Goal: Task Accomplishment & Management: Use online tool/utility

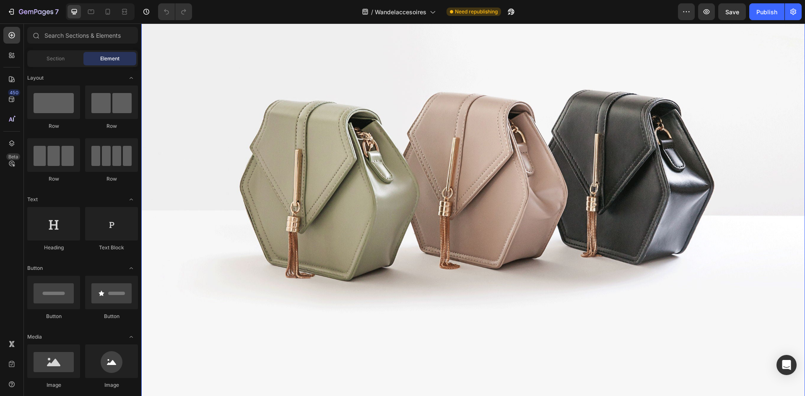
scroll to position [461, 0]
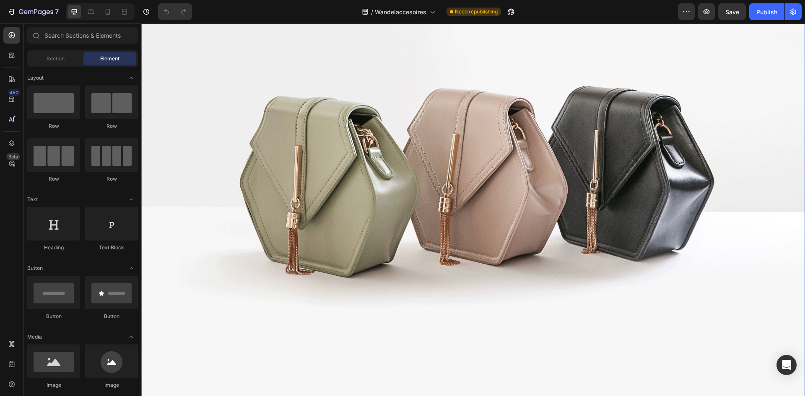
click at [452, 133] on img at bounding box center [473, 165] width 664 height 498
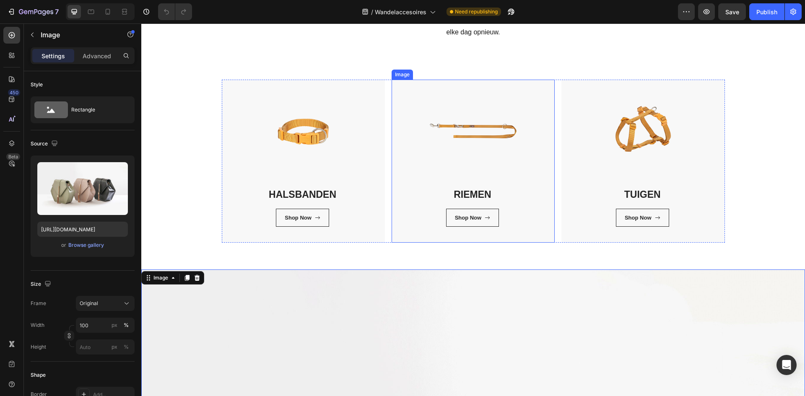
scroll to position [126, 0]
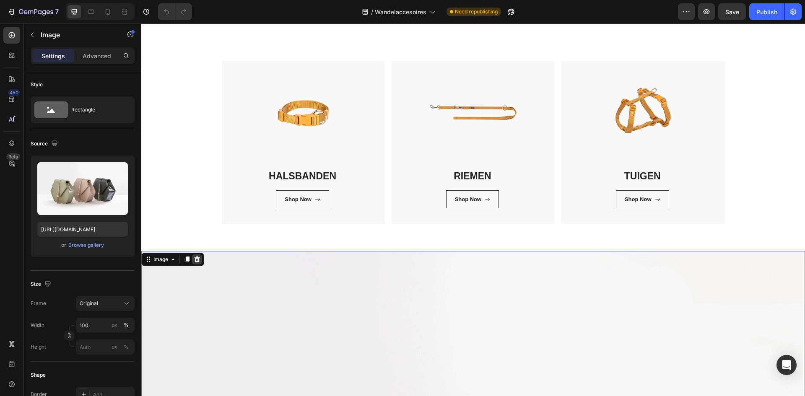
click at [201, 261] on icon at bounding box center [197, 259] width 7 height 7
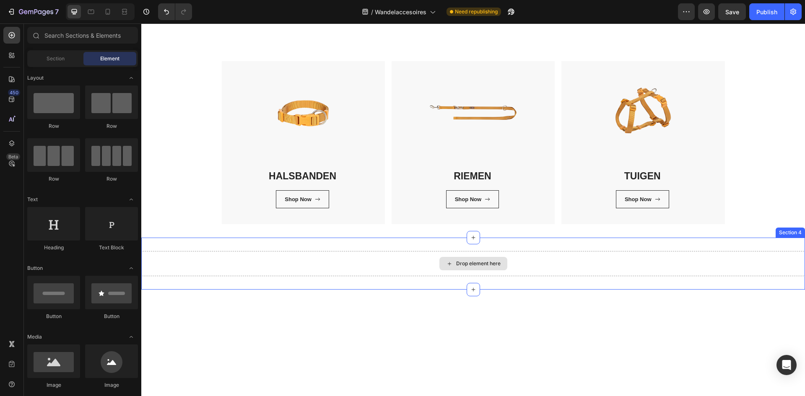
click at [452, 266] on div "Drop element here" at bounding box center [474, 263] width 68 height 13
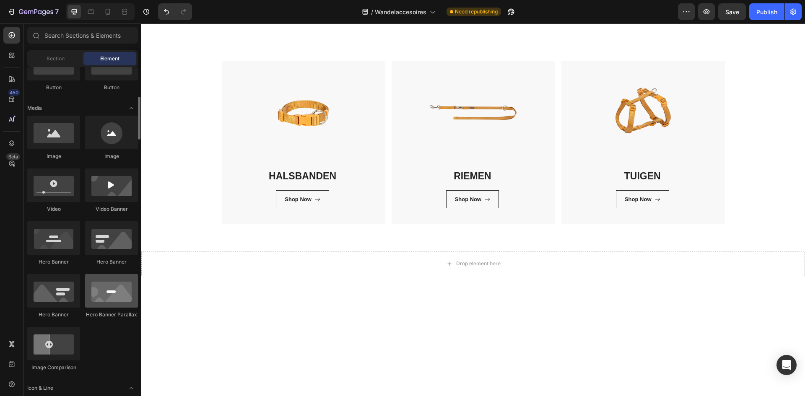
scroll to position [103, 0]
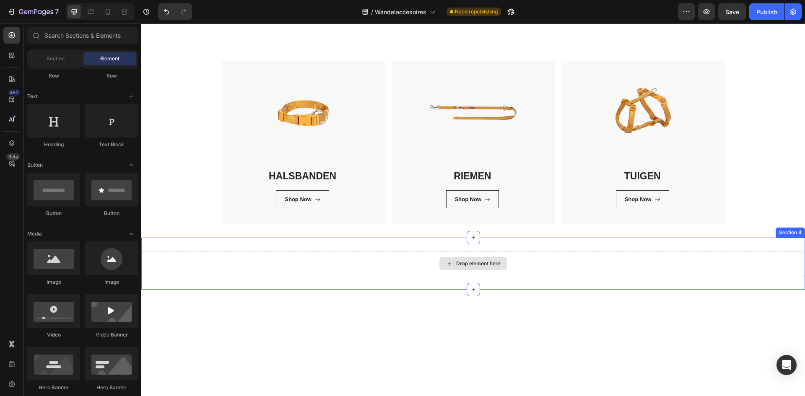
click at [478, 268] on div "Drop element here" at bounding box center [474, 263] width 68 height 13
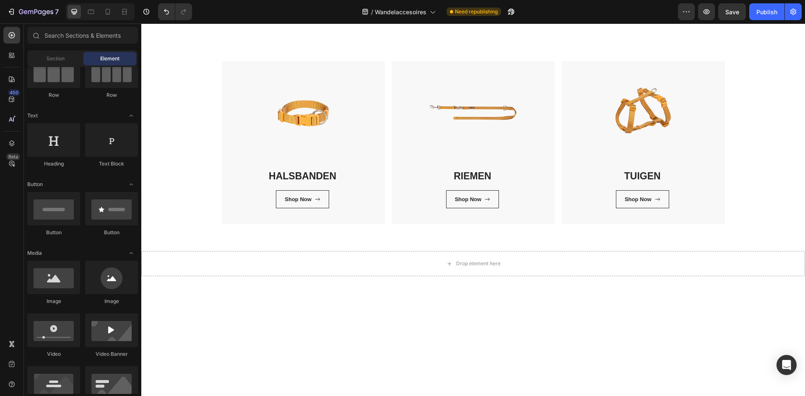
scroll to position [0, 0]
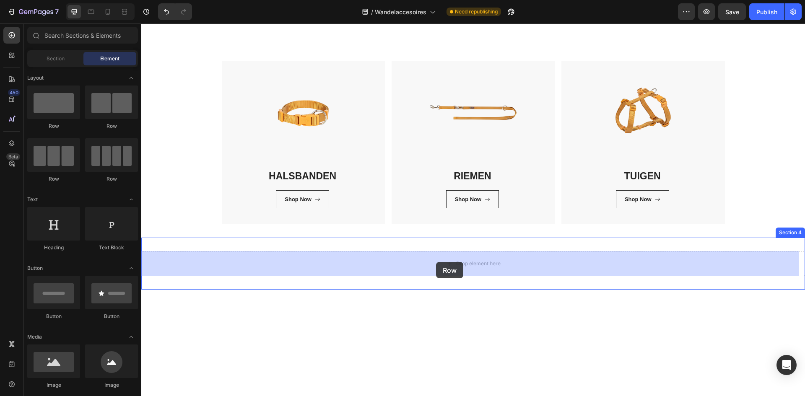
drag, startPoint x: 265, startPoint y: 137, endPoint x: 426, endPoint y: 277, distance: 213.5
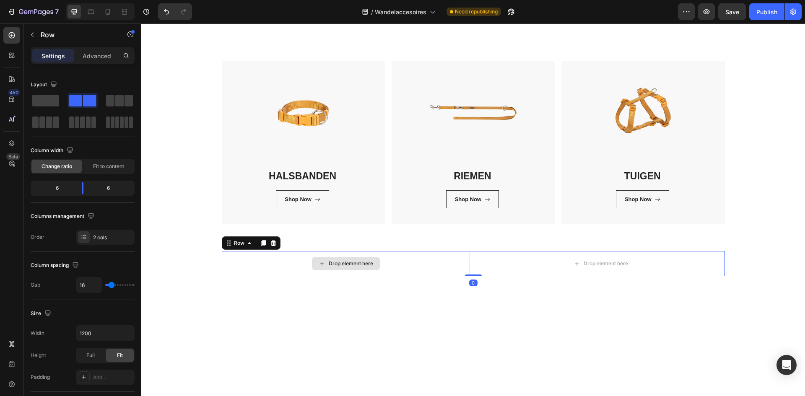
click at [401, 261] on div "Drop element here" at bounding box center [346, 263] width 248 height 25
click at [352, 269] on div "Drop element here" at bounding box center [346, 263] width 68 height 13
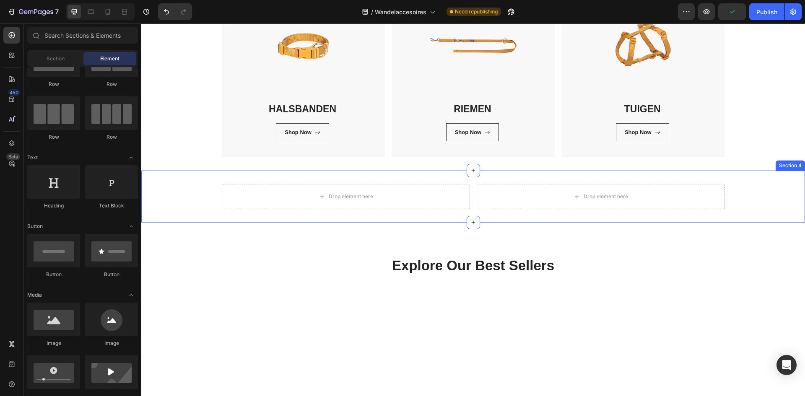
scroll to position [252, 0]
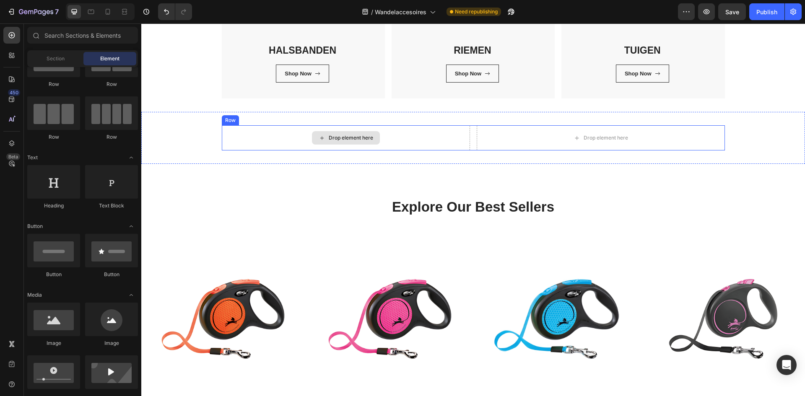
click at [395, 143] on div "Drop element here" at bounding box center [346, 137] width 248 height 25
click at [312, 134] on div "Drop element here" at bounding box center [346, 137] width 68 height 13
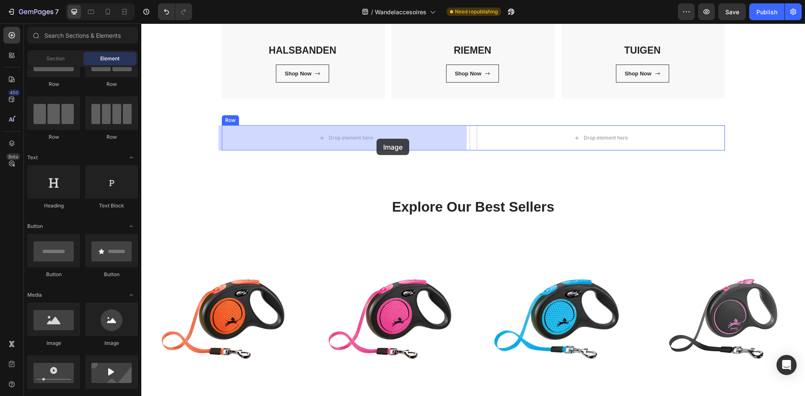
drag, startPoint x: 208, startPoint y: 352, endPoint x: 377, endPoint y: 139, distance: 271.7
click at [377, 139] on div "Drop element here" at bounding box center [346, 137] width 248 height 25
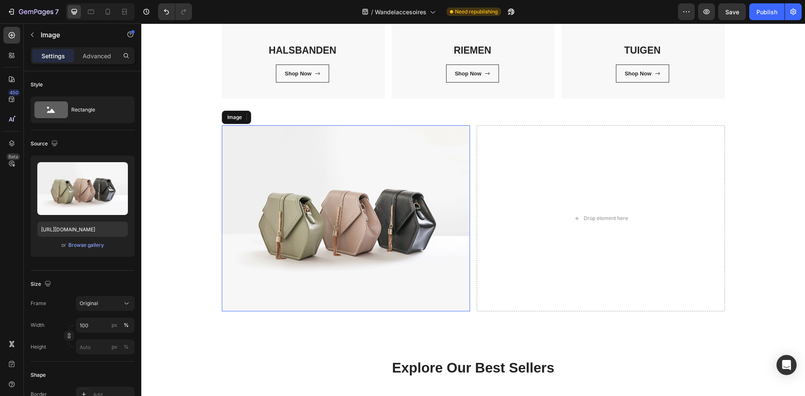
click at [341, 204] on img at bounding box center [346, 218] width 248 height 186
click at [79, 243] on div "Browse gallery" at bounding box center [86, 246] width 36 height 8
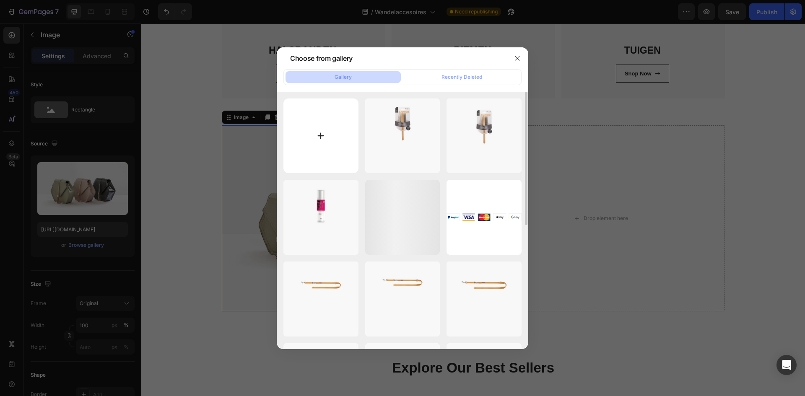
click at [336, 123] on input "file" at bounding box center [321, 136] width 75 height 75
type input "C:\fakepath\flexi-header_1.jpg"
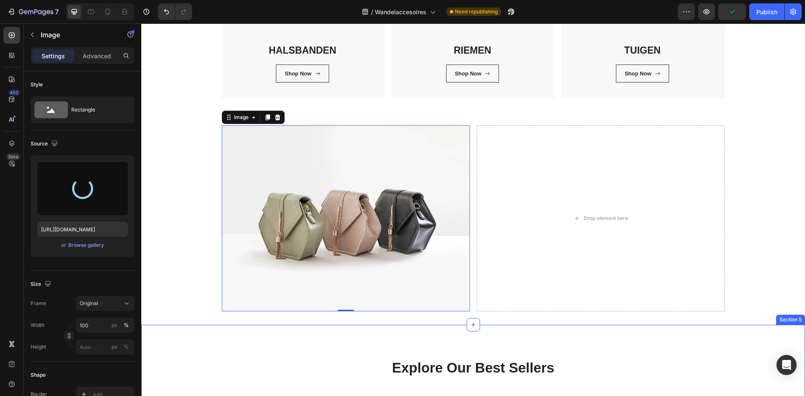
type input "https://cdn.shopify.com/s/files/1/0850/4698/5038/files/gempages_562201034588422…"
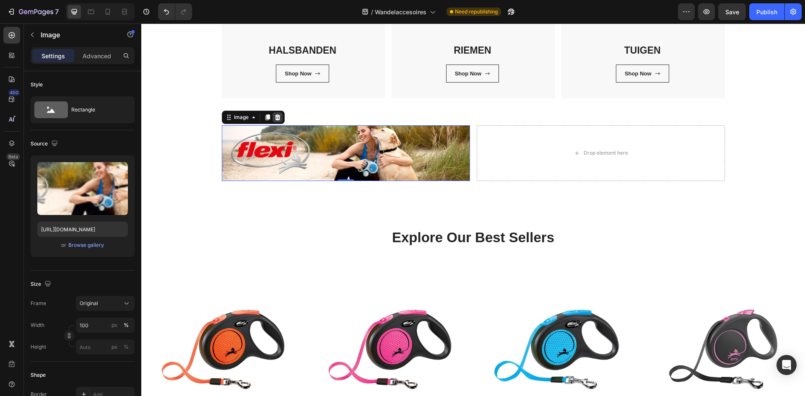
click at [277, 117] on icon at bounding box center [277, 117] width 7 height 7
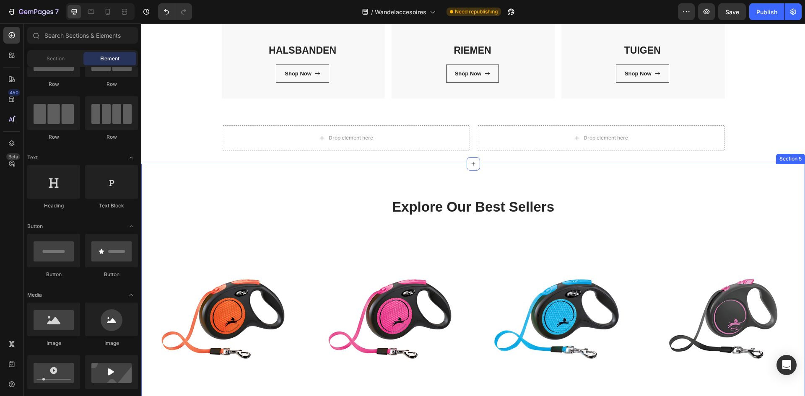
scroll to position [210, 0]
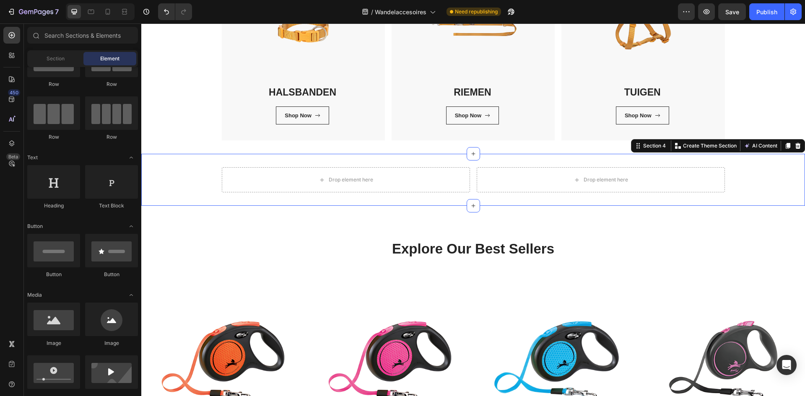
click at [353, 157] on div "Drop element here Drop element here Row Section 4 You can create reusable secti…" at bounding box center [473, 180] width 664 height 52
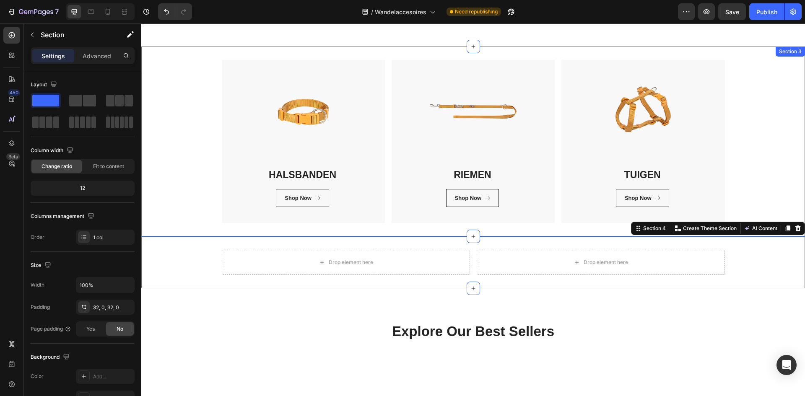
scroll to position [126, 0]
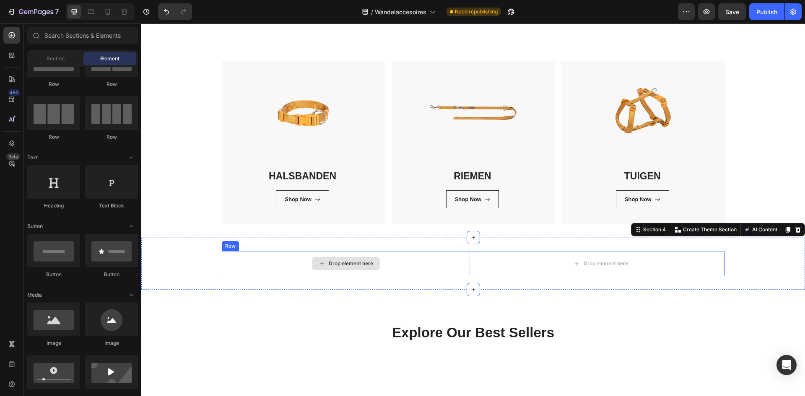
click at [326, 270] on div "Drop element here" at bounding box center [346, 263] width 68 height 13
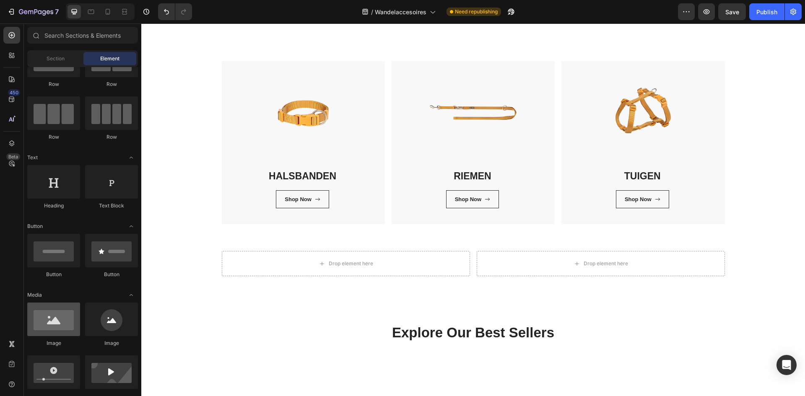
click at [56, 329] on div at bounding box center [53, 320] width 53 height 34
drag, startPoint x: 197, startPoint y: 352, endPoint x: 298, endPoint y: 264, distance: 134.4
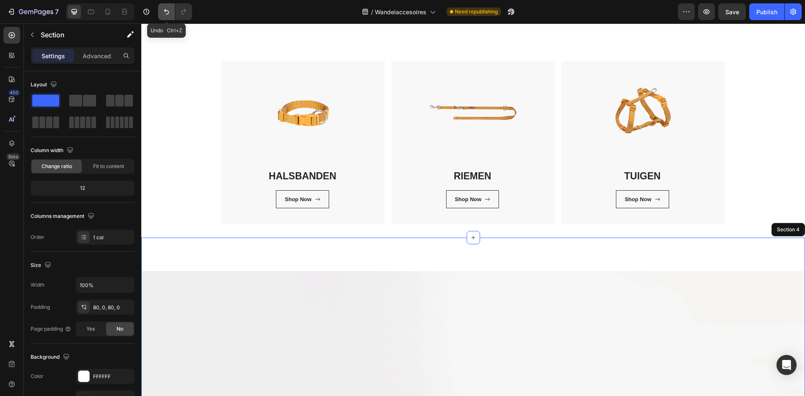
click at [159, 10] on button "Undo/Redo" at bounding box center [166, 11] width 17 height 17
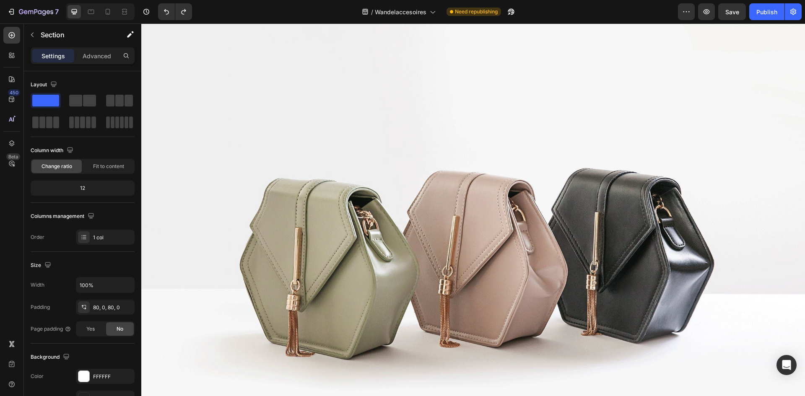
scroll to position [629, 0]
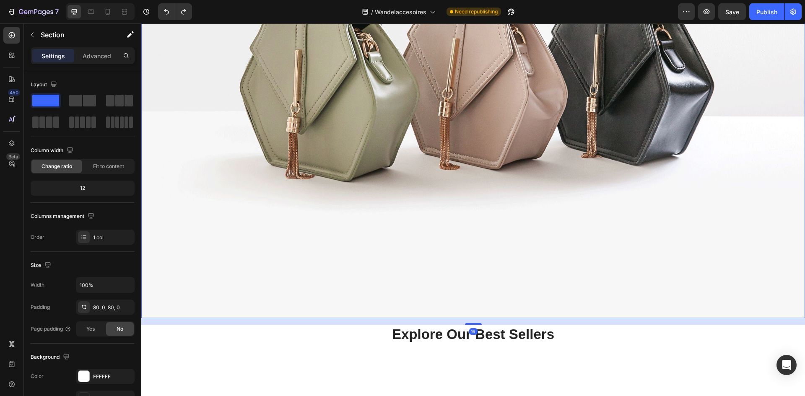
click at [365, 135] on img at bounding box center [473, 69] width 664 height 498
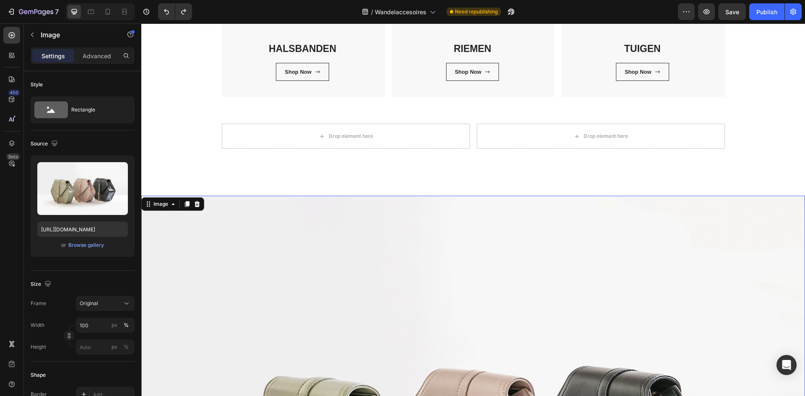
scroll to position [252, 0]
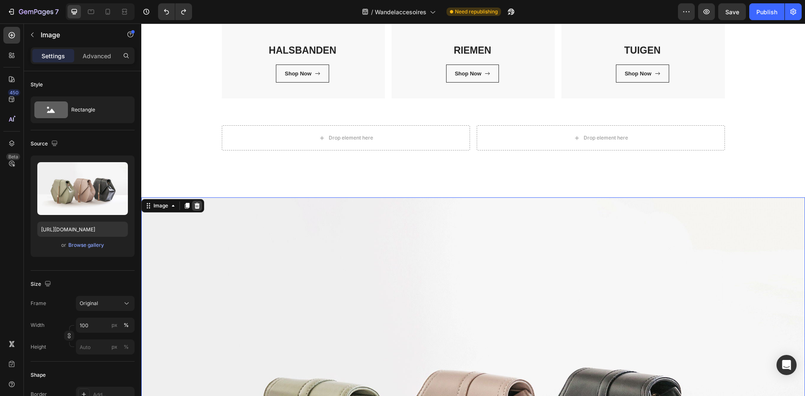
click at [199, 206] on icon at bounding box center [197, 206] width 5 height 6
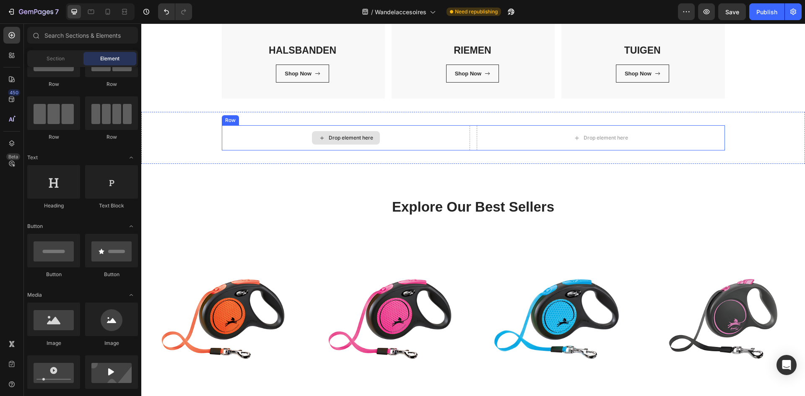
click at [358, 136] on div "Drop element here" at bounding box center [351, 138] width 44 height 7
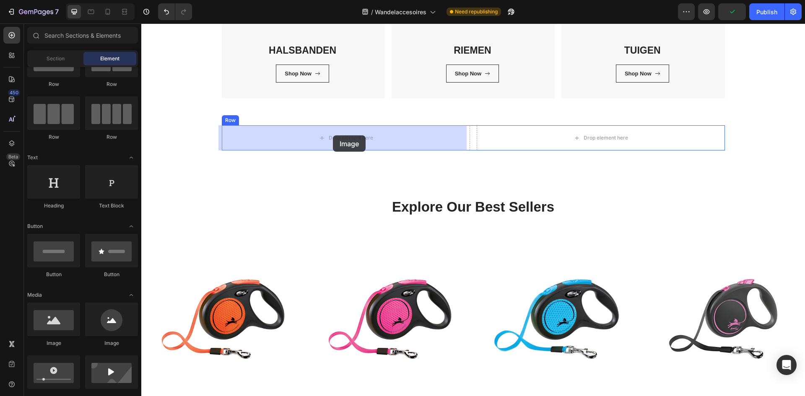
drag, startPoint x: 195, startPoint y: 339, endPoint x: 333, endPoint y: 135, distance: 245.5
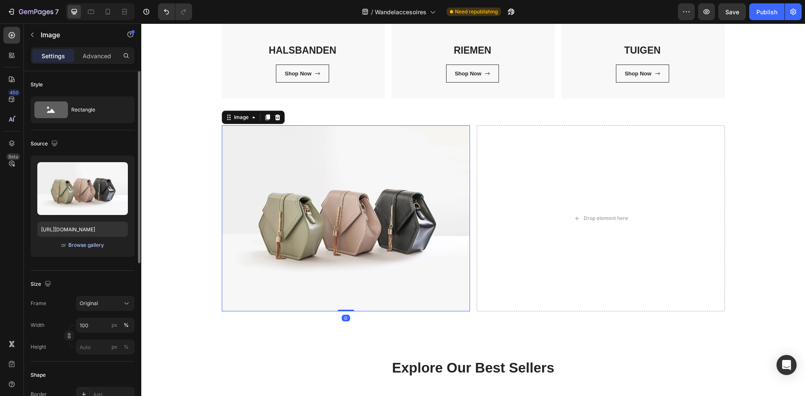
click at [74, 247] on div "Browse gallery" at bounding box center [86, 246] width 36 height 8
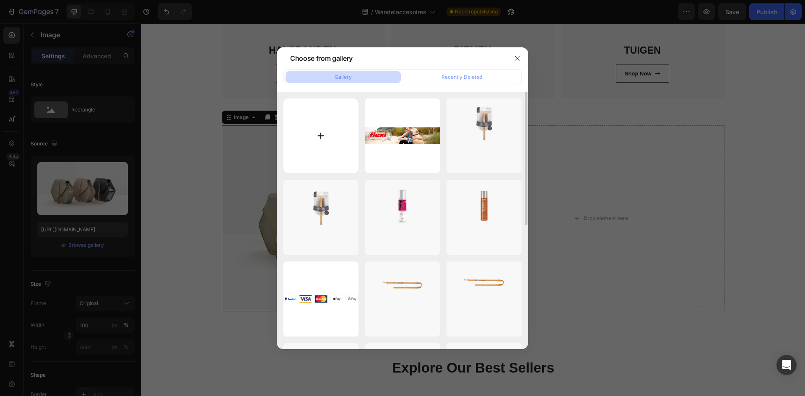
click at [330, 135] on input "file" at bounding box center [321, 136] width 75 height 75
type input "C:\fakepath\flexi_vorteile_handhabung-1-1080x1080.jpg"
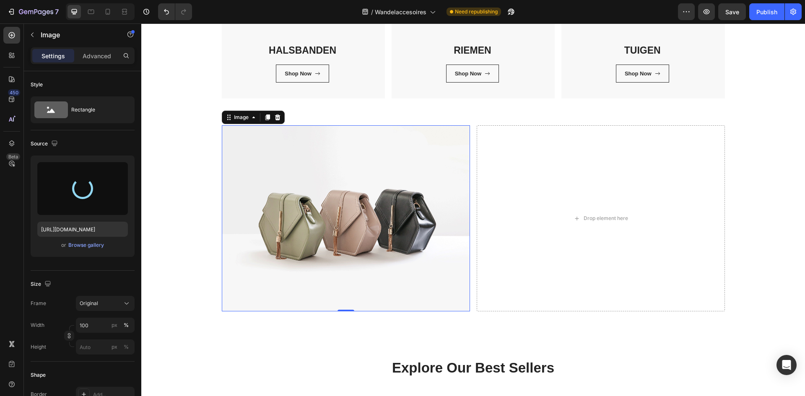
type input "https://cdn.shopify.com/s/files/1/0850/4698/5038/files/gempages_562201034588422…"
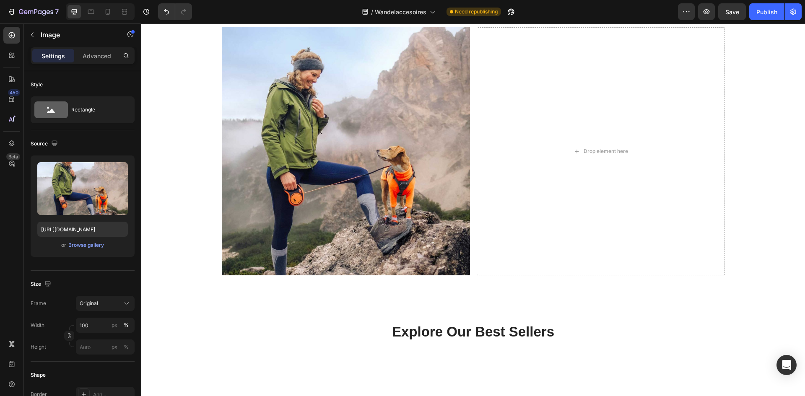
scroll to position [210, 0]
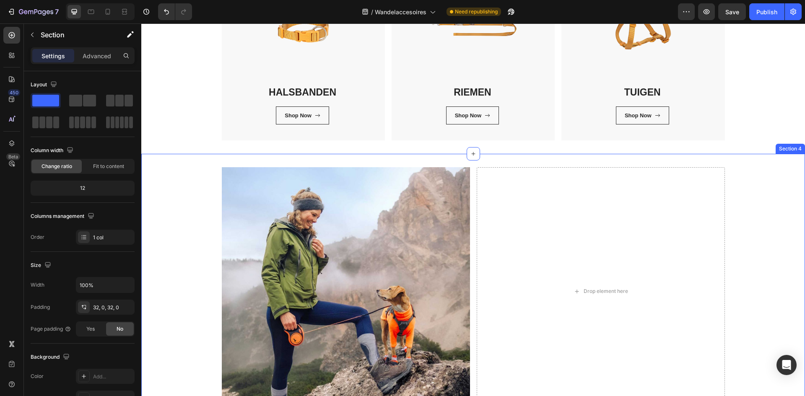
click at [188, 209] on div "Image Drop element here Row" at bounding box center [473, 291] width 664 height 248
click at [795, 143] on icon at bounding box center [798, 146] width 7 height 7
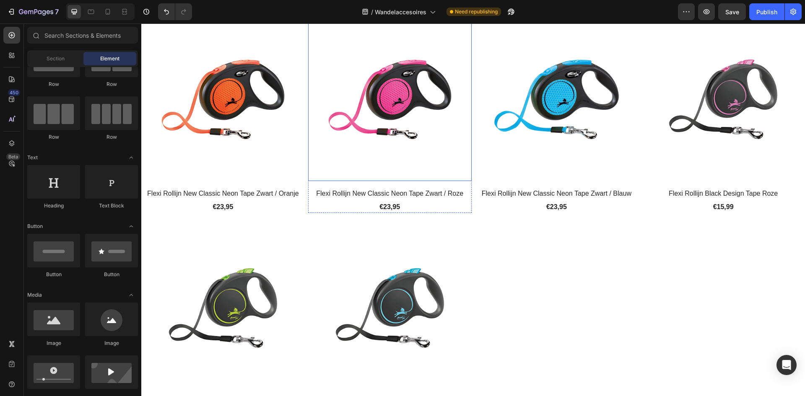
scroll to position [252, 0]
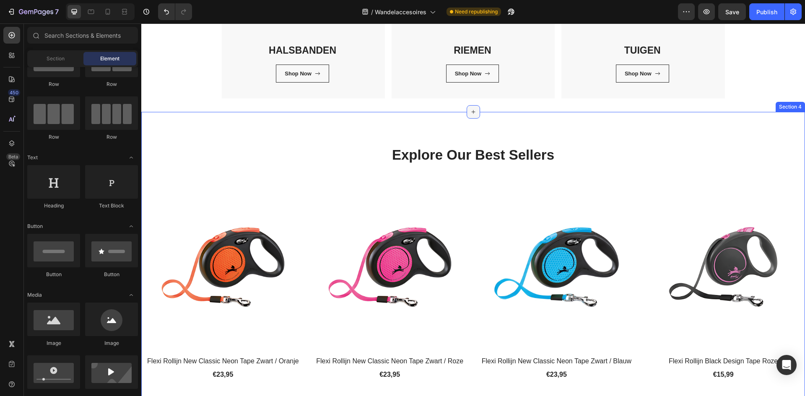
click at [472, 109] on icon at bounding box center [473, 112] width 7 height 7
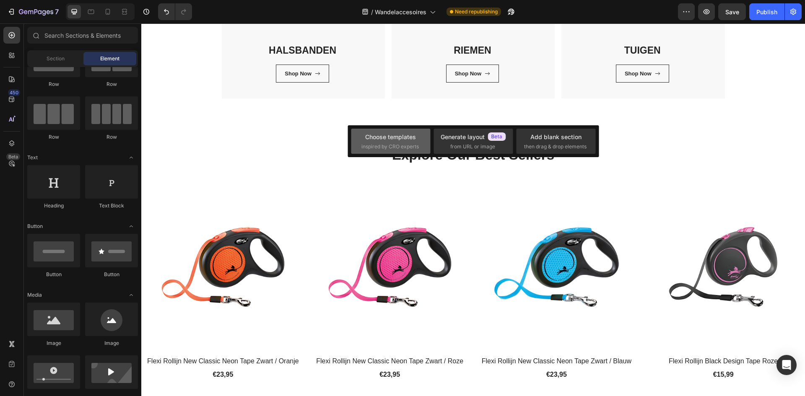
click at [402, 133] on div "Choose templates" at bounding box center [390, 137] width 51 height 9
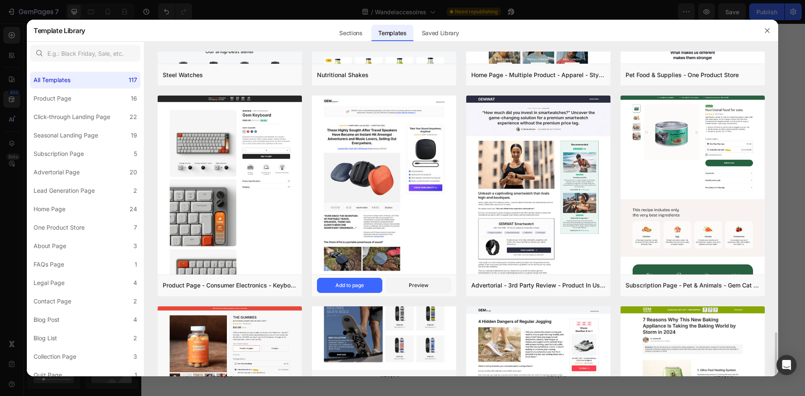
scroll to position [713, 0]
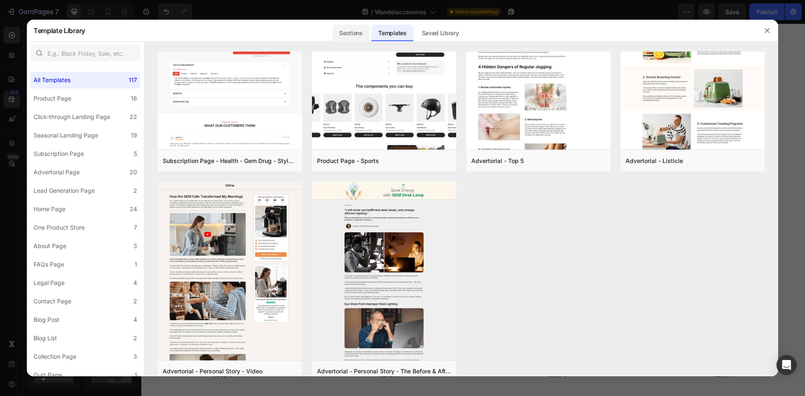
click at [362, 36] on div "Sections" at bounding box center [351, 33] width 36 height 17
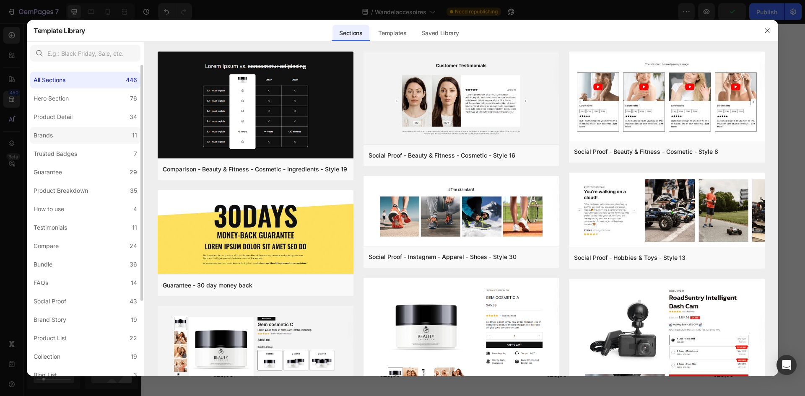
click at [122, 129] on label "Brands 11" at bounding box center [85, 135] width 110 height 17
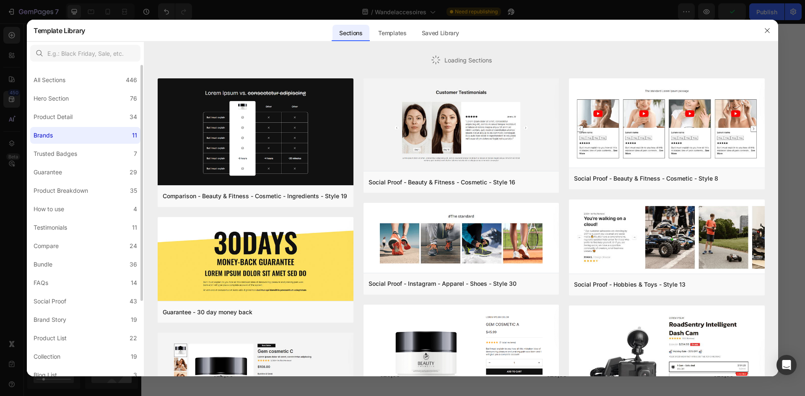
click at [122, 129] on label "Brands 11" at bounding box center [85, 135] width 110 height 17
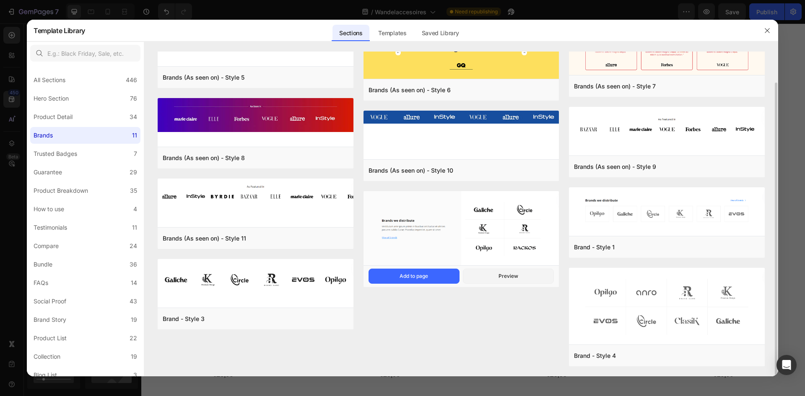
scroll to position [0, 0]
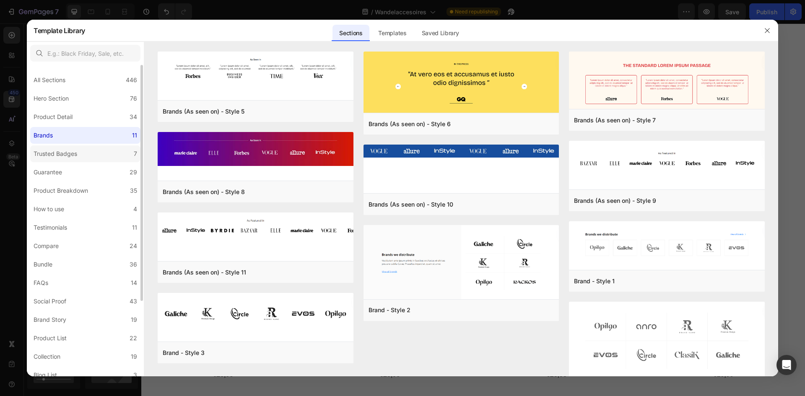
click at [98, 153] on label "Trusted Badges 7" at bounding box center [85, 154] width 110 height 17
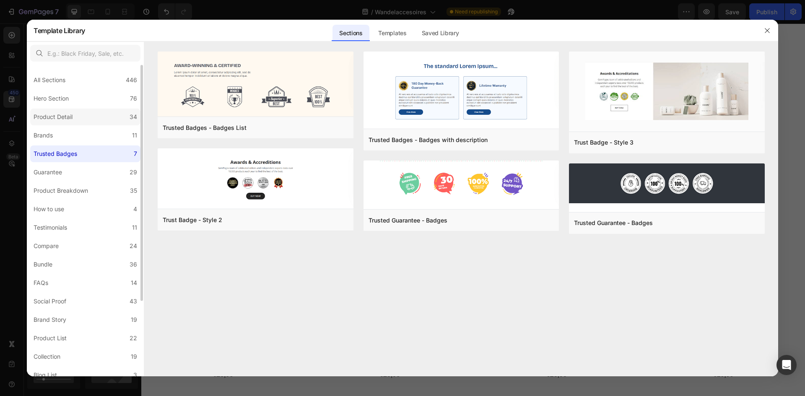
click at [104, 117] on label "Product Detail 34" at bounding box center [85, 117] width 110 height 17
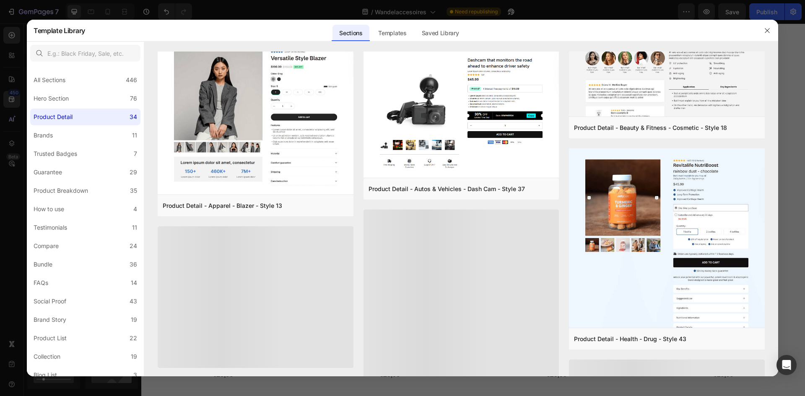
scroll to position [677, 0]
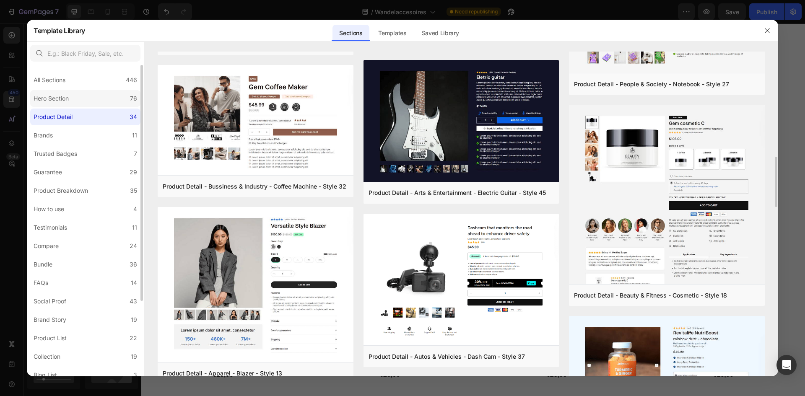
click at [97, 104] on label "Hero Section 76" at bounding box center [85, 98] width 110 height 17
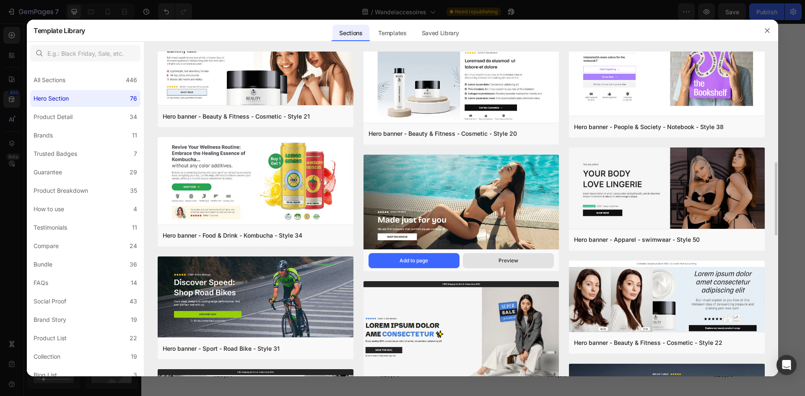
scroll to position [304, 0]
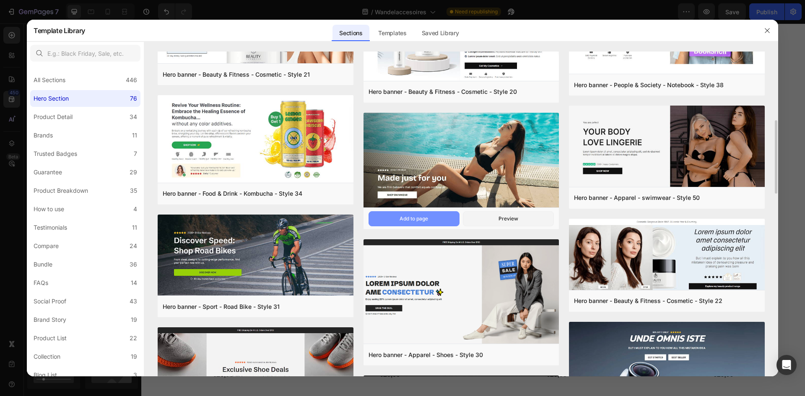
click at [420, 217] on div "Add to page" at bounding box center [414, 219] width 29 height 8
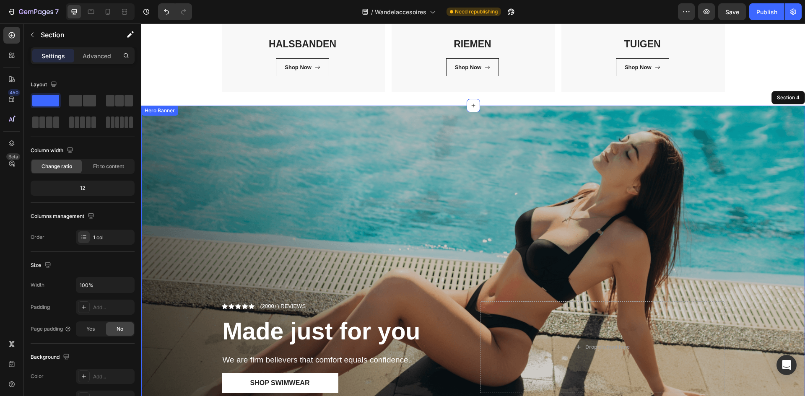
scroll to position [256, 0]
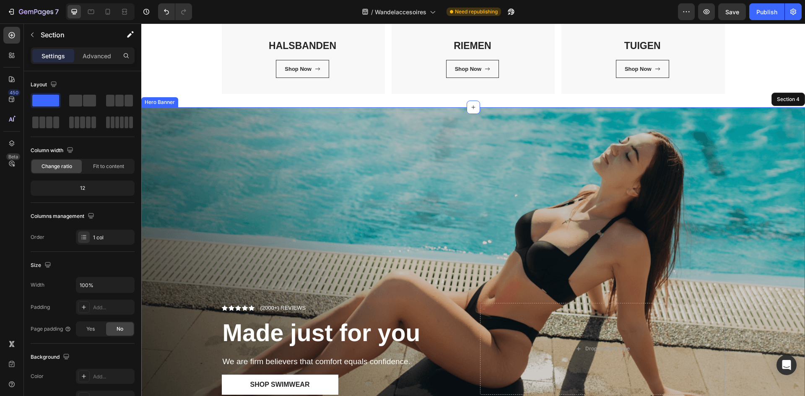
click at [220, 164] on div "Overlay" at bounding box center [473, 268] width 664 height 323
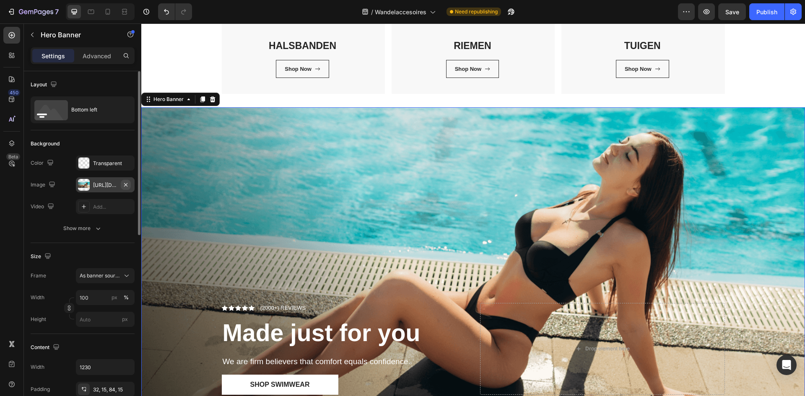
click at [125, 184] on icon "button" at bounding box center [125, 185] width 7 height 7
type input "Auto"
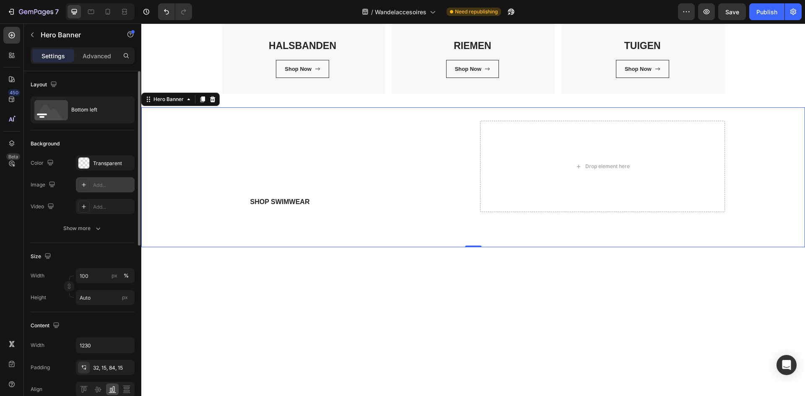
click at [104, 184] on div "Add..." at bounding box center [112, 186] width 39 height 8
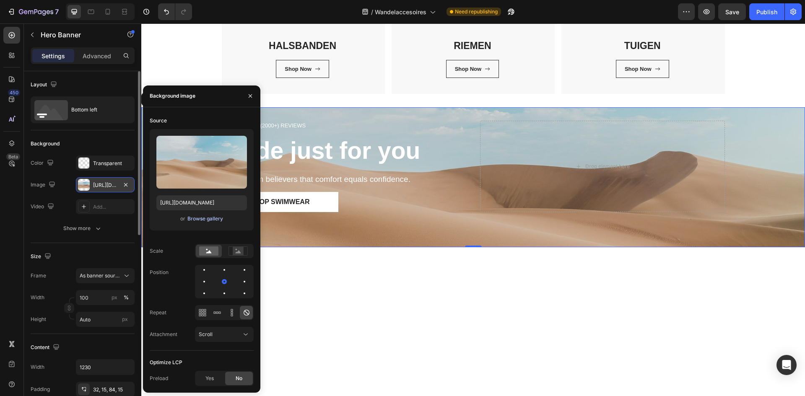
click at [198, 216] on div "Browse gallery" at bounding box center [206, 219] width 36 height 8
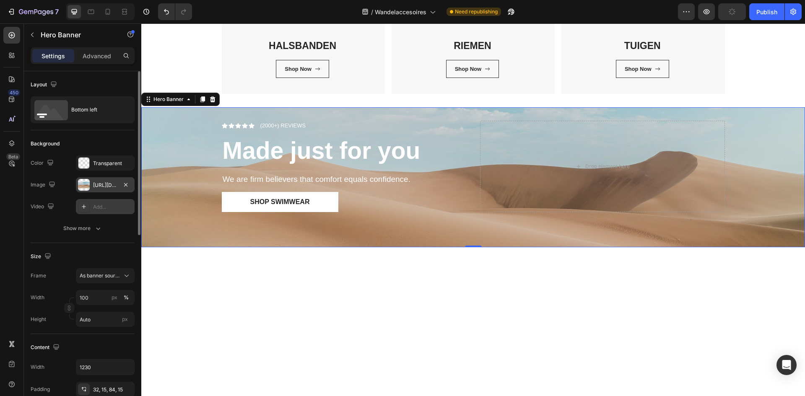
click at [106, 200] on div "Add..." at bounding box center [105, 206] width 59 height 15
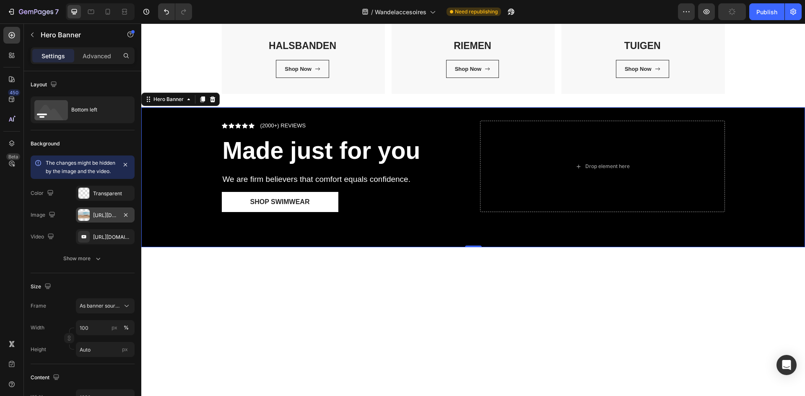
click at [112, 219] on div "https://cdn.shopify.com/s/files/1/2005/9307/files/background_settings.jpg" at bounding box center [105, 215] width 59 height 15
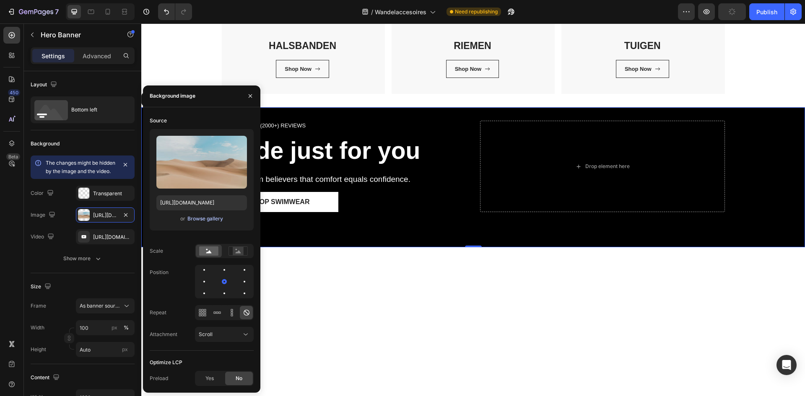
click at [199, 216] on div "Browse gallery" at bounding box center [206, 219] width 36 height 8
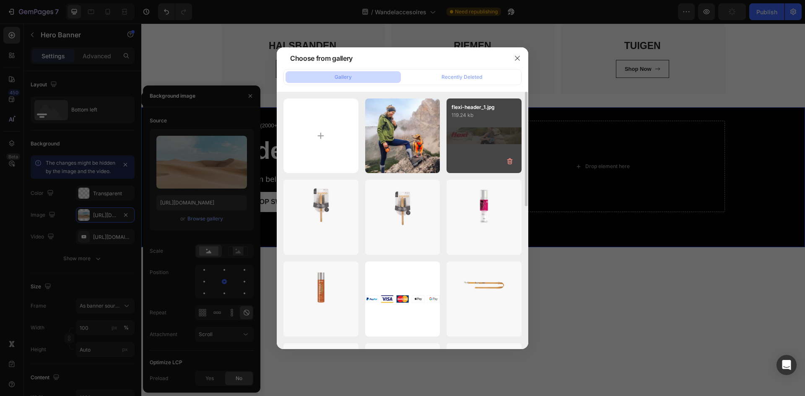
click at [485, 146] on div "flexi-header_1.jpg 119.24 kb" at bounding box center [484, 136] width 75 height 75
type input "https://cdn.shopify.com/s/files/1/0850/4698/5038/files/gempages_562201034588422…"
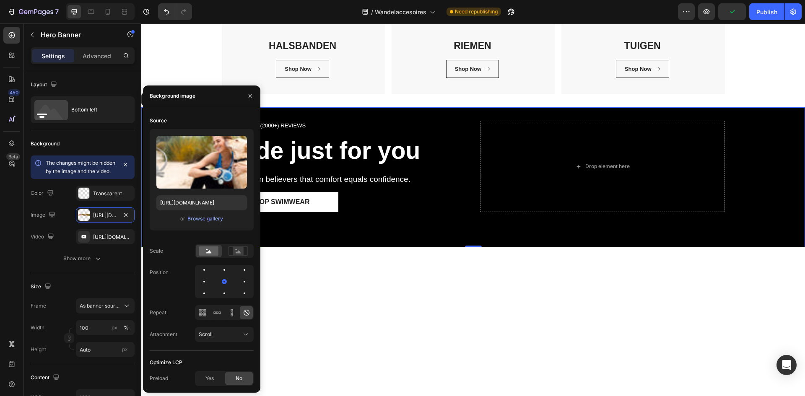
click at [8, 255] on div "450 Beta" at bounding box center [11, 181] width 17 height 309
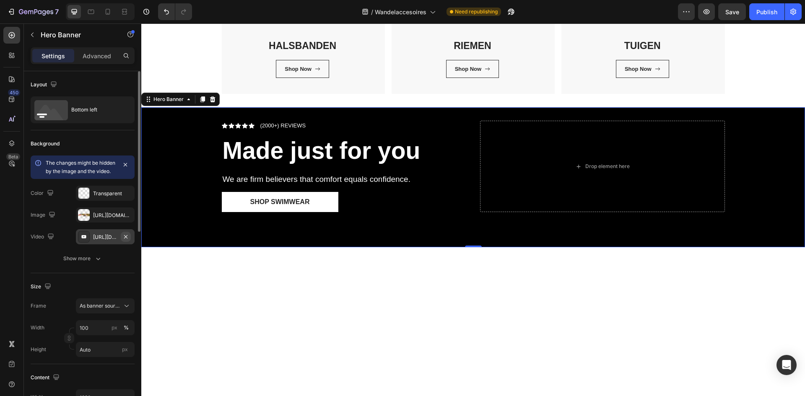
click at [126, 238] on icon "button" at bounding box center [125, 236] width 3 height 3
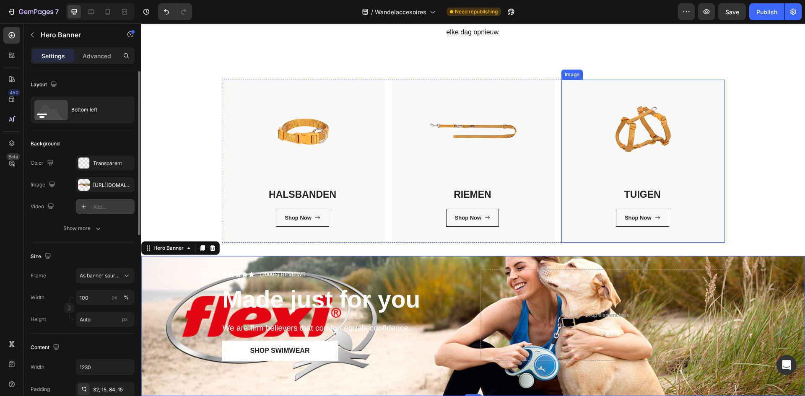
scroll to position [172, 0]
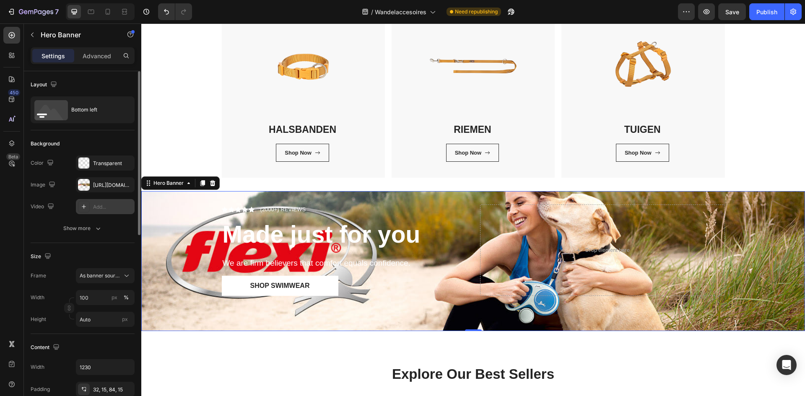
click at [214, 183] on icon at bounding box center [212, 183] width 7 height 7
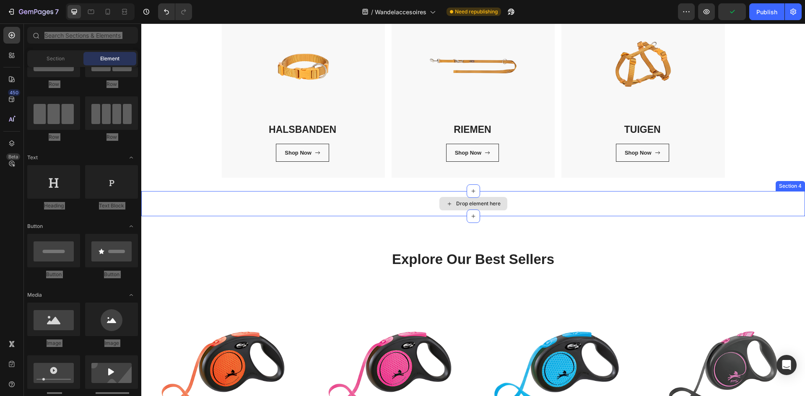
click at [444, 198] on div "Drop element here" at bounding box center [474, 203] width 68 height 13
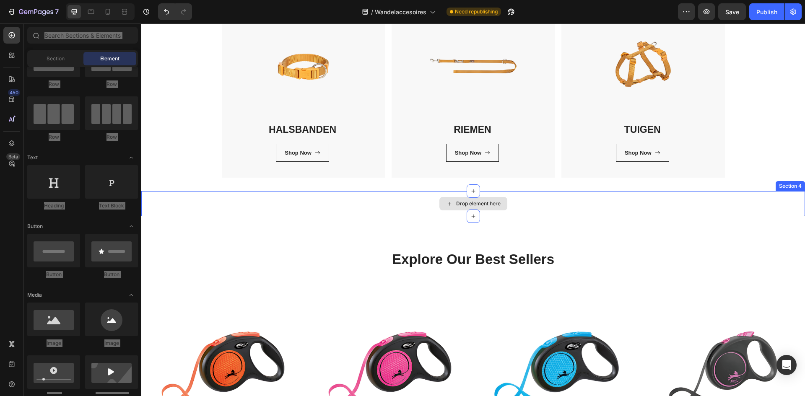
click at [460, 208] on div "Drop element here" at bounding box center [474, 203] width 68 height 13
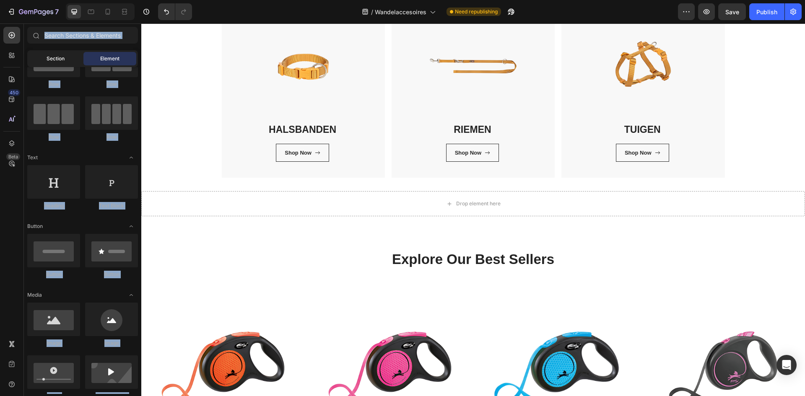
click at [55, 62] on span "Section" at bounding box center [56, 59] width 18 height 8
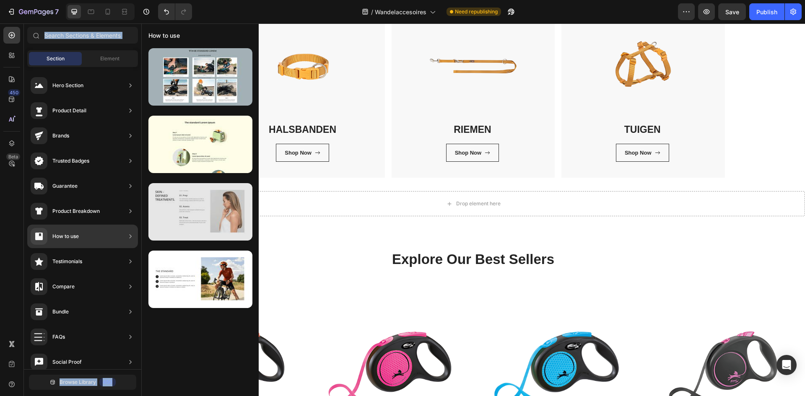
click at [181, 221] on div at bounding box center [200, 211] width 104 height 57
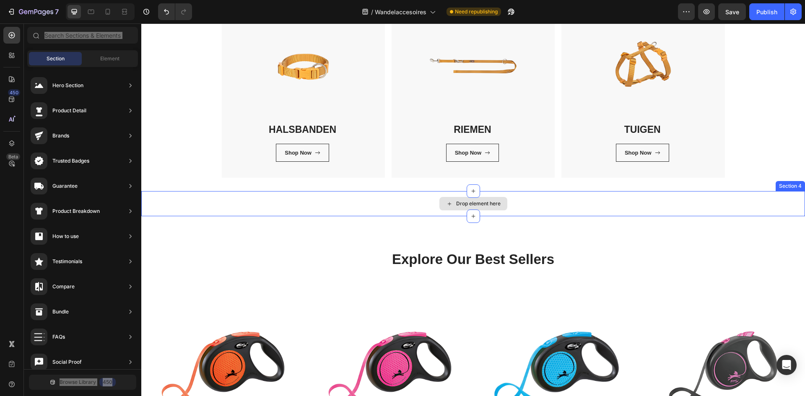
click at [440, 200] on div "Drop element here" at bounding box center [474, 203] width 68 height 13
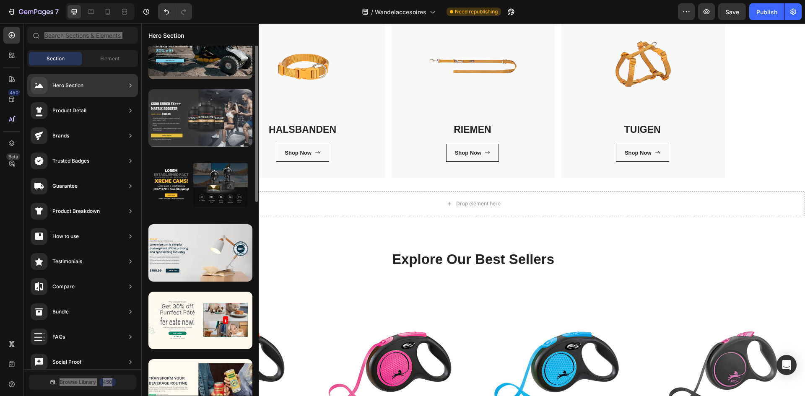
scroll to position [0, 0]
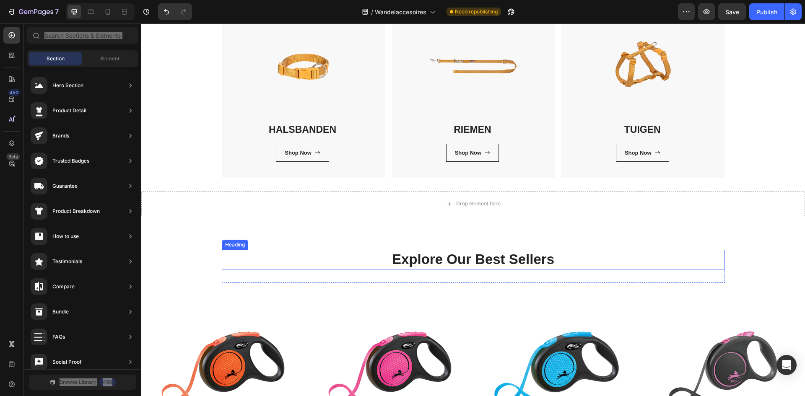
click at [550, 261] on p "Explore Our Best Sellers" at bounding box center [474, 260] width 502 height 18
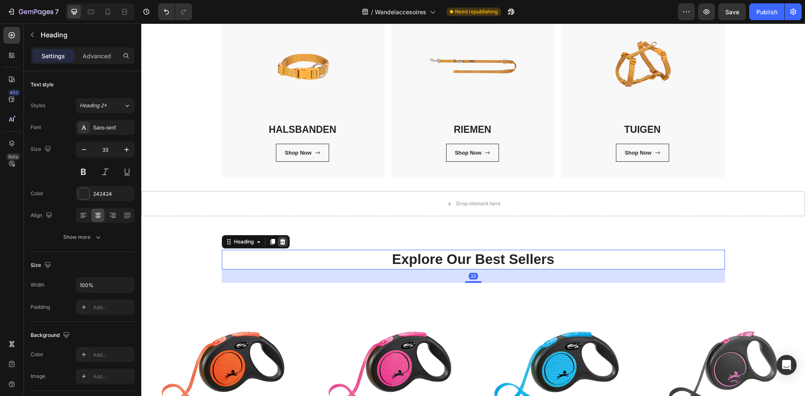
click at [284, 241] on div at bounding box center [283, 242] width 10 height 10
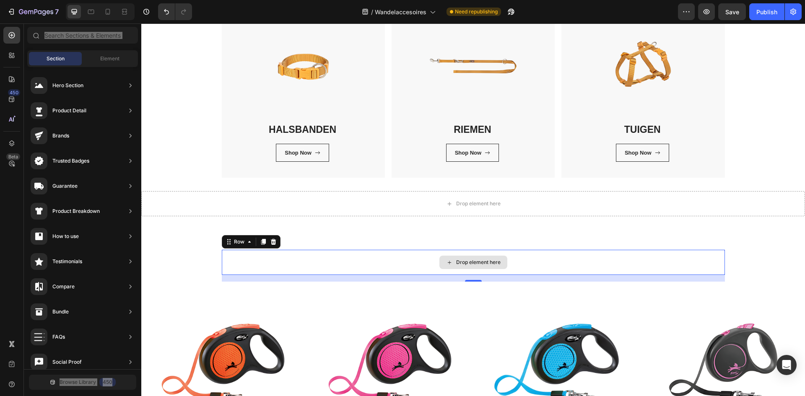
click at [308, 264] on div "Drop element here" at bounding box center [473, 262] width 503 height 25
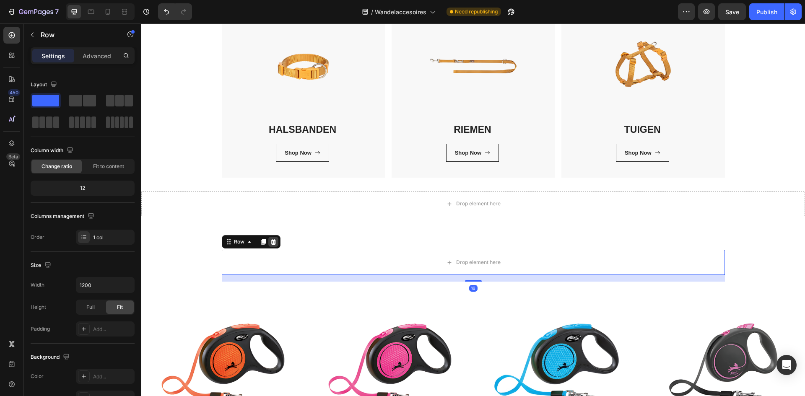
click at [271, 245] on icon at bounding box center [273, 242] width 5 height 6
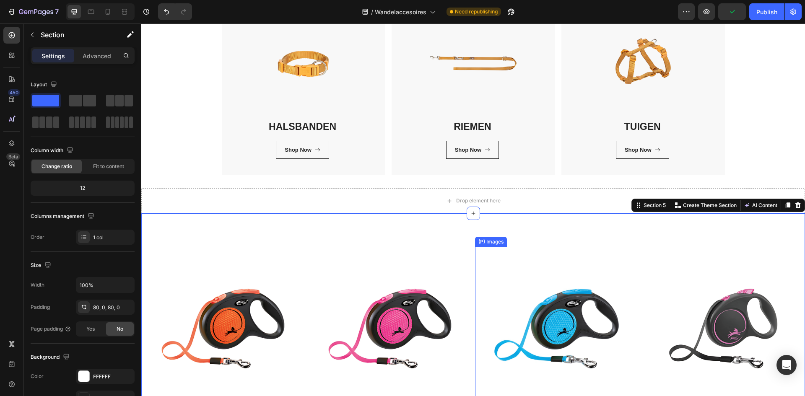
scroll to position [130, 0]
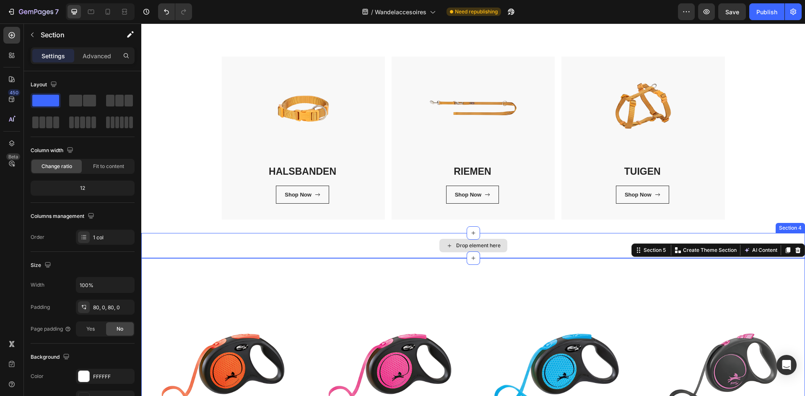
click at [436, 239] on div "Drop element here" at bounding box center [473, 245] width 664 height 25
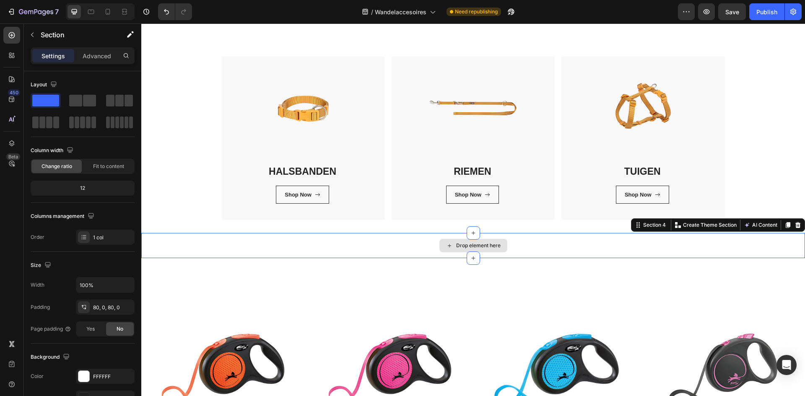
click at [436, 239] on div "Drop element here" at bounding box center [473, 245] width 664 height 25
click at [424, 242] on div "Drop element here" at bounding box center [473, 245] width 664 height 25
click at [89, 101] on span at bounding box center [89, 101] width 13 height 12
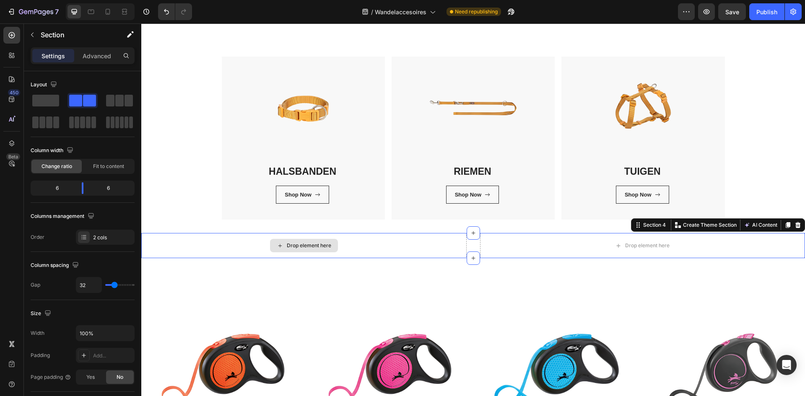
click at [304, 245] on div "Drop element here" at bounding box center [309, 245] width 44 height 7
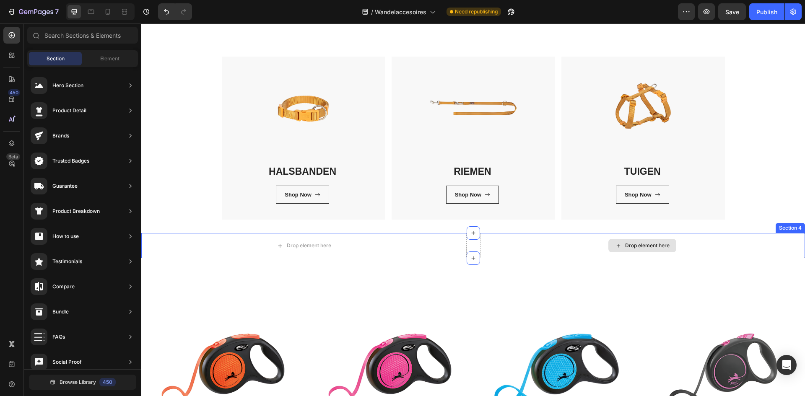
click at [492, 245] on div "Drop element here" at bounding box center [643, 245] width 326 height 25
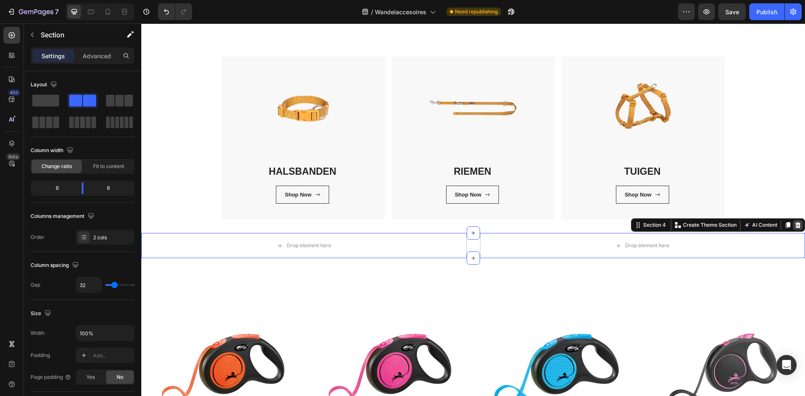
click at [796, 224] on div at bounding box center [798, 225] width 10 height 10
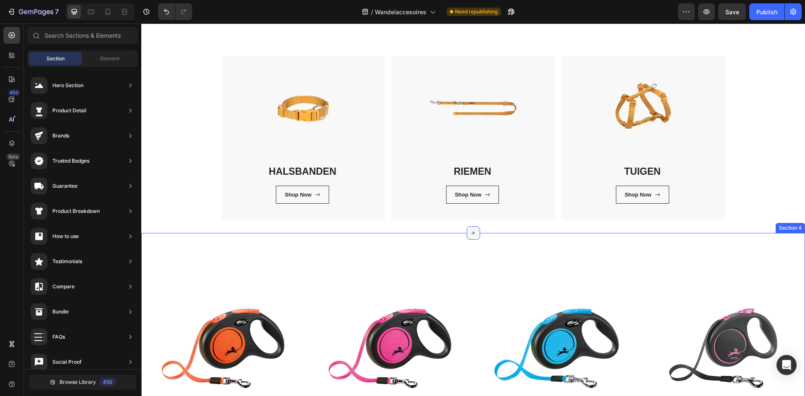
click at [471, 234] on icon at bounding box center [473, 233] width 7 height 7
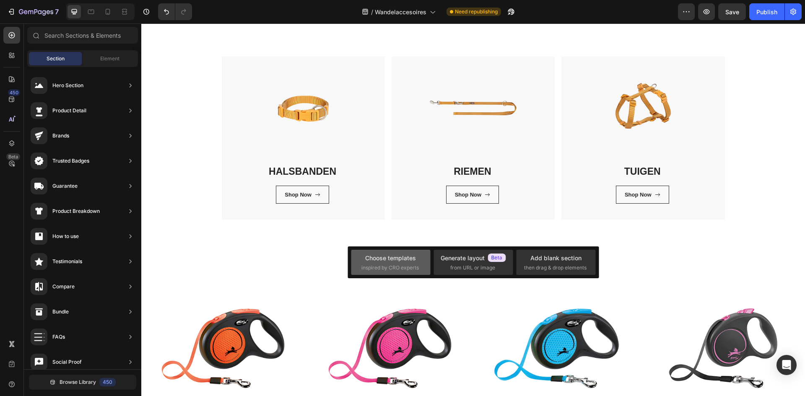
click at [411, 264] on span "inspired by CRO experts" at bounding box center [390, 268] width 57 height 8
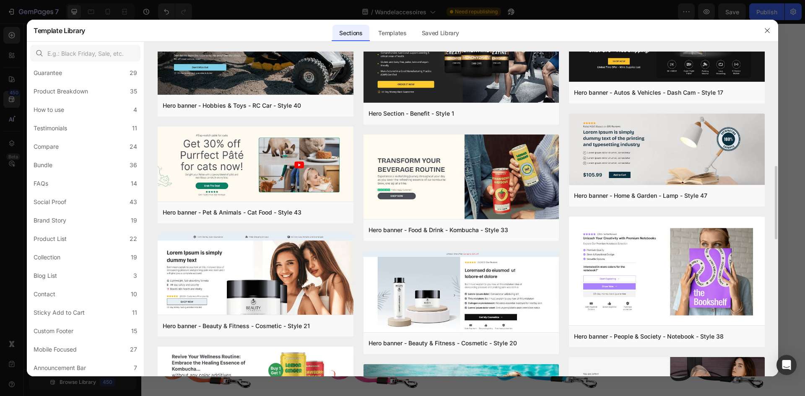
scroll to position [136, 0]
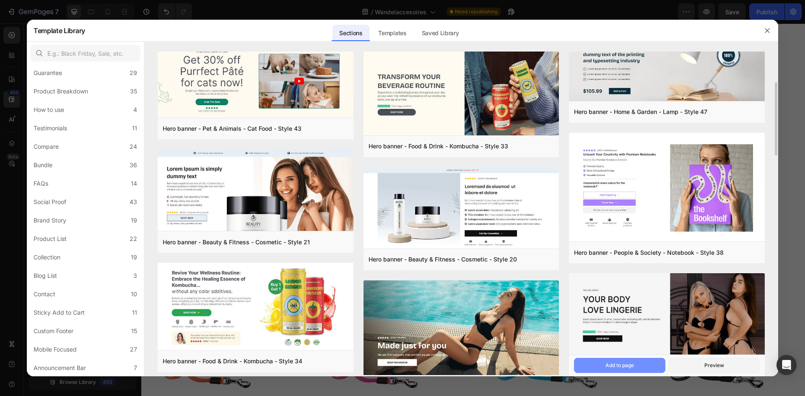
click at [641, 360] on button "Add to page" at bounding box center [619, 365] width 91 height 15
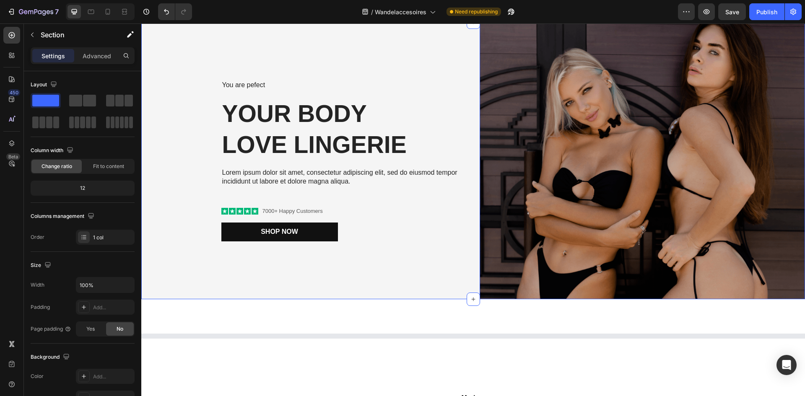
scroll to position [346, 0]
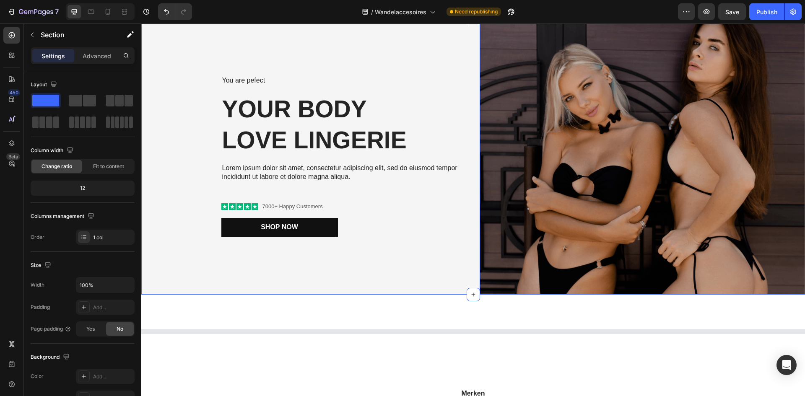
click at [616, 190] on img at bounding box center [643, 156] width 326 height 277
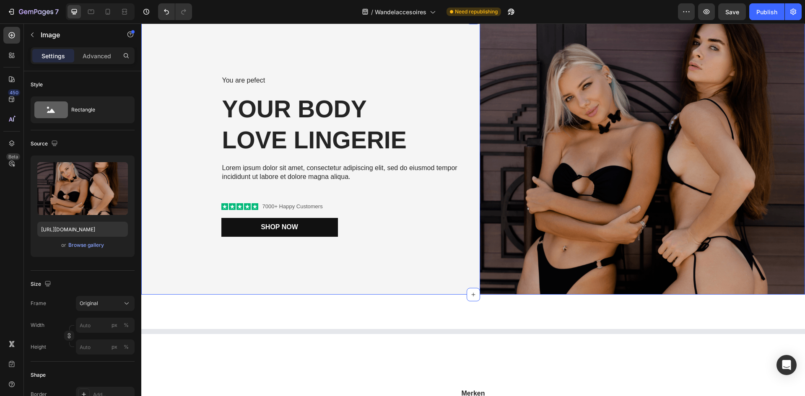
click at [616, 190] on img at bounding box center [643, 156] width 326 height 277
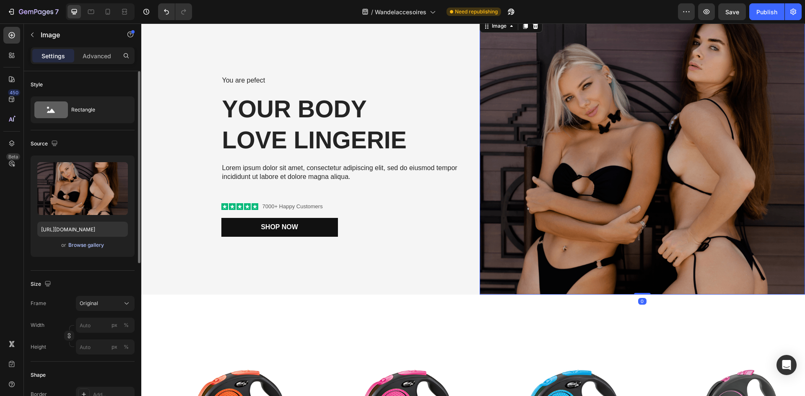
click at [82, 246] on div "Browse gallery" at bounding box center [86, 246] width 36 height 8
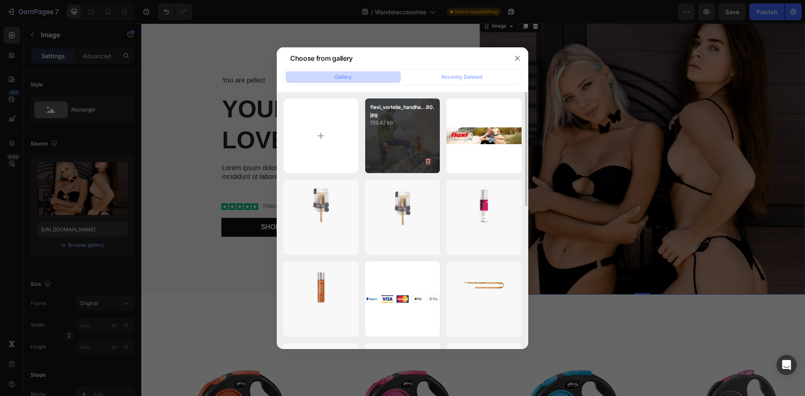
click at [378, 127] on div "flexi_vorteile_handha...80.jpg 159.42 kb" at bounding box center [402, 136] width 75 height 75
type input "https://cdn.shopify.com/s/files/1/0850/4698/5038/files/gempages_562201034588422…"
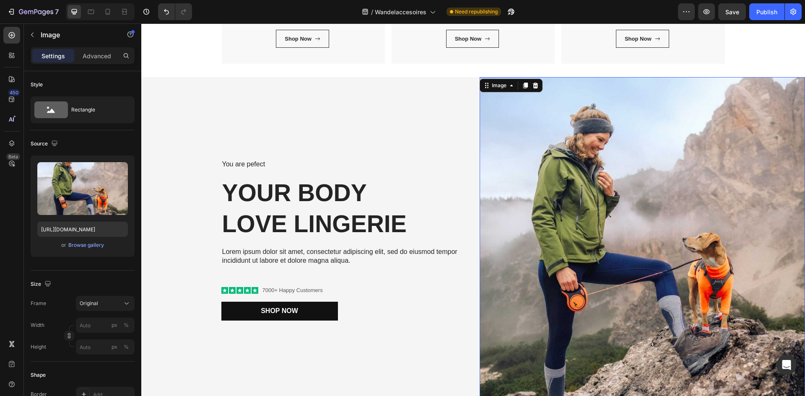
scroll to position [370, 0]
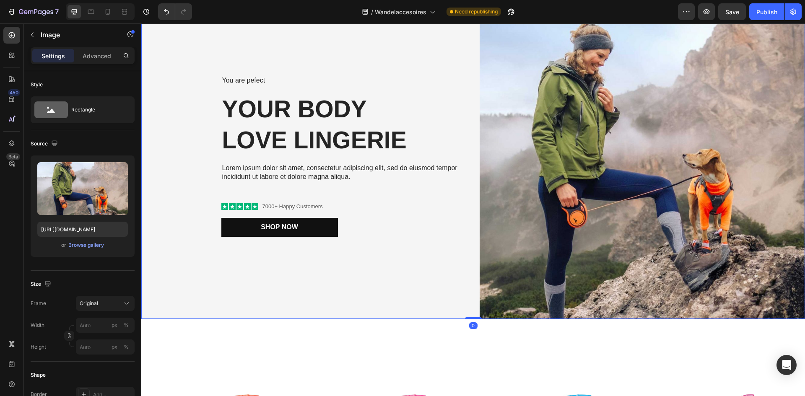
click at [406, 280] on div "You are pefect Text Block Your Body love Lingerie Heading Lorem ipsum dolor sit…" at bounding box center [304, 156] width 326 height 326
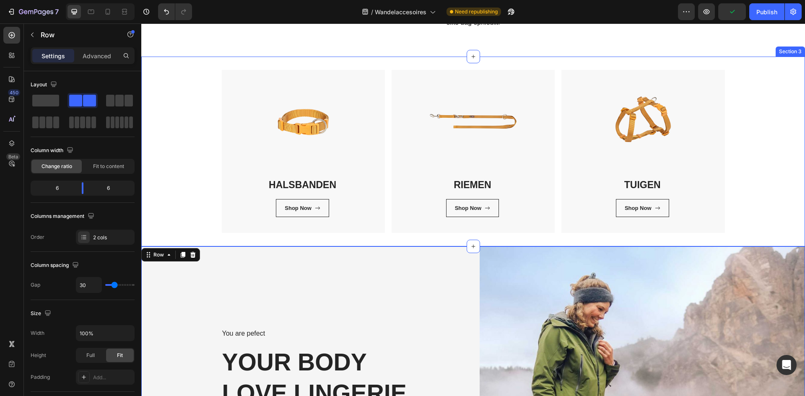
scroll to position [119, 0]
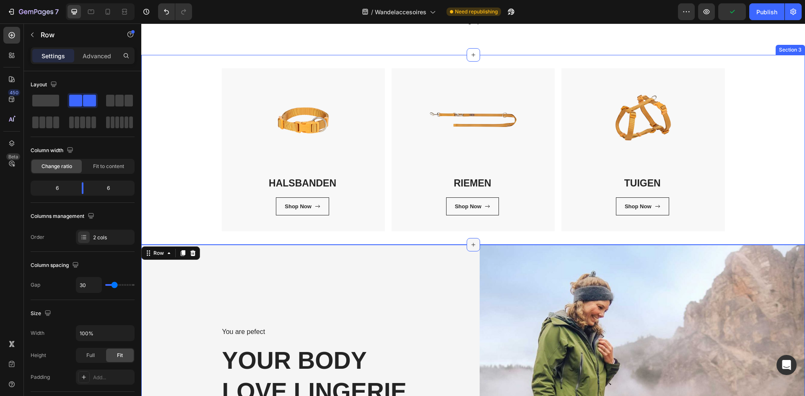
click at [474, 243] on div at bounding box center [473, 244] width 13 height 13
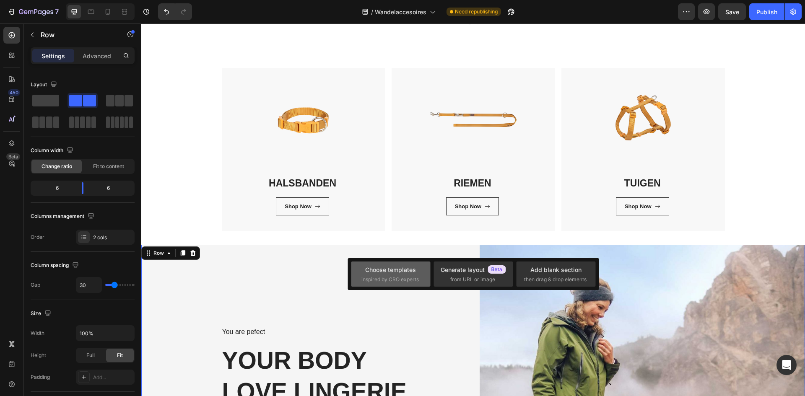
click at [434, 263] on div "Choose templates inspired by CRO experts" at bounding box center [473, 274] width 79 height 25
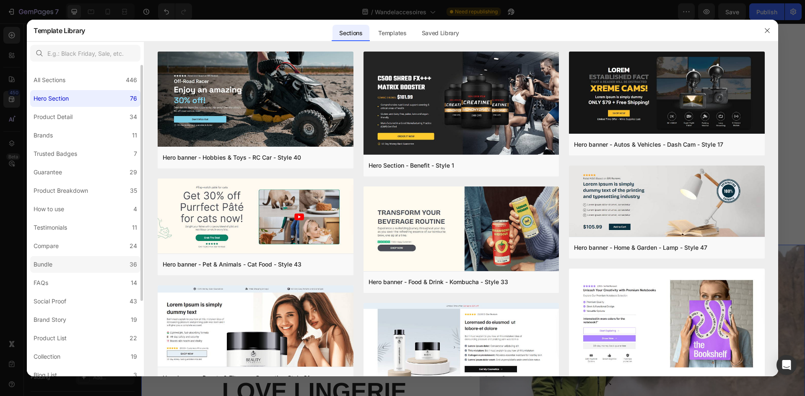
scroll to position [99, 0]
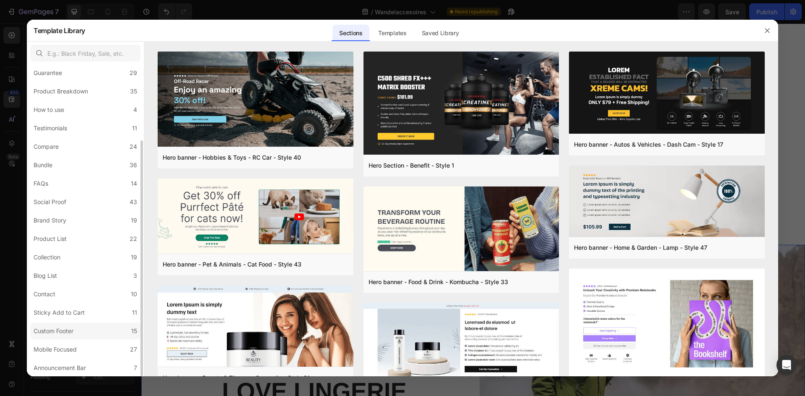
click at [60, 332] on div "Custom Footer" at bounding box center [54, 331] width 40 height 10
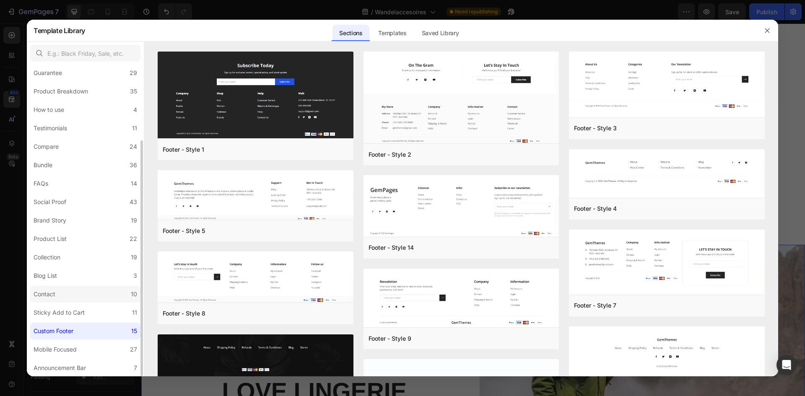
click at [75, 293] on label "Contact 10" at bounding box center [85, 294] width 110 height 17
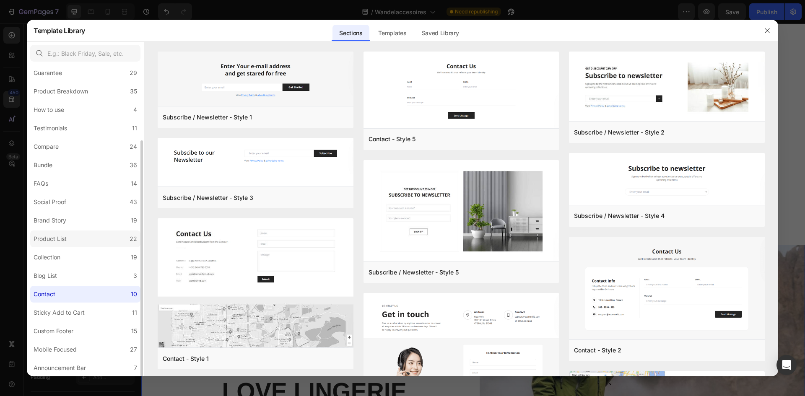
click at [77, 242] on label "Product List 22" at bounding box center [85, 239] width 110 height 17
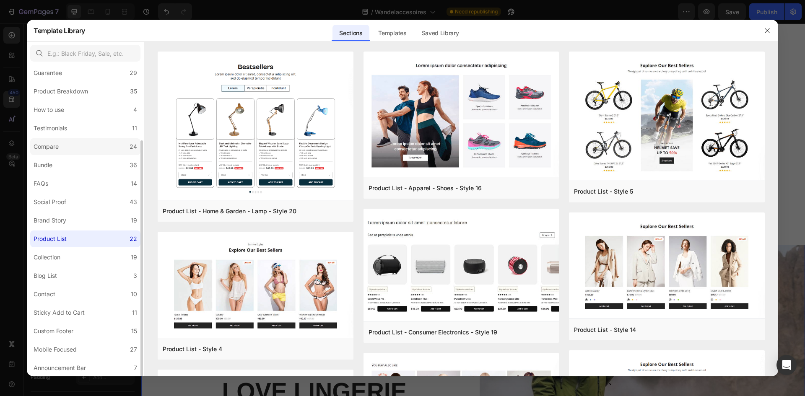
click at [114, 149] on label "Compare 24" at bounding box center [85, 146] width 110 height 17
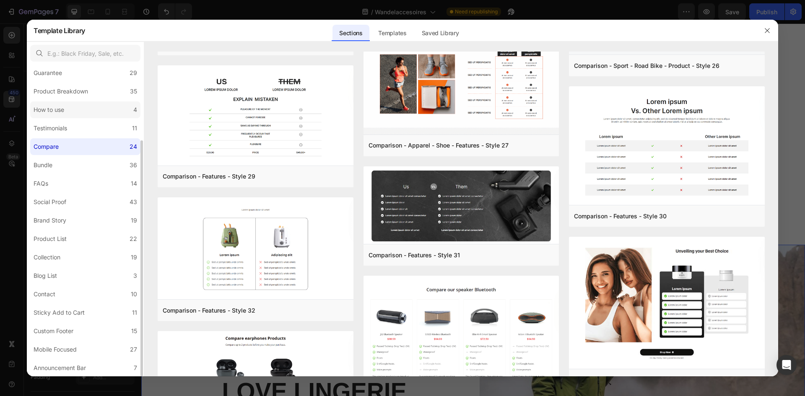
scroll to position [0, 0]
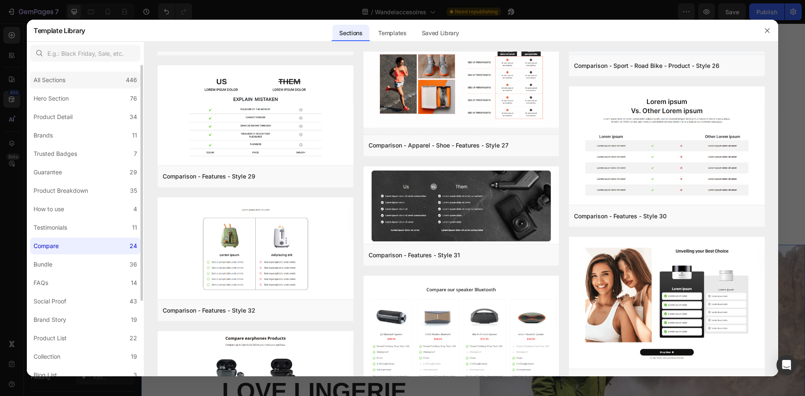
click at [117, 85] on div "All Sections 446" at bounding box center [85, 80] width 110 height 17
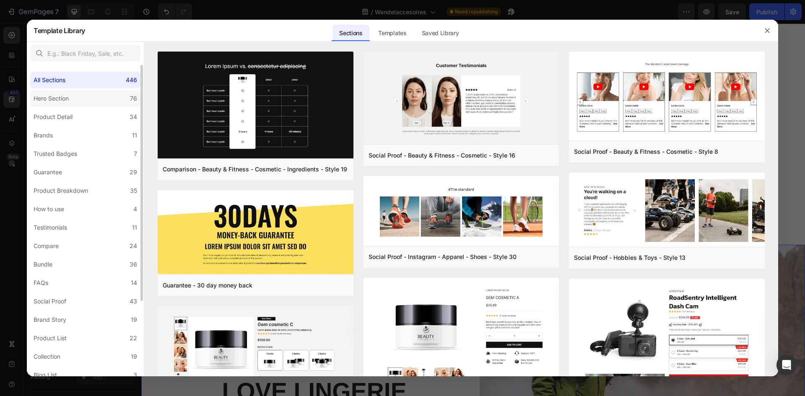
click at [114, 102] on label "Hero Section 76" at bounding box center [85, 98] width 110 height 17
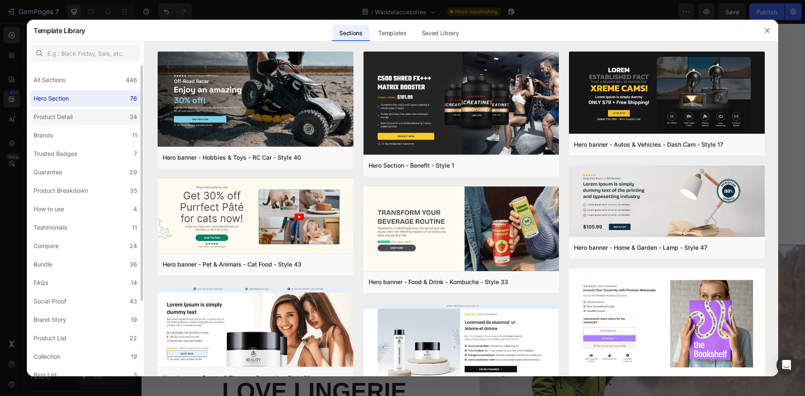
click at [108, 111] on label "Product Detail 34" at bounding box center [85, 117] width 110 height 17
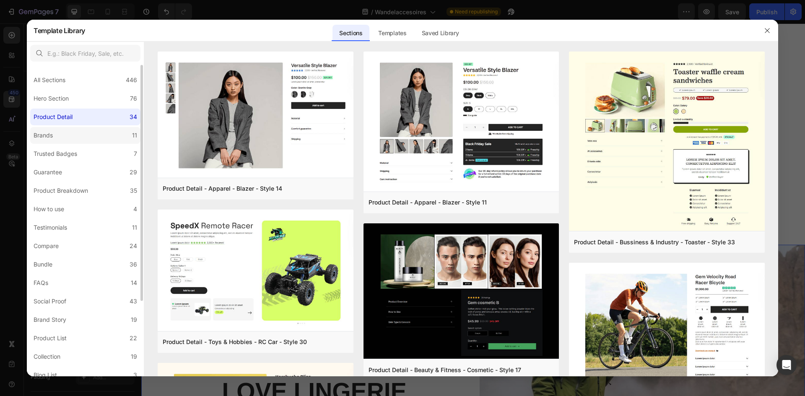
click at [106, 135] on label "Brands 11" at bounding box center [85, 135] width 110 height 17
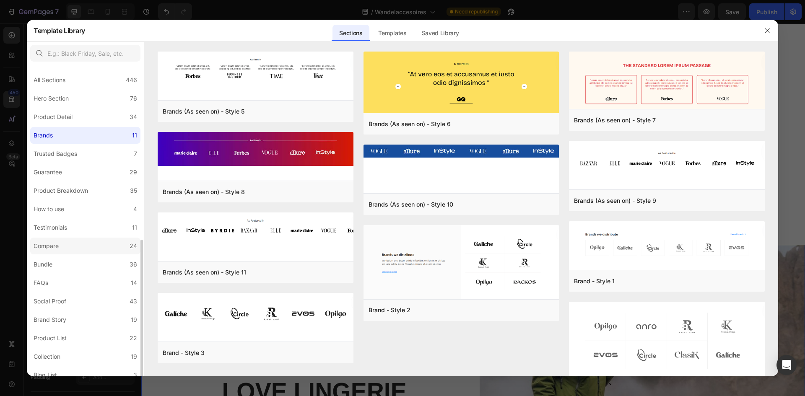
scroll to position [99, 0]
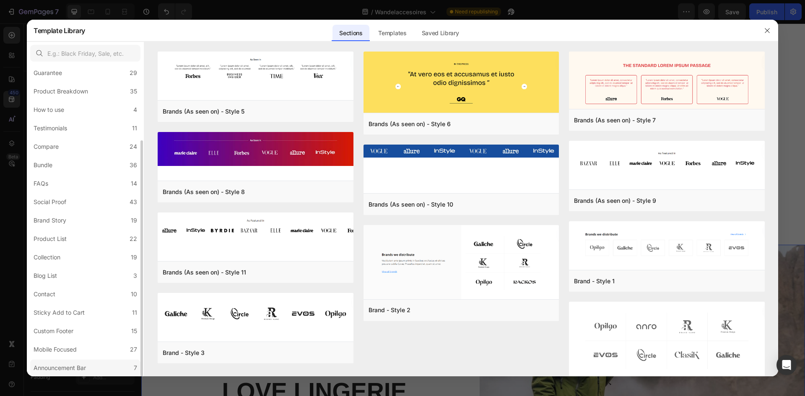
click at [59, 363] on div "Announcement Bar" at bounding box center [60, 368] width 52 height 10
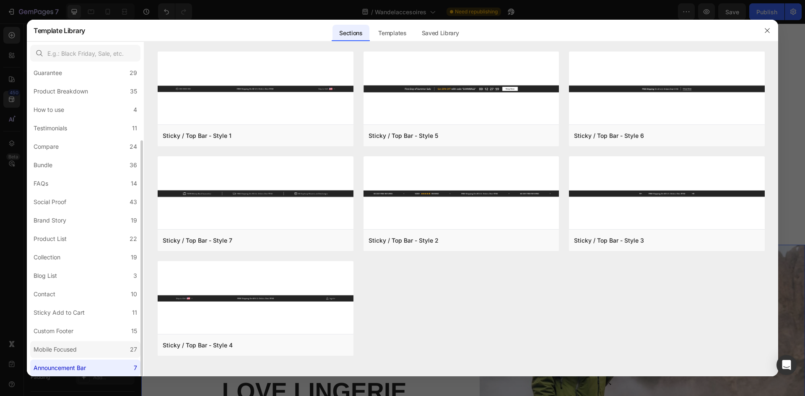
click at [74, 352] on div "Mobile Focused" at bounding box center [55, 350] width 43 height 10
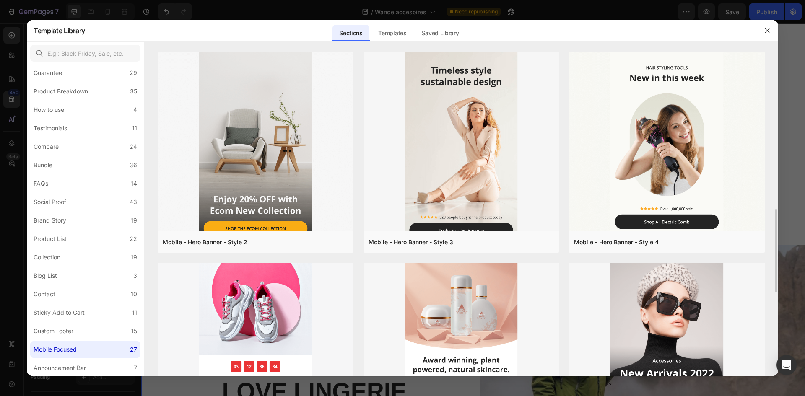
scroll to position [168, 0]
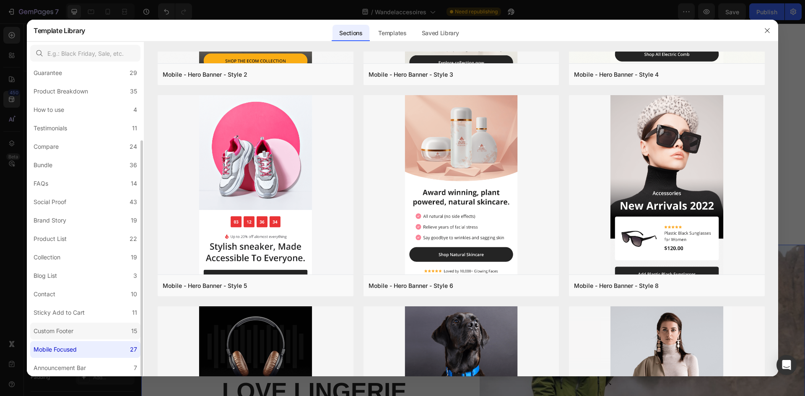
click at [93, 323] on label "Custom Footer 15" at bounding box center [85, 331] width 110 height 17
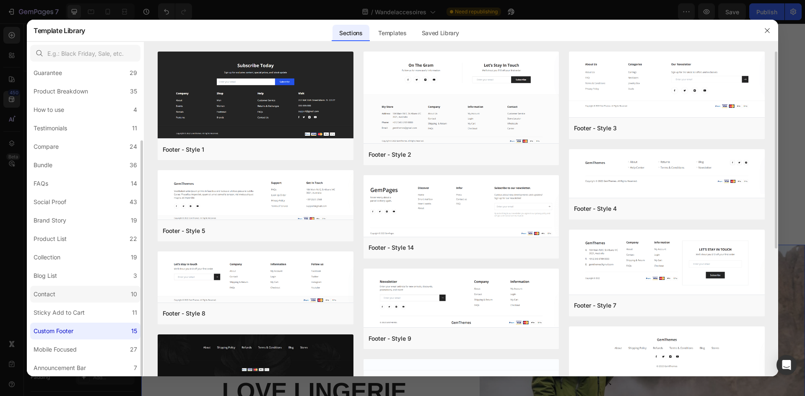
click at [94, 293] on label "Contact 10" at bounding box center [85, 294] width 110 height 17
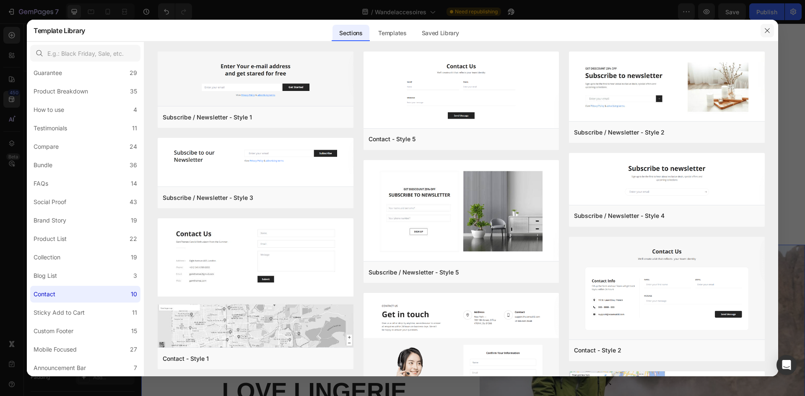
click at [768, 29] on icon "button" at bounding box center [767, 30] width 7 height 7
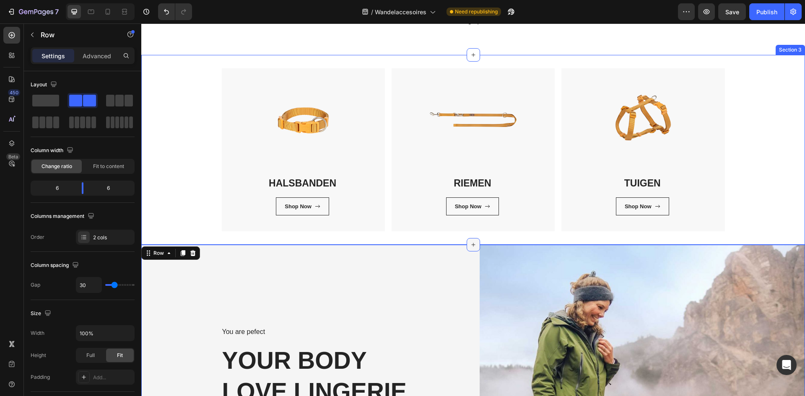
click at [467, 242] on div at bounding box center [473, 244] width 13 height 13
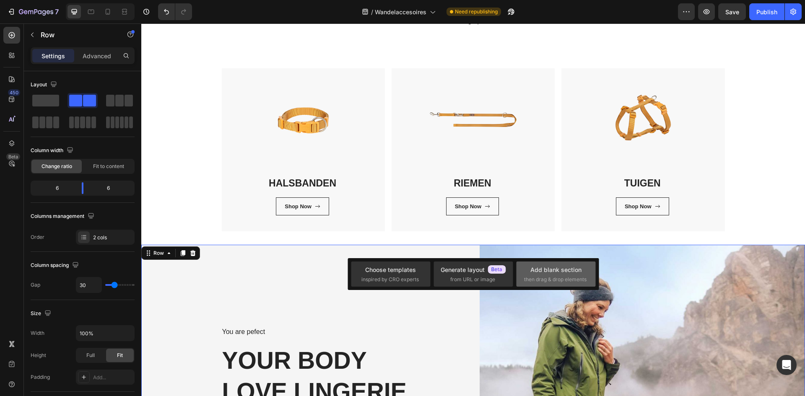
click at [552, 267] on div "Add blank section" at bounding box center [556, 270] width 51 height 9
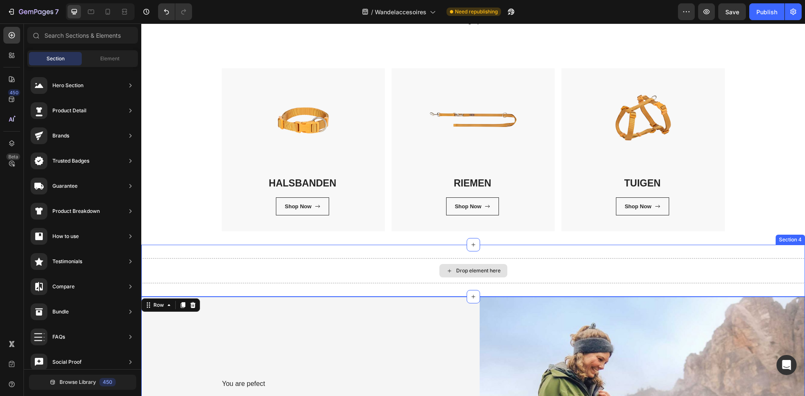
click at [446, 268] on icon at bounding box center [449, 271] width 7 height 7
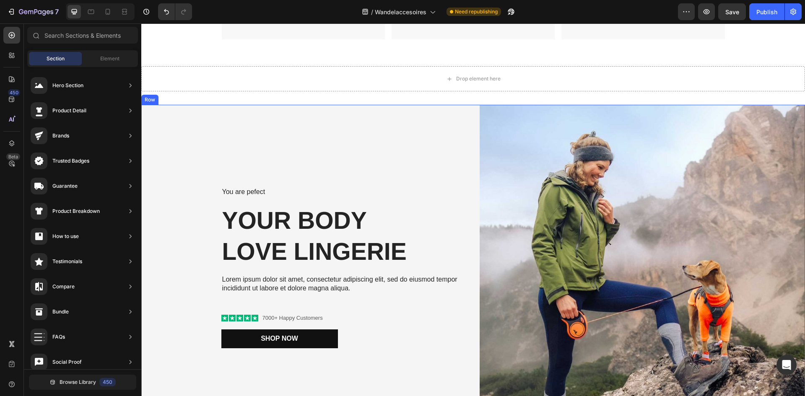
scroll to position [370, 0]
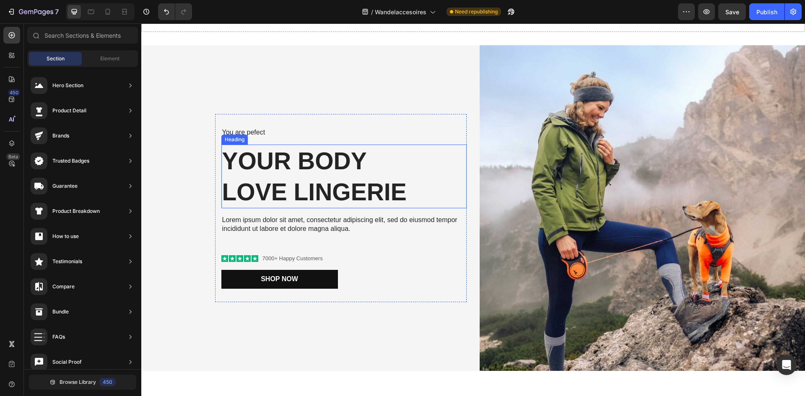
click at [313, 174] on h2 "Your Body love Lingerie" at bounding box center [343, 177] width 245 height 64
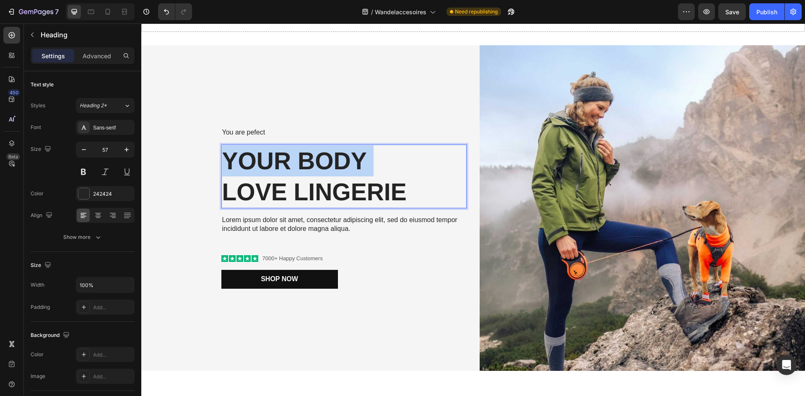
click at [313, 174] on p "Your Body love Lingerie" at bounding box center [344, 177] width 244 height 62
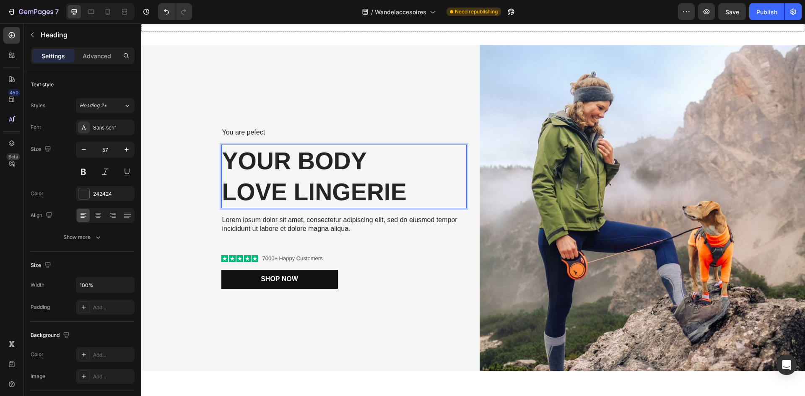
click at [418, 188] on p "Your Body love Lingerie" at bounding box center [344, 177] width 244 height 62
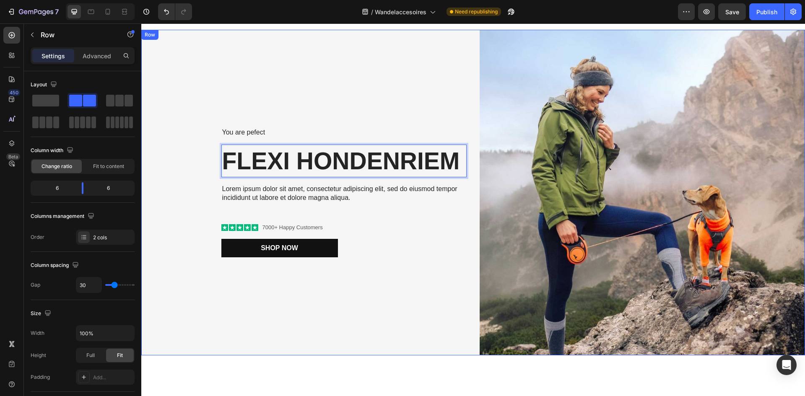
click at [175, 205] on div "You are pefect Text Block FLEXI HONDENRIEM Heading 16 Lorem ipsum dolor sit ame…" at bounding box center [304, 193] width 326 height 326
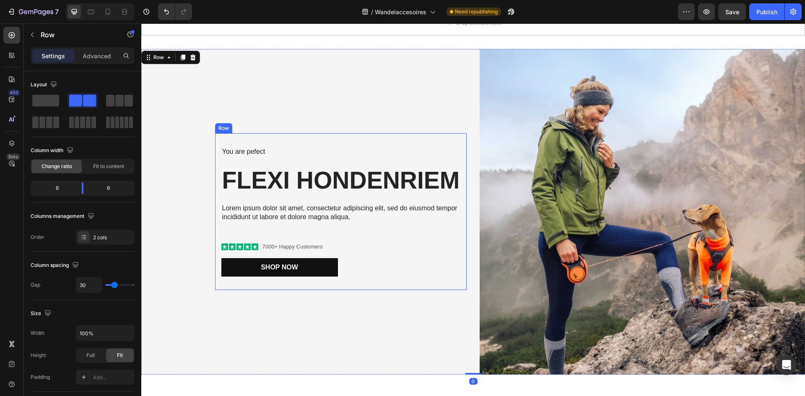
scroll to position [344, 0]
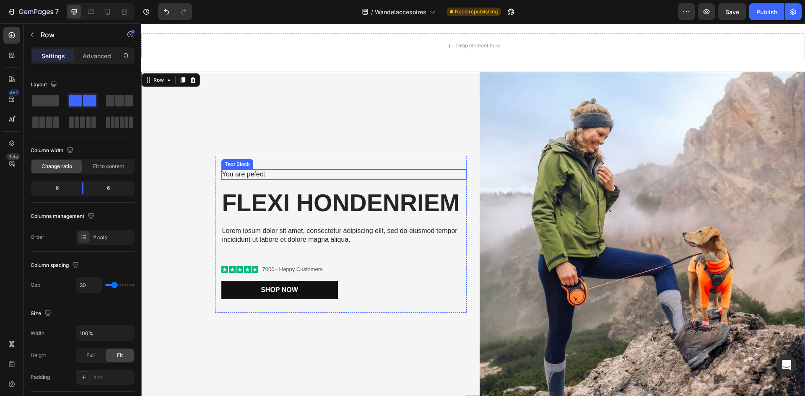
click at [241, 174] on p "You are pefect" at bounding box center [344, 174] width 244 height 9
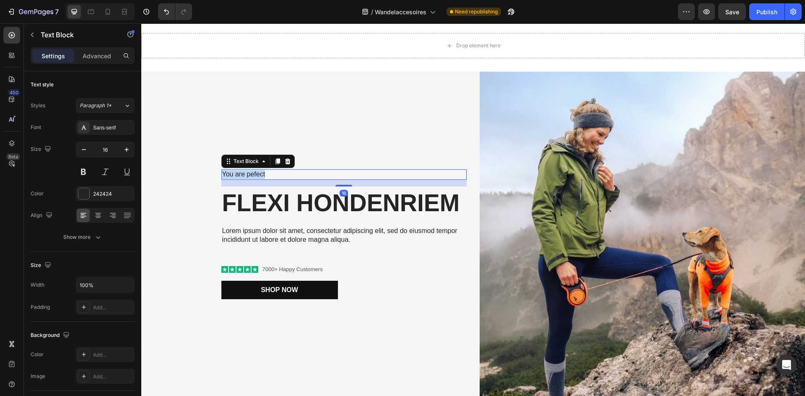
click at [241, 174] on p "You are pefect" at bounding box center [344, 174] width 244 height 9
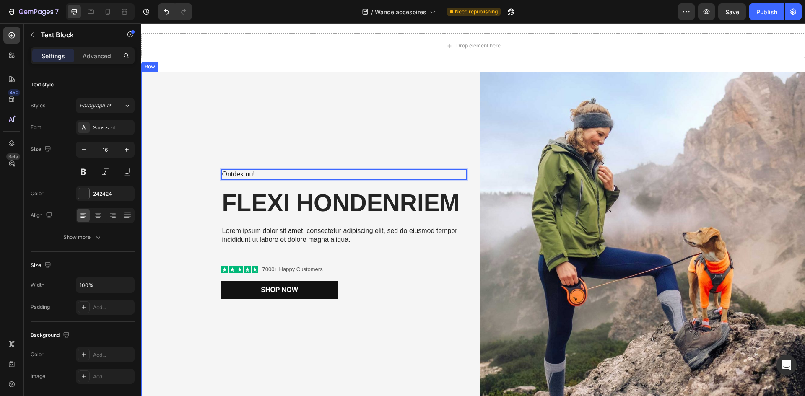
click at [340, 119] on div "Ontdek nu! Text Block 16 FLEXI HONDENRIEM Heading Lorem ipsum dolor sit amet, c…" at bounding box center [304, 235] width 326 height 326
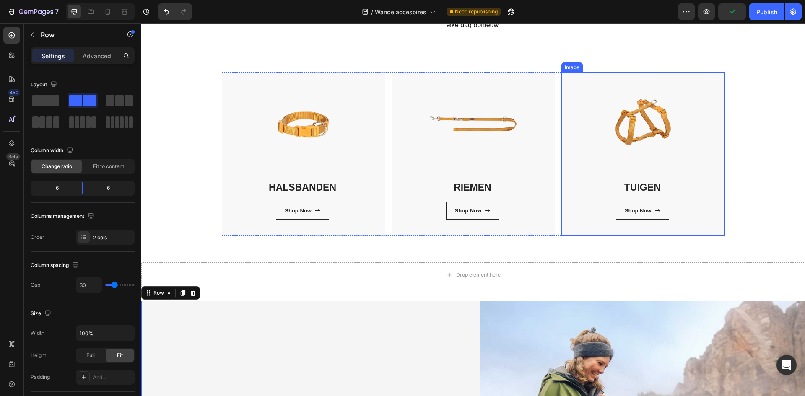
scroll to position [92, 0]
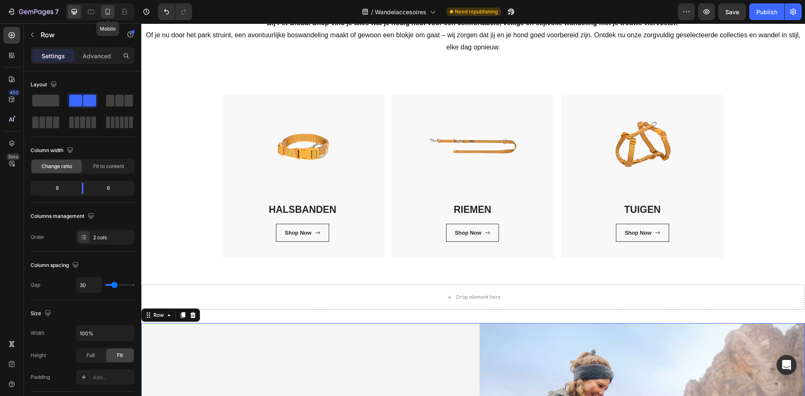
click at [105, 10] on icon at bounding box center [108, 12] width 8 height 8
type input "0"
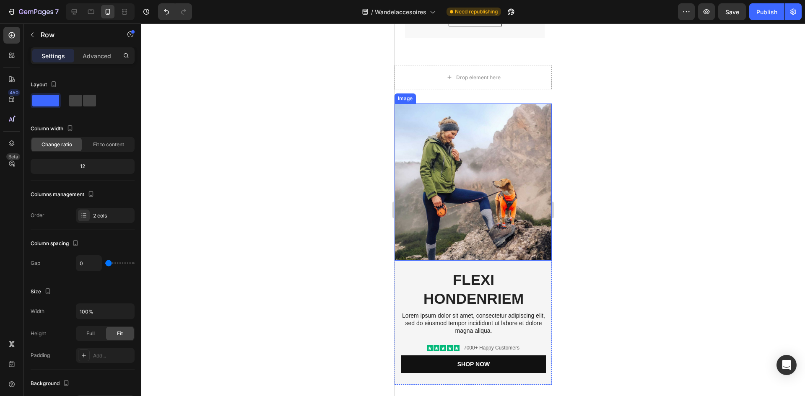
scroll to position [596, 0]
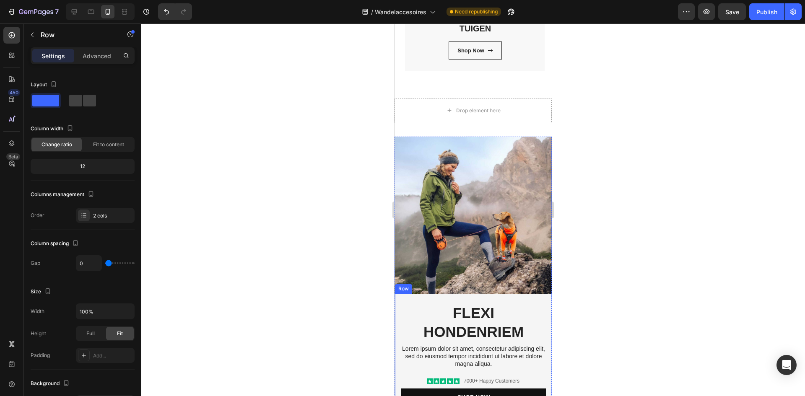
click at [505, 294] on div "Ontdek nu! Text Block FLEXI HONDENRIEM Heading Lorem ipsum dolor sit amet, cons…" at bounding box center [473, 356] width 157 height 124
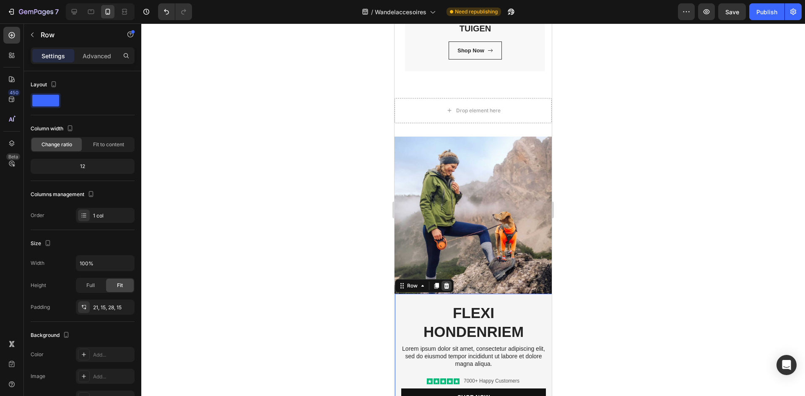
click at [450, 283] on icon at bounding box center [446, 286] width 7 height 7
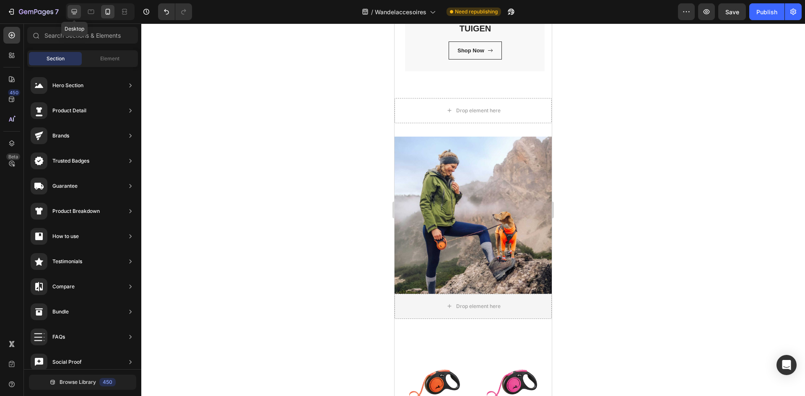
click at [78, 11] on icon at bounding box center [74, 12] width 8 height 8
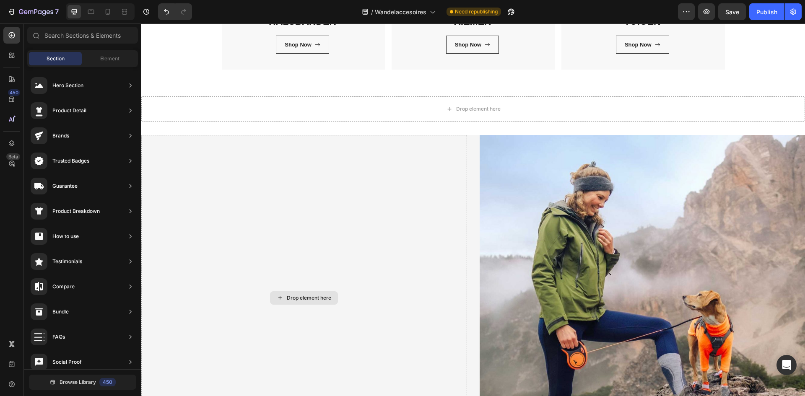
scroll to position [328, 0]
click at [468, 145] on div "Drop element here Image Row" at bounding box center [473, 298] width 664 height 326
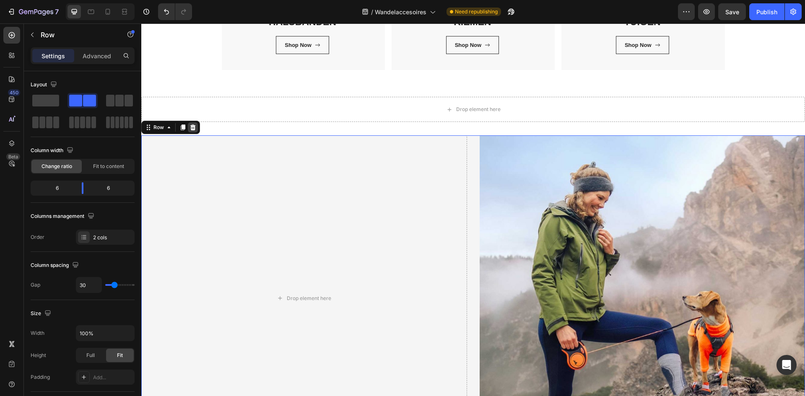
click at [193, 125] on icon at bounding box center [193, 127] width 7 height 7
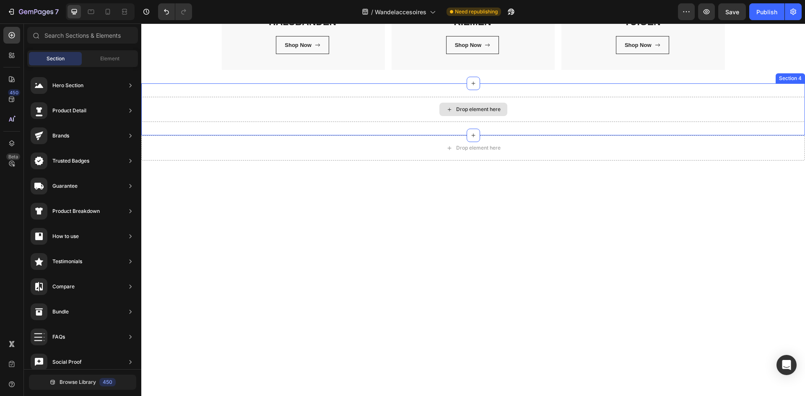
click at [396, 104] on div "Drop element here" at bounding box center [473, 109] width 664 height 25
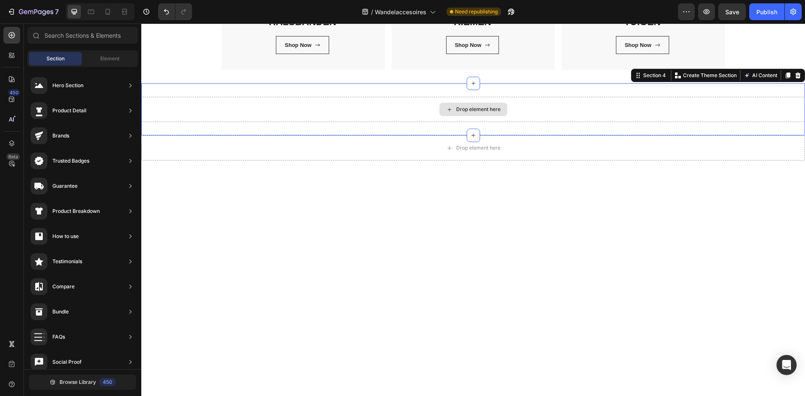
click at [396, 104] on div "Drop element here" at bounding box center [473, 109] width 664 height 25
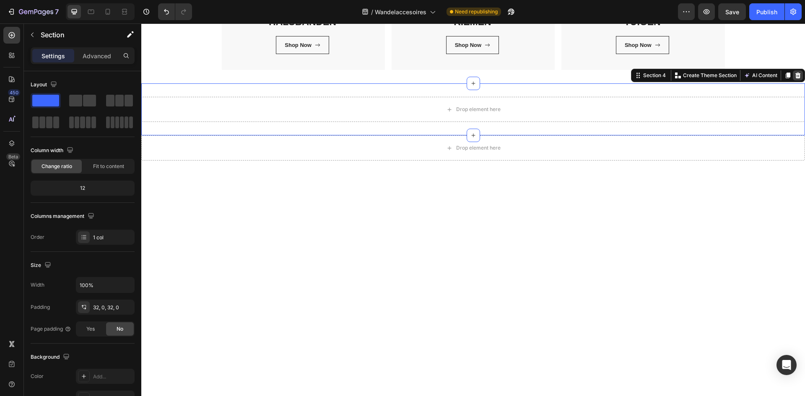
click at [795, 75] on icon at bounding box center [798, 75] width 7 height 7
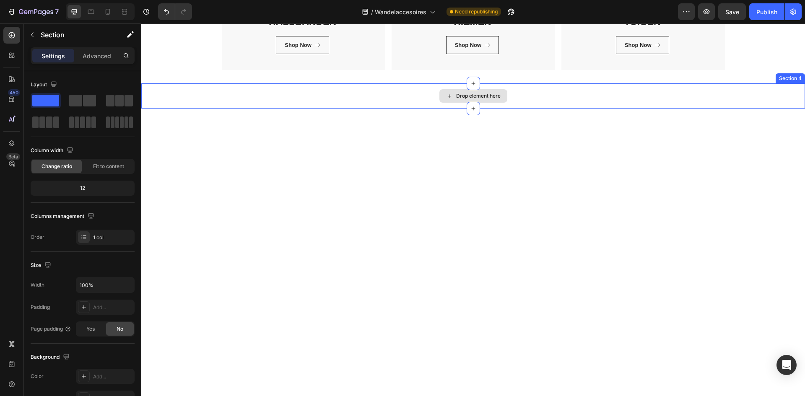
click at [745, 96] on div "Drop element here" at bounding box center [473, 95] width 664 height 25
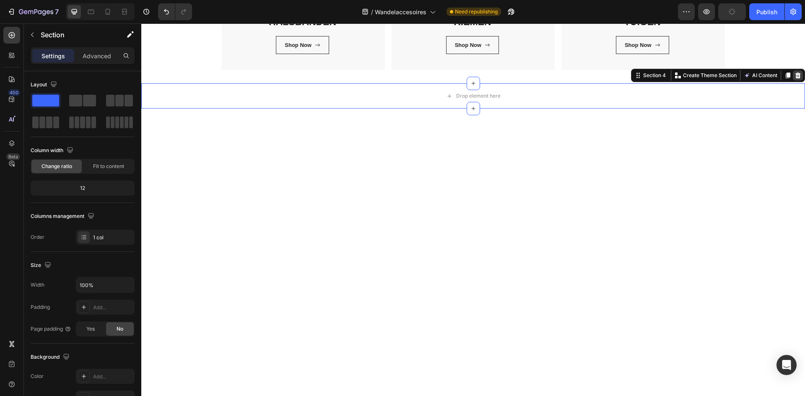
click at [796, 75] on icon at bounding box center [798, 76] width 5 height 6
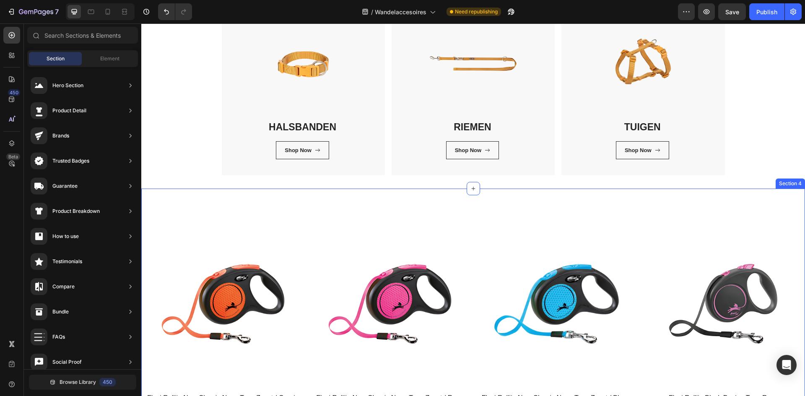
scroll to position [203, 0]
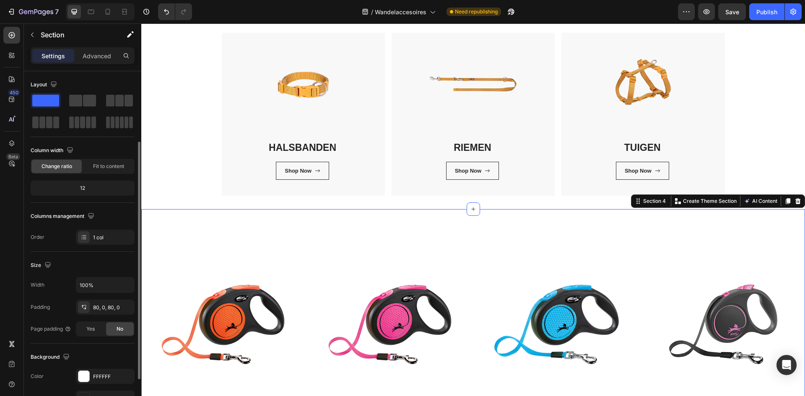
scroll to position [163, 0]
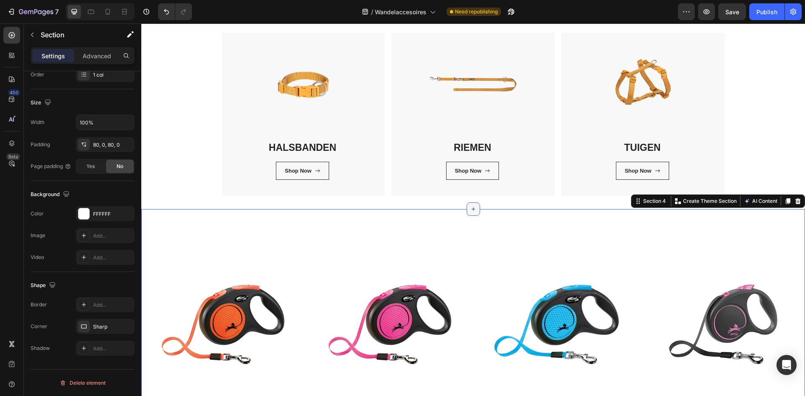
click at [470, 209] on icon at bounding box center [473, 209] width 7 height 7
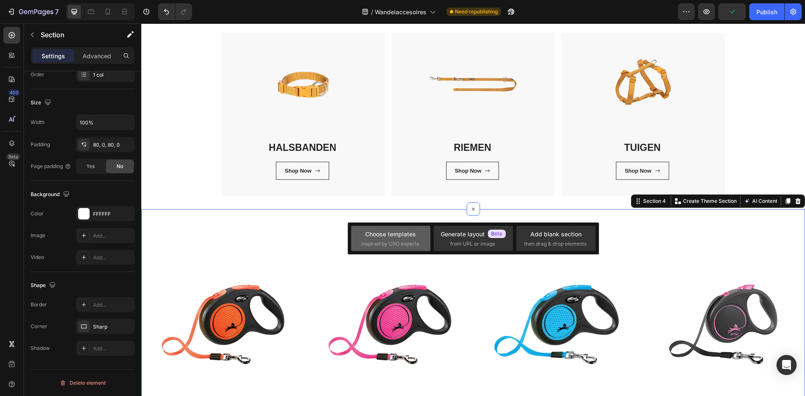
click at [401, 239] on div "Choose templates inspired by CRO experts" at bounding box center [391, 239] width 59 height 18
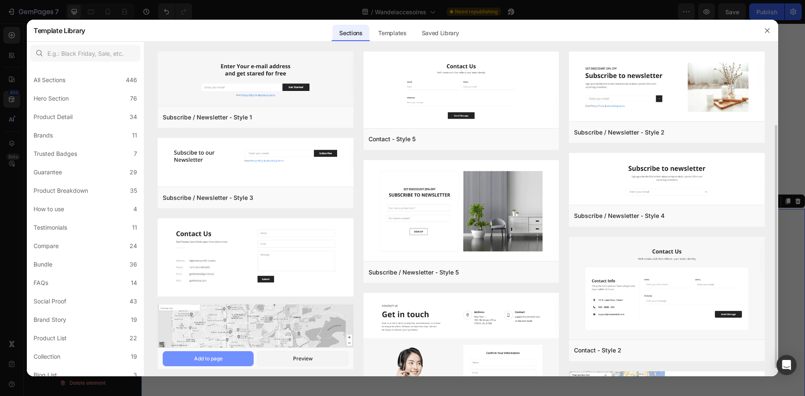
scroll to position [109, 0]
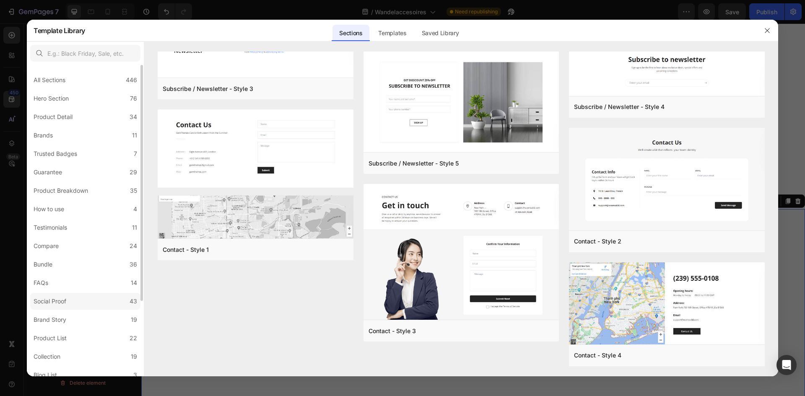
click at [77, 301] on label "Social Proof 43" at bounding box center [85, 301] width 110 height 17
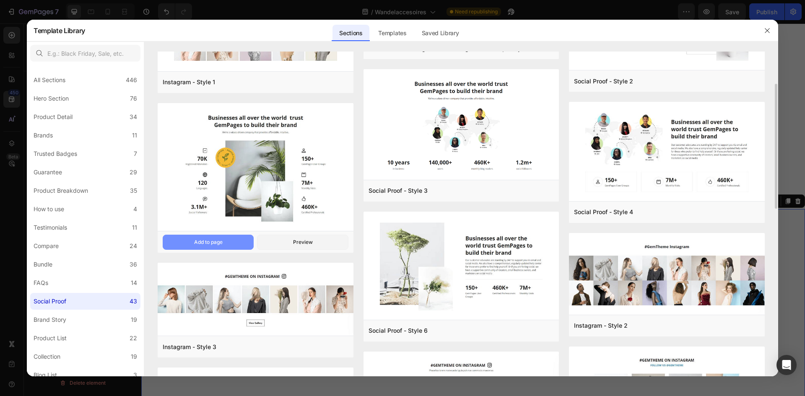
scroll to position [0, 0]
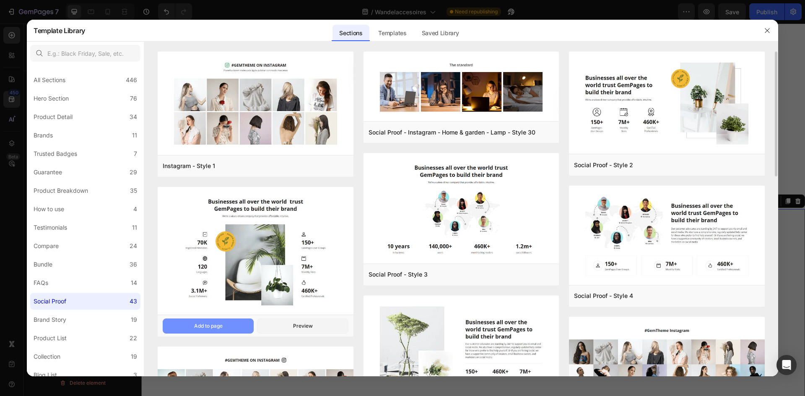
click at [206, 331] on button "Add to page" at bounding box center [208, 326] width 91 height 15
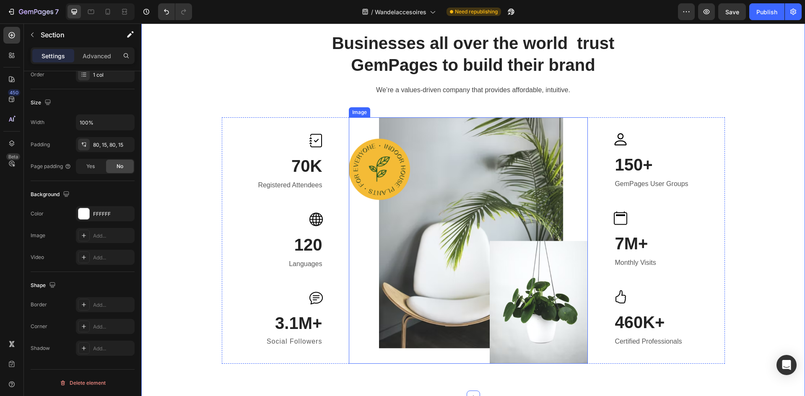
scroll to position [472, 0]
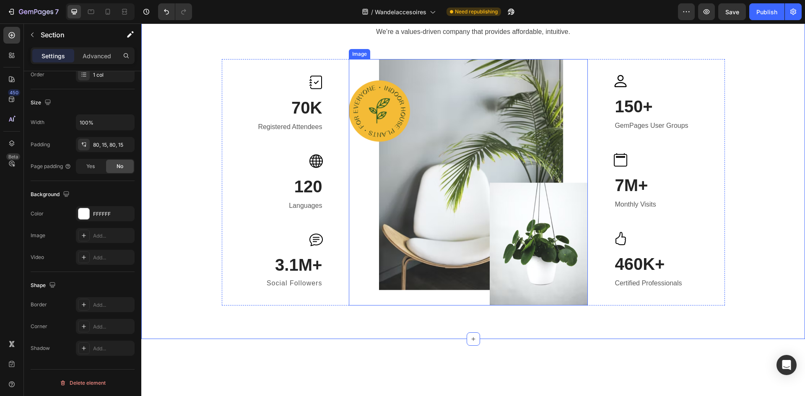
click at [468, 178] on img at bounding box center [468, 182] width 239 height 247
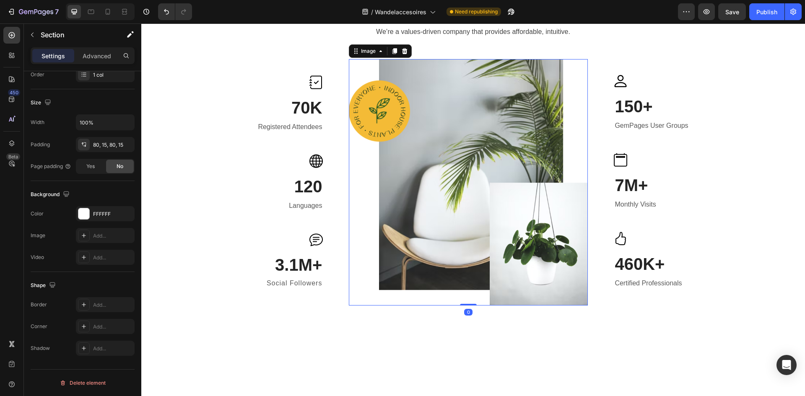
scroll to position [0, 0]
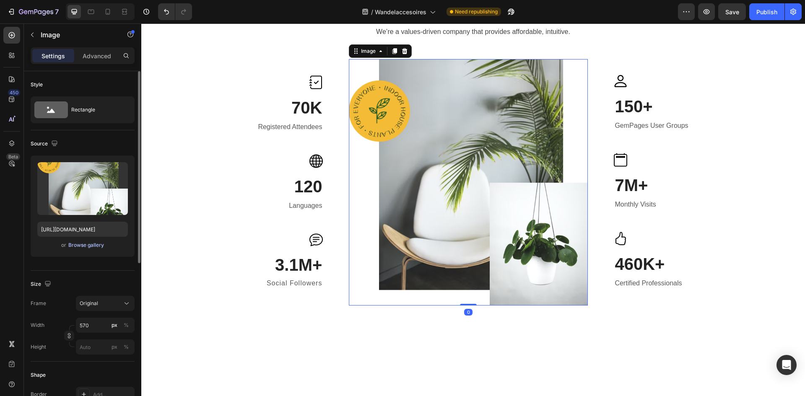
click at [90, 245] on div "Browse gallery" at bounding box center [86, 246] width 36 height 8
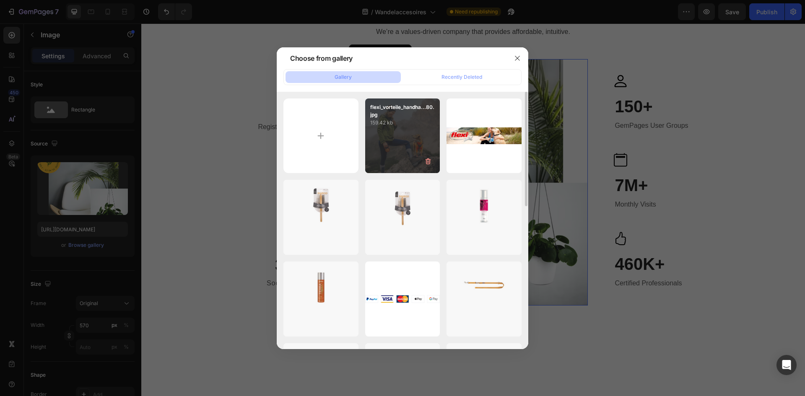
click at [401, 130] on div "flexi_vorteile_handha...80.jpg 159.42 kb" at bounding box center [402, 136] width 75 height 75
type input "https://cdn.shopify.com/s/files/1/0850/4698/5038/files/gempages_562201034588422…"
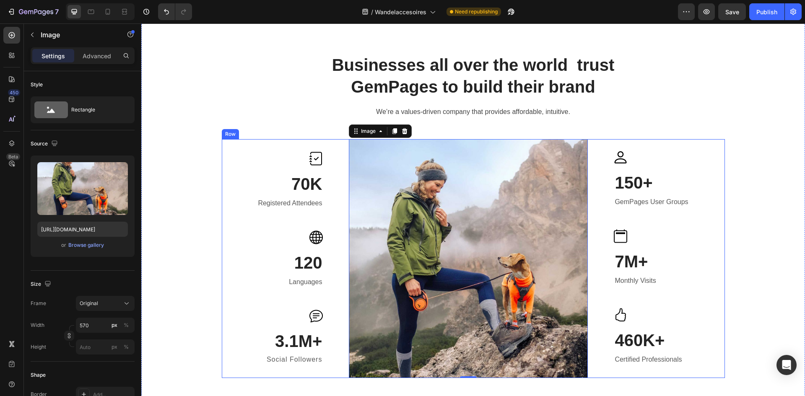
scroll to position [388, 0]
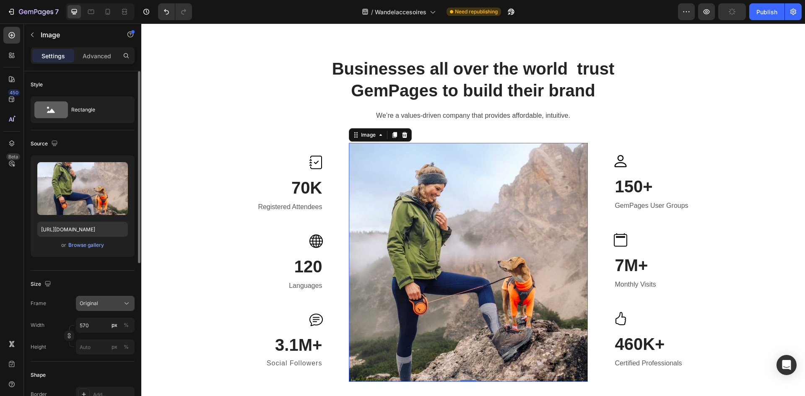
click at [118, 306] on div "Original" at bounding box center [100, 304] width 41 height 8
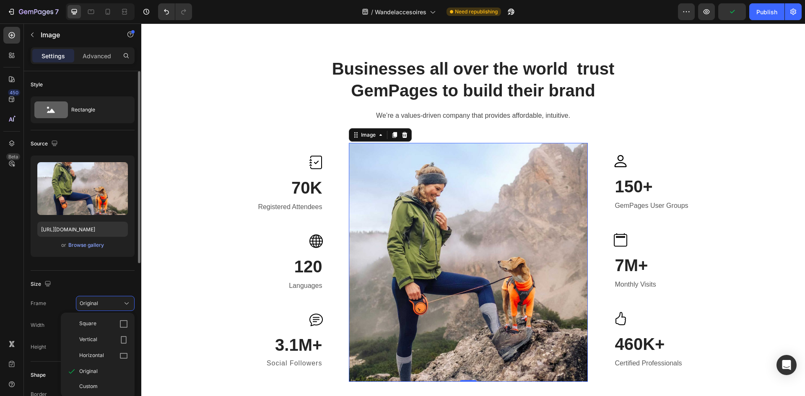
scroll to position [42, 0]
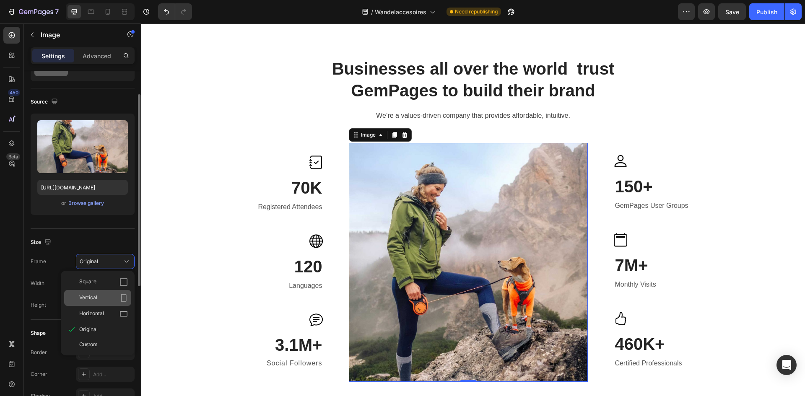
click at [121, 295] on icon at bounding box center [124, 298] width 8 height 8
click at [121, 295] on div "Frame Original Square Vertical Horizontal Original Custom Width 570 px % Height…" at bounding box center [83, 283] width 104 height 59
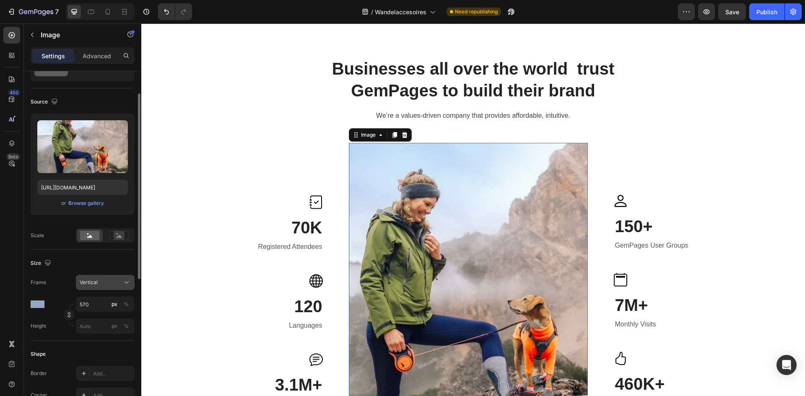
click at [121, 289] on button "Vertical" at bounding box center [105, 282] width 59 height 15
click at [121, 281] on div "Vertical" at bounding box center [105, 283] width 51 height 8
click at [120, 278] on button "Vertical" at bounding box center [105, 282] width 59 height 15
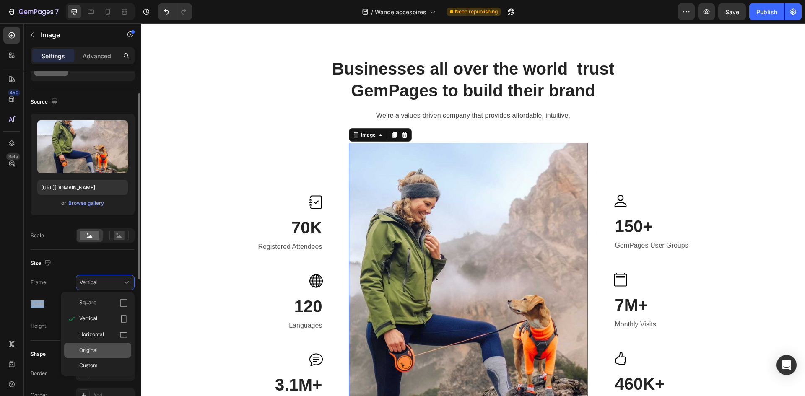
click at [109, 346] on div "Original" at bounding box center [97, 350] width 67 height 15
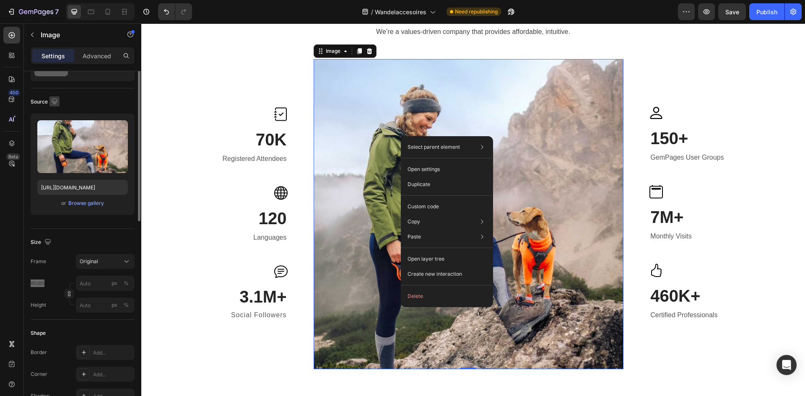
scroll to position [0, 0]
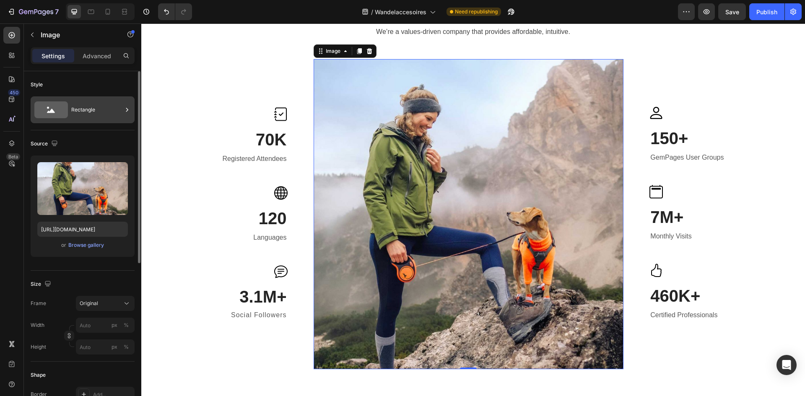
click at [86, 106] on div "Rectangle" at bounding box center [96, 109] width 51 height 19
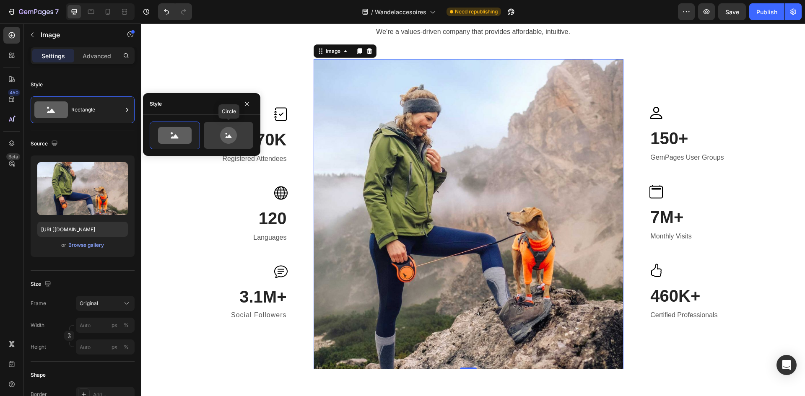
click at [242, 138] on icon at bounding box center [228, 135] width 39 height 17
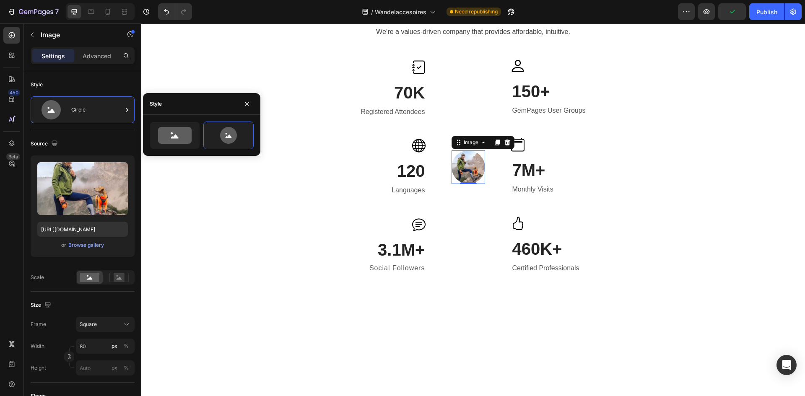
click at [16, 249] on div "450 Beta" at bounding box center [11, 181] width 17 height 309
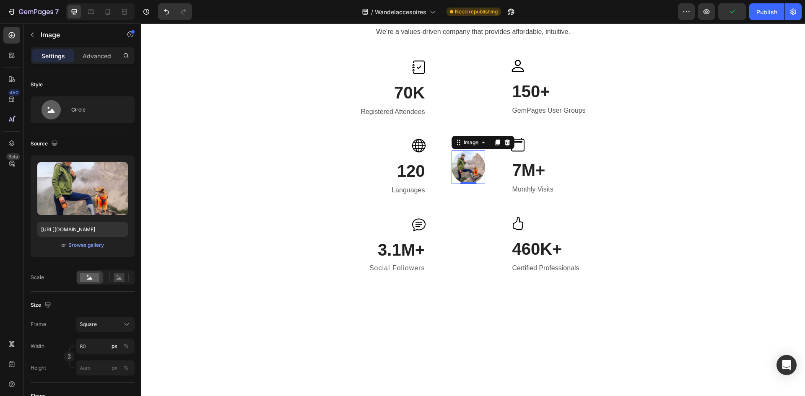
scroll to position [42, 0]
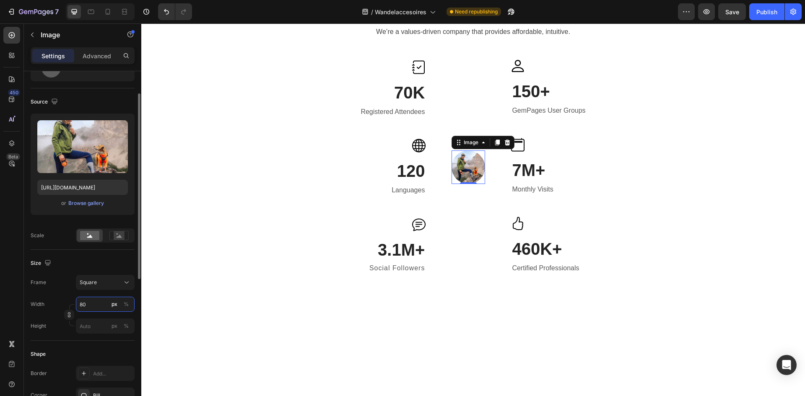
click at [84, 306] on input "80" at bounding box center [105, 304] width 59 height 15
type input "2"
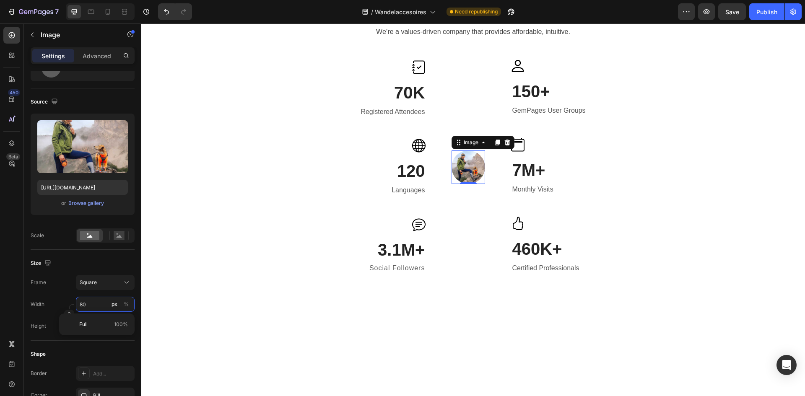
type input "2"
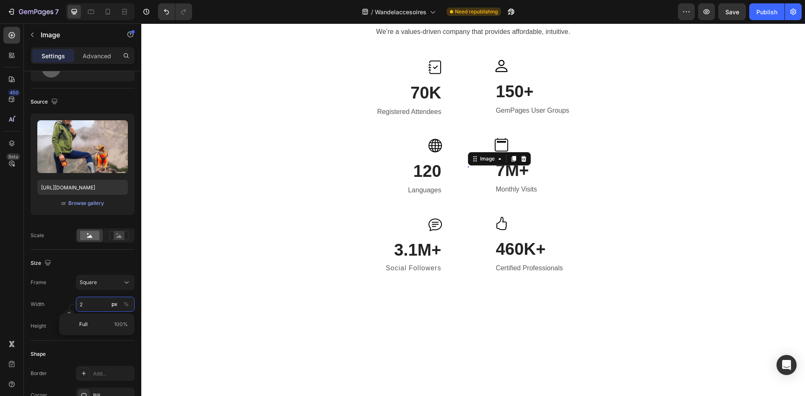
type input "25"
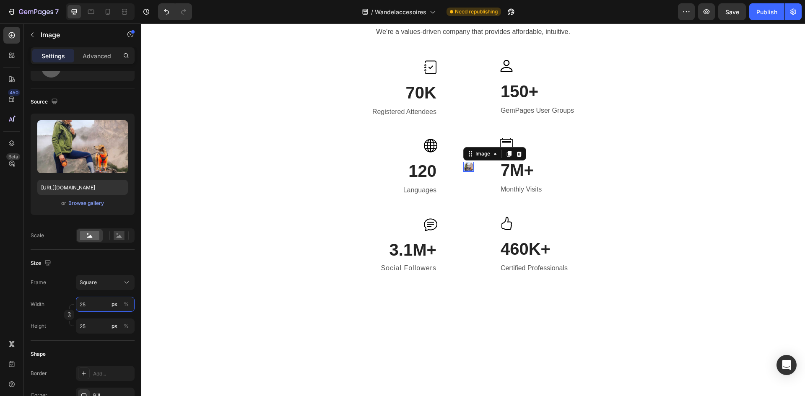
type input "250"
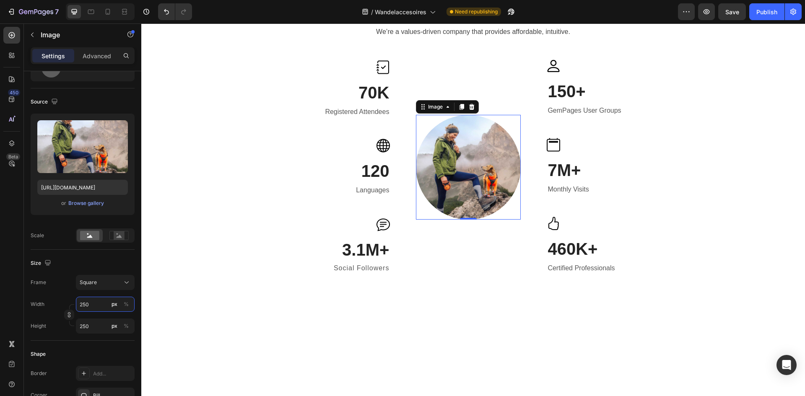
type input "25"
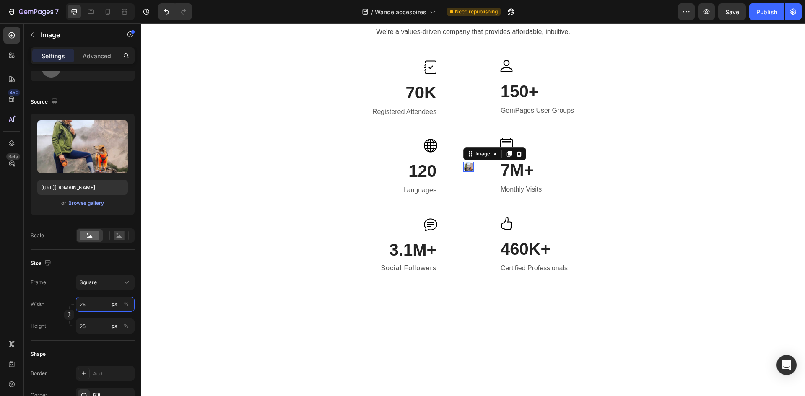
type input "2"
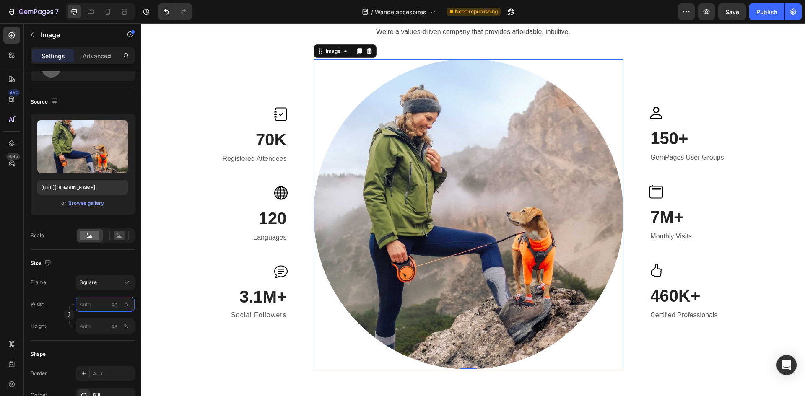
type input "2"
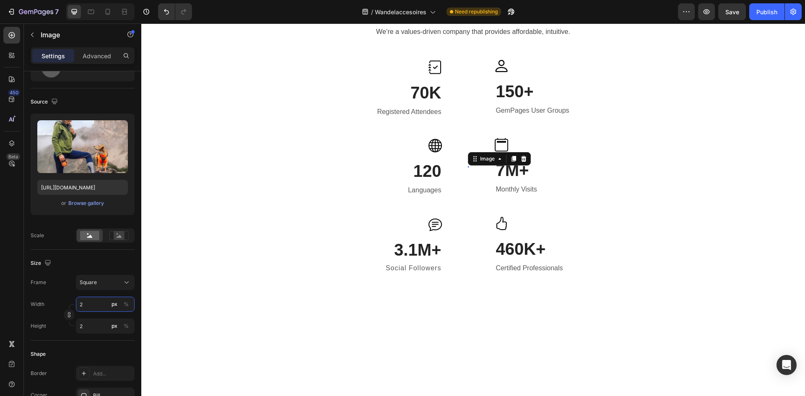
type input "28"
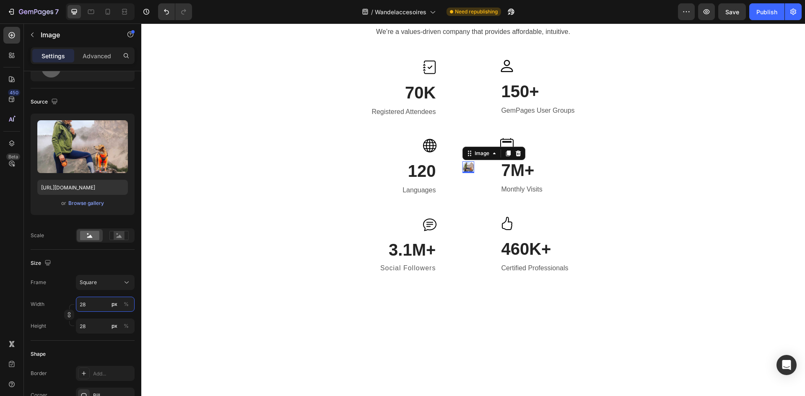
type input "280"
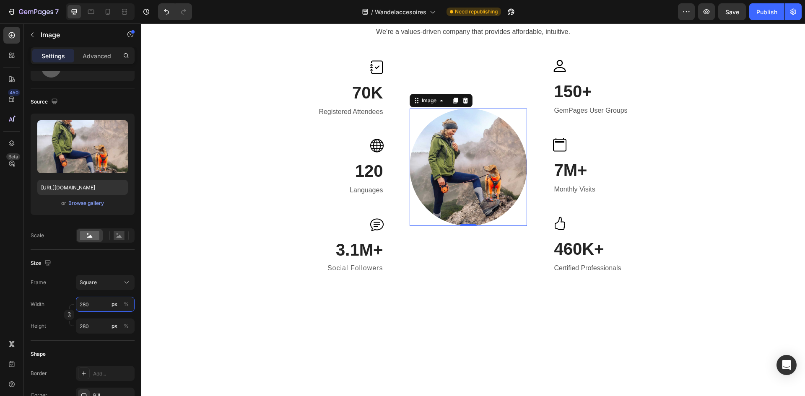
type input "2800"
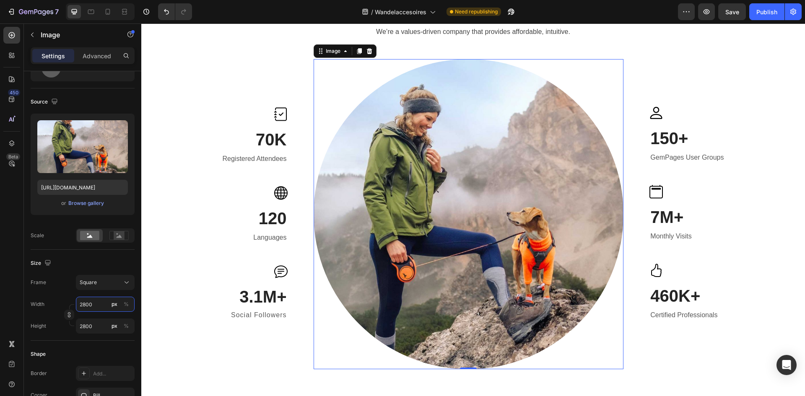
type input "280"
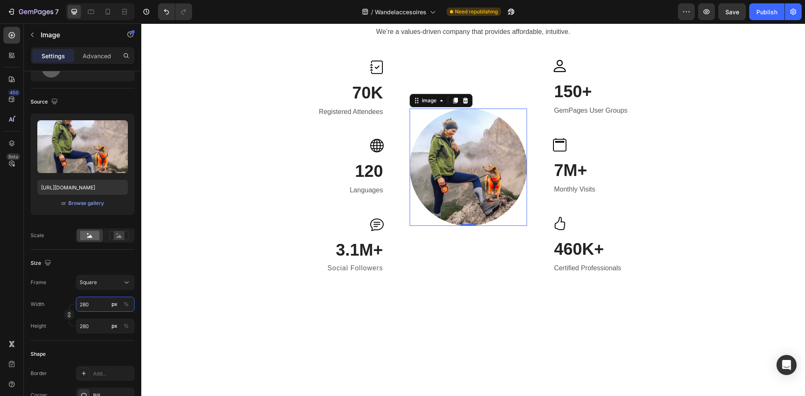
type input "28"
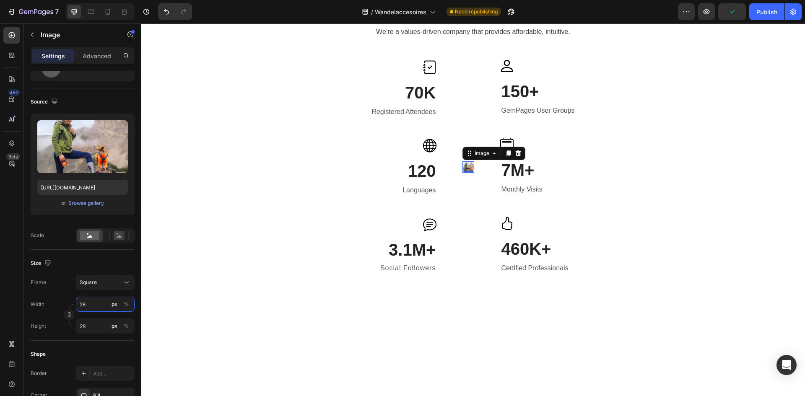
type input "2"
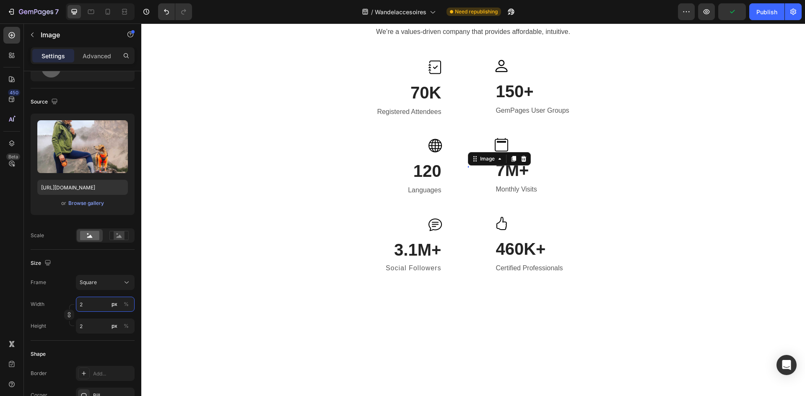
type input "25"
type input "250"
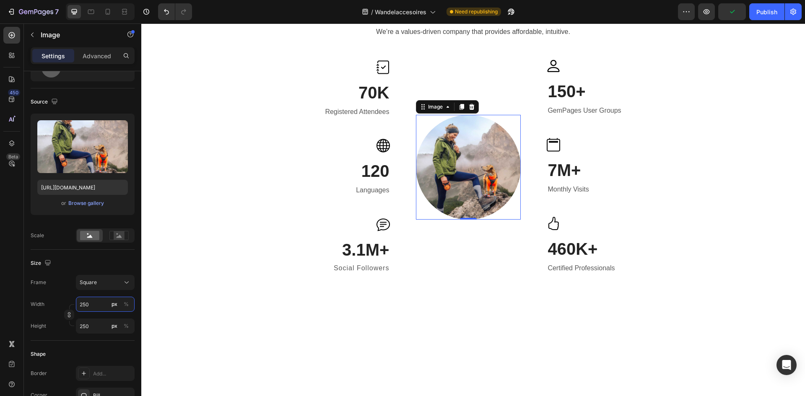
type input "2500"
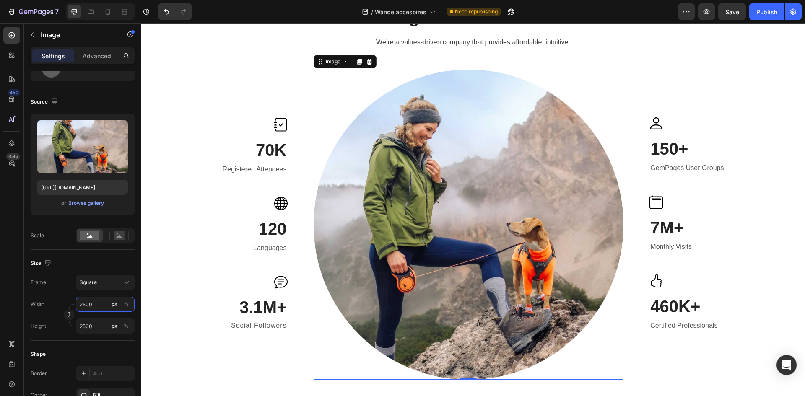
scroll to position [430, 0]
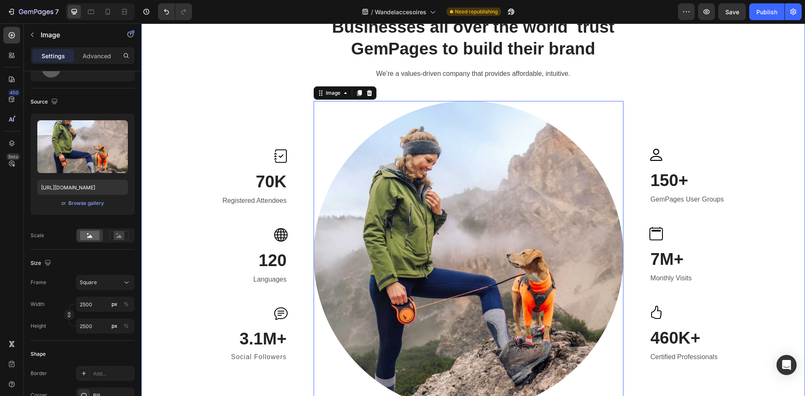
click at [758, 98] on div "Businesses all over the world trust GemPages to build their brand Heading We’re…" at bounding box center [473, 213] width 651 height 396
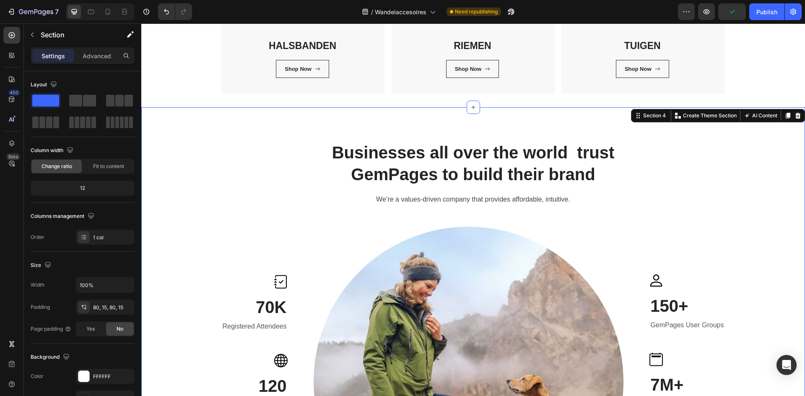
scroll to position [346, 0]
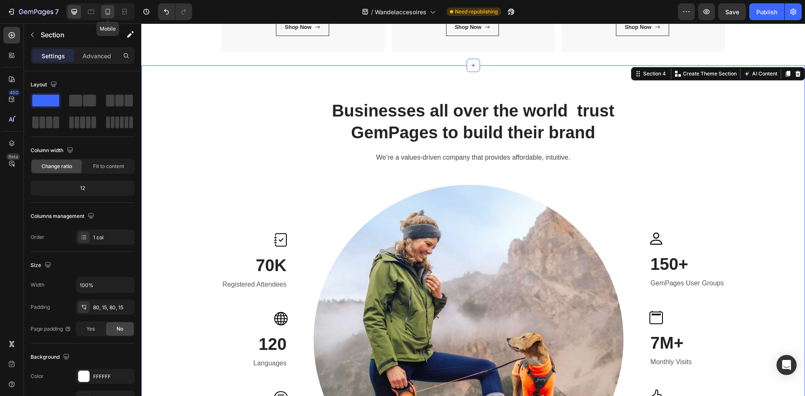
click at [107, 16] on div at bounding box center [107, 11] width 13 height 13
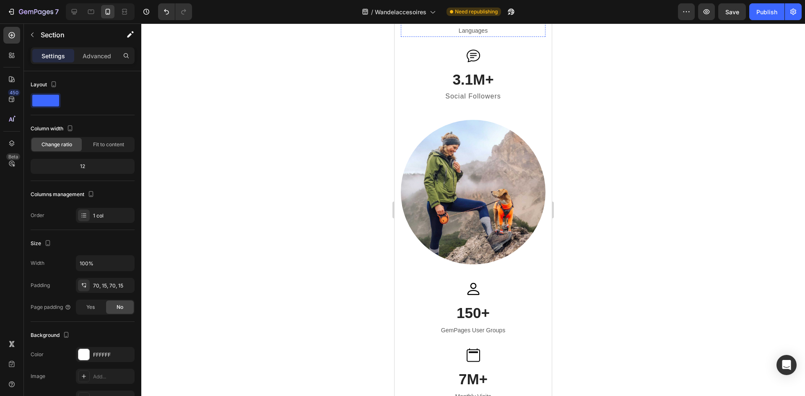
scroll to position [693, 0]
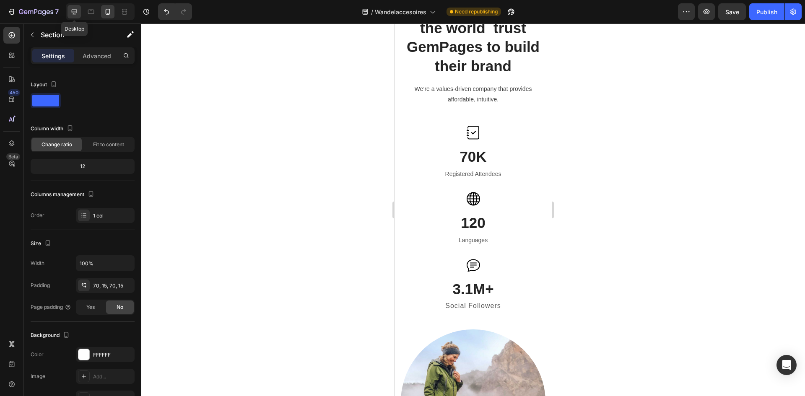
click at [73, 11] on icon at bounding box center [74, 12] width 8 height 8
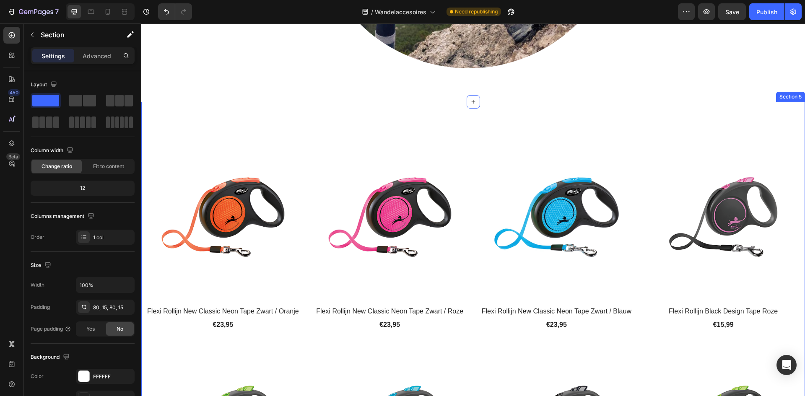
scroll to position [777, 0]
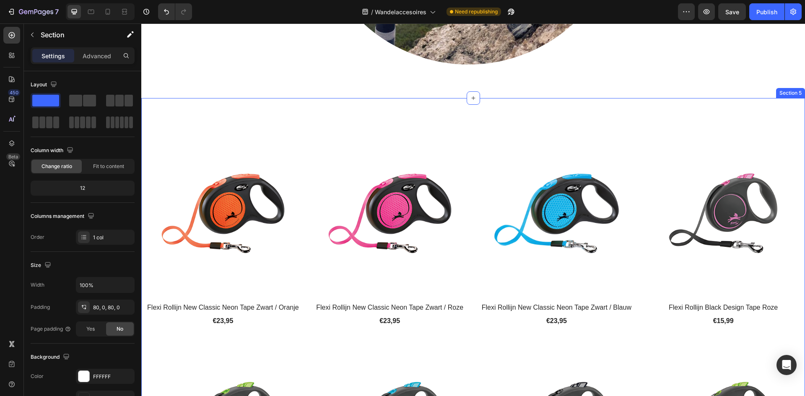
click at [795, 91] on icon at bounding box center [798, 90] width 7 height 7
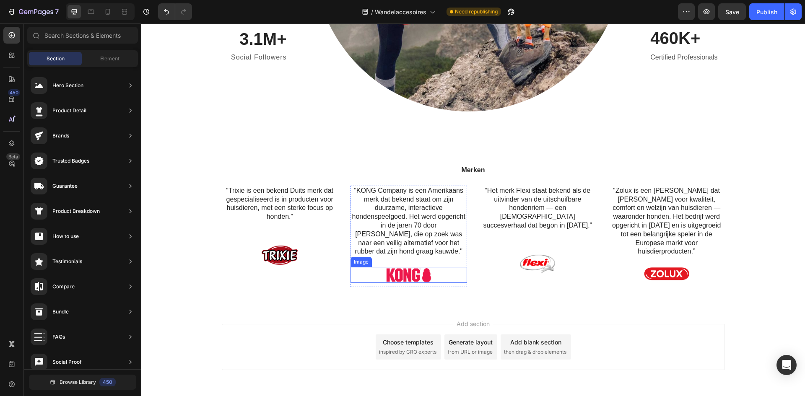
scroll to position [632, 0]
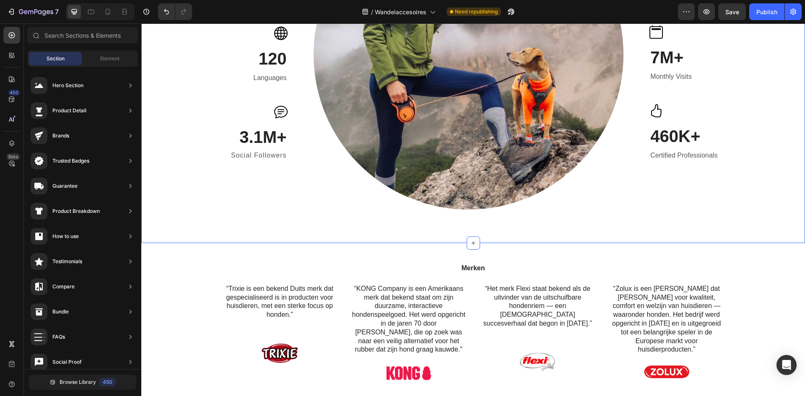
click at [195, 197] on div "Businesses all over the world trust GemPages to build their brand Heading We’re…" at bounding box center [473, 11] width 651 height 396
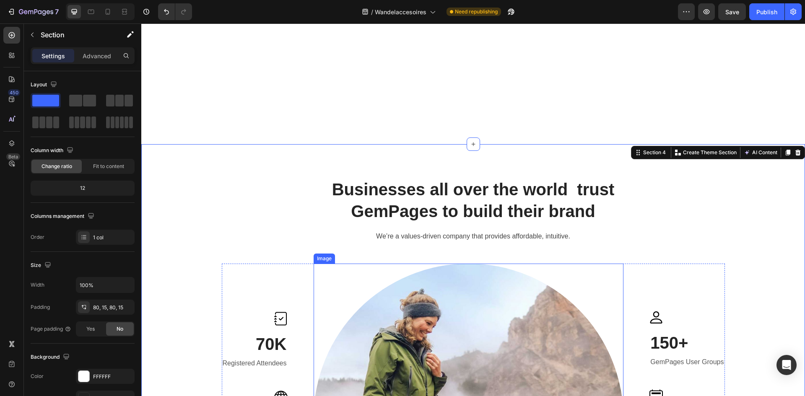
scroll to position [255, 0]
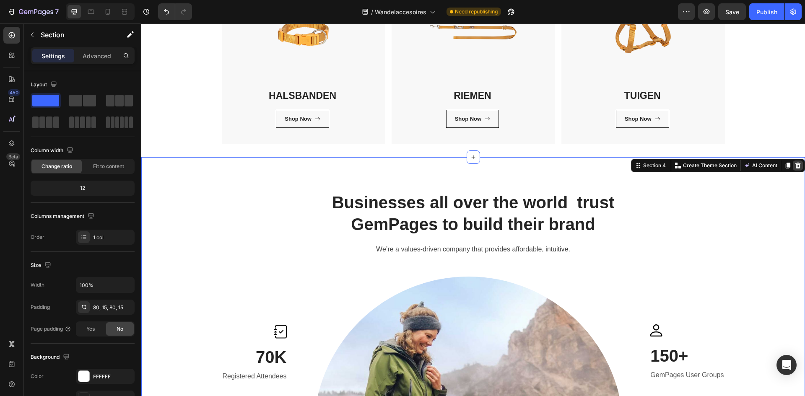
click at [796, 166] on div at bounding box center [798, 166] width 10 height 10
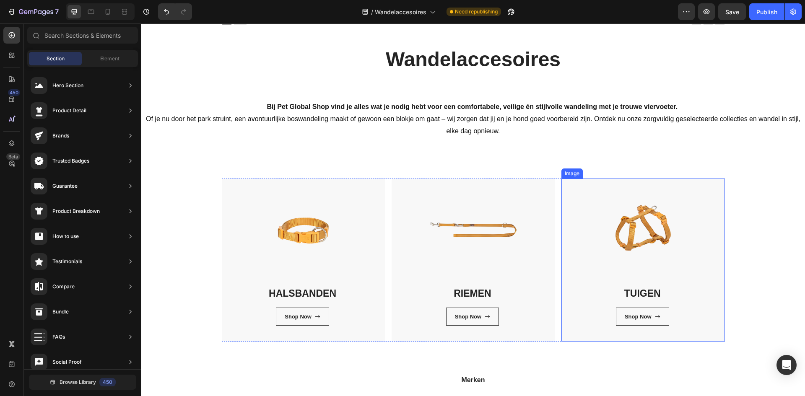
scroll to position [0, 0]
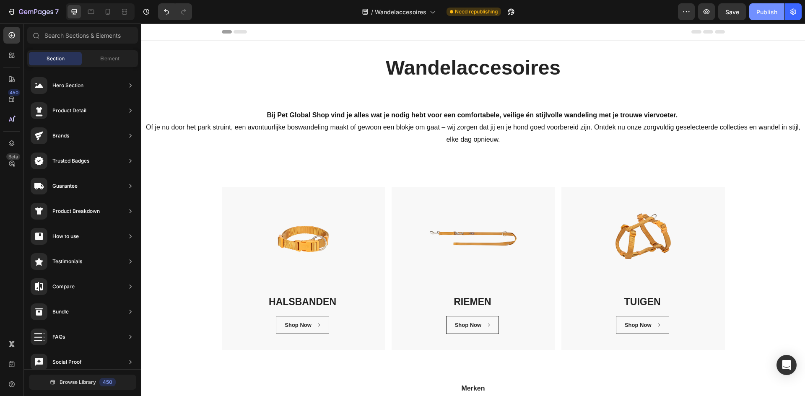
click at [772, 16] on div "Publish" at bounding box center [767, 12] width 21 height 9
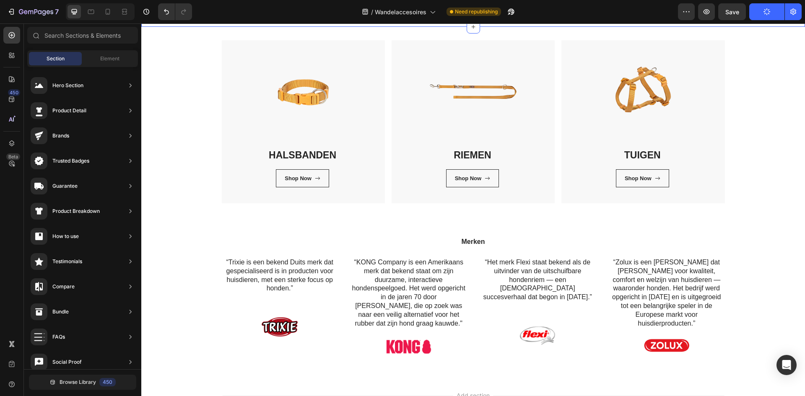
scroll to position [246, 0]
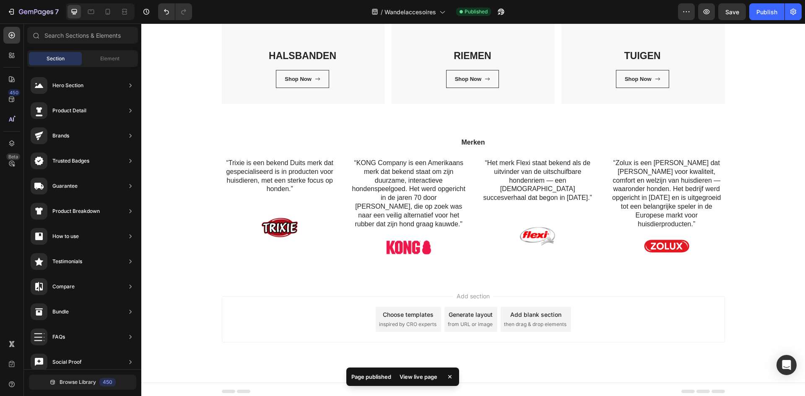
click at [415, 321] on span "inspired by CRO experts" at bounding box center [407, 325] width 57 height 8
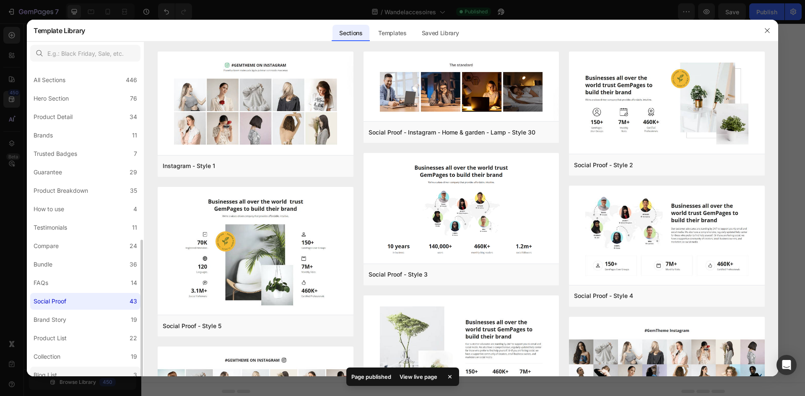
scroll to position [99, 0]
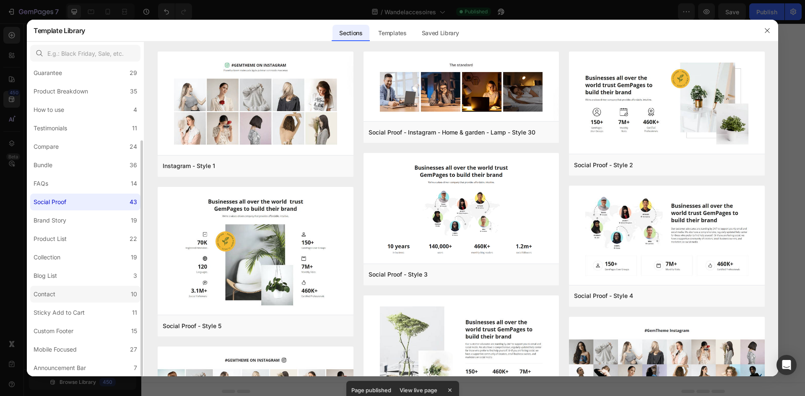
click at [99, 297] on label "Contact 10" at bounding box center [85, 294] width 110 height 17
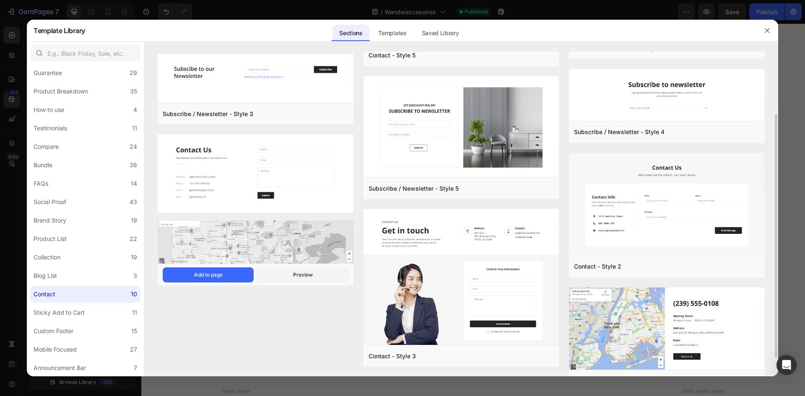
scroll to position [0, 0]
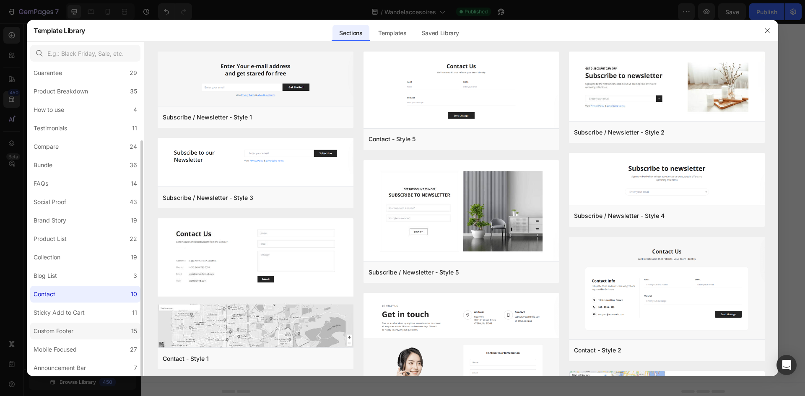
click at [55, 332] on div "Custom Footer" at bounding box center [54, 331] width 40 height 10
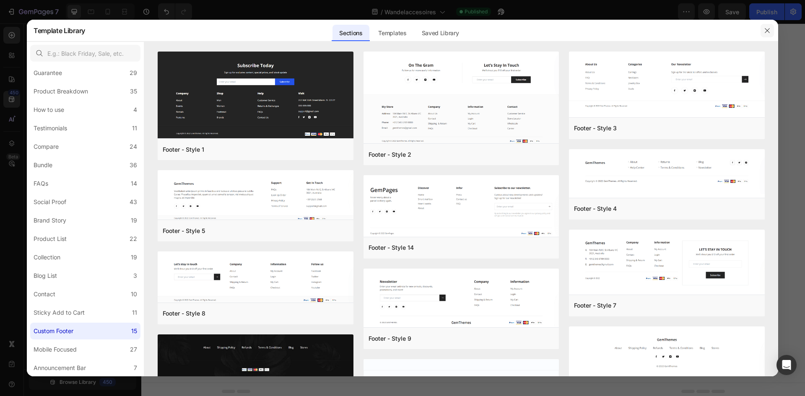
click at [772, 29] on button "button" at bounding box center [767, 30] width 13 height 13
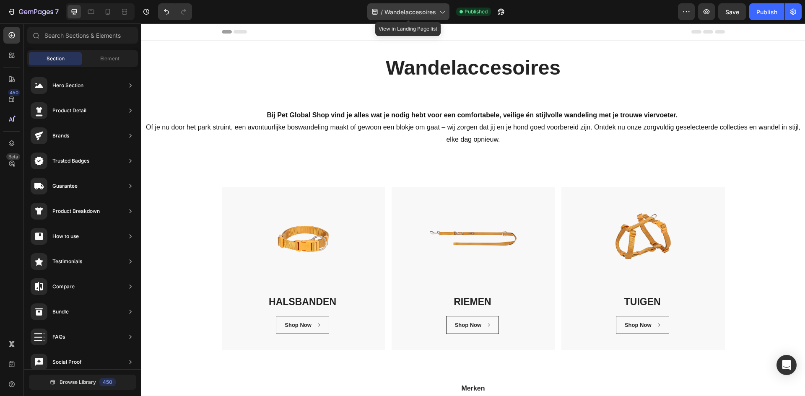
click at [392, 8] on span "Wandelaccesoires" at bounding box center [411, 12] width 52 height 9
click at [416, 15] on span "Wandelaccesoires" at bounding box center [411, 12] width 52 height 9
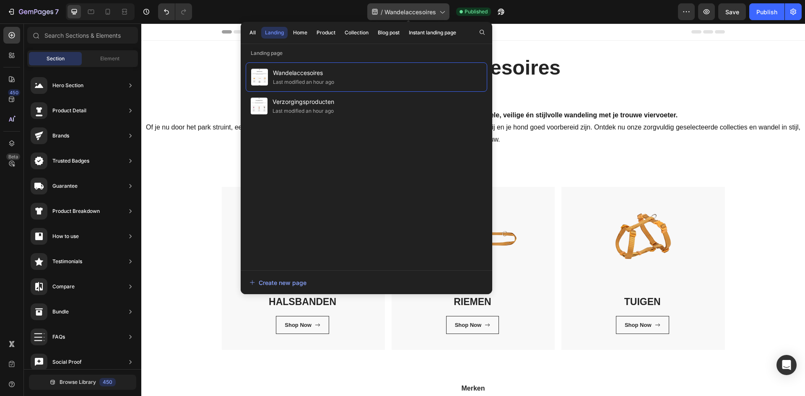
click at [416, 15] on span "Wandelaccesoires" at bounding box center [411, 12] width 52 height 9
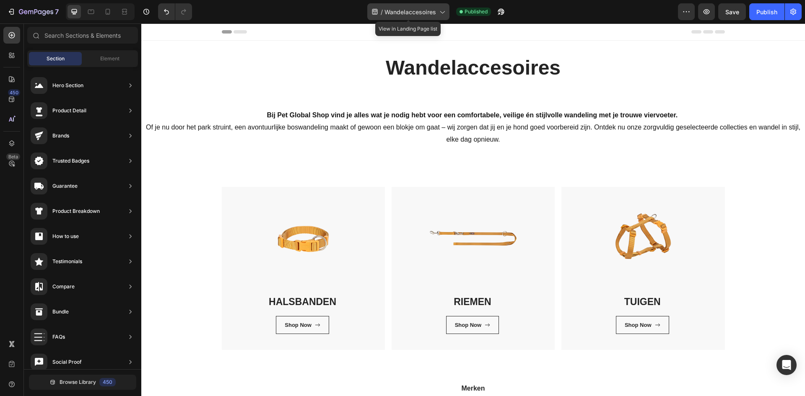
click at [417, 16] on div "/ Wandelaccesoires" at bounding box center [408, 11] width 82 height 17
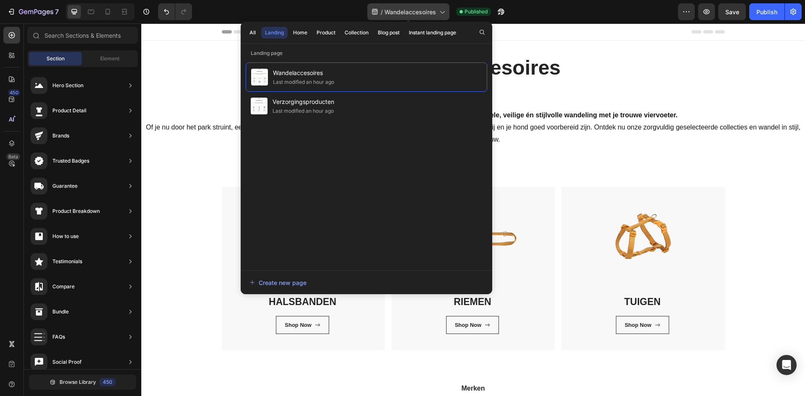
click at [417, 16] on div "/ Wandelaccesoires" at bounding box center [408, 11] width 82 height 17
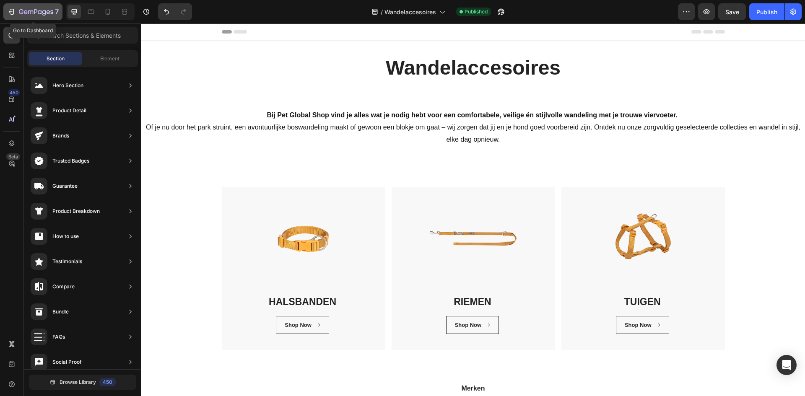
click at [16, 13] on div "7" at bounding box center [33, 12] width 52 height 10
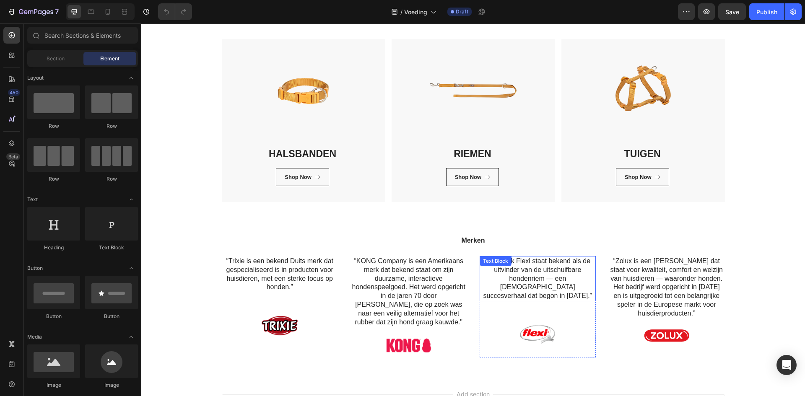
scroll to position [84, 0]
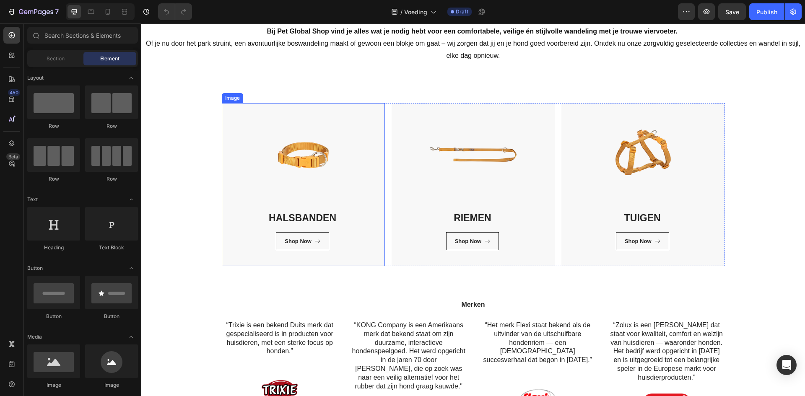
click at [351, 182] on img at bounding box center [303, 184] width 163 height 163
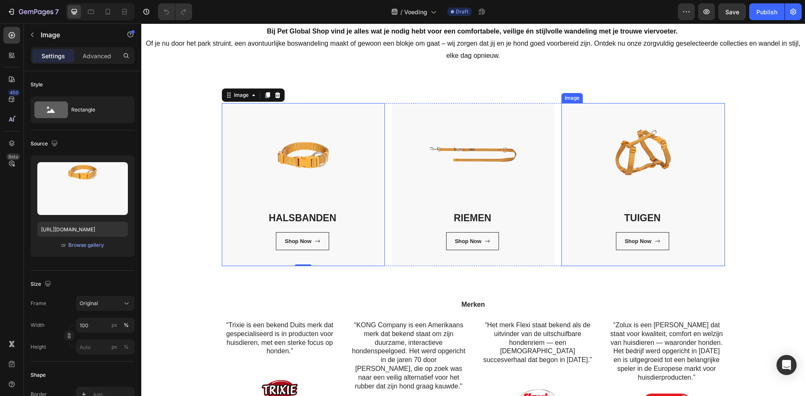
click at [658, 180] on img at bounding box center [643, 184] width 163 height 163
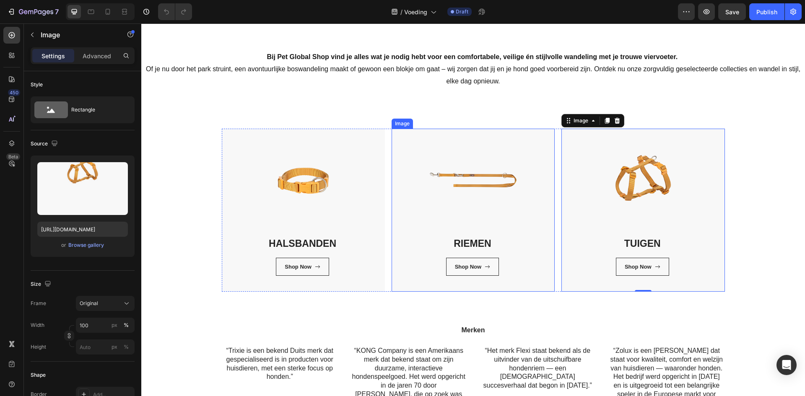
scroll to position [0, 0]
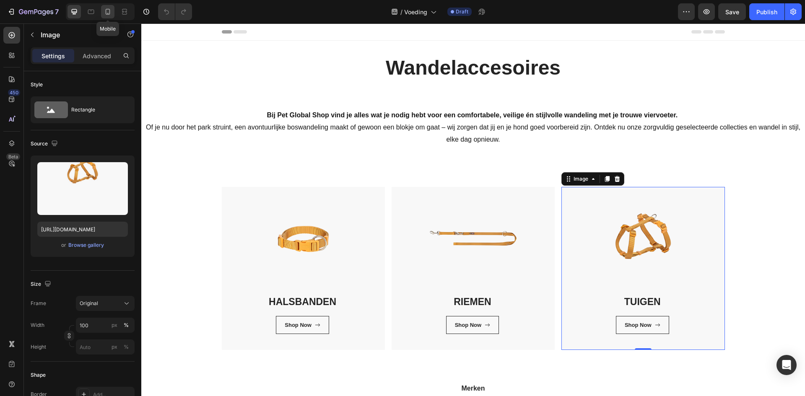
click at [104, 10] on icon at bounding box center [108, 12] width 8 height 8
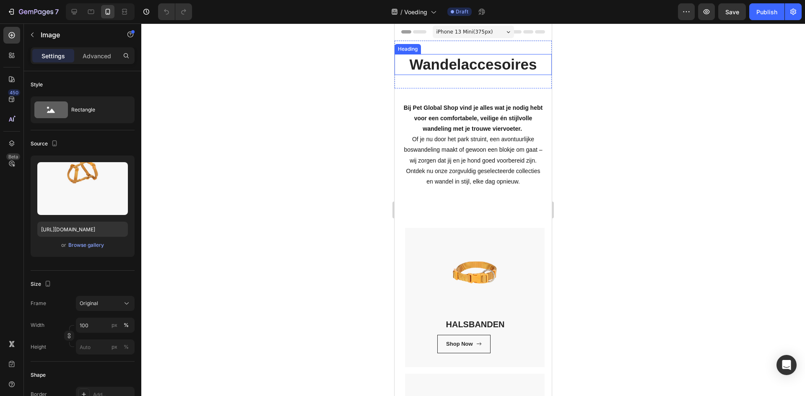
click at [472, 64] on h2 "Wandelaccesoires" at bounding box center [474, 64] width 142 height 21
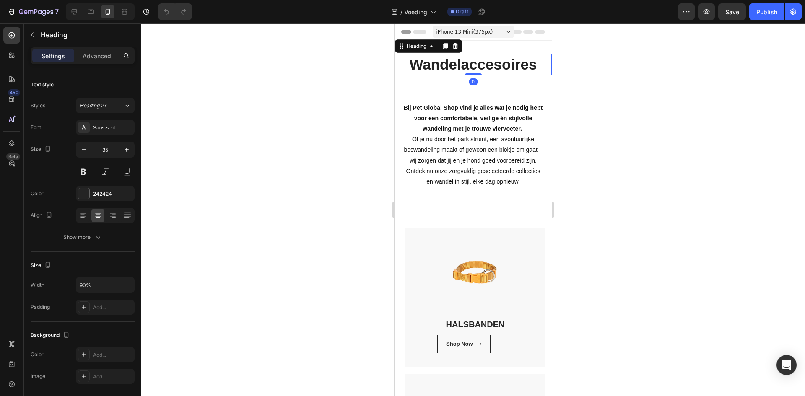
click at [472, 64] on h2 "Wandelaccesoires" at bounding box center [474, 64] width 142 height 21
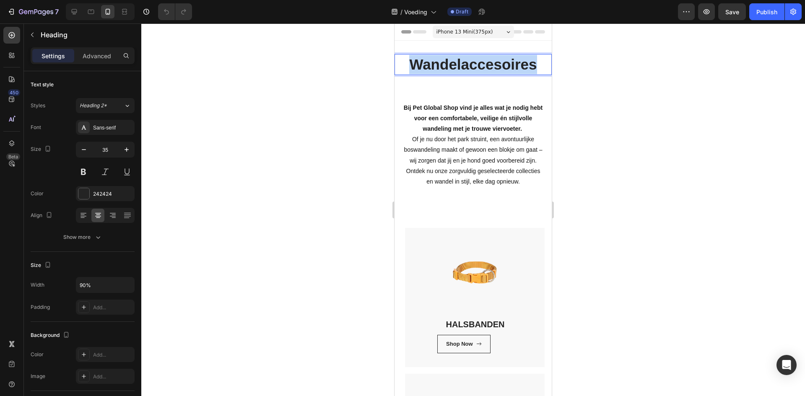
click at [472, 64] on p "Wandelaccesoires" at bounding box center [474, 64] width 140 height 19
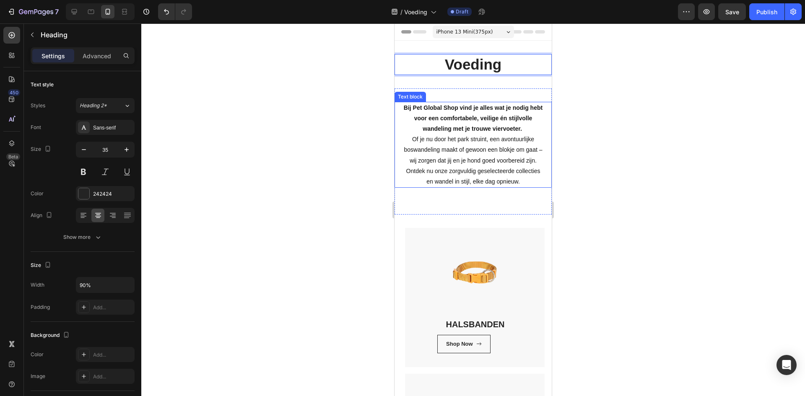
click at [487, 122] on p "Bij Pet Global Shop vind je alles wat je nodig hebt voor een comfortabele, veil…" at bounding box center [474, 145] width 140 height 85
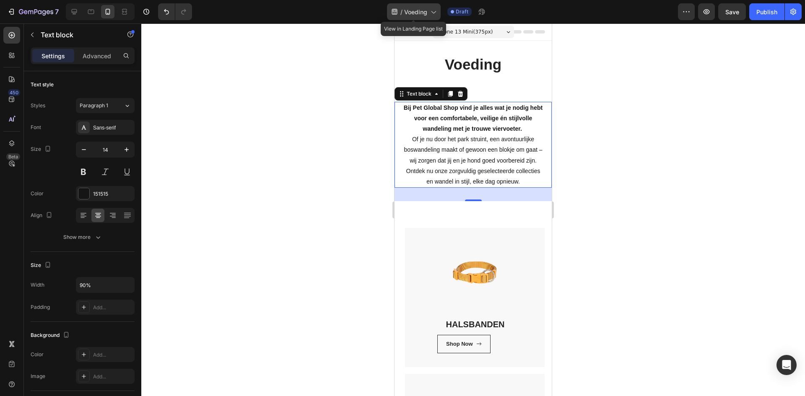
click at [413, 8] on span "Voeding" at bounding box center [415, 12] width 23 height 9
click at [424, 14] on span "Voeding" at bounding box center [415, 12] width 23 height 9
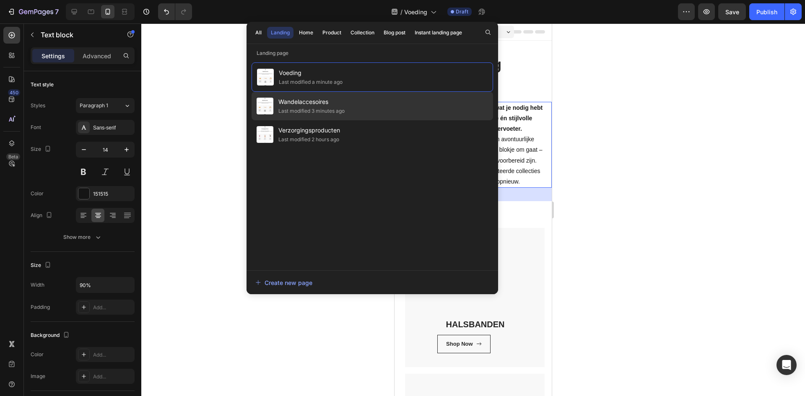
click at [392, 120] on div "Wandelaccesoires Last modified 3 minutes ago" at bounding box center [373, 134] width 242 height 29
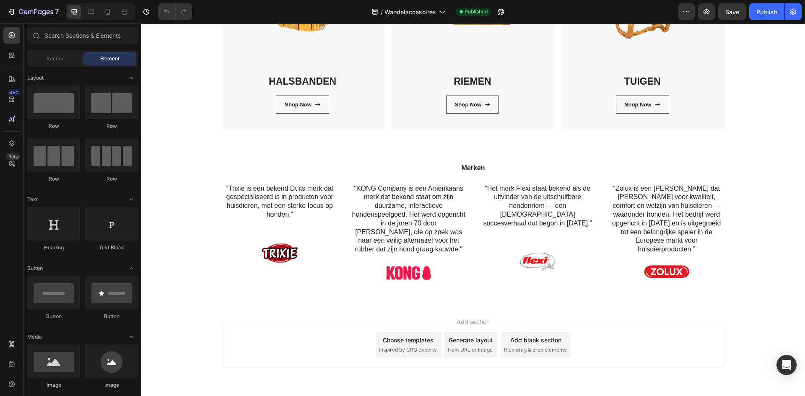
scroll to position [246, 0]
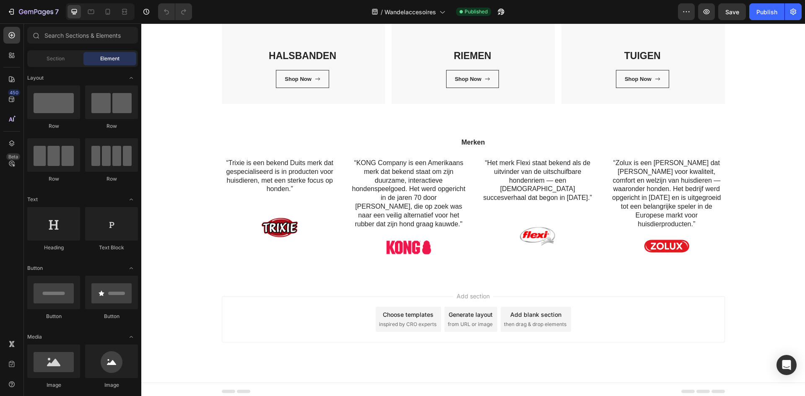
click at [412, 321] on span "inspired by CRO experts" at bounding box center [407, 325] width 57 height 8
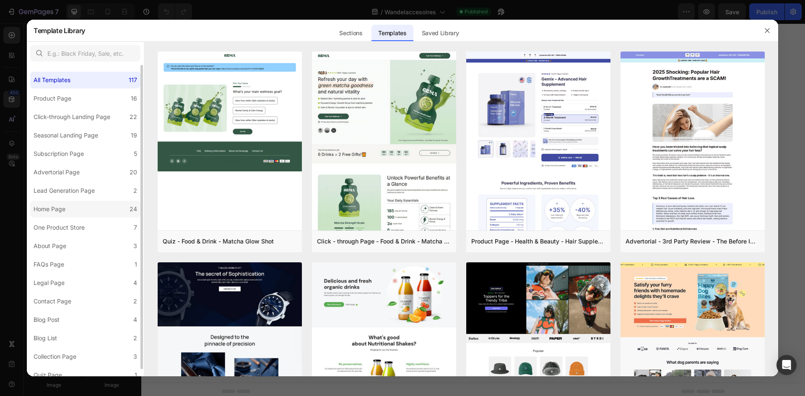
scroll to position [7, 0]
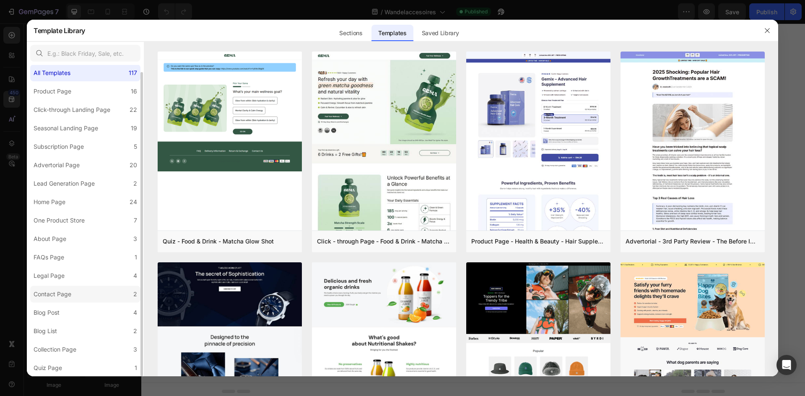
click at [70, 297] on div "Contact Page" at bounding box center [53, 294] width 38 height 10
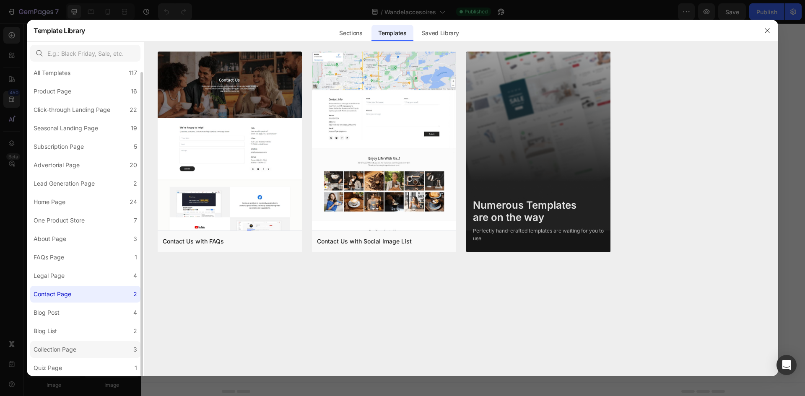
click at [76, 354] on div "Collection Page" at bounding box center [55, 350] width 43 height 10
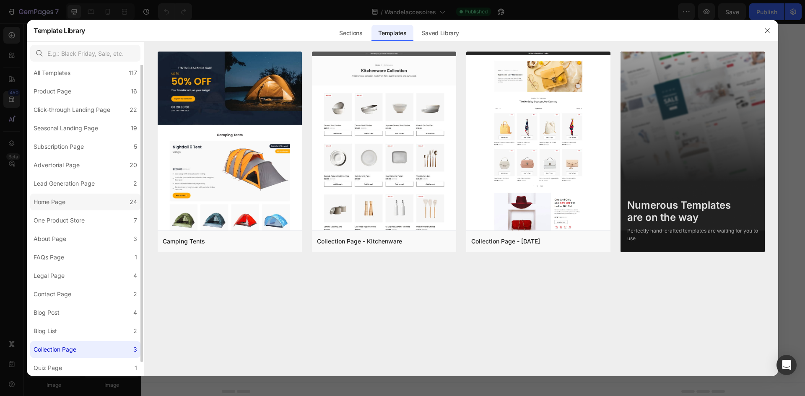
scroll to position [0, 0]
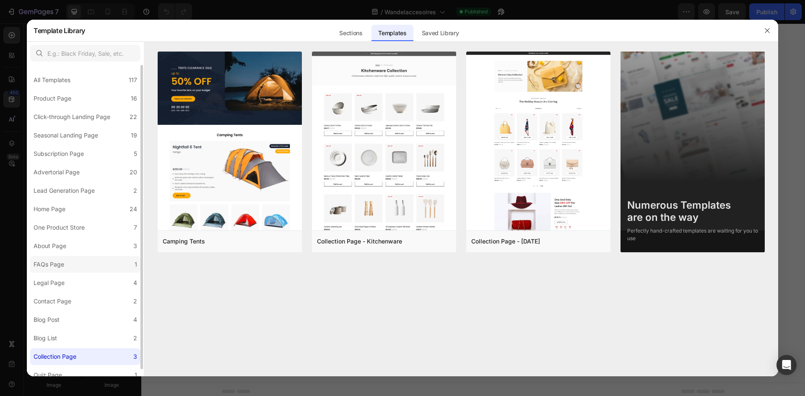
click at [89, 259] on label "FAQs Page 1" at bounding box center [85, 264] width 110 height 17
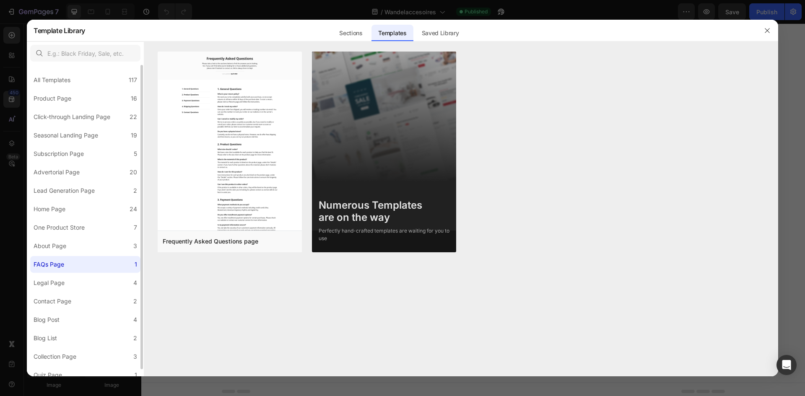
click at [91, 237] on div "All Templates 117 Product Page 16 Click-through Landing Page 22 Seasonal Landin…" at bounding box center [85, 224] width 117 height 319
click at [90, 246] on label "About Page 3" at bounding box center [85, 246] width 110 height 17
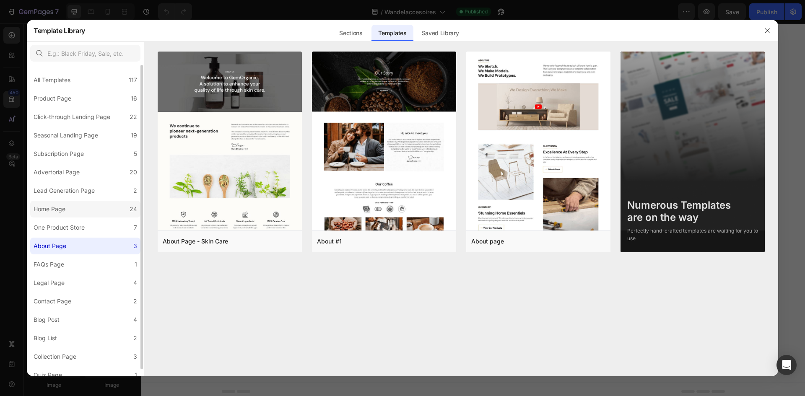
click at [109, 203] on label "Home Page 24" at bounding box center [85, 209] width 110 height 17
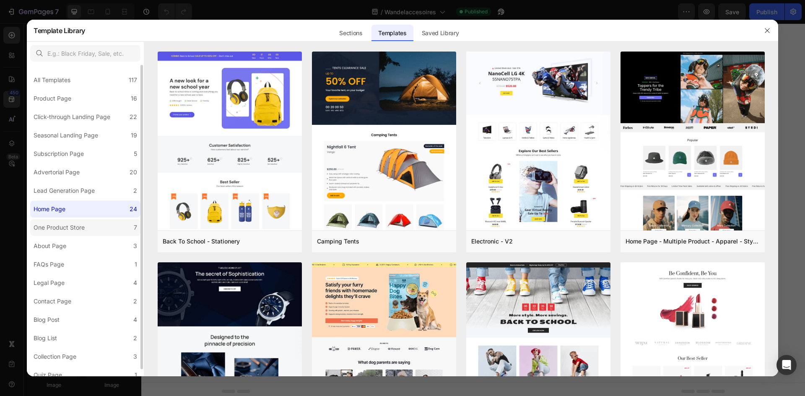
click at [109, 231] on label "One Product Store 7" at bounding box center [85, 227] width 110 height 17
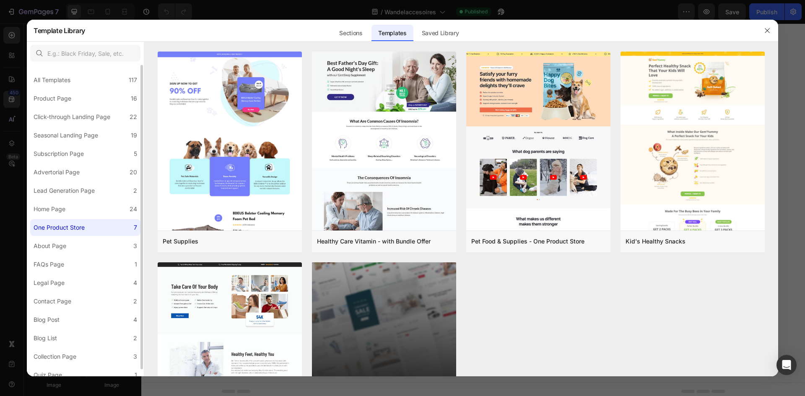
scroll to position [7, 0]
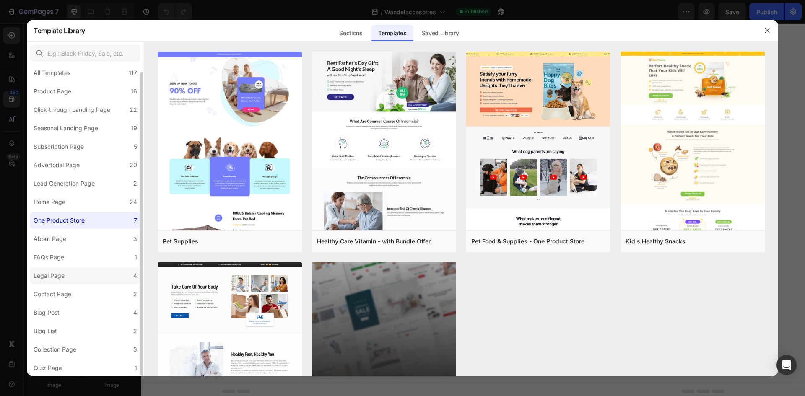
click at [90, 274] on label "Legal Page 4" at bounding box center [85, 276] width 110 height 17
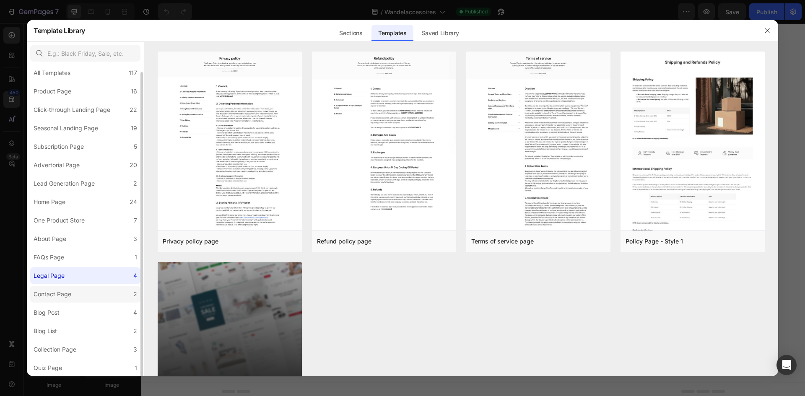
click at [101, 294] on label "Contact Page 2" at bounding box center [85, 294] width 110 height 17
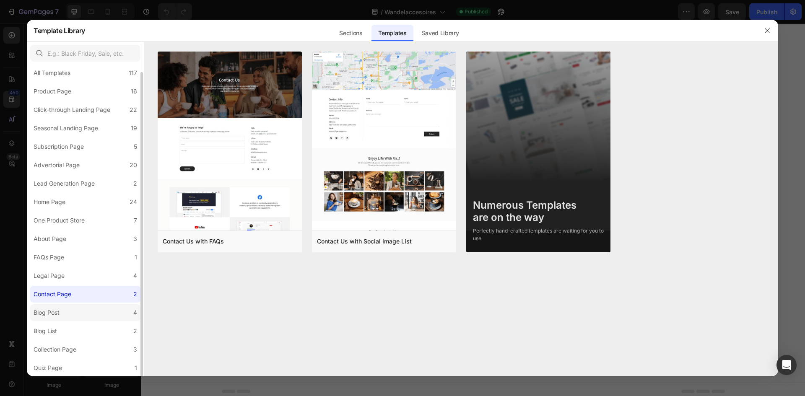
click at [111, 309] on label "Blog Post 4" at bounding box center [85, 313] width 110 height 17
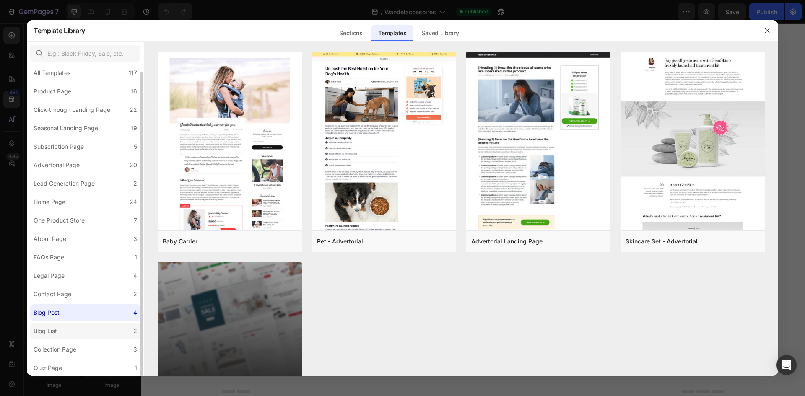
click at [111, 328] on label "Blog List 2" at bounding box center [85, 331] width 110 height 17
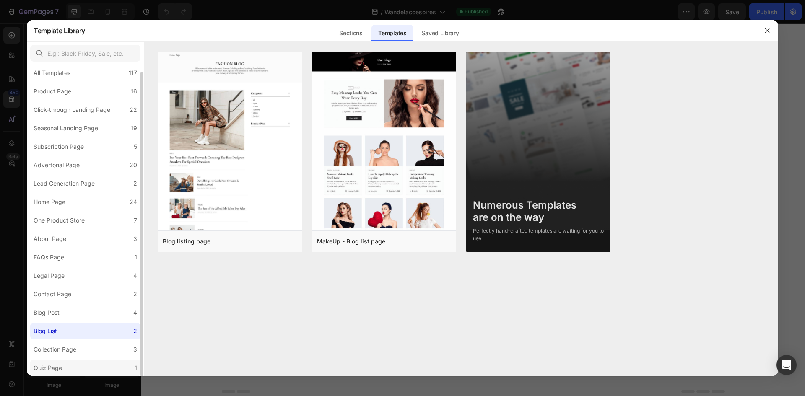
click at [99, 361] on label "Quiz Page 1" at bounding box center [85, 368] width 110 height 17
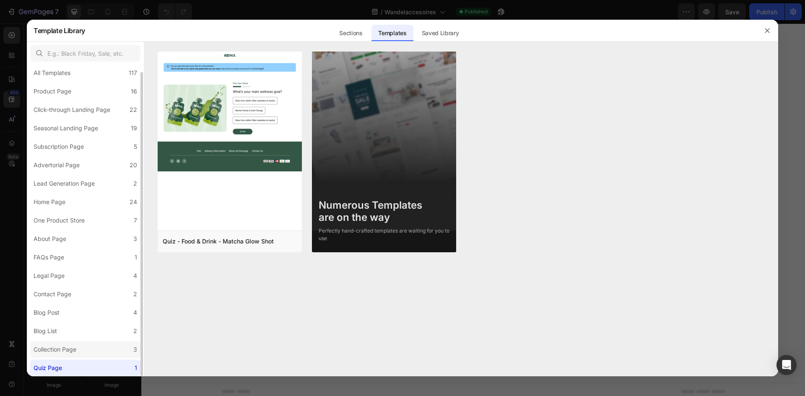
click at [98, 350] on label "Collection Page 3" at bounding box center [85, 349] width 110 height 17
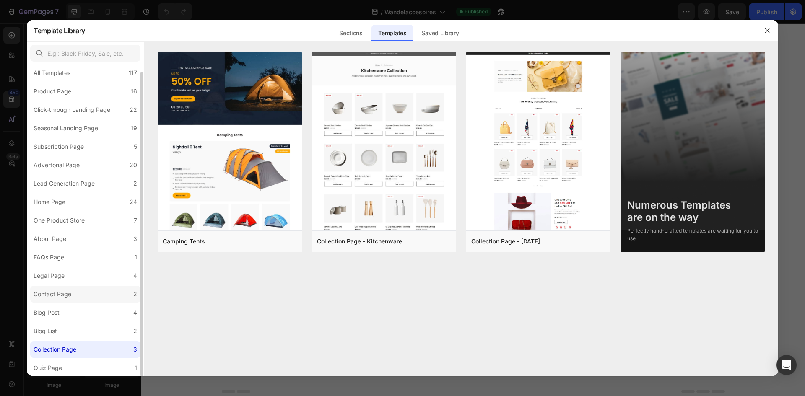
click at [115, 297] on label "Contact Page 2" at bounding box center [85, 294] width 110 height 17
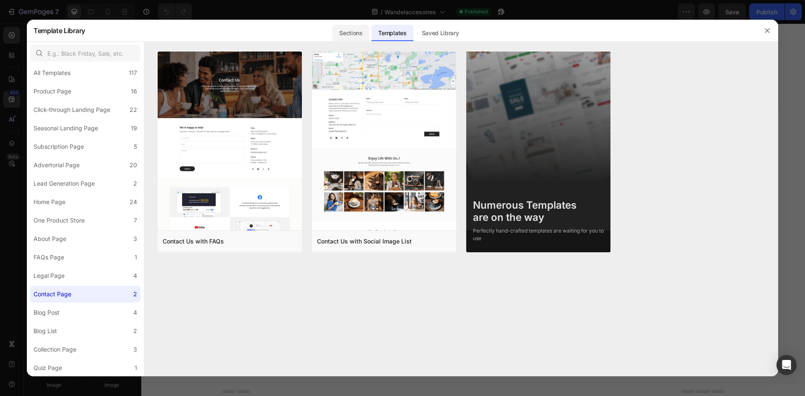
click at [360, 27] on div "Sections" at bounding box center [351, 33] width 36 height 17
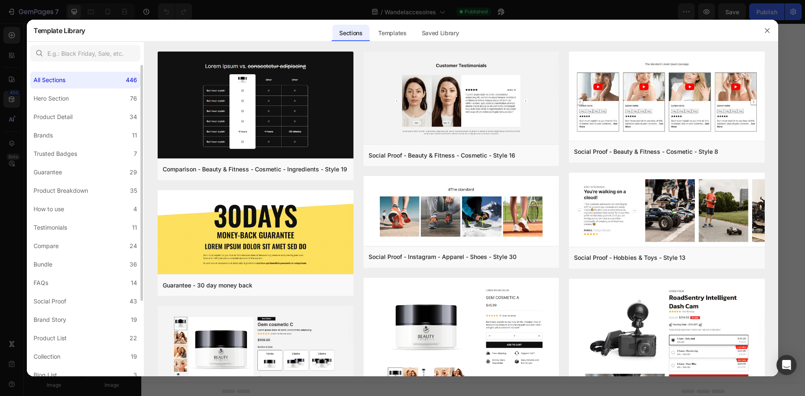
scroll to position [99, 0]
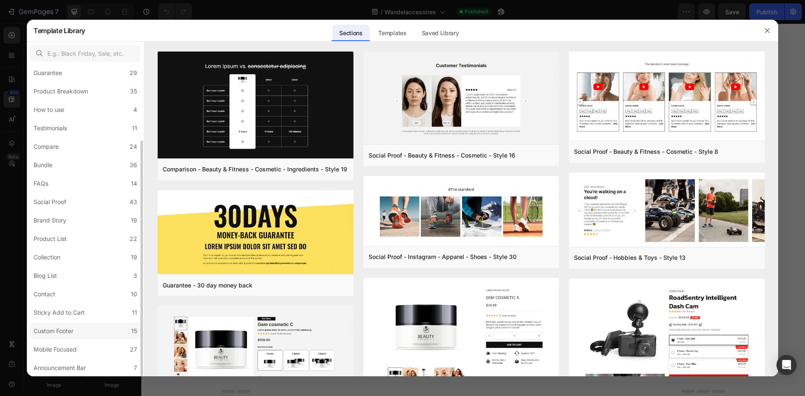
click at [113, 333] on label "Custom Footer 15" at bounding box center [85, 331] width 110 height 17
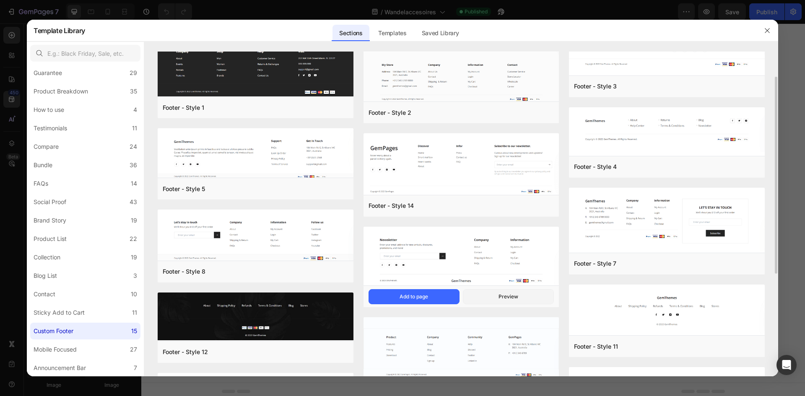
scroll to position [0, 0]
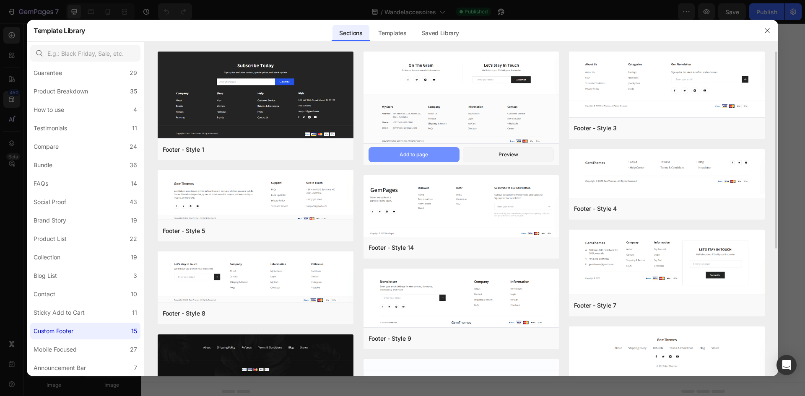
click at [427, 153] on div "Add to page" at bounding box center [414, 155] width 29 height 8
click at [427, 153] on button "Add to page" at bounding box center [414, 154] width 91 height 15
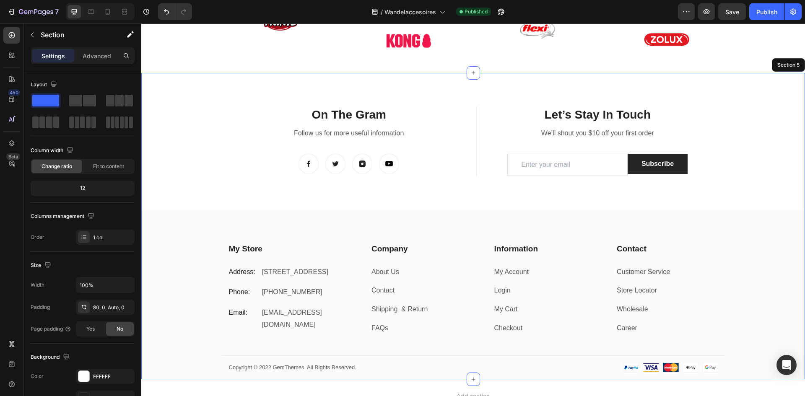
scroll to position [456, 0]
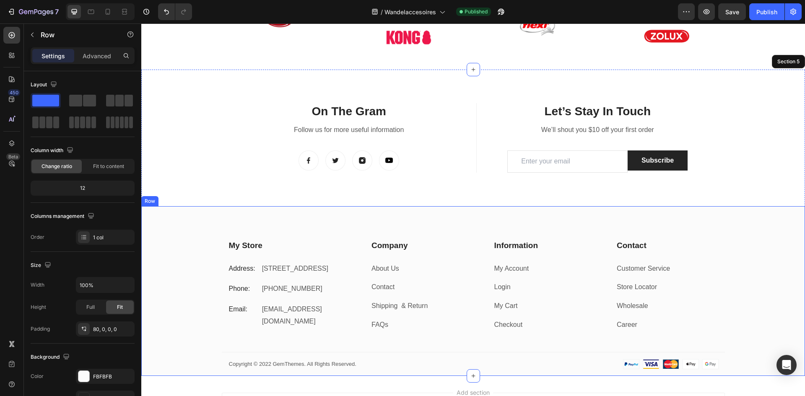
click at [198, 234] on div "My Store Heading Address: Text block 184 Main Rd E, St Albans VIC 3021, Austral…" at bounding box center [473, 291] width 664 height 170
click at [191, 197] on icon at bounding box center [193, 198] width 7 height 7
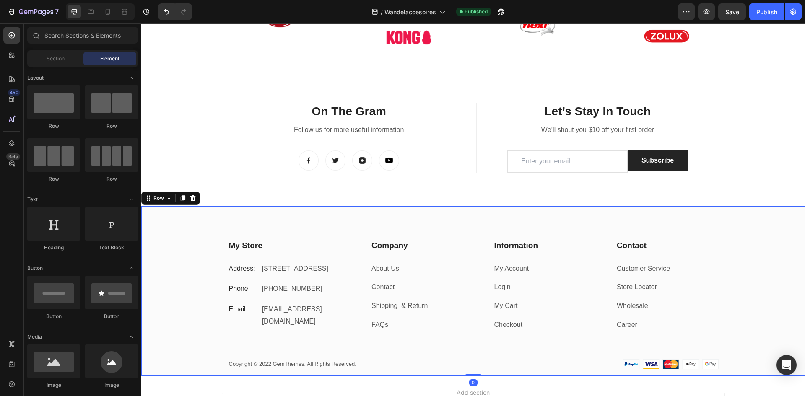
scroll to position [383, 0]
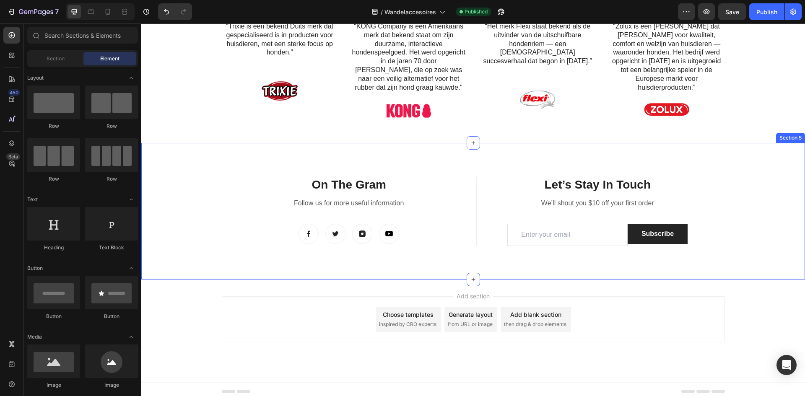
click at [185, 206] on div "On The Gram Heading Follow us for more useful information Text block Image Imag…" at bounding box center [473, 228] width 664 height 103
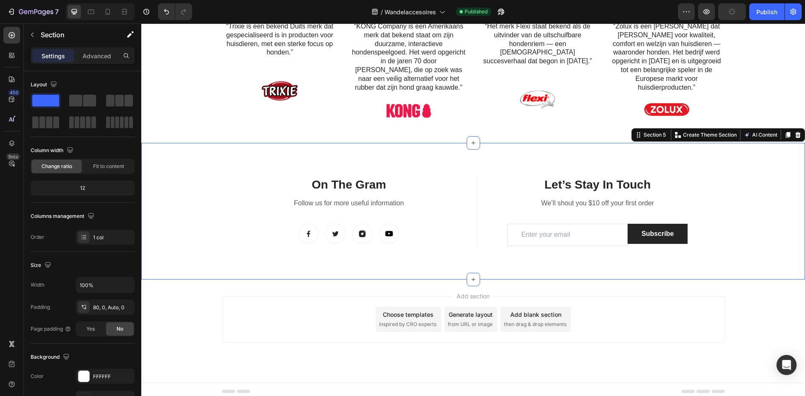
click at [194, 180] on div "On The Gram Heading Follow us for more useful information Text block Image Imag…" at bounding box center [473, 228] width 664 height 103
click at [795, 132] on icon at bounding box center [798, 135] width 7 height 7
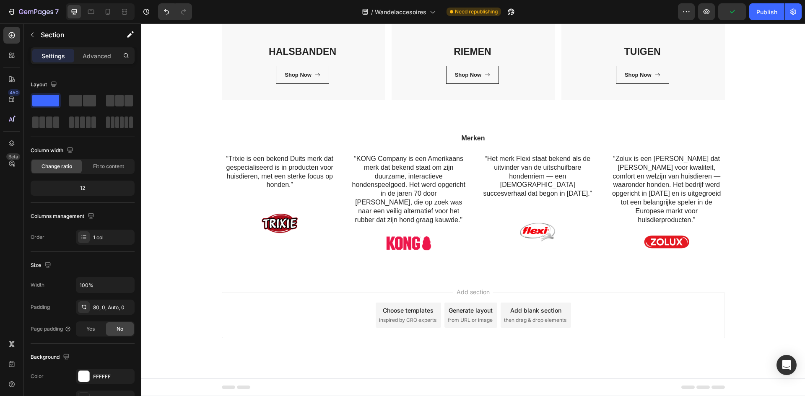
scroll to position [246, 0]
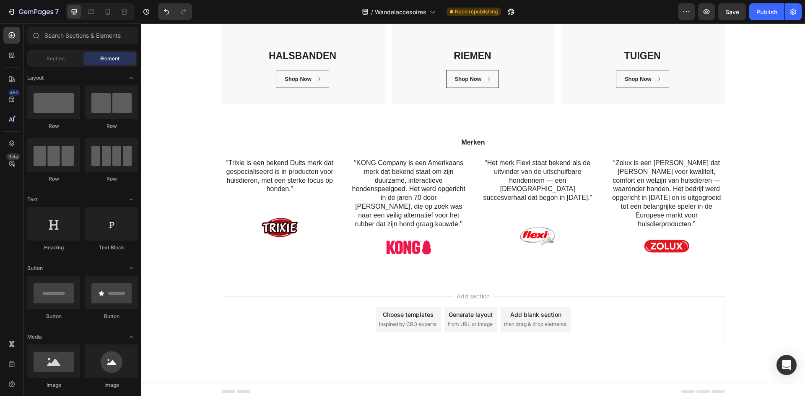
click at [421, 321] on span "inspired by CRO experts" at bounding box center [407, 325] width 57 height 8
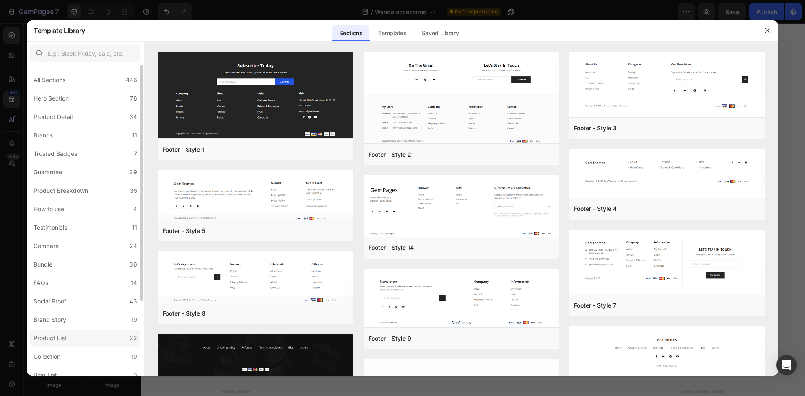
scroll to position [99, 0]
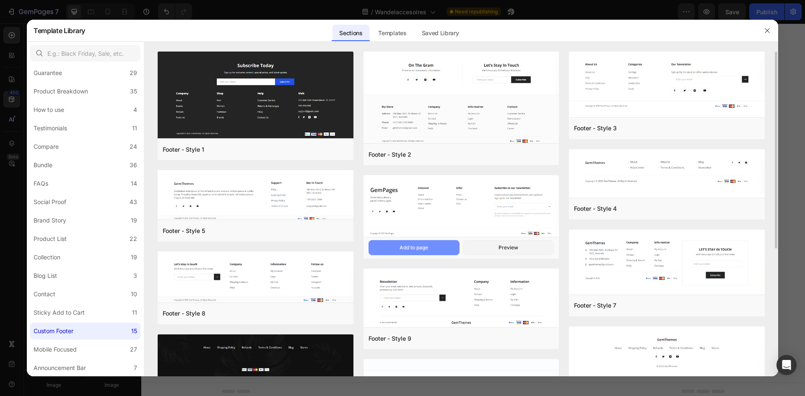
click at [415, 248] on div "Add to page" at bounding box center [414, 248] width 29 height 8
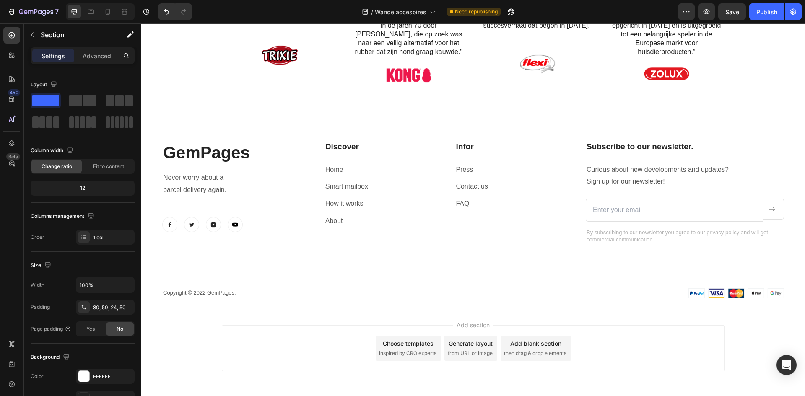
scroll to position [448, 0]
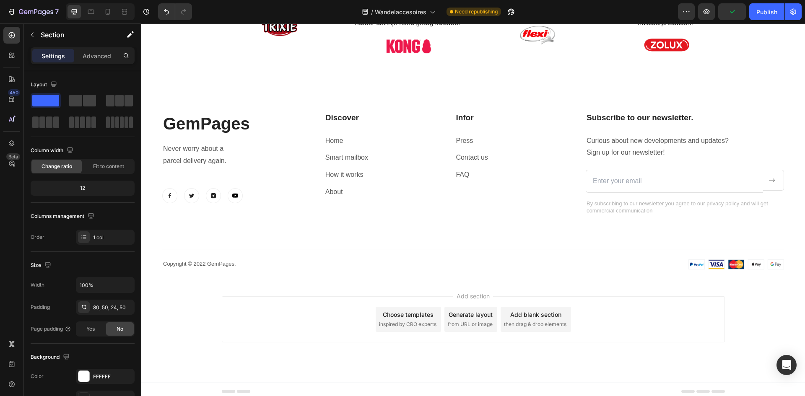
click at [238, 102] on div "GemPages Heading Never worry about a parcel delivery again. Text block Image Im…" at bounding box center [473, 178] width 664 height 201
click at [200, 271] on div "GemPages Heading Never worry about a parcel delivery again. Text block Image Im…" at bounding box center [473, 178] width 664 height 201
click at [209, 240] on div "GemPages Heading Never worry about a parcel delivery again. Text block Image Im…" at bounding box center [473, 191] width 622 height 158
click at [208, 255] on div "Copyright © 2022 GemPages. Text block Image Image Row" at bounding box center [473, 259] width 622 height 21
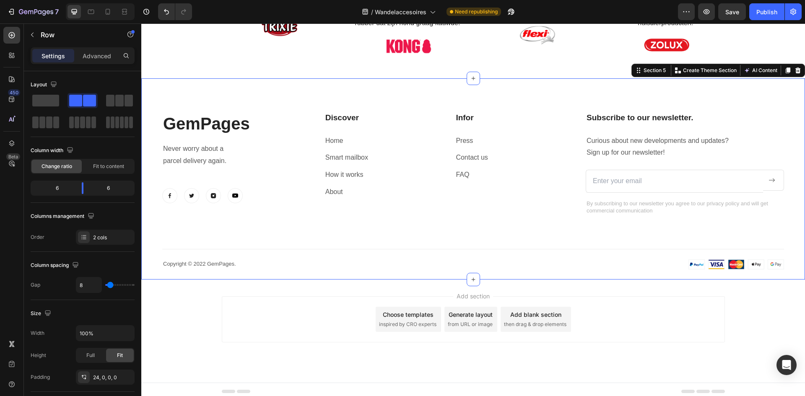
click at [203, 266] on div "GemPages Heading Never worry about a parcel delivery again. Text block Image Im…" at bounding box center [473, 178] width 664 height 201
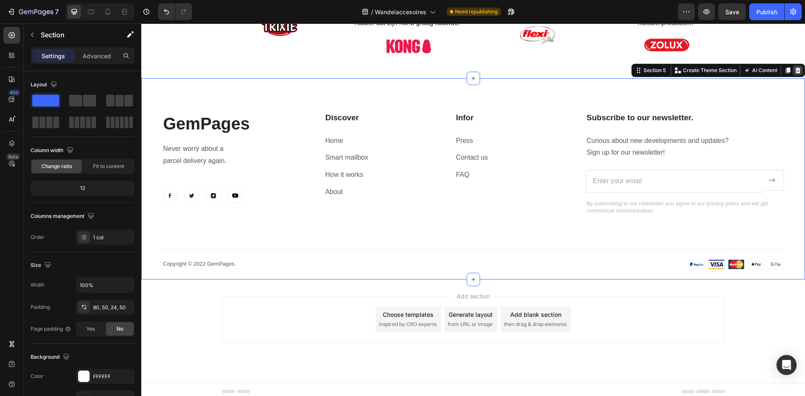
click at [795, 67] on icon at bounding box center [798, 70] width 7 height 7
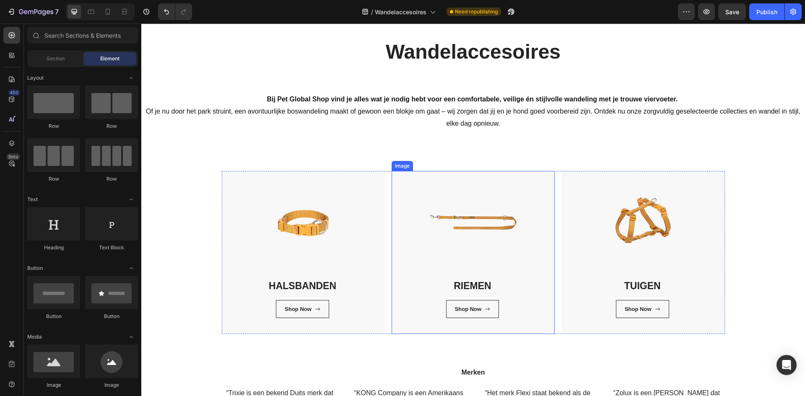
scroll to position [0, 0]
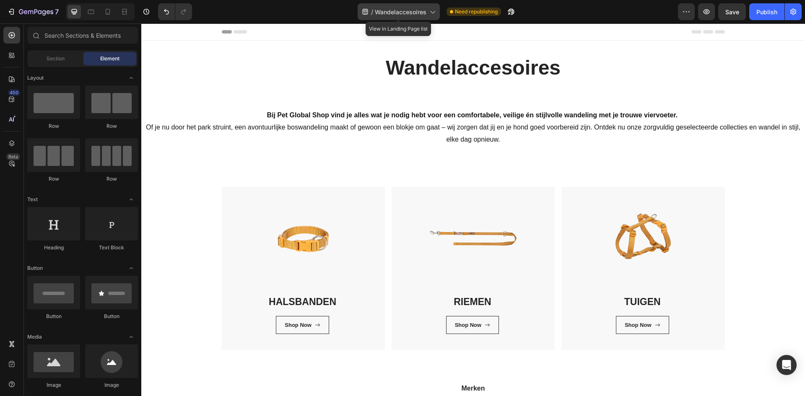
click at [391, 10] on span "Wandelaccesoires" at bounding box center [401, 12] width 52 height 9
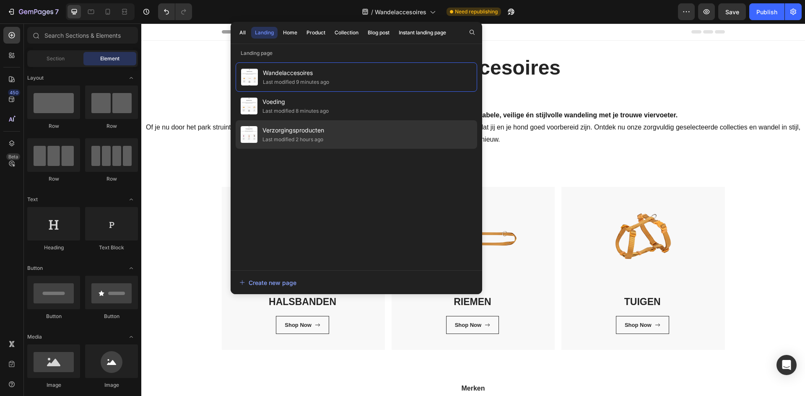
click at [347, 136] on div "Verzorgingsproducten Last modified 2 hours ago" at bounding box center [357, 134] width 242 height 29
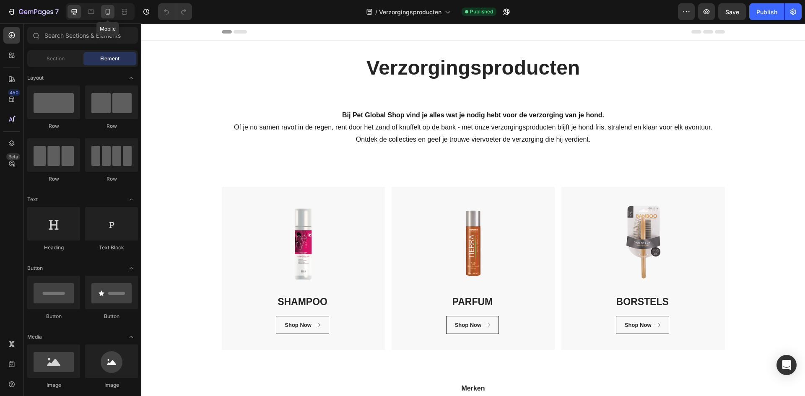
click at [109, 11] on icon at bounding box center [108, 12] width 8 height 8
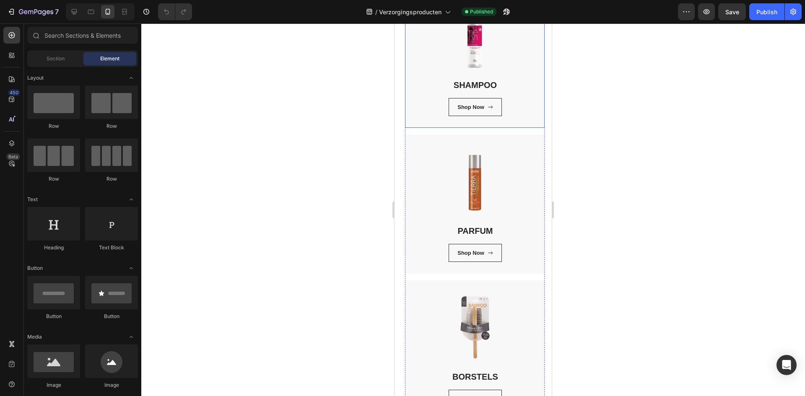
scroll to position [252, 0]
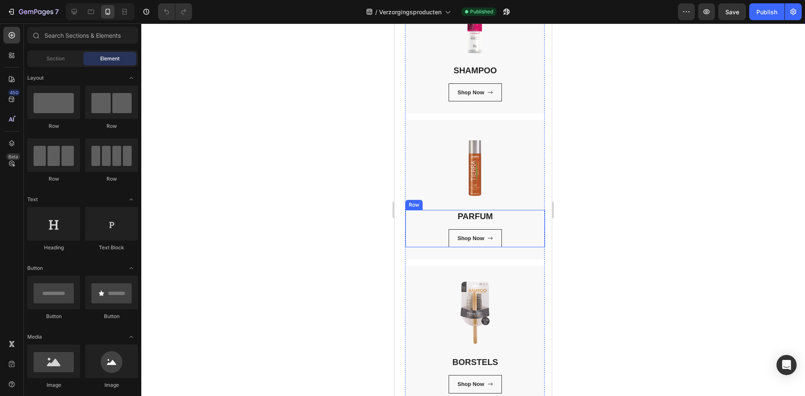
click at [495, 219] on div "PARFUM Heading Shop Now Button" at bounding box center [475, 229] width 139 height 38
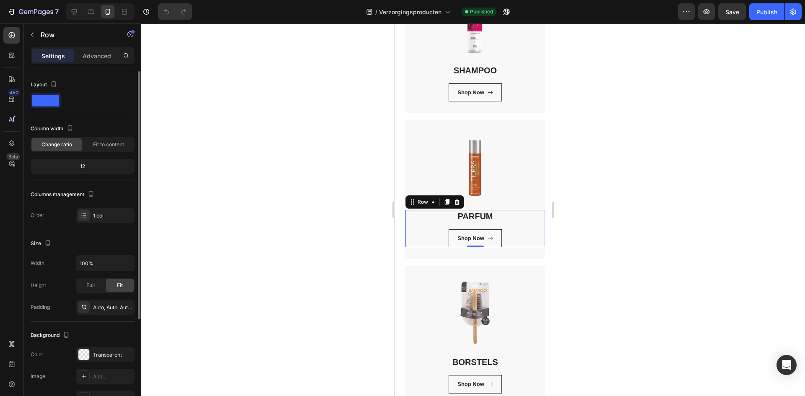
scroll to position [141, 0]
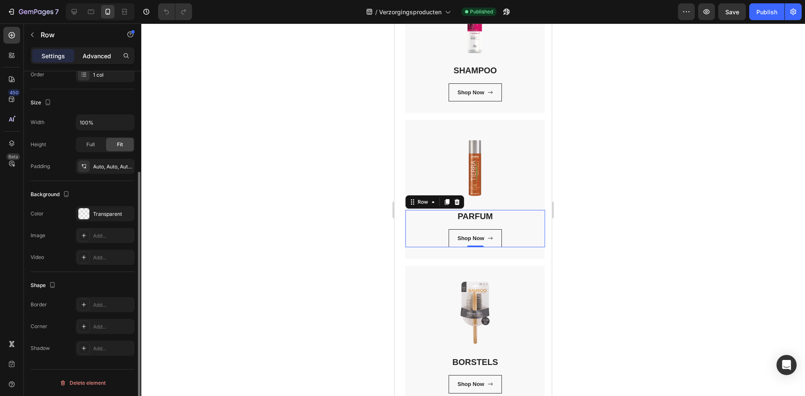
drag, startPoint x: 104, startPoint y: 59, endPoint x: 102, endPoint y: 63, distance: 4.5
click at [104, 59] on p "Advanced" at bounding box center [97, 56] width 29 height 9
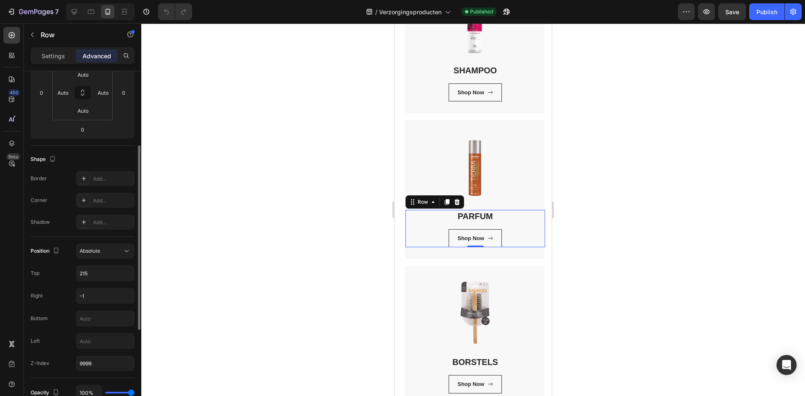
scroll to position [309, 0]
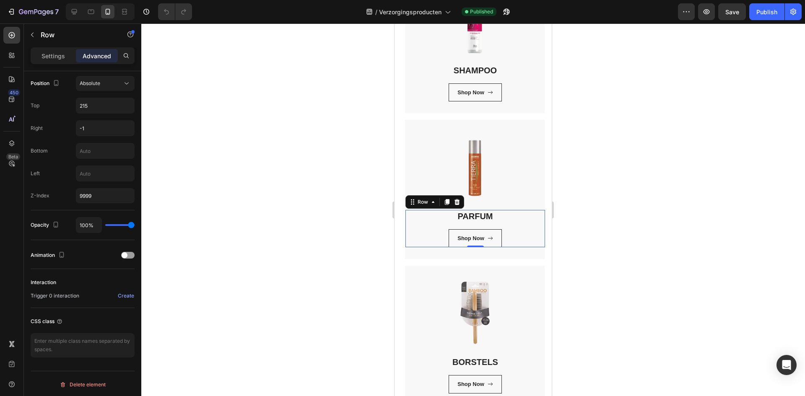
click at [308, 204] on div at bounding box center [473, 209] width 664 height 373
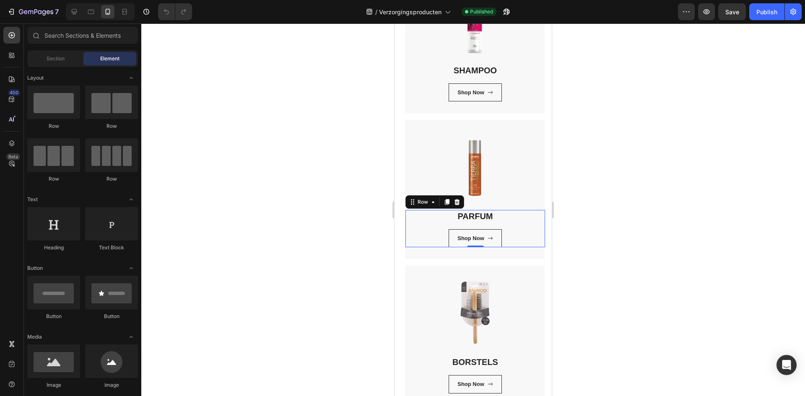
click at [308, 204] on div at bounding box center [473, 209] width 664 height 373
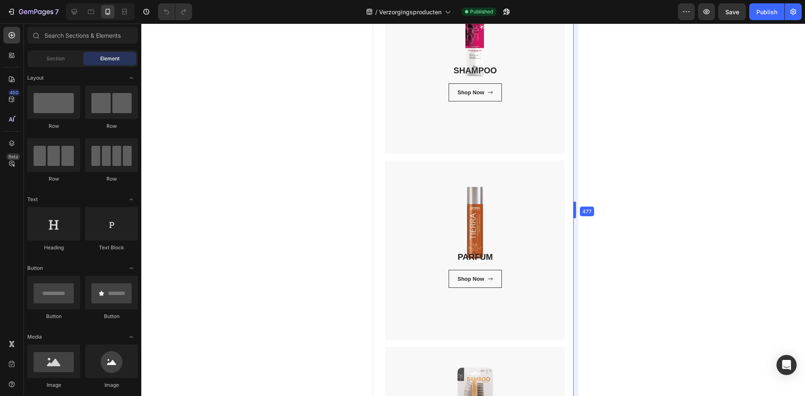
drag, startPoint x: 553, startPoint y: 132, endPoint x: 597, endPoint y: 135, distance: 44.1
click at [524, 83] on div "Shop Now Button" at bounding box center [476, 92] width 180 height 18
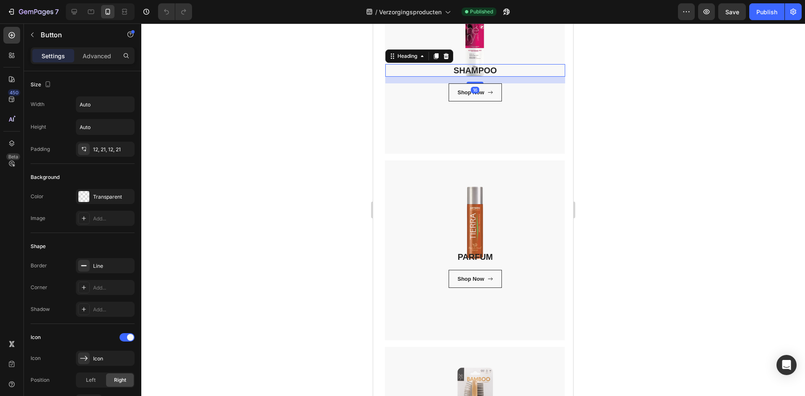
click at [525, 75] on h3 "SHAMPOO" at bounding box center [476, 70] width 180 height 13
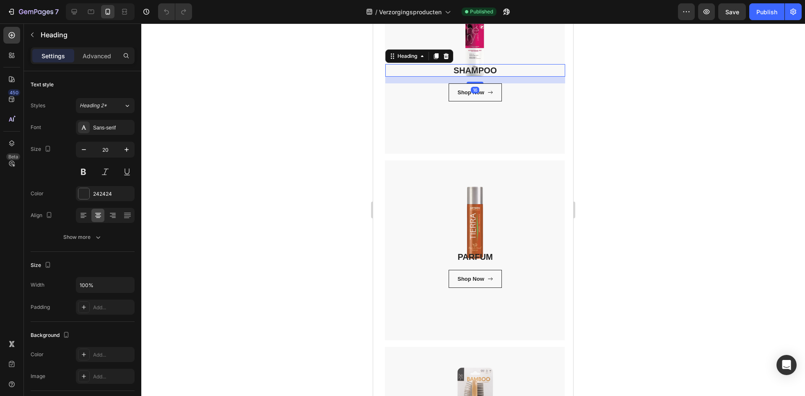
click at [555, 81] on div "16" at bounding box center [476, 80] width 180 height 7
drag, startPoint x: 331, startPoint y: 137, endPoint x: 339, endPoint y: 129, distance: 11.3
click at [331, 137] on div at bounding box center [473, 209] width 664 height 373
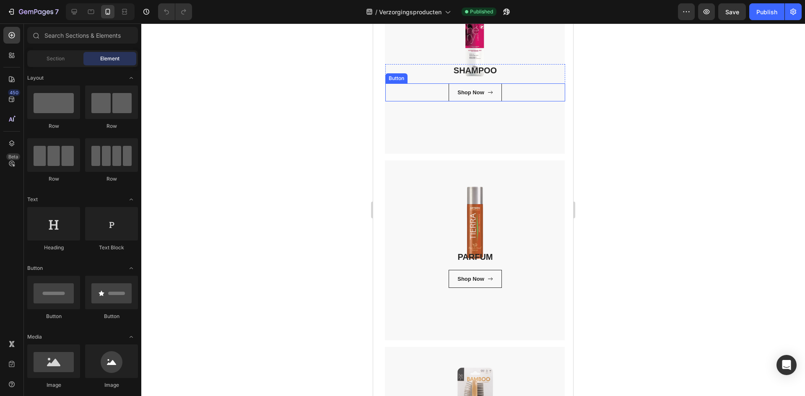
click at [412, 88] on div "Shop Now Button" at bounding box center [476, 92] width 180 height 18
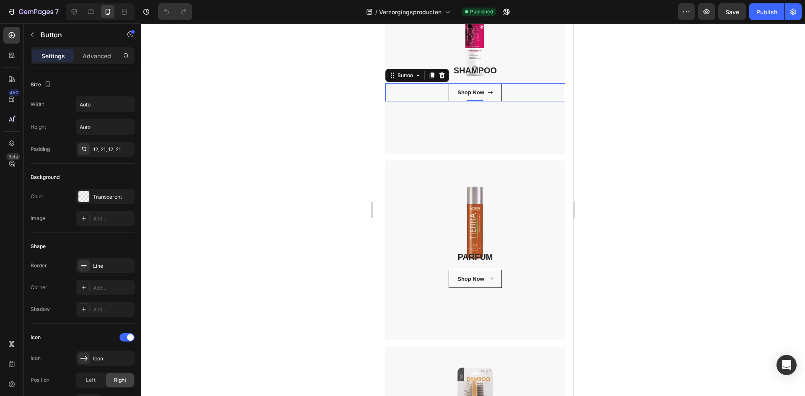
click at [321, 113] on div at bounding box center [473, 209] width 664 height 373
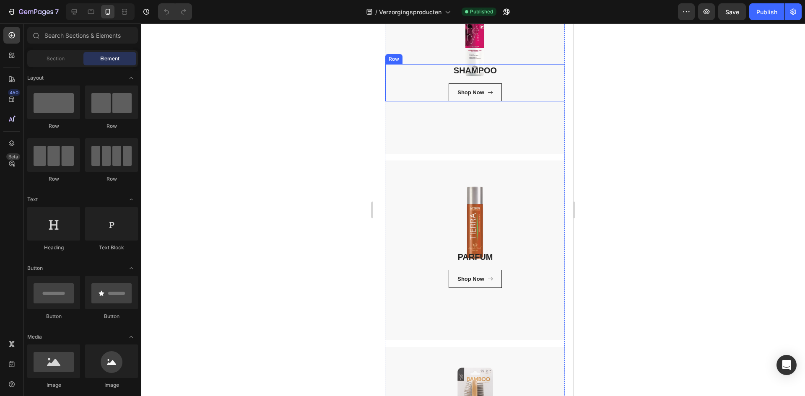
click at [526, 78] on div "SHAMPOO Heading Shop Now Button" at bounding box center [476, 83] width 180 height 38
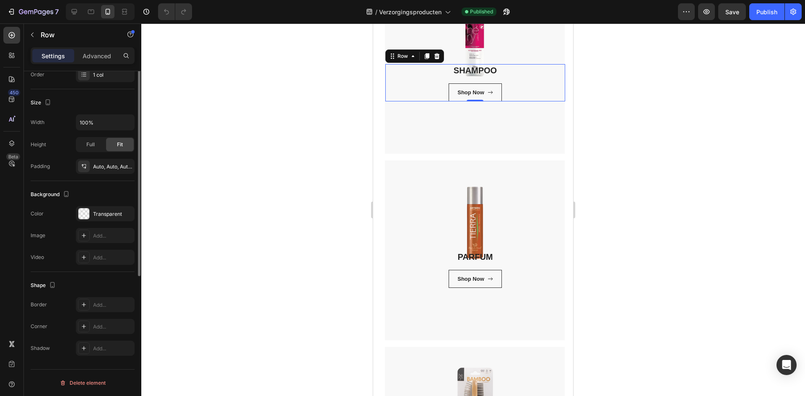
scroll to position [57, 0]
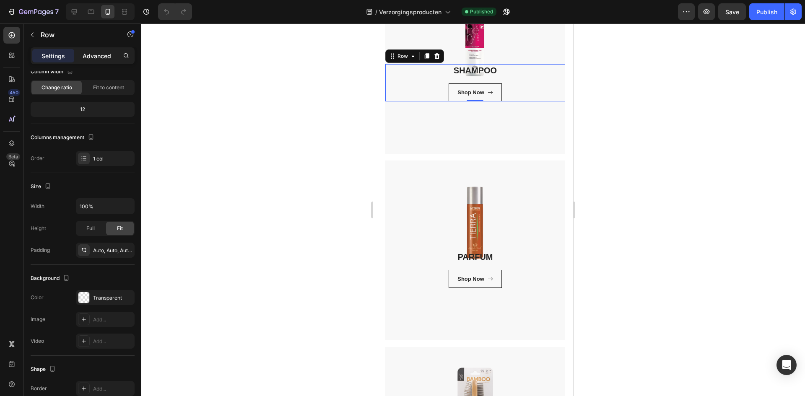
click at [101, 57] on p "Advanced" at bounding box center [97, 56] width 29 height 9
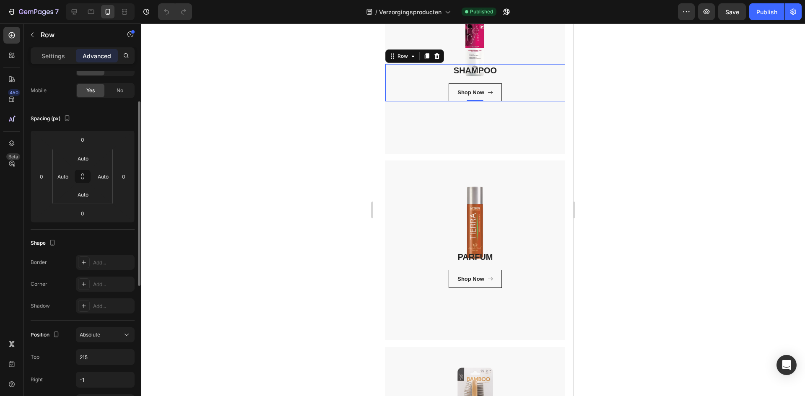
scroll to position [141, 0]
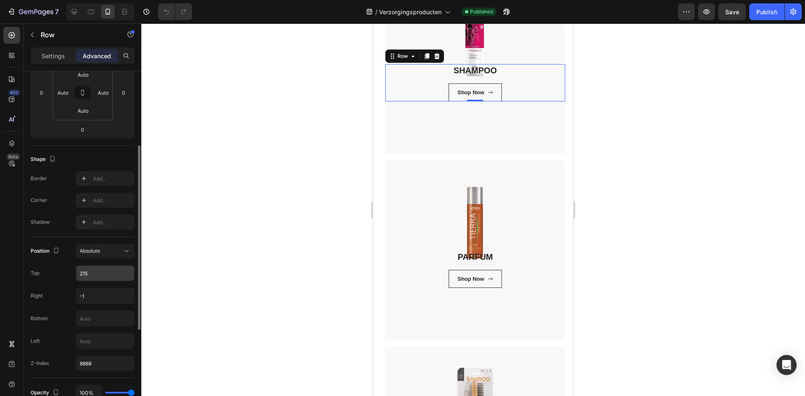
click at [107, 274] on input "215" at bounding box center [105, 273] width 58 height 15
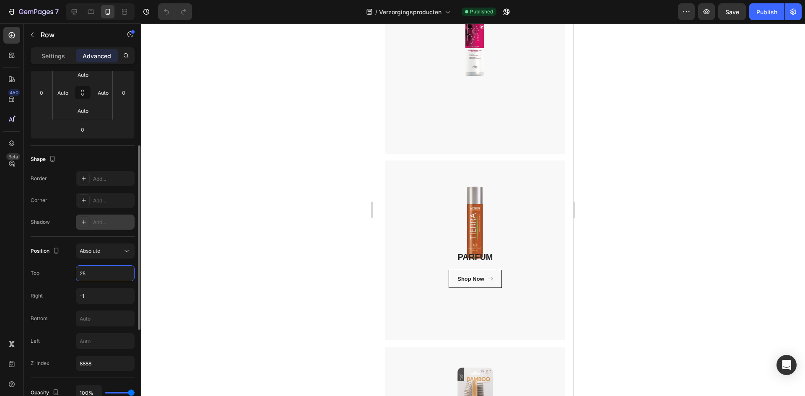
type input "2"
type input "280"
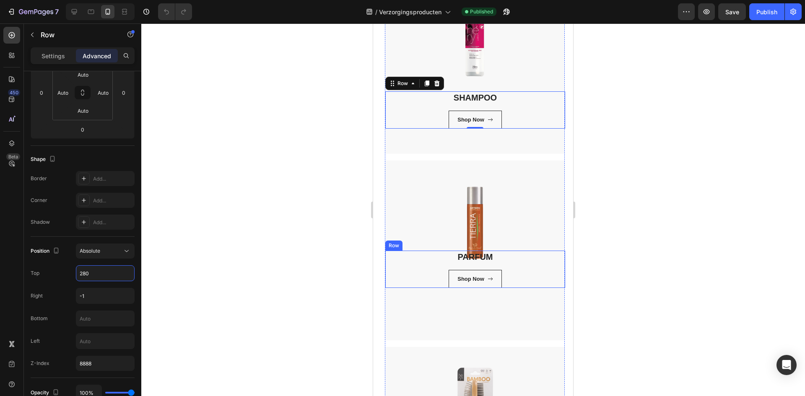
click at [524, 259] on div "PARFUM Heading Shop Now Button" at bounding box center [476, 270] width 180 height 38
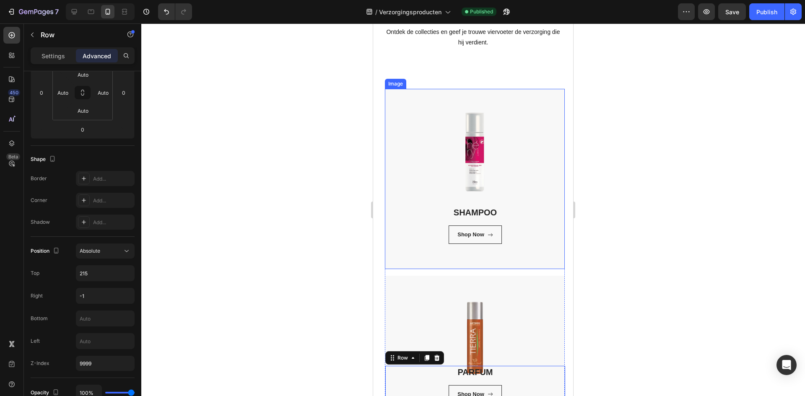
scroll to position [252, 0]
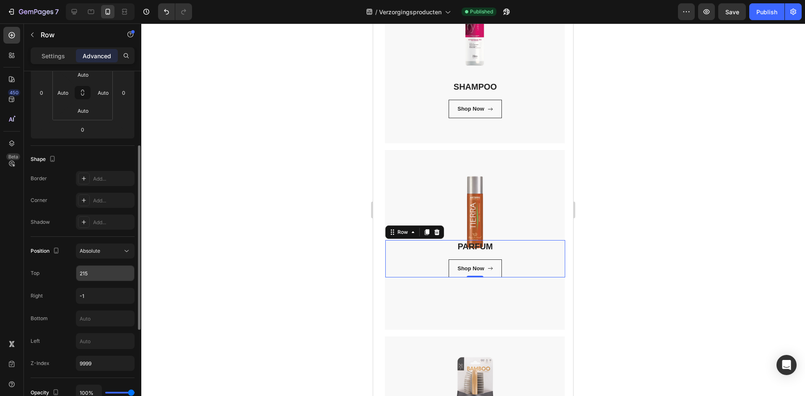
click at [124, 274] on input "215" at bounding box center [105, 273] width 58 height 15
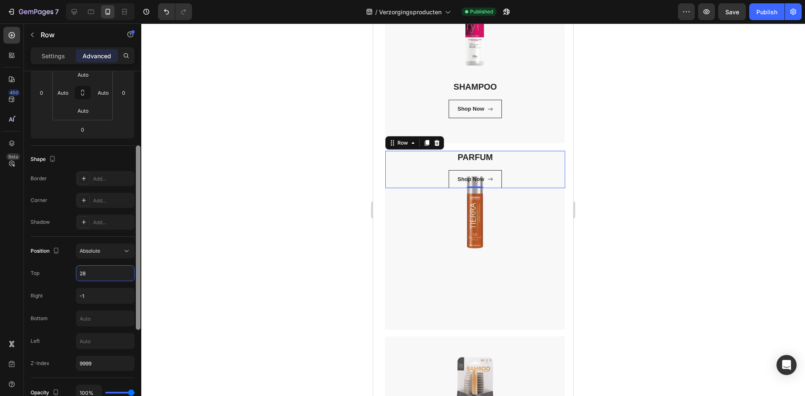
type input "280"
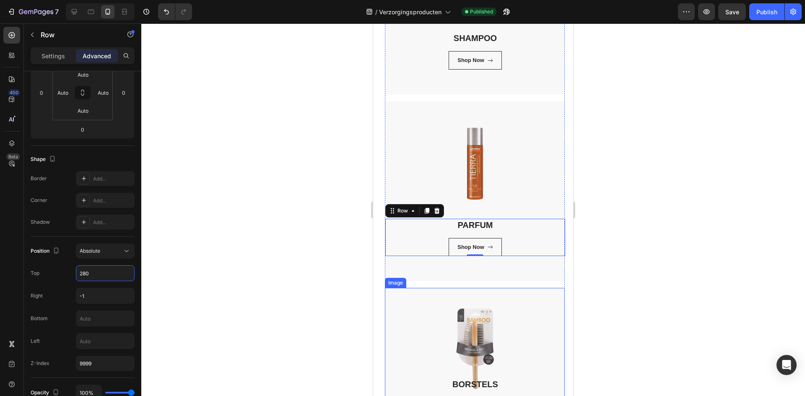
scroll to position [587, 0]
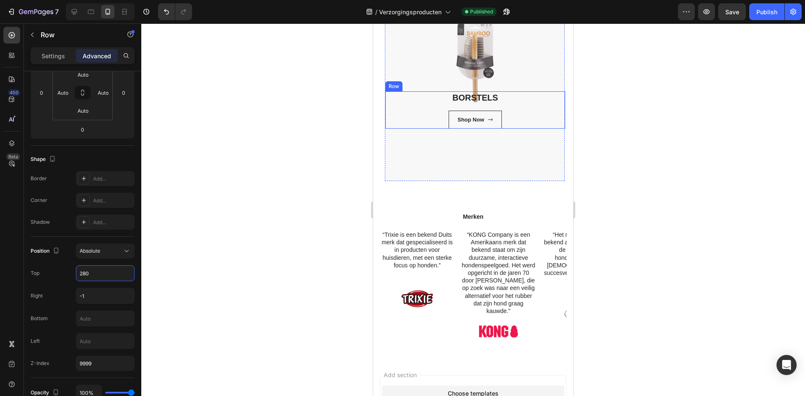
click at [515, 94] on div "BORSTELS Heading Shop Now Button" at bounding box center [476, 110] width 180 height 38
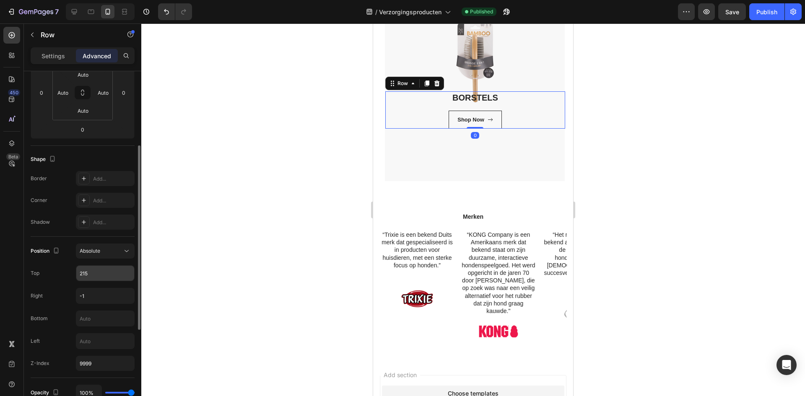
click at [100, 272] on input "215" at bounding box center [105, 273] width 58 height 15
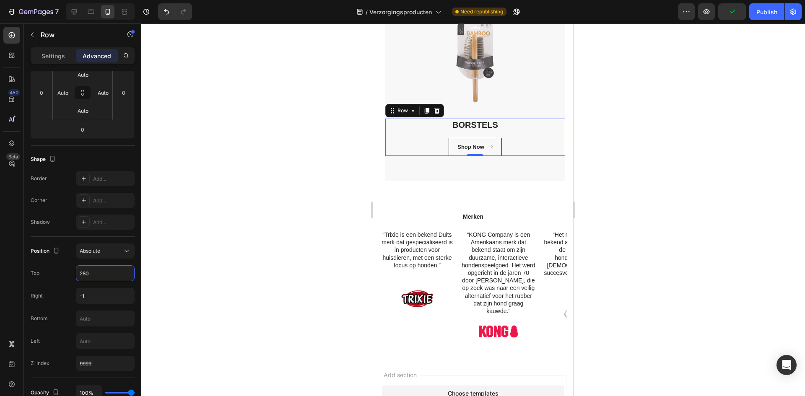
type input "280"
click at [703, 198] on div at bounding box center [473, 209] width 664 height 373
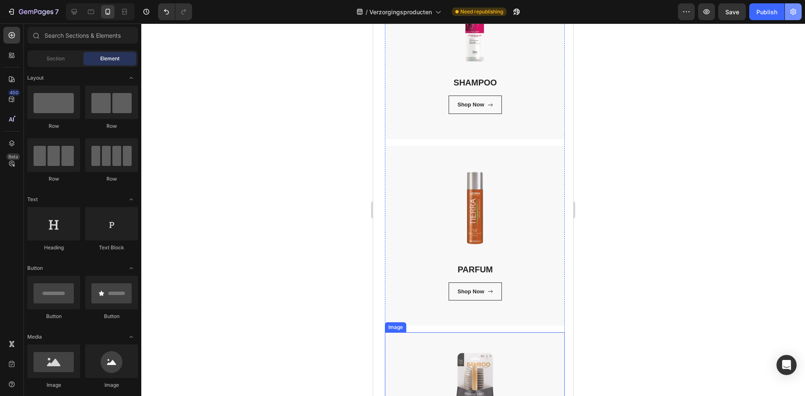
scroll to position [252, 0]
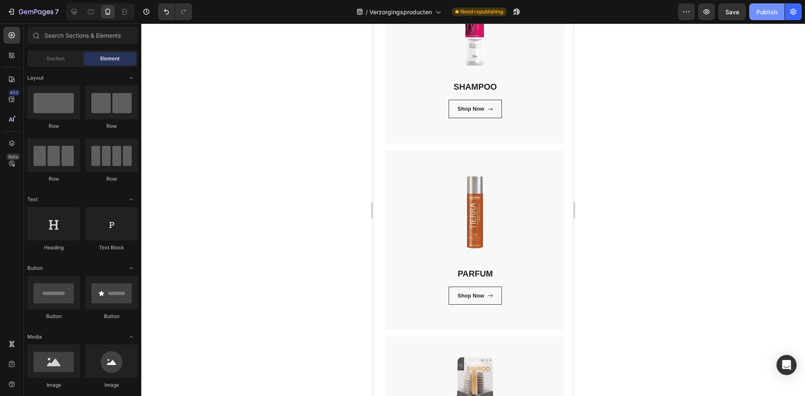
click at [769, 14] on div "Publish" at bounding box center [767, 12] width 21 height 9
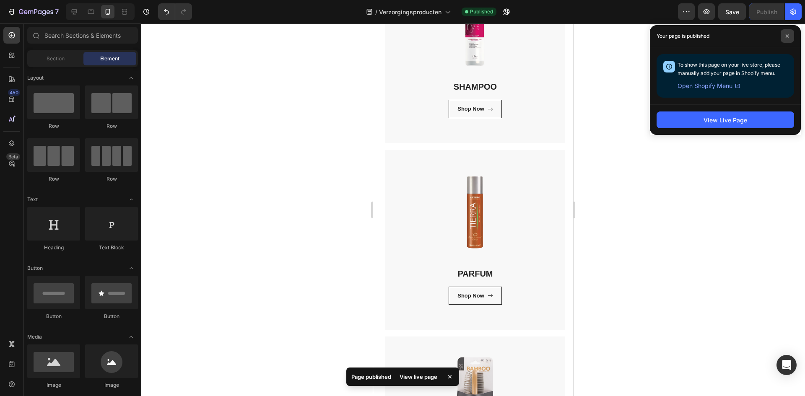
click at [784, 35] on span at bounding box center [787, 35] width 13 height 13
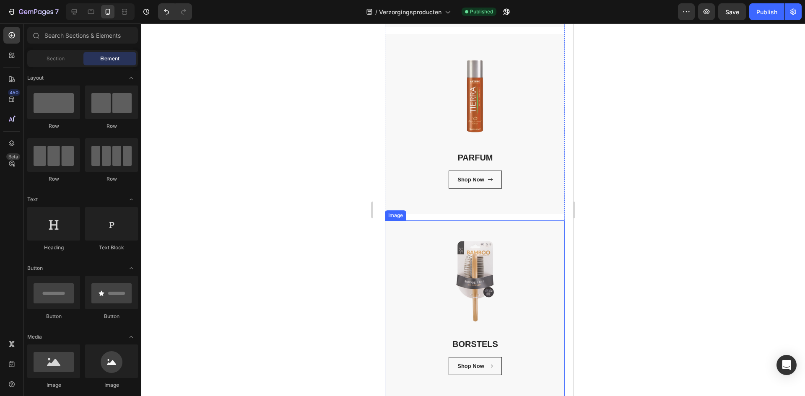
scroll to position [294, 0]
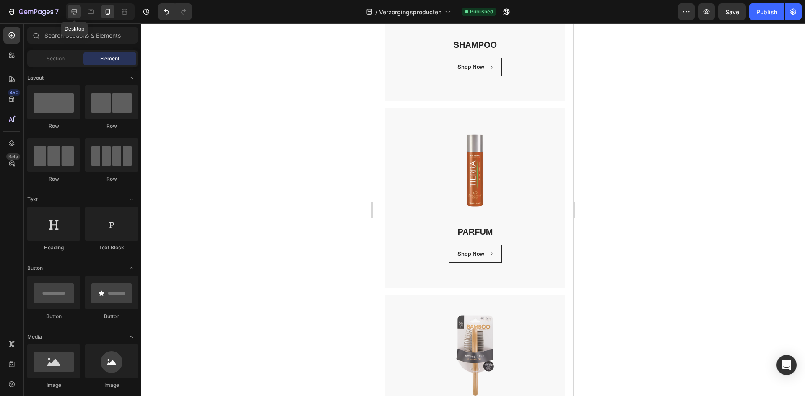
click at [75, 8] on icon at bounding box center [74, 12] width 8 height 8
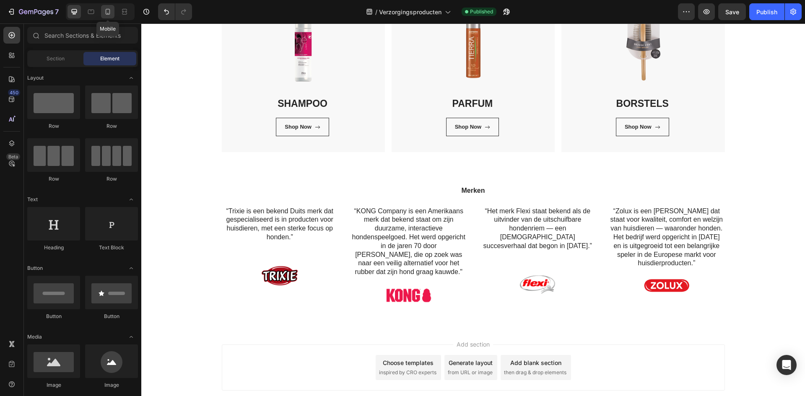
click at [104, 12] on icon at bounding box center [108, 12] width 8 height 8
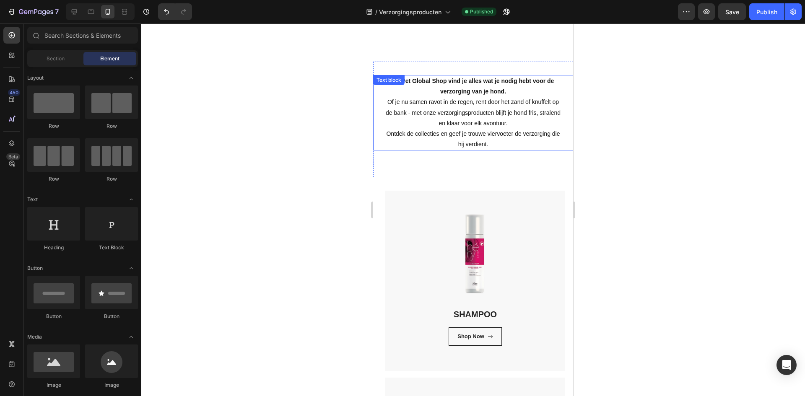
scroll to position [6, 0]
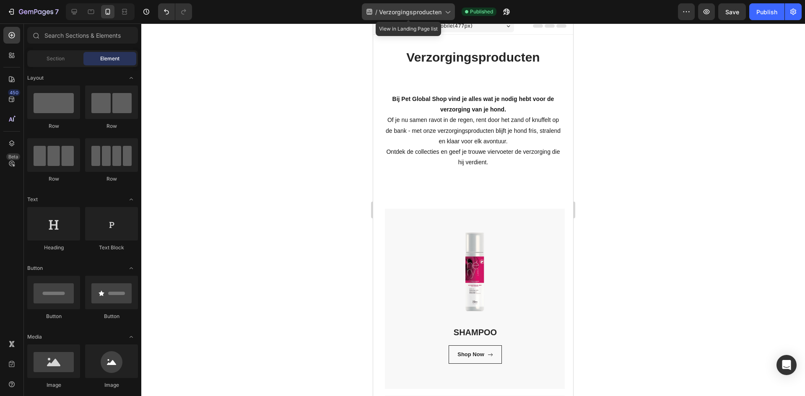
click at [424, 10] on span "Verzorgingsproducten" at bounding box center [410, 12] width 63 height 9
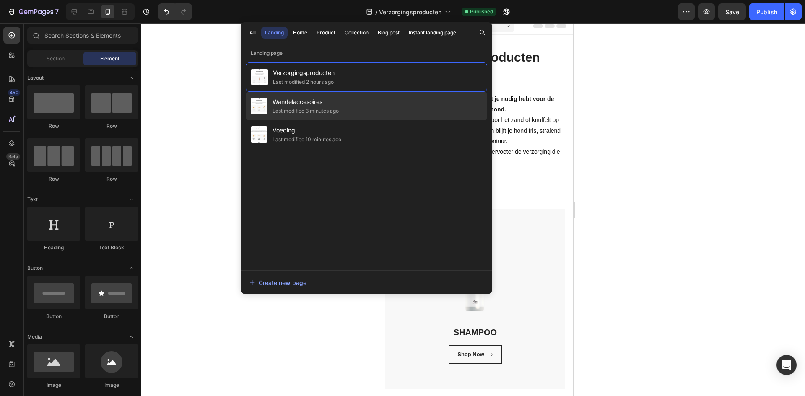
click at [392, 120] on div "Wandelaccesoires Last modified 3 minutes ago" at bounding box center [367, 134] width 242 height 29
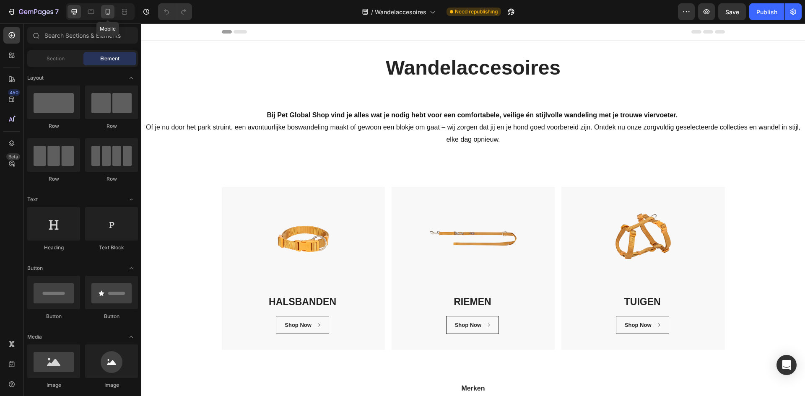
click at [109, 15] on icon at bounding box center [108, 12] width 8 height 8
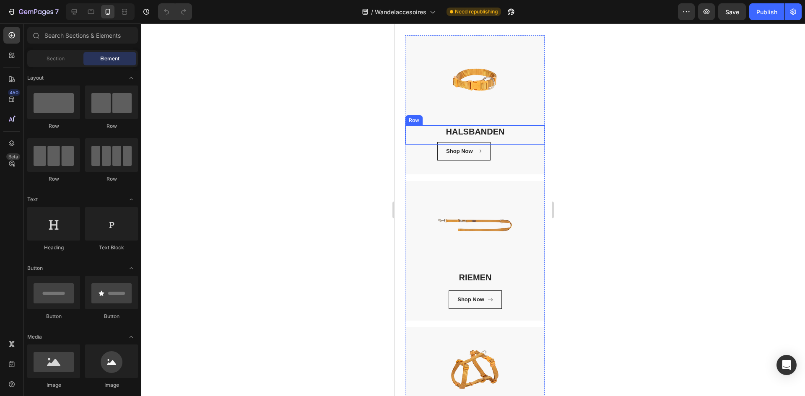
scroll to position [210, 0]
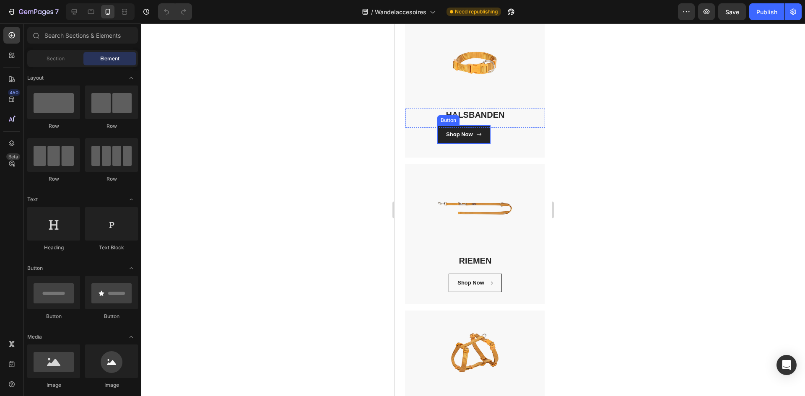
click at [476, 133] on link "Shop Now" at bounding box center [464, 134] width 53 height 18
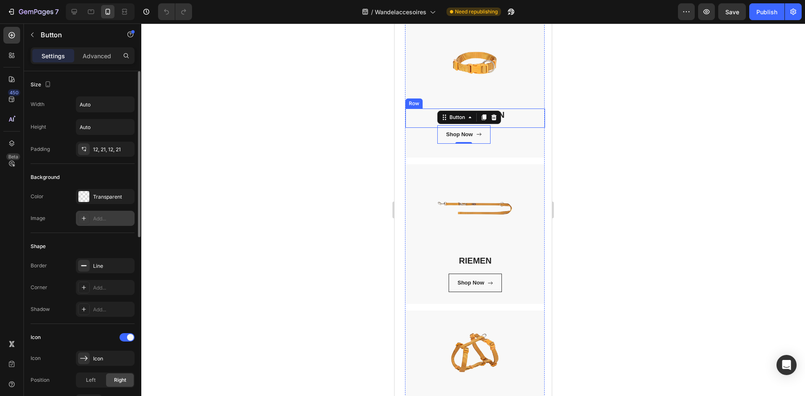
scroll to position [84, 0]
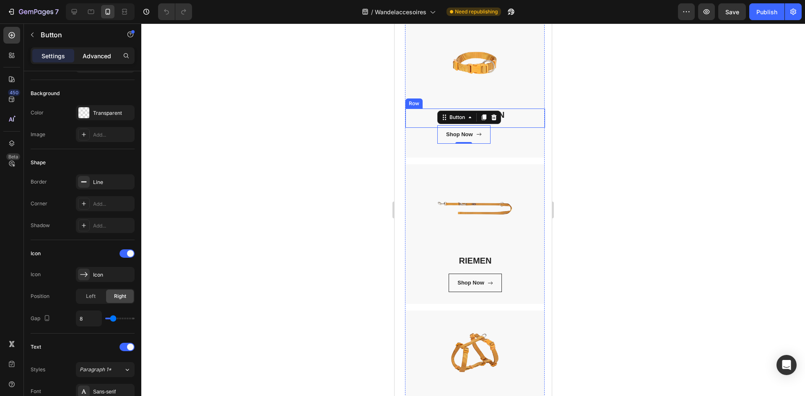
click at [97, 53] on p "Advanced" at bounding box center [97, 56] width 29 height 9
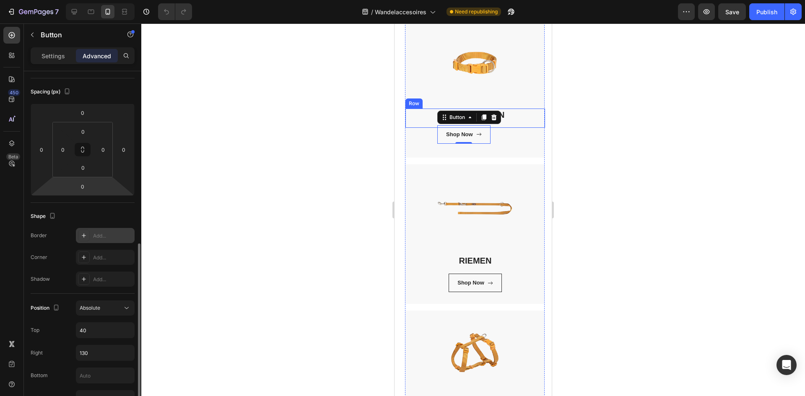
scroll to position [168, 0]
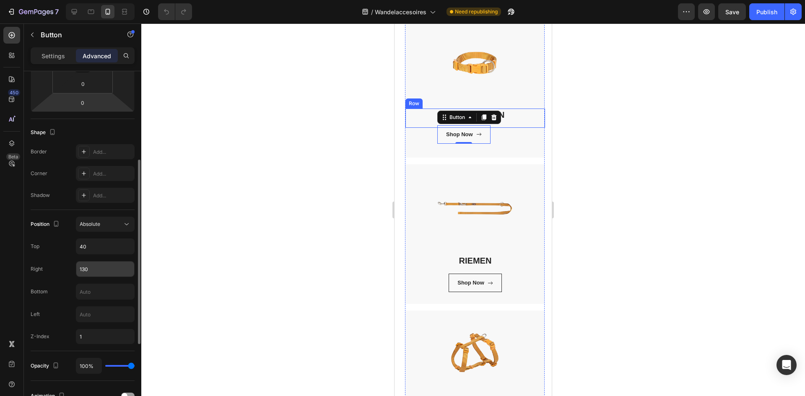
click at [112, 266] on input "130" at bounding box center [105, 269] width 58 height 15
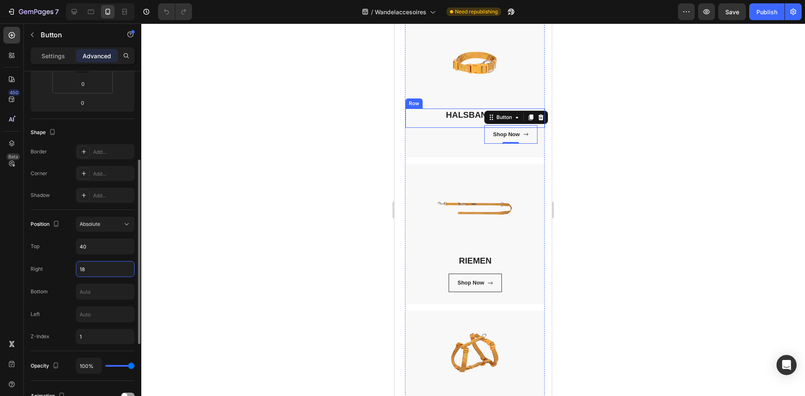
type input "1"
type input "100"
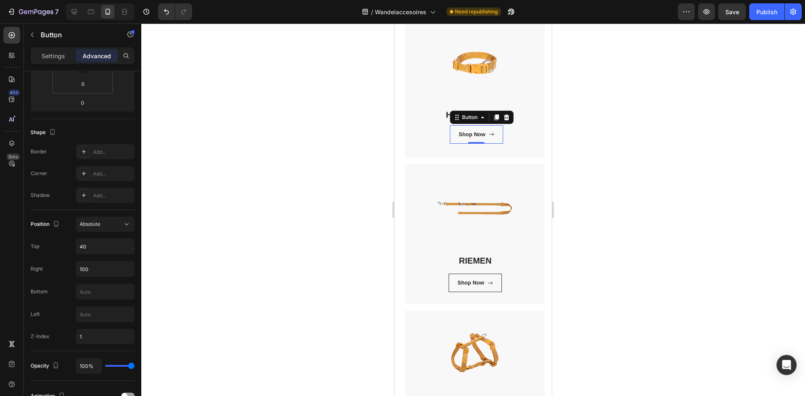
click at [628, 256] on div at bounding box center [473, 209] width 664 height 373
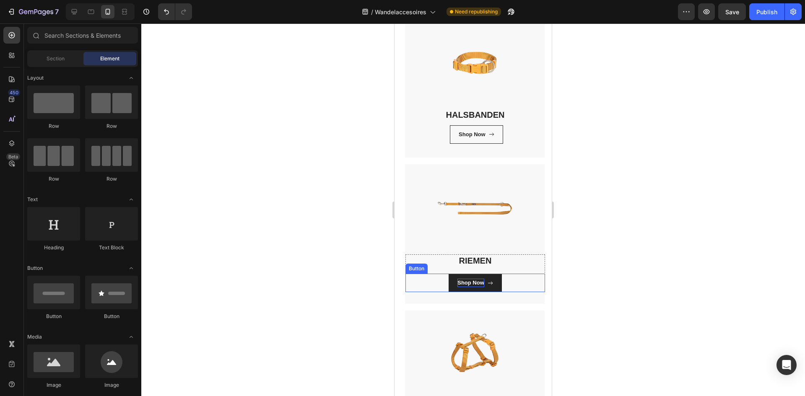
click at [481, 279] on div "Shop Now" at bounding box center [471, 283] width 27 height 8
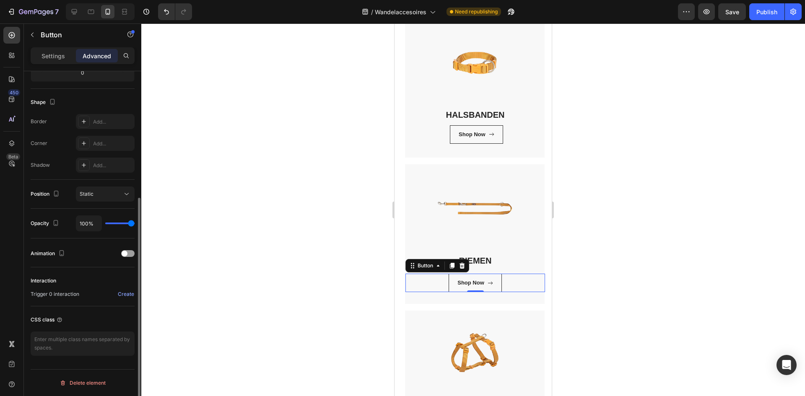
scroll to position [114, 0]
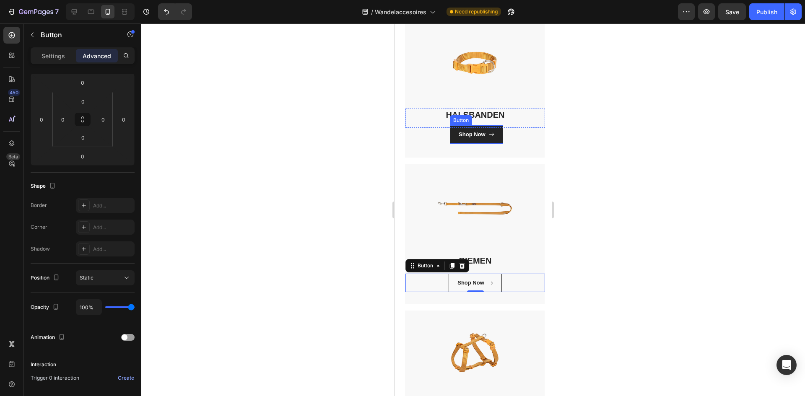
click at [489, 135] on icon at bounding box center [491, 134] width 5 height 3
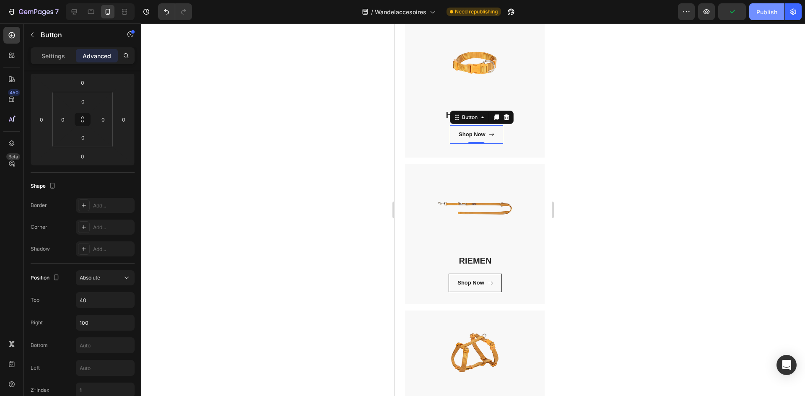
click at [768, 13] on div "Publish" at bounding box center [767, 12] width 21 height 9
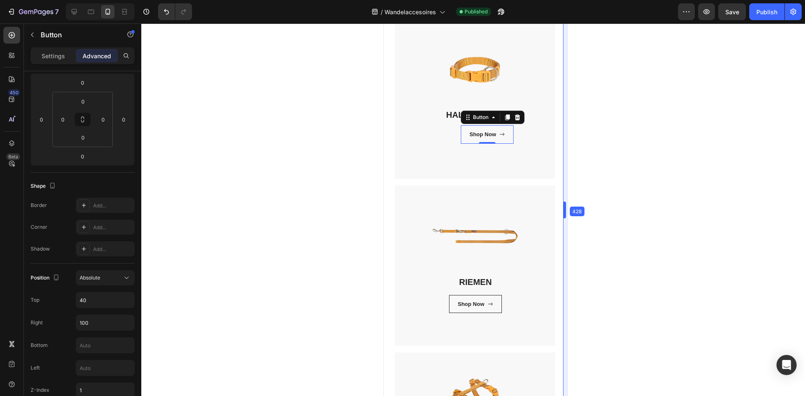
drag, startPoint x: 555, startPoint y: 202, endPoint x: 575, endPoint y: 258, distance: 59.9
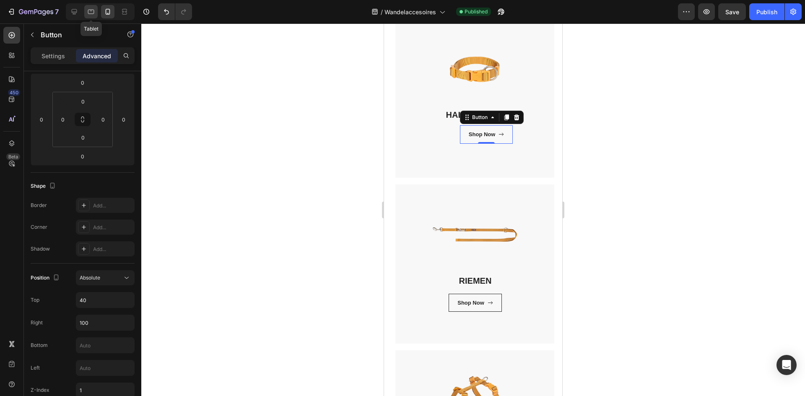
click at [90, 13] on icon at bounding box center [91, 12] width 8 height 8
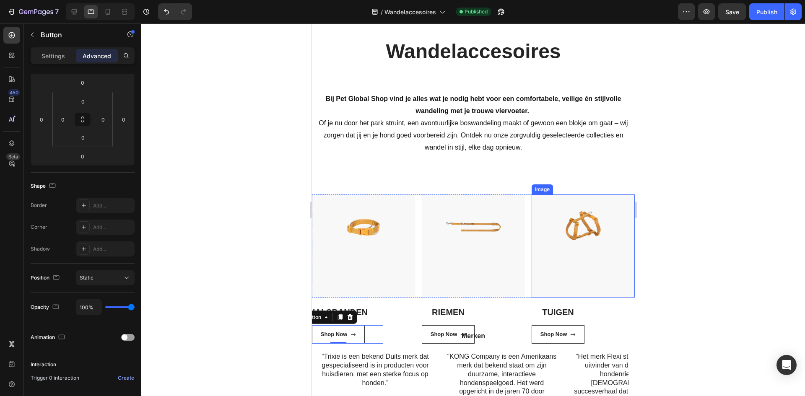
scroll to position [16, 0]
click at [386, 310] on div "HALSBANDEN Heading Shop Now Button 0 Row" at bounding box center [338, 325] width 103 height 51
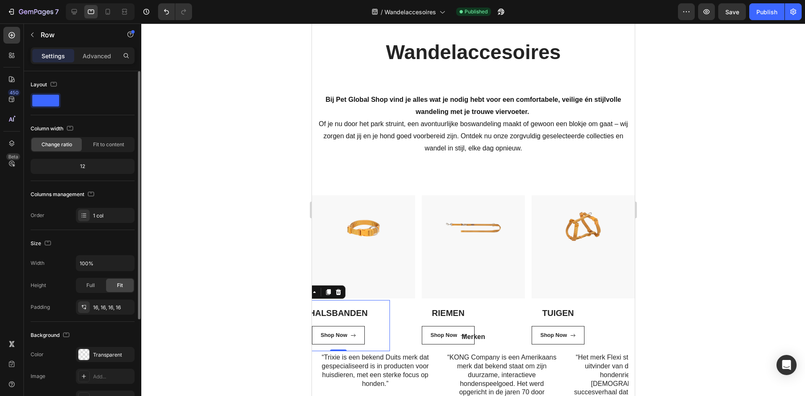
scroll to position [84, 0]
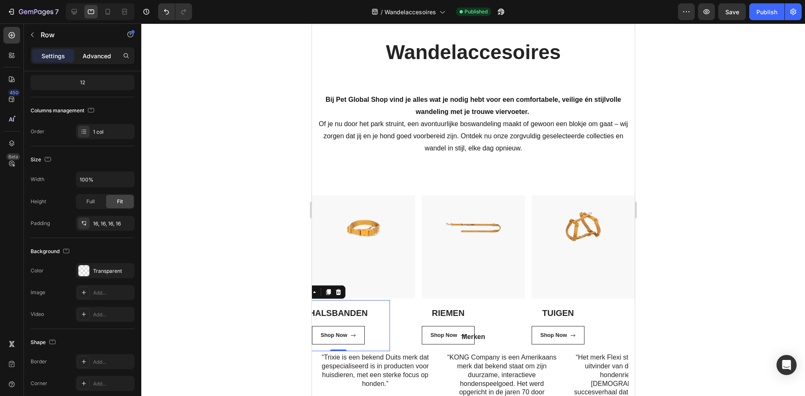
click at [102, 60] on p "Advanced" at bounding box center [97, 56] width 29 height 9
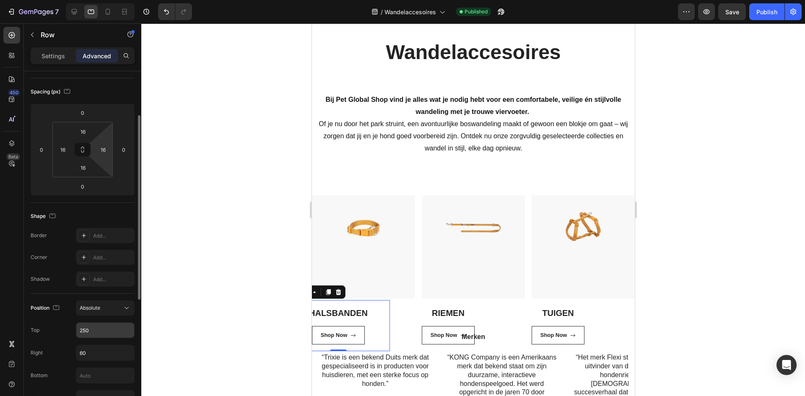
scroll to position [252, 0]
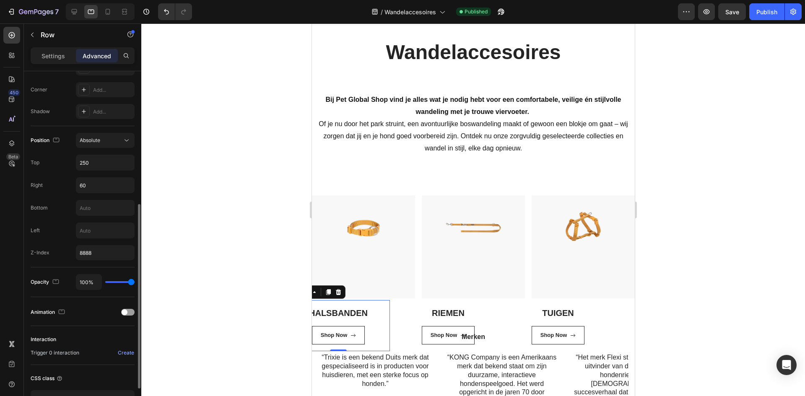
click at [117, 130] on div "Position Absolute Top 250 Right 60 Bottom Left Z-Index 8888" at bounding box center [83, 196] width 104 height 141
click at [113, 133] on button "Absolute" at bounding box center [105, 140] width 59 height 15
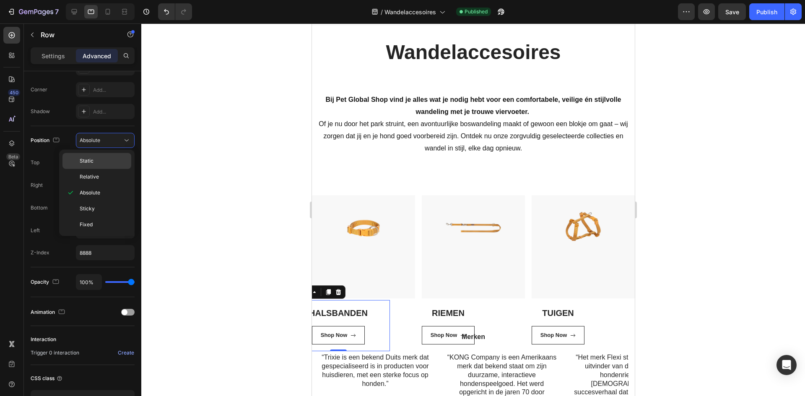
click at [112, 161] on p "Static" at bounding box center [104, 161] width 48 height 8
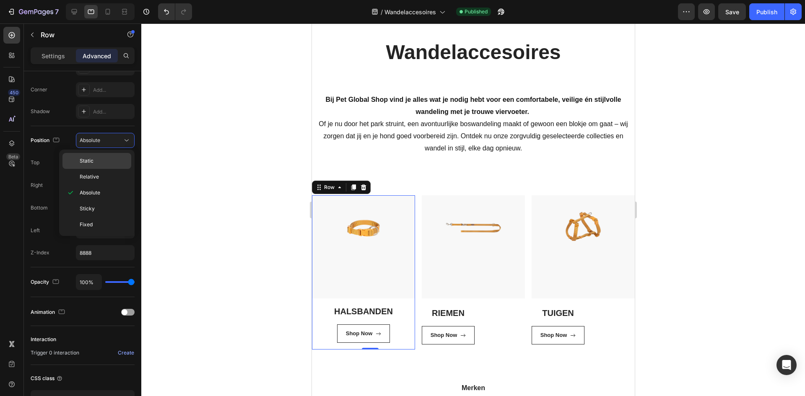
scroll to position [198, 0]
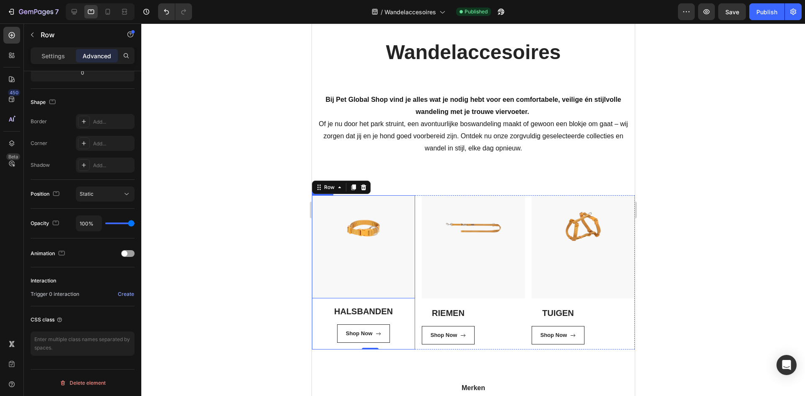
click at [332, 231] on img at bounding box center [363, 246] width 103 height 103
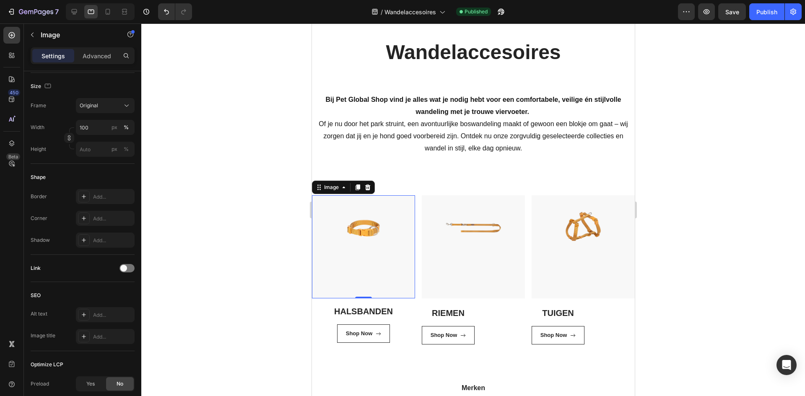
scroll to position [0, 0]
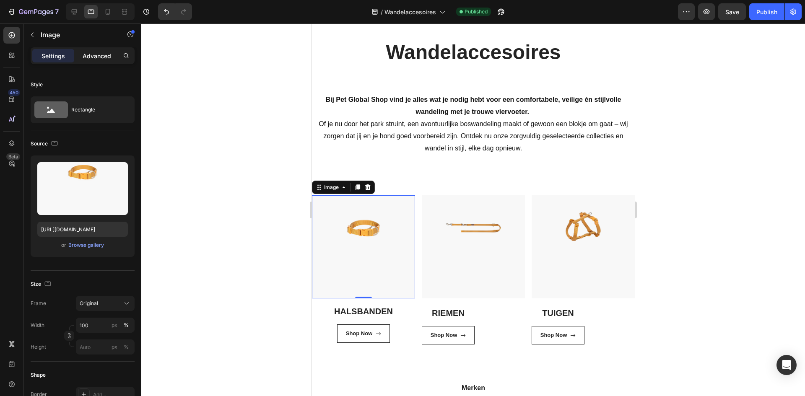
click at [100, 59] on p "Advanced" at bounding box center [97, 56] width 29 height 9
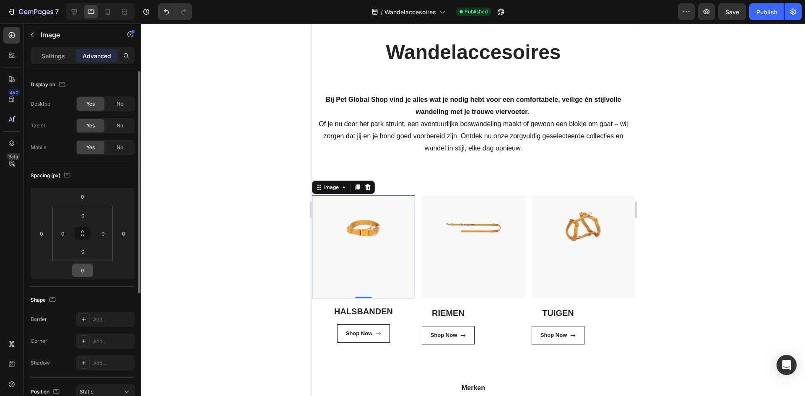
scroll to position [168, 0]
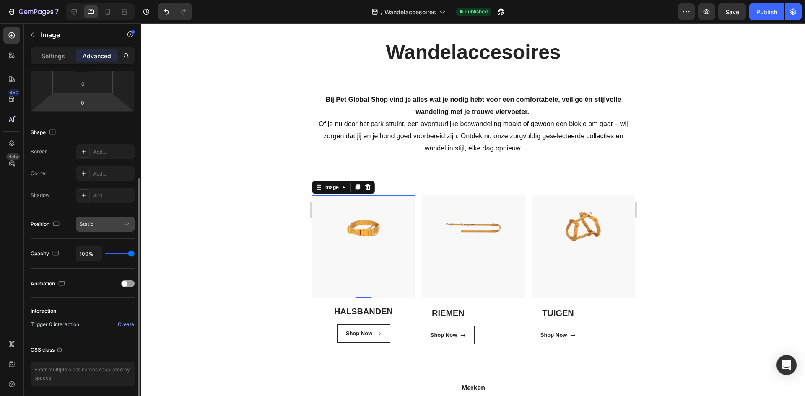
click at [104, 231] on button "Static" at bounding box center [105, 224] width 59 height 15
click at [115, 214] on div "Position Static" at bounding box center [83, 224] width 104 height 29
click at [112, 221] on div "Static" at bounding box center [101, 225] width 43 height 8
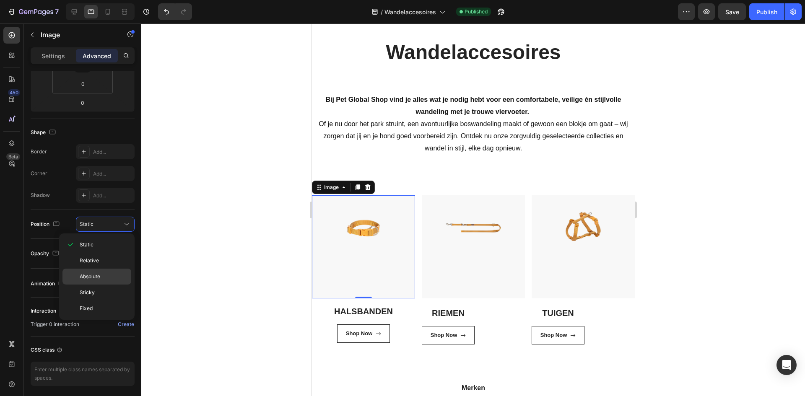
click at [105, 274] on p "Absolute" at bounding box center [104, 277] width 48 height 8
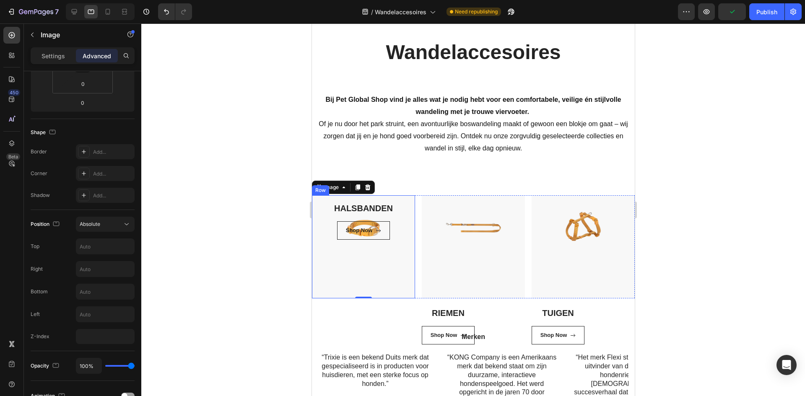
click at [383, 216] on div "HALSBANDEN Heading Shop Now Button" at bounding box center [363, 221] width 90 height 38
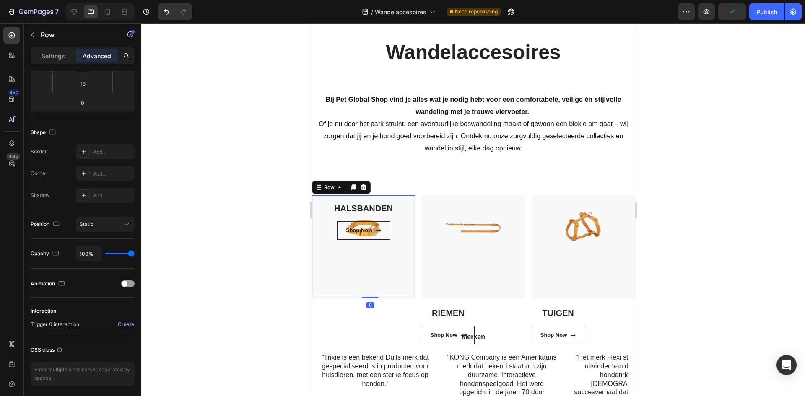
scroll to position [0, 0]
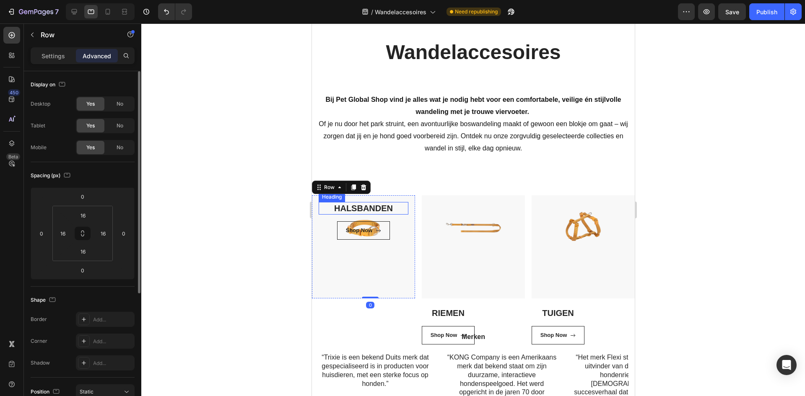
click at [386, 209] on h3 "HALSBANDEN" at bounding box center [363, 208] width 90 height 13
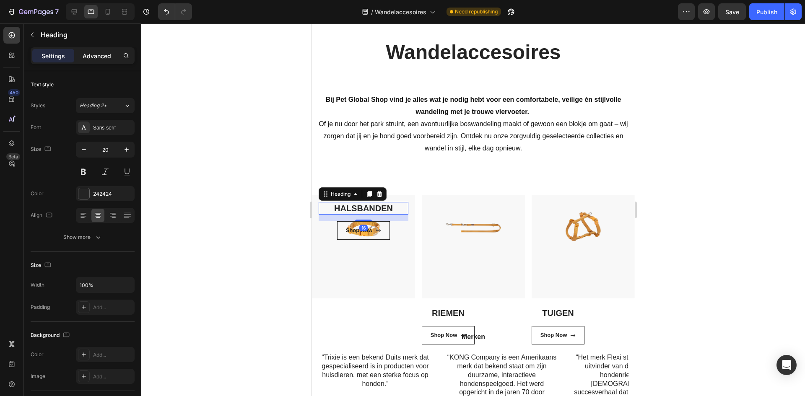
click at [102, 56] on p "Advanced" at bounding box center [97, 56] width 29 height 9
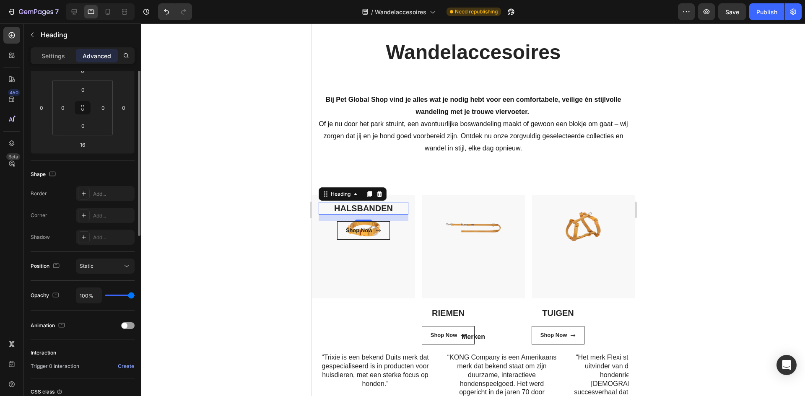
scroll to position [168, 0]
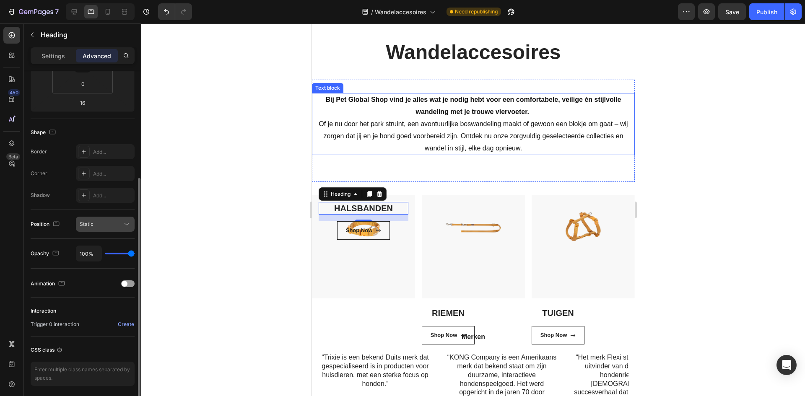
click at [108, 219] on button "Static" at bounding box center [105, 224] width 59 height 15
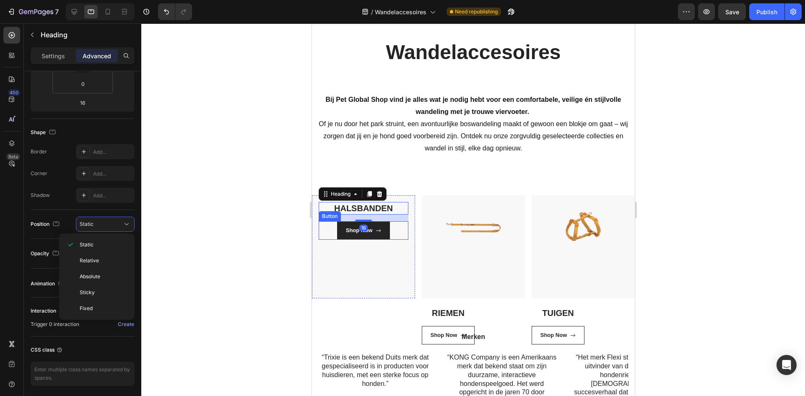
click at [375, 230] on icon at bounding box center [377, 230] width 5 height 5
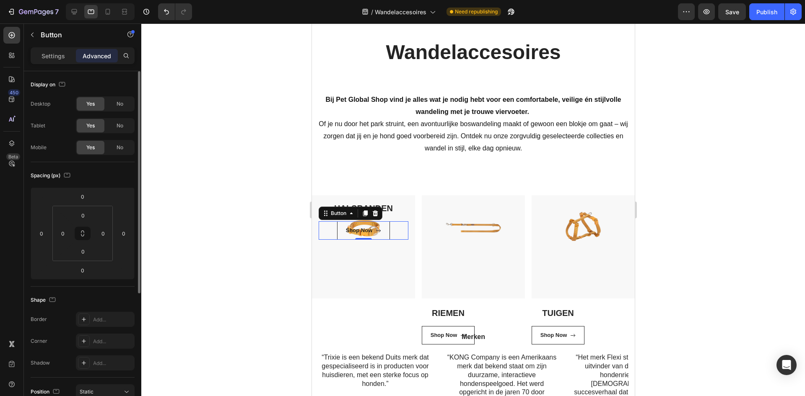
scroll to position [198, 0]
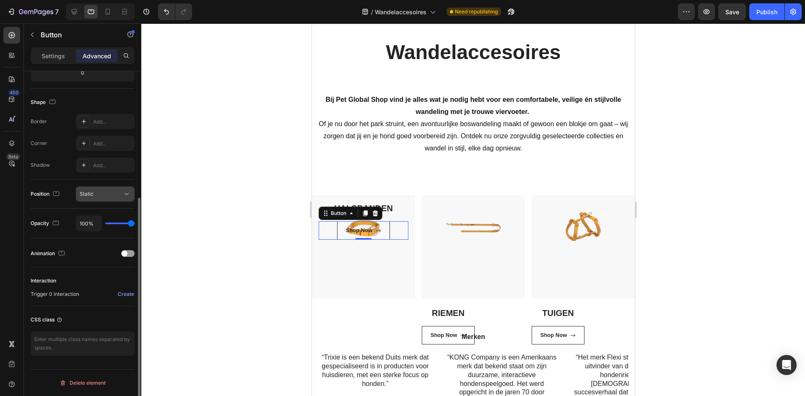
click at [93, 195] on span "Static" at bounding box center [87, 194] width 14 height 6
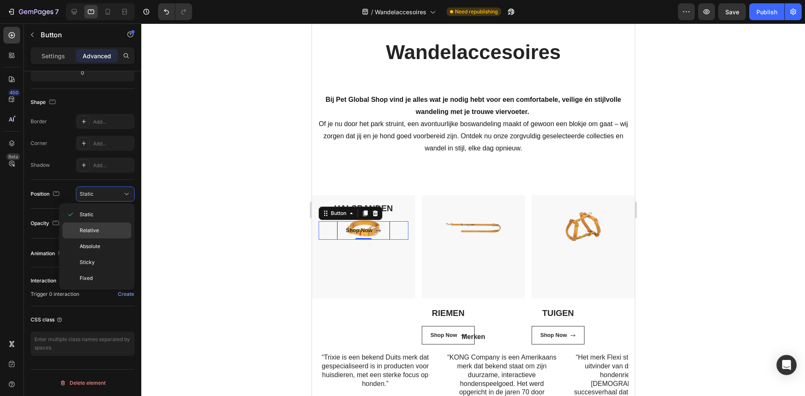
click at [111, 232] on p "Relative" at bounding box center [104, 231] width 48 height 8
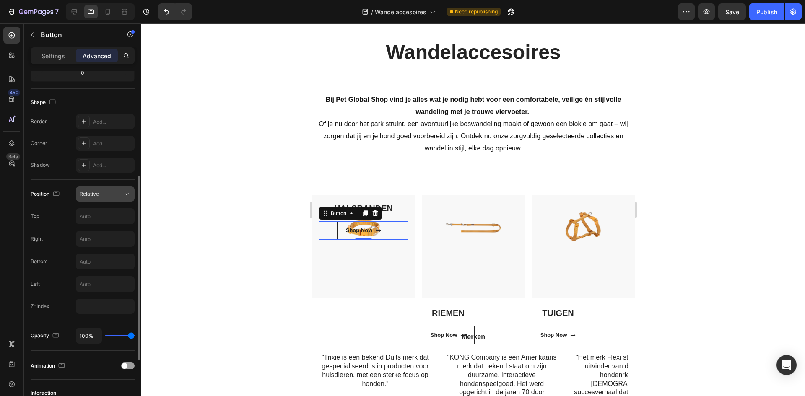
click at [130, 196] on icon at bounding box center [126, 194] width 8 height 8
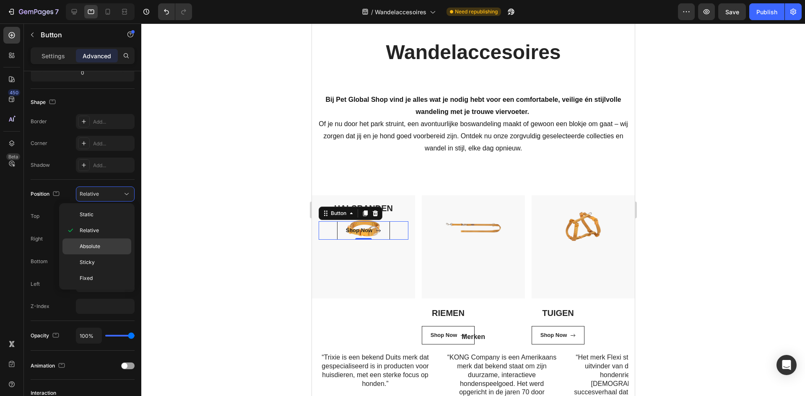
click at [115, 247] on p "Absolute" at bounding box center [104, 247] width 48 height 8
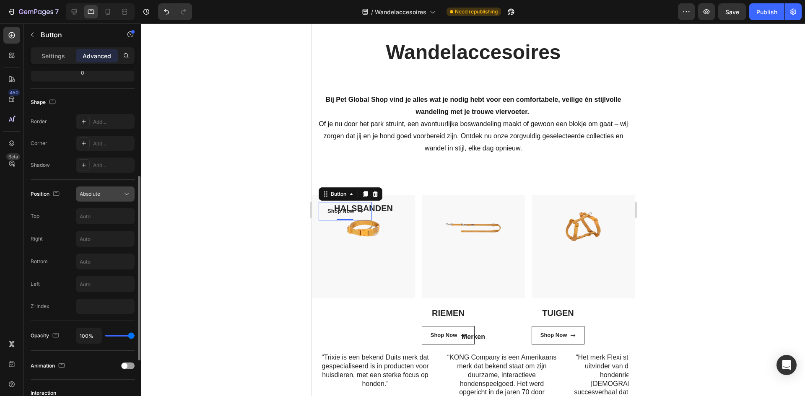
click at [108, 195] on div "Absolute" at bounding box center [101, 194] width 43 height 8
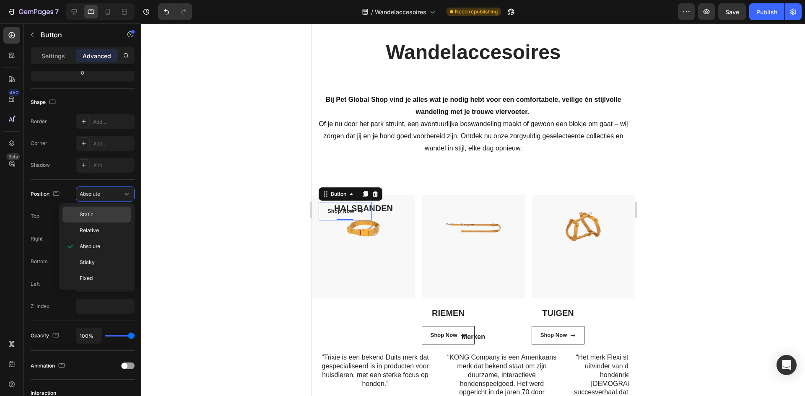
click at [117, 214] on p "Static" at bounding box center [104, 215] width 48 height 8
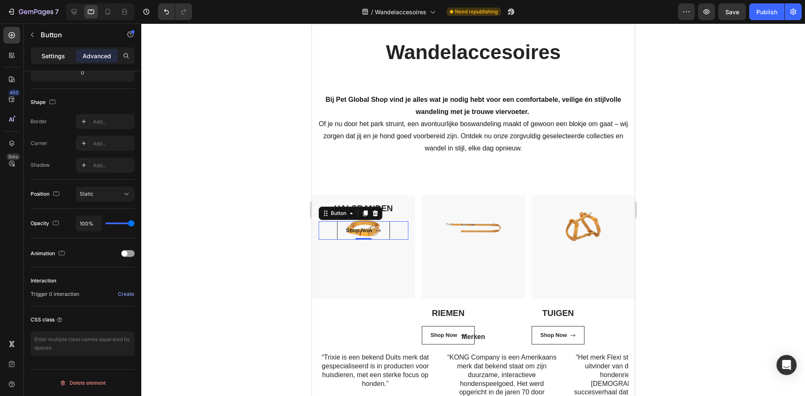
click at [45, 52] on p "Settings" at bounding box center [53, 56] width 23 height 9
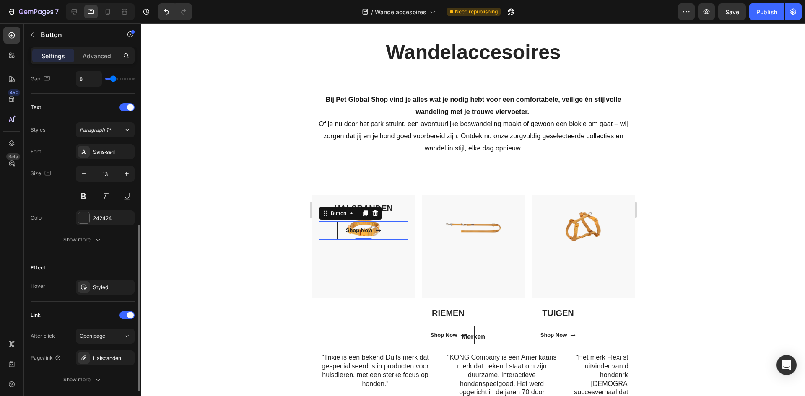
scroll to position [384, 0]
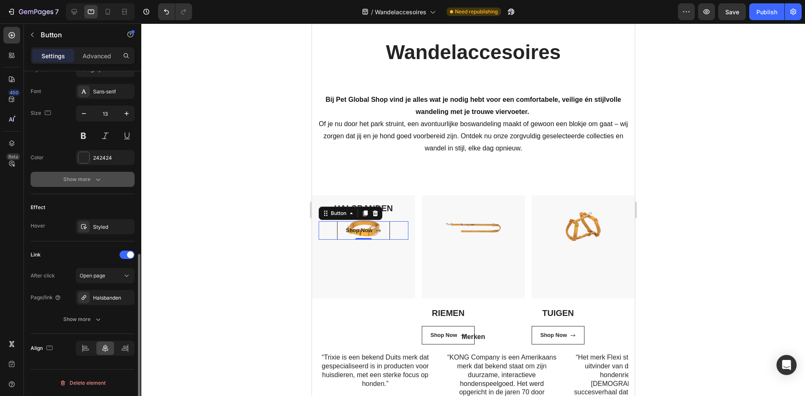
click at [81, 178] on div "Show more" at bounding box center [82, 179] width 39 height 8
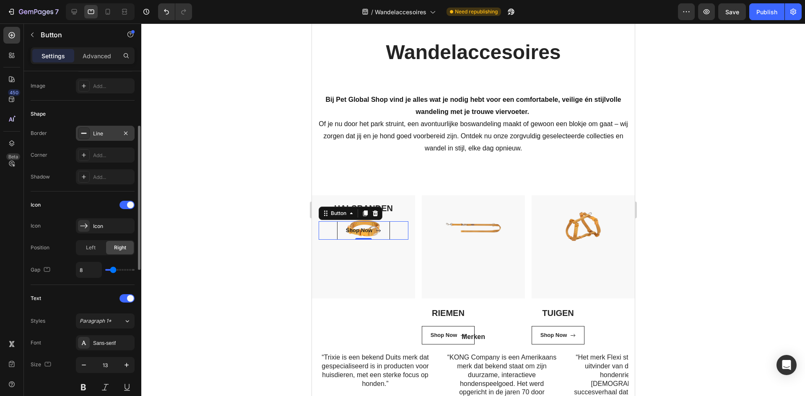
scroll to position [91, 0]
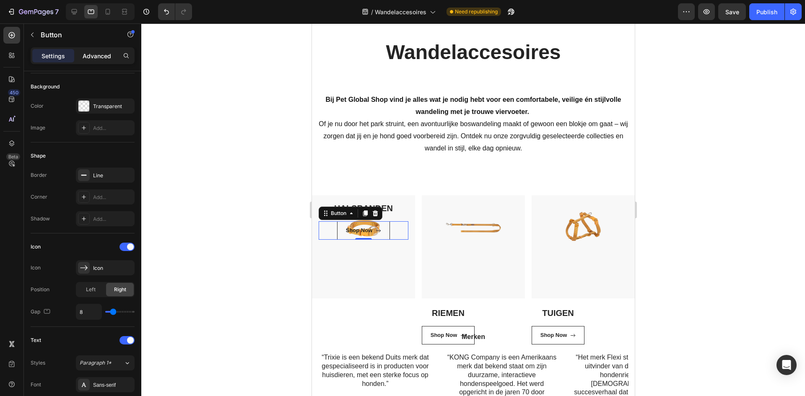
click at [107, 52] on p "Advanced" at bounding box center [97, 56] width 29 height 9
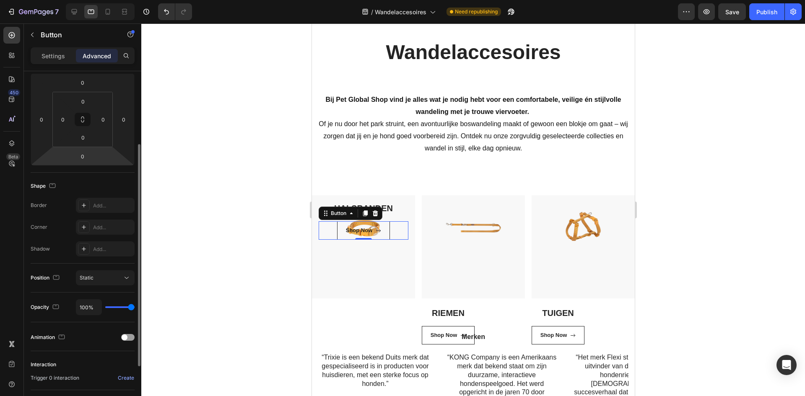
scroll to position [0, 0]
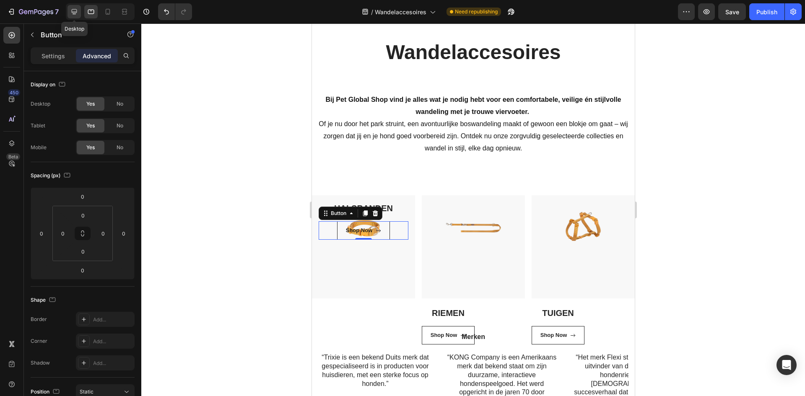
click at [77, 9] on icon at bounding box center [74, 12] width 8 height 8
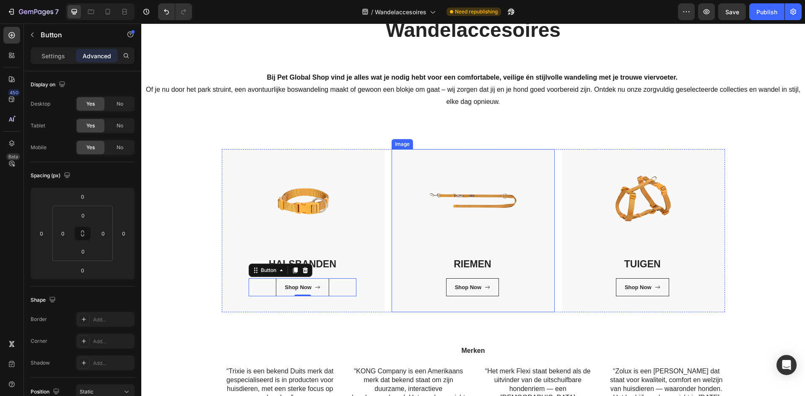
scroll to position [36, 0]
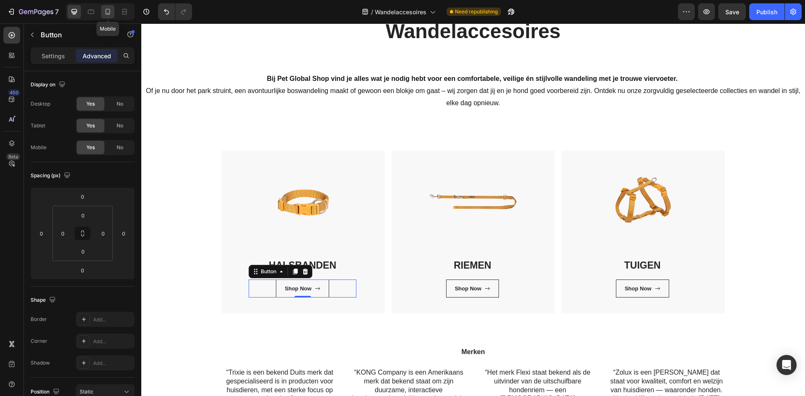
click at [107, 13] on icon at bounding box center [108, 12] width 8 height 8
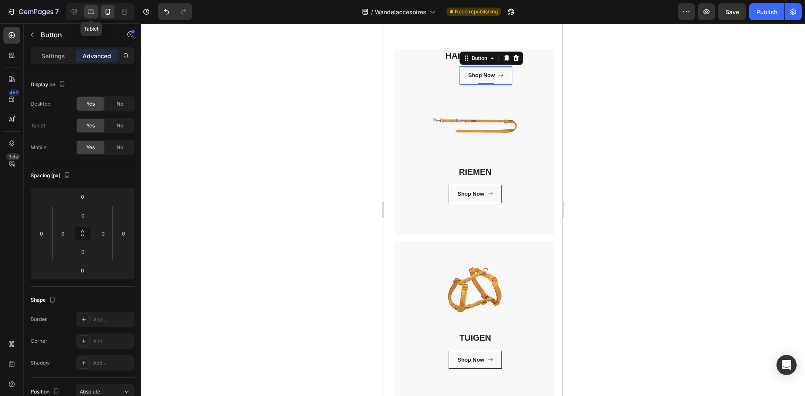
click at [91, 12] on icon at bounding box center [91, 12] width 8 height 8
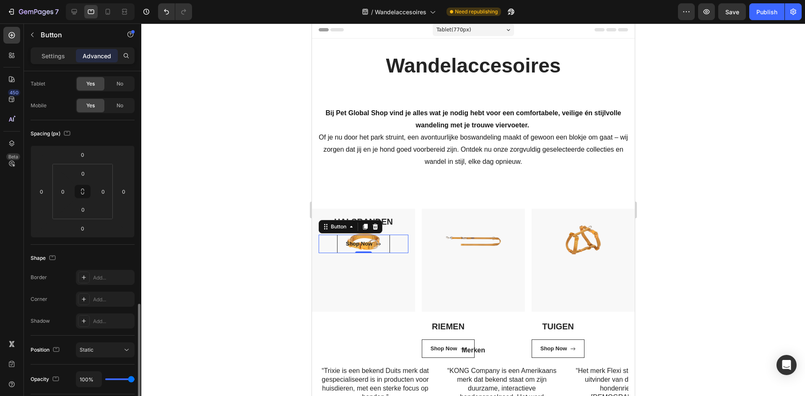
scroll to position [198, 0]
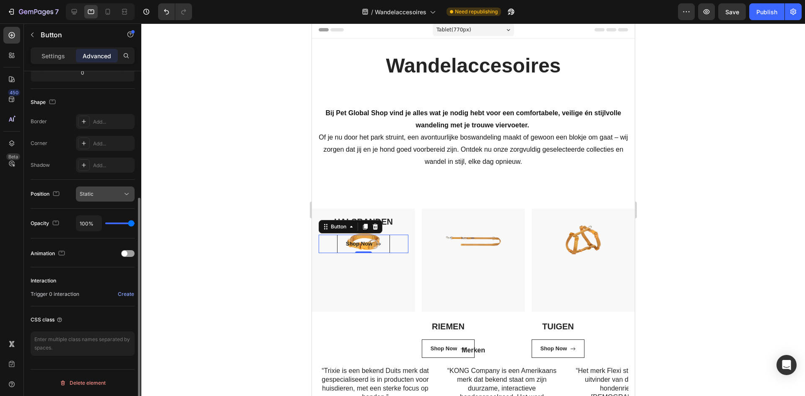
click at [117, 196] on div "Static" at bounding box center [101, 194] width 43 height 8
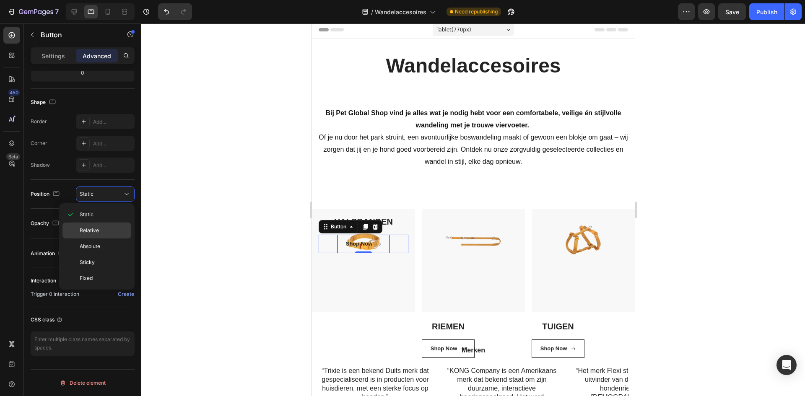
click at [102, 232] on p "Relative" at bounding box center [104, 231] width 48 height 8
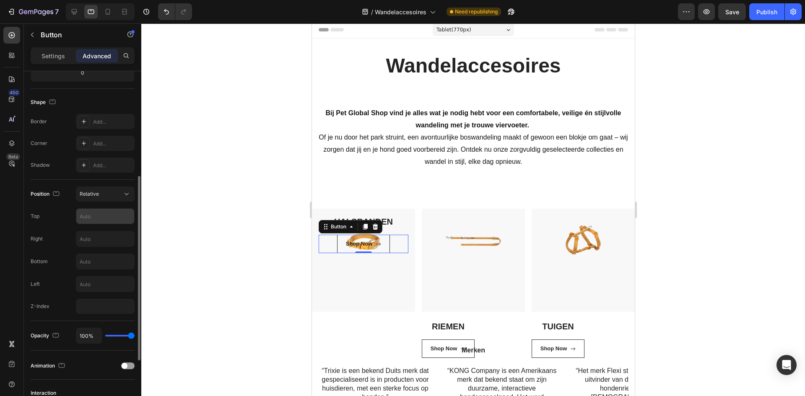
click at [112, 218] on input "text" at bounding box center [105, 216] width 58 height 15
type input "120"
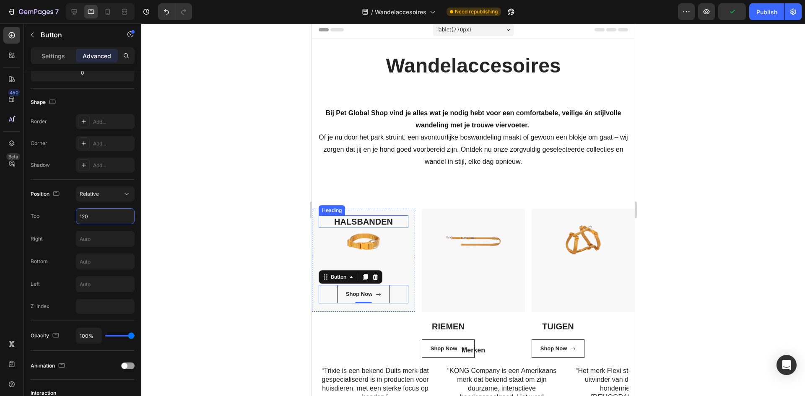
click at [365, 221] on h3 "HALSBANDEN" at bounding box center [363, 222] width 90 height 13
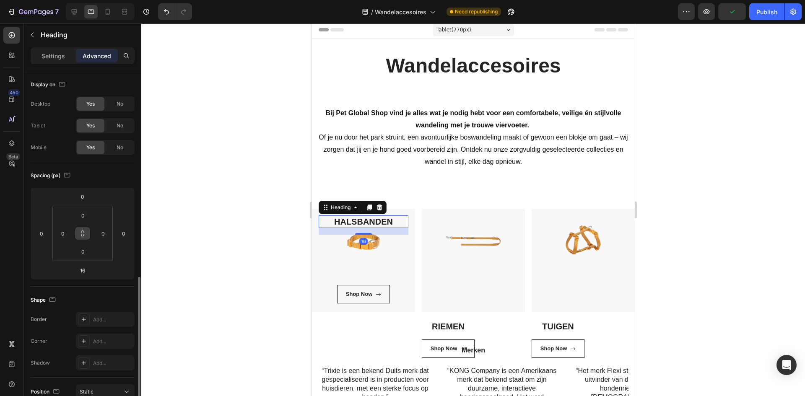
scroll to position [168, 0]
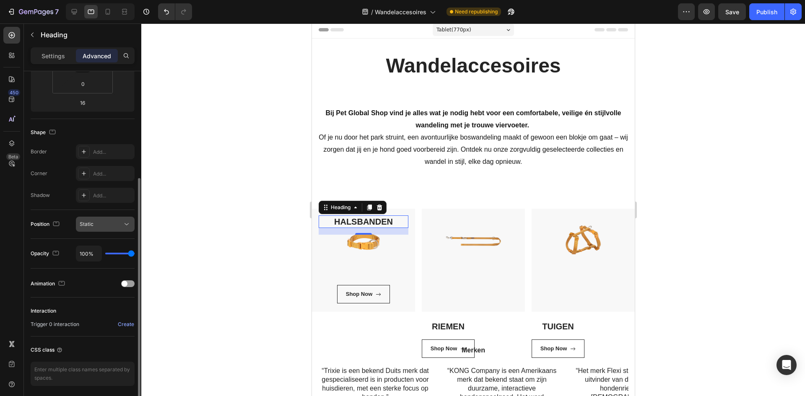
click at [96, 223] on div "Static" at bounding box center [101, 225] width 43 height 8
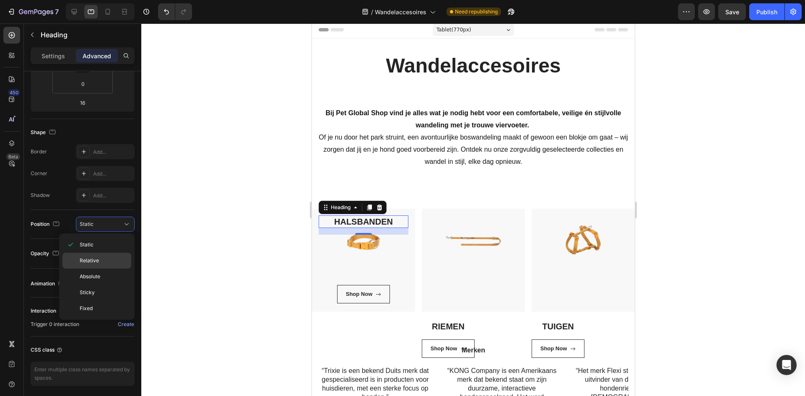
click at [91, 262] on span "Relative" at bounding box center [89, 261] width 19 height 8
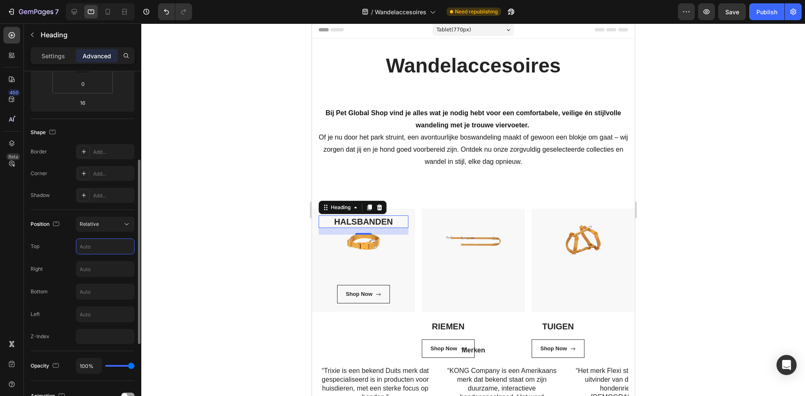
click at [102, 247] on input "text" at bounding box center [105, 246] width 58 height 15
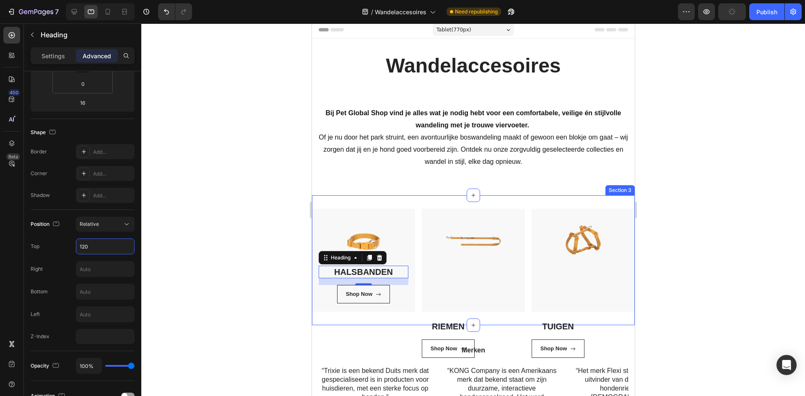
type input "120"
click at [281, 212] on div at bounding box center [473, 209] width 664 height 373
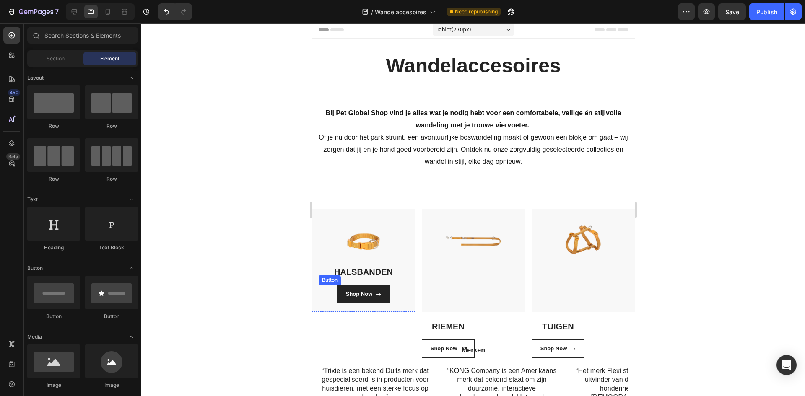
click at [368, 298] on div "Shop Now" at bounding box center [359, 294] width 27 height 8
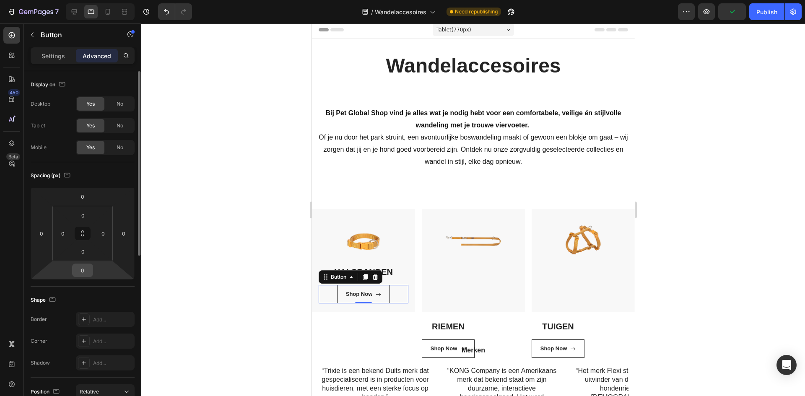
scroll to position [126, 0]
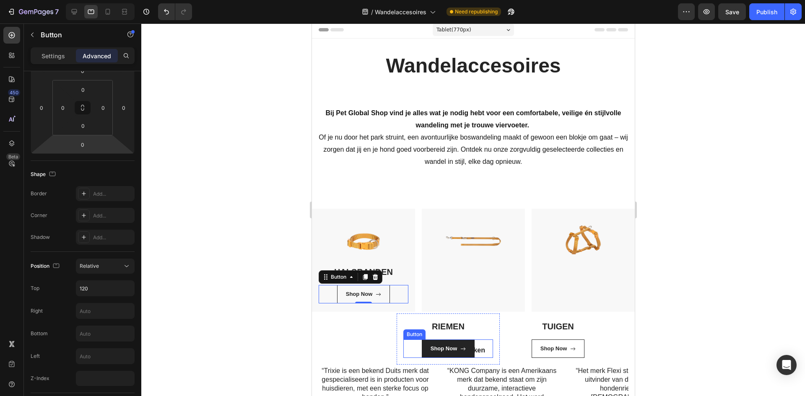
click at [455, 352] on div "Shop Now" at bounding box center [448, 349] width 36 height 8
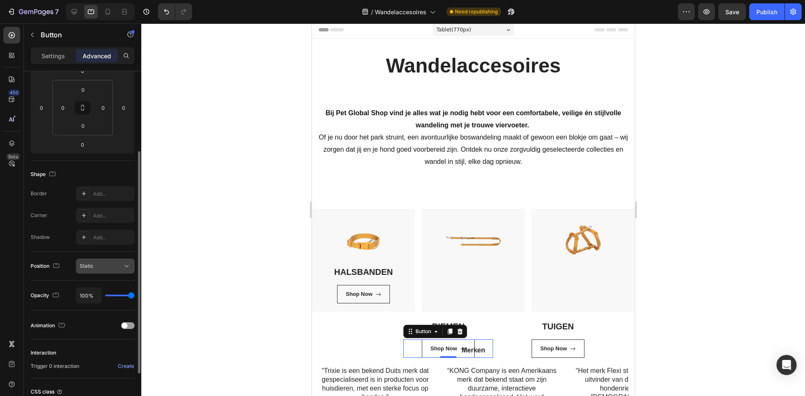
click at [114, 274] on div "Position Static" at bounding box center [83, 266] width 104 height 29
click at [126, 264] on icon at bounding box center [126, 266] width 8 height 8
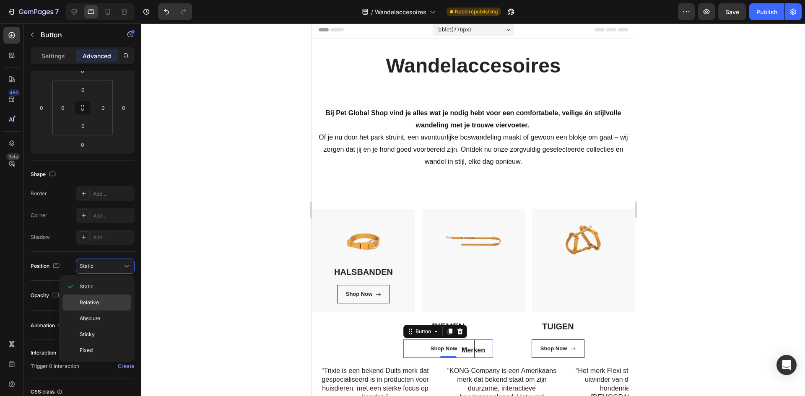
click at [124, 301] on p "Relative" at bounding box center [104, 303] width 48 height 8
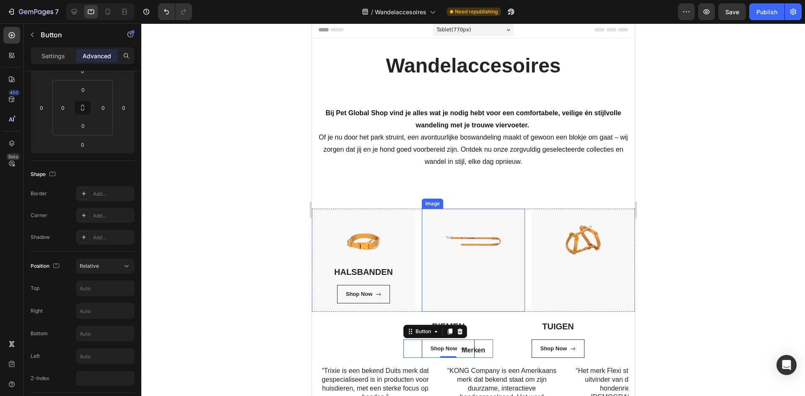
click at [466, 267] on img at bounding box center [473, 260] width 103 height 103
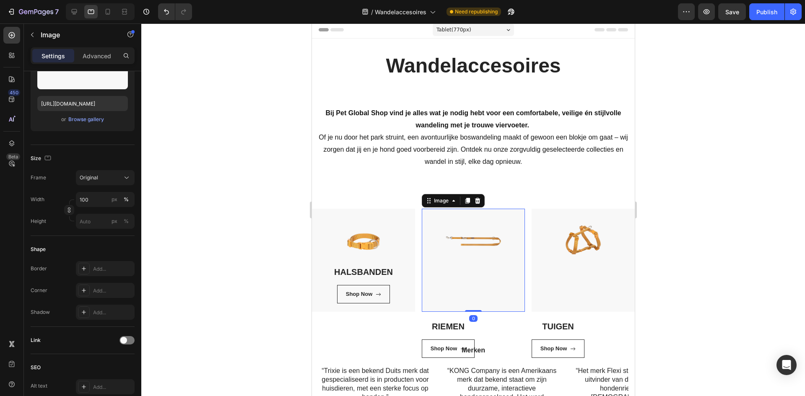
scroll to position [0, 0]
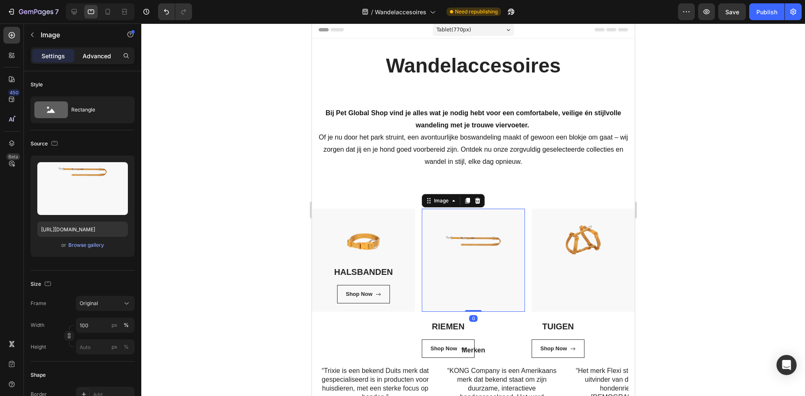
click at [84, 57] on p "Advanced" at bounding box center [97, 56] width 29 height 9
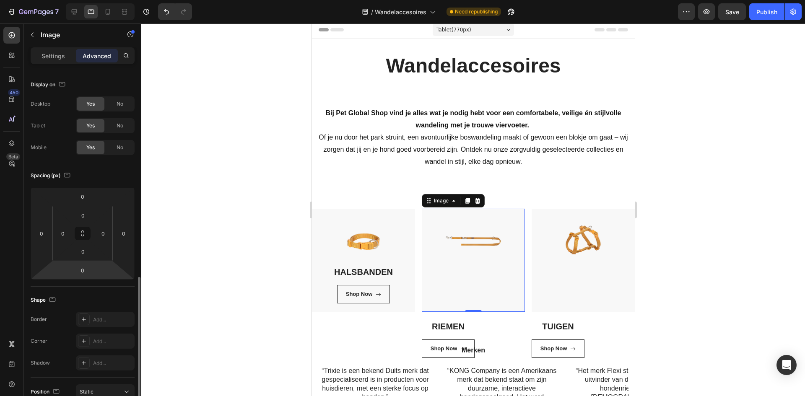
scroll to position [198, 0]
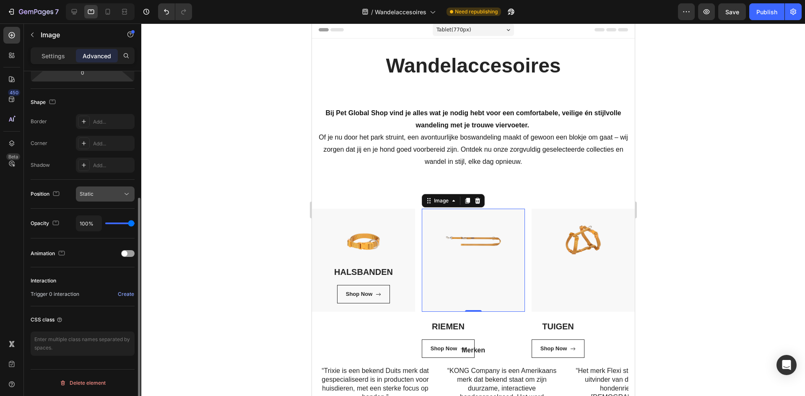
click at [104, 198] on div "Static" at bounding box center [101, 194] width 43 height 8
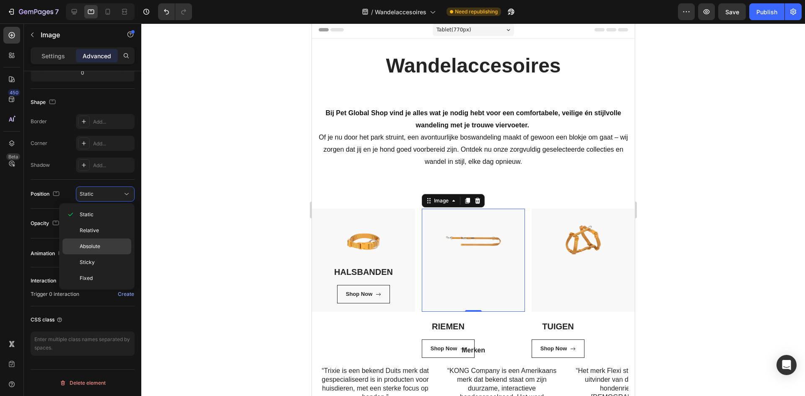
click at [99, 246] on span "Absolute" at bounding box center [90, 247] width 21 height 8
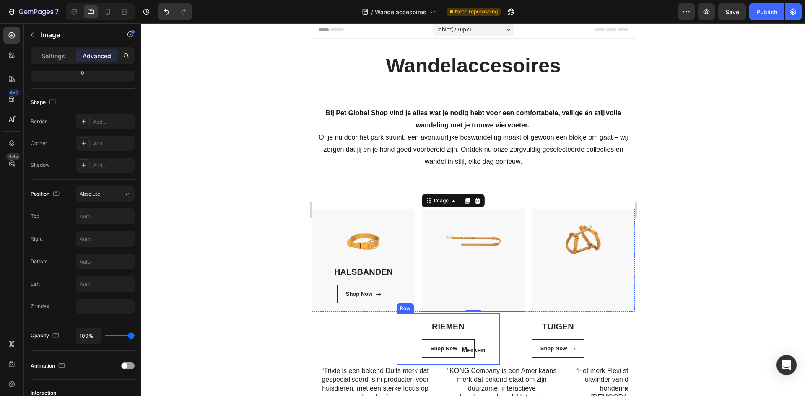
click at [409, 339] on div "RIEMEN Heading Shop Now Button" at bounding box center [448, 339] width 90 height 38
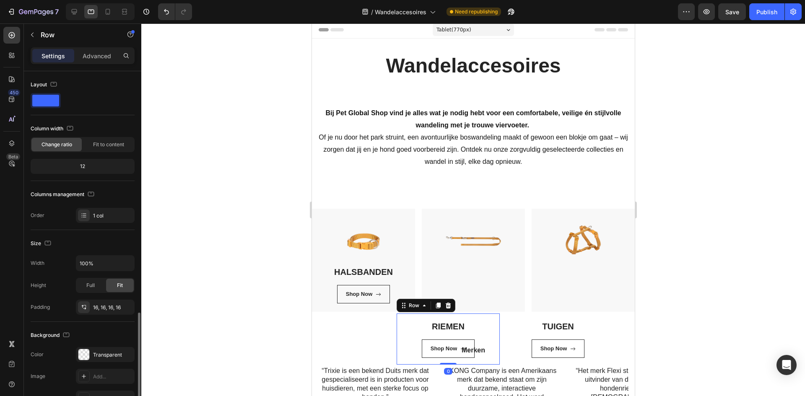
scroll to position [141, 0]
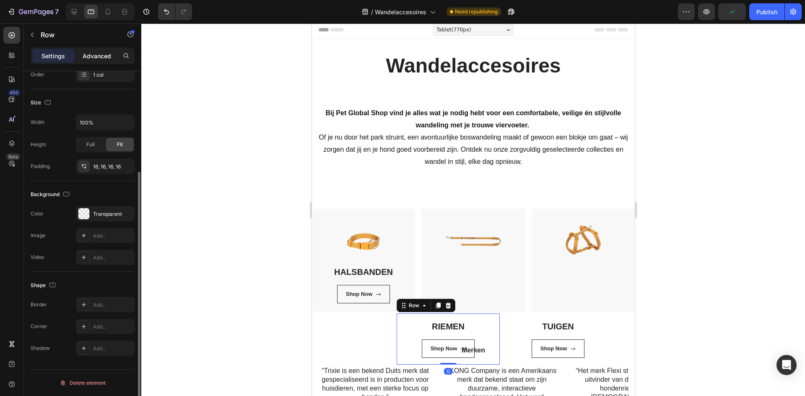
click at [103, 56] on p "Advanced" at bounding box center [97, 56] width 29 height 9
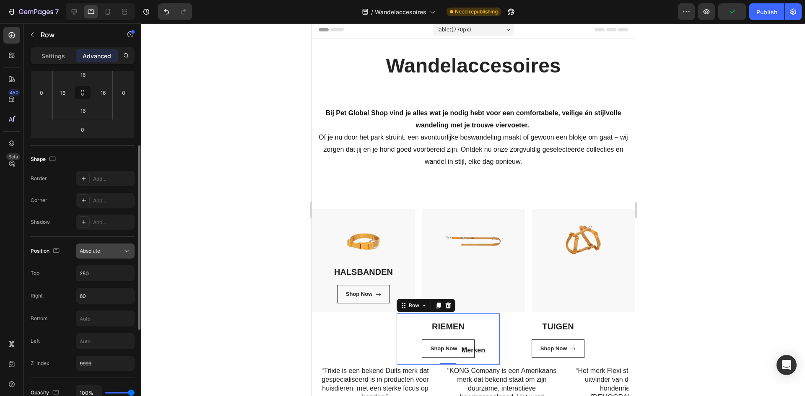
click at [102, 254] on div "Absolute" at bounding box center [101, 251] width 43 height 8
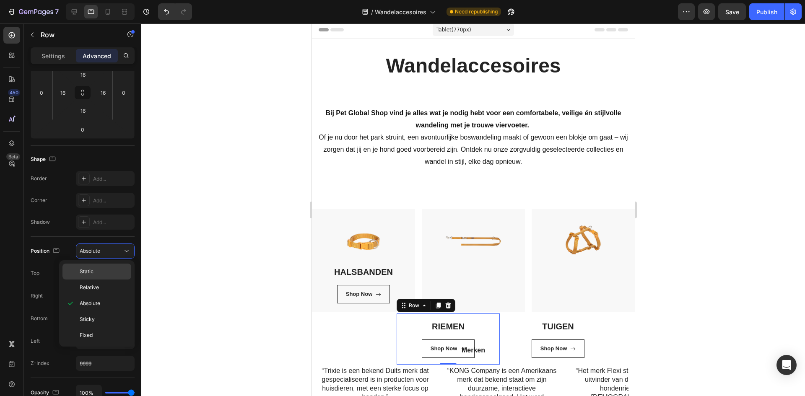
click at [107, 270] on p "Static" at bounding box center [104, 272] width 48 height 8
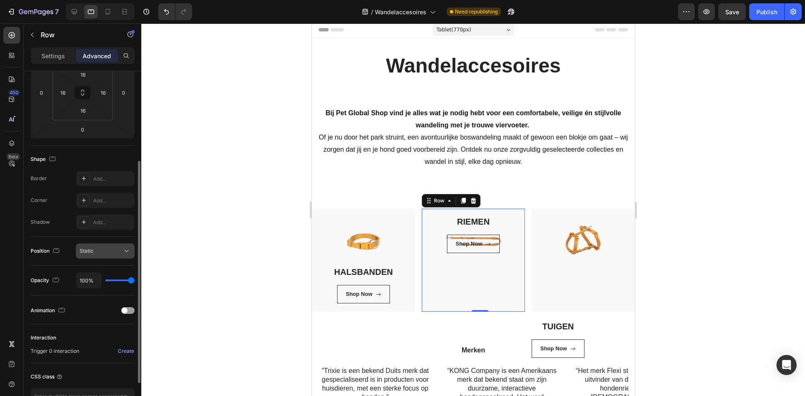
click at [109, 246] on button "Static" at bounding box center [105, 251] width 59 height 15
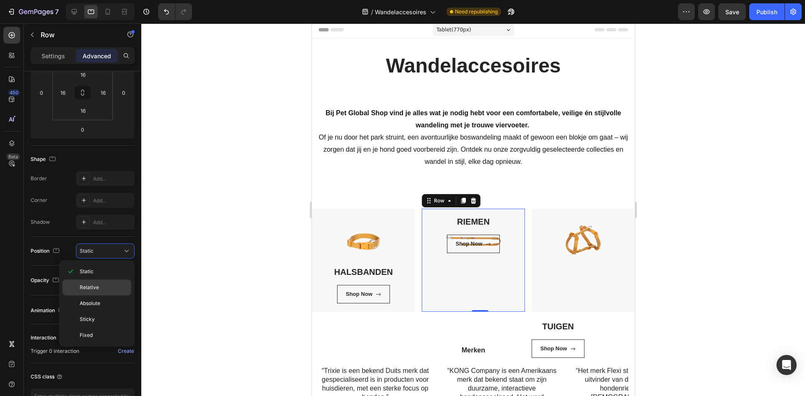
click at [112, 286] on p "Relative" at bounding box center [104, 288] width 48 height 8
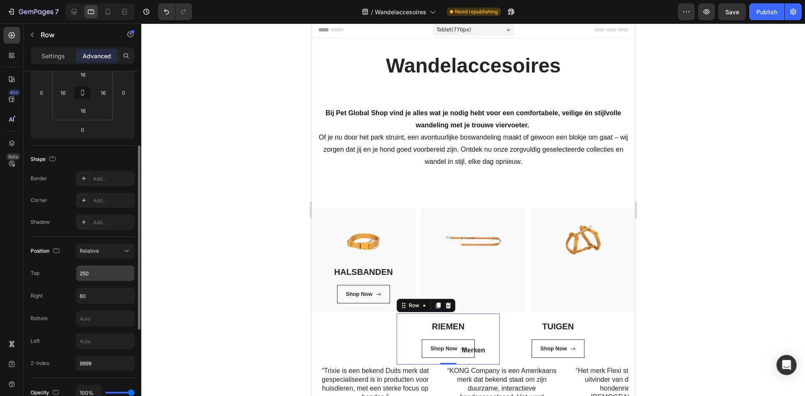
click at [102, 273] on input "250" at bounding box center [105, 273] width 58 height 15
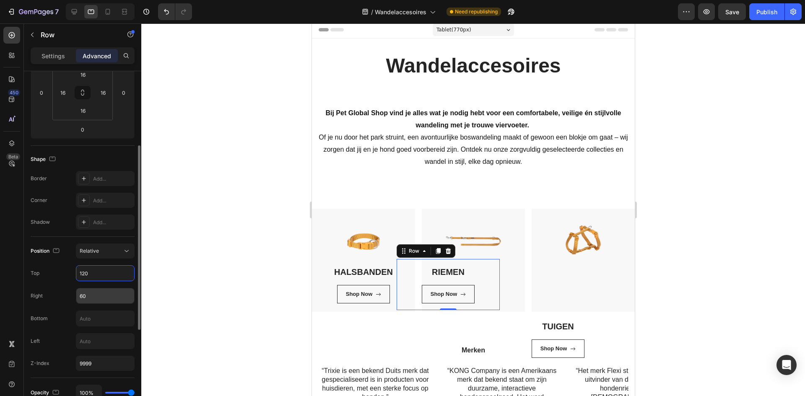
type input "120"
click at [103, 294] on input "60" at bounding box center [105, 296] width 58 height 15
type input "8"
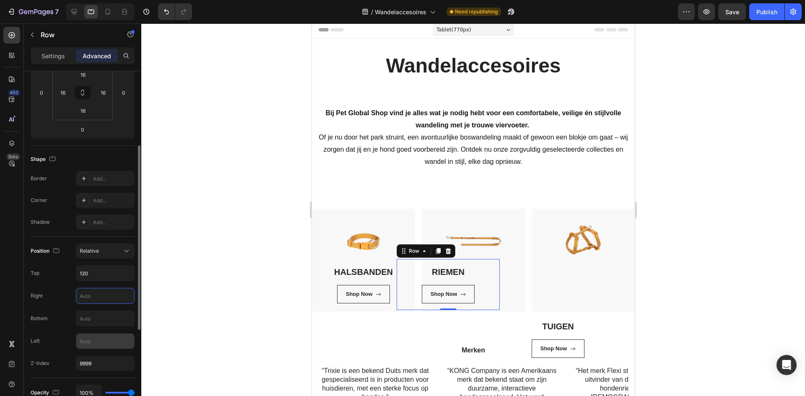
type input "60"
click at [121, 342] on input "text" at bounding box center [105, 341] width 58 height 15
click at [597, 318] on div "TUIGEN Heading Shop Now Button Row" at bounding box center [557, 339] width 103 height 51
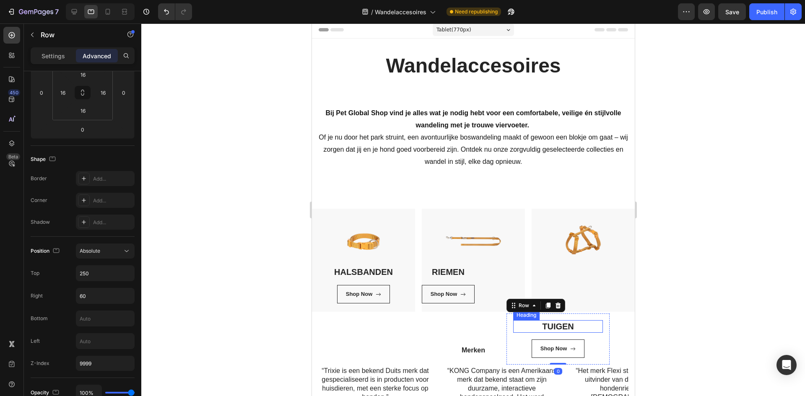
click at [591, 327] on h3 "TUIGEN" at bounding box center [558, 326] width 90 height 13
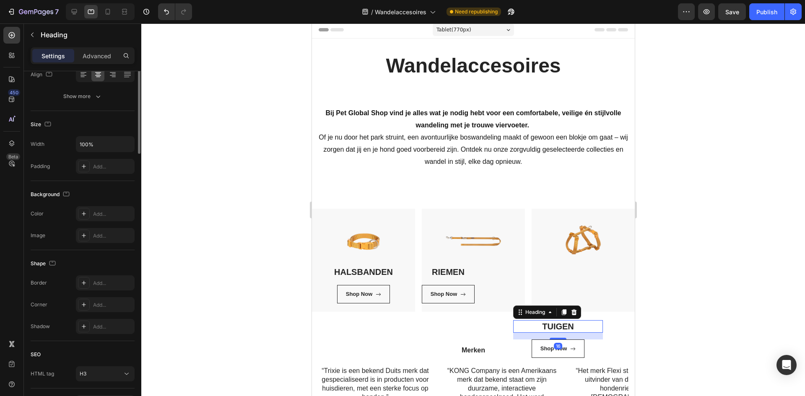
scroll to position [0, 0]
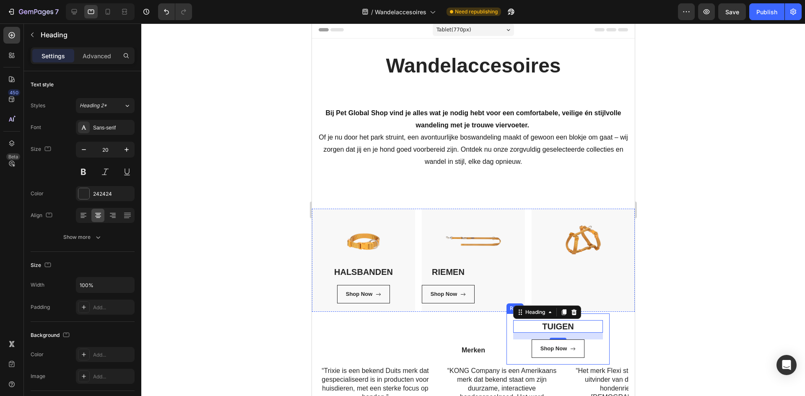
click at [598, 339] on div "TUIGEN Heading 16 Shop Now Button Row" at bounding box center [557, 339] width 103 height 51
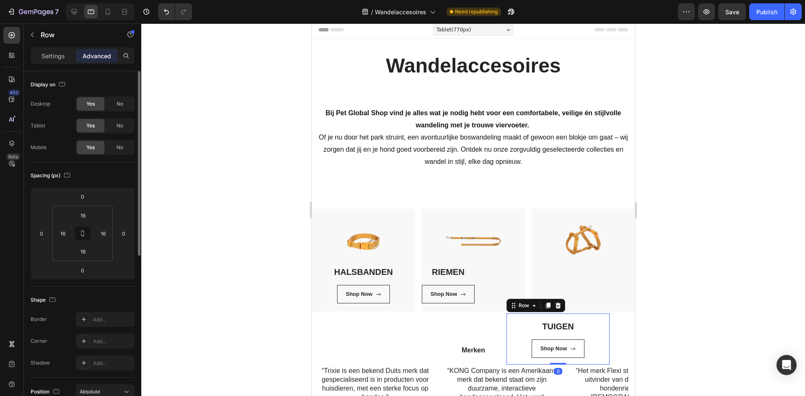
scroll to position [126, 0]
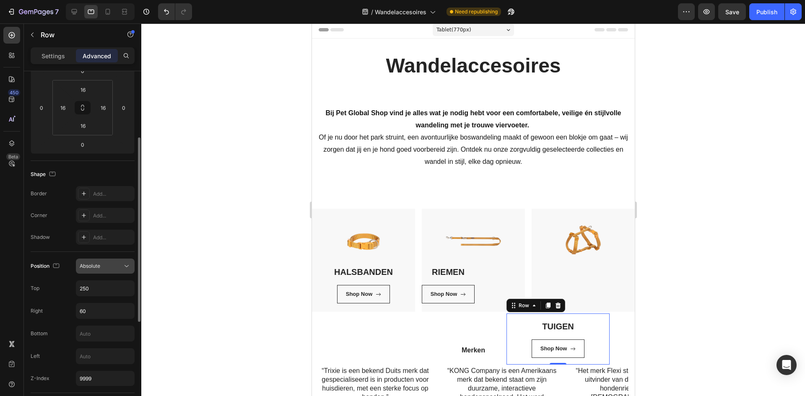
click at [120, 264] on div "Absolute" at bounding box center [101, 267] width 43 height 8
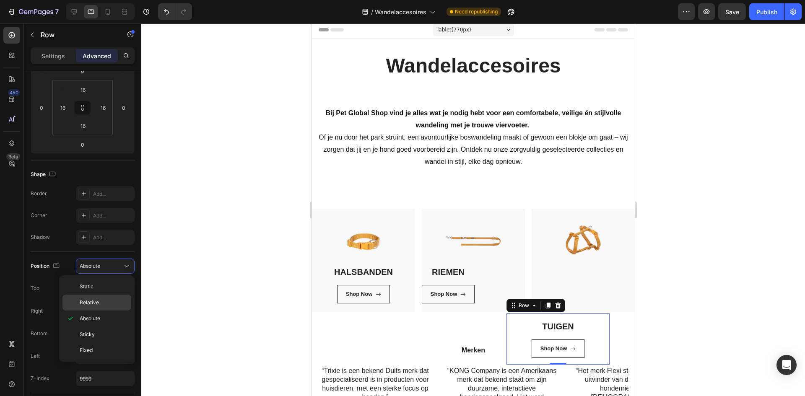
click at [114, 305] on p "Relative" at bounding box center [104, 303] width 48 height 8
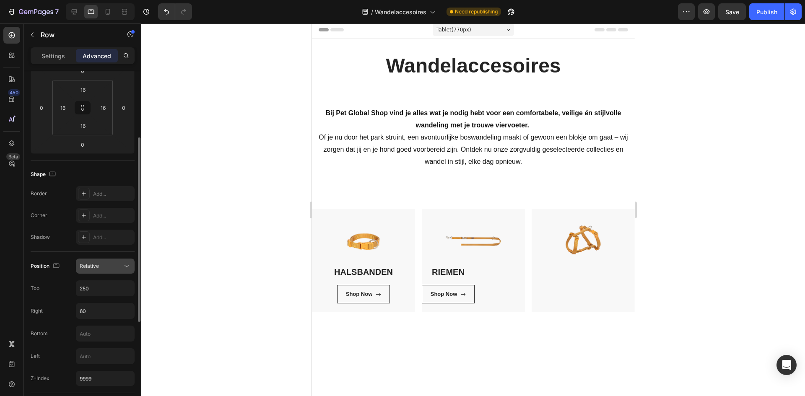
click at [123, 272] on button "Relative" at bounding box center [105, 266] width 59 height 15
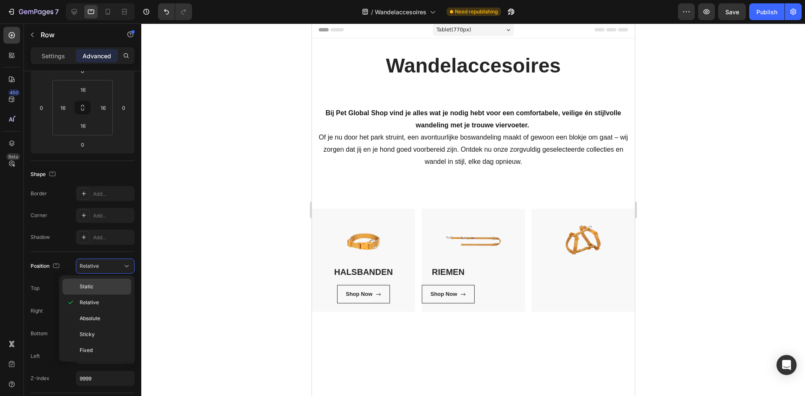
click at [120, 284] on p "Static" at bounding box center [104, 287] width 48 height 8
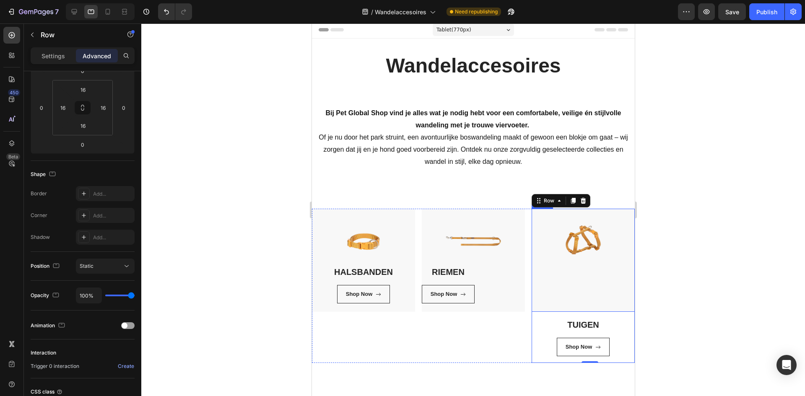
click at [595, 272] on img at bounding box center [582, 260] width 103 height 103
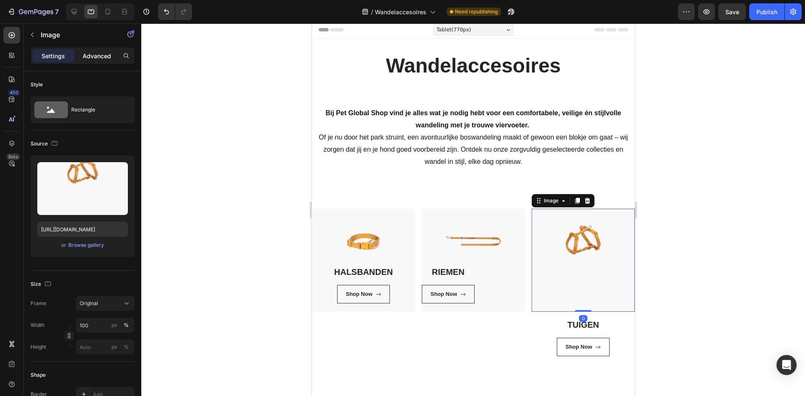
click at [92, 59] on p "Advanced" at bounding box center [97, 56] width 29 height 9
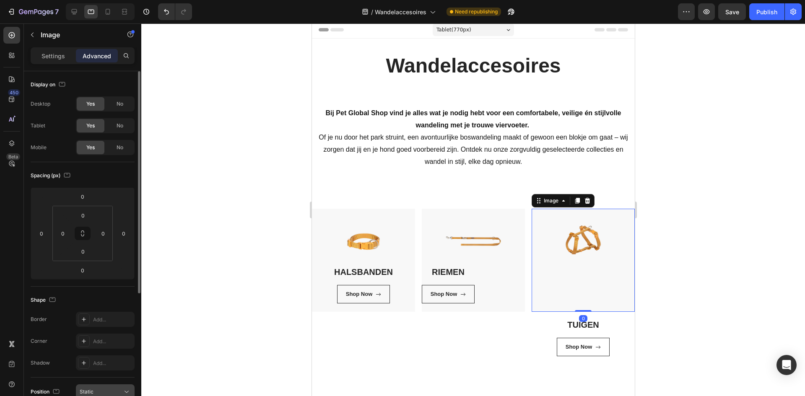
scroll to position [168, 0]
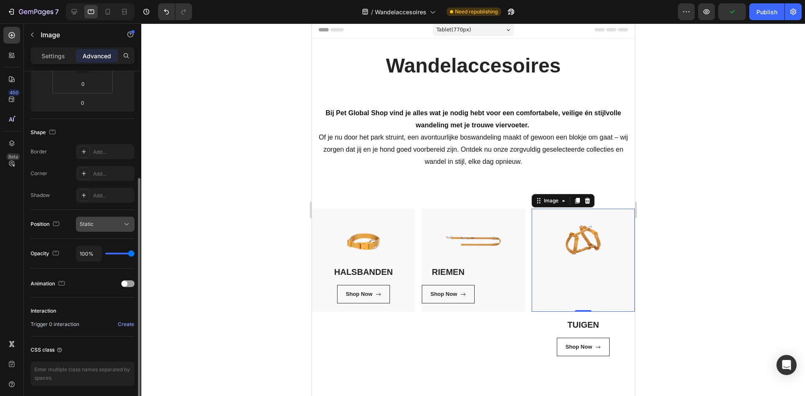
click at [112, 224] on div "Static" at bounding box center [101, 225] width 43 height 8
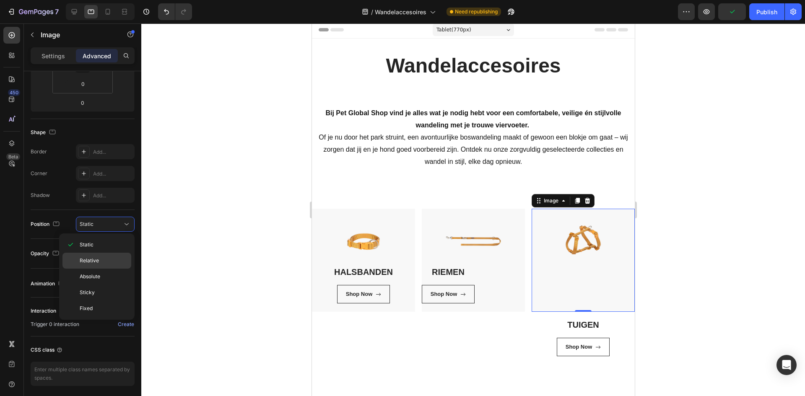
click at [110, 261] on p "Relative" at bounding box center [104, 261] width 48 height 8
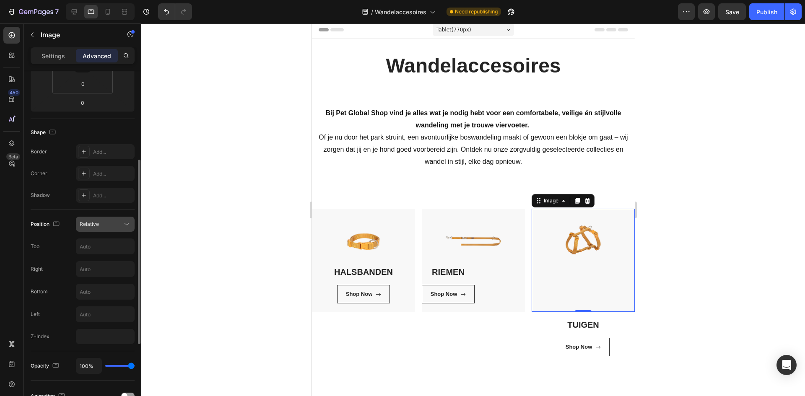
click at [119, 224] on div "Relative" at bounding box center [101, 225] width 43 height 8
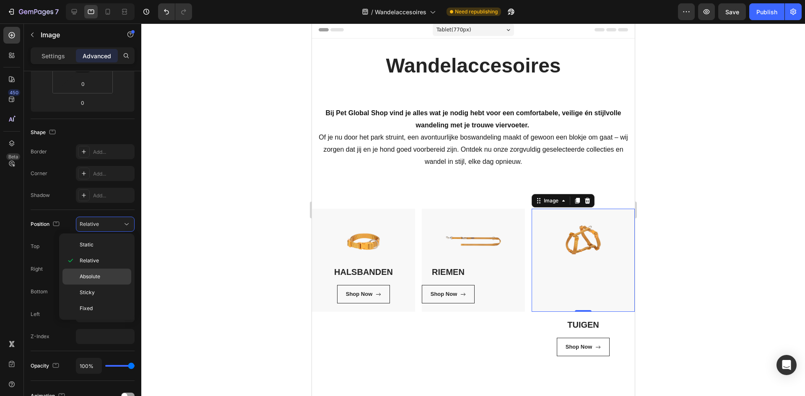
click at [114, 276] on p "Absolute" at bounding box center [104, 277] width 48 height 8
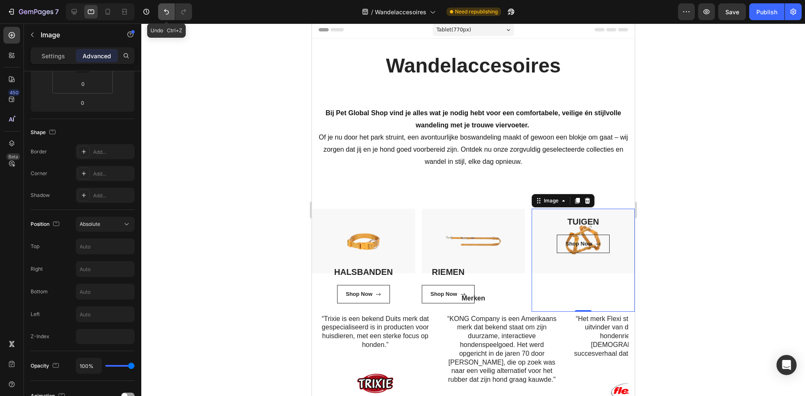
click at [167, 13] on icon "Undo/Redo" at bounding box center [166, 12] width 8 height 8
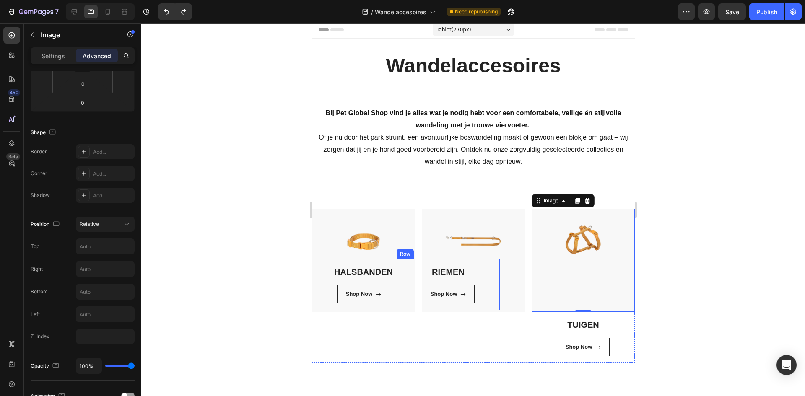
click at [477, 263] on div "RIEMEN Heading Shop Now Button Row" at bounding box center [447, 284] width 103 height 51
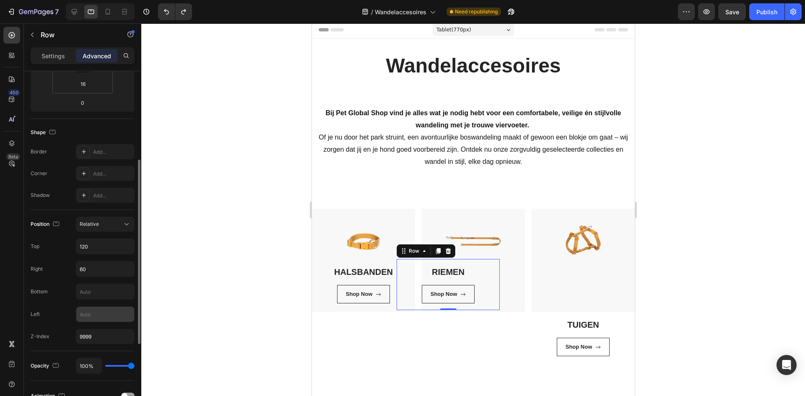
click at [98, 309] on input "text" at bounding box center [105, 314] width 58 height 15
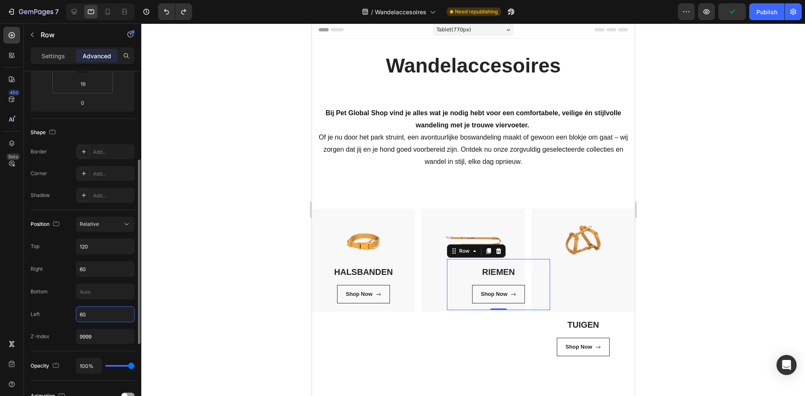
type input "6"
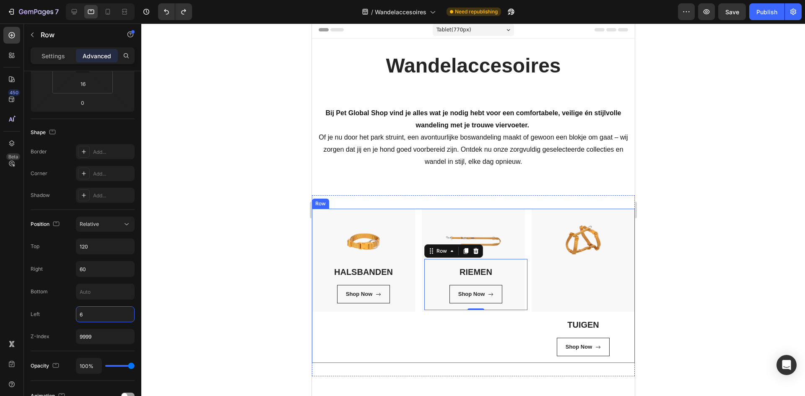
click at [214, 338] on div at bounding box center [473, 209] width 664 height 373
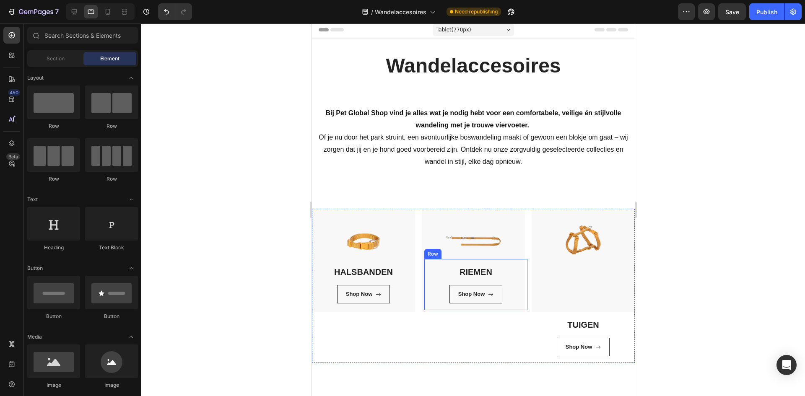
click at [441, 281] on div "RIEMEN Heading Shop Now Button" at bounding box center [476, 285] width 90 height 38
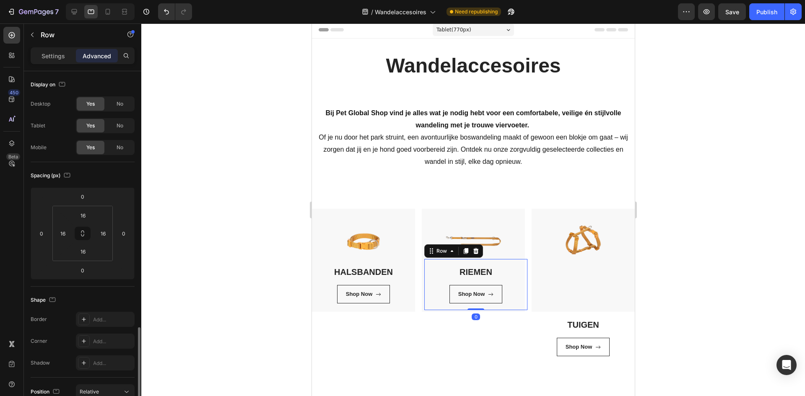
scroll to position [210, 0]
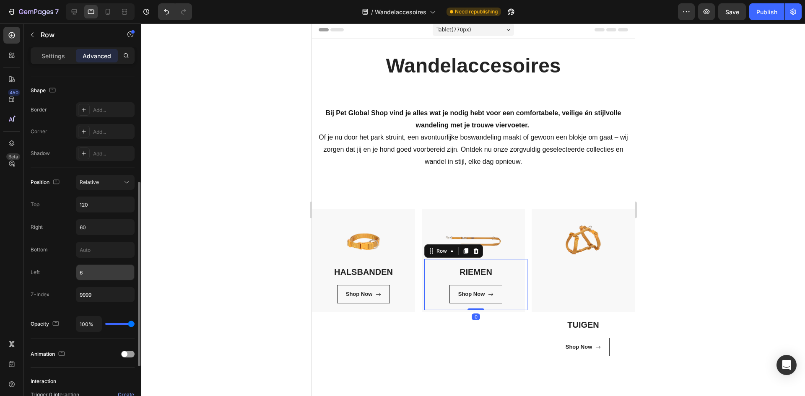
click at [109, 269] on input "6" at bounding box center [105, 272] width 58 height 15
type input "3"
type input "30"
type input "3"
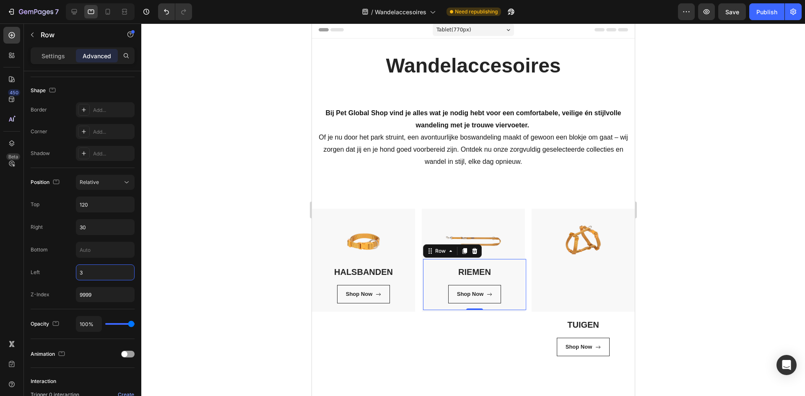
click at [792, 246] on div at bounding box center [473, 209] width 664 height 373
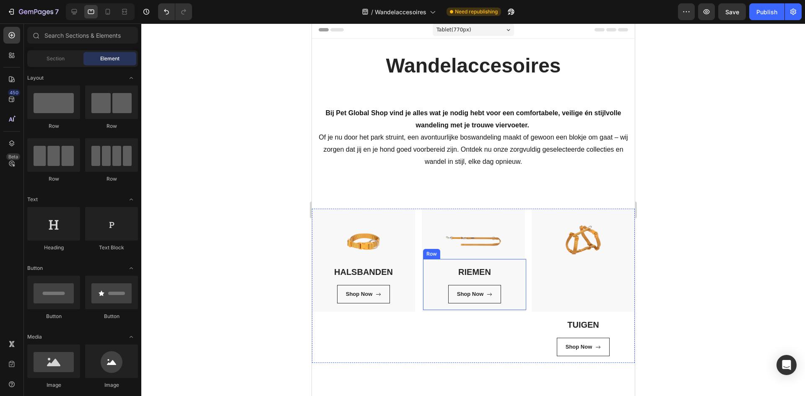
click at [509, 284] on div "RIEMEN Heading Shop Now Button" at bounding box center [475, 285] width 90 height 38
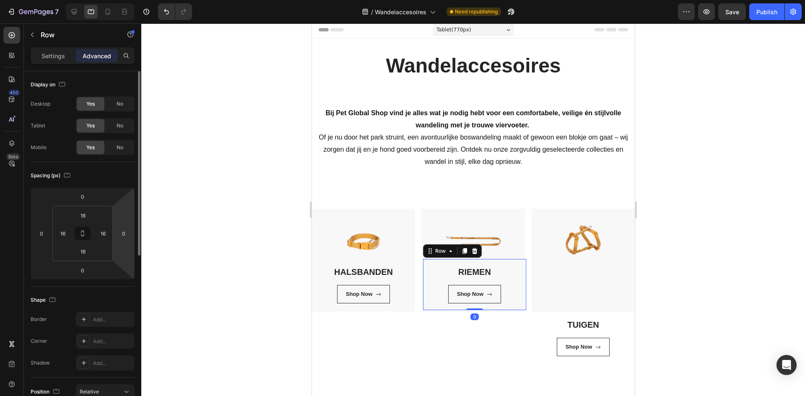
scroll to position [168, 0]
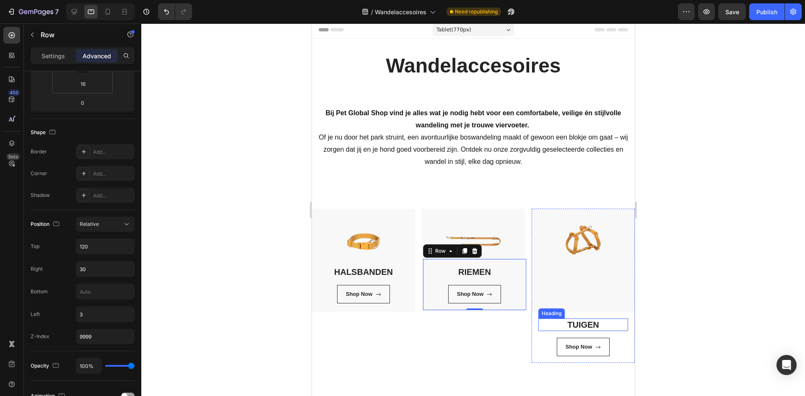
click at [559, 323] on h3 "TUIGEN" at bounding box center [583, 325] width 90 height 13
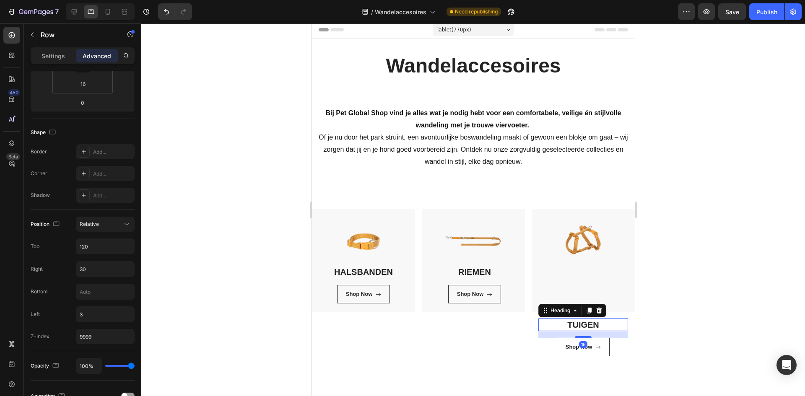
scroll to position [0, 0]
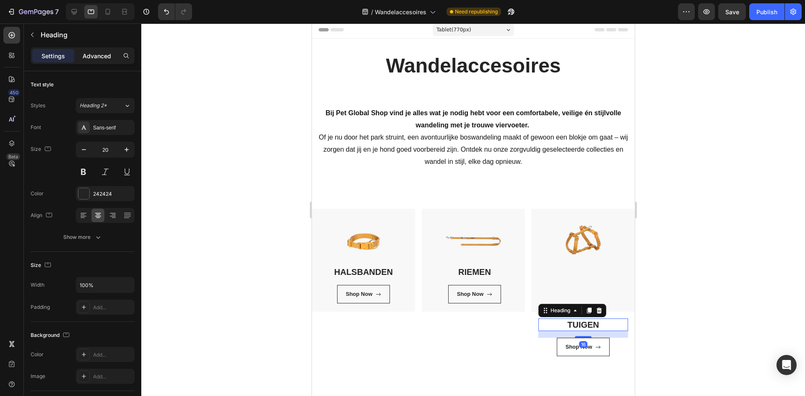
click at [99, 57] on p "Advanced" at bounding box center [97, 56] width 29 height 9
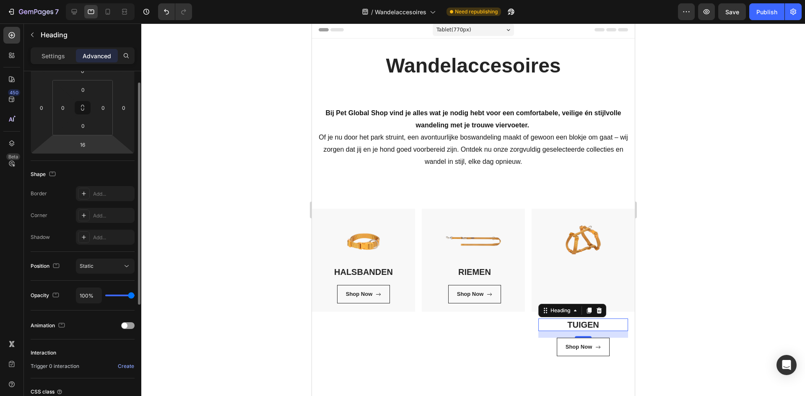
scroll to position [168, 0]
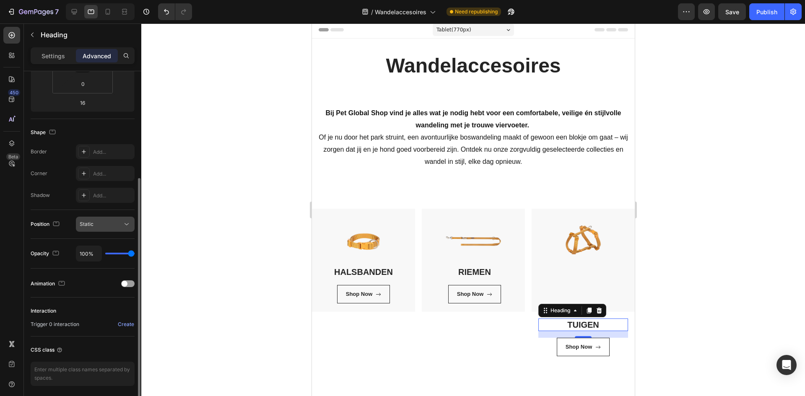
click at [104, 227] on div "Static" at bounding box center [101, 225] width 43 height 8
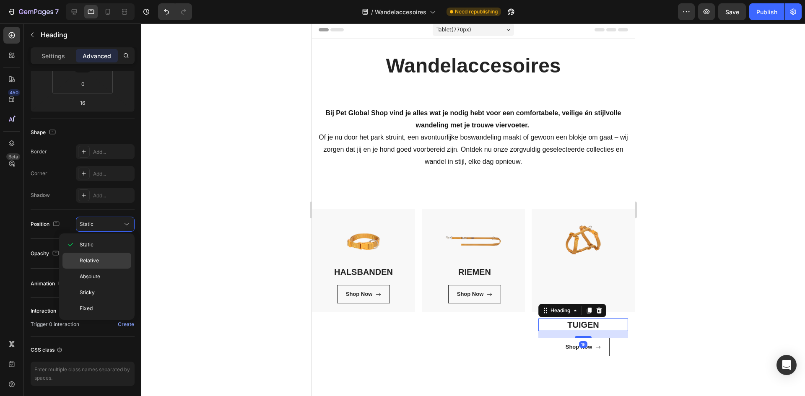
click at [102, 264] on p "Relative" at bounding box center [104, 261] width 48 height 8
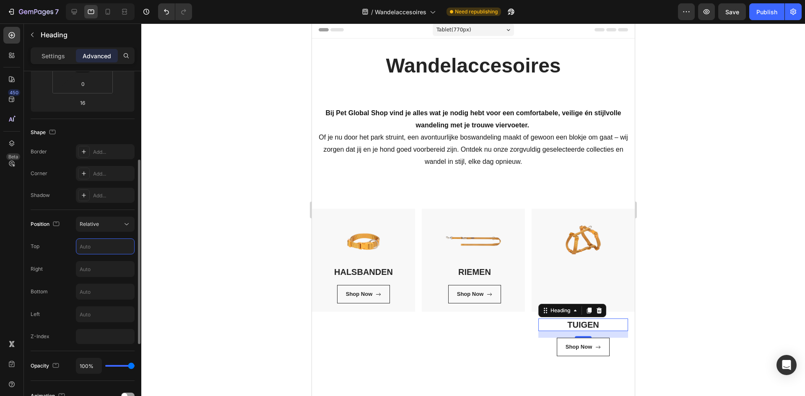
click at [107, 244] on input "text" at bounding box center [105, 246] width 58 height 15
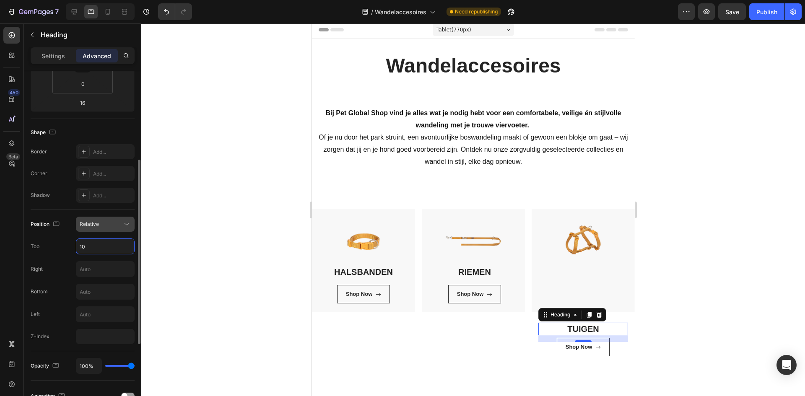
type input "1"
type input "-115"
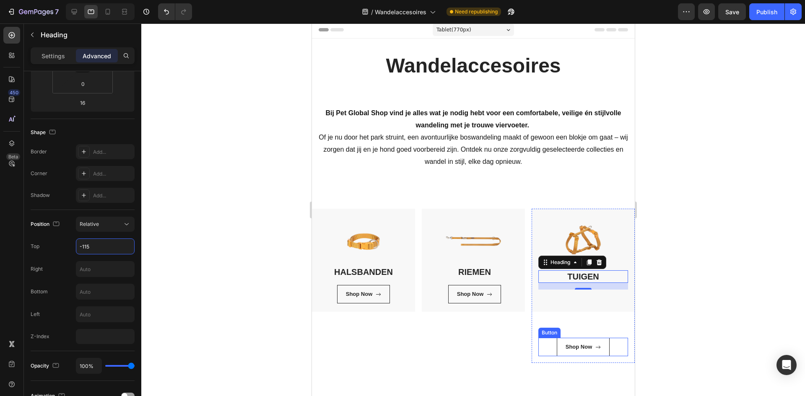
click at [572, 343] on div "Shop Now" at bounding box center [578, 347] width 27 height 8
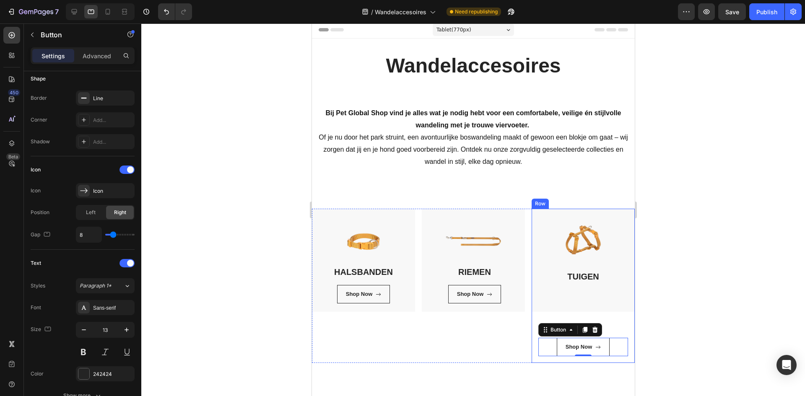
scroll to position [0, 0]
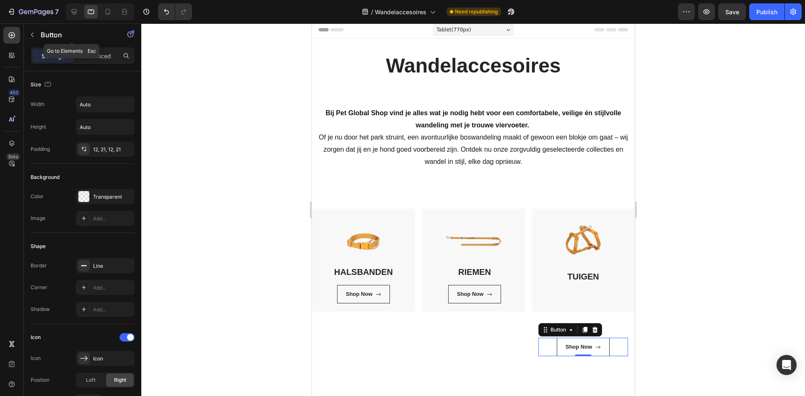
click at [104, 46] on div "Button" at bounding box center [72, 35] width 96 height 24
click at [101, 60] on div "Advanced" at bounding box center [97, 55] width 42 height 13
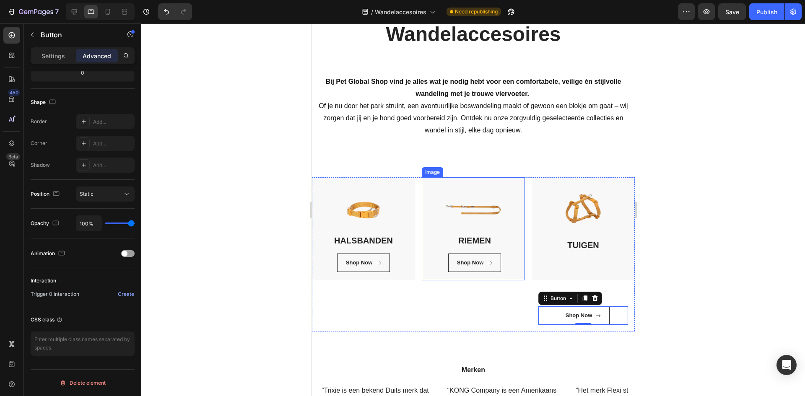
scroll to position [2, 0]
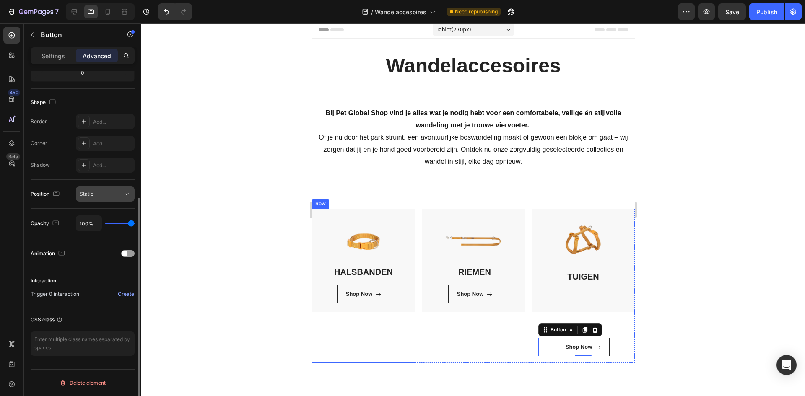
click at [117, 198] on button "Static" at bounding box center [105, 194] width 59 height 15
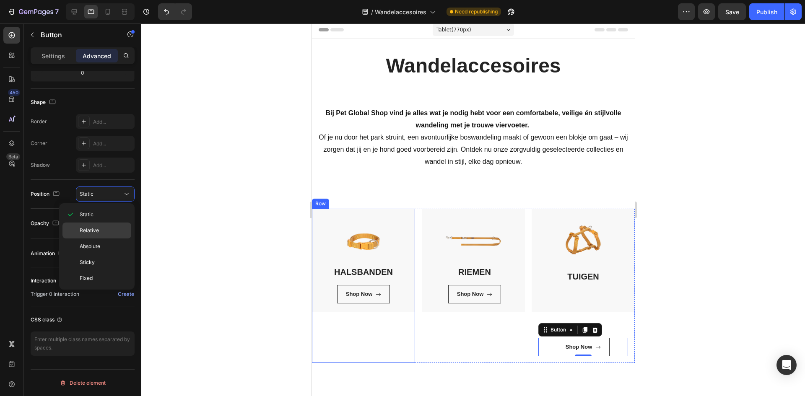
click at [124, 239] on div "Relative" at bounding box center [97, 247] width 69 height 16
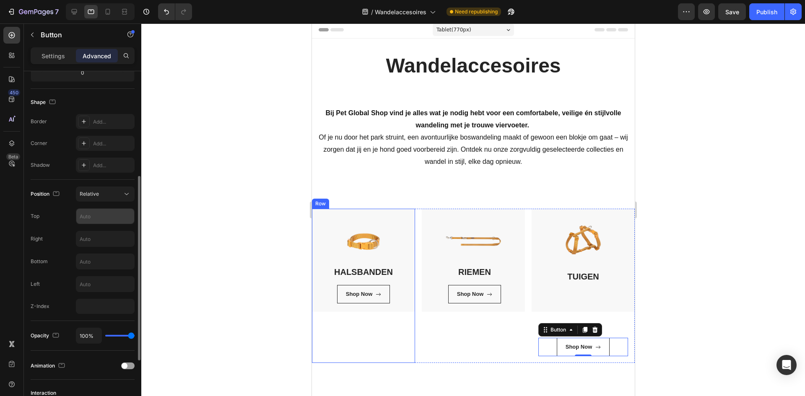
click at [123, 215] on input "text" at bounding box center [105, 216] width 58 height 15
type input "1"
type input "-120"
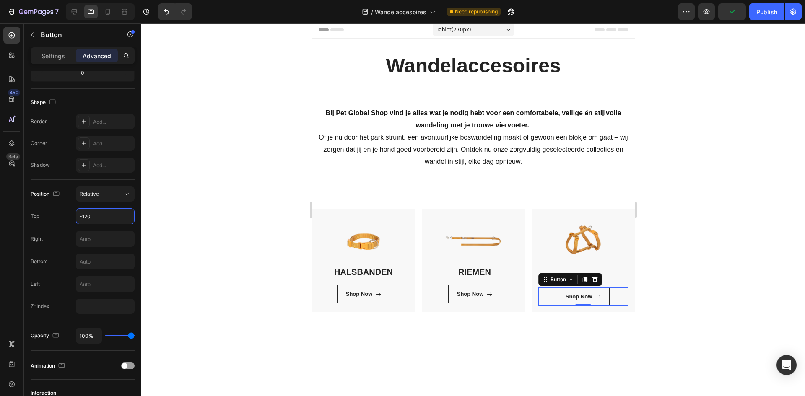
click at [660, 328] on div at bounding box center [473, 209] width 664 height 373
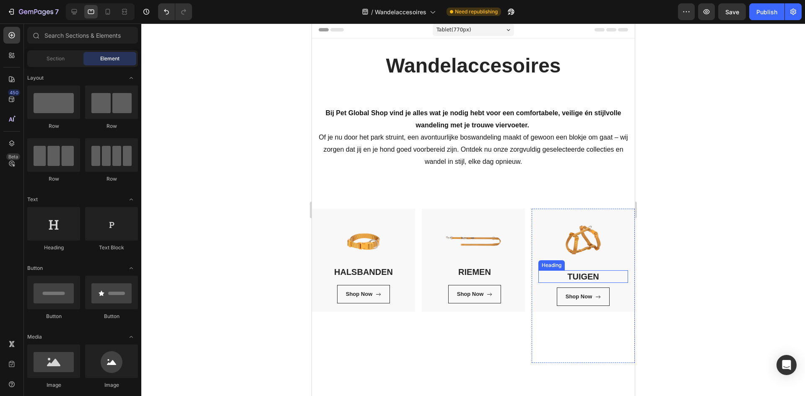
click at [587, 272] on link "TUIGEN" at bounding box center [583, 276] width 32 height 9
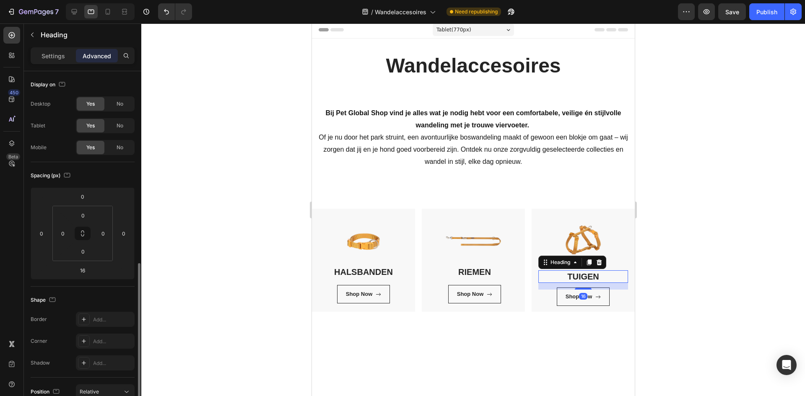
scroll to position [126, 0]
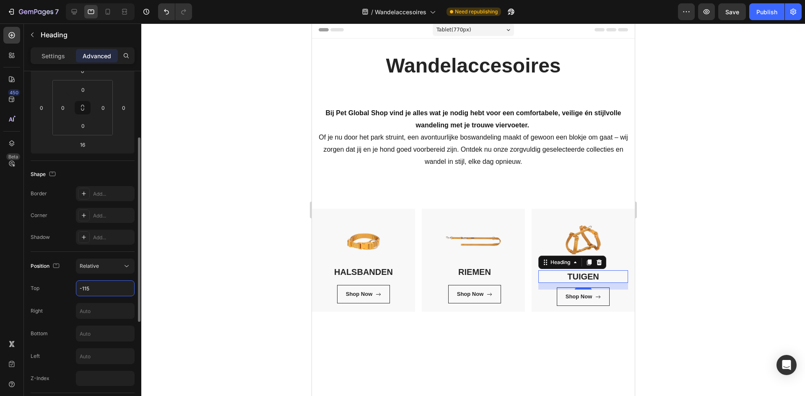
click at [100, 289] on input "-115" at bounding box center [105, 288] width 58 height 15
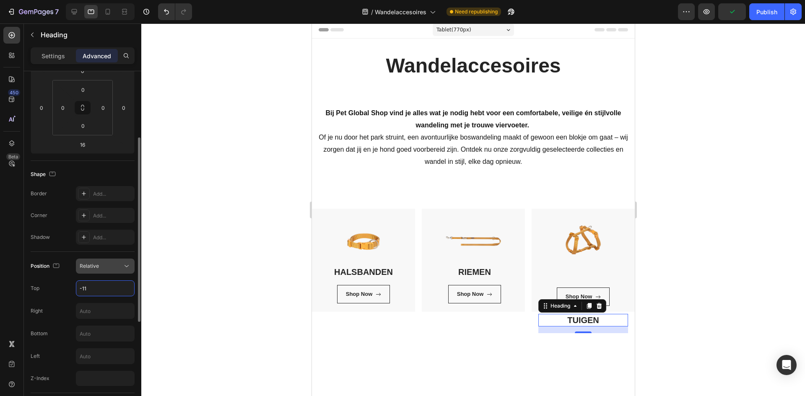
type input "-117"
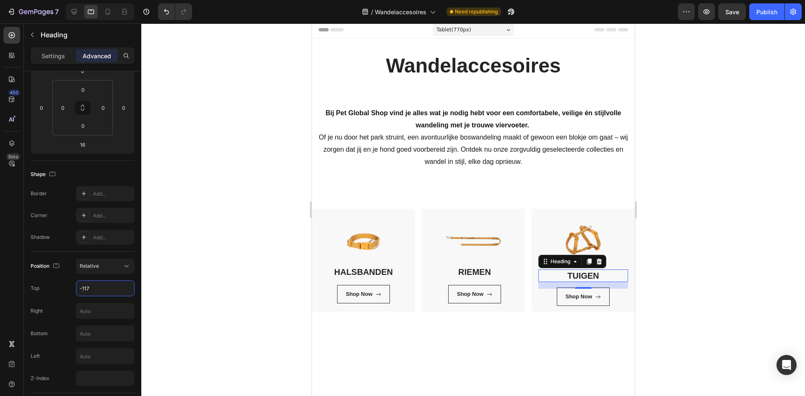
click at [742, 284] on div at bounding box center [473, 209] width 664 height 373
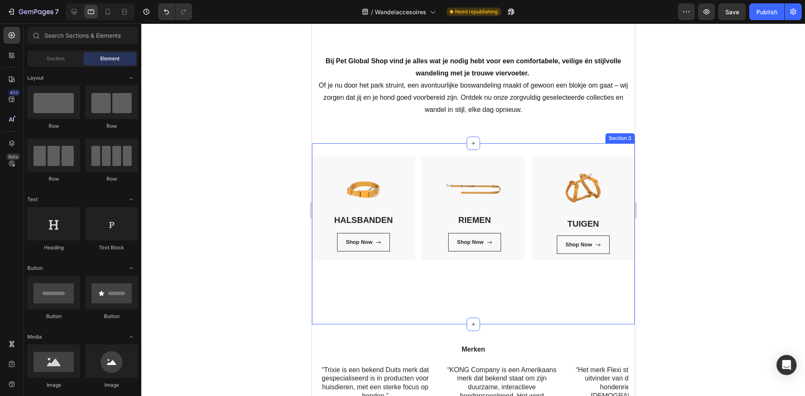
scroll to position [86, 0]
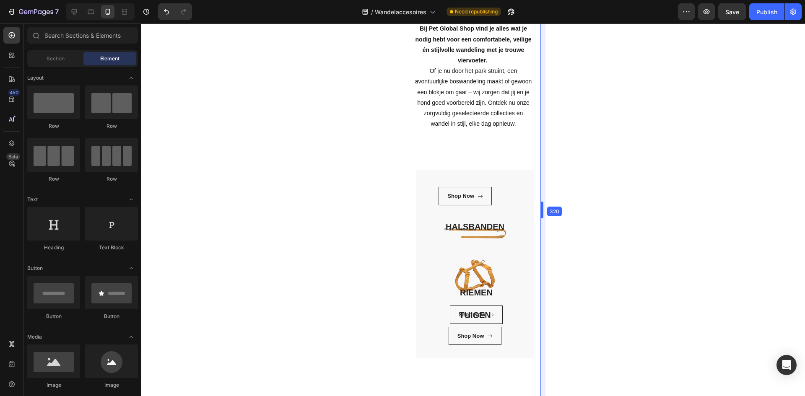
drag, startPoint x: 635, startPoint y: 231, endPoint x: 10, endPoint y: 269, distance: 626.2
click at [92, 16] on icon at bounding box center [91, 12] width 8 height 8
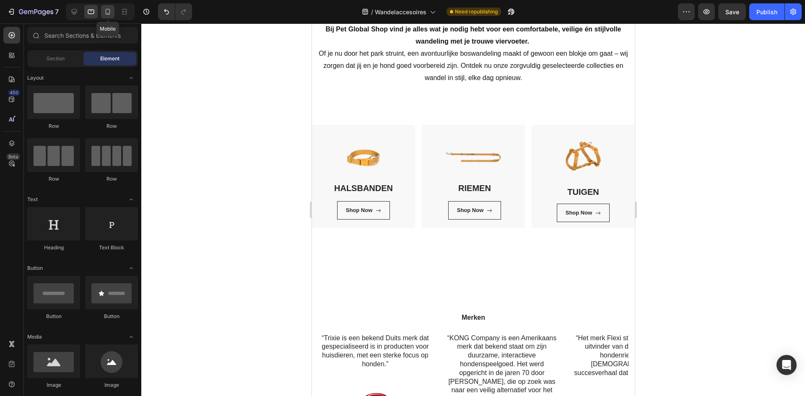
click at [109, 13] on icon at bounding box center [108, 12] width 5 height 6
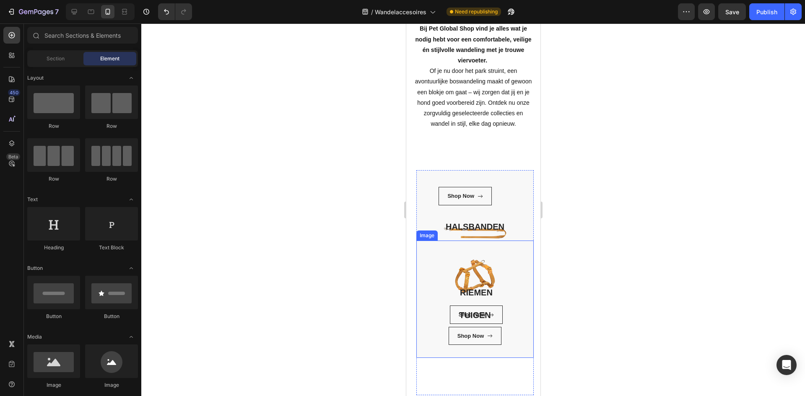
scroll to position [338, 0]
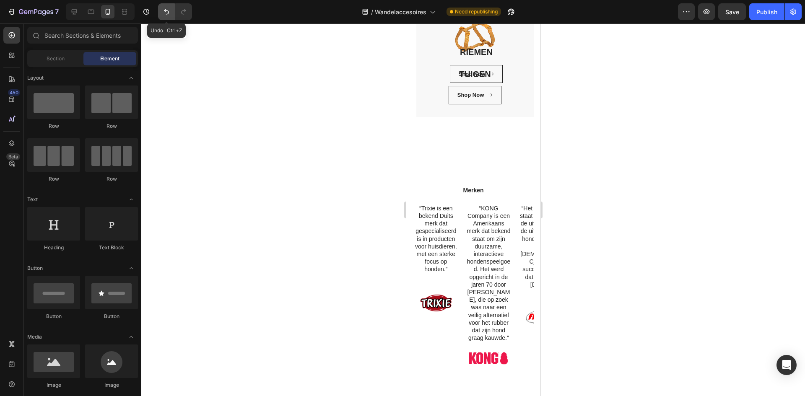
click at [161, 14] on button "Undo/Redo" at bounding box center [166, 11] width 17 height 17
click at [167, 15] on icon "Undo/Redo" at bounding box center [166, 12] width 8 height 8
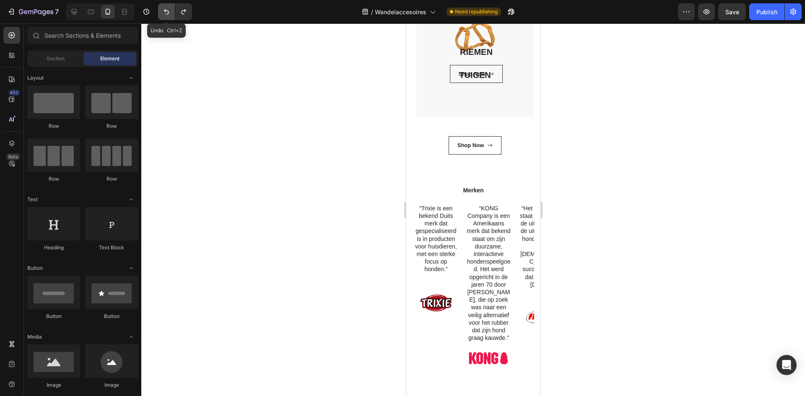
click at [167, 15] on icon "Undo/Redo" at bounding box center [166, 12] width 8 height 8
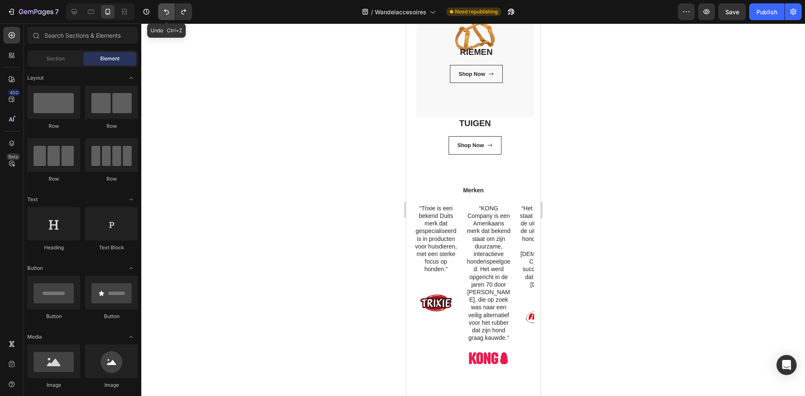
click at [167, 15] on icon "Undo/Redo" at bounding box center [166, 12] width 8 height 8
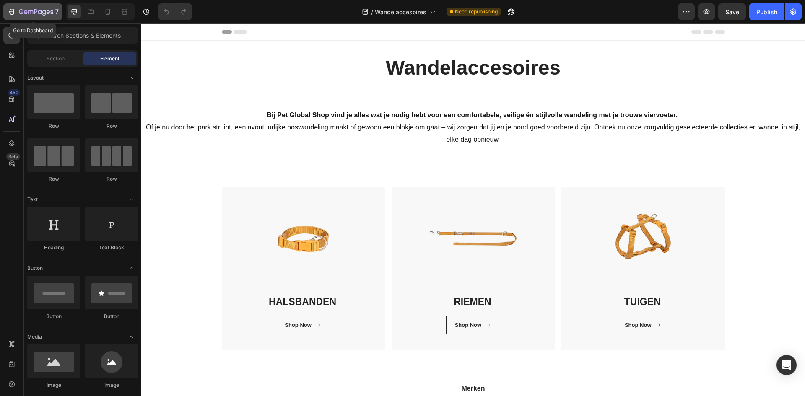
click at [11, 13] on icon "button" at bounding box center [11, 12] width 8 height 8
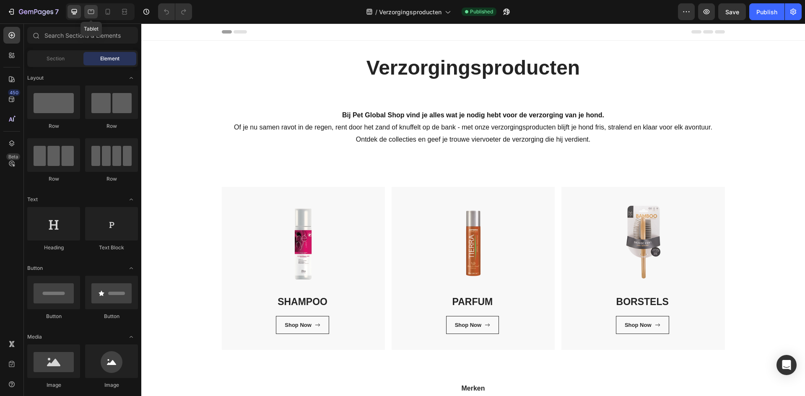
click at [90, 12] on icon at bounding box center [91, 12] width 8 height 8
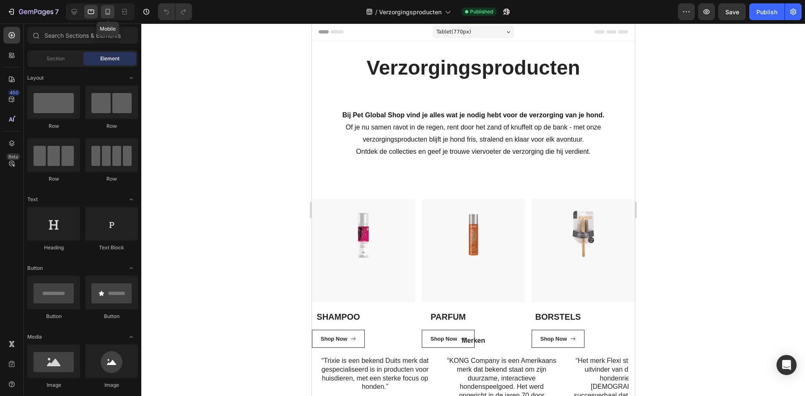
click at [106, 13] on icon at bounding box center [108, 12] width 8 height 8
click at [106, 13] on icon at bounding box center [108, 12] width 5 height 6
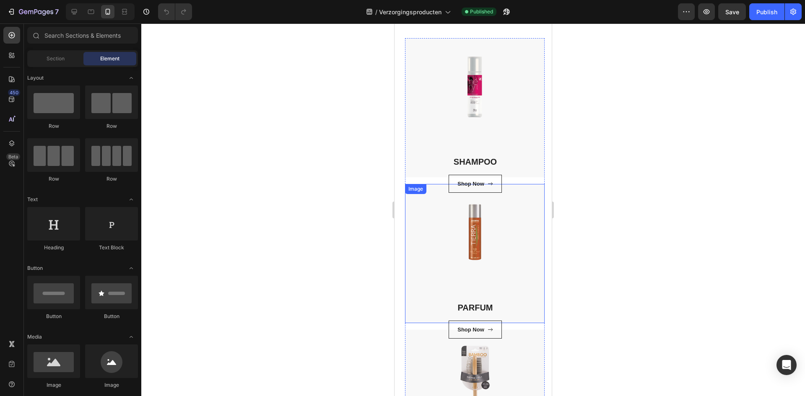
scroll to position [168, 0]
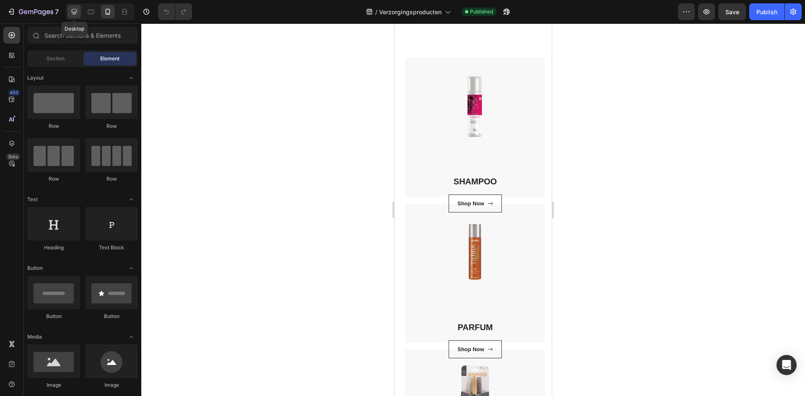
click at [71, 11] on icon at bounding box center [74, 12] width 8 height 8
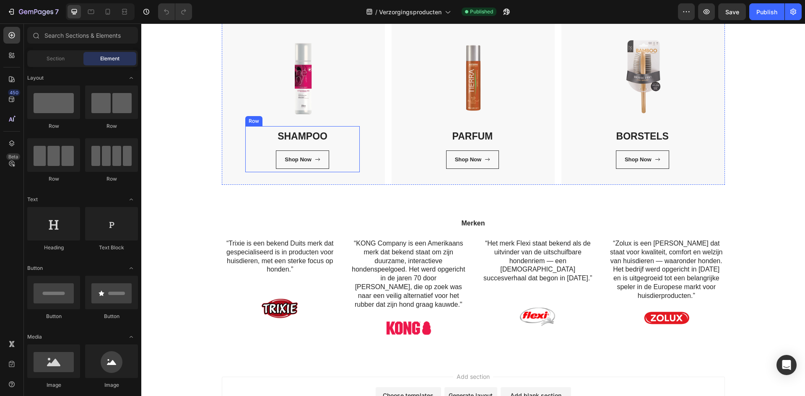
click at [338, 146] on div "SHAMPOO Heading Shop Now Button" at bounding box center [303, 149] width 108 height 39
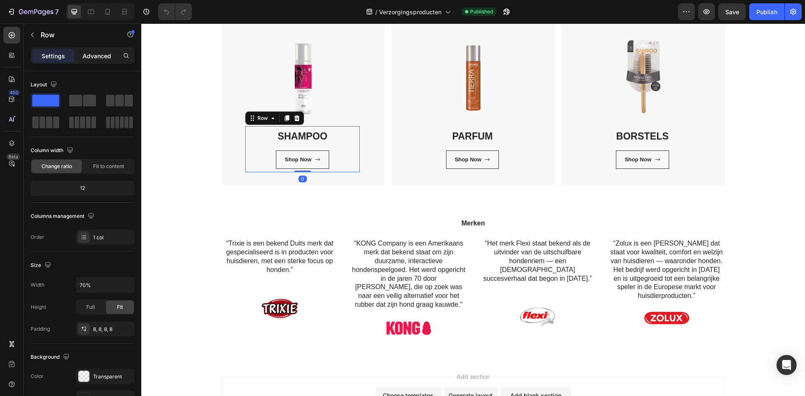
click at [89, 53] on p "Advanced" at bounding box center [97, 56] width 29 height 9
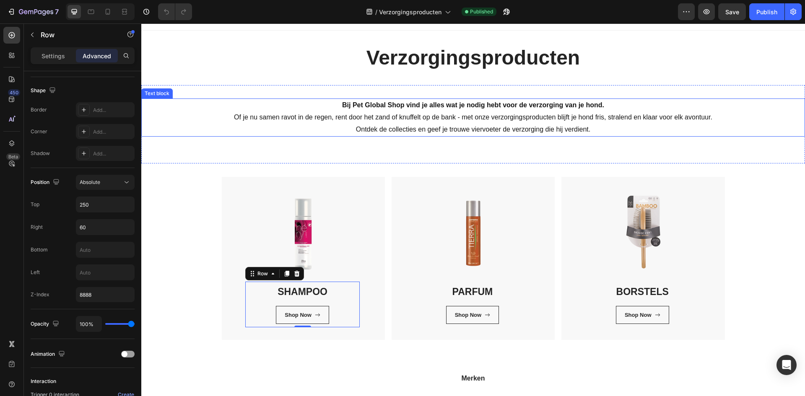
scroll to position [10, 0]
click at [424, 302] on div "PARFUM Heading Shop Now Button" at bounding box center [473, 305] width 108 height 39
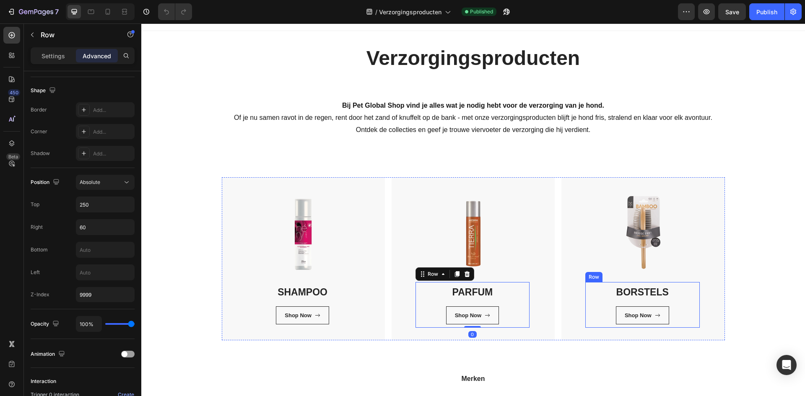
click at [592, 300] on div "BORSTELS Heading Shop Now Button" at bounding box center [643, 305] width 108 height 39
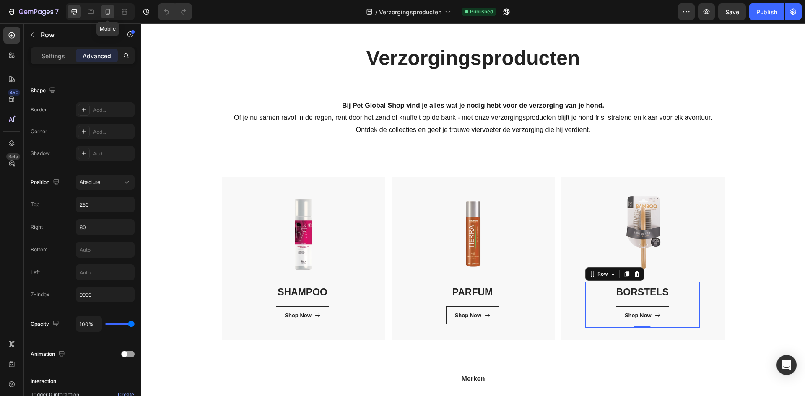
click at [109, 10] on icon at bounding box center [108, 12] width 8 height 8
type input "Auto"
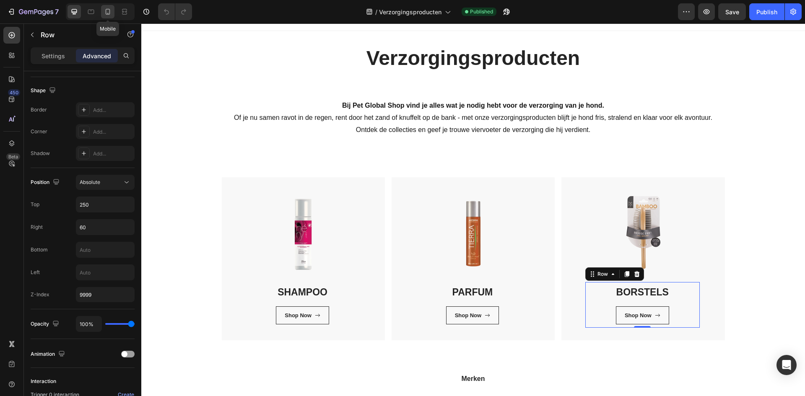
type input "280"
type input "-1"
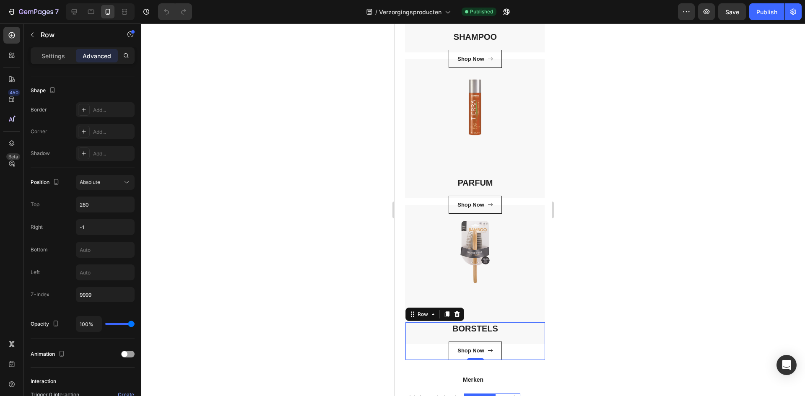
scroll to position [312, 0]
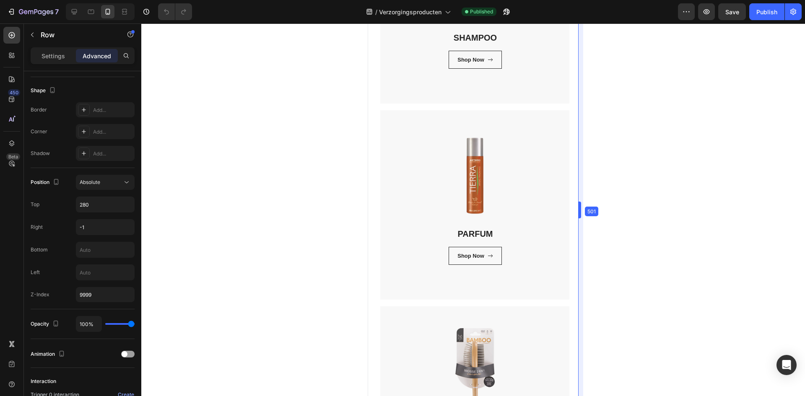
drag, startPoint x: 556, startPoint y: 164, endPoint x: 606, endPoint y: 165, distance: 49.9
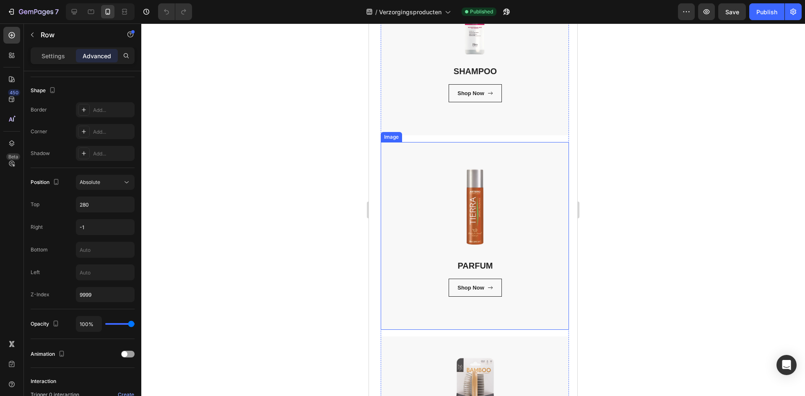
scroll to position [186, 0]
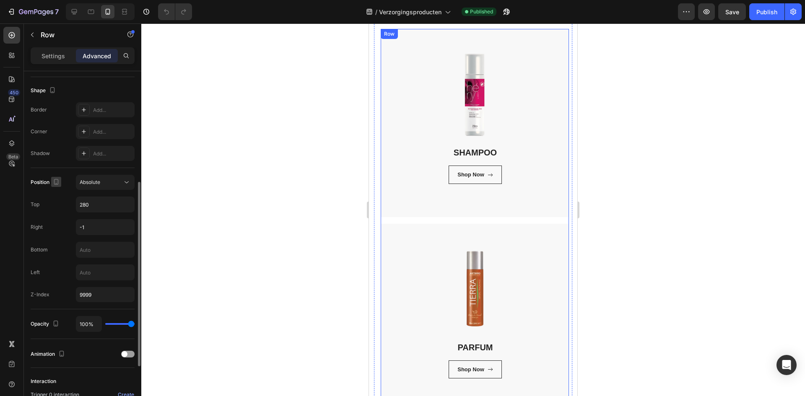
click at [59, 185] on icon "button" at bounding box center [56, 182] width 8 height 8
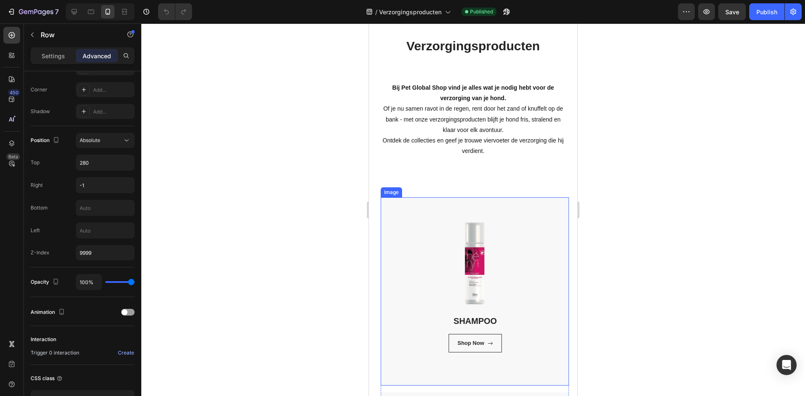
scroll to position [0, 0]
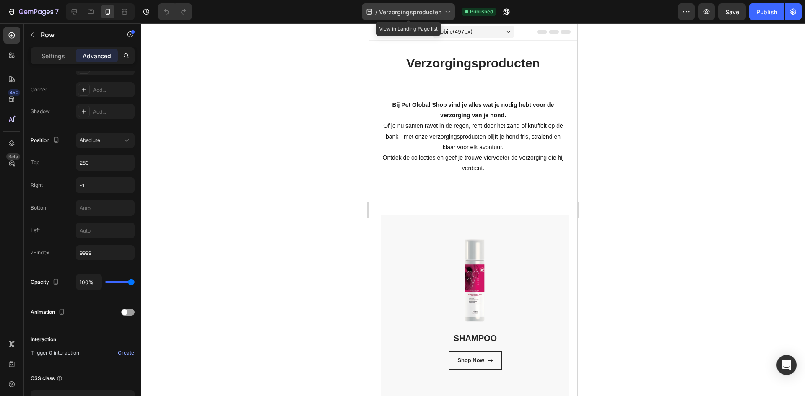
click at [391, 11] on span "Verzorgingsproducten" at bounding box center [410, 12] width 63 height 9
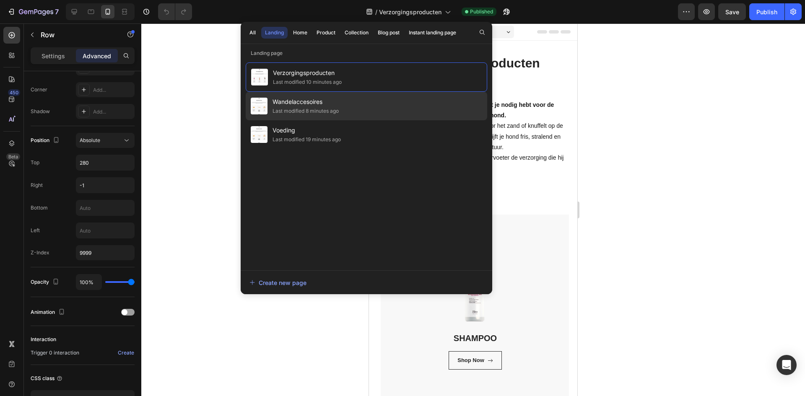
click at [359, 120] on div "Wandelaccesoires Last modified 8 minutes ago" at bounding box center [367, 134] width 242 height 29
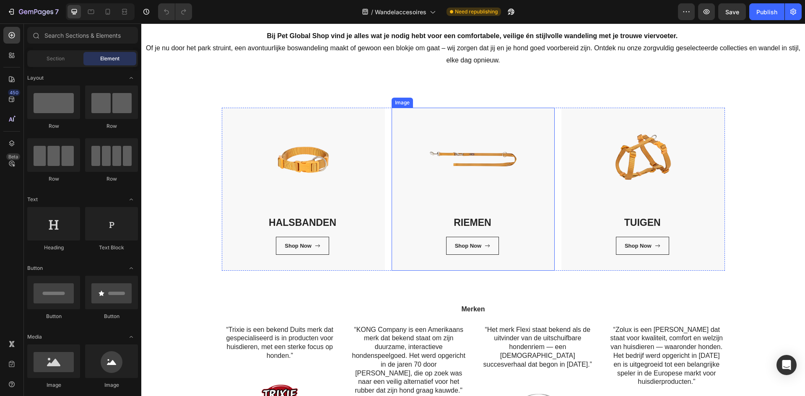
scroll to position [84, 0]
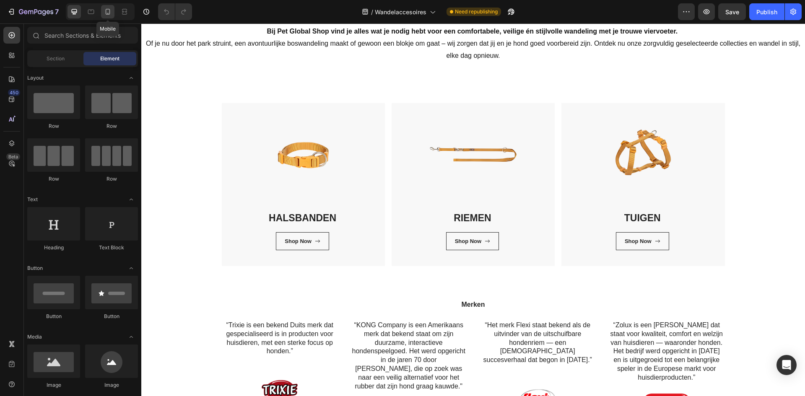
click at [105, 13] on icon at bounding box center [108, 12] width 8 height 8
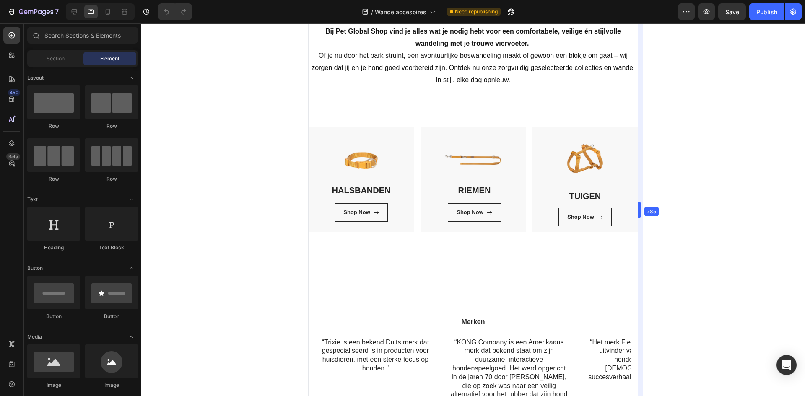
drag, startPoint x: 555, startPoint y: 227, endPoint x: 770, endPoint y: 231, distance: 215.2
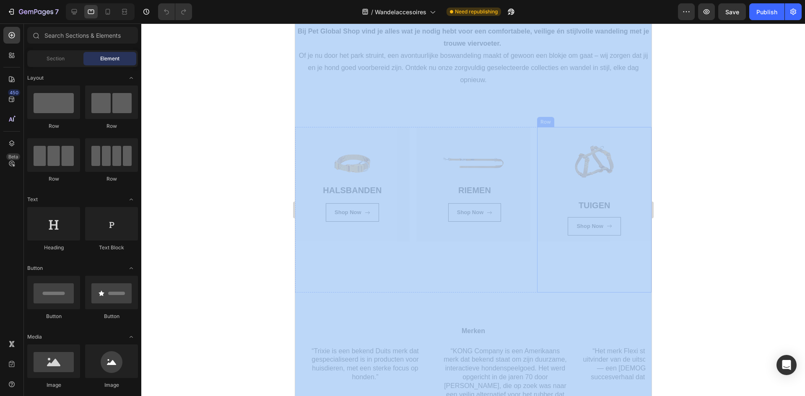
drag, startPoint x: 1065, startPoint y: 254, endPoint x: 638, endPoint y: 256, distance: 427.5
click at [722, 250] on div at bounding box center [473, 209] width 664 height 373
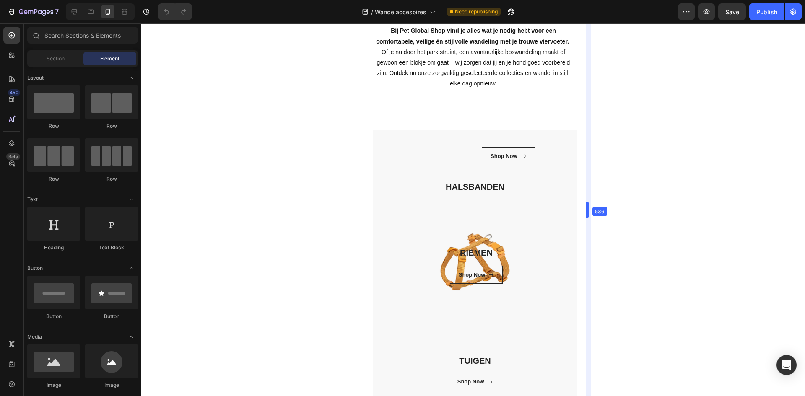
drag, startPoint x: 655, startPoint y: 258, endPoint x: 523, endPoint y: 276, distance: 132.9
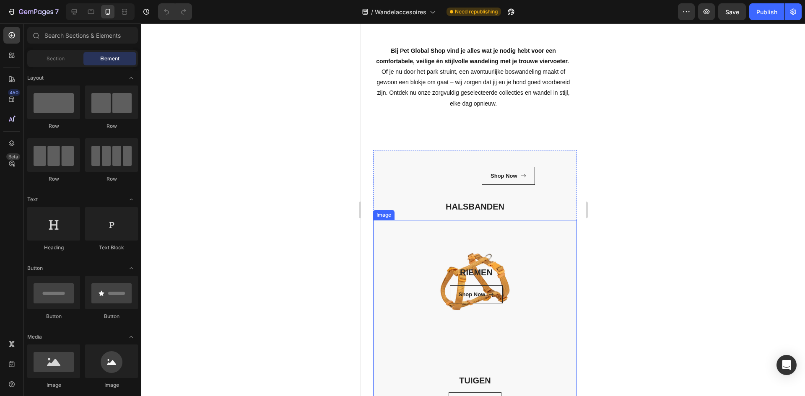
scroll to position [42, 0]
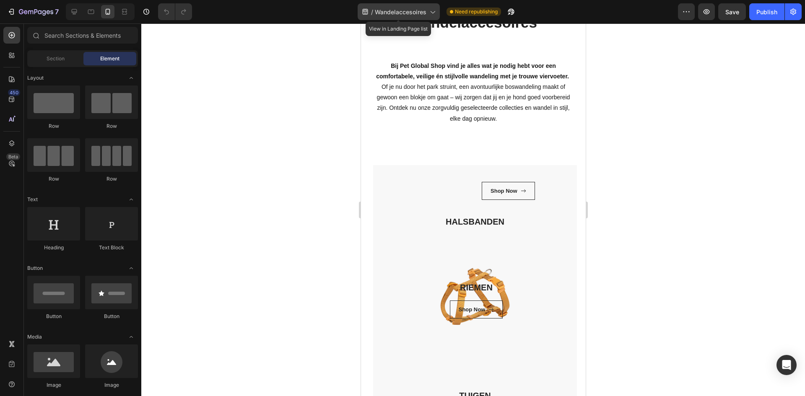
click at [418, 14] on span "Wandelaccesoires" at bounding box center [401, 12] width 52 height 9
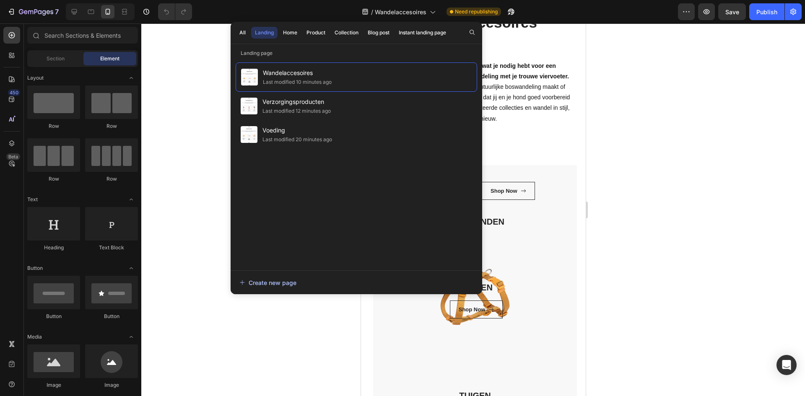
click at [279, 279] on div "Create new page" at bounding box center [268, 283] width 57 height 9
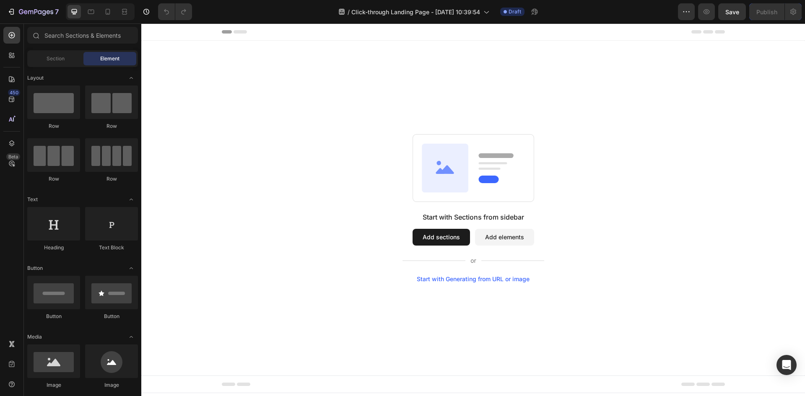
click at [443, 237] on button "Add sections" at bounding box center [441, 237] width 57 height 17
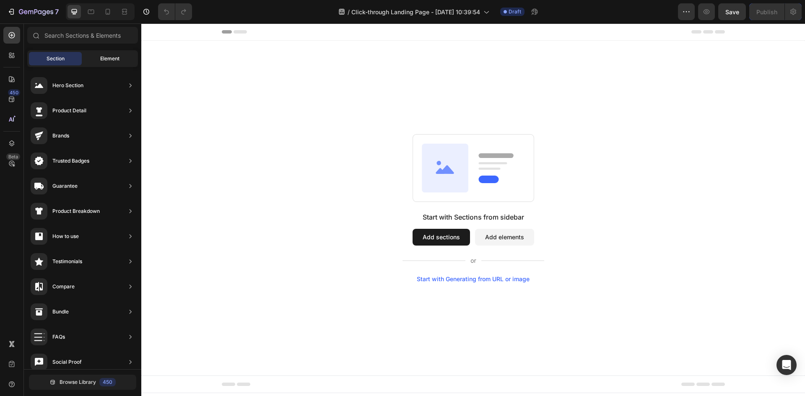
click at [107, 53] on div "Element" at bounding box center [109, 58] width 53 height 13
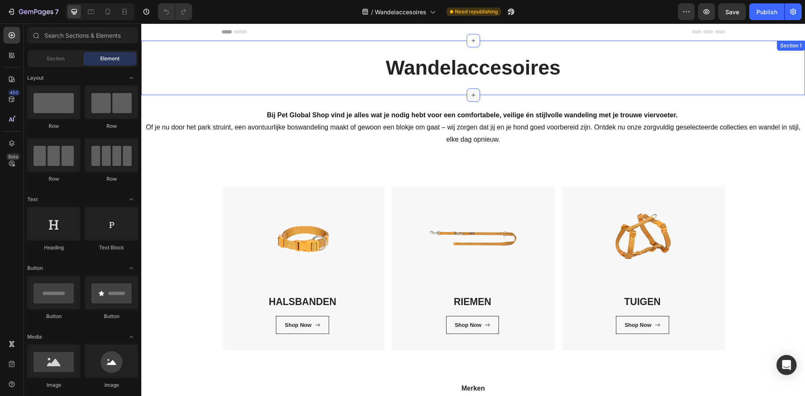
click at [467, 95] on div at bounding box center [473, 95] width 13 height 13
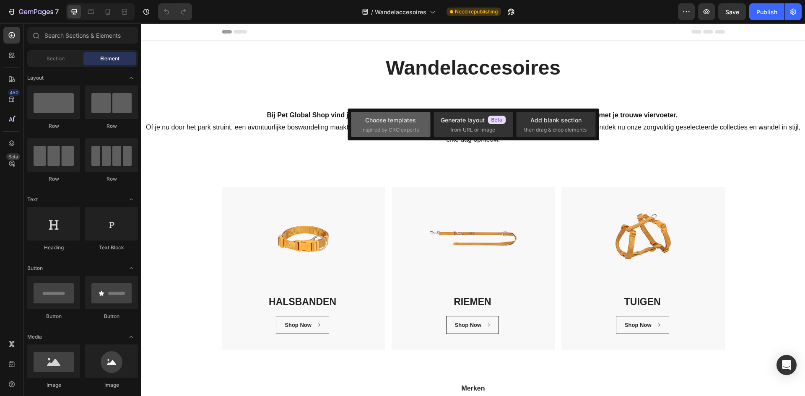
click at [404, 118] on div "Choose templates" at bounding box center [390, 120] width 51 height 9
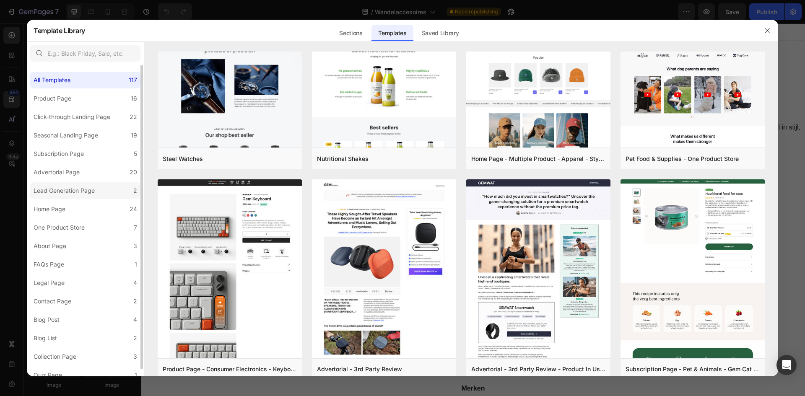
scroll to position [7, 0]
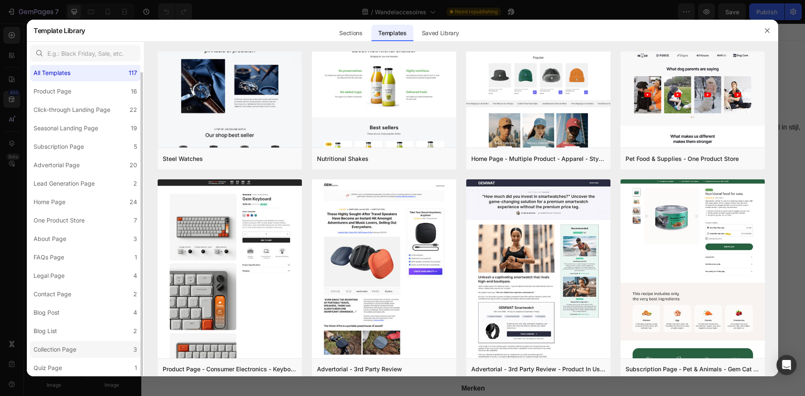
click at [64, 352] on div "Collection Page" at bounding box center [55, 350] width 43 height 10
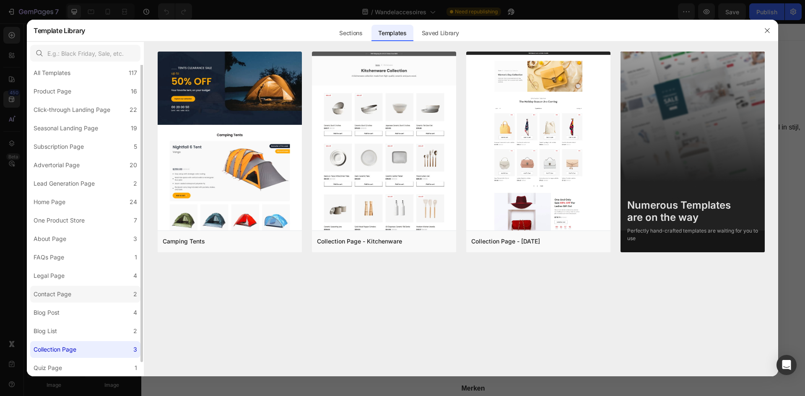
scroll to position [0, 0]
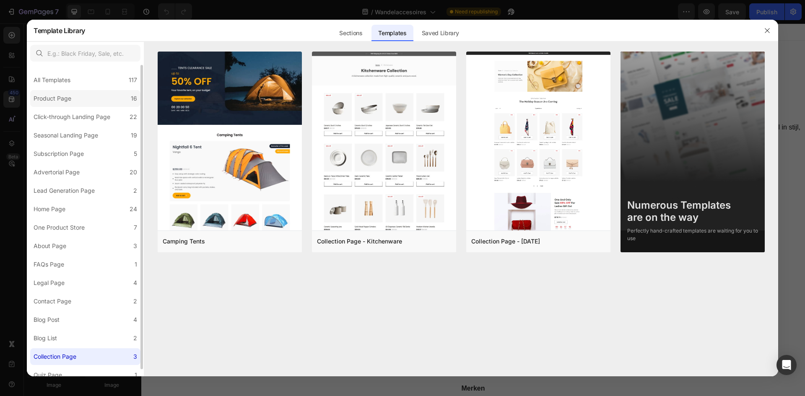
click at [104, 99] on label "Product Page 16" at bounding box center [85, 98] width 110 height 17
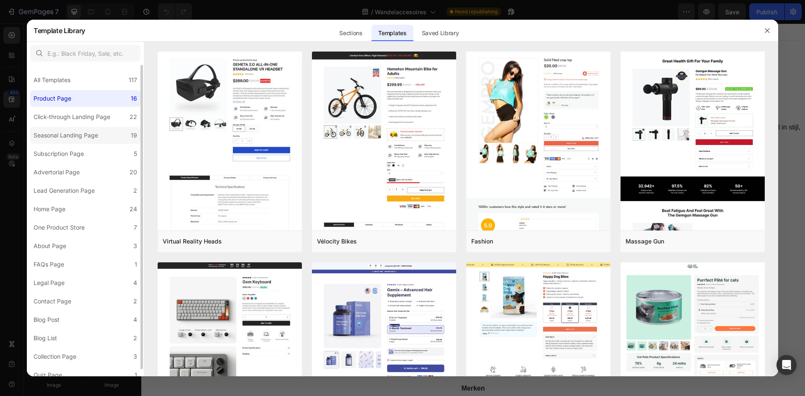
click at [102, 130] on label "Seasonal Landing Page 19" at bounding box center [85, 135] width 110 height 17
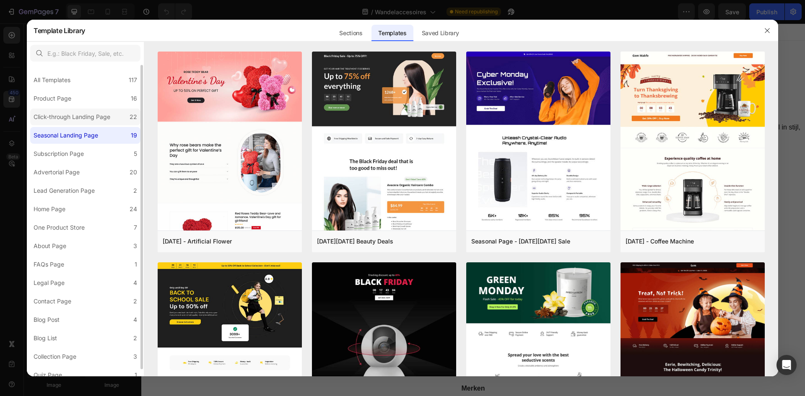
click at [107, 120] on div "Click-through Landing Page" at bounding box center [72, 117] width 77 height 10
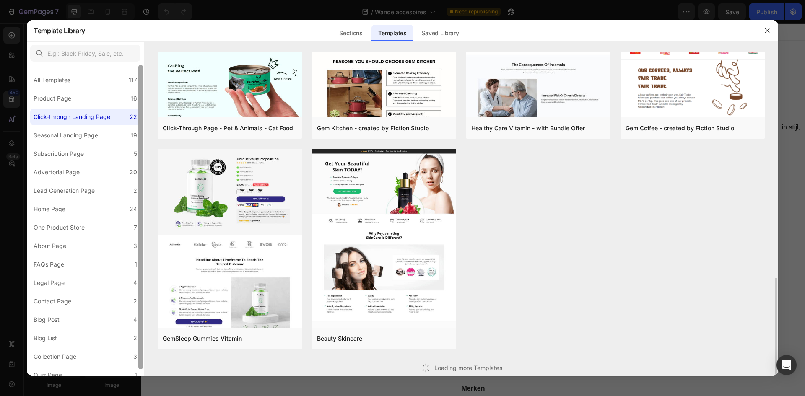
scroll to position [578, 0]
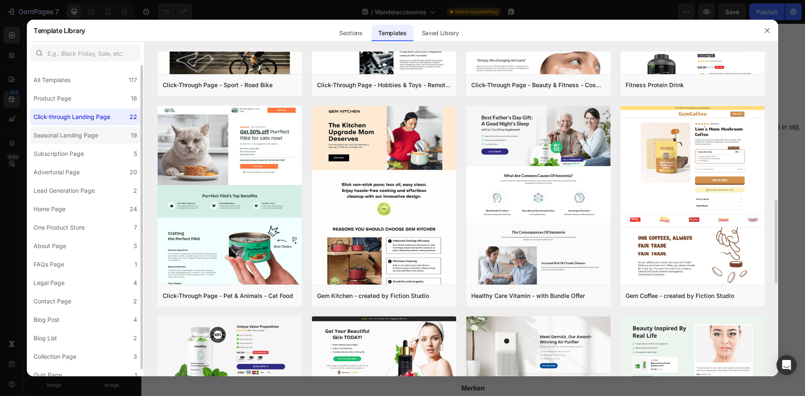
click at [98, 139] on div "Seasonal Landing Page" at bounding box center [66, 135] width 65 height 10
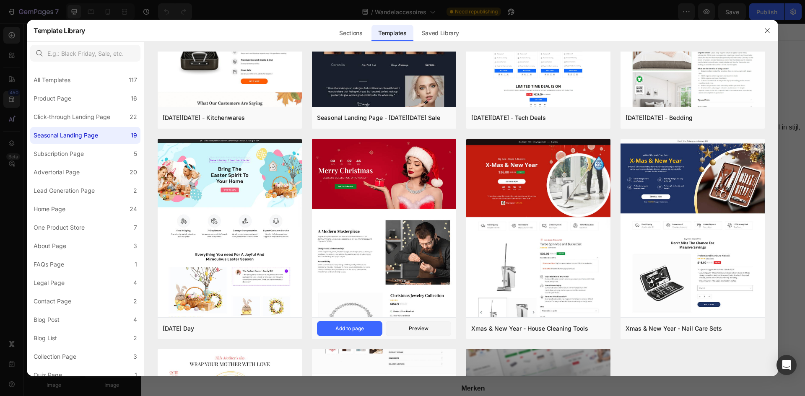
scroll to position [729, 0]
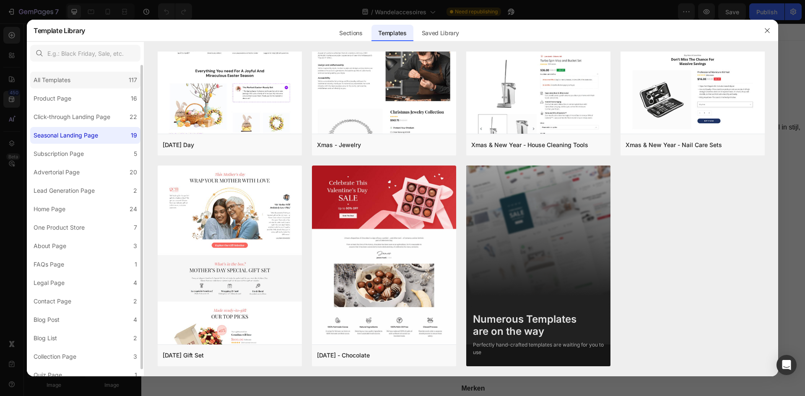
click at [66, 80] on div "All Templates" at bounding box center [52, 80] width 37 height 10
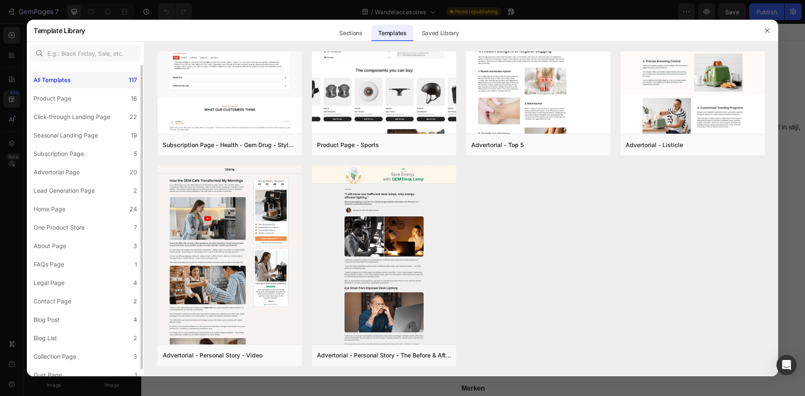
scroll to position [0, 0]
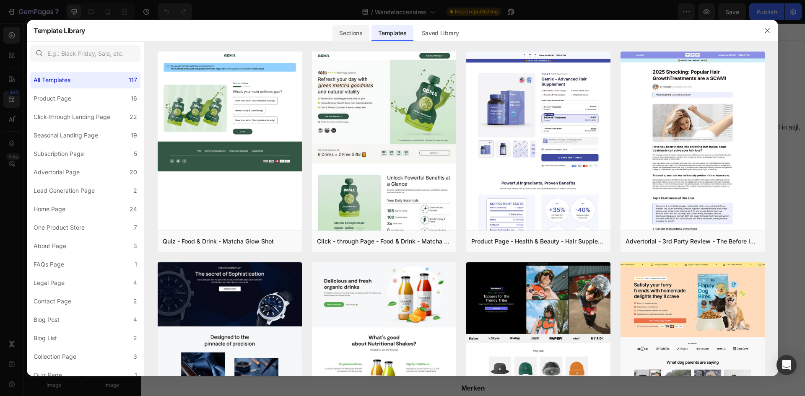
click at [361, 33] on div "Sections" at bounding box center [351, 33] width 36 height 17
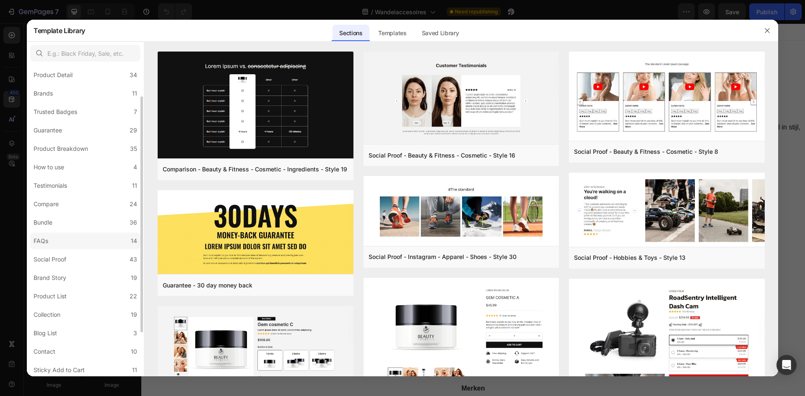
scroll to position [99, 0]
click at [75, 260] on label "Collection 19" at bounding box center [85, 257] width 110 height 17
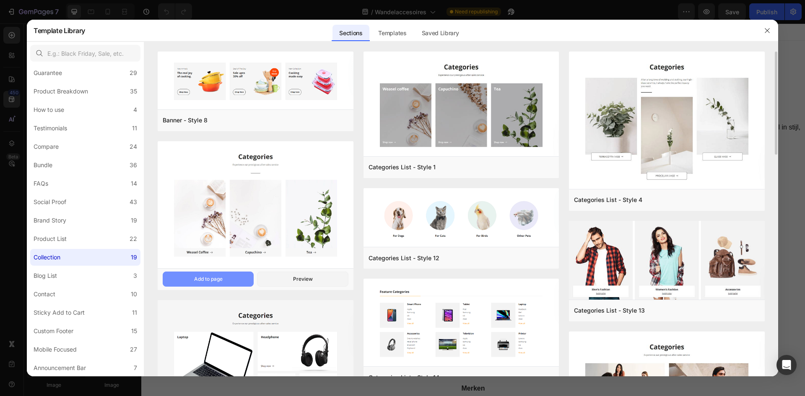
click at [226, 277] on button "Add to page" at bounding box center [208, 279] width 91 height 15
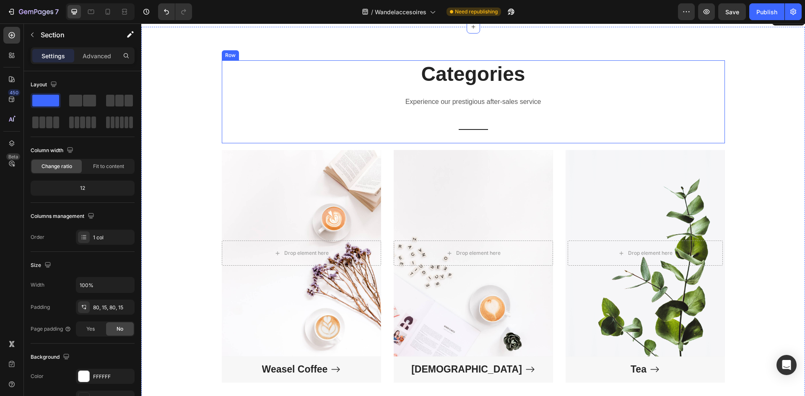
scroll to position [72, 0]
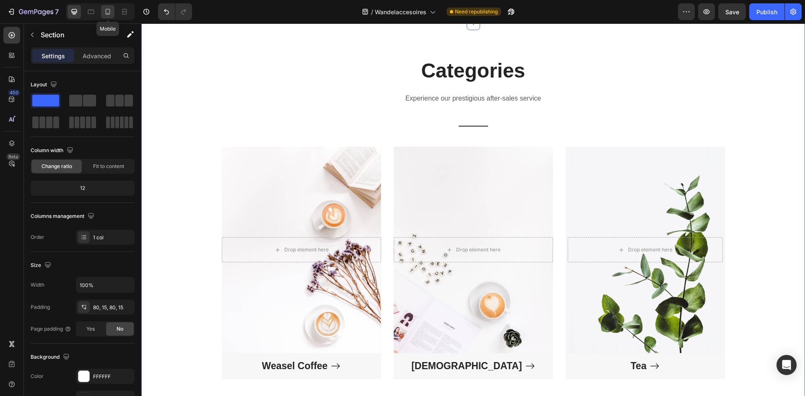
click at [109, 14] on icon at bounding box center [108, 12] width 5 height 6
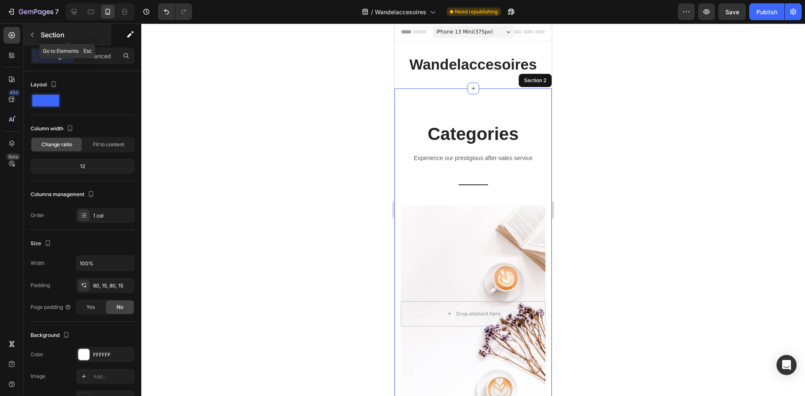
click at [37, 37] on button "button" at bounding box center [32, 34] width 13 height 13
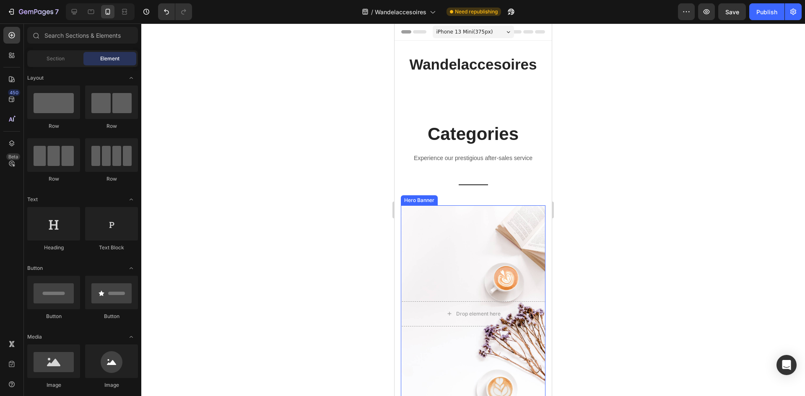
click at [485, 229] on div "Overlay" at bounding box center [473, 314] width 145 height 217
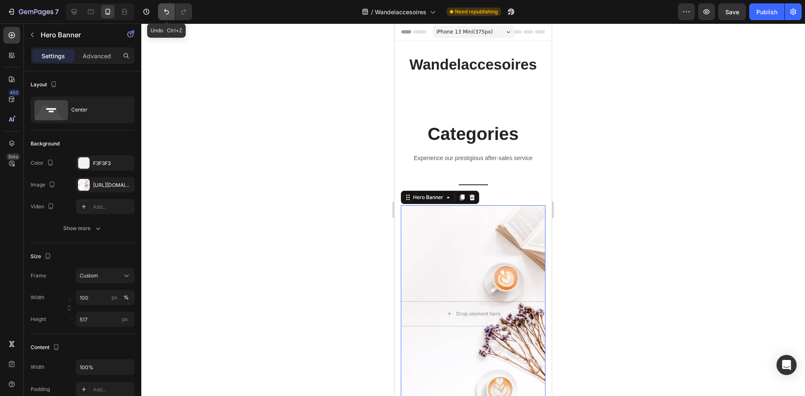
click at [168, 14] on icon "Undo/Redo" at bounding box center [166, 11] width 5 height 5
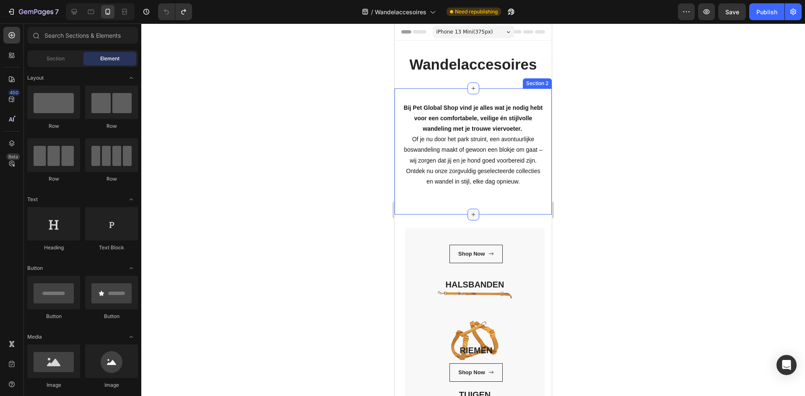
click at [471, 214] on icon at bounding box center [473, 214] width 7 height 7
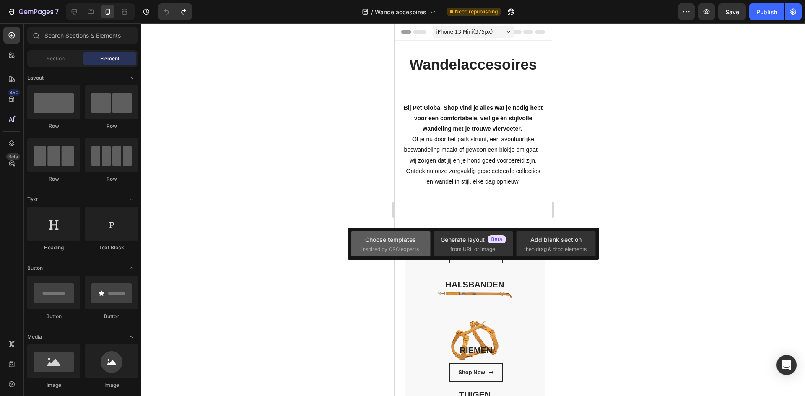
click at [386, 243] on div "Choose templates" at bounding box center [390, 239] width 51 height 9
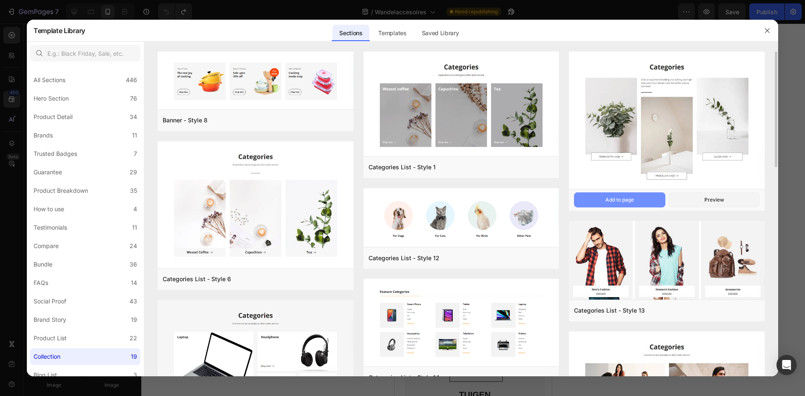
click at [613, 202] on div "Add to page" at bounding box center [620, 200] width 29 height 8
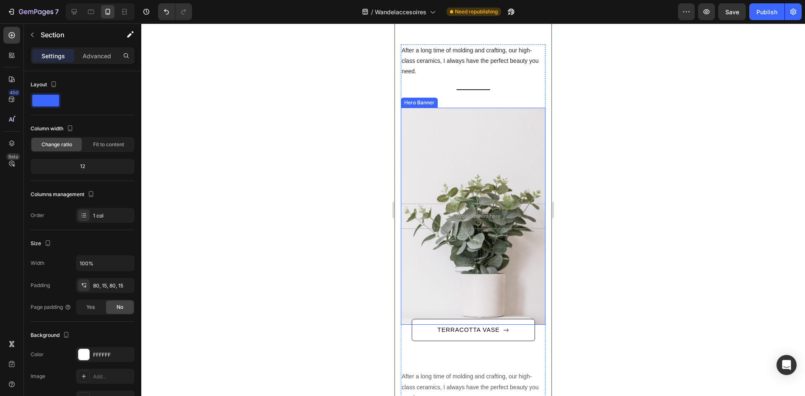
scroll to position [233, 0]
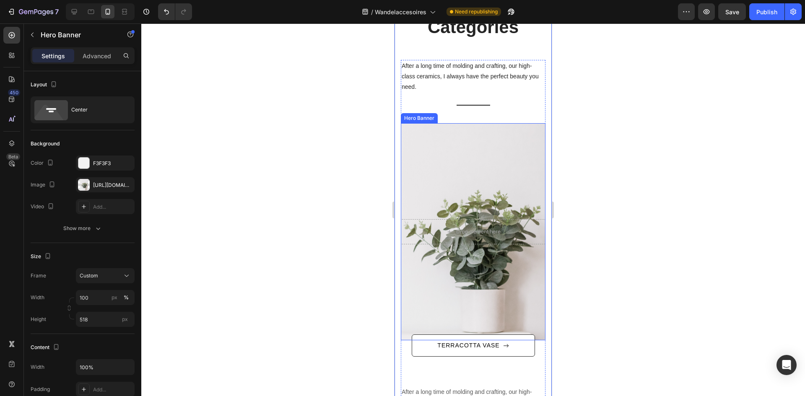
click at [490, 139] on div "Overlay" at bounding box center [473, 231] width 145 height 217
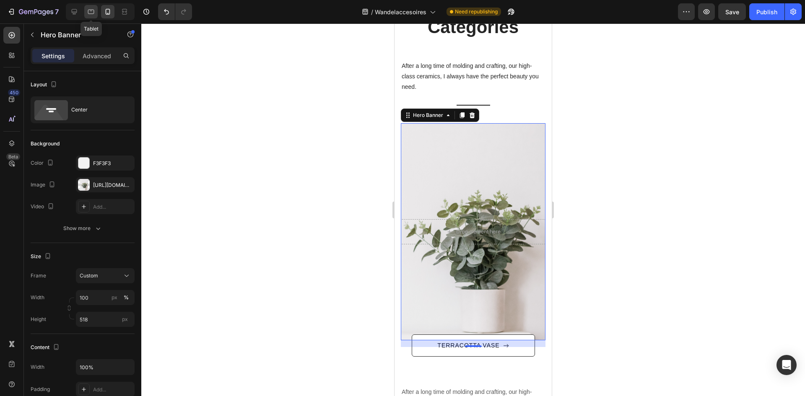
click at [88, 11] on icon at bounding box center [91, 12] width 8 height 8
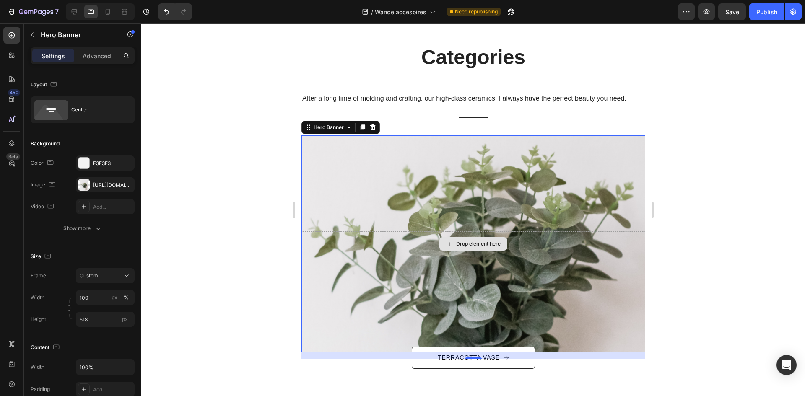
scroll to position [203, 0]
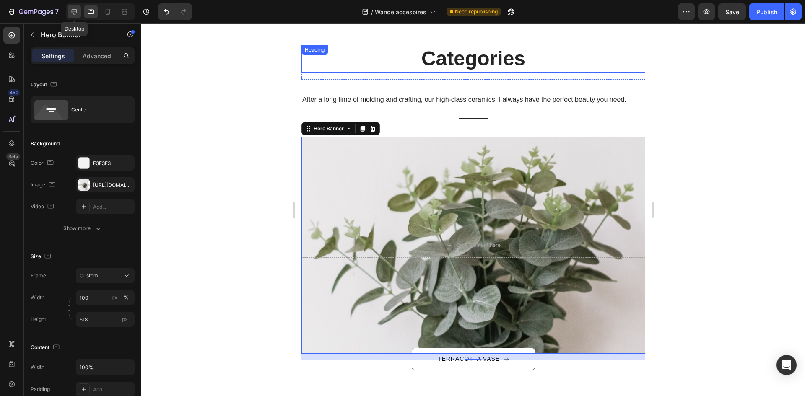
click at [80, 13] on div at bounding box center [74, 11] width 13 height 13
type input "555"
type input "370"
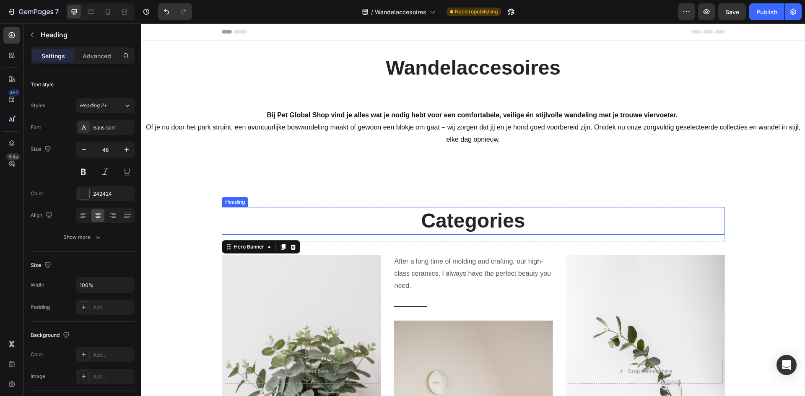
click at [456, 215] on p "Categories" at bounding box center [474, 221] width 502 height 26
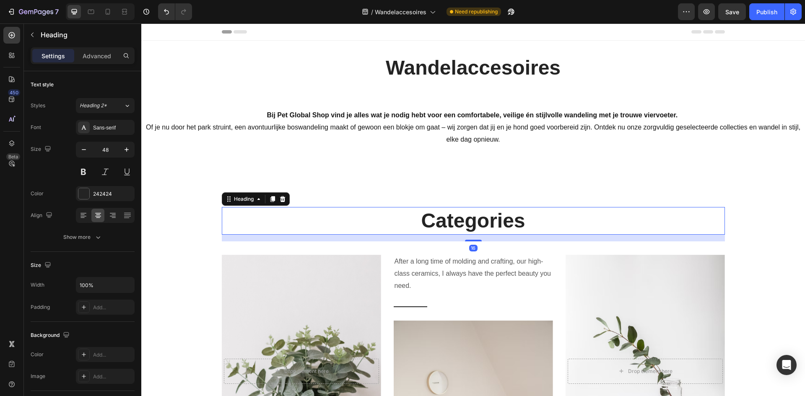
click at [456, 215] on p "Categories" at bounding box center [474, 221] width 502 height 26
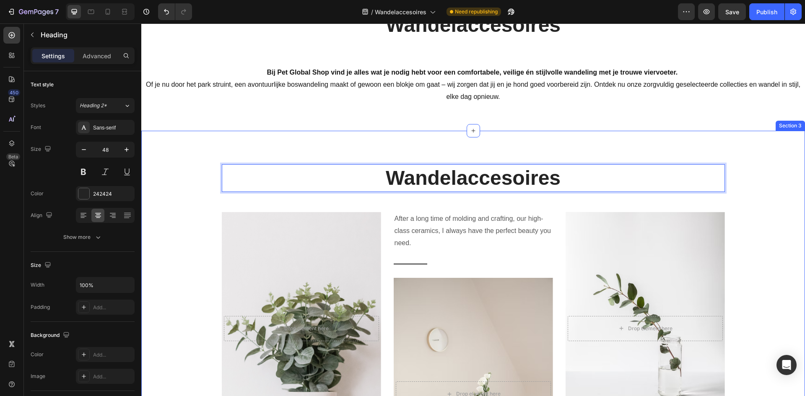
scroll to position [42, 0]
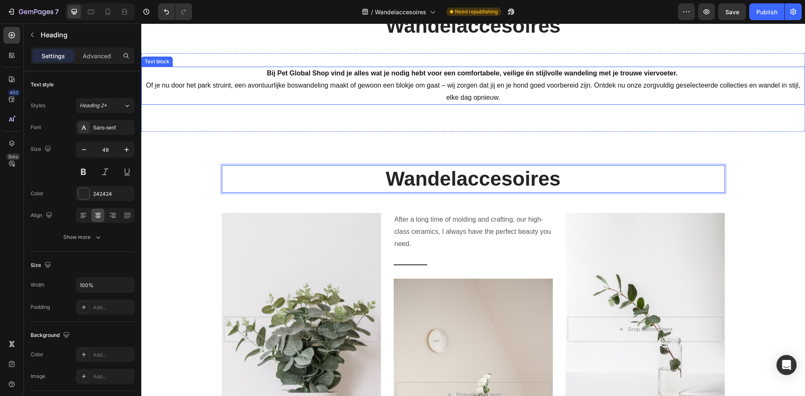
click at [462, 81] on p "Bij Pet Global Shop vind je alles wat je nodig hebt voor een comfortabele, veil…" at bounding box center [473, 86] width 662 height 36
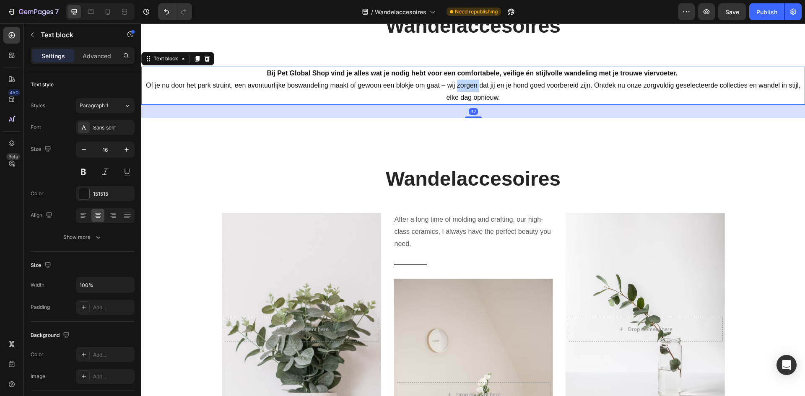
click at [462, 81] on p "Bij Pet Global Shop vind je alles wat je nodig hebt voor een comfortabele, veil…" at bounding box center [473, 86] width 662 height 36
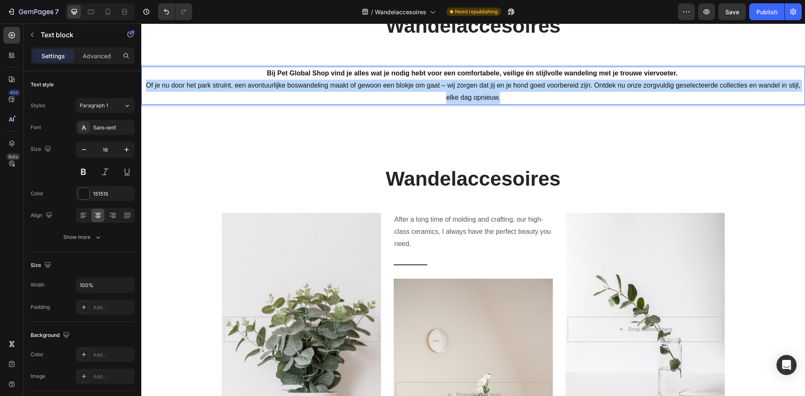
click at [463, 81] on p "Bij Pet Global Shop vind je alles wat je nodig hebt voor een comfortabele, veil…" at bounding box center [473, 86] width 662 height 36
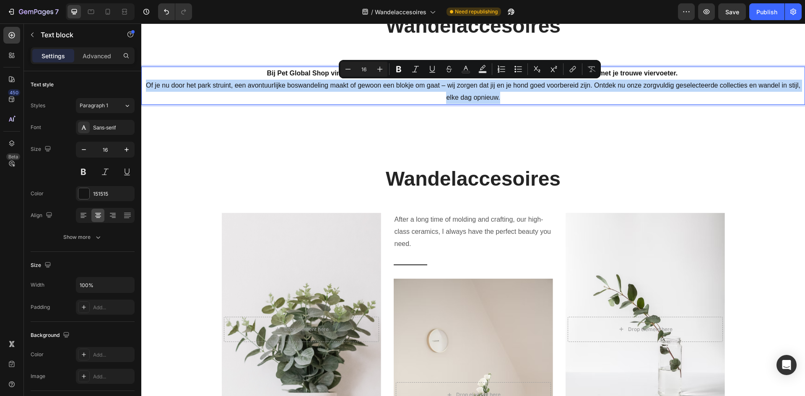
click at [463, 81] on p "Bij Pet Global Shop vind je alles wat je nodig hebt voor een comfortabele, veil…" at bounding box center [473, 86] width 662 height 36
click at [248, 64] on div "Bij Pet Global Shop vind je alles wat je nodig hebt voor een comfortabele, veil…" at bounding box center [473, 92] width 664 height 78
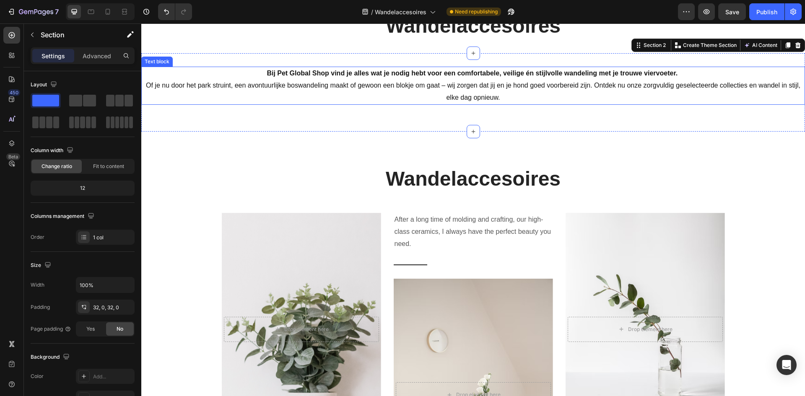
click at [250, 72] on p "Bij Pet Global Shop vind je alles wat je nodig hebt voor een comfortabele, veil…" at bounding box center [473, 86] width 662 height 36
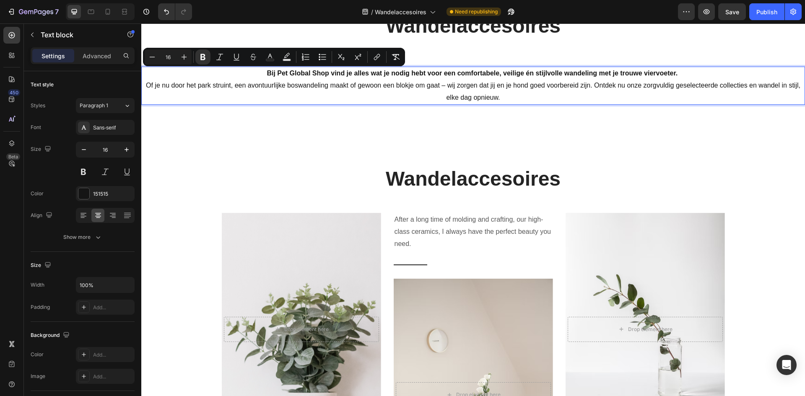
click at [250, 72] on p "Bij Pet Global Shop vind je alles wat je nodig hebt voor een comfortabele, veil…" at bounding box center [473, 86] width 662 height 36
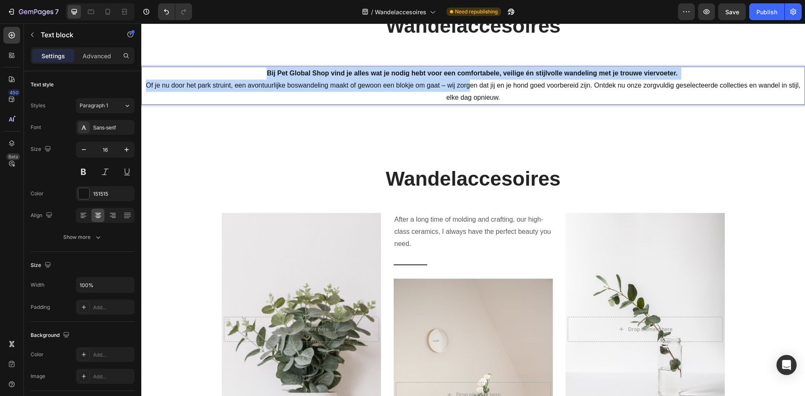
drag, startPoint x: 262, startPoint y: 75, endPoint x: 476, endPoint y: 88, distance: 214.4
click at [471, 88] on p "Bij Pet Global Shop vind je alles wat je nodig hebt voor een comfortabele, veil…" at bounding box center [473, 86] width 662 height 36
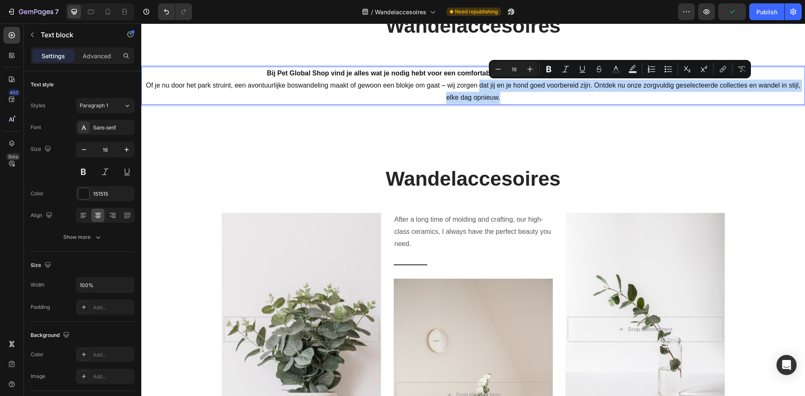
drag, startPoint x: 476, startPoint y: 88, endPoint x: 512, endPoint y: 102, distance: 38.5
click at [512, 102] on p "Bij Pet Global Shop vind je alles wat je nodig hebt voor een comfortabele, veil…" at bounding box center [473, 86] width 662 height 36
click at [511, 100] on p "Bij Pet Global Shop vind je alles wat je nodig hebt voor een comfortabele, veil…" at bounding box center [473, 86] width 662 height 36
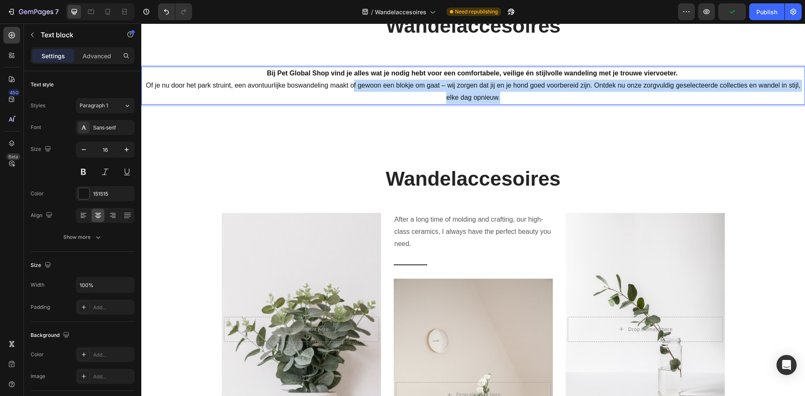
drag, startPoint x: 505, startPoint y: 98, endPoint x: 334, endPoint y: 83, distance: 171.0
click at [337, 84] on p "Bij Pet Global Shop vind je alles wat je nodig hebt voor een comfortabele, veil…" at bounding box center [473, 86] width 662 height 36
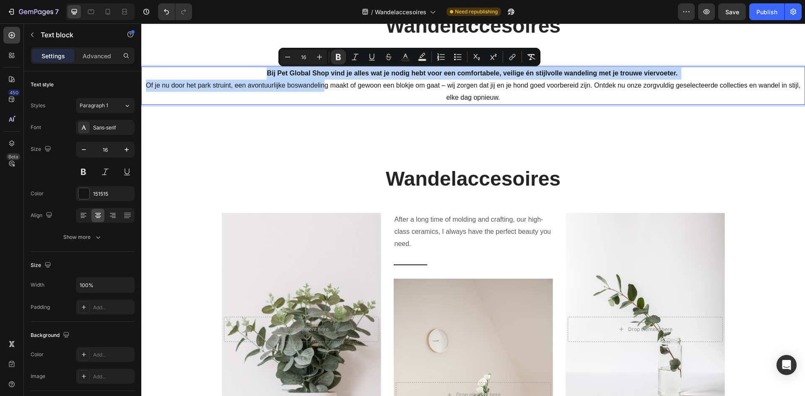
drag, startPoint x: 288, startPoint y: 82, endPoint x: 239, endPoint y: 72, distance: 50.1
click at [239, 72] on p "Bij Pet Global Shop vind je alles wat je nodig hebt voor een comfortabele, veil…" at bounding box center [473, 86] width 662 height 36
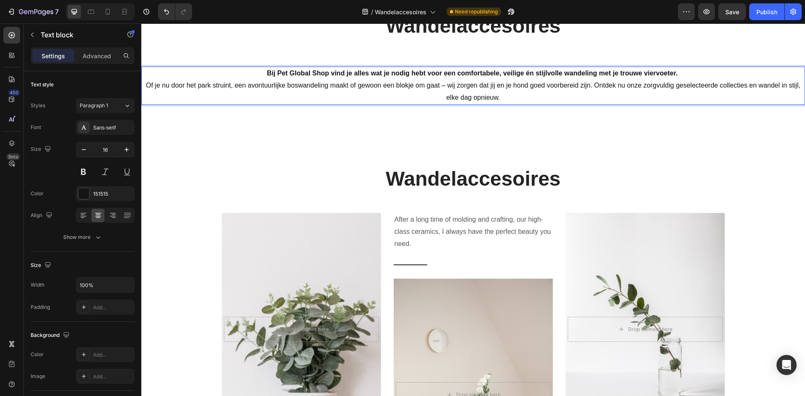
click at [271, 73] on strong "Bij Pet Global Shop vind je alles wat je nodig hebt voor een comfortabele, veil…" at bounding box center [472, 73] width 411 height 7
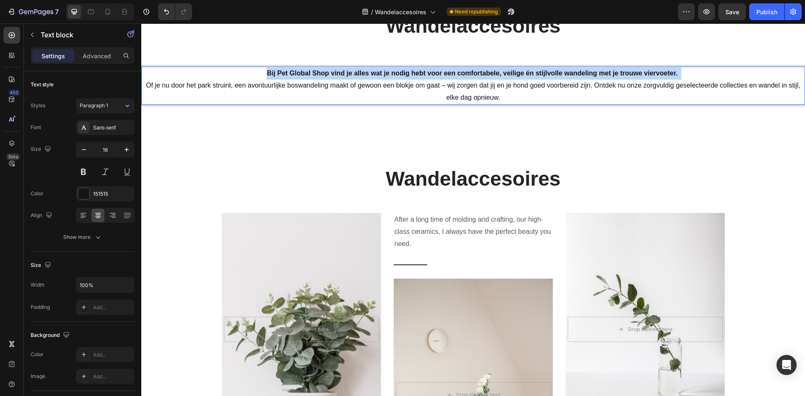
click at [271, 73] on strong "Bij Pet Global Shop vind je alles wat je nodig hebt voor een comfortabele, veil…" at bounding box center [472, 73] width 411 height 7
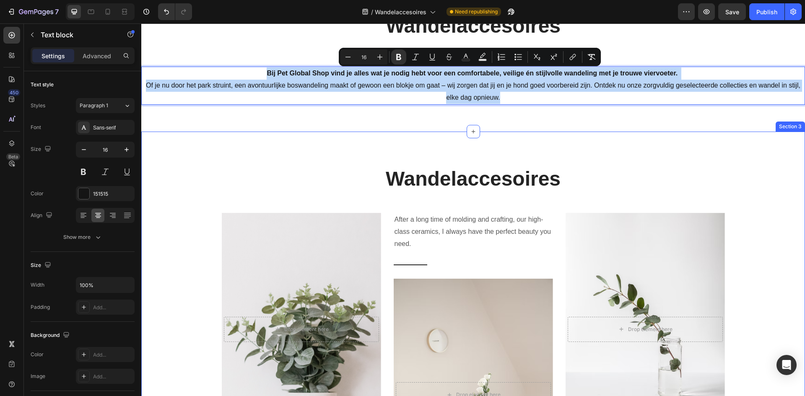
copy p "Bij Pet Global Shop vind je alles wat je nodig hebt voor een comfortabele, veil…"
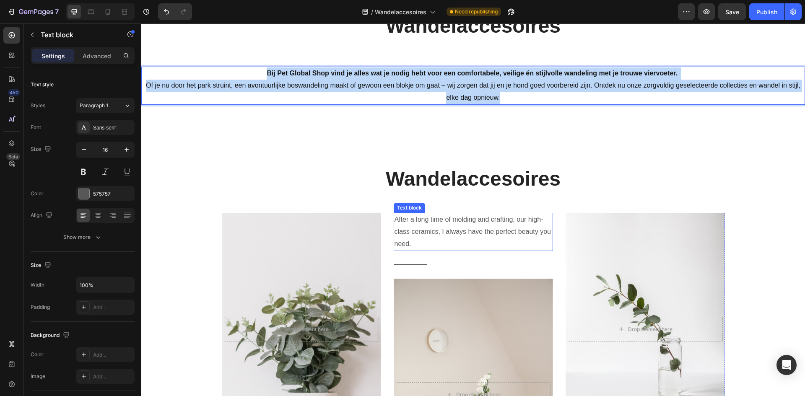
click at [465, 224] on p "After a long time of molding and crafting, our high-class ceramics, I always ha…" at bounding box center [474, 232] width 158 height 36
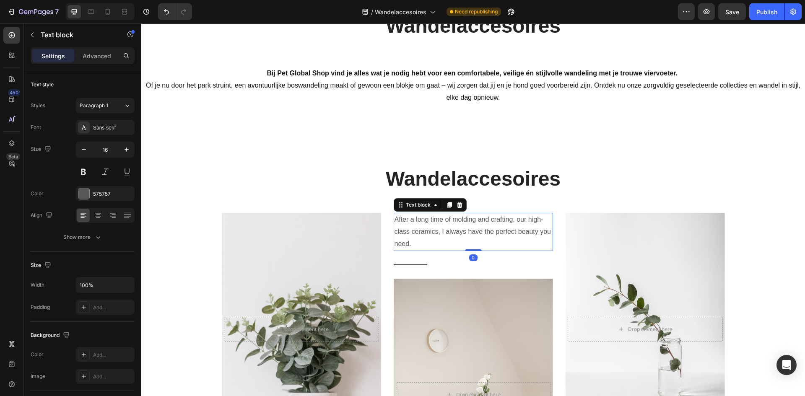
click at [465, 224] on p "After a long time of molding and crafting, our high-class ceramics, I always ha…" at bounding box center [474, 232] width 158 height 36
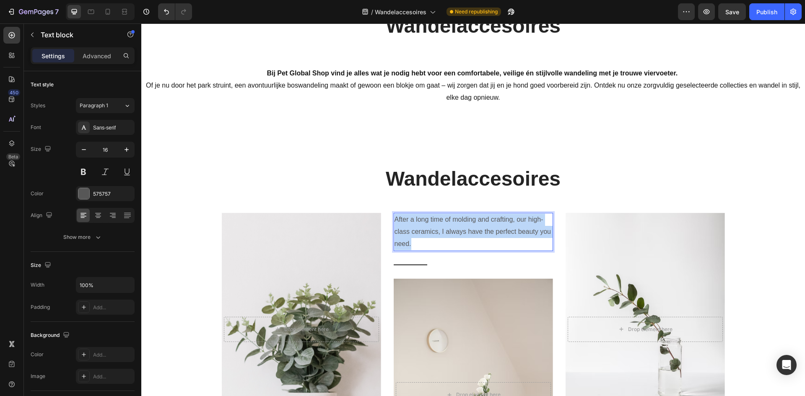
click at [465, 224] on p "After a long time of molding and crafting, our high-class ceramics, I always ha…" at bounding box center [474, 232] width 158 height 36
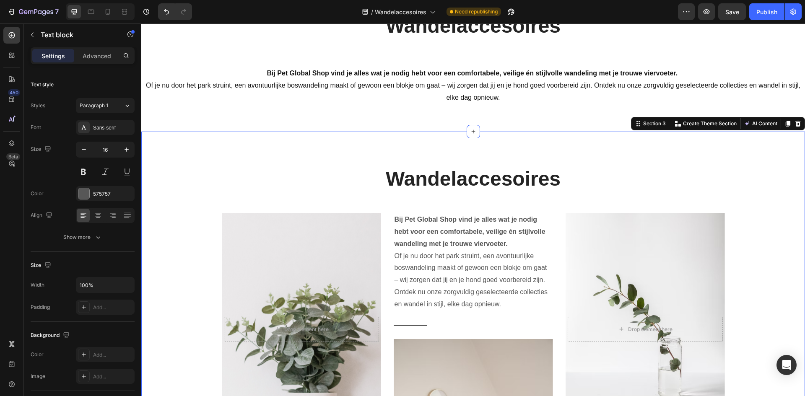
click at [193, 206] on div "Wandelaccesoires Heading Row After a long time of molding and crafting, our hig…" at bounding box center [473, 377] width 651 height 425
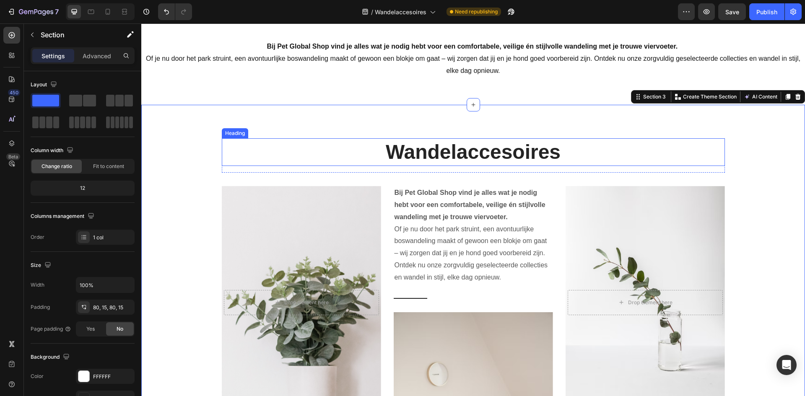
scroll to position [126, 0]
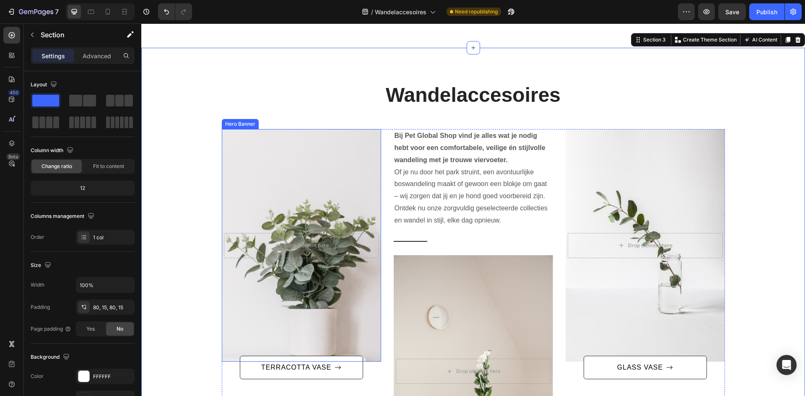
click at [297, 173] on div "Overlay" at bounding box center [301, 245] width 159 height 233
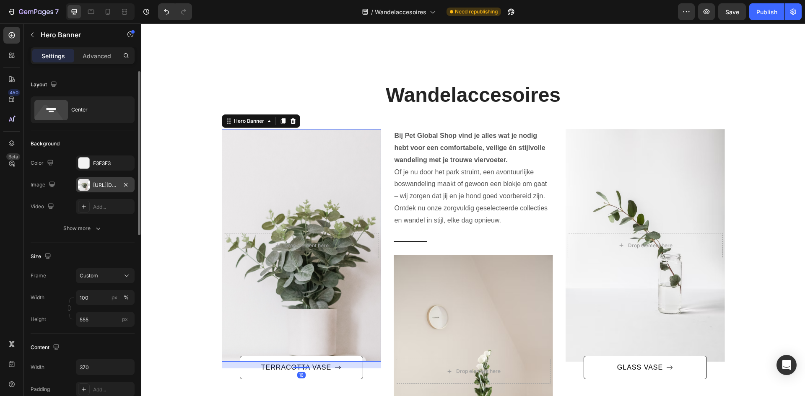
click at [98, 188] on div "https://ucarecdn.com/dcca6014-7e28-44e3-932b-c0267da03b9f/-/format/auto/-/previ…" at bounding box center [105, 186] width 24 height 8
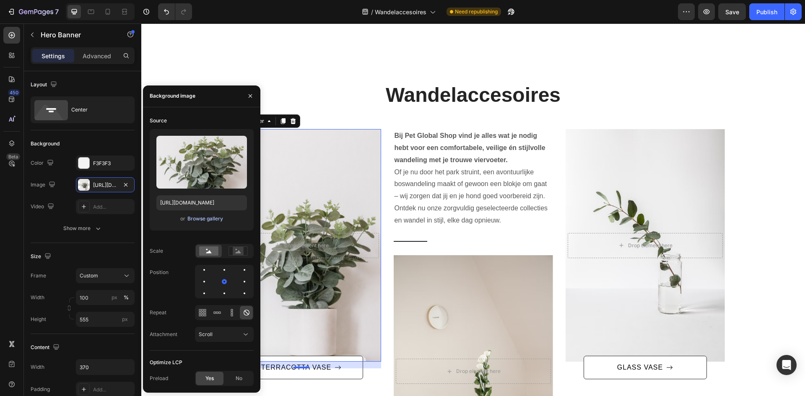
click at [193, 221] on div "Browse gallery" at bounding box center [206, 219] width 36 height 8
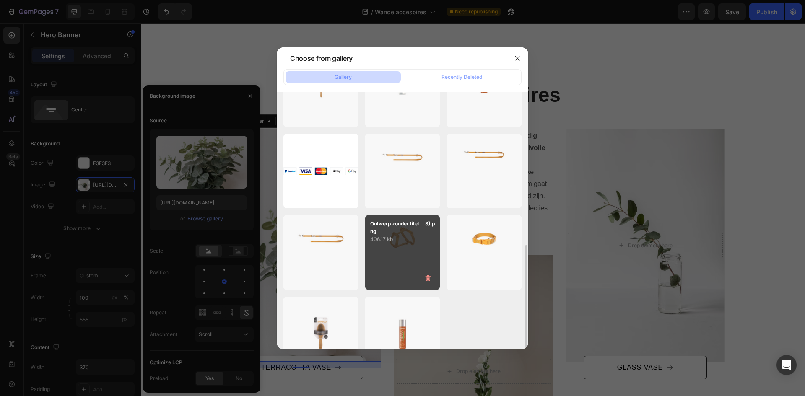
scroll to position [239, 0]
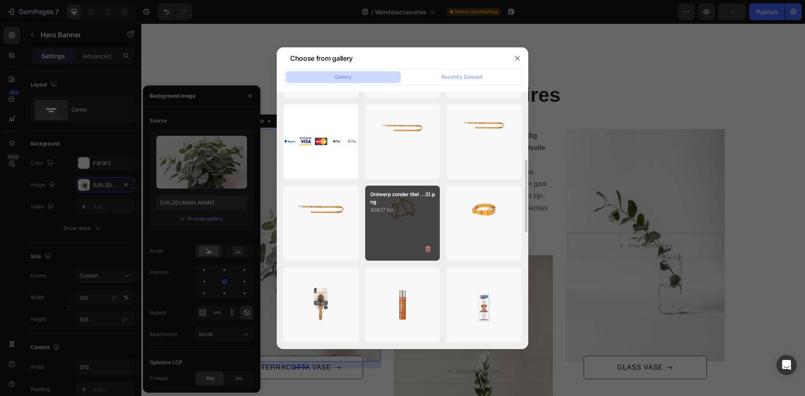
click at [409, 207] on p "406.17 kb" at bounding box center [402, 210] width 65 height 8
type input "[URL][DOMAIN_NAME]"
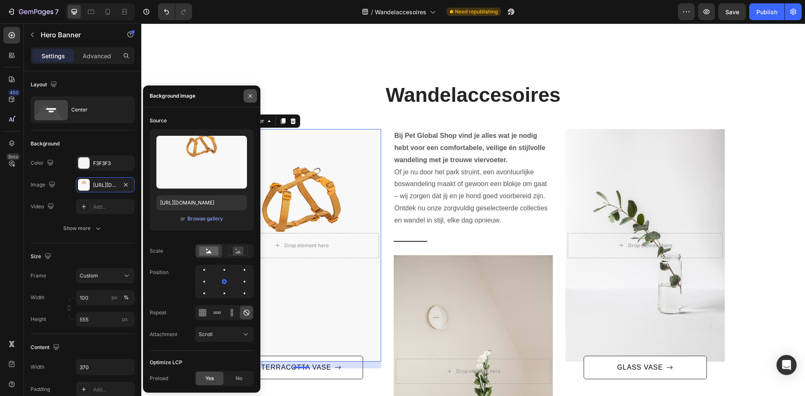
drag, startPoint x: 246, startPoint y: 94, endPoint x: 101, endPoint y: 68, distance: 147.5
click at [246, 94] on button "button" at bounding box center [250, 95] width 13 height 13
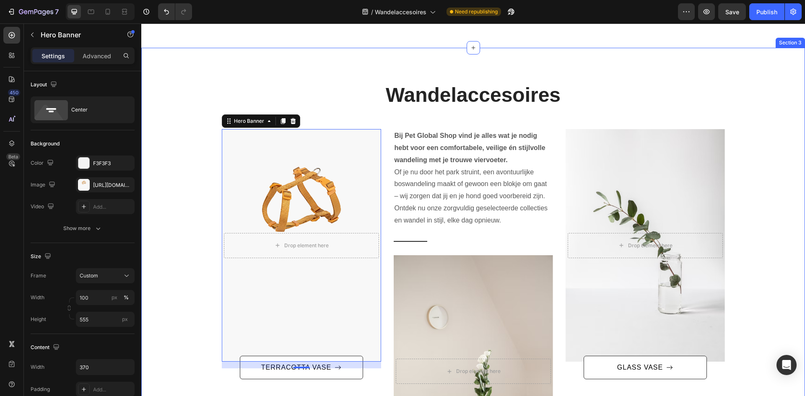
click at [162, 150] on div "Wandelaccesoires Heading Row After a long time of molding and crafting, our hig…" at bounding box center [473, 293] width 651 height 425
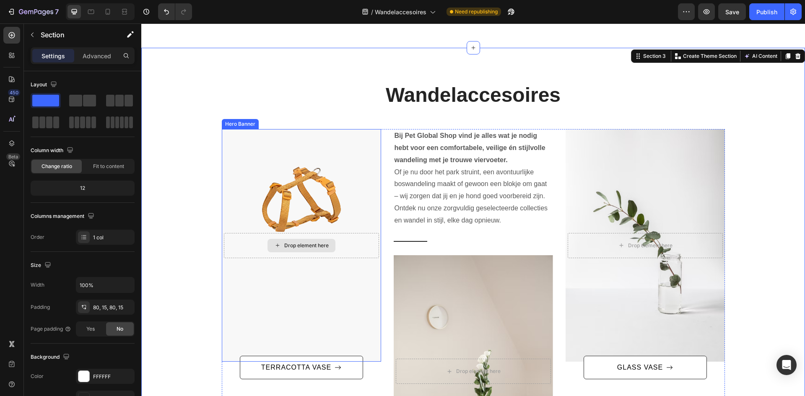
click at [338, 244] on div "Drop element here" at bounding box center [301, 245] width 155 height 25
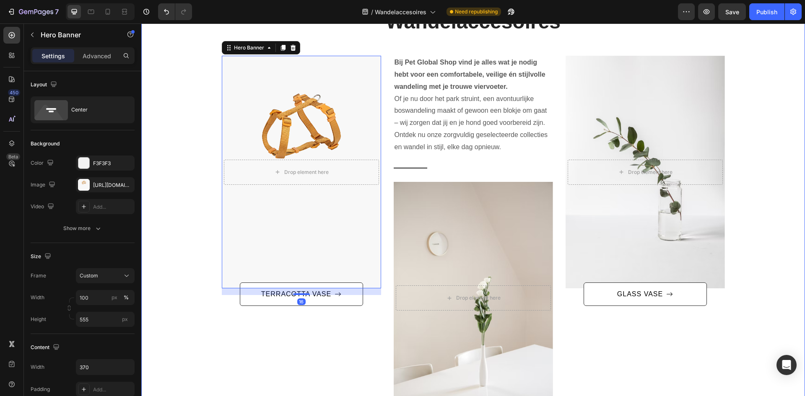
scroll to position [210, 0]
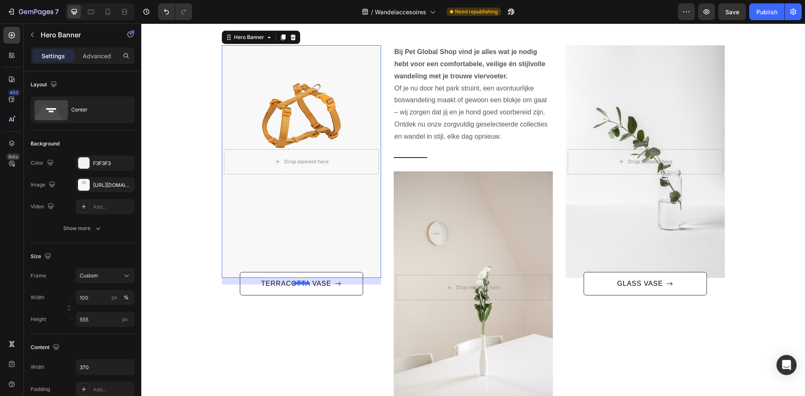
click at [302, 284] on div at bounding box center [301, 283] width 17 height 3
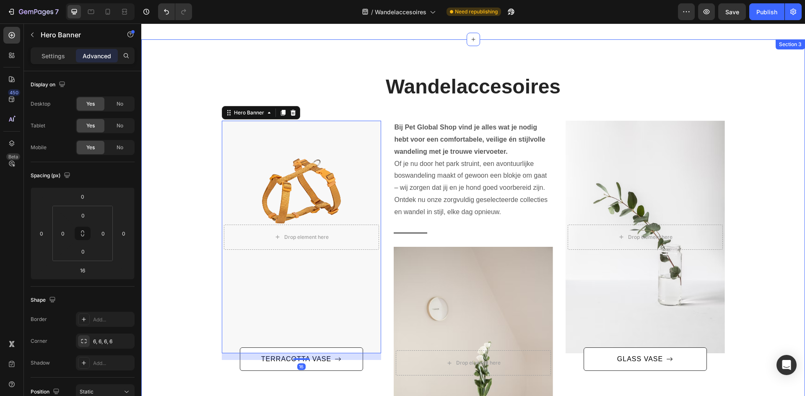
scroll to position [126, 0]
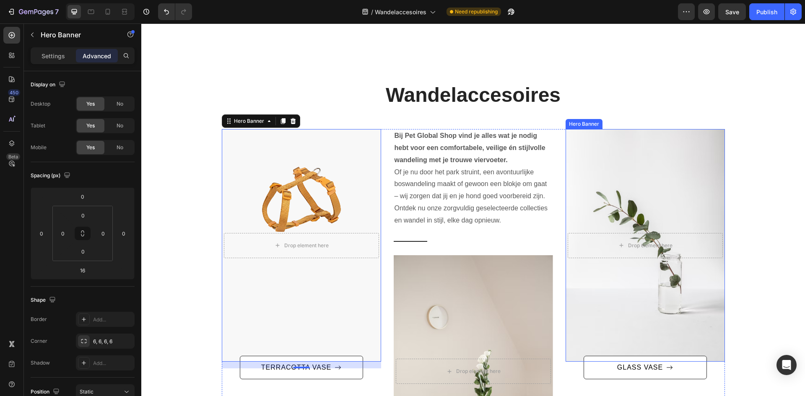
click at [635, 180] on div "Overlay" at bounding box center [645, 245] width 159 height 233
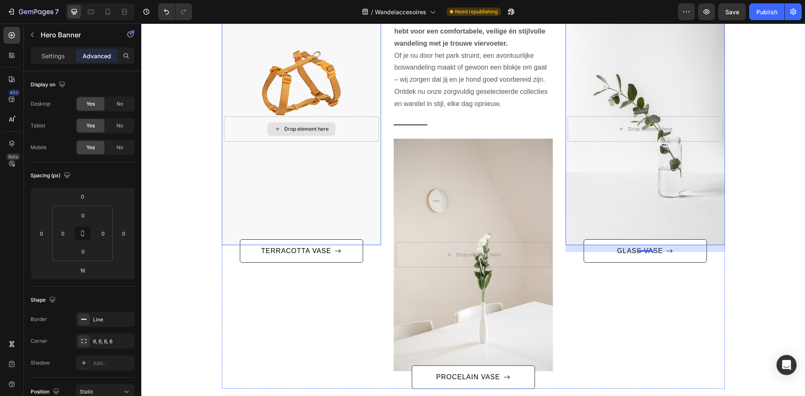
scroll to position [294, 0]
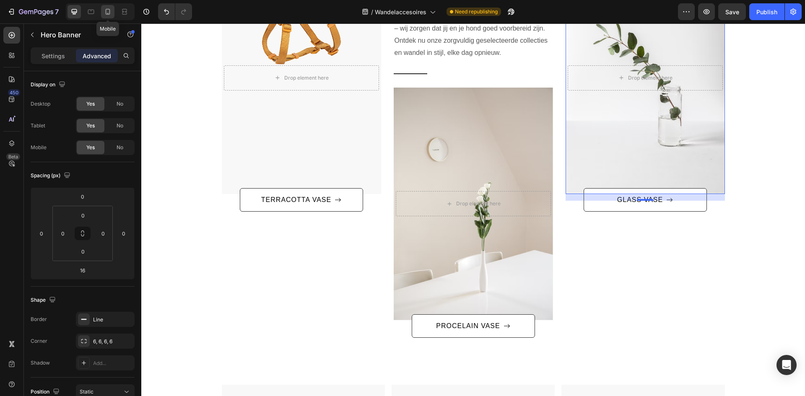
click at [104, 13] on icon at bounding box center [108, 12] width 8 height 8
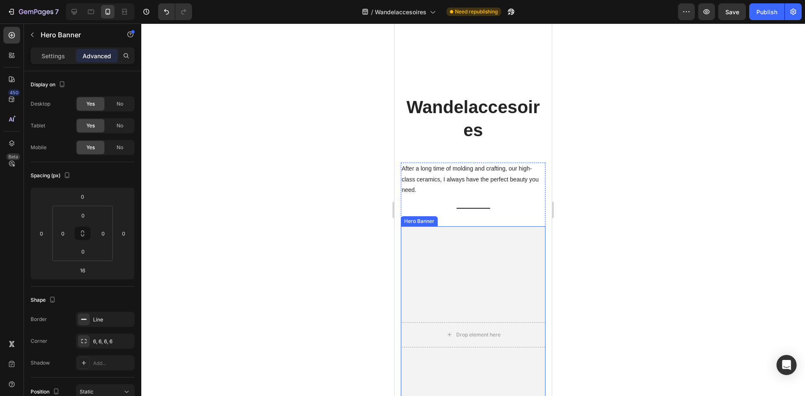
scroll to position [127, 0]
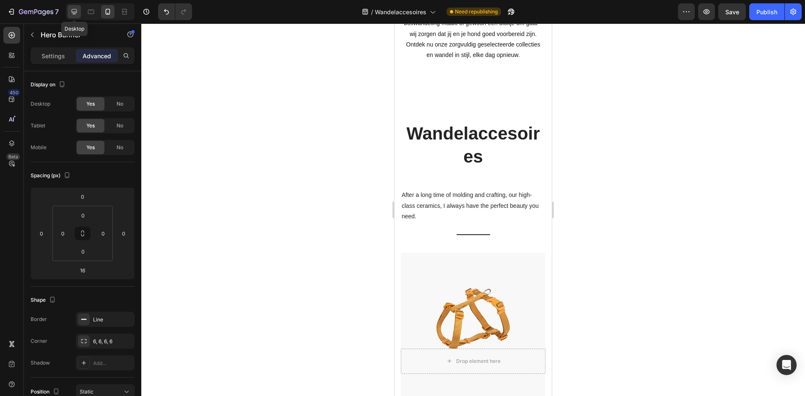
click at [75, 12] on icon at bounding box center [74, 11] width 5 height 5
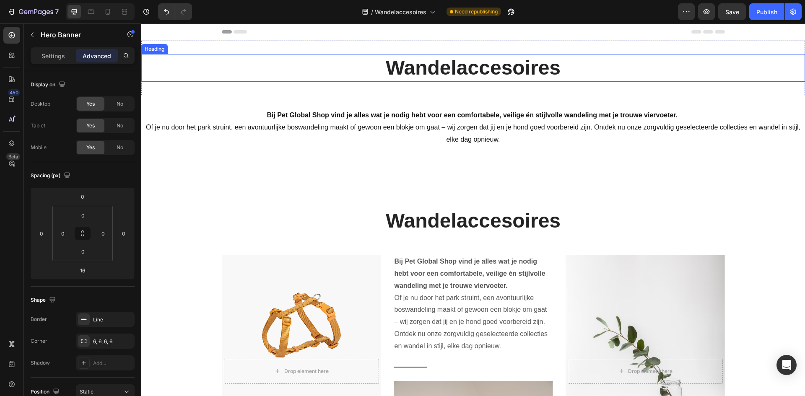
click at [605, 70] on h2 "Wandelaccesoires" at bounding box center [473, 68] width 664 height 28
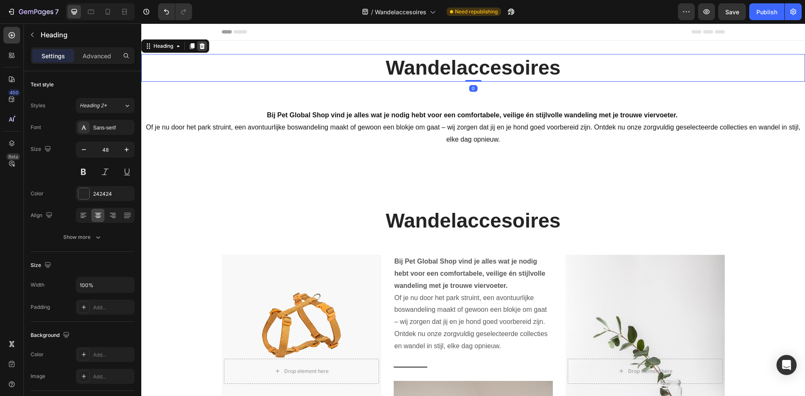
click at [203, 42] on div at bounding box center [202, 46] width 10 height 10
click at [203, 42] on div "Wandelaccesoires Heading 0 Section 1" at bounding box center [473, 68] width 664 height 55
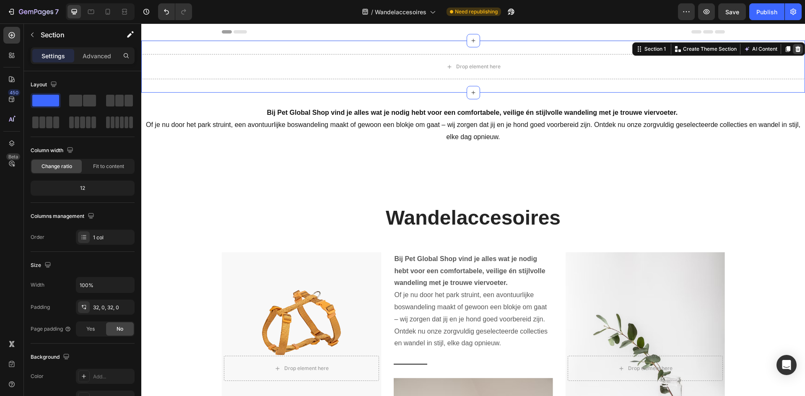
click at [796, 52] on icon at bounding box center [798, 49] width 5 height 6
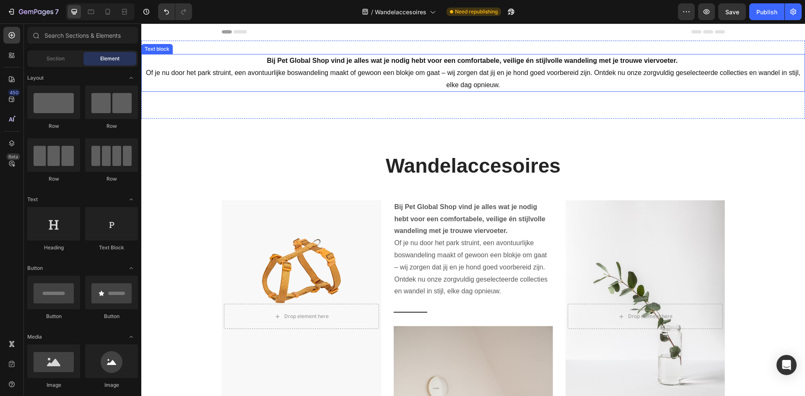
click at [701, 61] on p "Bij Pet Global Shop vind je alles wat je nodig hebt voor een comfortabele, veil…" at bounding box center [473, 73] width 662 height 36
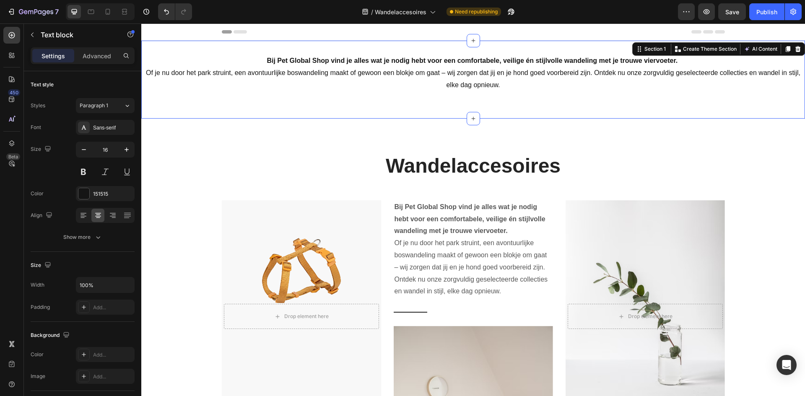
click at [701, 44] on div "Bij Pet Global Shop vind je alles wat je nodig hebt voor een comfortabele, veil…" at bounding box center [473, 80] width 664 height 78
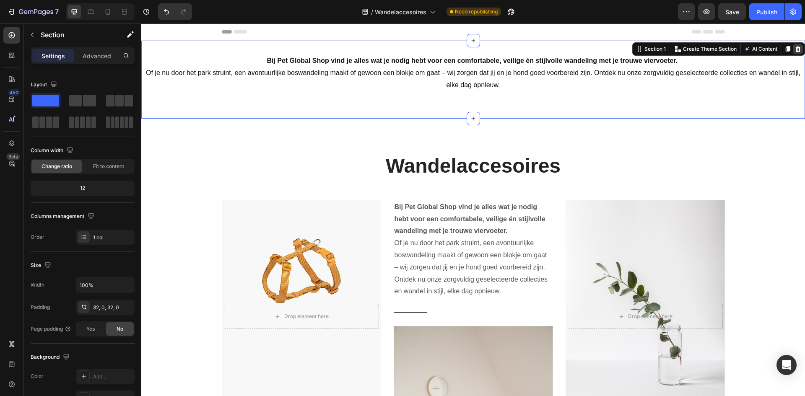
click at [795, 47] on icon at bounding box center [798, 49] width 7 height 7
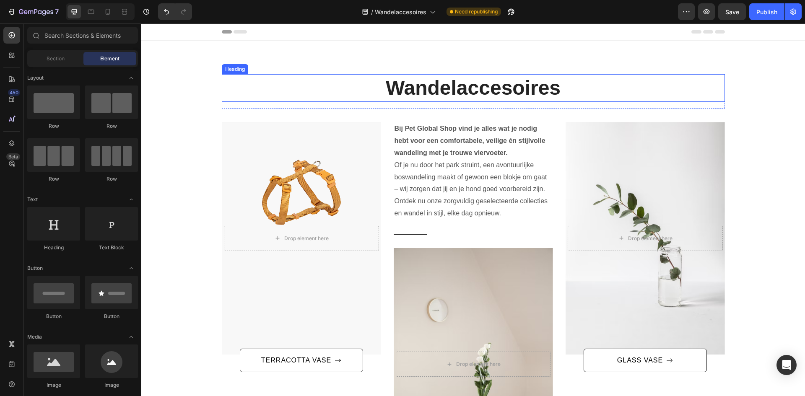
click at [510, 94] on h2 "Wandelaccesoires" at bounding box center [473, 88] width 503 height 28
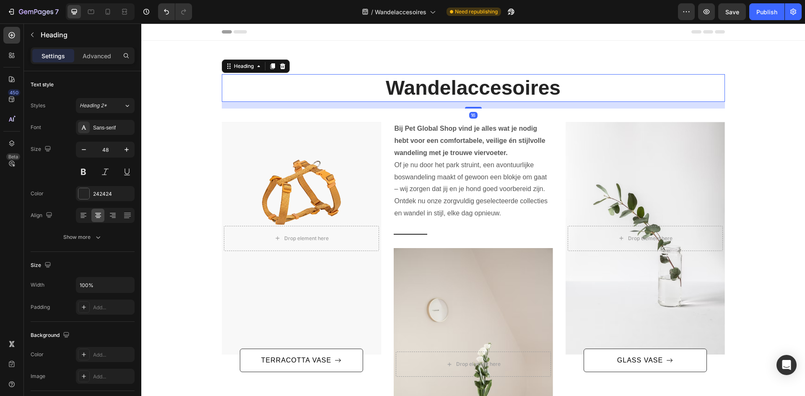
click at [510, 94] on h2 "Wandelaccesoires" at bounding box center [473, 88] width 503 height 28
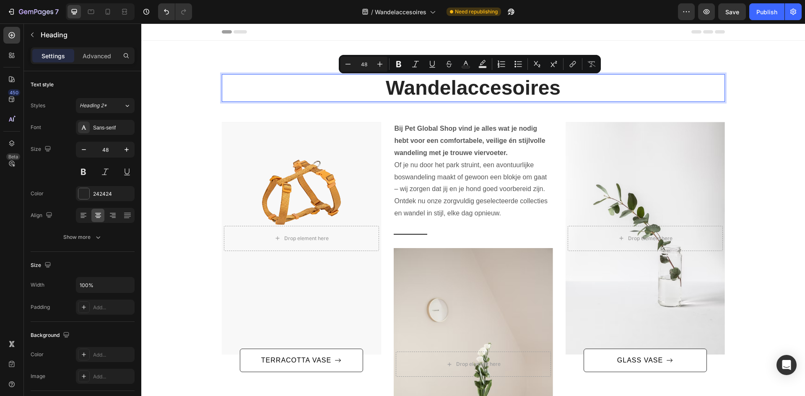
click at [510, 91] on p "Wandelaccesoires" at bounding box center [474, 88] width 502 height 26
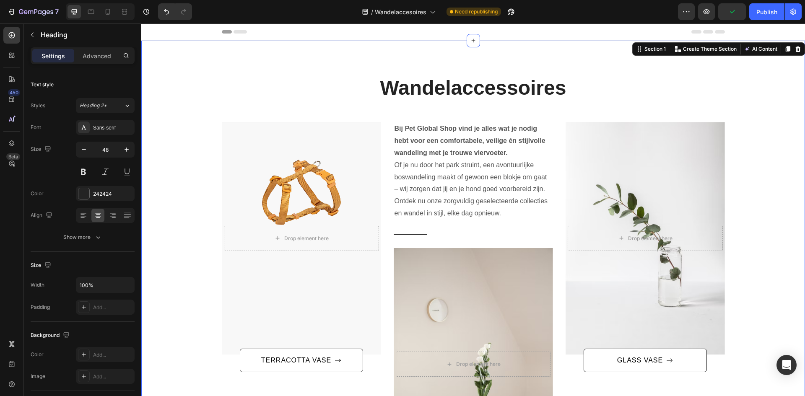
click at [693, 63] on div "Wandelaccessoires Heading Row After a long time of molding and crafting, our hi…" at bounding box center [473, 287] width 664 height 492
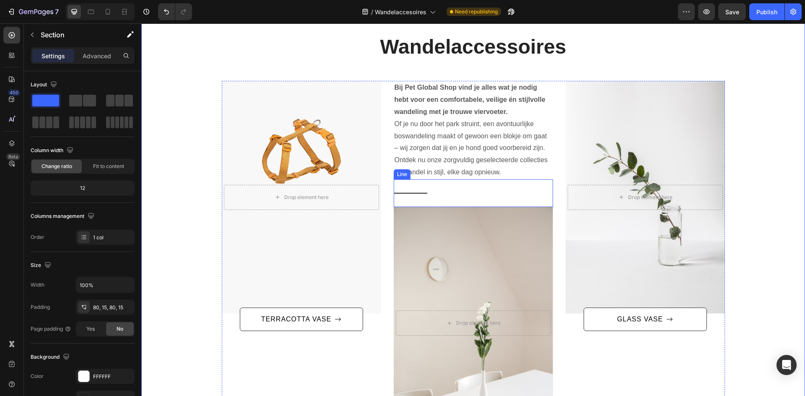
scroll to position [42, 0]
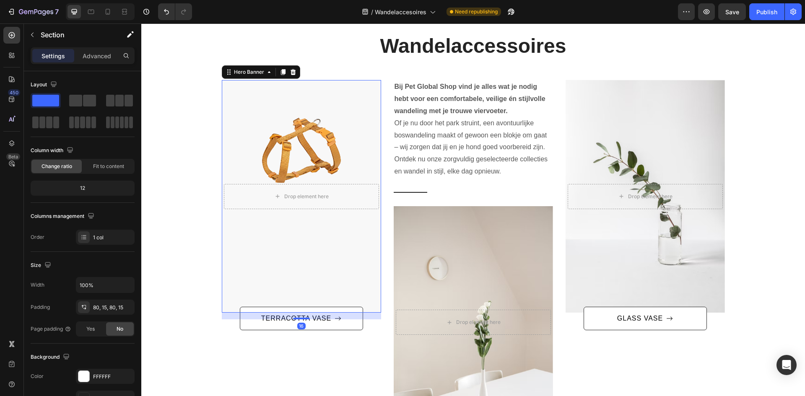
click at [342, 149] on div "Overlay" at bounding box center [301, 196] width 159 height 233
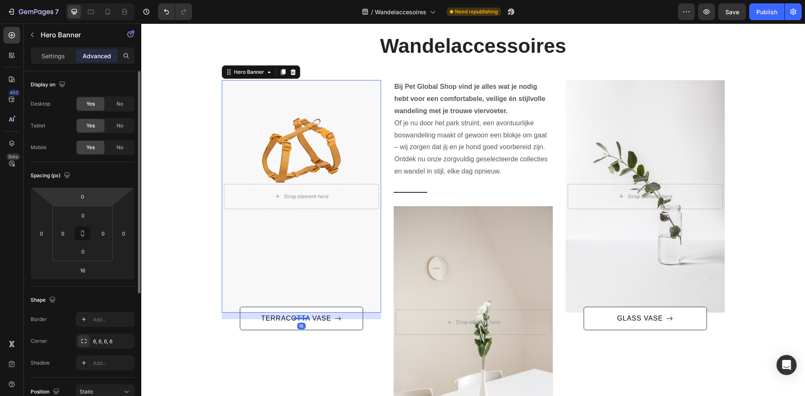
scroll to position [84, 0]
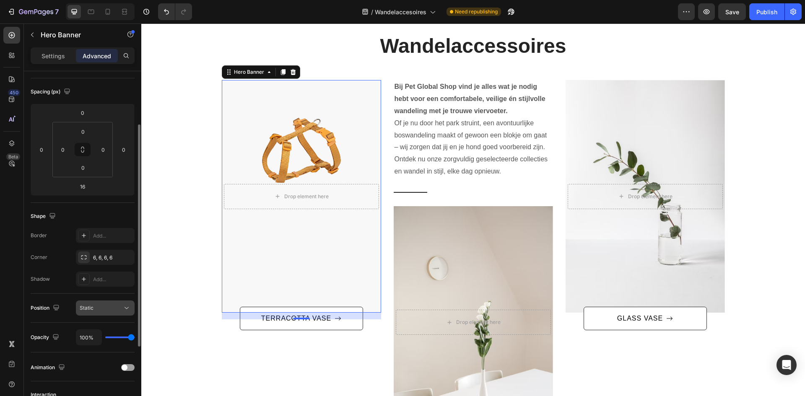
click at [121, 310] on div "Static" at bounding box center [101, 309] width 43 height 8
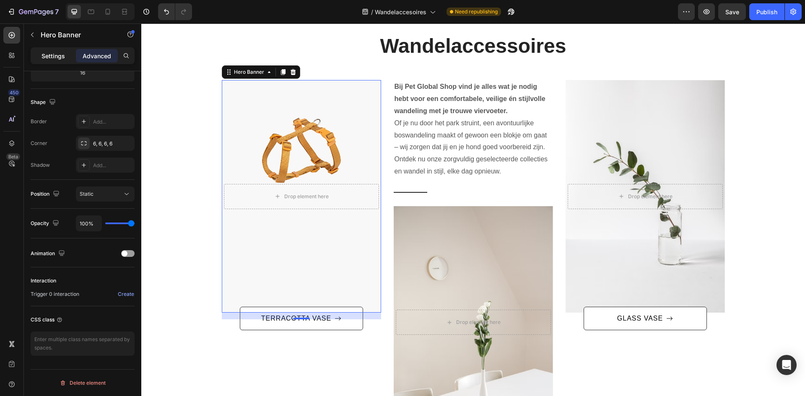
click at [57, 52] on p "Settings" at bounding box center [53, 56] width 23 height 9
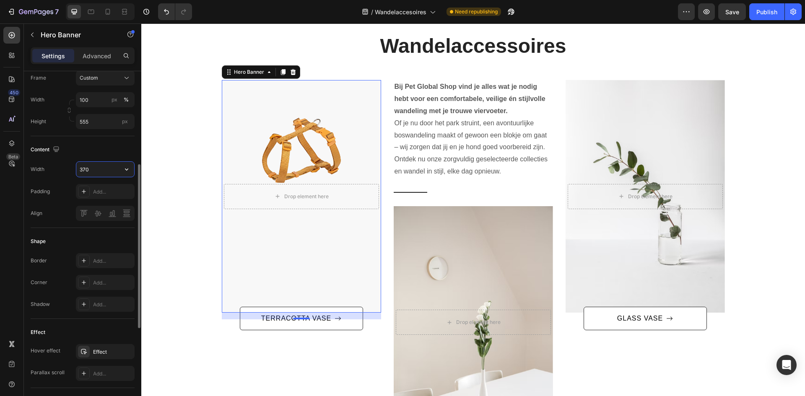
click at [92, 167] on input "370" at bounding box center [105, 169] width 58 height 15
type input "3"
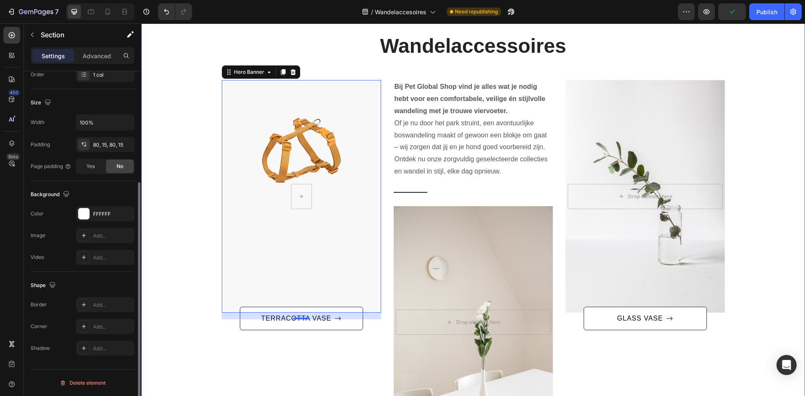
click at [164, 200] on div "Wandelaccessoires Heading Row After a long time of molding and crafting, our hi…" at bounding box center [473, 244] width 651 height 425
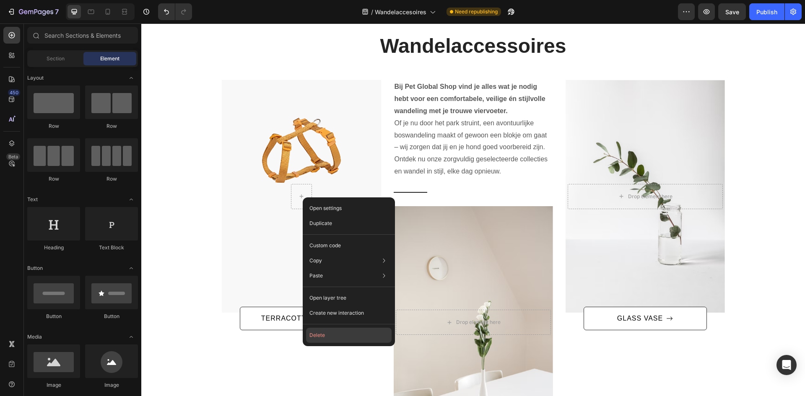
click at [326, 335] on button "Delete" at bounding box center [349, 335] width 86 height 15
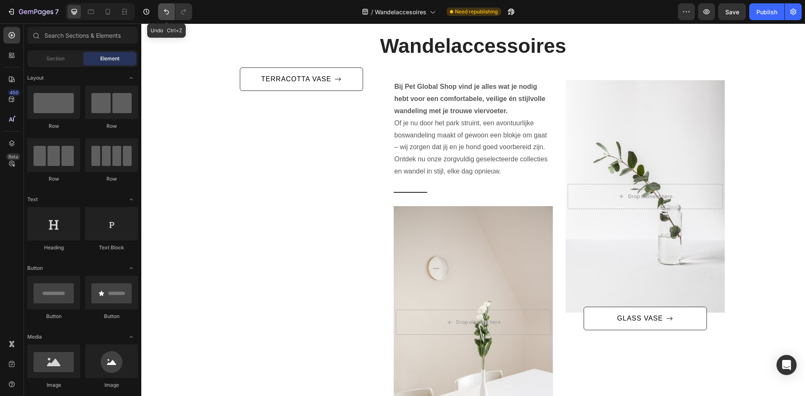
click at [166, 7] on button "Undo/Redo" at bounding box center [166, 11] width 17 height 17
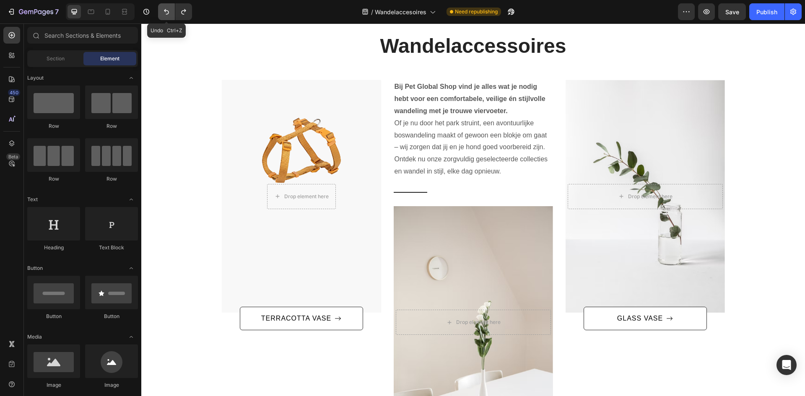
click at [166, 7] on button "Undo/Redo" at bounding box center [166, 11] width 17 height 17
click at [681, 200] on div "Drop element here" at bounding box center [645, 196] width 155 height 25
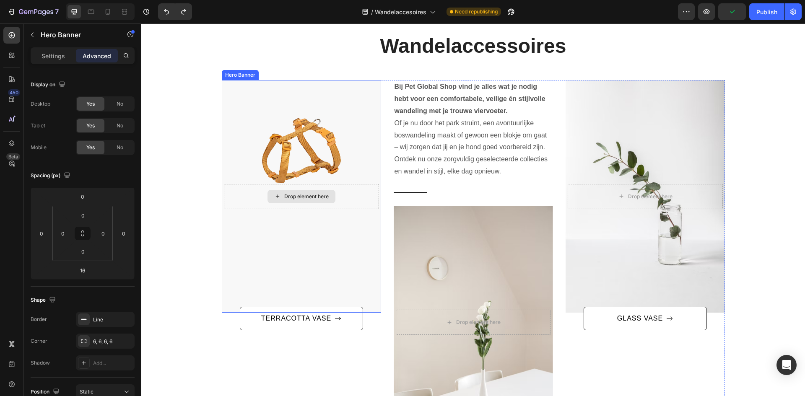
click at [290, 193] on div "Drop element here" at bounding box center [302, 196] width 68 height 13
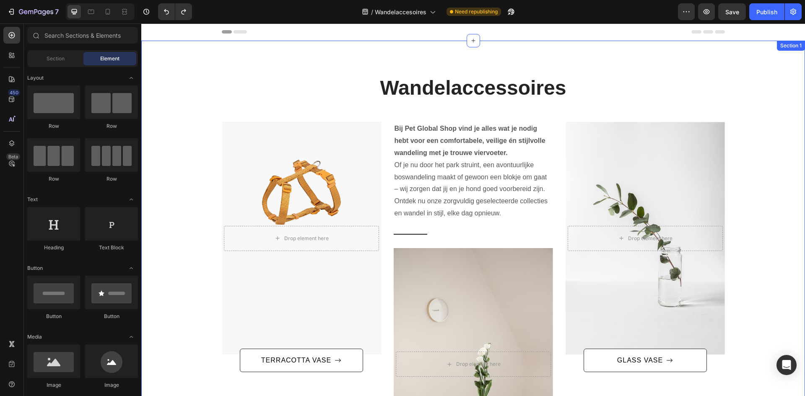
click at [204, 124] on div "Wandelaccessoires Heading Row After a long time of molding and crafting, our hi…" at bounding box center [473, 286] width 651 height 425
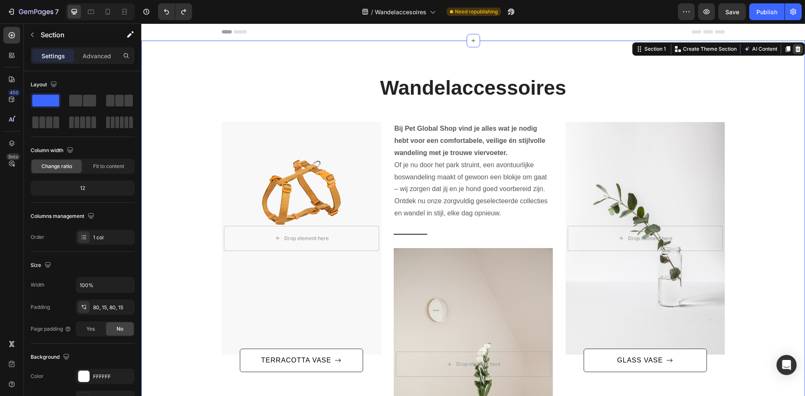
click at [796, 51] on icon at bounding box center [798, 49] width 5 height 6
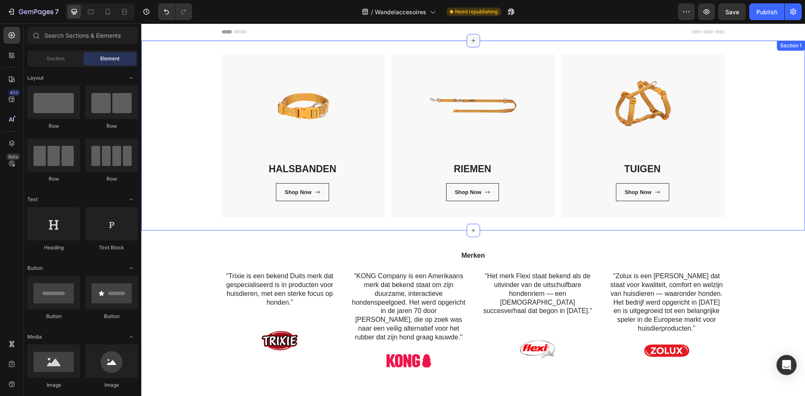
click at [470, 42] on icon at bounding box center [473, 40] width 7 height 7
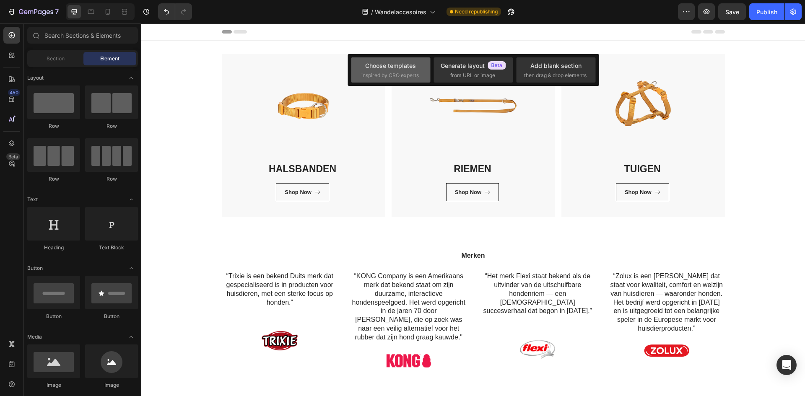
click at [402, 65] on div "Choose templates" at bounding box center [390, 65] width 51 height 9
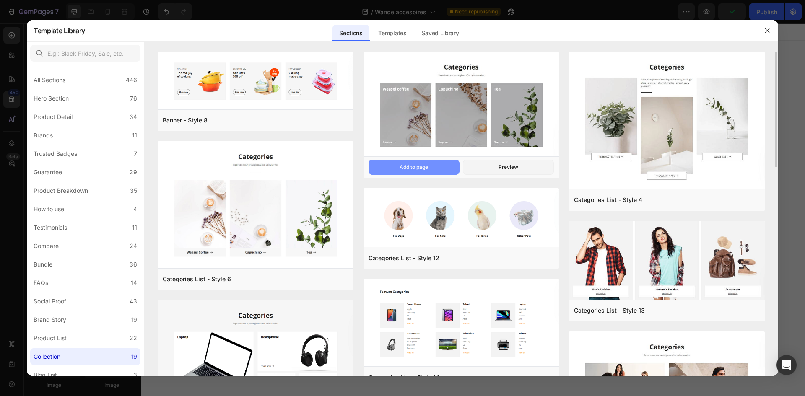
click at [428, 164] on div "Add to page" at bounding box center [414, 168] width 29 height 8
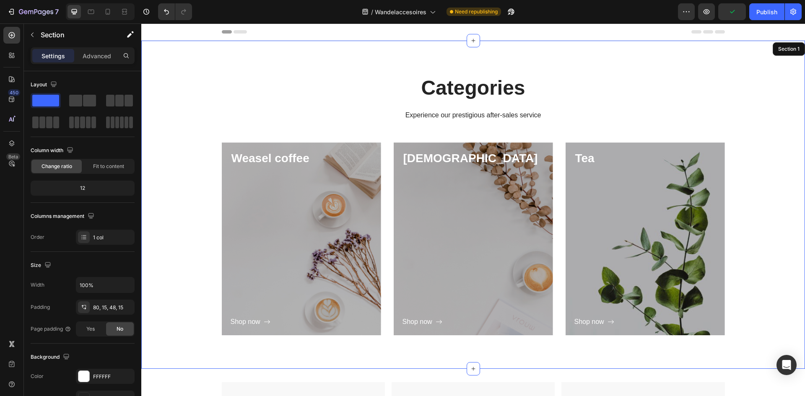
scroll to position [17, 0]
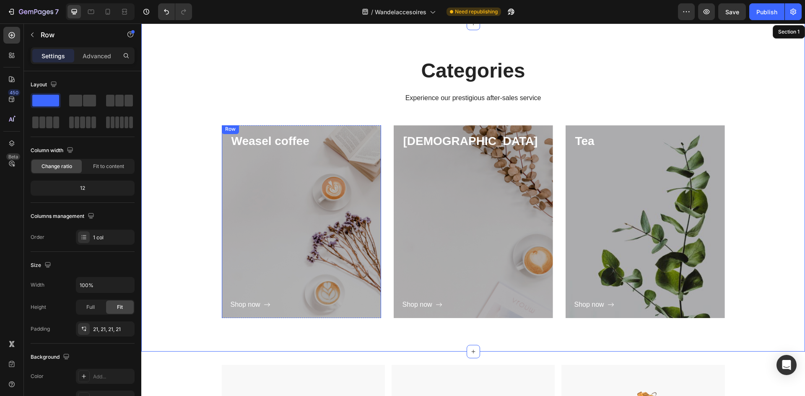
click at [255, 195] on div "Shop now Button" at bounding box center [302, 230] width 142 height 161
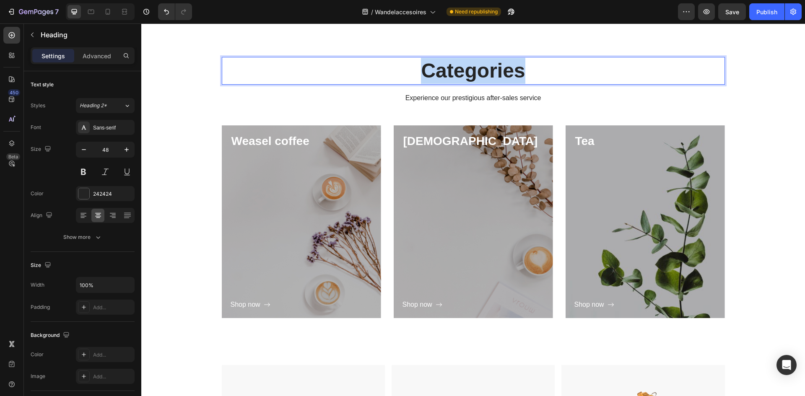
click at [482, 71] on p "Categories" at bounding box center [474, 71] width 502 height 26
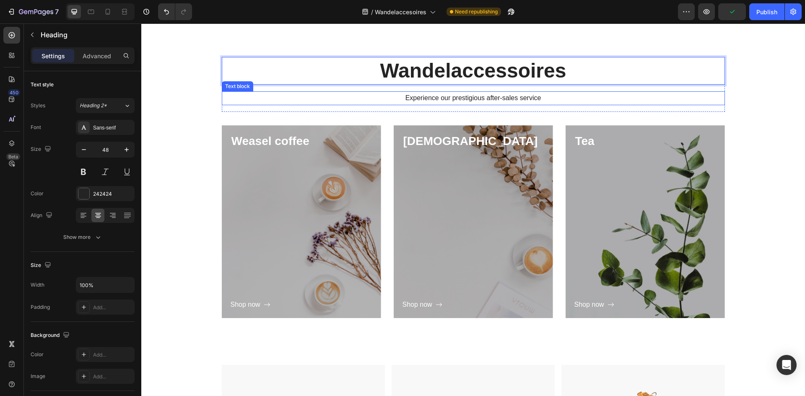
click at [284, 104] on div "Experience our prestigious after-sales service" at bounding box center [473, 98] width 503 height 14
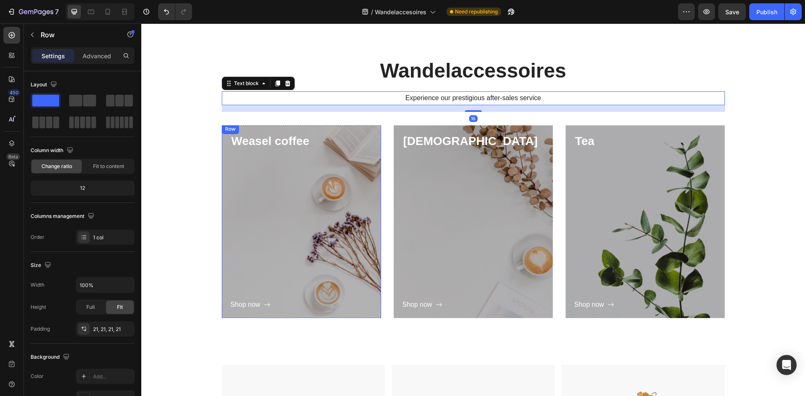
click at [275, 189] on div "Shop now Button" at bounding box center [302, 230] width 142 height 161
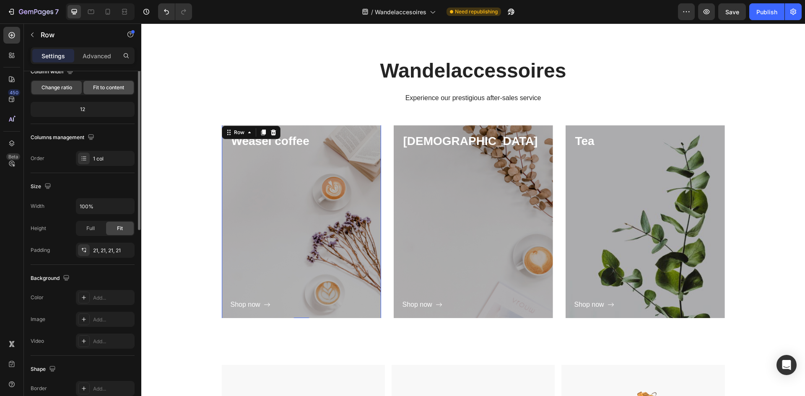
scroll to position [0, 0]
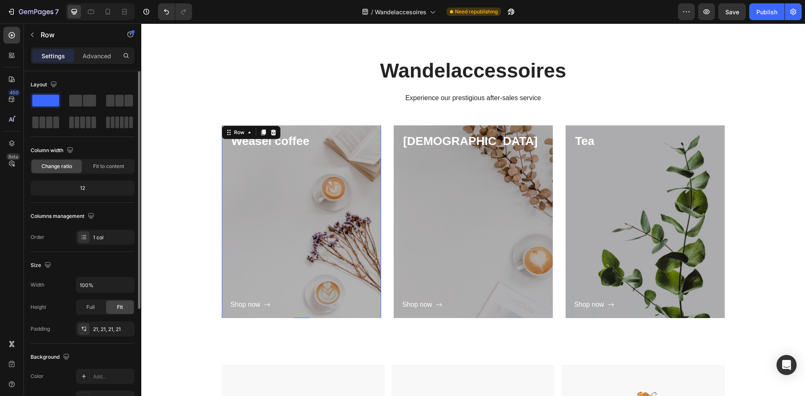
click at [298, 198] on div "Shop now Button" at bounding box center [302, 230] width 142 height 161
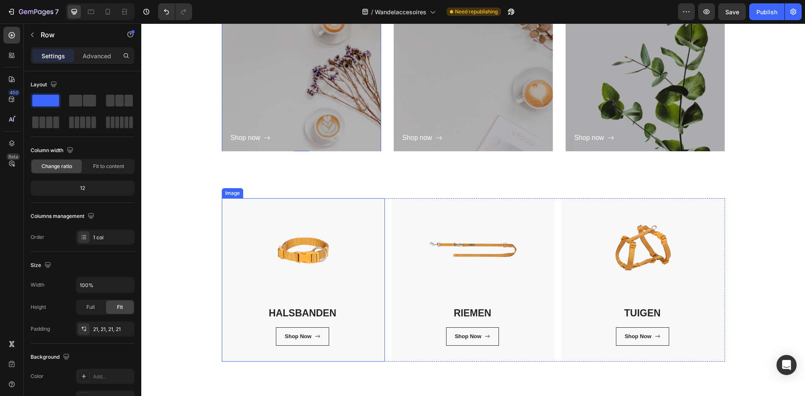
scroll to position [59, 0]
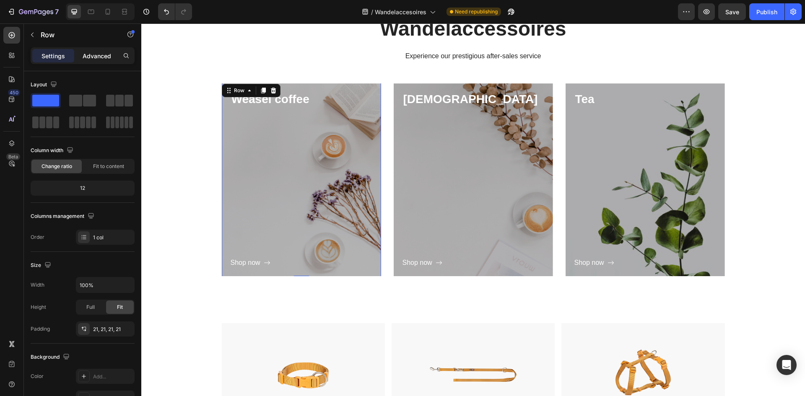
click at [96, 58] on p "Advanced" at bounding box center [97, 56] width 29 height 9
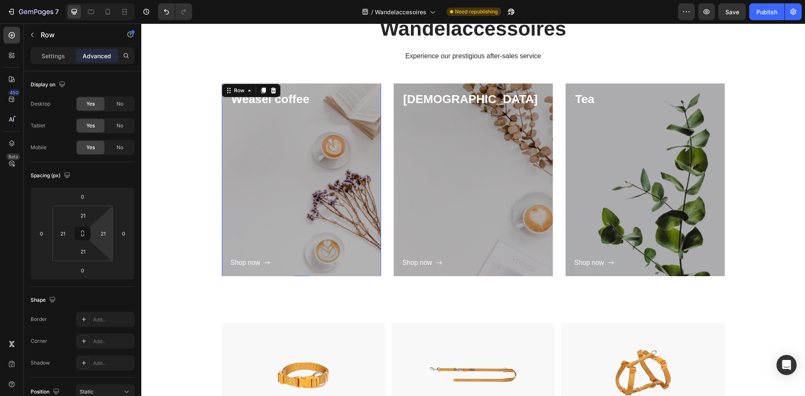
scroll to position [198, 0]
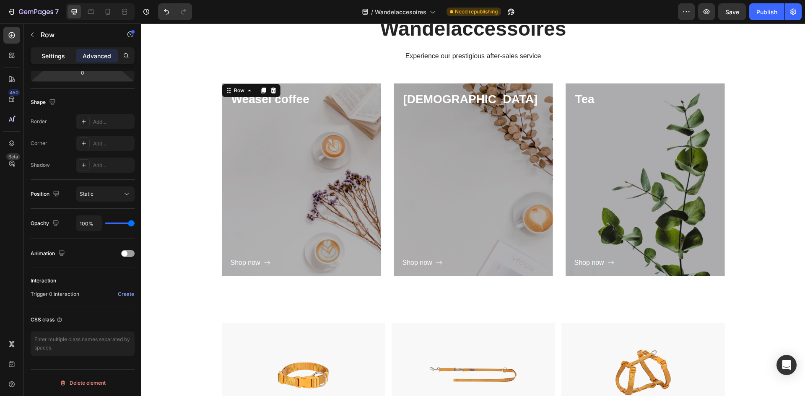
click at [60, 53] on p "Settings" at bounding box center [53, 56] width 23 height 9
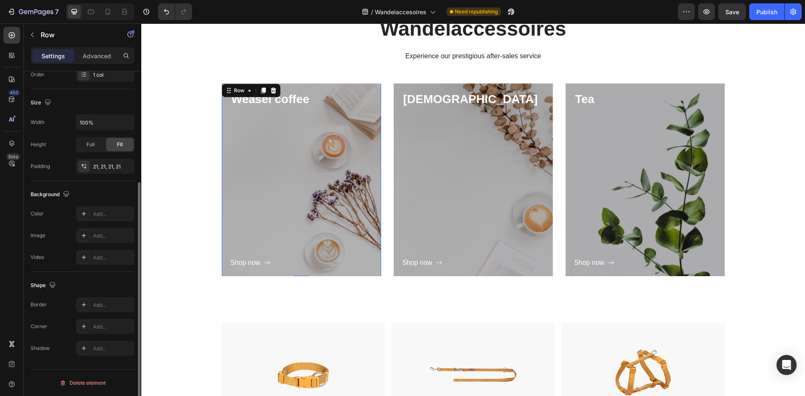
click at [255, 135] on div "Shop now Button" at bounding box center [302, 188] width 142 height 161
click at [297, 136] on div "Shop now Button" at bounding box center [302, 188] width 142 height 161
click at [102, 235] on div "Add..." at bounding box center [112, 236] width 39 height 8
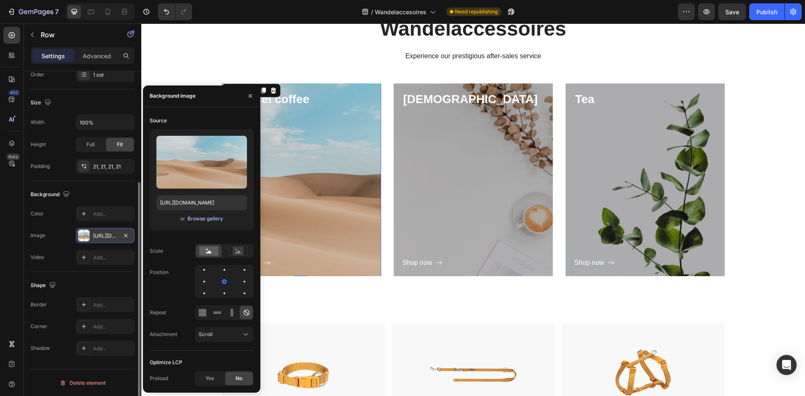
click at [209, 219] on div "Browse gallery" at bounding box center [206, 219] width 36 height 8
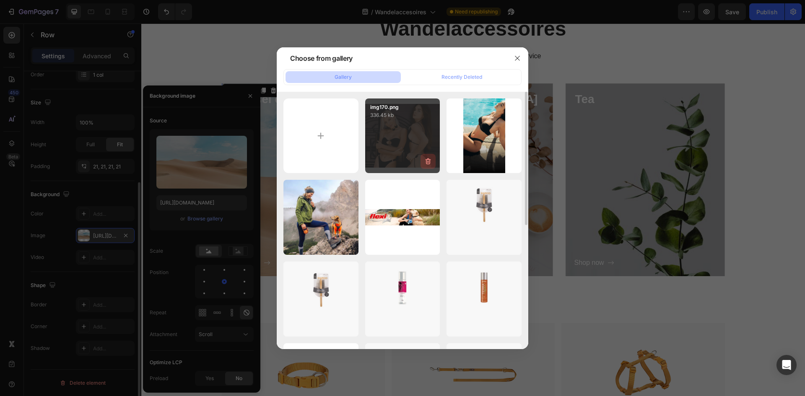
click at [428, 161] on icon "button" at bounding box center [428, 161] width 8 height 8
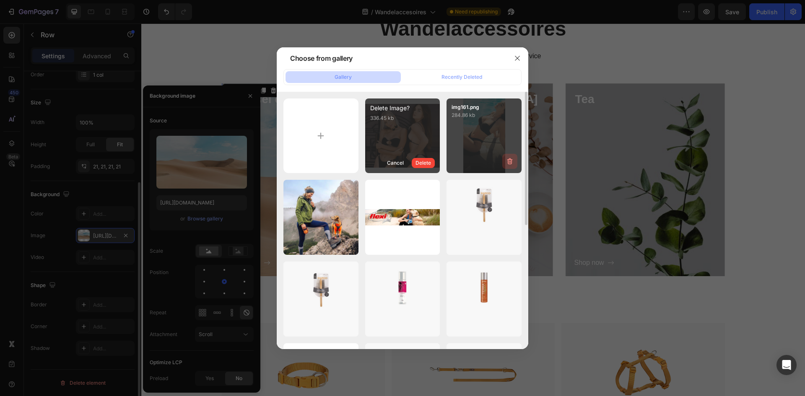
click at [509, 162] on icon "button" at bounding box center [510, 161] width 8 height 8
click at [505, 164] on div "Delete" at bounding box center [506, 163] width 16 height 8
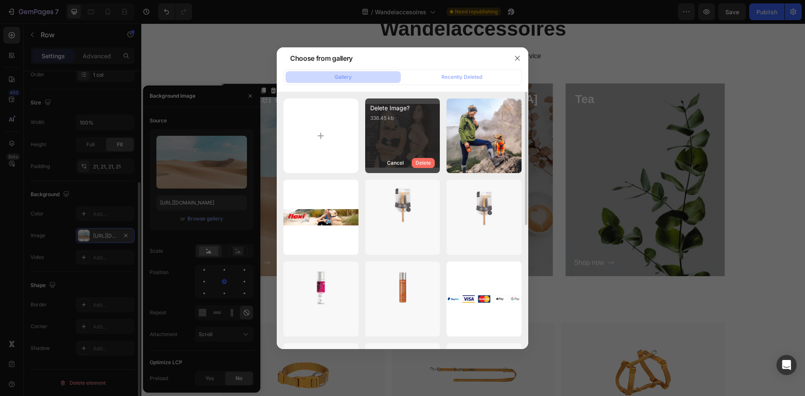
click at [432, 162] on button "Delete" at bounding box center [423, 163] width 23 height 10
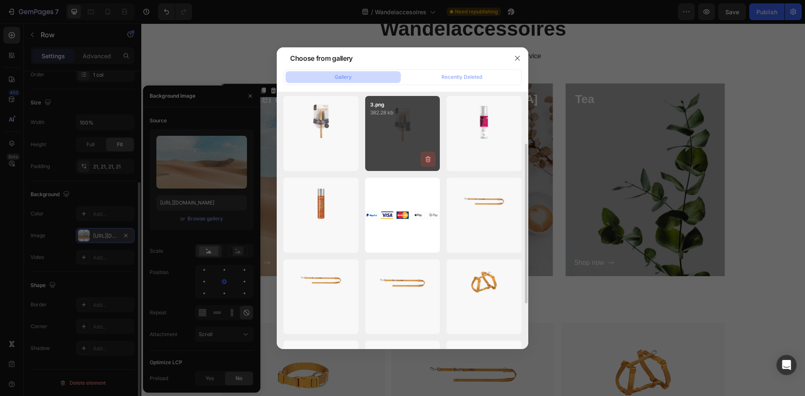
scroll to position [168, 0]
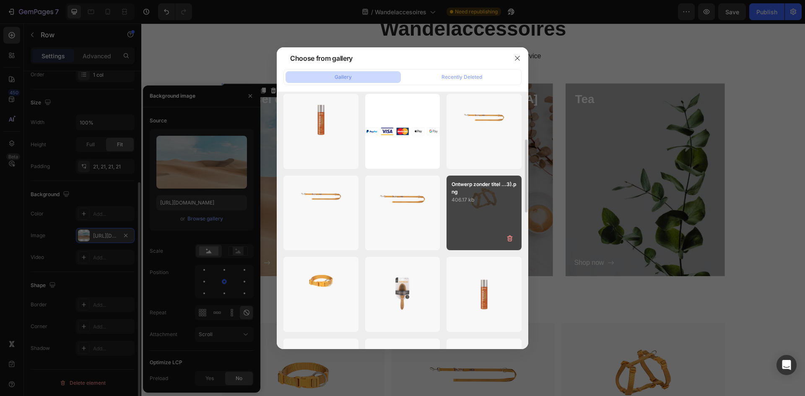
click at [491, 203] on p "406.17 kb" at bounding box center [484, 200] width 65 height 8
type input "[URL][DOMAIN_NAME]"
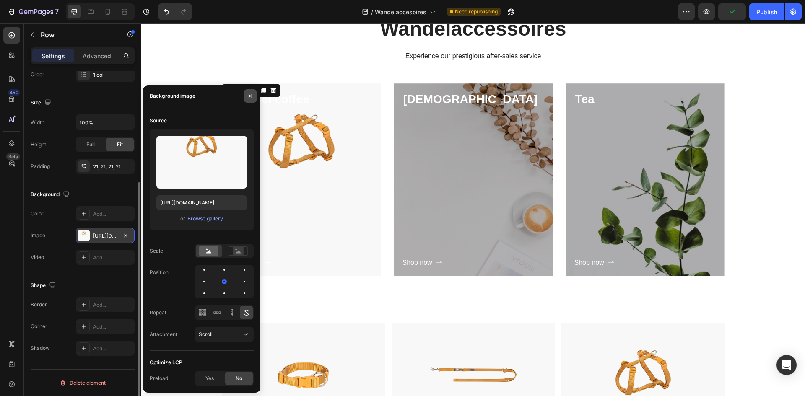
click at [251, 94] on icon "button" at bounding box center [250, 96] width 7 height 7
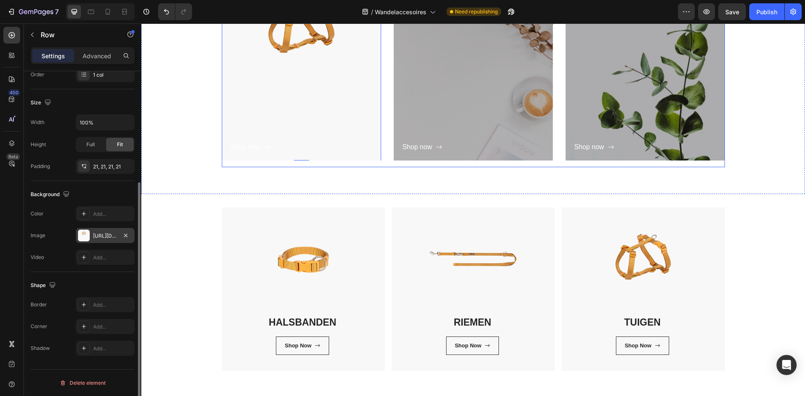
scroll to position [227, 0]
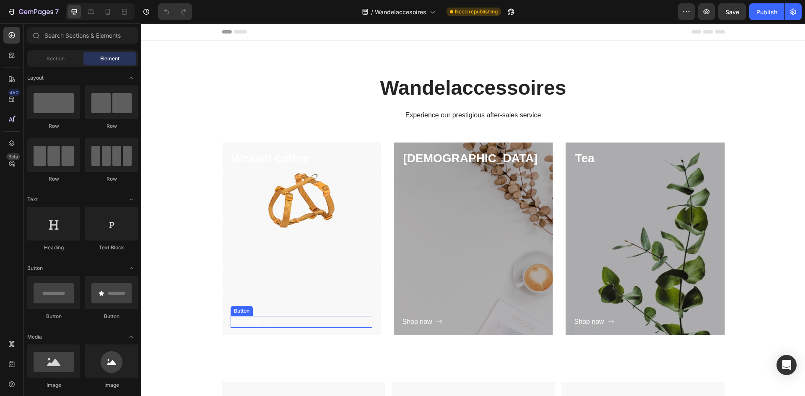
click at [289, 320] on div "Shop now Button" at bounding box center [302, 322] width 142 height 12
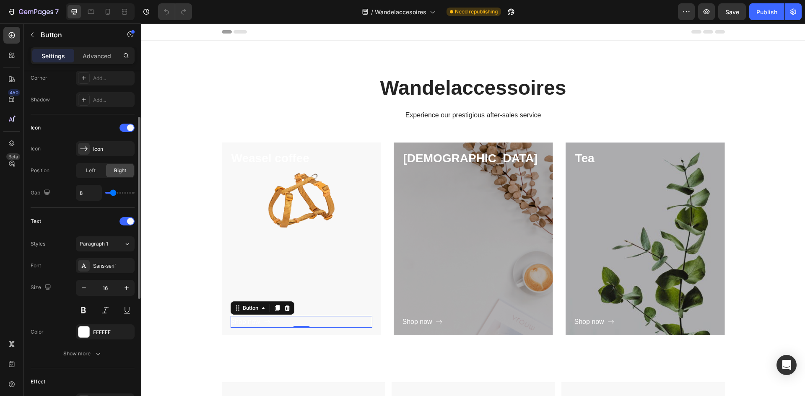
scroll to position [84, 0]
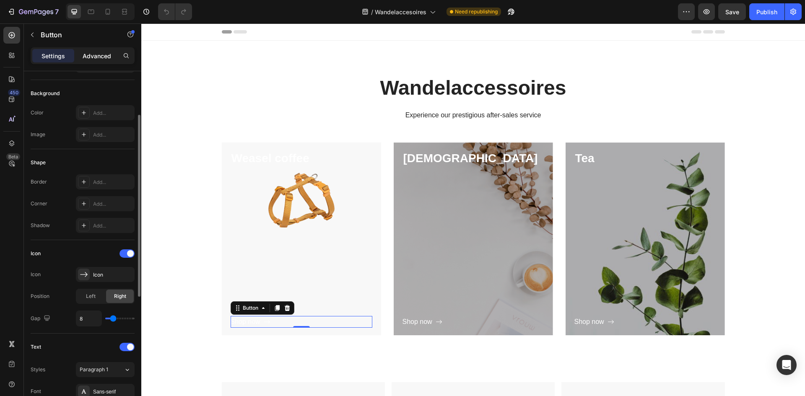
click at [104, 53] on p "Advanced" at bounding box center [97, 56] width 29 height 9
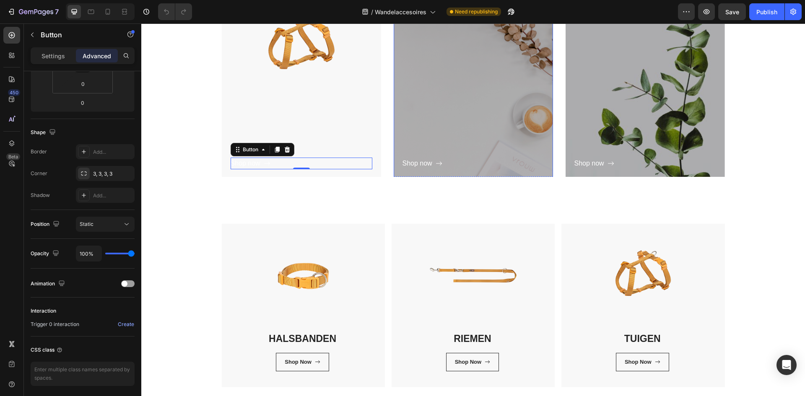
scroll to position [336, 0]
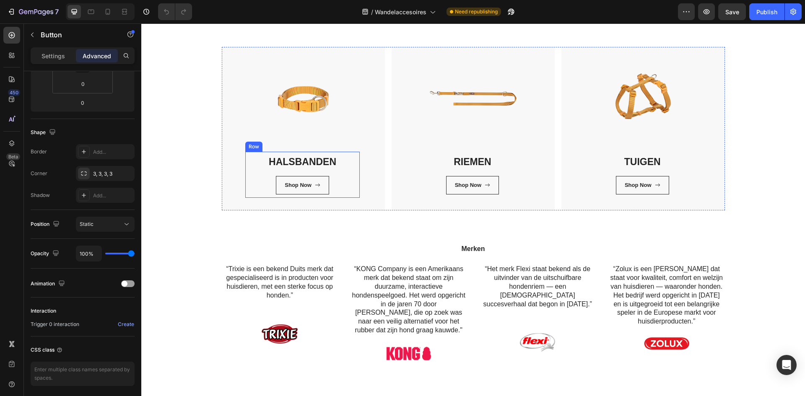
click at [346, 172] on div "HALSBANDEN Heading Shop Now Button" at bounding box center [303, 174] width 108 height 39
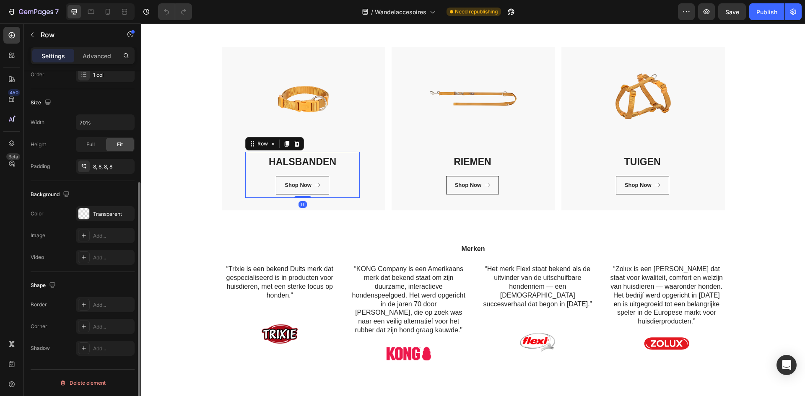
scroll to position [0, 0]
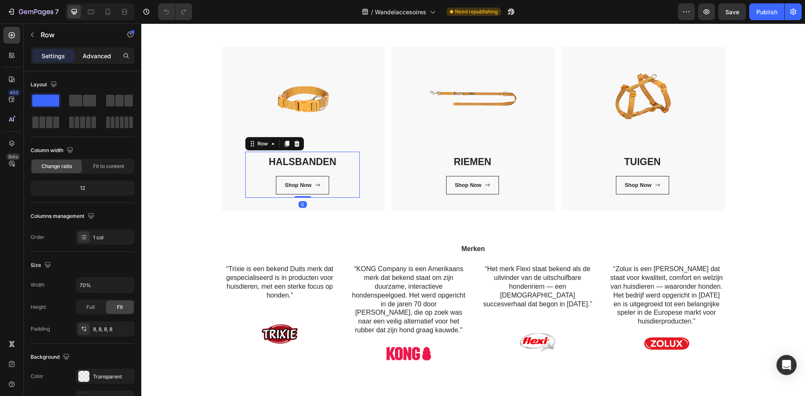
click at [107, 55] on p "Advanced" at bounding box center [97, 56] width 29 height 9
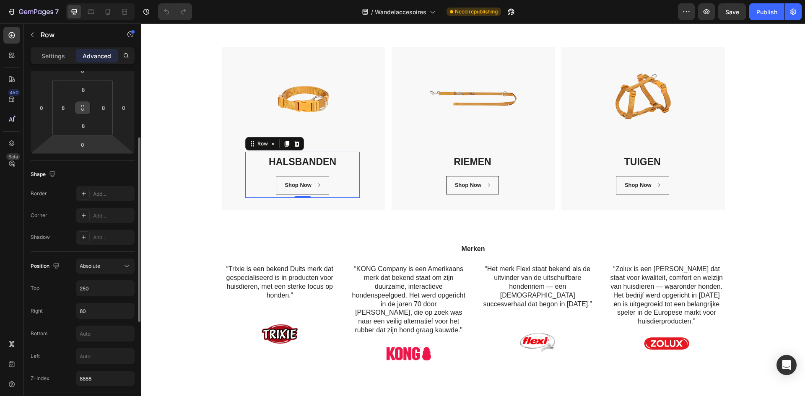
scroll to position [294, 0]
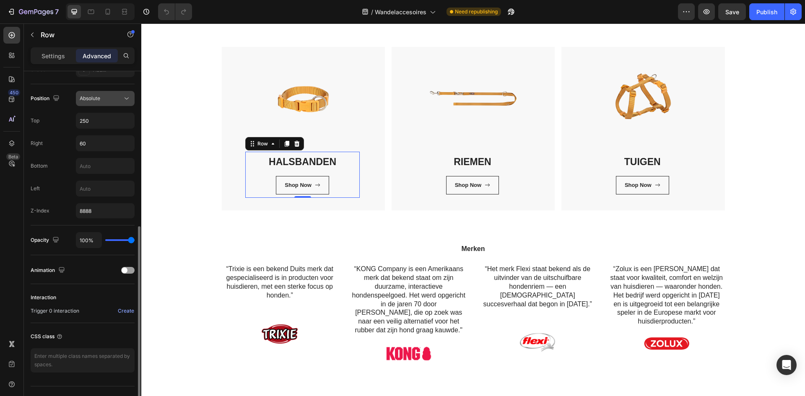
click at [128, 99] on icon at bounding box center [127, 99] width 4 height 2
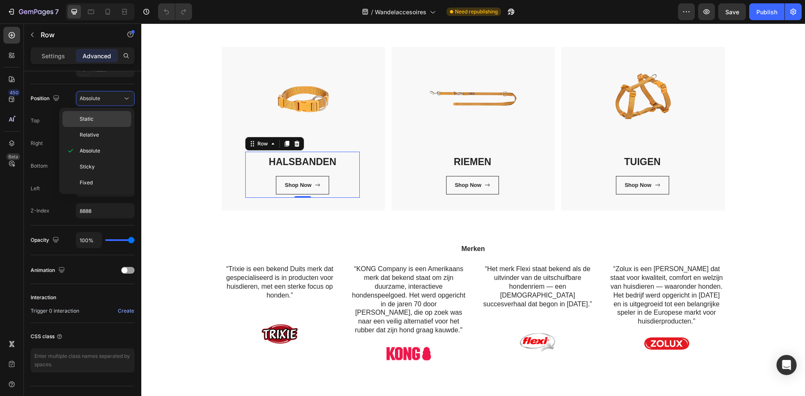
click at [117, 118] on p "Static" at bounding box center [104, 119] width 48 height 8
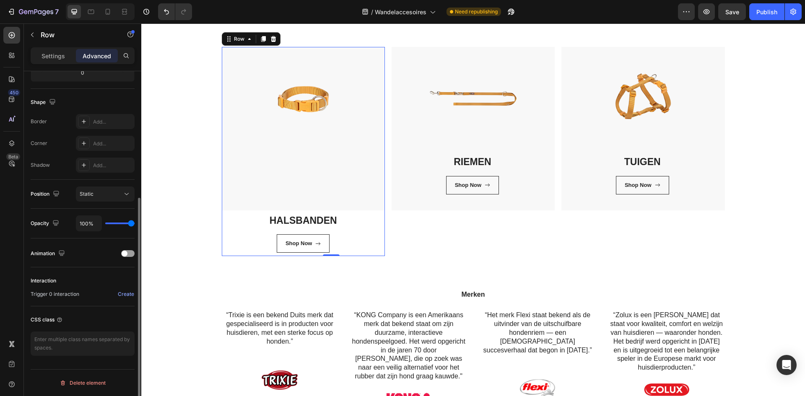
scroll to position [198, 0]
click at [128, 195] on icon at bounding box center [126, 194] width 8 height 8
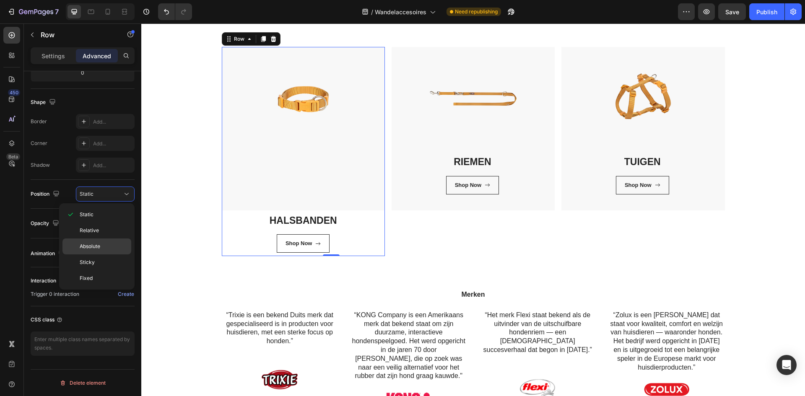
click at [121, 255] on div "Absolute" at bounding box center [97, 263] width 69 height 16
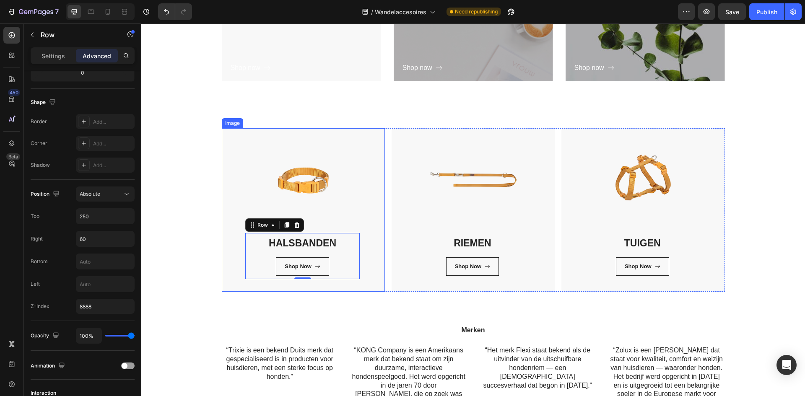
scroll to position [252, 0]
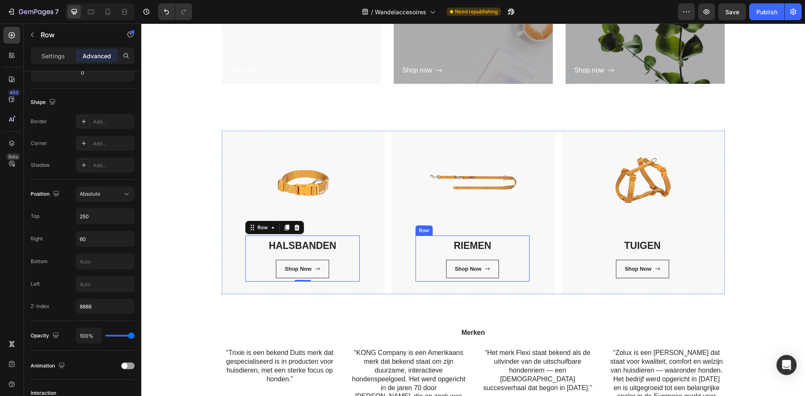
click at [507, 254] on div "RIEMEN Heading Shop Now Button" at bounding box center [473, 258] width 108 height 39
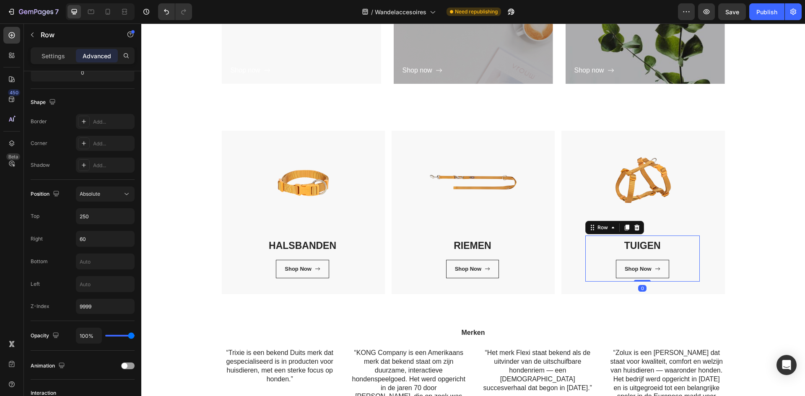
click at [676, 255] on div "TUIGEN Heading Shop Now Button" at bounding box center [643, 258] width 108 height 39
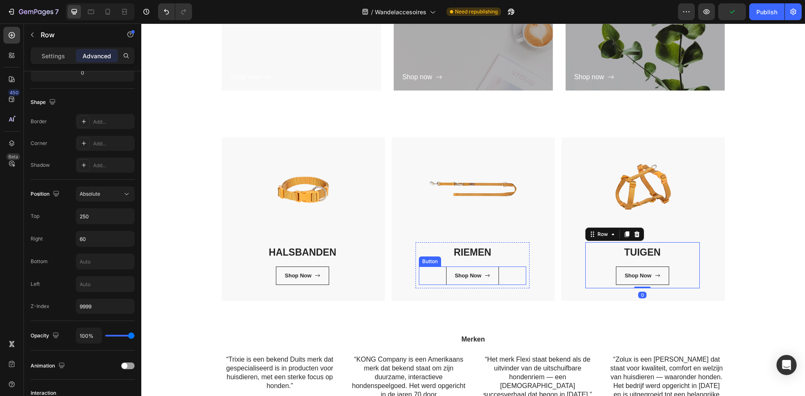
scroll to position [42, 0]
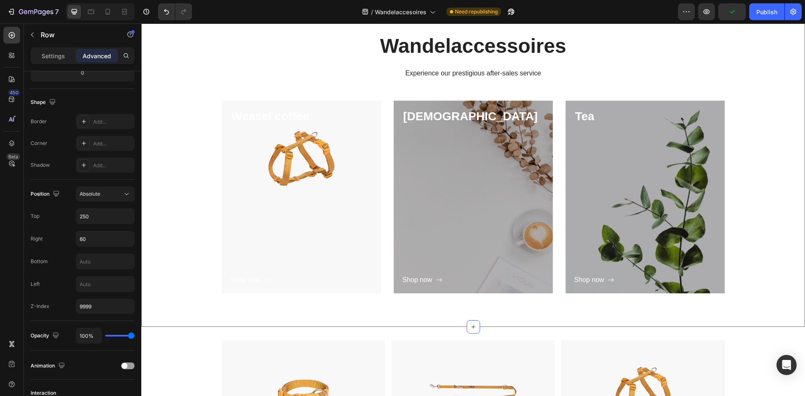
click at [764, 130] on div "Wandelaccessoires Heading Experience our prestigious after-sales service Text b…" at bounding box center [473, 169] width 651 height 275
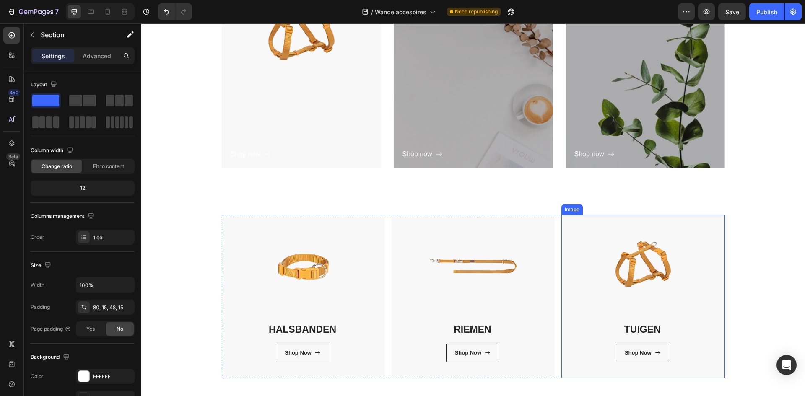
scroll to position [0, 0]
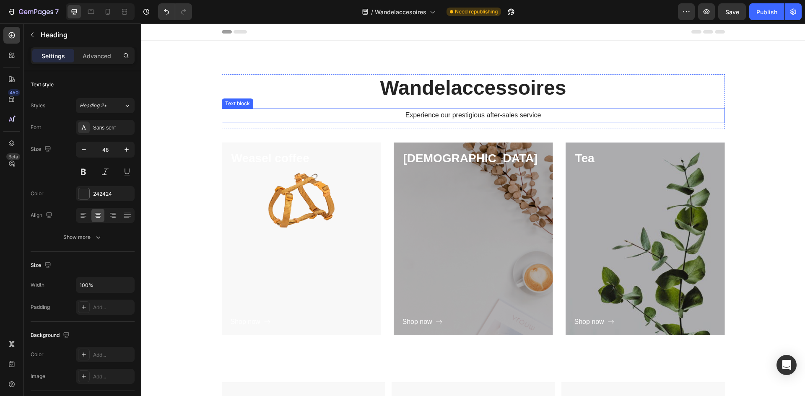
click at [294, 99] on h2 "Wandelaccessoires" at bounding box center [473, 88] width 503 height 28
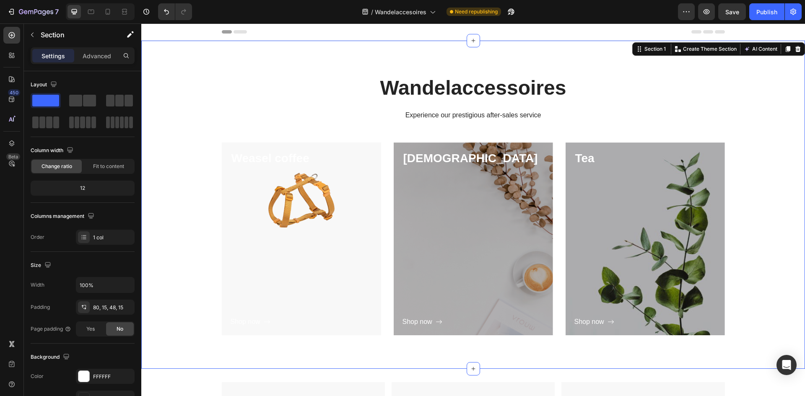
click at [362, 46] on div "Wandelaccessoires Heading Experience our prestigious after-sales service Text b…" at bounding box center [473, 205] width 664 height 328
click at [793, 49] on div at bounding box center [798, 49] width 10 height 10
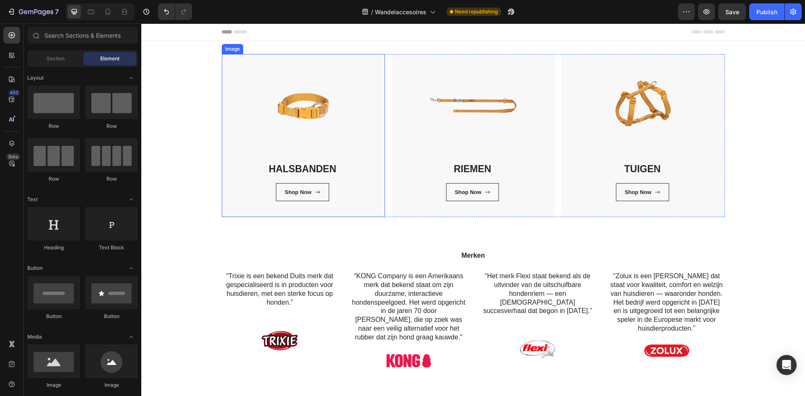
click at [359, 135] on img at bounding box center [303, 135] width 163 height 163
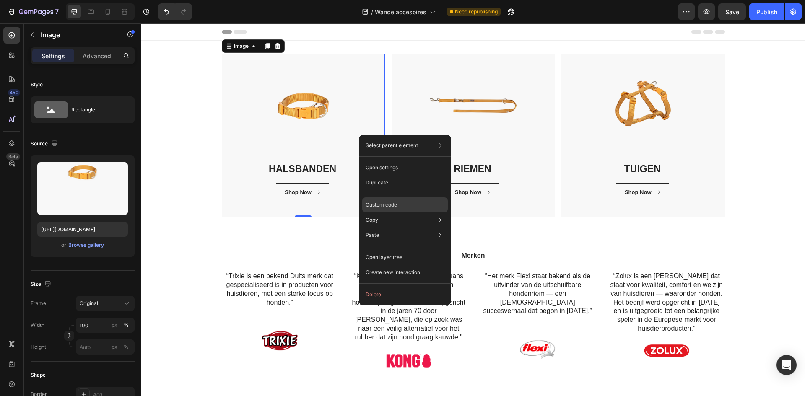
click at [427, 228] on div "Custom code" at bounding box center [405, 235] width 86 height 15
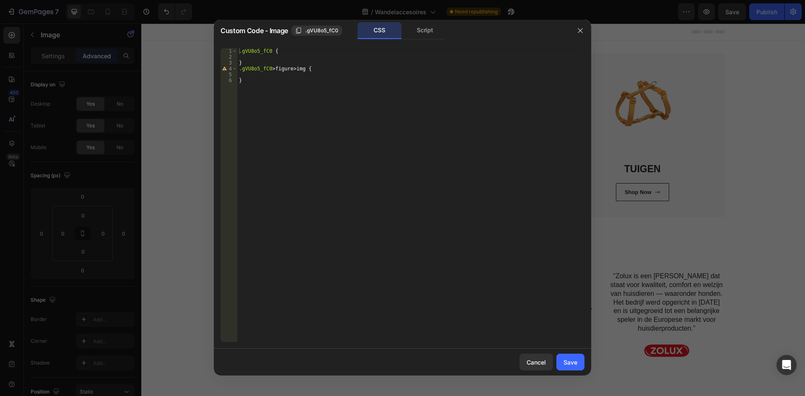
type textarea "}"
click at [378, 91] on div ".gVU8o5_fC0 { } .gVU8o5_fC0 > figure > img { }" at bounding box center [410, 201] width 347 height 306
paste textarea
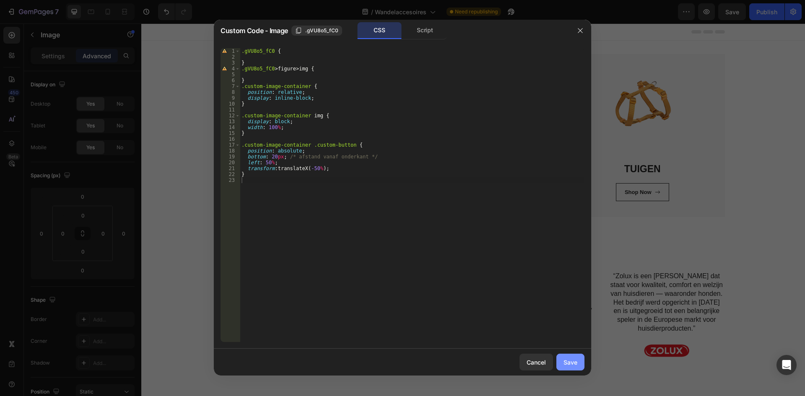
click at [578, 359] on button "Save" at bounding box center [571, 362] width 28 height 17
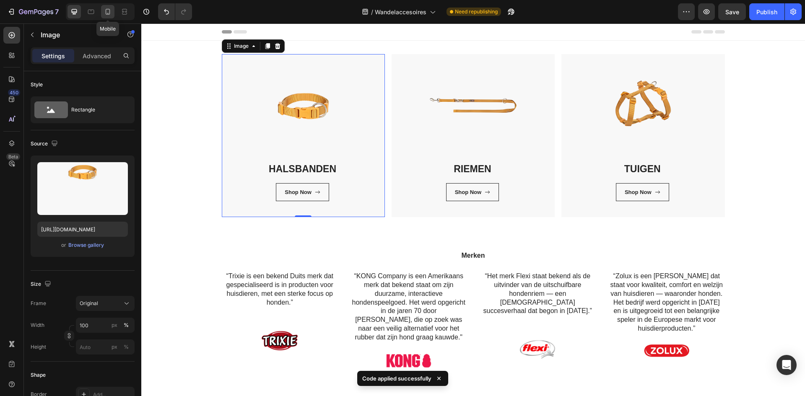
click at [107, 15] on icon at bounding box center [108, 12] width 5 height 6
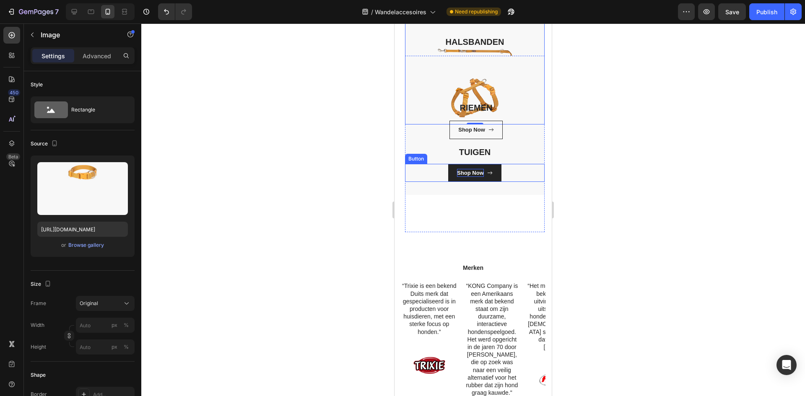
scroll to position [42, 0]
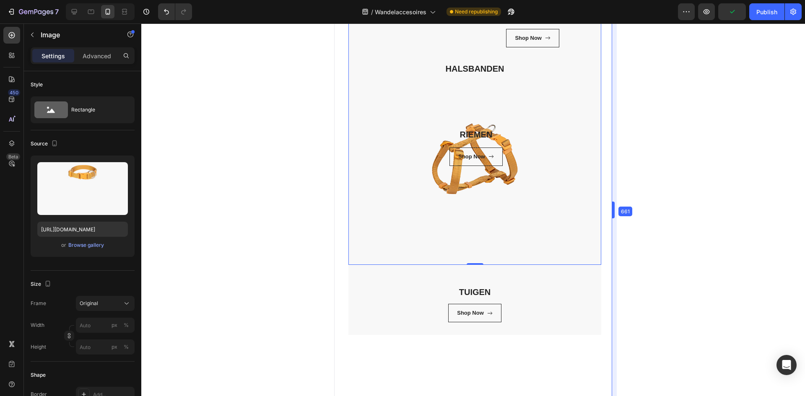
type input "100"
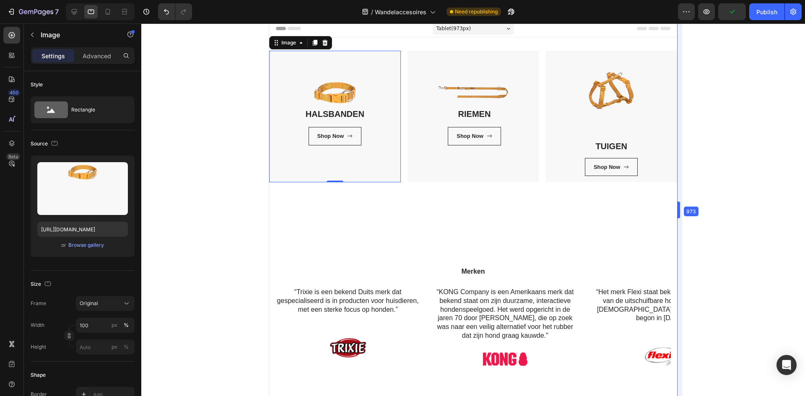
scroll to position [1, 0]
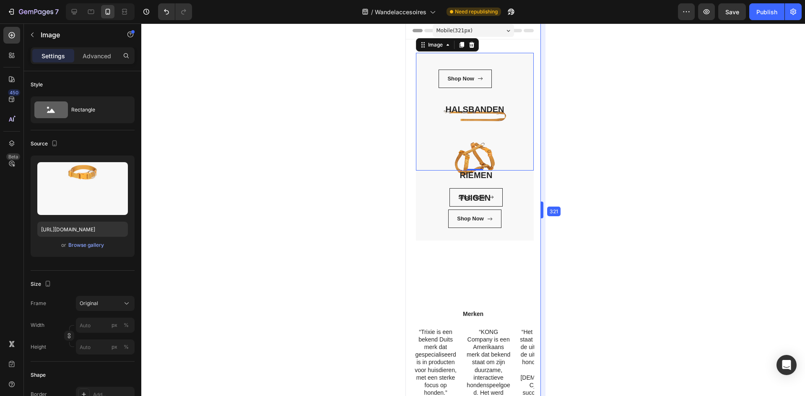
drag, startPoint x: 552, startPoint y: 183, endPoint x: 117, endPoint y: 217, distance: 436.4
click at [148, 13] on icon "button" at bounding box center [146, 12] width 8 height 8
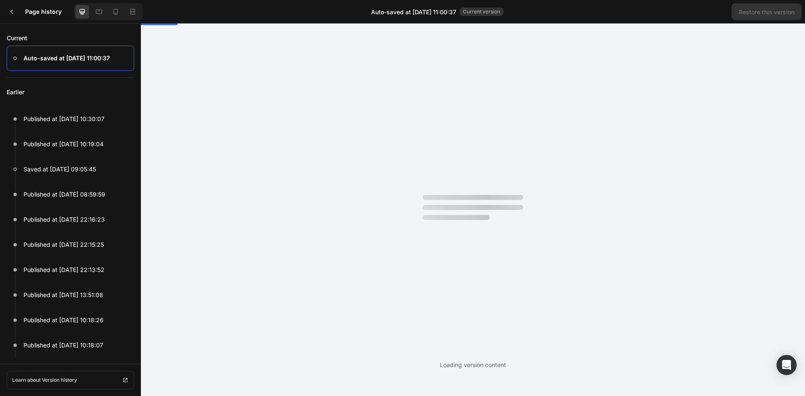
scroll to position [0, 0]
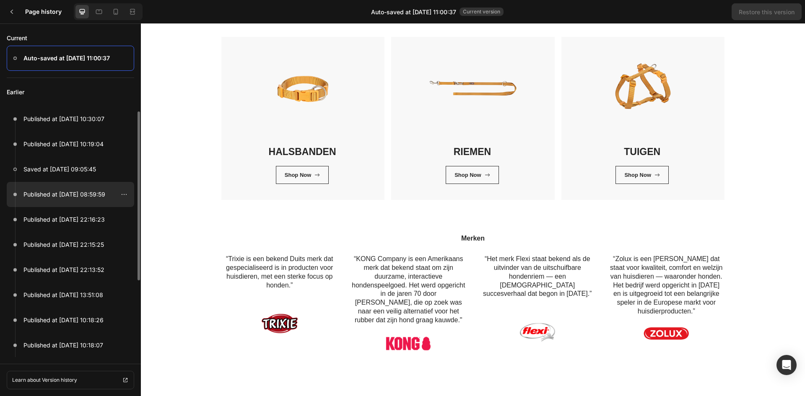
click at [105, 199] on p "Published at Aug 27, 08:59:59" at bounding box center [64, 195] width 82 height 10
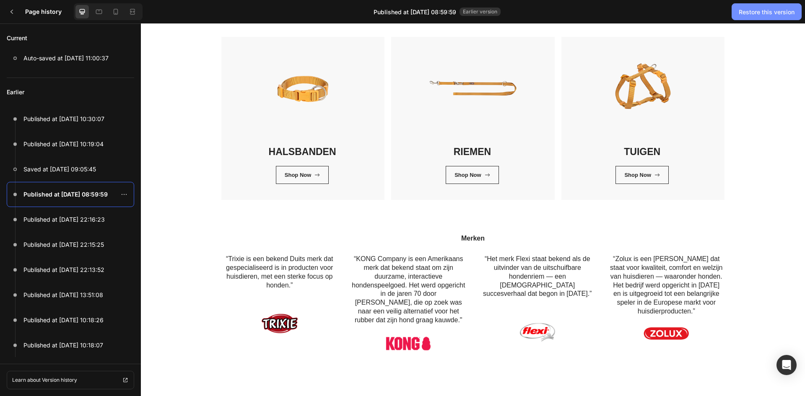
click at [784, 8] on div "Restore this version" at bounding box center [767, 12] width 56 height 9
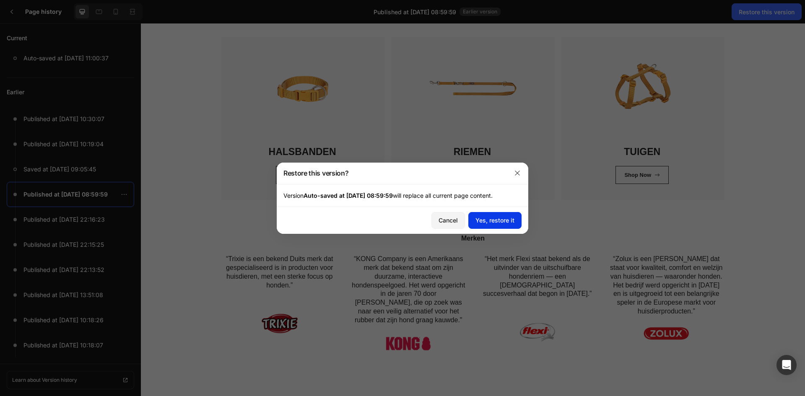
click at [495, 217] on div "Yes, restore it" at bounding box center [495, 220] width 39 height 9
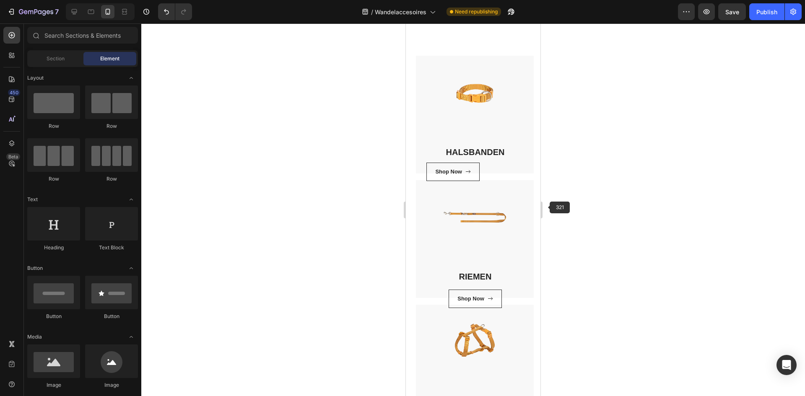
scroll to position [252, 0]
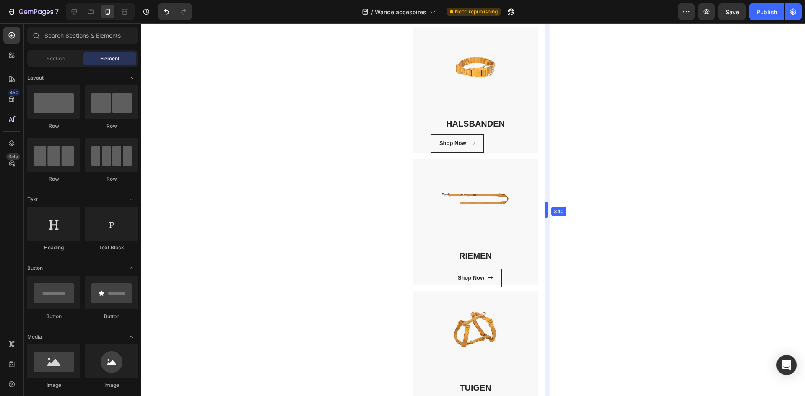
drag, startPoint x: 544, startPoint y: 224, endPoint x: 449, endPoint y: 231, distance: 95.0
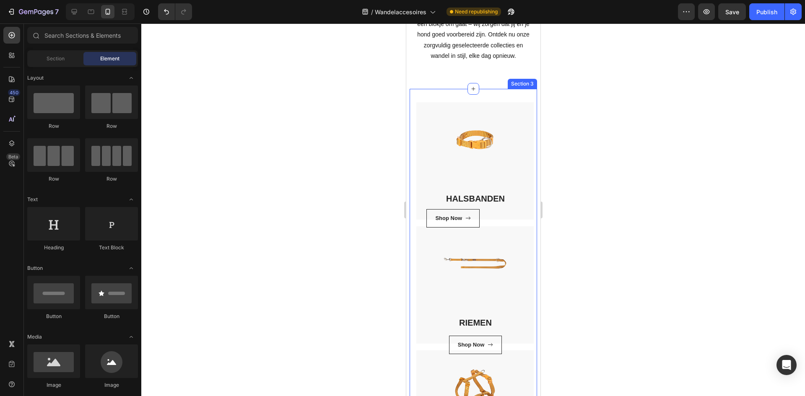
scroll to position [168, 0]
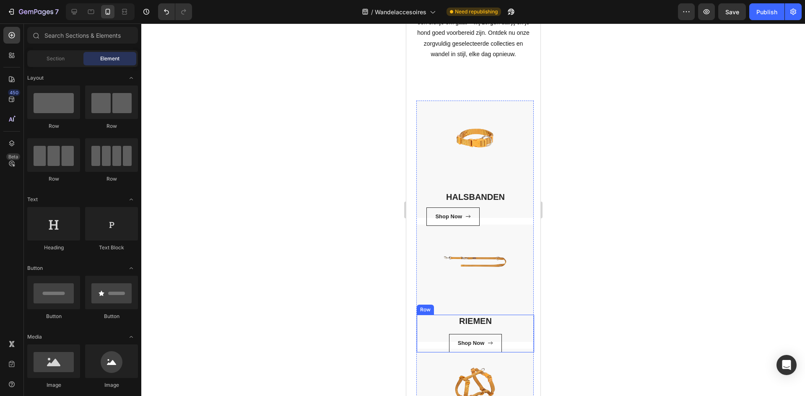
click at [518, 336] on div "RIEMEN Heading Shop Now Button" at bounding box center [475, 334] width 117 height 38
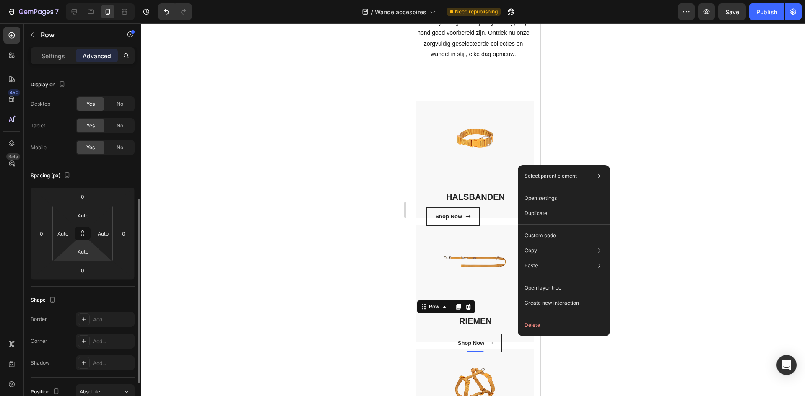
scroll to position [294, 0]
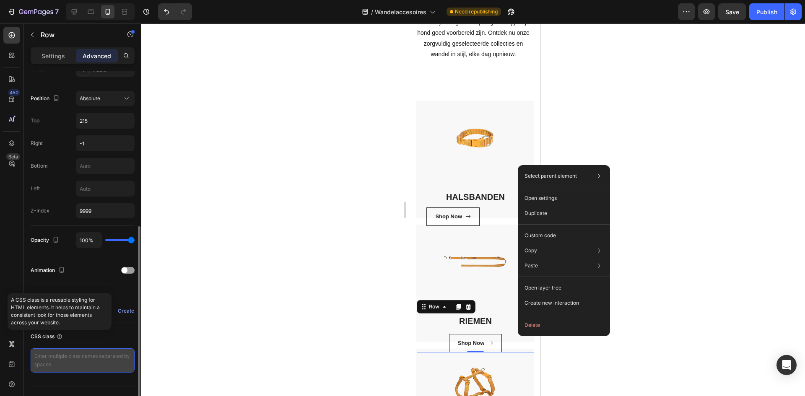
click at [51, 358] on textarea at bounding box center [83, 361] width 104 height 24
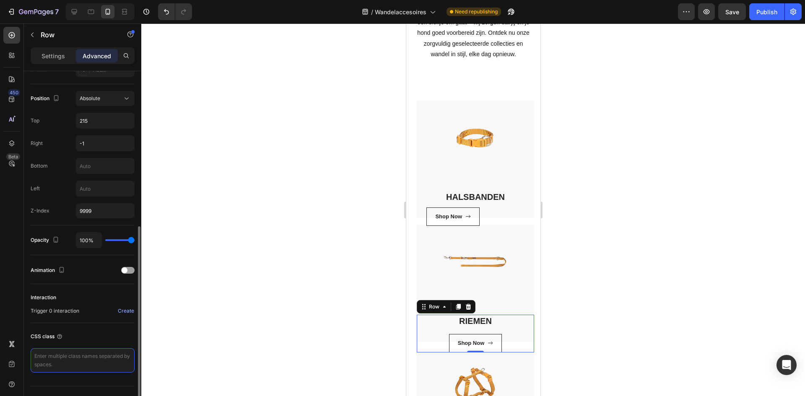
paste textarea "/* Algemene stijl voor titels */ h1, h2, .gpm-title { text-align: center; /* Ti…"
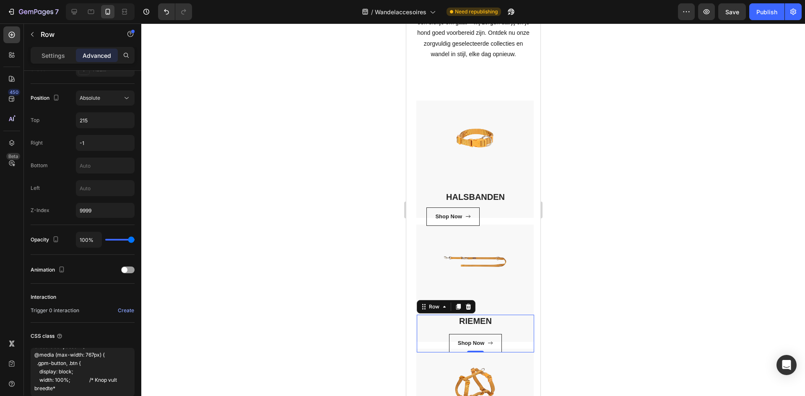
type textarea "/* Algemene stijl voor titels */ h1, h2, .gpm-title { text-align: center; /* Ti…"
click at [300, 293] on div at bounding box center [473, 209] width 664 height 373
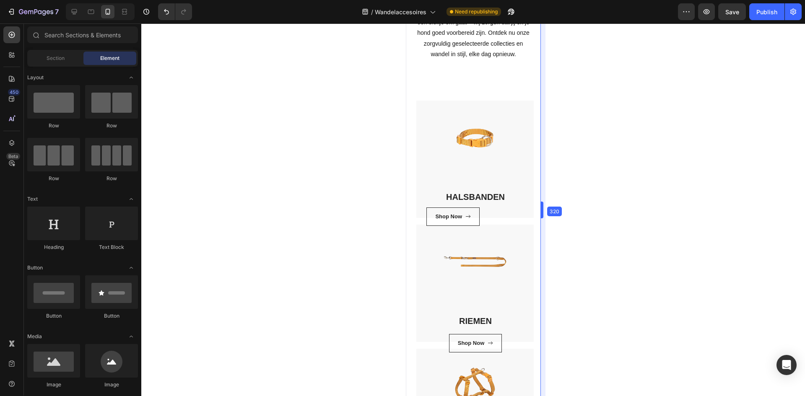
drag, startPoint x: 544, startPoint y: 222, endPoint x: 555, endPoint y: 221, distance: 11.3
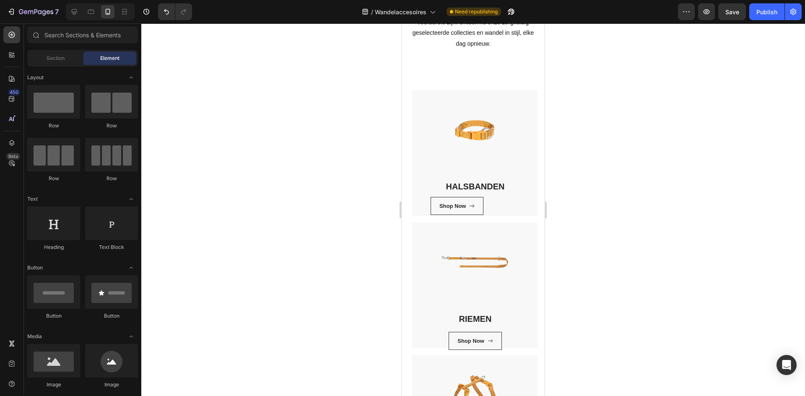
drag, startPoint x: 555, startPoint y: 221, endPoint x: 578, endPoint y: 221, distance: 23.1
click at [578, 221] on div at bounding box center [473, 209] width 664 height 373
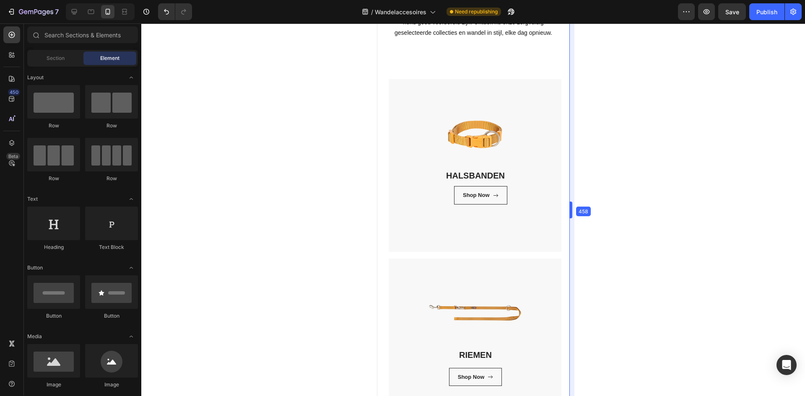
drag, startPoint x: 547, startPoint y: 227, endPoint x: 600, endPoint y: 226, distance: 52.4
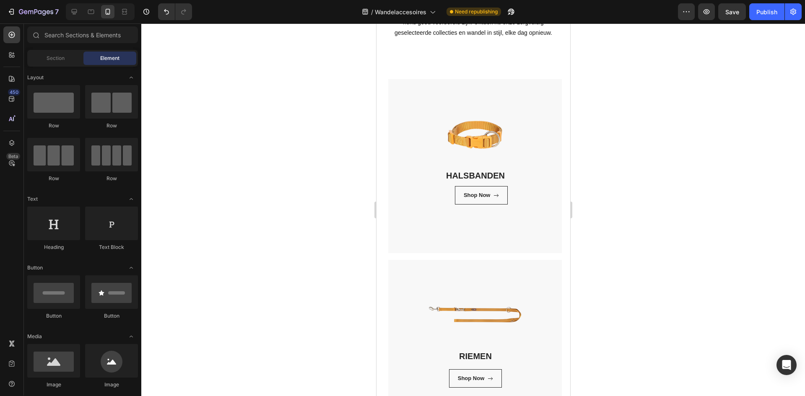
drag, startPoint x: 600, startPoint y: 226, endPoint x: 576, endPoint y: 228, distance: 23.6
click at [665, 228] on div at bounding box center [473, 209] width 664 height 373
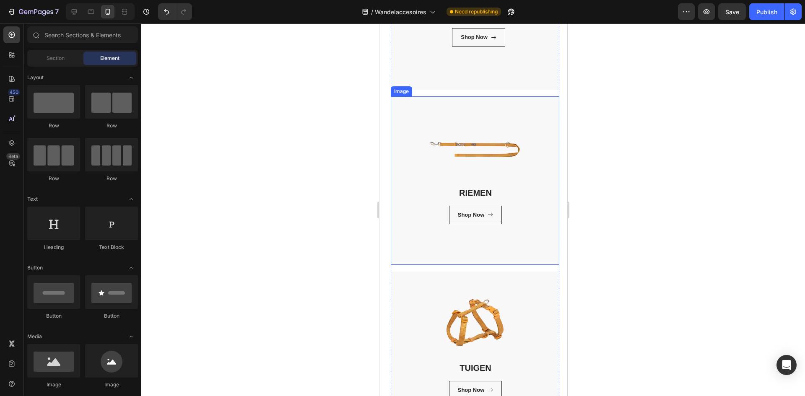
scroll to position [148, 0]
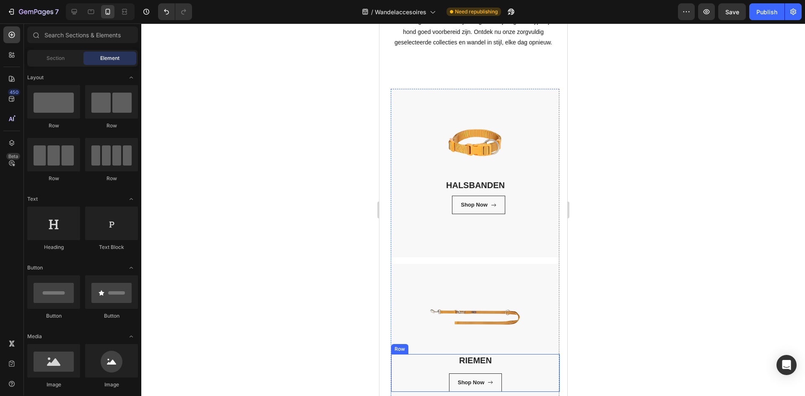
click at [509, 364] on div "RIEMEN Heading Shop Now Button" at bounding box center [475, 373] width 169 height 38
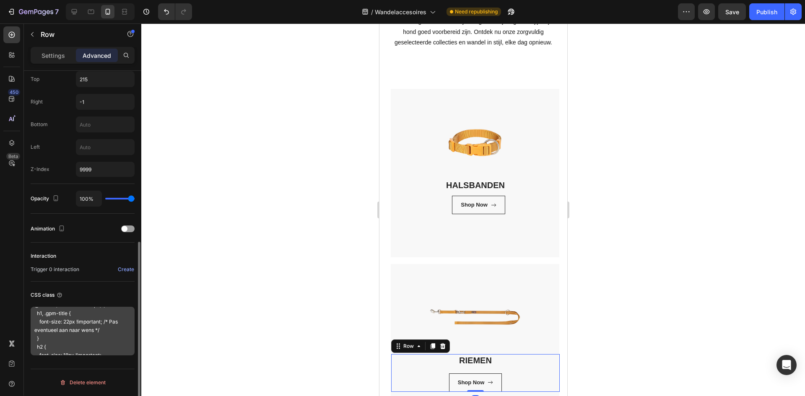
scroll to position [294, 0]
click at [104, 344] on textarea "/* Algemene stijl voor titels */ h1, h2, .gpm-title { text-align: center; /* Ti…" at bounding box center [83, 331] width 104 height 49
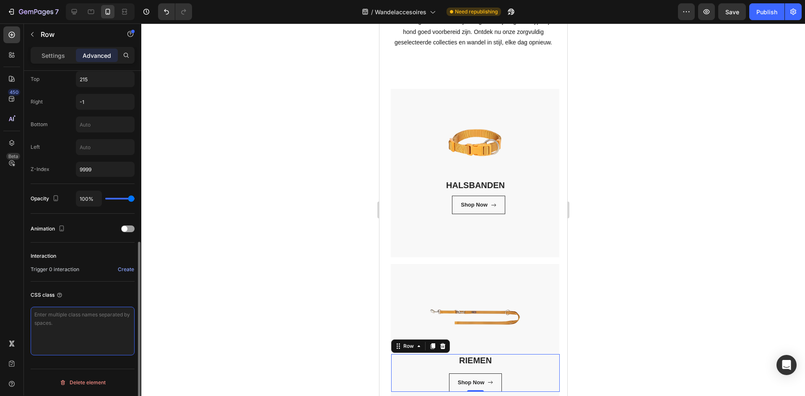
scroll to position [0, 0]
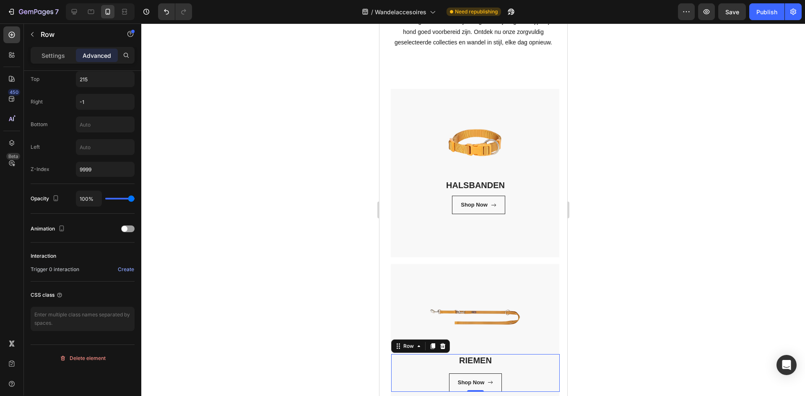
click at [263, 217] on div at bounding box center [473, 209] width 664 height 373
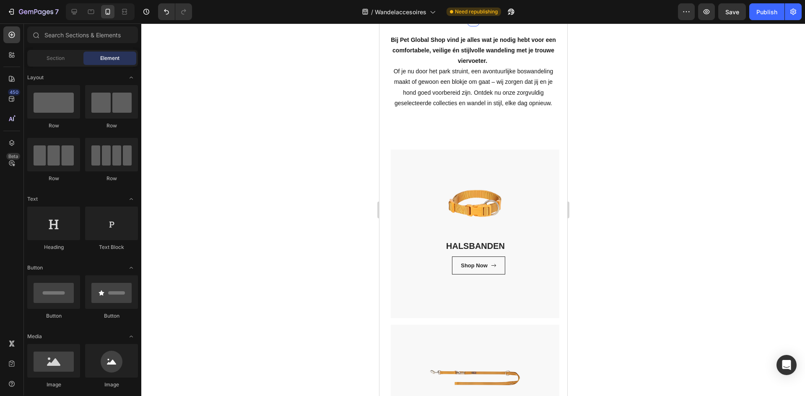
scroll to position [84, 0]
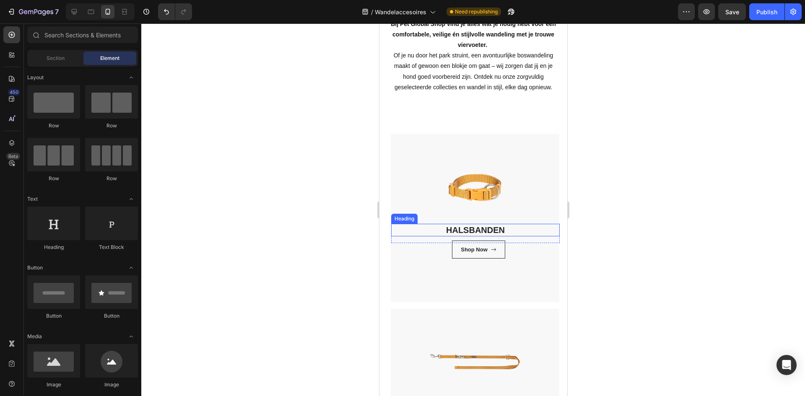
click at [507, 226] on h3 "HALSBANDEN" at bounding box center [475, 230] width 169 height 13
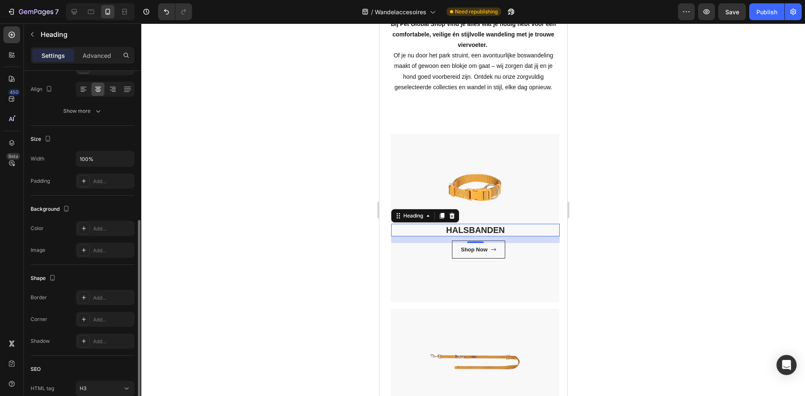
scroll to position [168, 0]
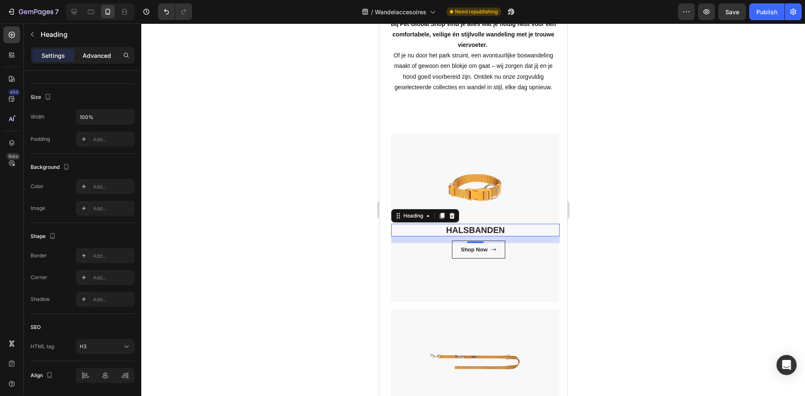
click at [94, 51] on p "Advanced" at bounding box center [97, 55] width 29 height 9
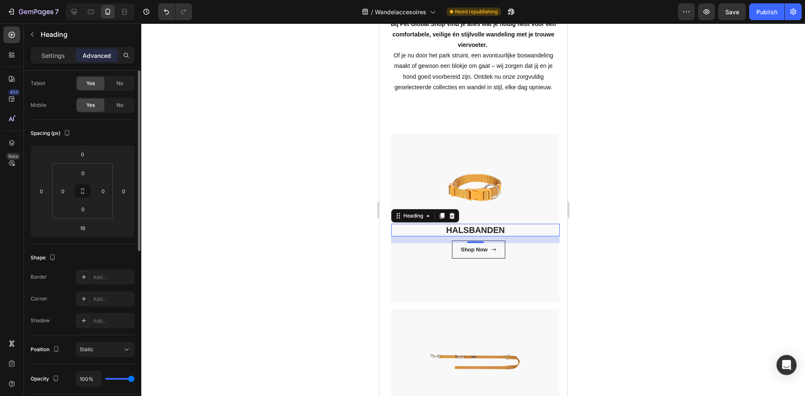
scroll to position [0, 0]
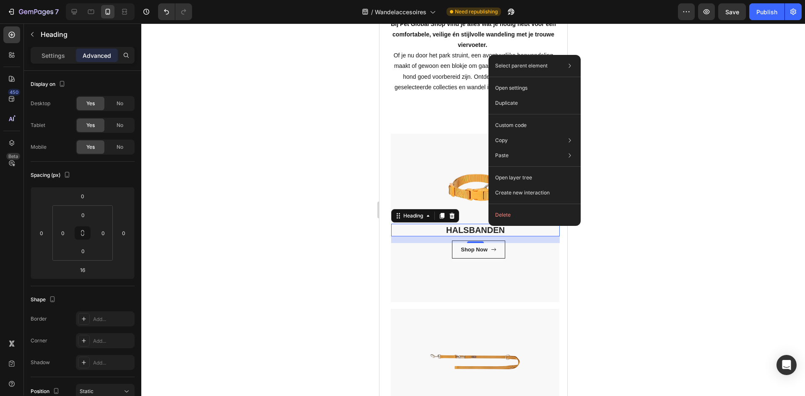
click at [280, 191] on div at bounding box center [473, 209] width 664 height 373
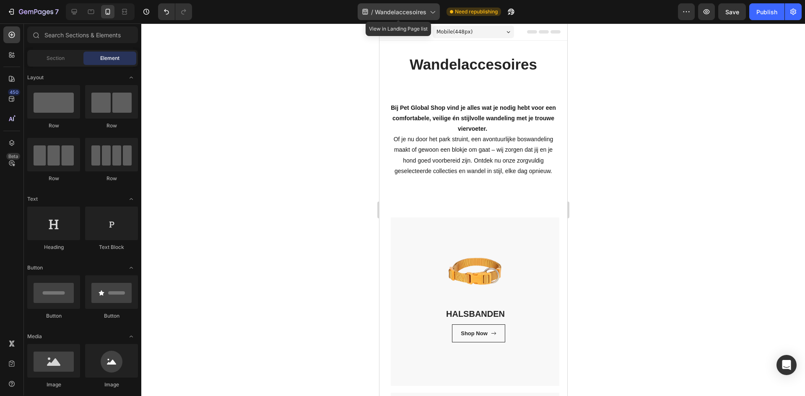
click at [415, 16] on div "/ Wandelaccesoires" at bounding box center [399, 11] width 82 height 17
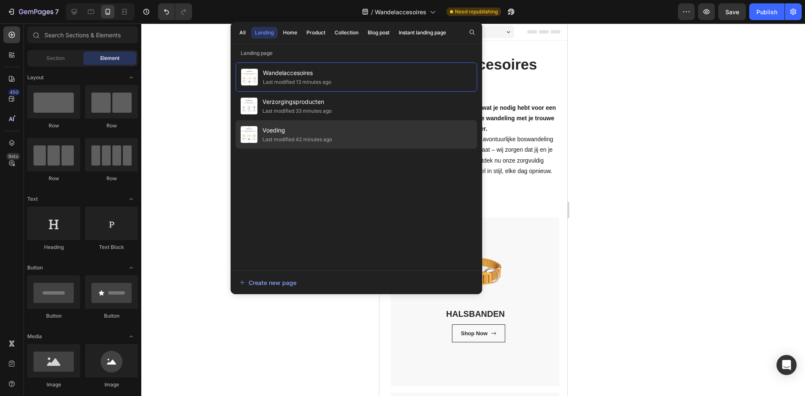
click at [330, 137] on div "Last modified 42 minutes ago" at bounding box center [298, 139] width 70 height 8
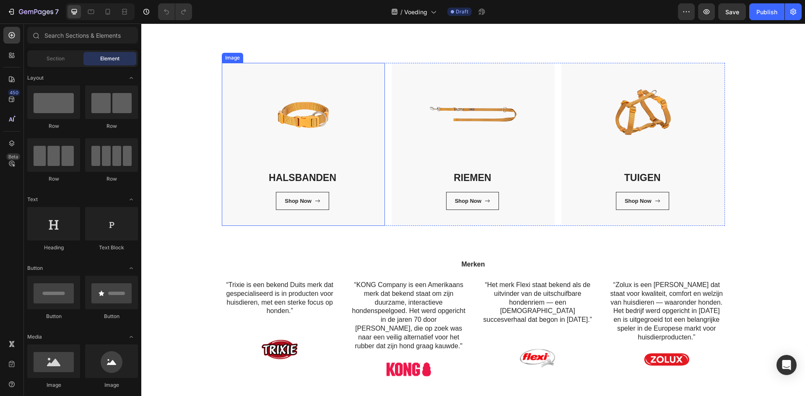
scroll to position [126, 0]
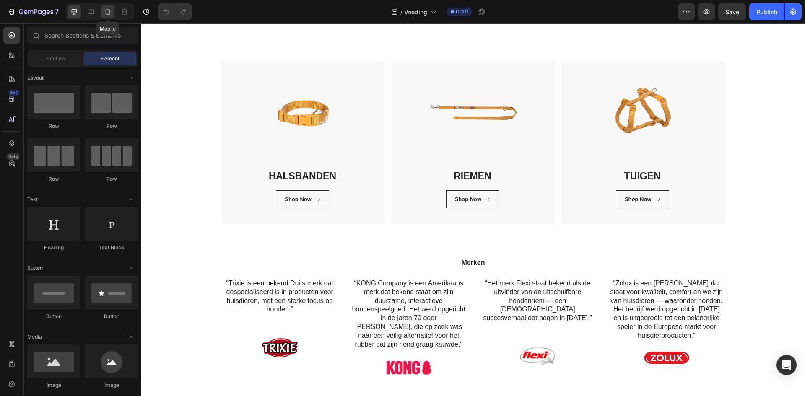
click at [112, 13] on icon at bounding box center [108, 12] width 8 height 8
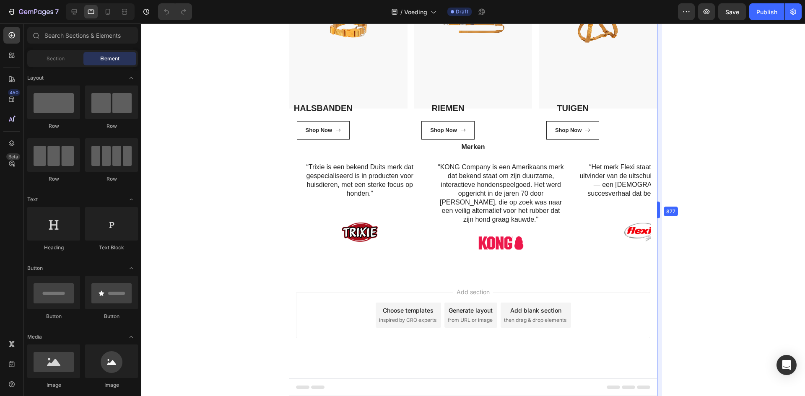
scroll to position [219, 0]
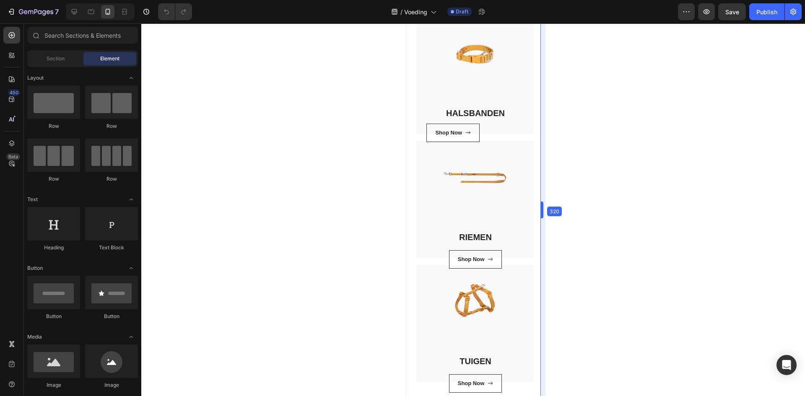
drag, startPoint x: 553, startPoint y: 154, endPoint x: 309, endPoint y: 231, distance: 255.9
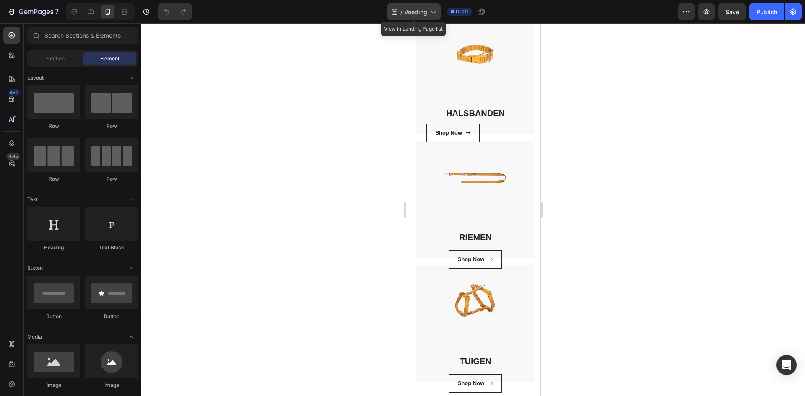
click at [425, 14] on span "Voeding" at bounding box center [415, 12] width 23 height 9
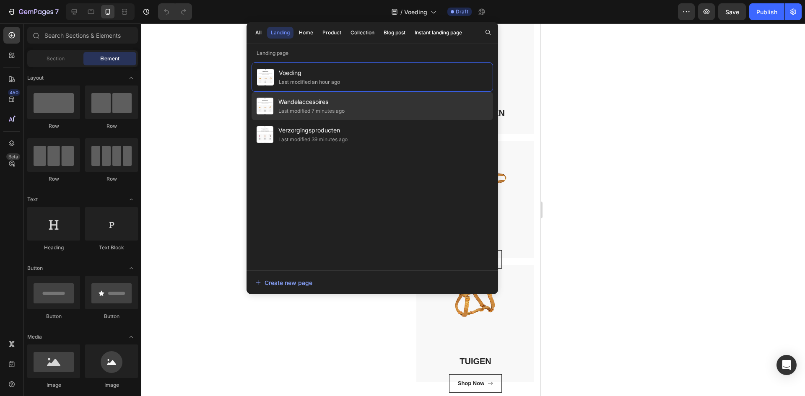
click at [420, 120] on div "Wandelaccesoires Last modified 7 minutes ago" at bounding box center [373, 134] width 242 height 29
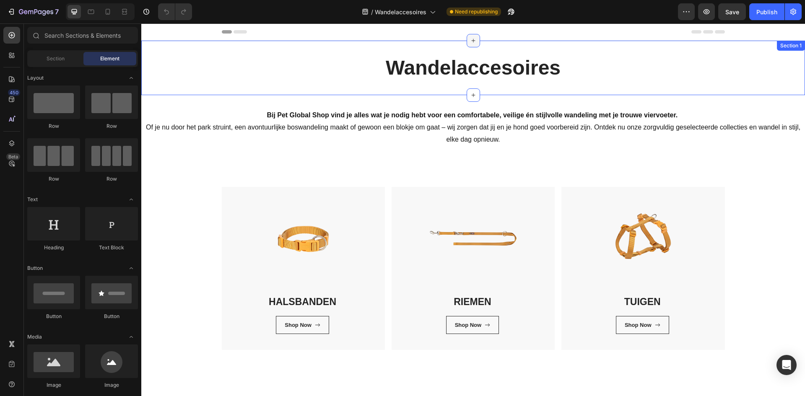
click at [472, 41] on icon at bounding box center [474, 41] width 4 height 4
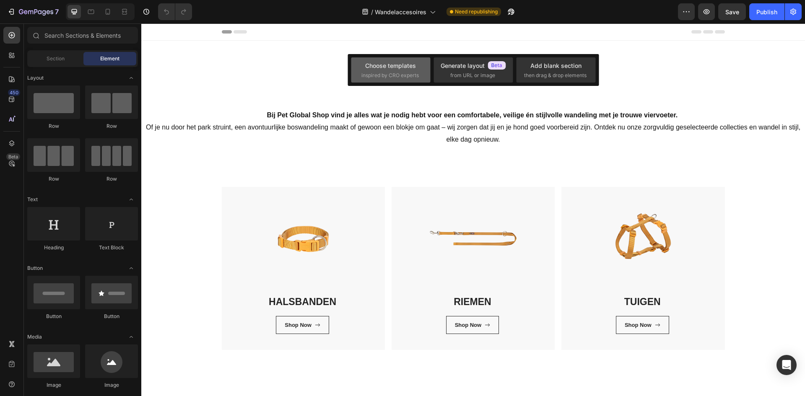
click at [397, 70] on div "Choose templates" at bounding box center [390, 65] width 51 height 9
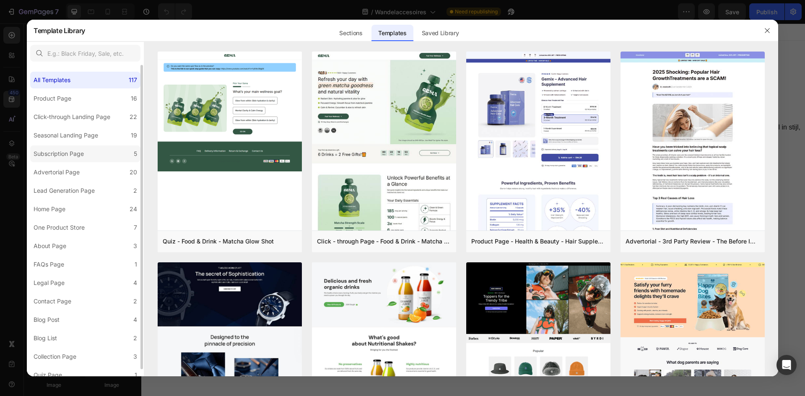
click at [98, 154] on label "Subscription Page 5" at bounding box center [85, 154] width 110 height 17
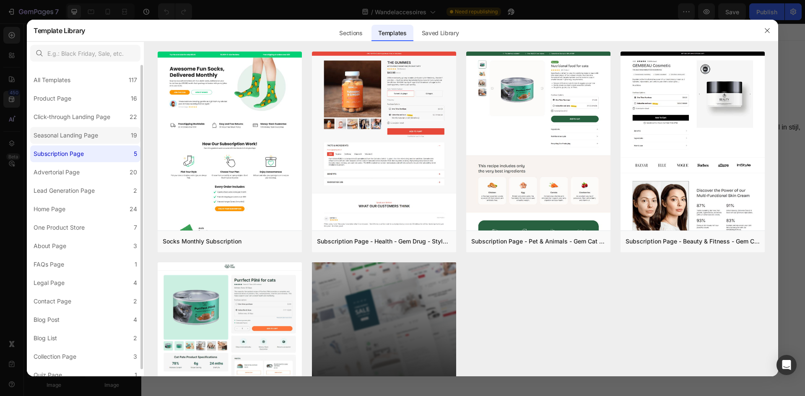
click at [91, 127] on label "Seasonal Landing Page 19" at bounding box center [85, 135] width 110 height 17
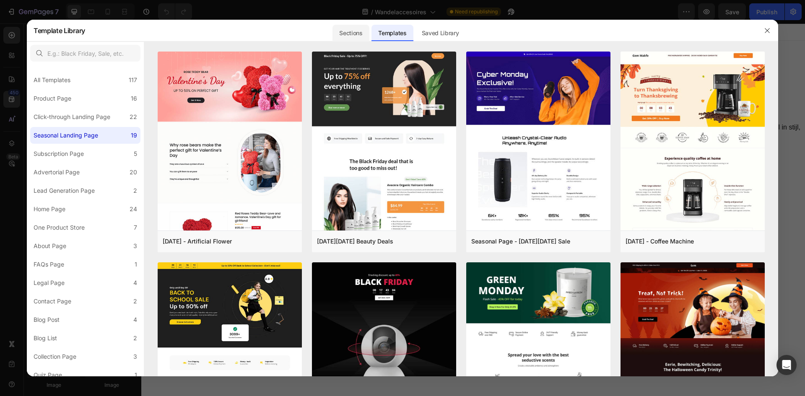
click at [352, 35] on div "Sections" at bounding box center [351, 33] width 36 height 17
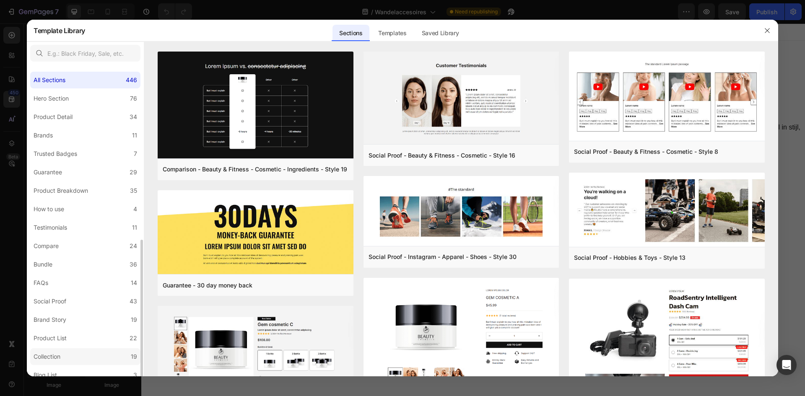
scroll to position [99, 0]
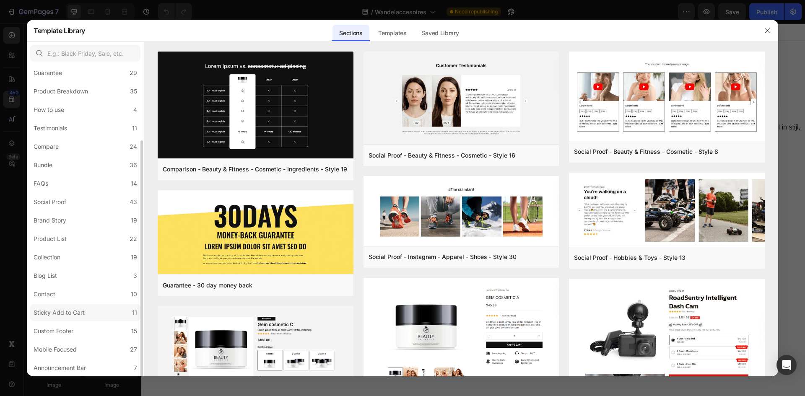
click at [113, 315] on label "Sticky Add to Cart 11" at bounding box center [85, 313] width 110 height 17
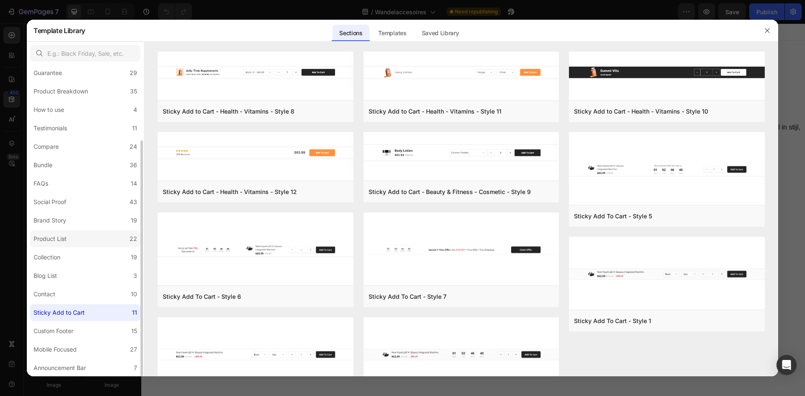
click at [110, 246] on label "Product List 22" at bounding box center [85, 239] width 110 height 17
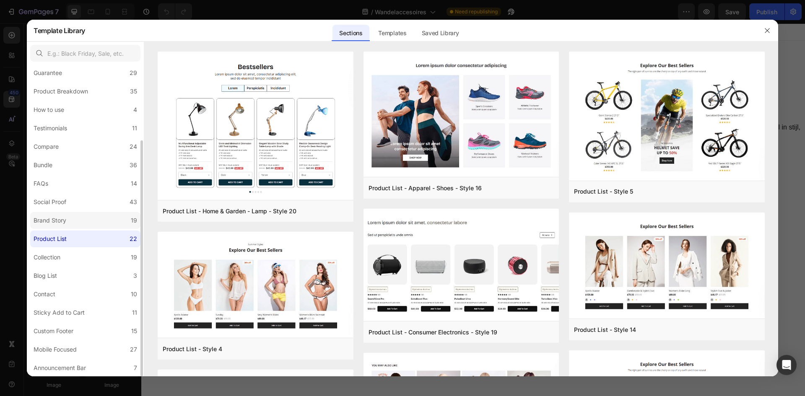
scroll to position [57, 0]
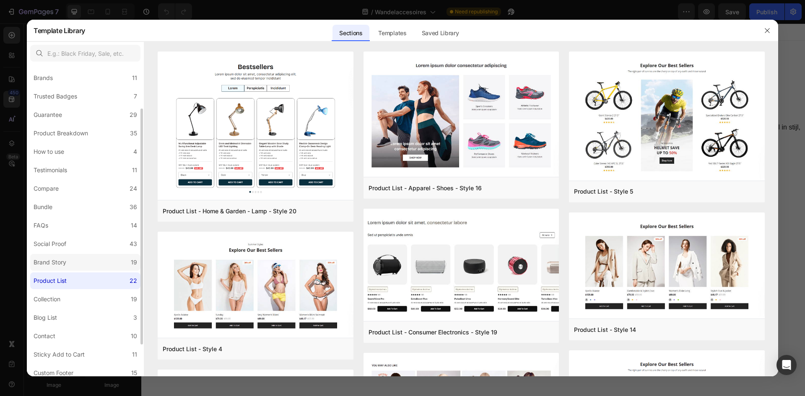
click at [118, 216] on label "Bundle 36" at bounding box center [85, 207] width 110 height 17
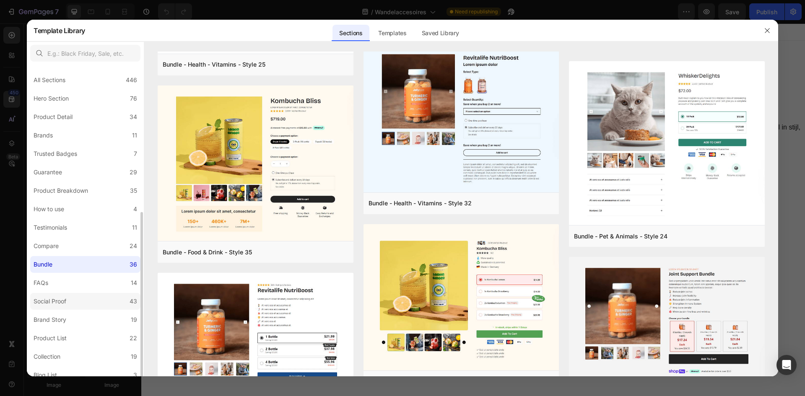
scroll to position [99, 0]
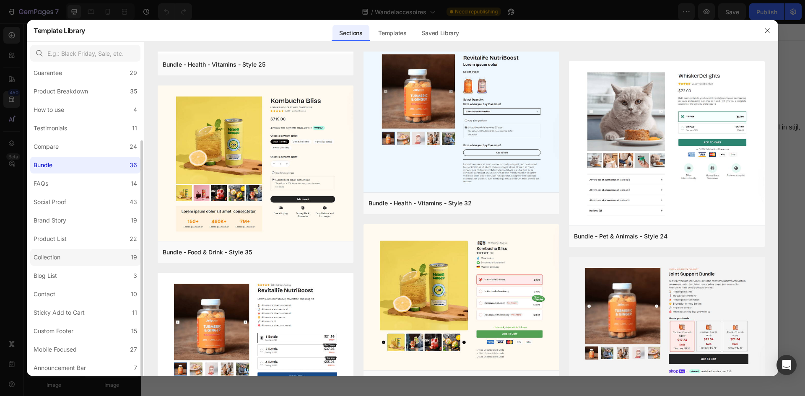
click at [118, 259] on label "Collection 19" at bounding box center [85, 257] width 110 height 17
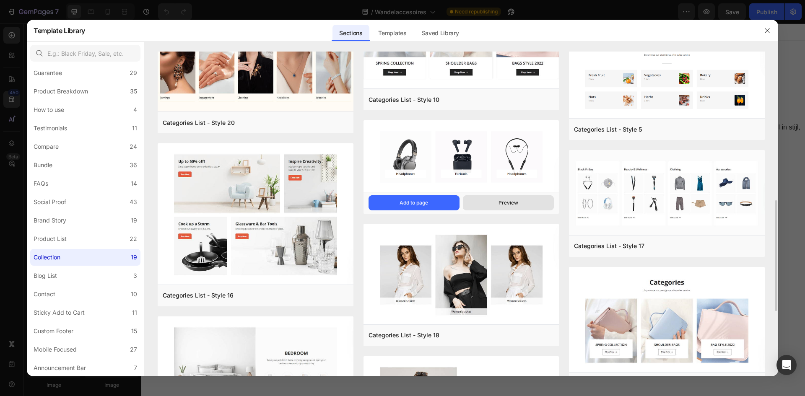
scroll to position [521, 0]
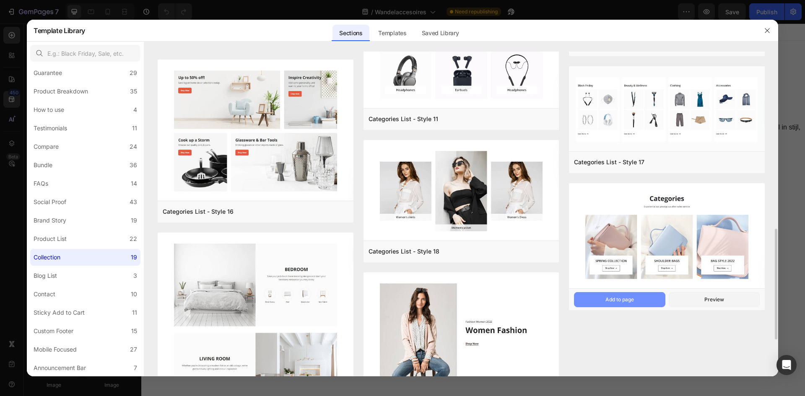
click at [628, 298] on div "Add to page" at bounding box center [620, 300] width 29 height 8
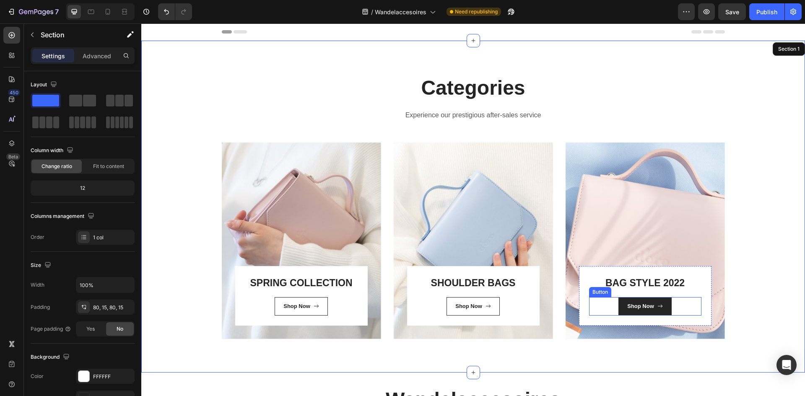
scroll to position [17, 0]
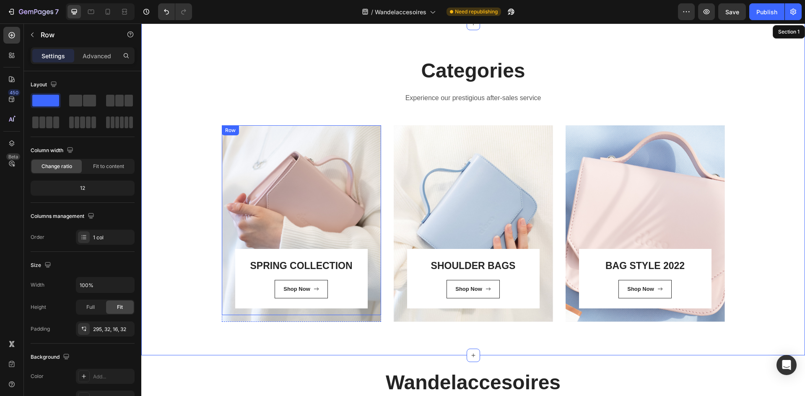
click at [296, 149] on div "SPRING COLLECTION Heading Shop Now [GEOGRAPHIC_DATA]" at bounding box center [301, 220] width 159 height 190
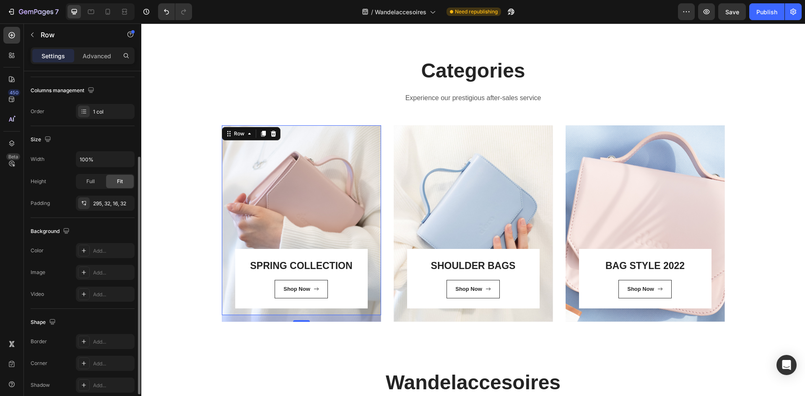
scroll to position [163, 0]
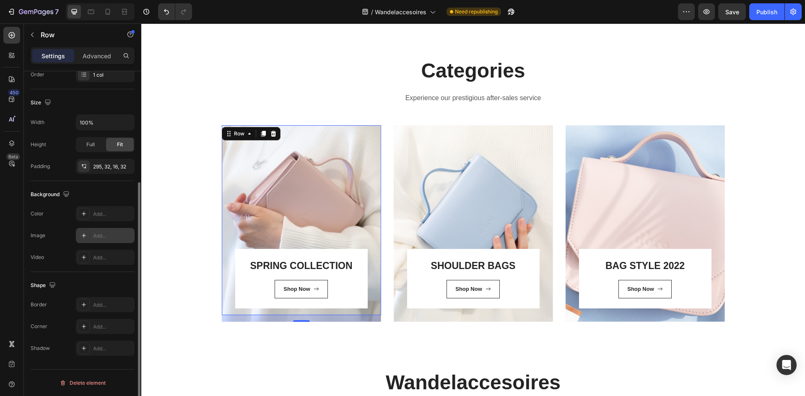
click at [94, 237] on div "Add..." at bounding box center [112, 236] width 39 height 8
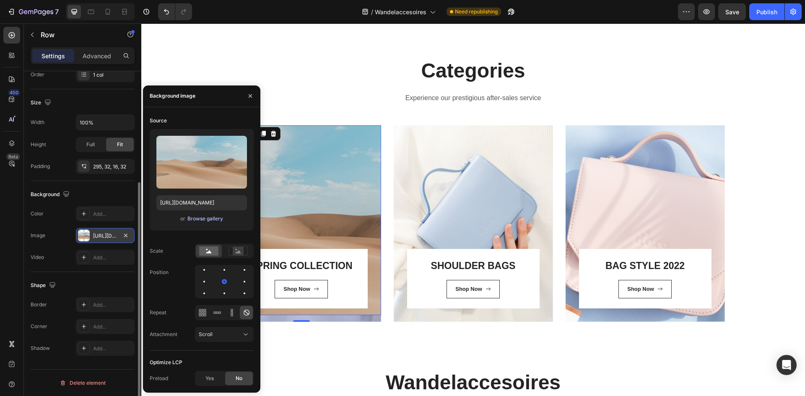
click at [195, 219] on div "Browse gallery" at bounding box center [206, 219] width 36 height 8
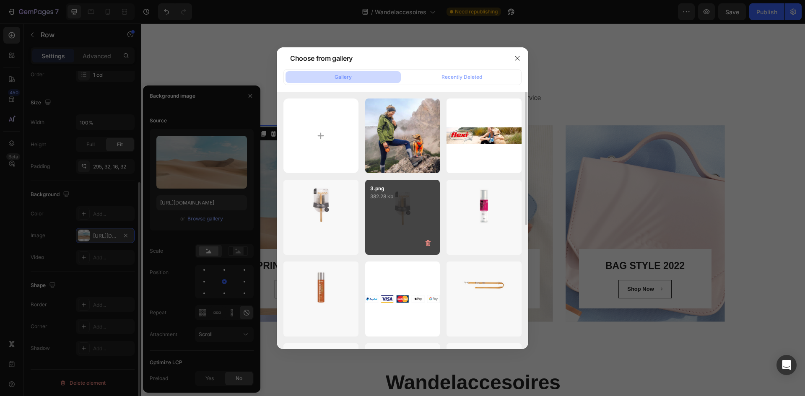
scroll to position [126, 0]
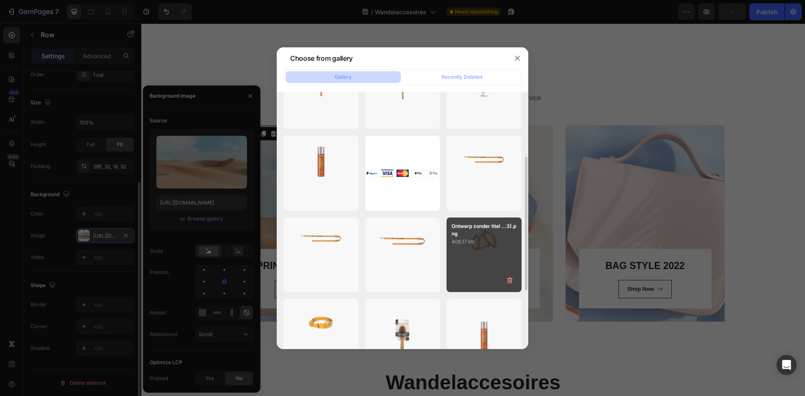
click at [479, 250] on div "Ontwerp zonder titel ...3).png 406.17 kb" at bounding box center [484, 255] width 75 height 75
type input "[URL][DOMAIN_NAME]"
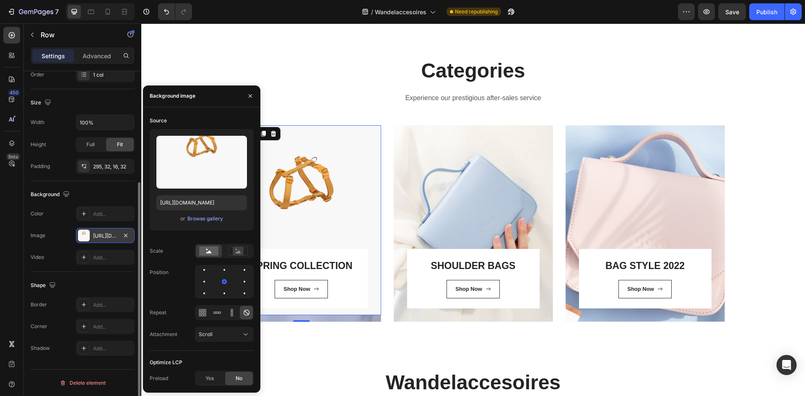
click at [344, 208] on div "SPRING COLLECTION Heading Shop Now Button Row Row 16" at bounding box center [301, 220] width 159 height 190
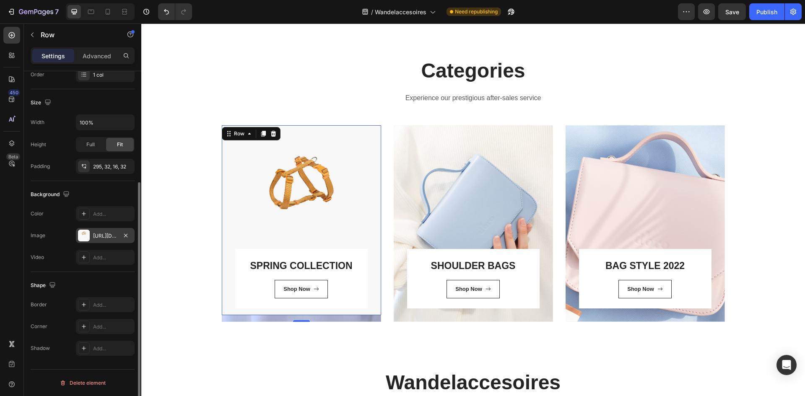
click at [344, 208] on div "SPRING COLLECTION Heading Shop Now Button Row Row 16" at bounding box center [301, 220] width 159 height 190
click at [306, 319] on div "16" at bounding box center [301, 318] width 159 height 7
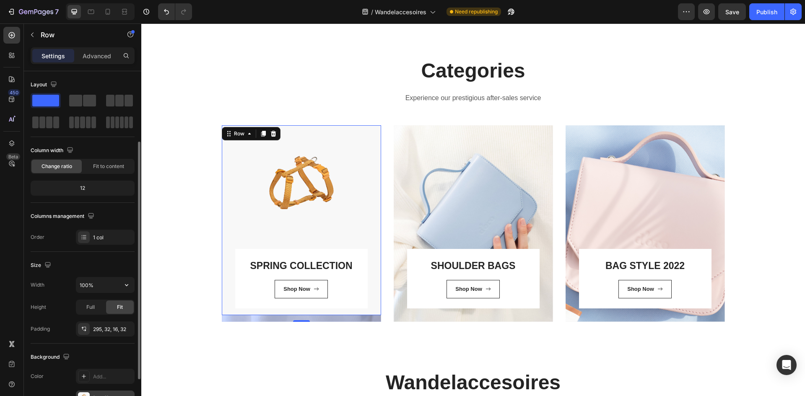
scroll to position [42, 0]
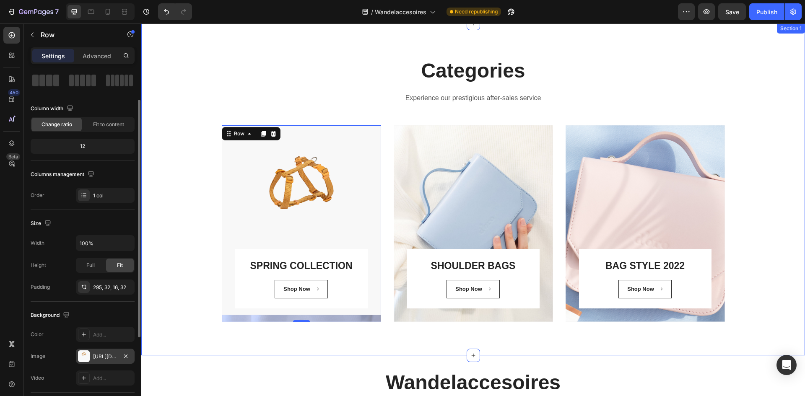
click at [163, 231] on div "Categories Heading Experience our prestigious after-sales service Text block Ro…" at bounding box center [473, 189] width 651 height 265
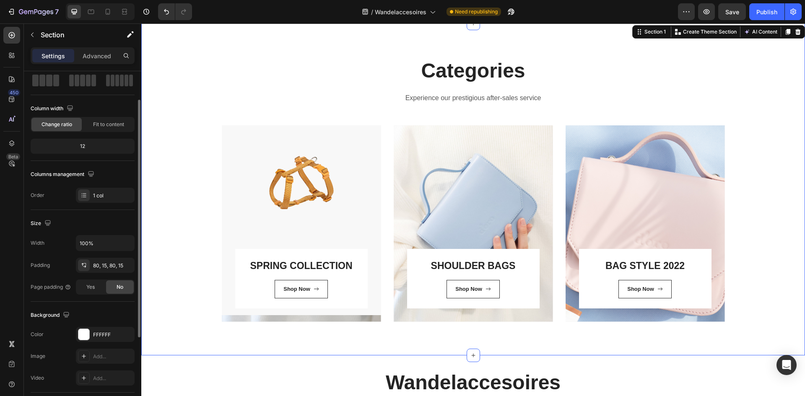
click at [163, 231] on div "Categories Heading Experience our prestigious after-sales service Text block Ro…" at bounding box center [473, 189] width 651 height 265
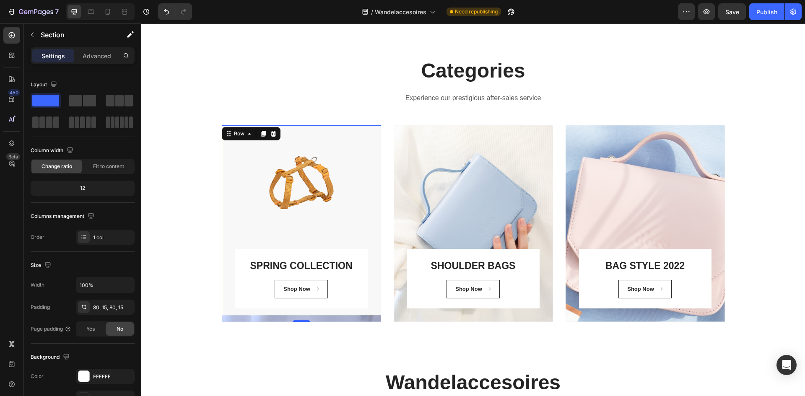
click at [347, 219] on div "SPRING COLLECTION Heading Shop Now Button Row Row 16" at bounding box center [301, 220] width 159 height 190
click at [98, 47] on div "Row" at bounding box center [72, 35] width 96 height 24
click at [101, 56] on p "Advanced" at bounding box center [97, 56] width 29 height 9
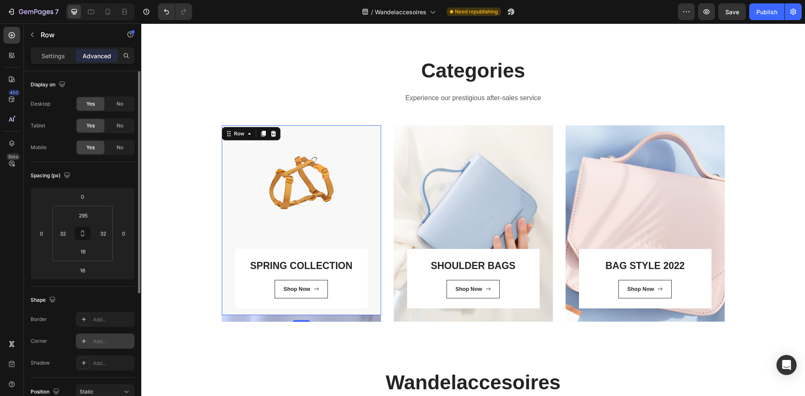
scroll to position [198, 0]
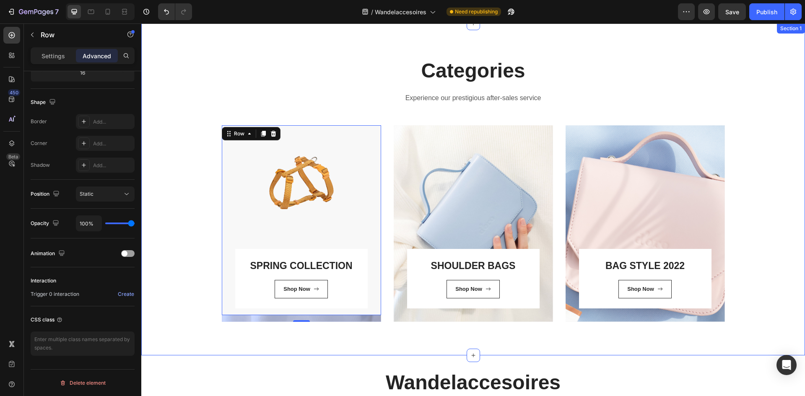
click at [178, 162] on div "Categories Heading Experience our prestigious after-sales service Text block Ro…" at bounding box center [473, 189] width 651 height 265
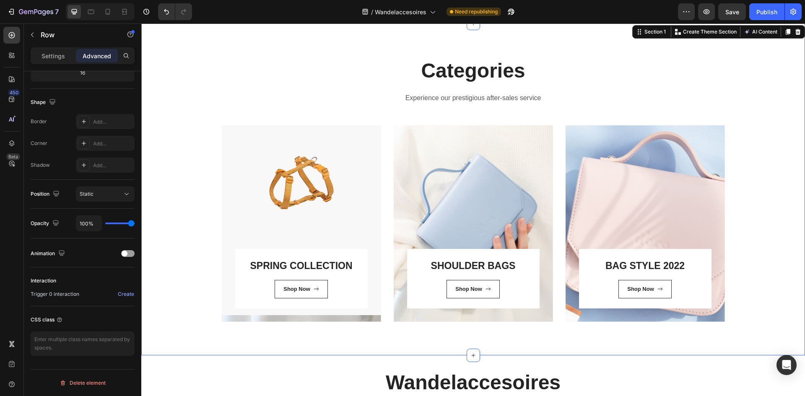
scroll to position [0, 0]
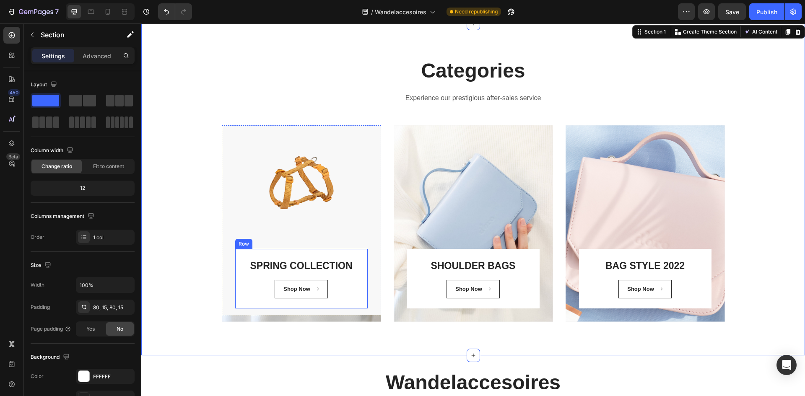
click at [355, 278] on div "SPRING COLLECTION Heading Shop Now Button Row" at bounding box center [301, 278] width 133 height 59
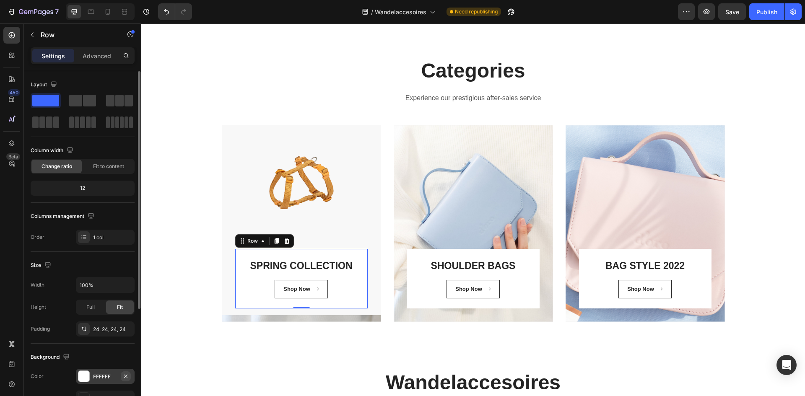
click at [125, 375] on icon "button" at bounding box center [125, 376] width 3 height 3
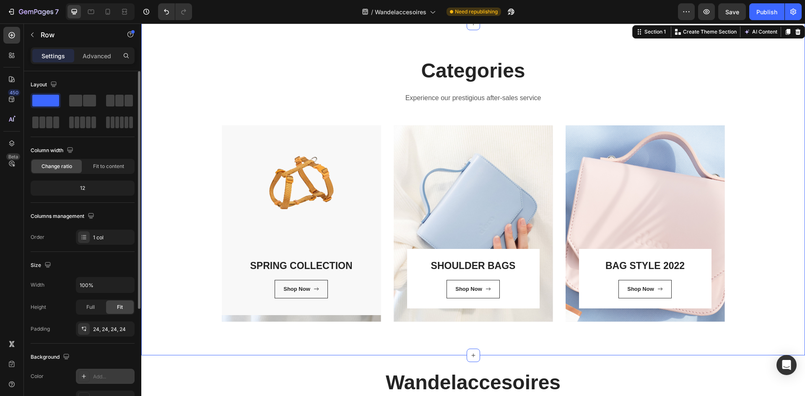
click at [181, 266] on div "Categories Heading Experience our prestigious after-sales service Text block Ro…" at bounding box center [473, 189] width 651 height 265
click at [125, 12] on icon at bounding box center [126, 11] width 3 height 2
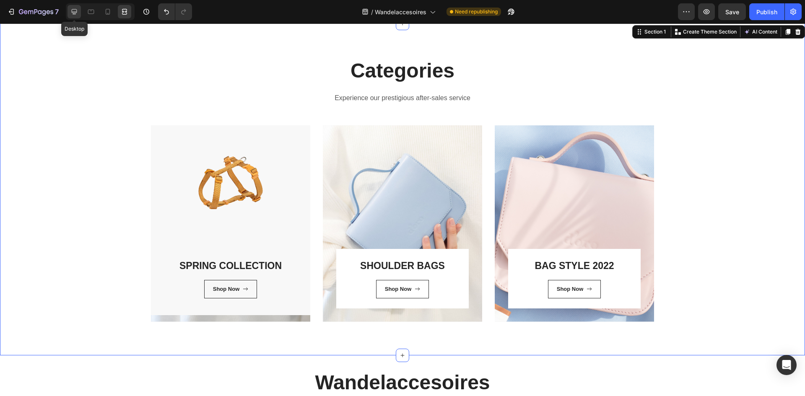
click at [78, 14] on icon at bounding box center [74, 12] width 8 height 8
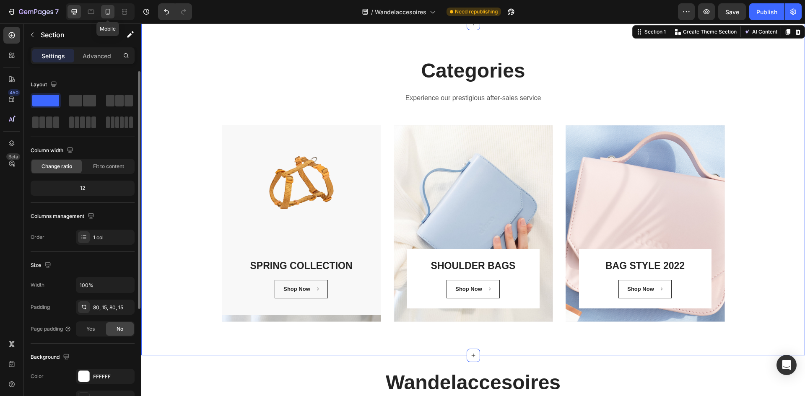
click at [110, 12] on icon at bounding box center [108, 12] width 5 height 6
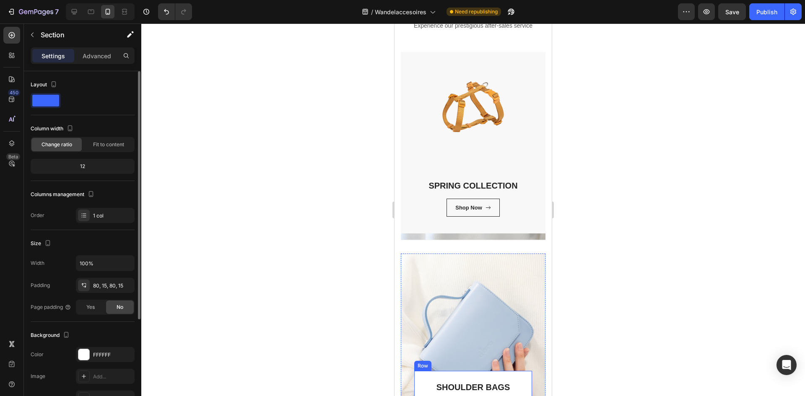
scroll to position [84, 0]
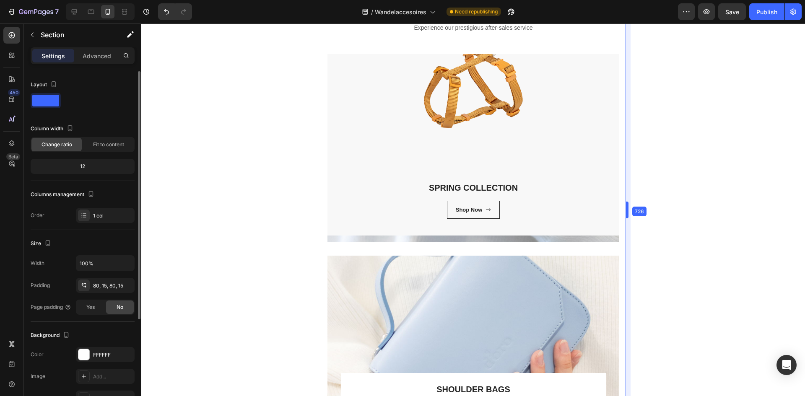
drag, startPoint x: 552, startPoint y: 199, endPoint x: 700, endPoint y: 200, distance: 147.7
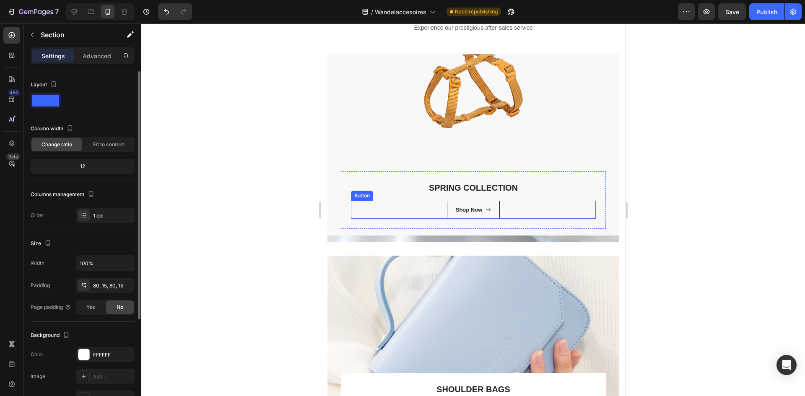
scroll to position [0, 0]
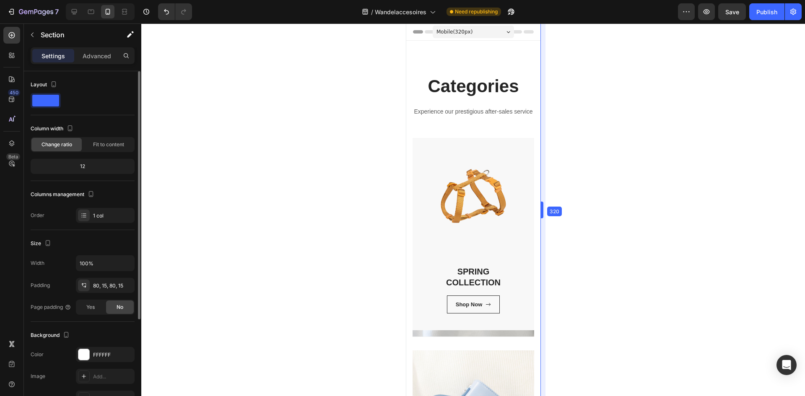
drag, startPoint x: 625, startPoint y: 205, endPoint x: 227, endPoint y: 242, distance: 400.6
click at [73, 16] on div at bounding box center [74, 11] width 13 height 13
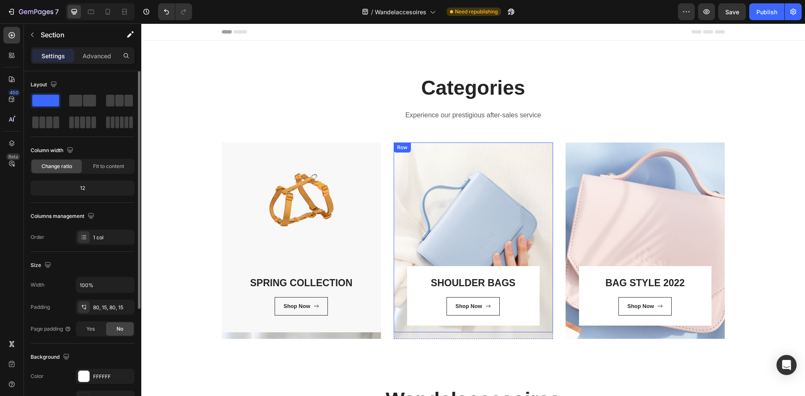
click at [458, 162] on div "SHOULDER BAGS Heading Shop Now Button Row Row" at bounding box center [473, 238] width 159 height 190
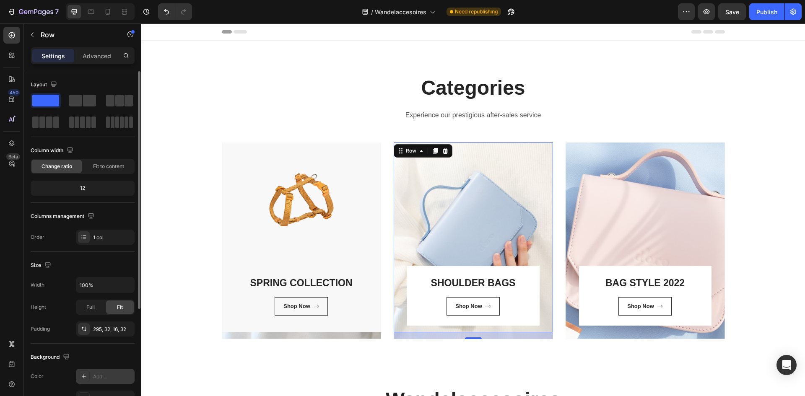
scroll to position [163, 0]
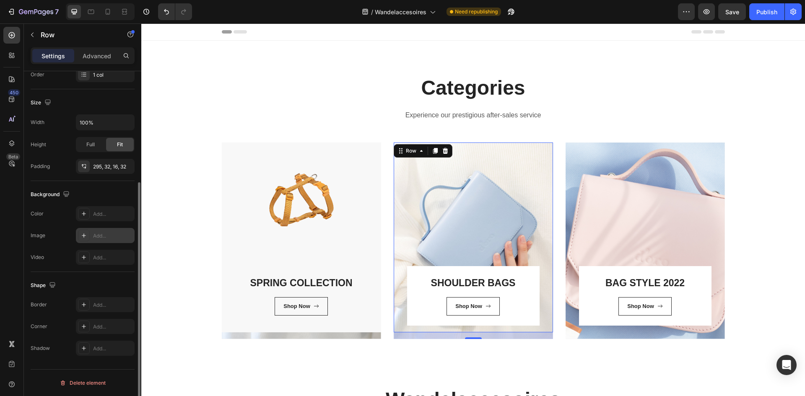
click at [109, 241] on div "Add..." at bounding box center [105, 235] width 59 height 15
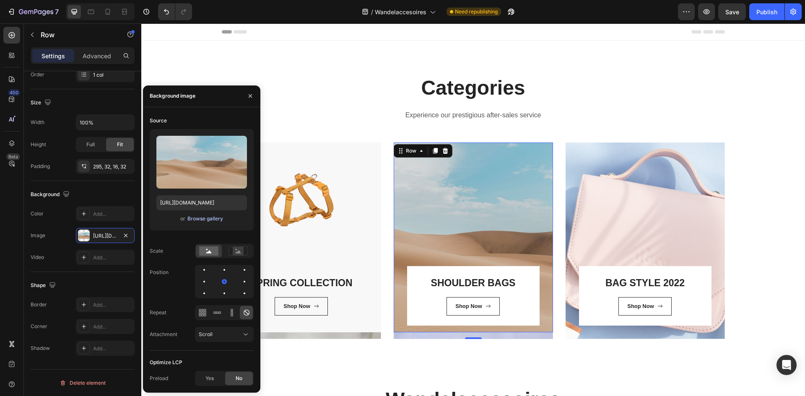
click at [208, 217] on div "Browse gallery" at bounding box center [206, 219] width 36 height 8
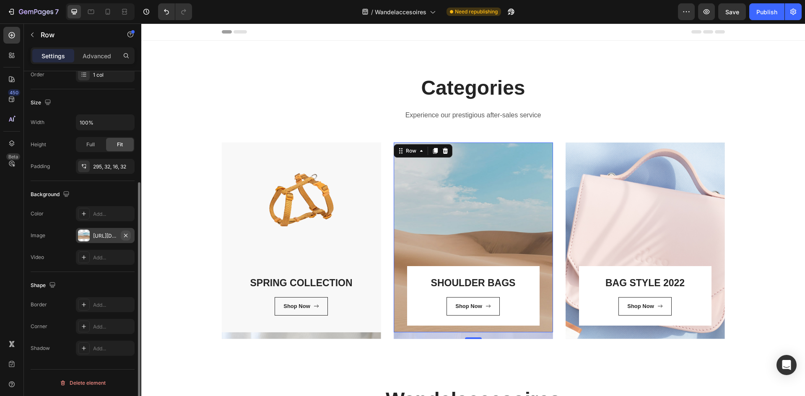
click at [130, 234] on button "button" at bounding box center [126, 236] width 10 height 10
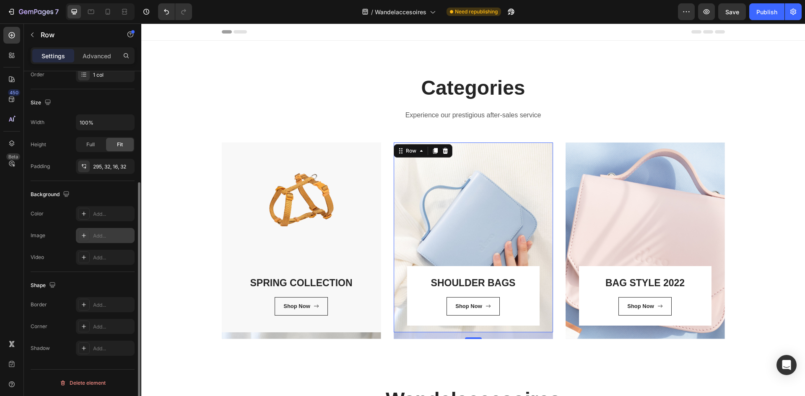
click at [119, 237] on div "Add..." at bounding box center [112, 236] width 39 height 8
type input "[URL][DOMAIN_NAME]"
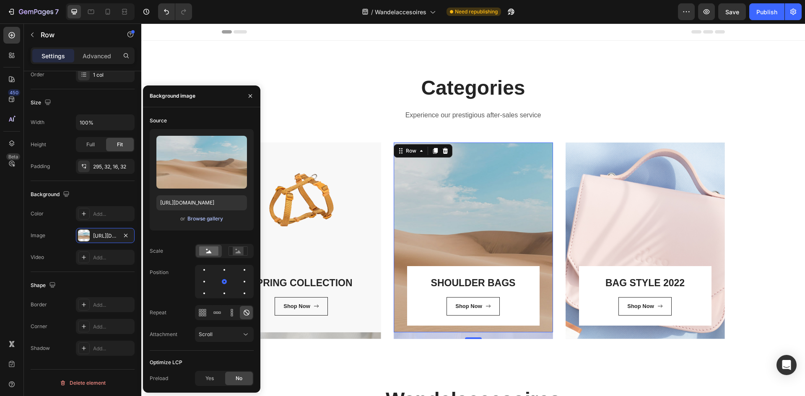
click at [195, 217] on div "Browse gallery" at bounding box center [206, 219] width 36 height 8
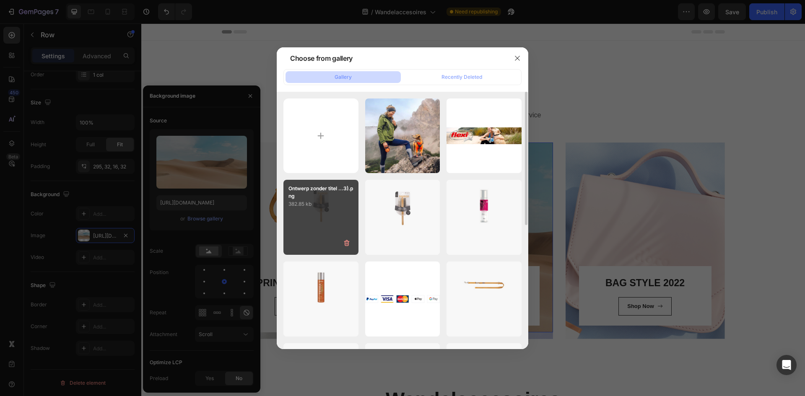
scroll to position [126, 0]
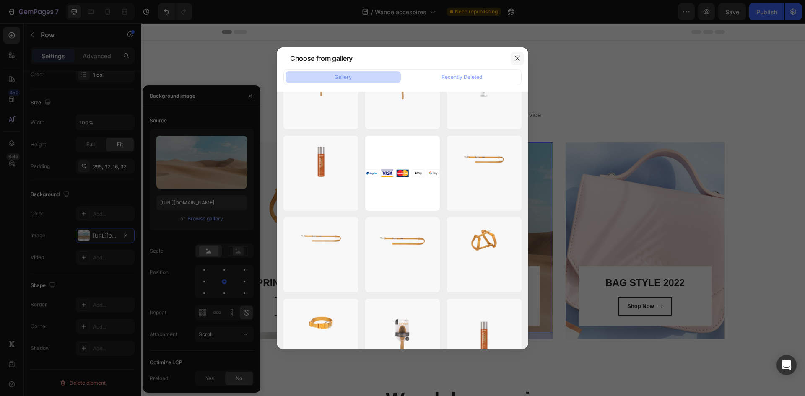
click at [517, 58] on icon "button" at bounding box center [517, 58] width 7 height 7
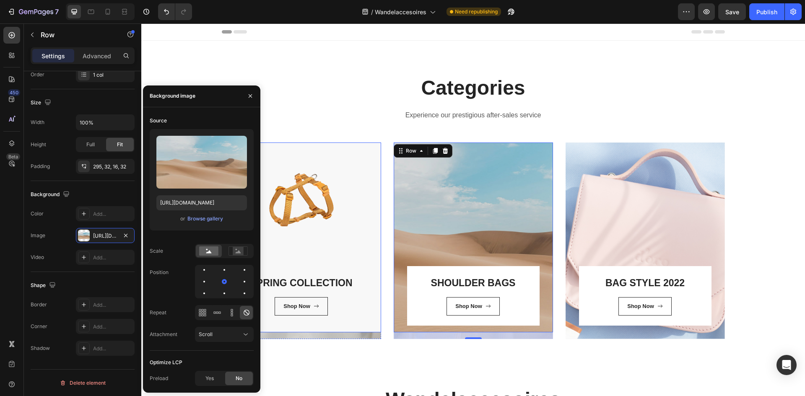
click at [338, 234] on div "SPRING COLLECTION Heading Shop Now [GEOGRAPHIC_DATA]" at bounding box center [301, 238] width 159 height 190
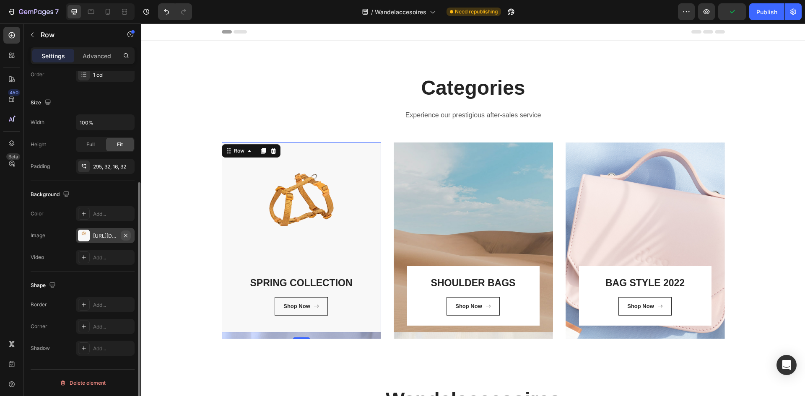
click at [126, 236] on icon "button" at bounding box center [125, 235] width 7 height 7
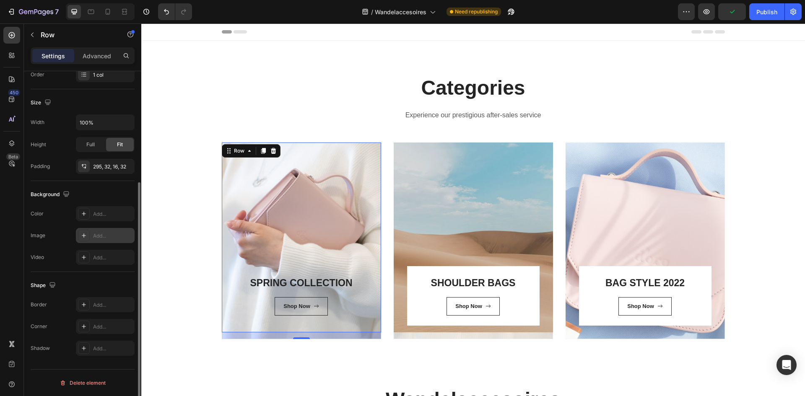
click at [109, 237] on div "Add..." at bounding box center [112, 236] width 39 height 8
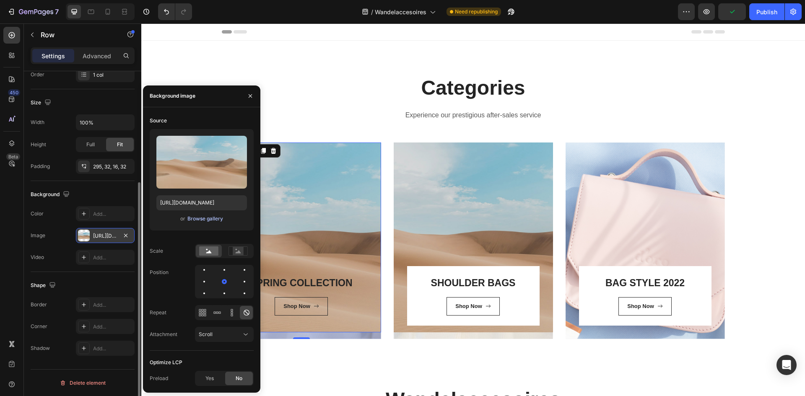
click at [209, 218] on div "Browse gallery" at bounding box center [206, 219] width 36 height 8
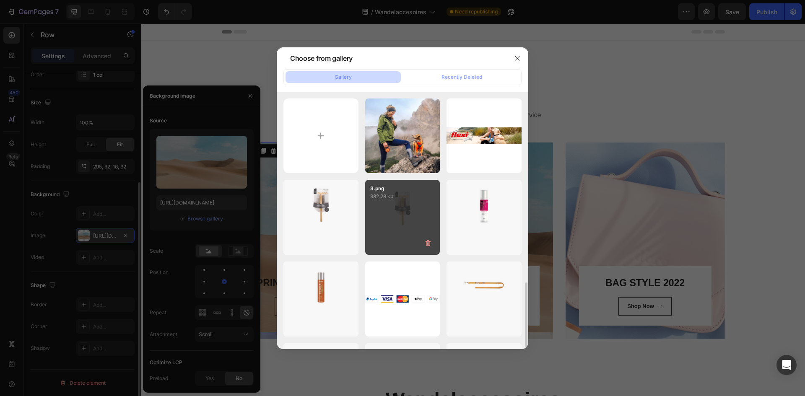
scroll to position [239, 0]
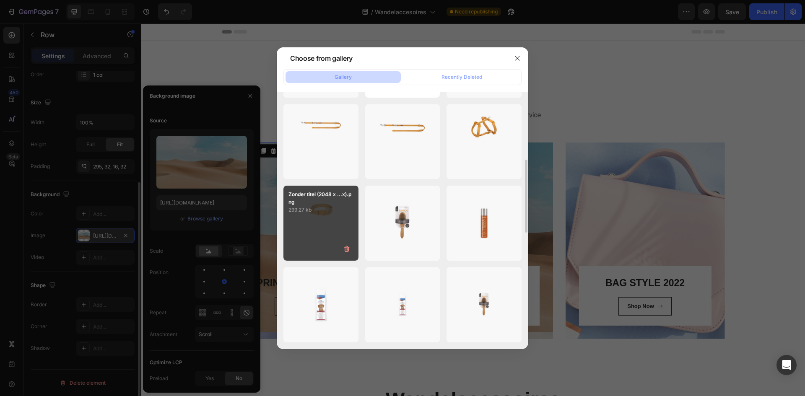
click at [336, 215] on div "Zonder titel (2048 x ...x).png 299.27 kb" at bounding box center [321, 223] width 75 height 75
type input "[URL][DOMAIN_NAME]"
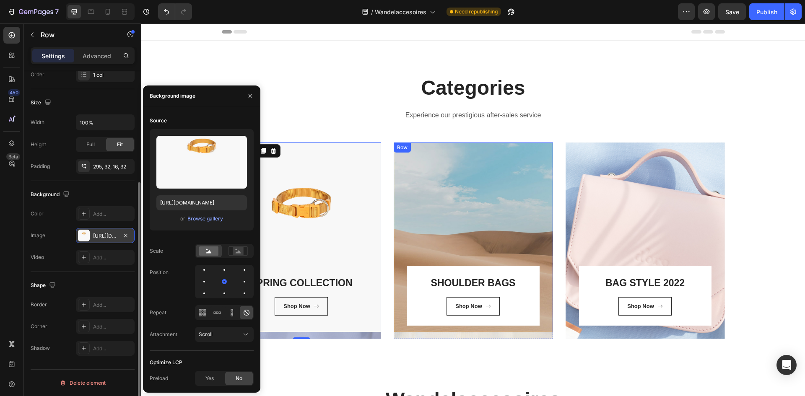
click at [469, 193] on div "SHOULDER BAGS Heading Shop Now Button Row Row" at bounding box center [473, 238] width 159 height 190
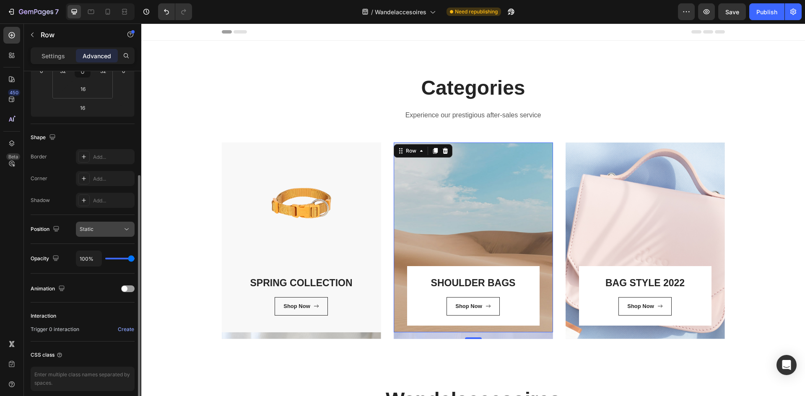
click at [127, 232] on icon at bounding box center [126, 229] width 8 height 8
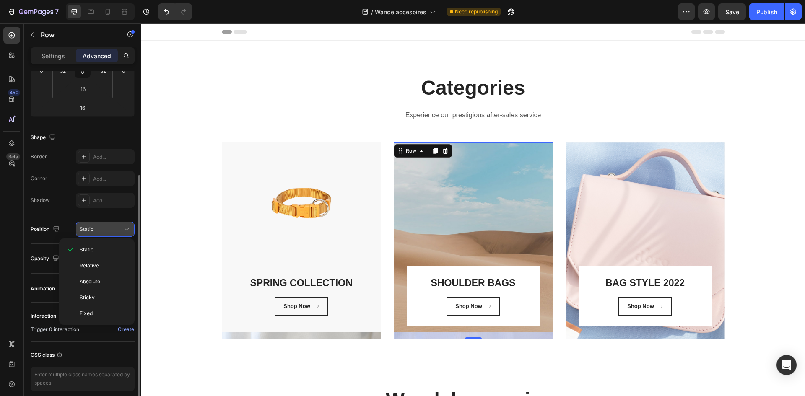
click at [118, 223] on button "Static" at bounding box center [105, 229] width 59 height 15
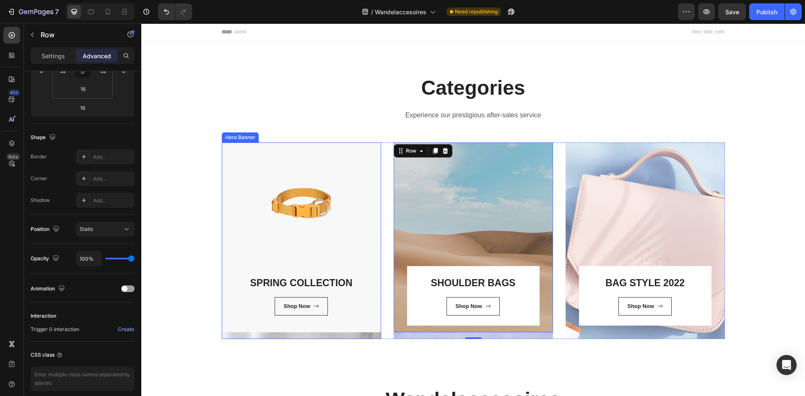
click at [309, 333] on div "SPRING COLLECTION Heading Shop Now [GEOGRAPHIC_DATA]" at bounding box center [301, 241] width 159 height 196
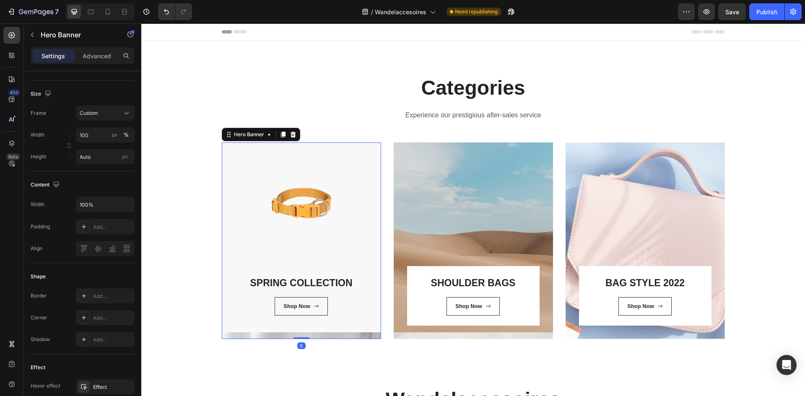
scroll to position [0, 0]
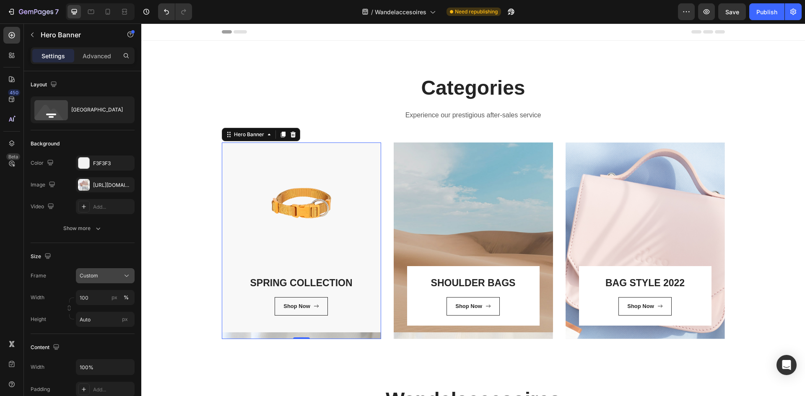
click at [105, 275] on div "Custom" at bounding box center [100, 276] width 41 height 8
click at [106, 289] on div "As banner source" at bounding box center [97, 296] width 67 height 15
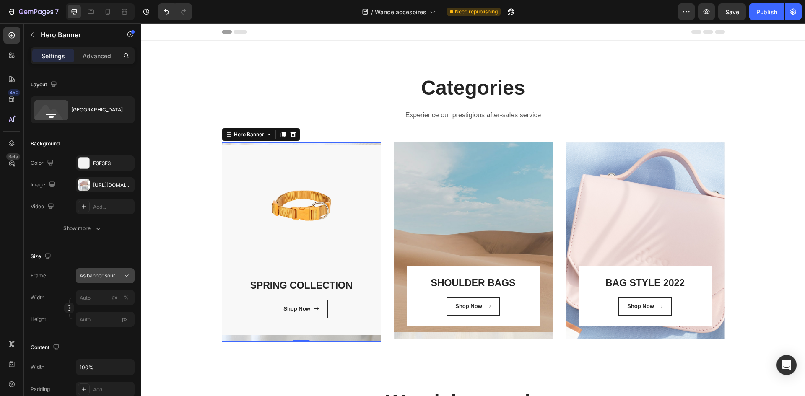
click at [112, 274] on span "As banner source" at bounding box center [100, 276] width 41 height 8
click at [114, 310] on div "Custom" at bounding box center [103, 311] width 49 height 8
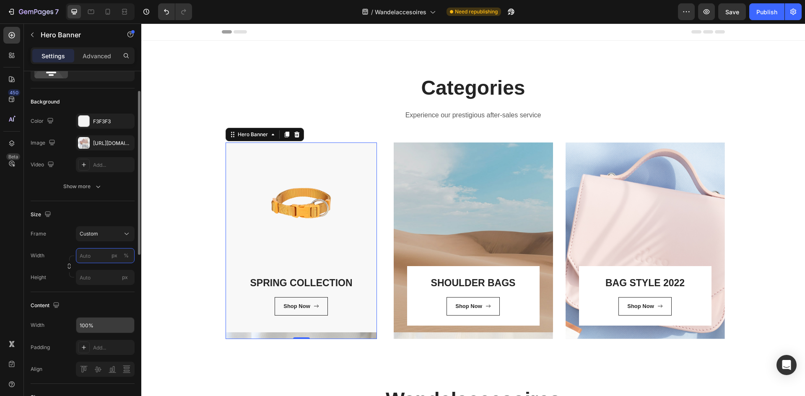
scroll to position [126, 0]
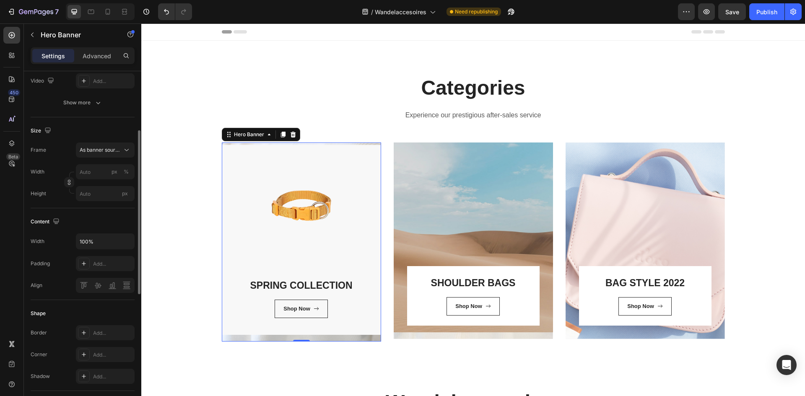
click at [96, 216] on div "Content" at bounding box center [83, 221] width 104 height 13
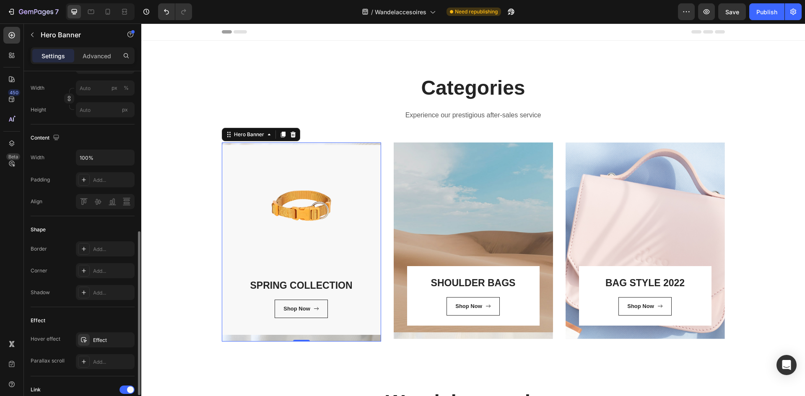
scroll to position [294, 0]
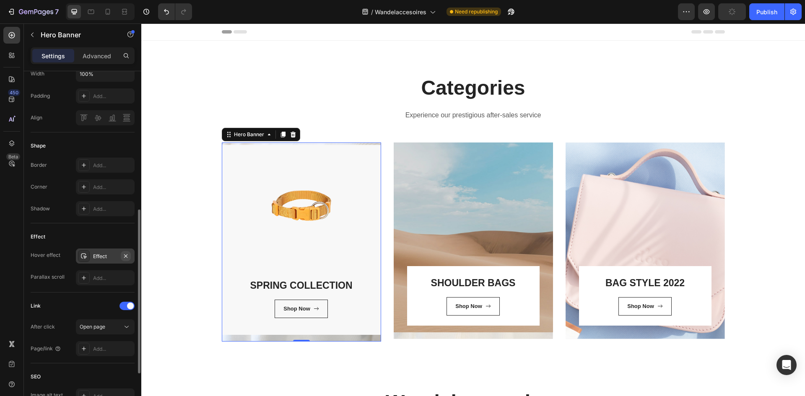
click at [125, 257] on icon "button" at bounding box center [125, 255] width 3 height 3
click at [104, 257] on div "Add..." at bounding box center [112, 257] width 39 height 8
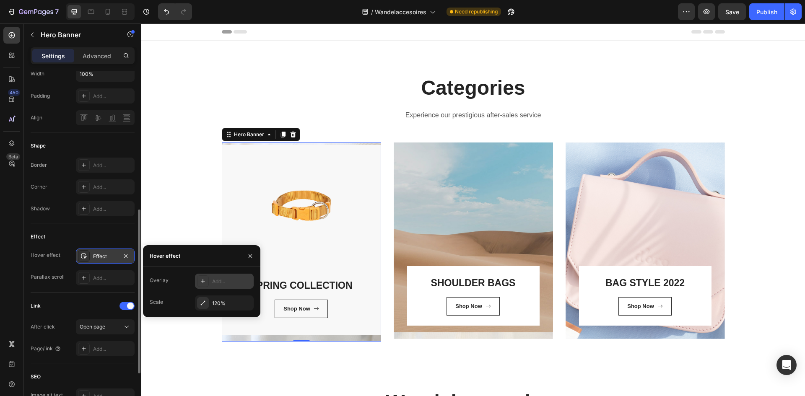
click at [217, 282] on div "Add..." at bounding box center [231, 282] width 39 height 8
click at [254, 259] on button "button" at bounding box center [250, 256] width 13 height 13
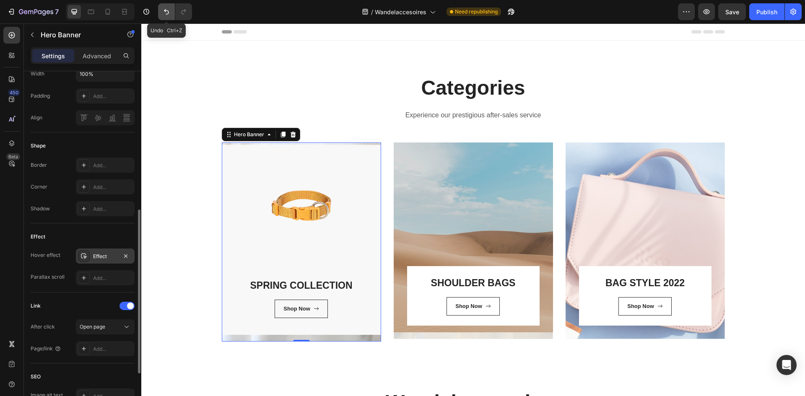
click at [166, 17] on button "Undo/Redo" at bounding box center [166, 11] width 17 height 17
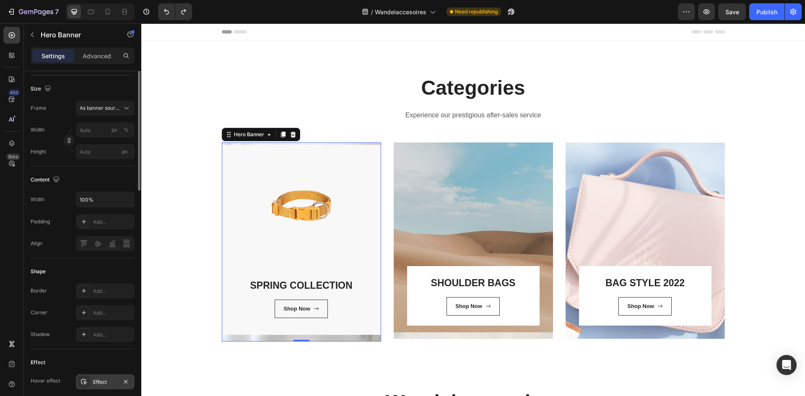
scroll to position [84, 0]
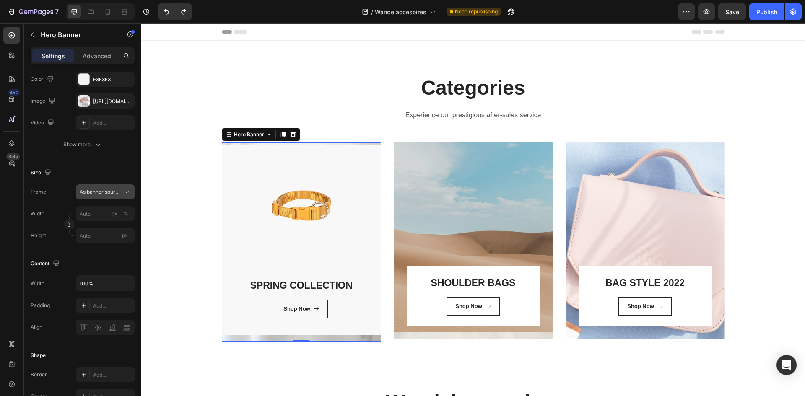
click at [95, 190] on span "As banner source" at bounding box center [100, 192] width 41 height 8
click at [96, 226] on span "Custom" at bounding box center [88, 228] width 18 height 8
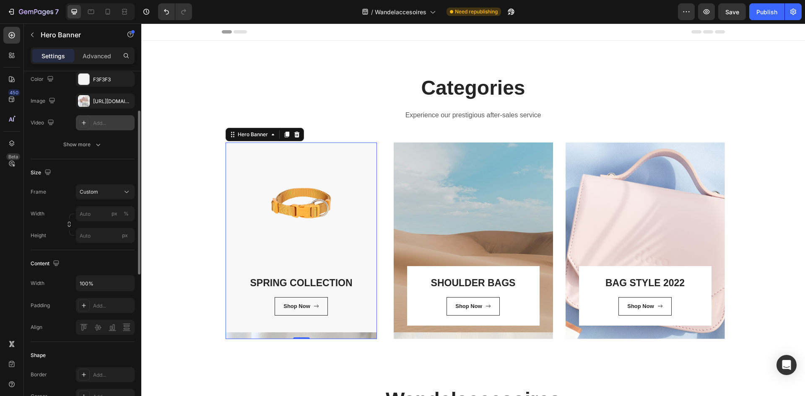
scroll to position [0, 0]
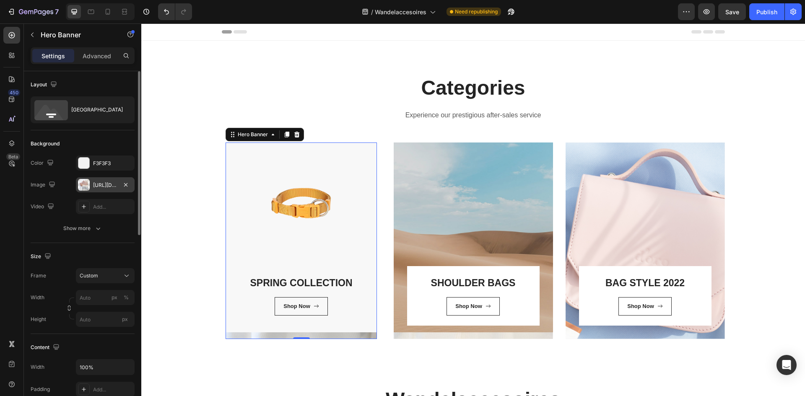
click at [105, 180] on div "[URL][DOMAIN_NAME]" at bounding box center [105, 184] width 59 height 15
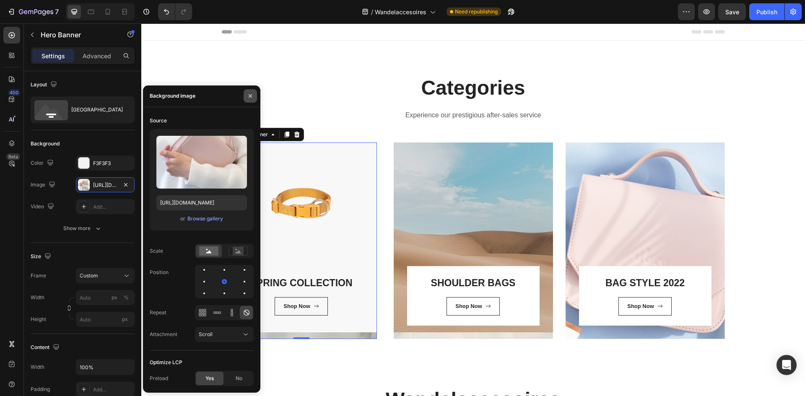
click at [256, 95] on button "button" at bounding box center [250, 95] width 13 height 13
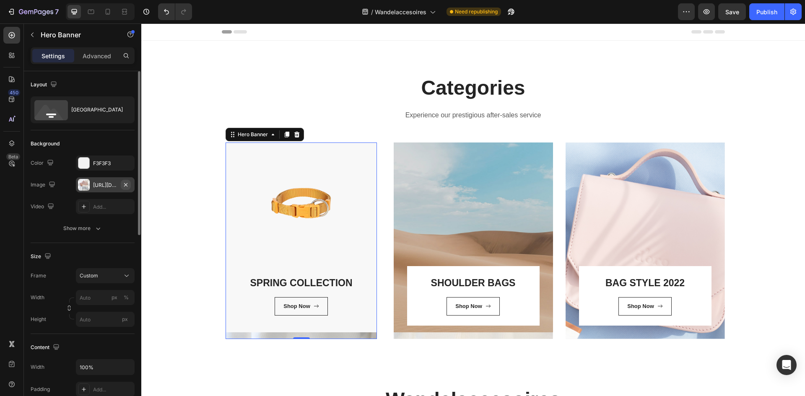
click at [128, 184] on icon "button" at bounding box center [125, 185] width 7 height 7
type input "100"
type input "Auto"
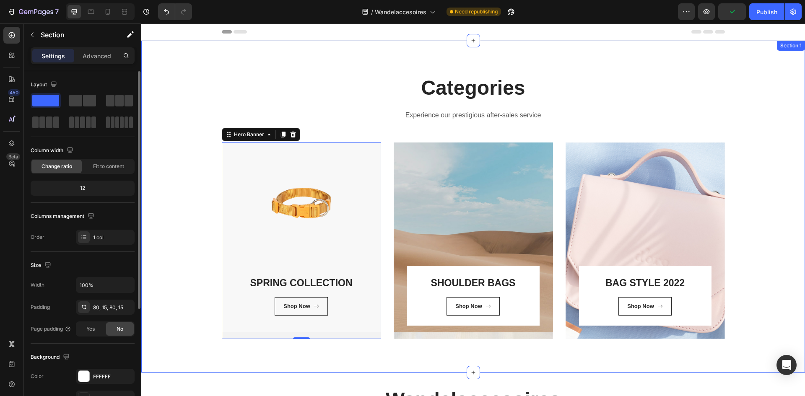
click at [175, 207] on div "Categories Heading Experience our prestigious after-sales service Text block Ro…" at bounding box center [473, 206] width 651 height 265
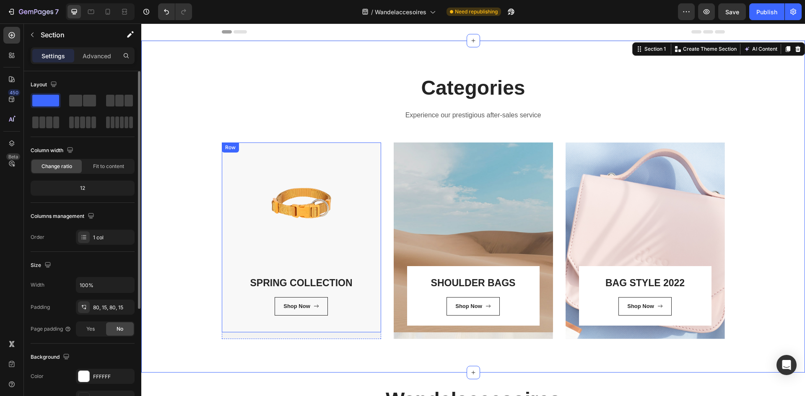
click at [234, 208] on div "SPRING COLLECTION Heading Shop Now [GEOGRAPHIC_DATA]" at bounding box center [301, 238] width 159 height 190
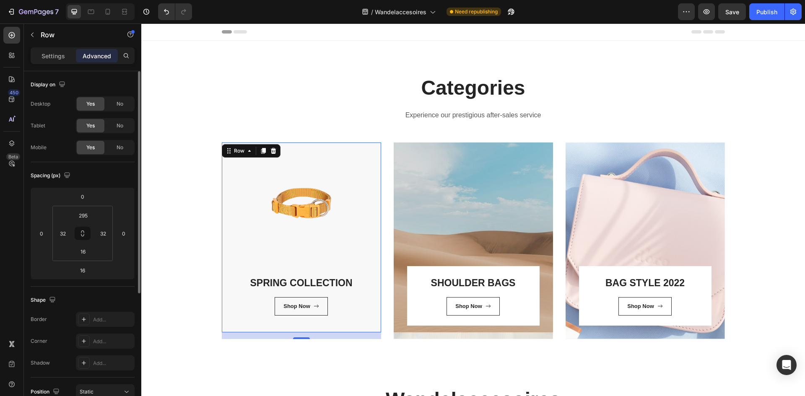
click at [245, 336] on div "16" at bounding box center [301, 336] width 159 height 7
click at [55, 49] on div "Settings Advanced" at bounding box center [83, 55] width 104 height 17
click at [57, 58] on p "Settings" at bounding box center [53, 56] width 23 height 9
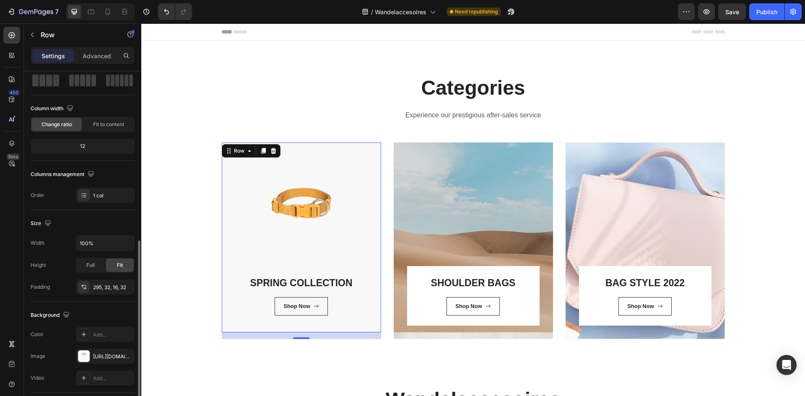
scroll to position [126, 0]
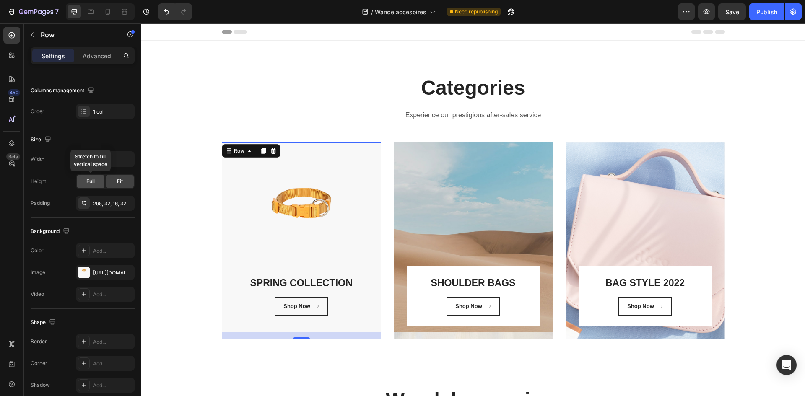
click at [96, 180] on div "Full" at bounding box center [91, 181] width 28 height 13
click at [116, 183] on div "Fit" at bounding box center [120, 181] width 28 height 13
click at [109, 161] on input "100%" at bounding box center [105, 159] width 58 height 15
type input "80%"
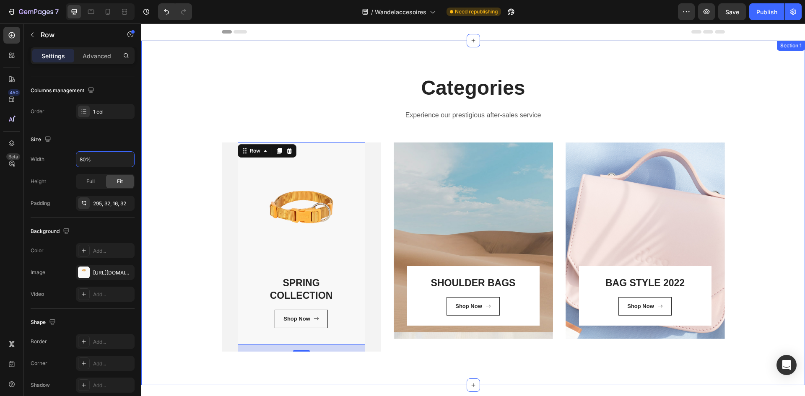
click at [167, 180] on div "Categories Heading Experience our prestigious after-sales service Text block Ro…" at bounding box center [473, 213] width 651 height 278
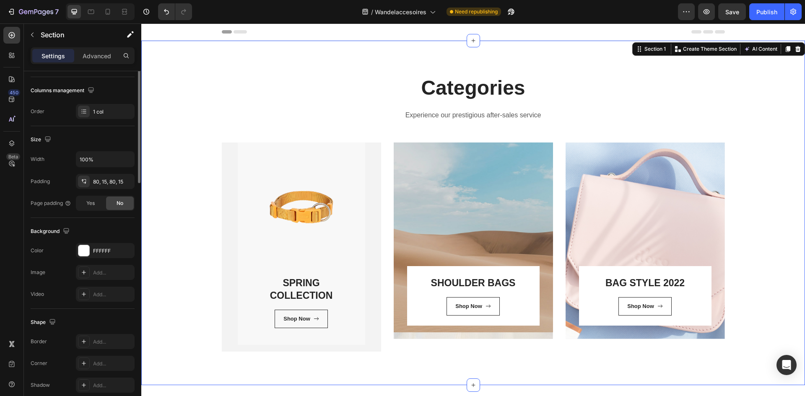
scroll to position [0, 0]
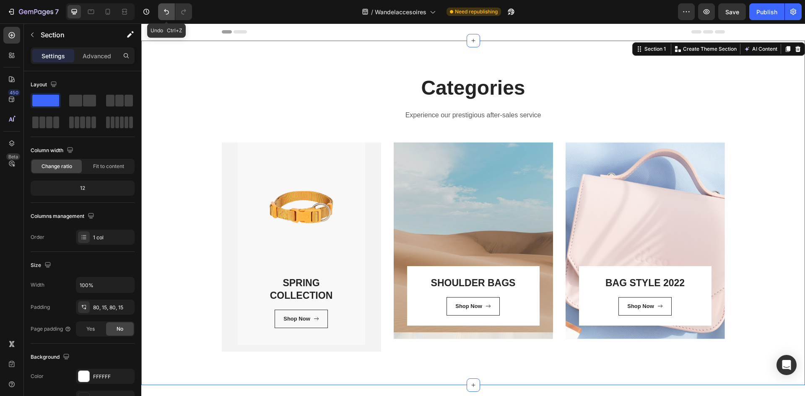
click at [161, 14] on button "Undo/Redo" at bounding box center [166, 11] width 17 height 17
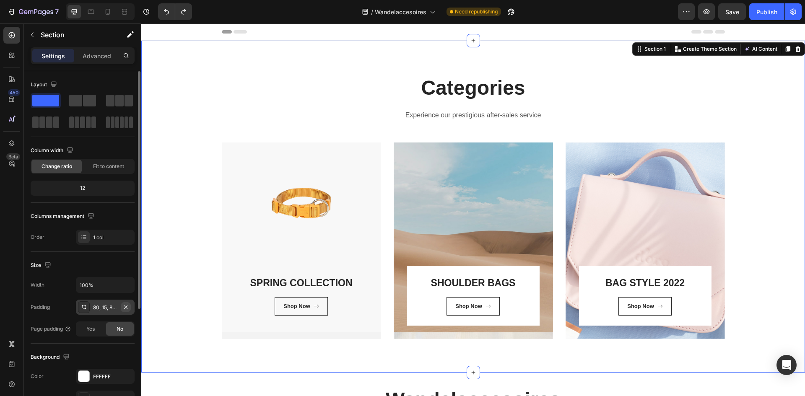
click at [126, 307] on icon "button" at bounding box center [125, 306] width 3 height 3
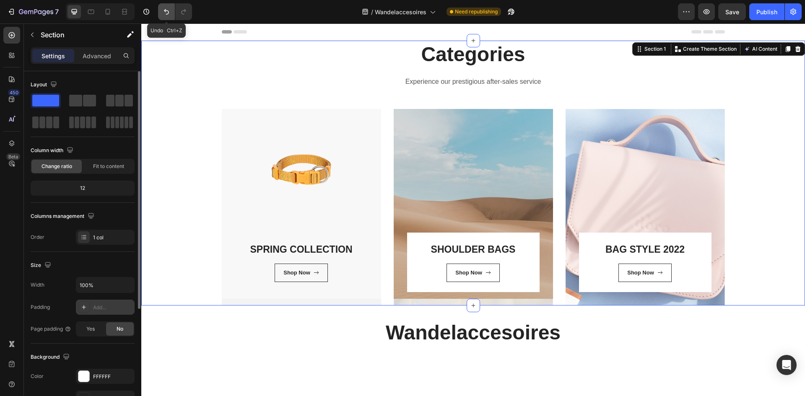
click at [164, 13] on icon "Undo/Redo" at bounding box center [166, 12] width 8 height 8
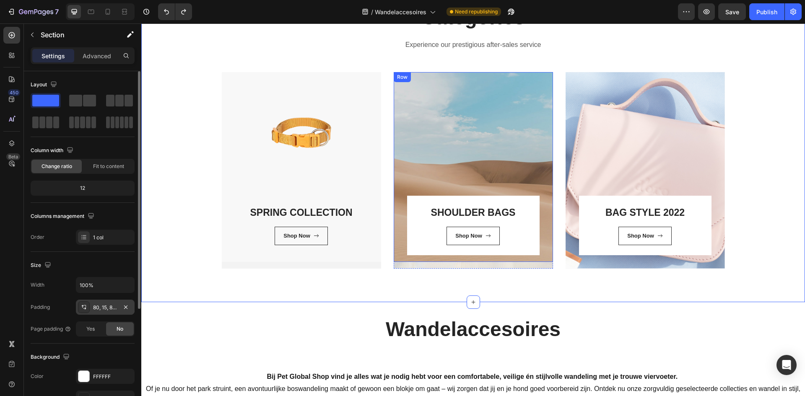
scroll to position [84, 0]
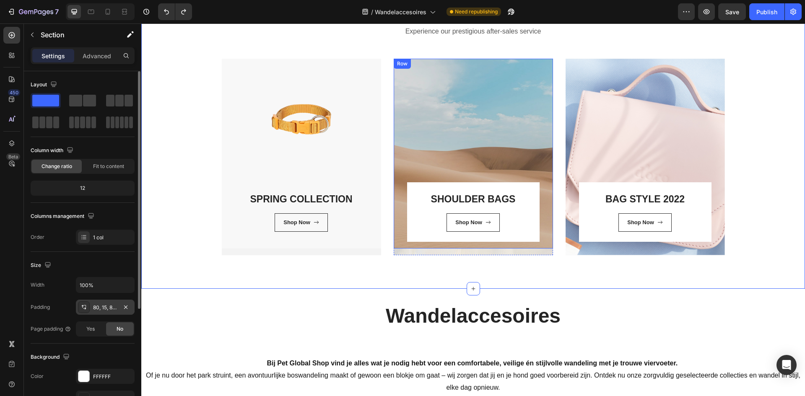
click at [483, 121] on div "SHOULDER BAGS Heading Shop Now Button Row Row" at bounding box center [473, 154] width 159 height 190
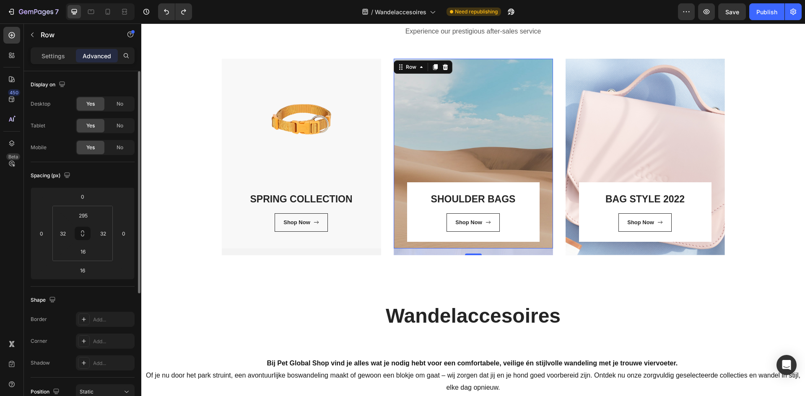
click at [479, 107] on div "SHOULDER BAGS Heading Shop Now Button Row Row 16" at bounding box center [473, 154] width 159 height 190
click at [513, 216] on div "Shop Now Button" at bounding box center [473, 223] width 112 height 18
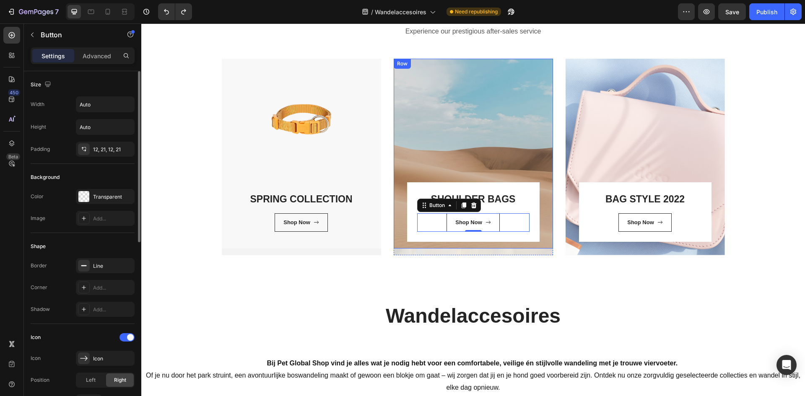
click at [502, 121] on div "SHOULDER BAGS Heading Shop Now Button 0 Row Row" at bounding box center [473, 154] width 159 height 190
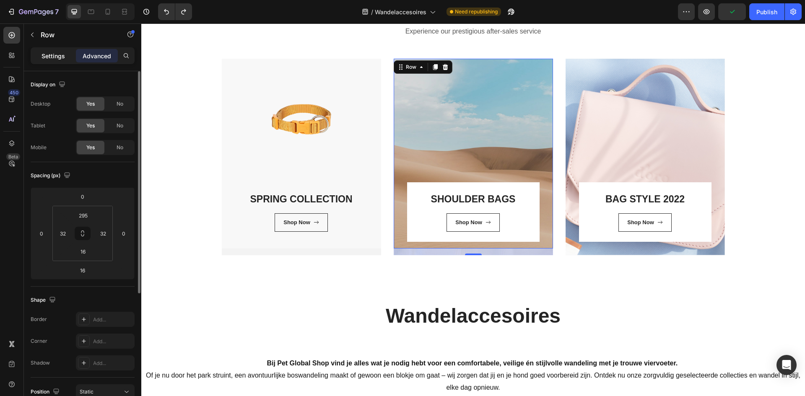
click at [43, 54] on p "Settings" at bounding box center [53, 56] width 23 height 9
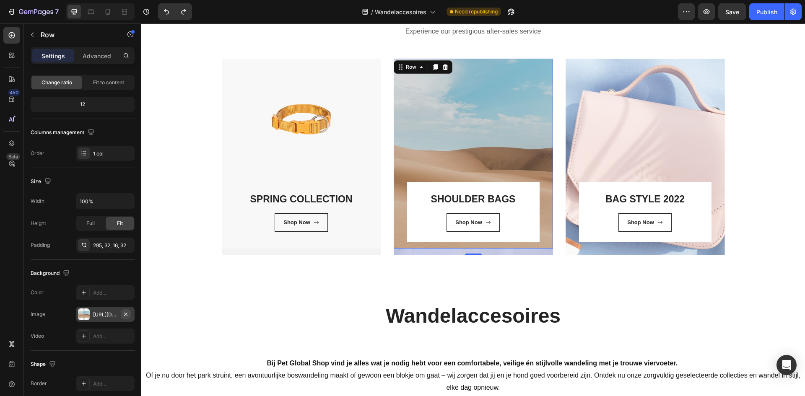
click at [126, 315] on icon "button" at bounding box center [125, 314] width 7 height 7
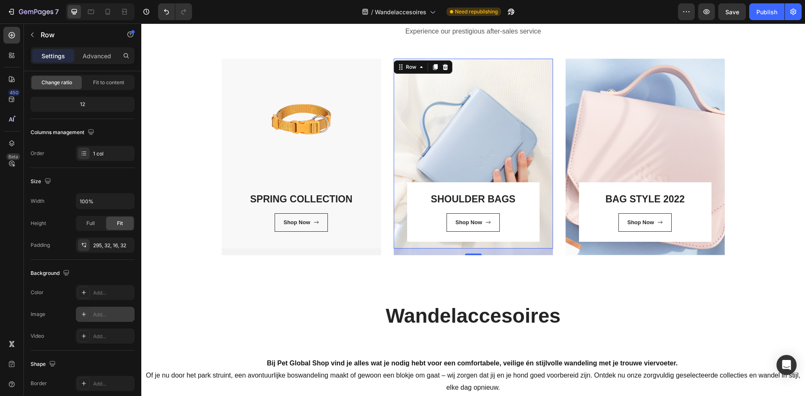
click at [116, 313] on div "Add..." at bounding box center [112, 315] width 39 height 8
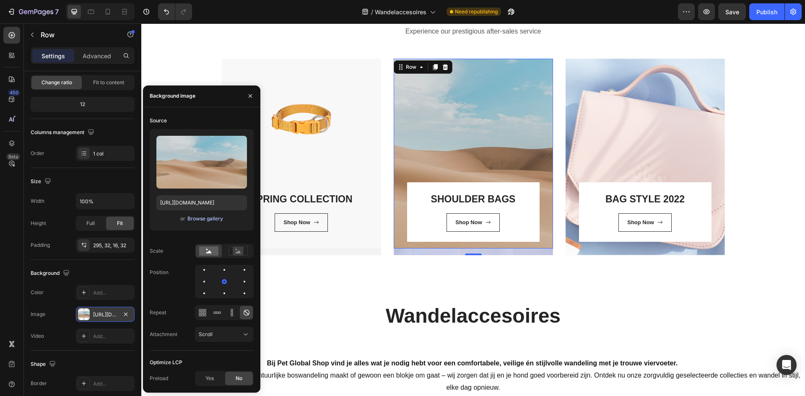
click at [197, 219] on div "Browse gallery" at bounding box center [206, 219] width 36 height 8
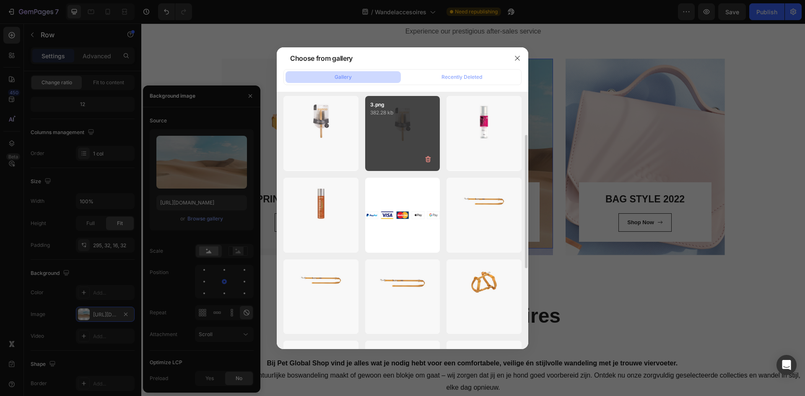
scroll to position [126, 0]
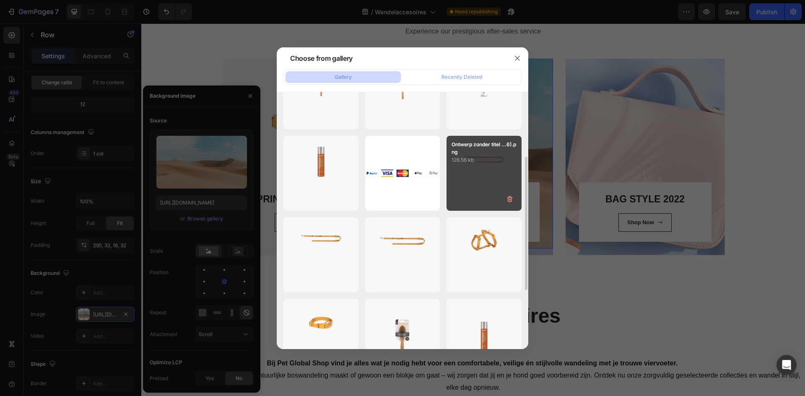
click at [449, 172] on div "Ontwerp zonder titel ...6).png 126.56 kb" at bounding box center [484, 173] width 75 height 75
type input "[URL][DOMAIN_NAME]"
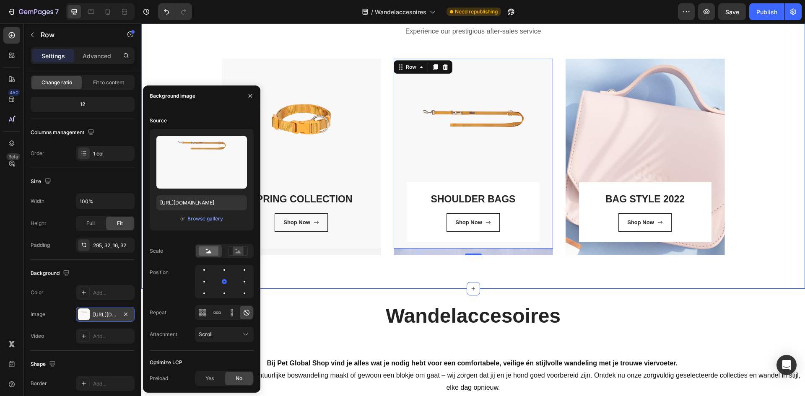
drag, startPoint x: 758, startPoint y: 147, endPoint x: 746, endPoint y: 148, distance: 11.4
click at [753, 148] on div "Categories Heading Experience our prestigious after-sales service Text block Ro…" at bounding box center [473, 122] width 651 height 265
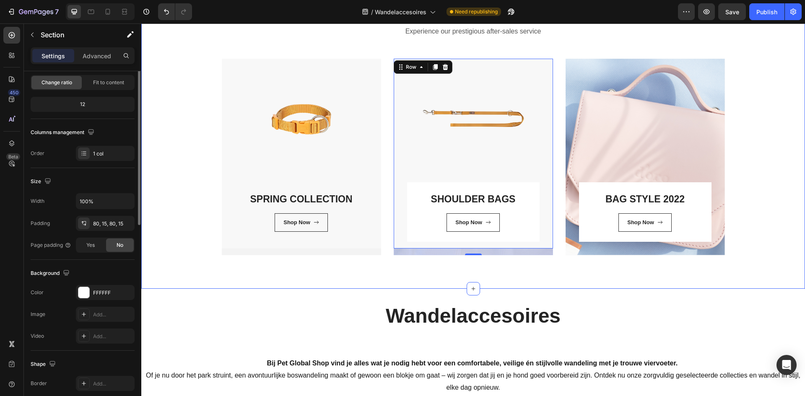
scroll to position [0, 0]
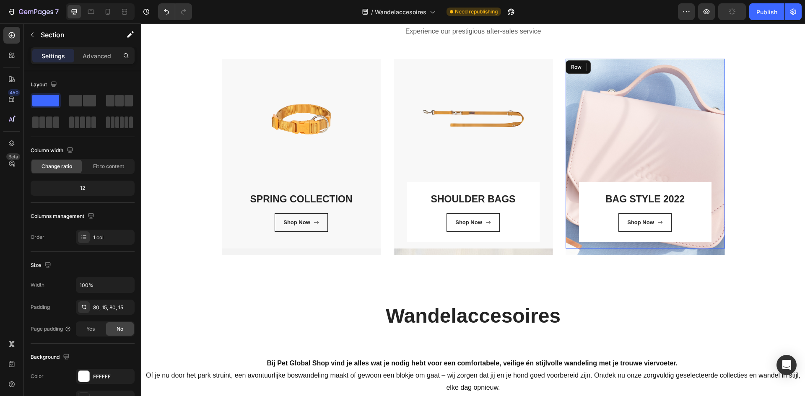
click at [675, 115] on div "BAG STYLE 2022 Heading Shop Now Button Row Row" at bounding box center [645, 154] width 159 height 190
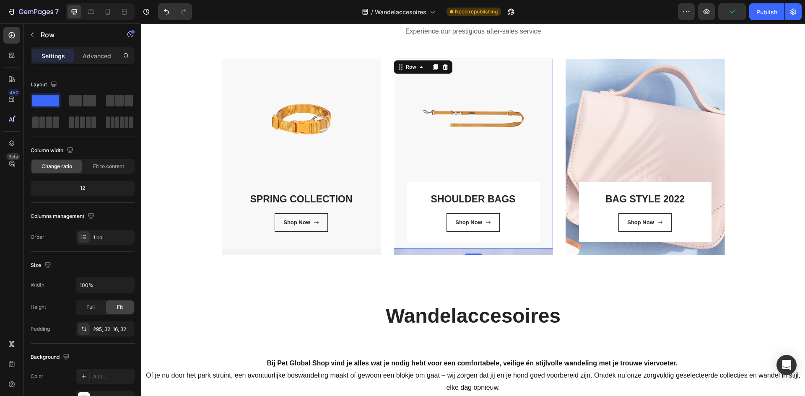
click at [494, 132] on div "SHOULDER BAGS Heading Shop Now Button Row Row 16" at bounding box center [473, 154] width 159 height 190
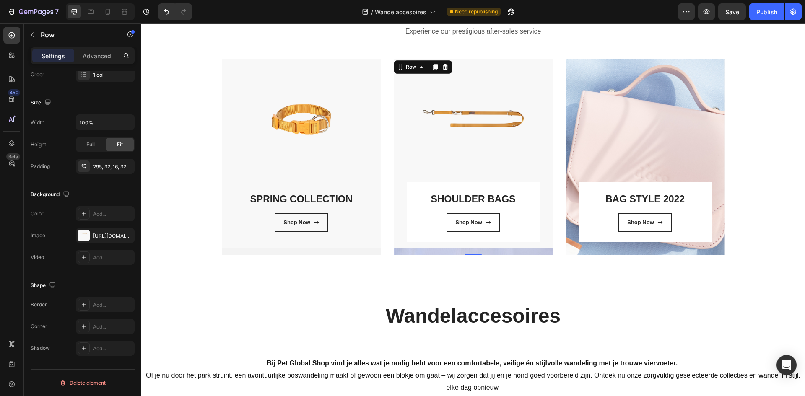
click at [476, 250] on div "16" at bounding box center [473, 252] width 159 height 7
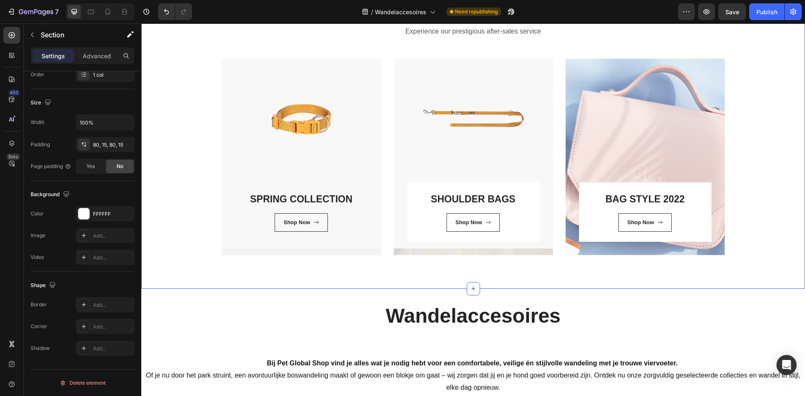
click at [345, 272] on div "Categories Heading Experience our prestigious after-sales service Text block Ro…" at bounding box center [473, 123] width 664 height 332
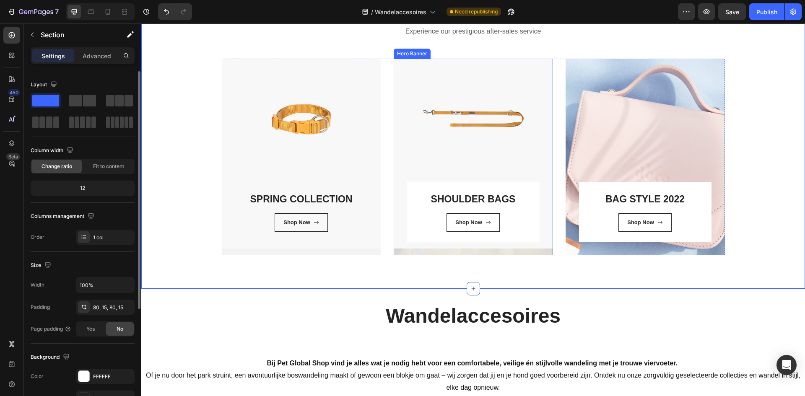
click at [513, 250] on div "SHOULDER BAGS Heading Shop Now Button Row Row" at bounding box center [473, 157] width 159 height 196
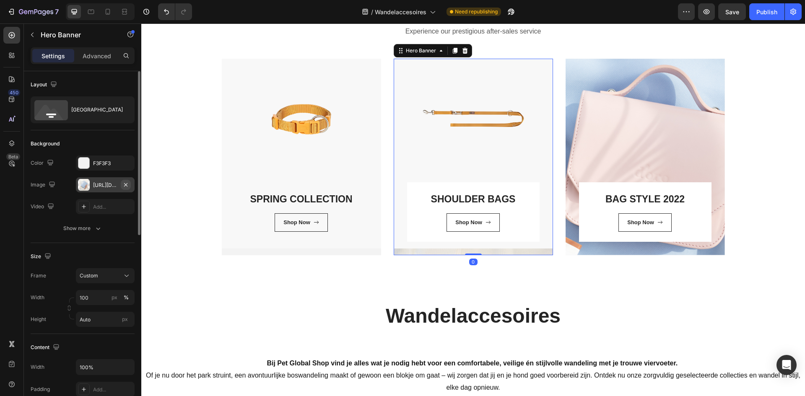
click at [128, 184] on icon "button" at bounding box center [125, 185] width 7 height 7
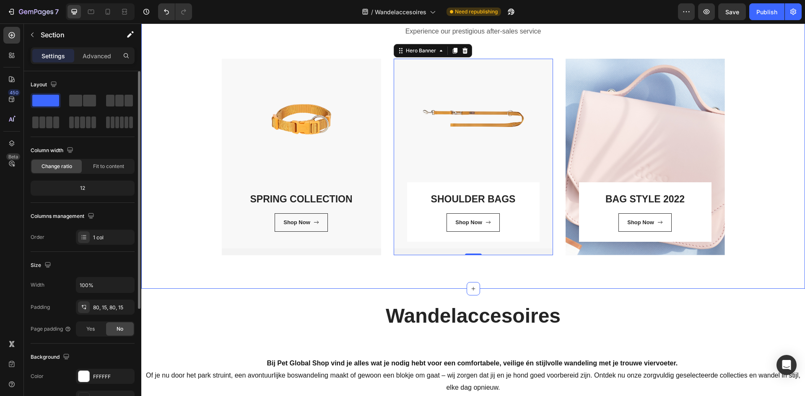
click at [354, 279] on div "Categories Heading Experience our prestigious after-sales service Text block Ro…" at bounding box center [473, 123] width 664 height 332
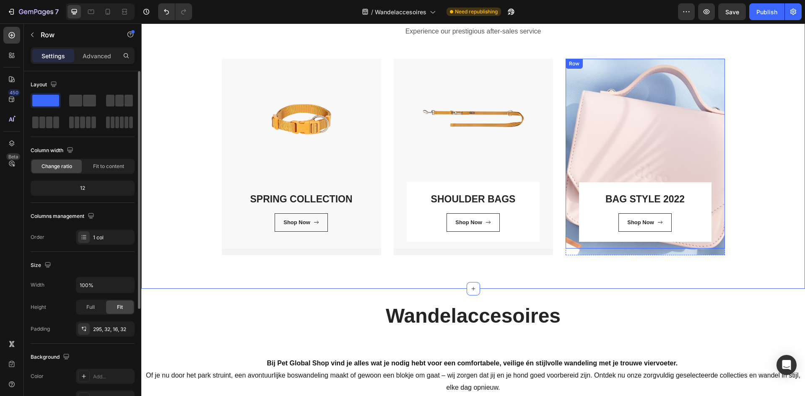
click at [615, 122] on div "BAG STYLE 2022 Heading Shop Now Button Row Row" at bounding box center [645, 154] width 159 height 190
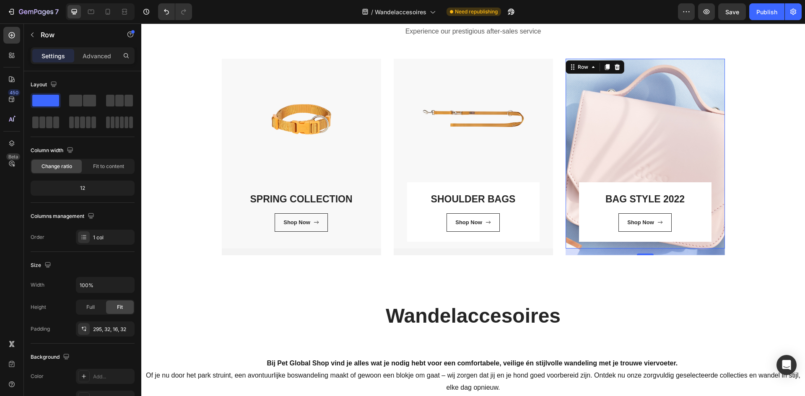
click at [596, 251] on div "16" at bounding box center [645, 252] width 159 height 7
click at [763, 212] on div "Categories Heading Experience our prestigious after-sales service Text block Ro…" at bounding box center [473, 122] width 651 height 265
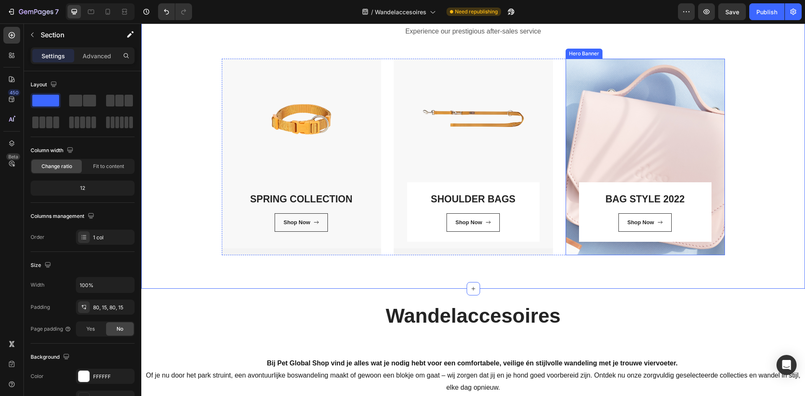
click at [706, 253] on div "BAG STYLE 2022 Heading Shop Now Button Row Row" at bounding box center [645, 157] width 159 height 196
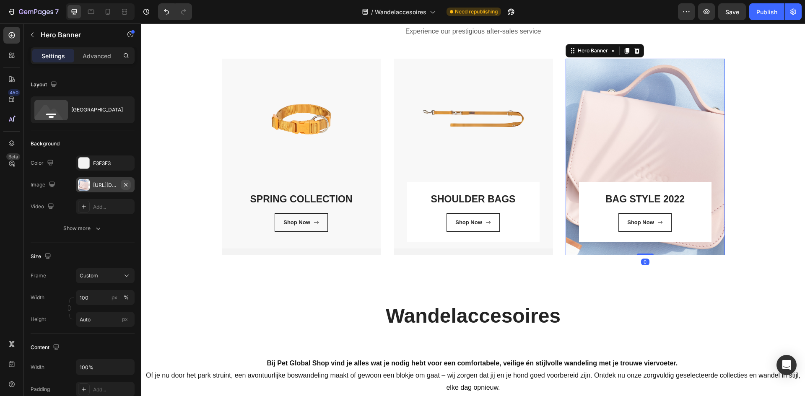
click at [127, 184] on icon "button" at bounding box center [125, 184] width 3 height 3
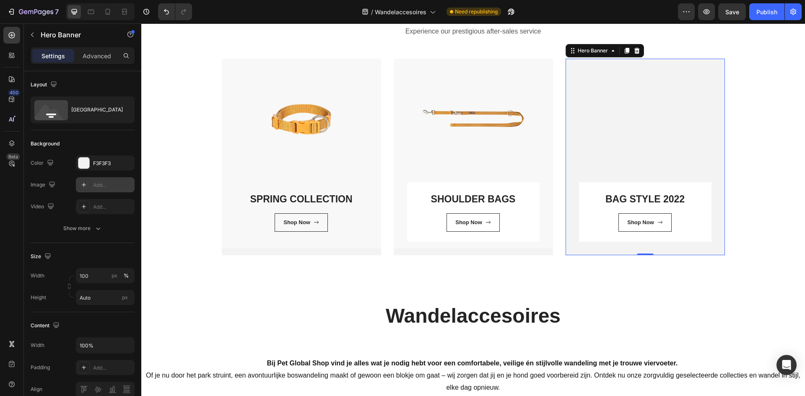
click at [99, 185] on div "Add..." at bounding box center [112, 186] width 39 height 8
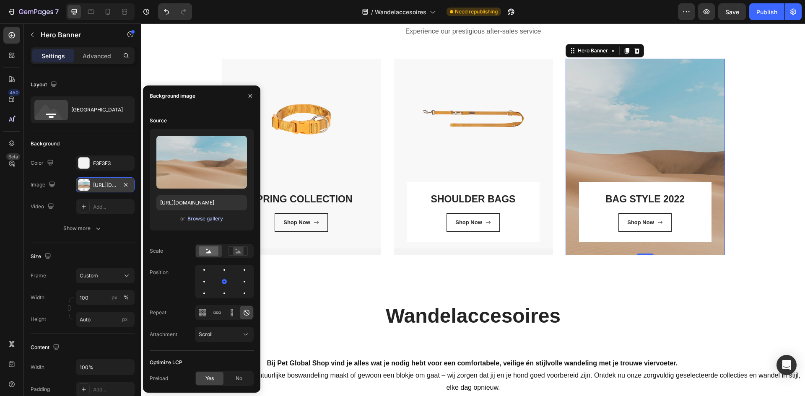
click at [208, 219] on div "Browse gallery" at bounding box center [206, 219] width 36 height 8
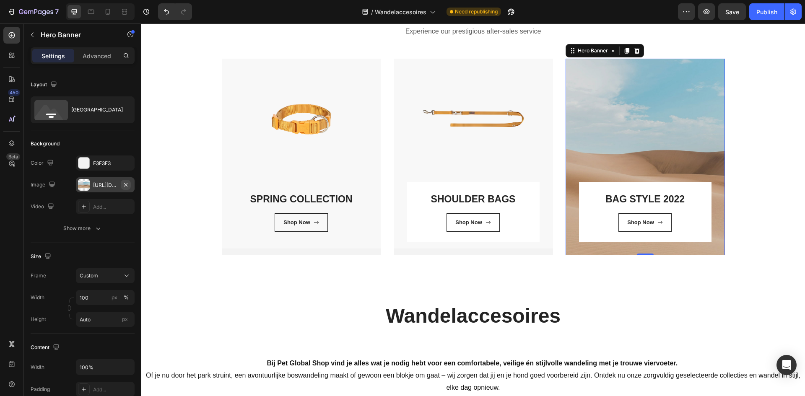
click at [125, 184] on icon "button" at bounding box center [125, 185] width 7 height 7
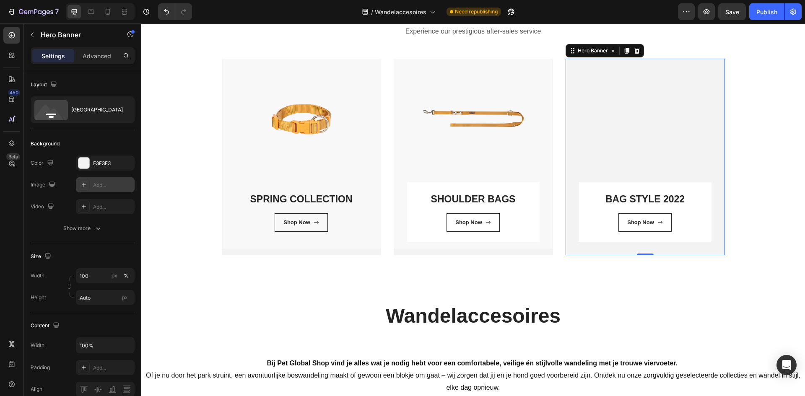
click at [102, 185] on div "Add..." at bounding box center [112, 186] width 39 height 8
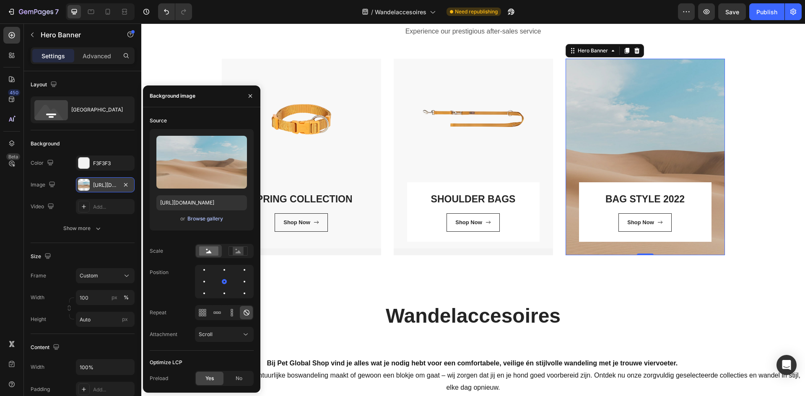
click at [203, 218] on div "Browse gallery" at bounding box center [206, 219] width 36 height 8
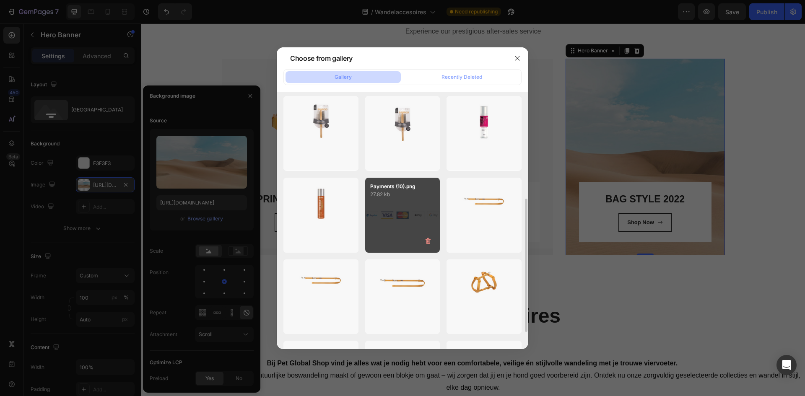
scroll to position [126, 0]
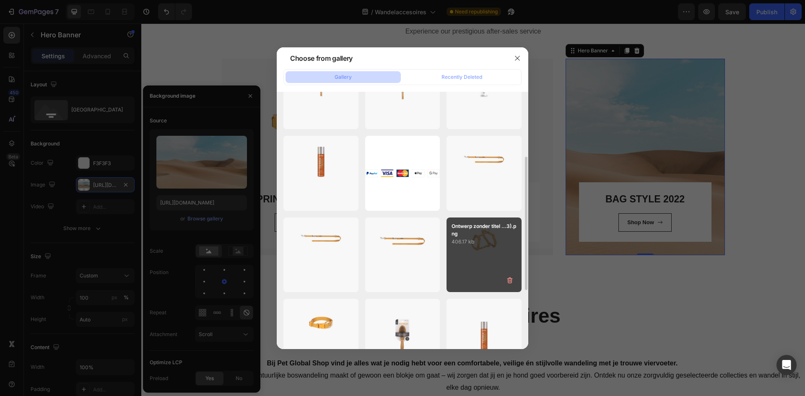
click at [490, 248] on div "Ontwerp zonder titel ...3).png 406.17 kb" at bounding box center [484, 255] width 75 height 75
type input "[URL][DOMAIN_NAME]"
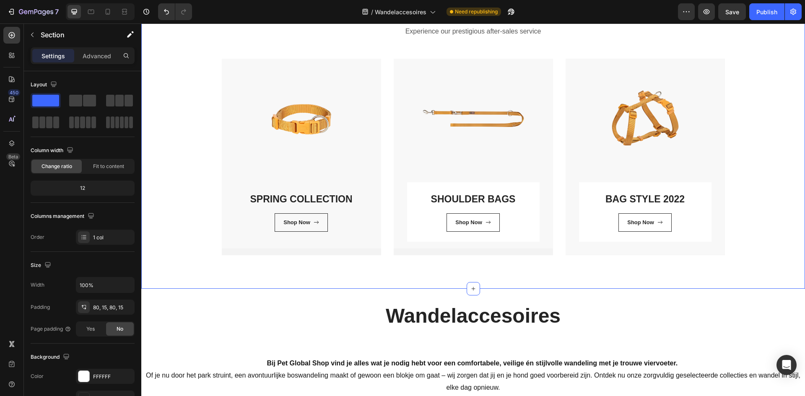
click at [779, 162] on div "Categories Heading Experience our prestigious after-sales service Text block Ro…" at bounding box center [473, 122] width 651 height 265
click at [338, 196] on link "SPRING COLLECTION" at bounding box center [301, 199] width 102 height 11
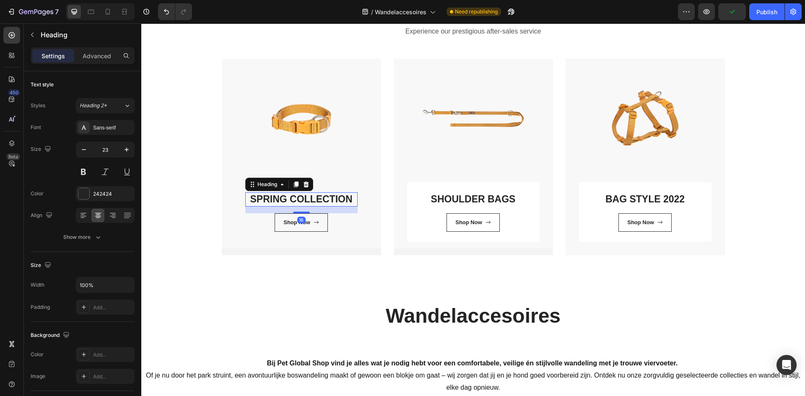
click at [338, 196] on link "SPRING COLLECTION" at bounding box center [301, 199] width 102 height 11
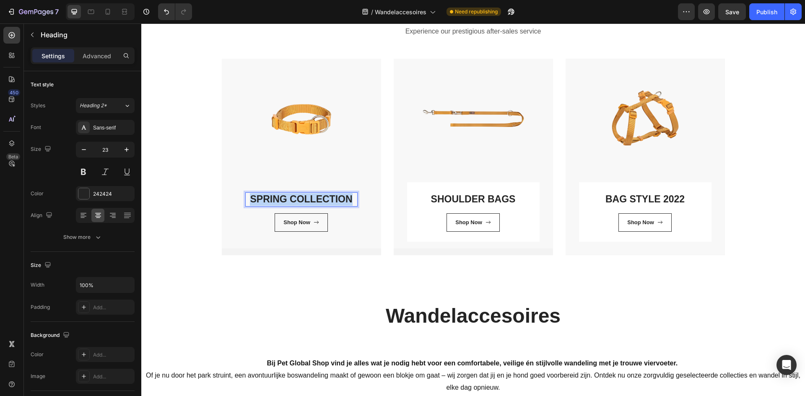
click at [338, 196] on link "SPRING COLLECTION" at bounding box center [301, 199] width 102 height 11
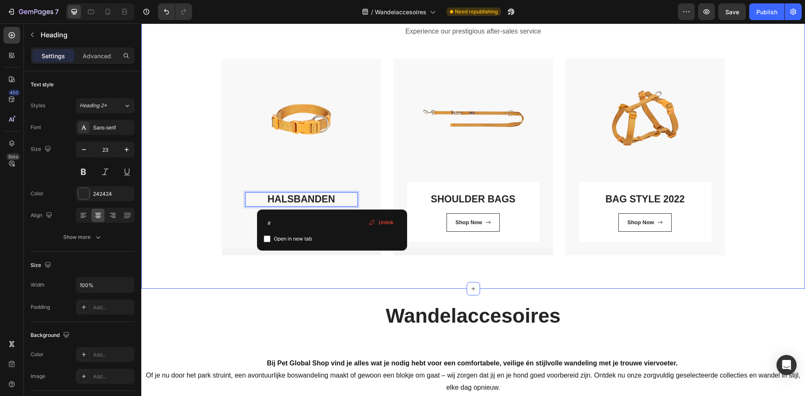
click at [189, 240] on div "Categories Heading Experience our prestigious after-sales service Text block Ro…" at bounding box center [473, 122] width 651 height 265
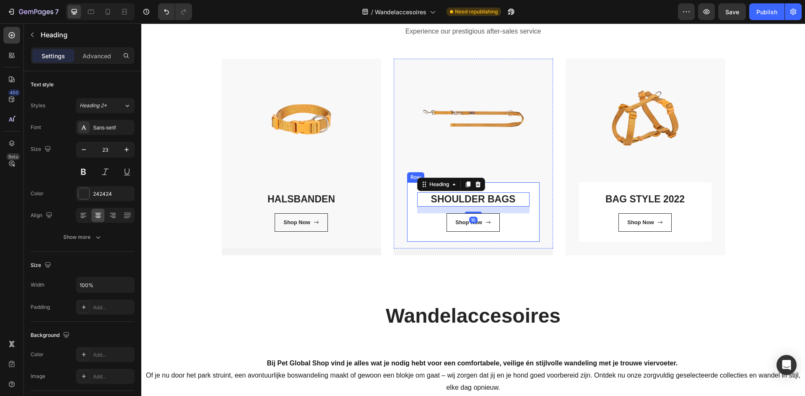
click at [509, 187] on div "SHOULDER BAGS Heading 16 Shop Now Button Row" at bounding box center [473, 211] width 133 height 59
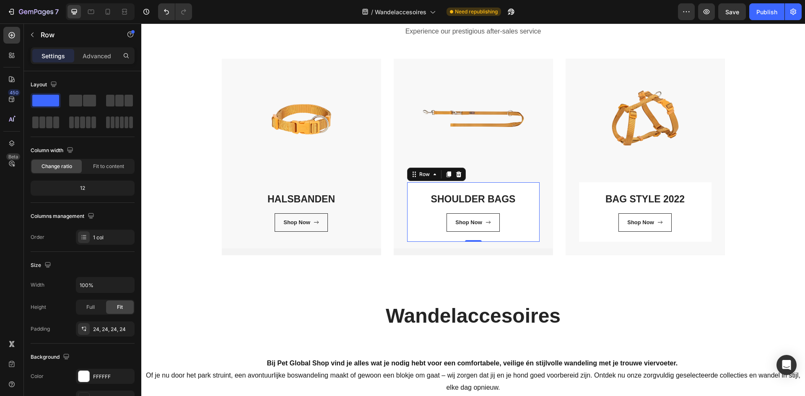
scroll to position [42, 0]
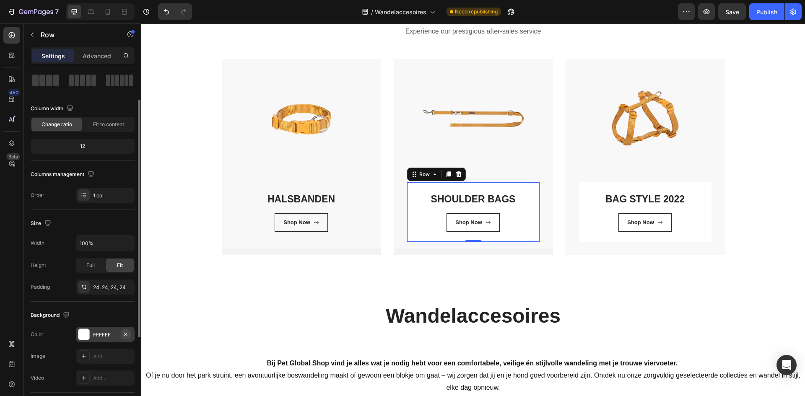
click at [125, 334] on icon "button" at bounding box center [125, 334] width 7 height 7
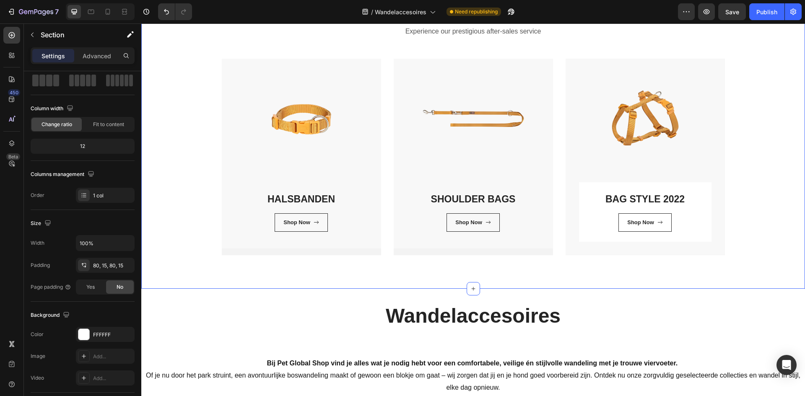
click at [161, 242] on div "Categories Heading Experience our prestigious after-sales service Text block Ro…" at bounding box center [473, 122] width 651 height 265
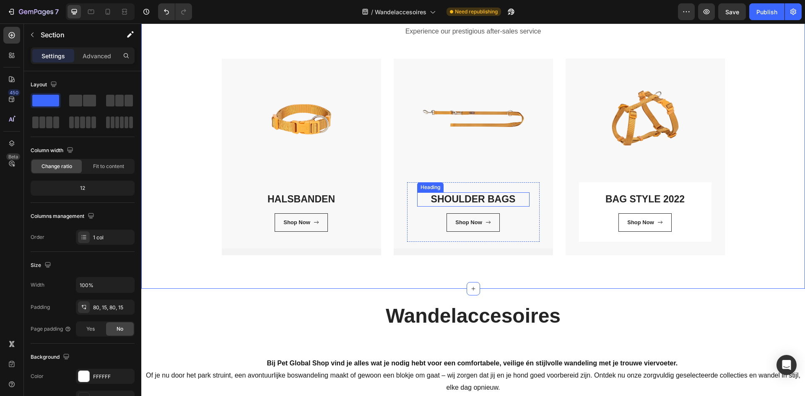
click at [498, 199] on p "SHOULDER BAGS" at bounding box center [473, 199] width 111 height 13
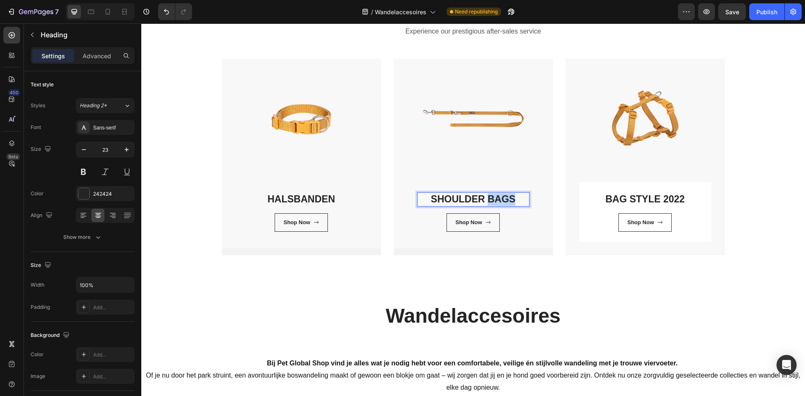
click at [498, 199] on p "SHOULDER BAGS" at bounding box center [473, 199] width 111 height 13
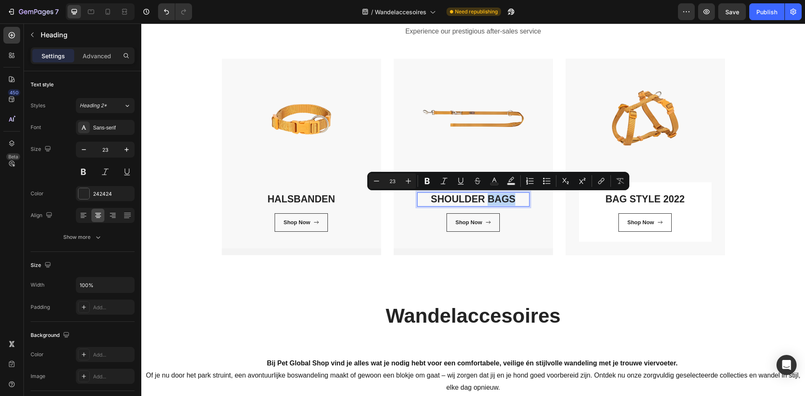
click at [498, 199] on p "SHOULDER BAGS" at bounding box center [473, 199] width 111 height 13
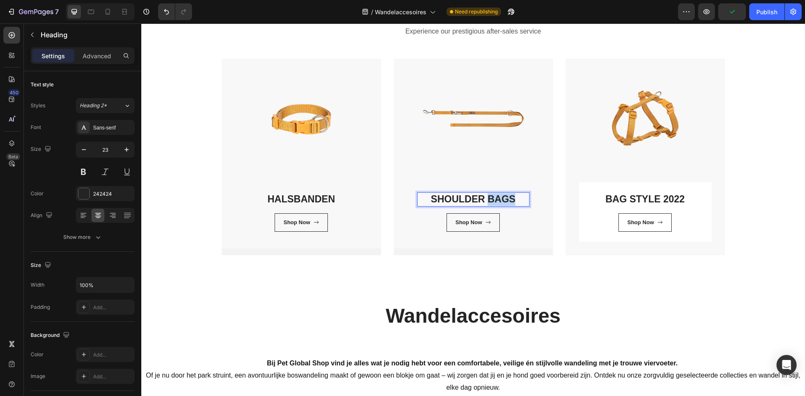
click at [498, 199] on p "SHOULDER BAGS" at bounding box center [473, 199] width 111 height 13
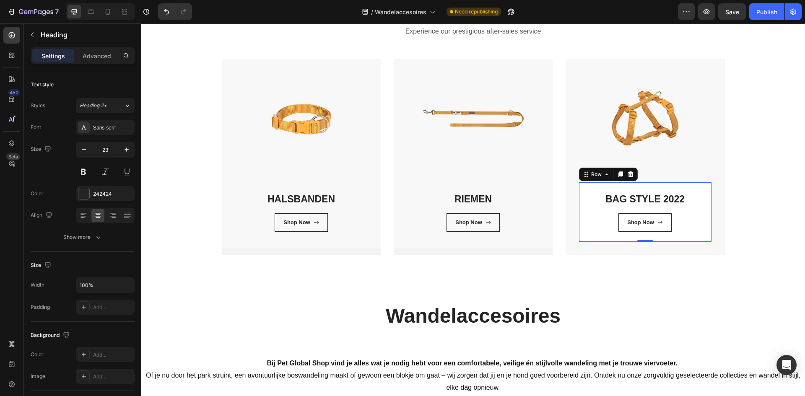
click at [673, 187] on div "BAG STYLE 2022 Heading Shop Now Button Row 0" at bounding box center [645, 211] width 133 height 59
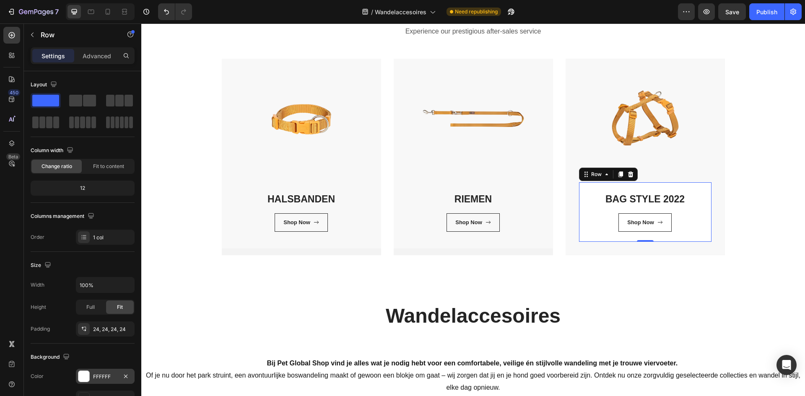
click at [94, 377] on div "FFFFFF" at bounding box center [105, 376] width 59 height 15
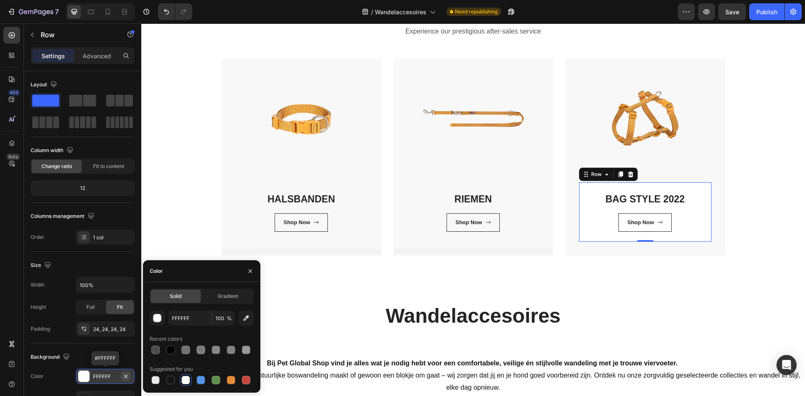
click at [125, 376] on icon "button" at bounding box center [125, 376] width 3 height 3
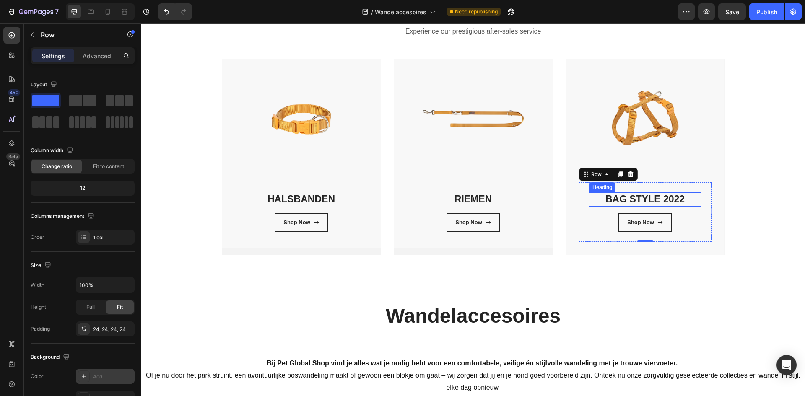
click at [663, 199] on p "BAG STYLE 2022" at bounding box center [645, 199] width 111 height 13
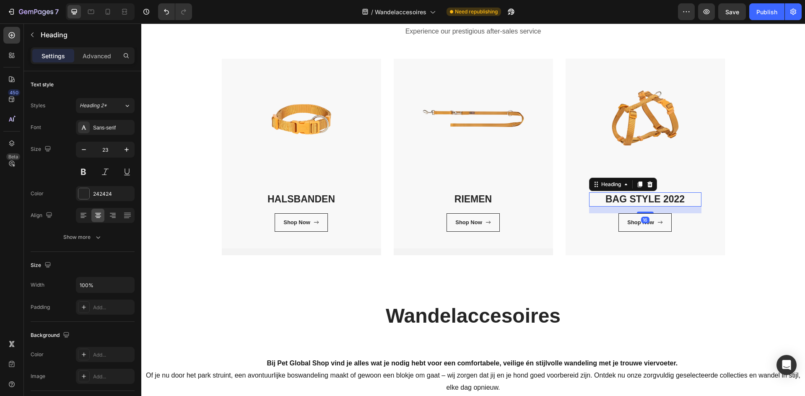
click at [663, 199] on p "BAG STYLE 2022" at bounding box center [645, 199] width 111 height 13
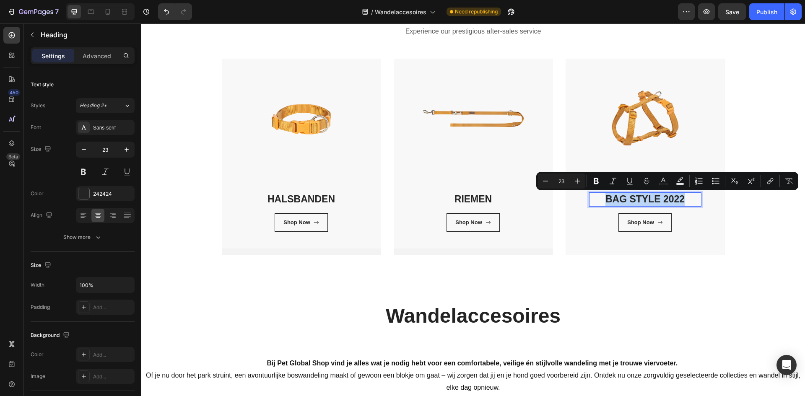
click at [663, 199] on p "BAG STYLE 2022" at bounding box center [645, 199] width 111 height 13
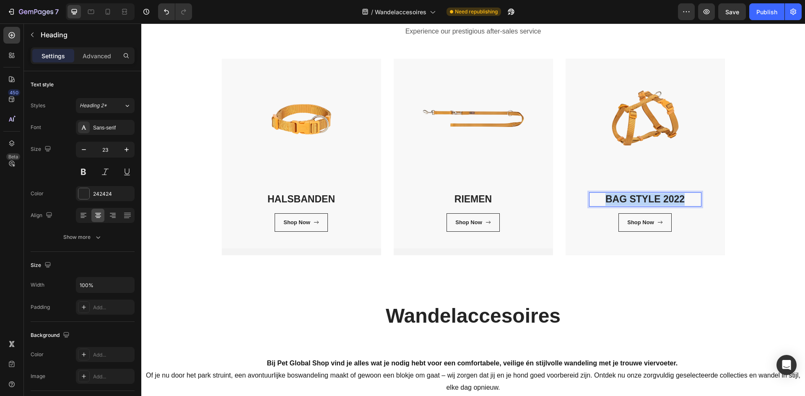
click at [663, 199] on p "BAG STYLE 2022" at bounding box center [645, 199] width 111 height 13
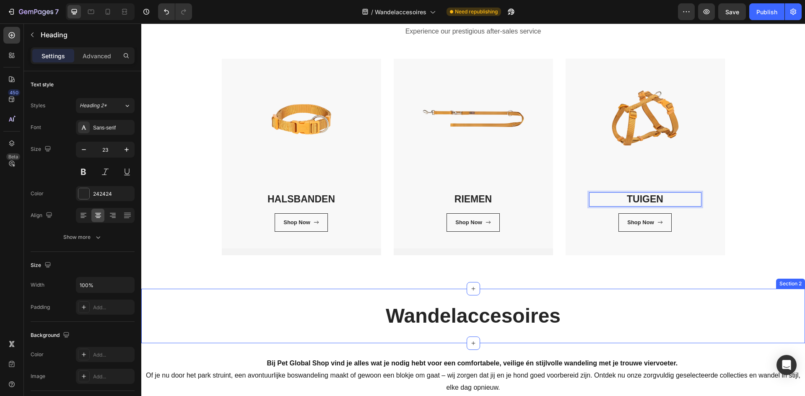
click at [226, 287] on div "Categories Heading Experience our prestigious after-sales service Text block Ro…" at bounding box center [473, 123] width 664 height 332
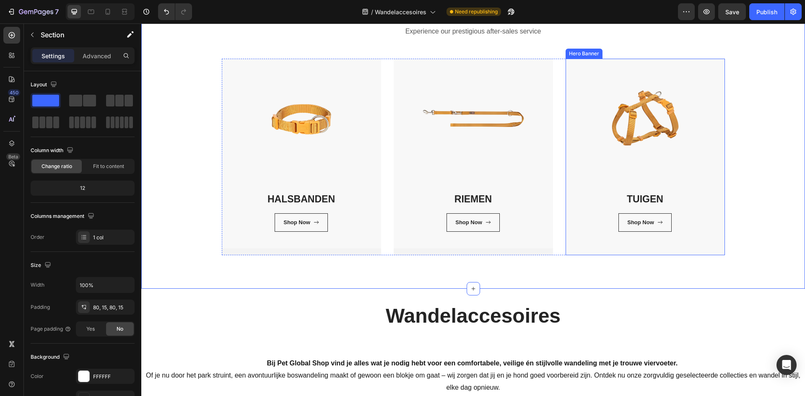
click at [572, 252] on div "TUIGEN Heading Shop Now Button Row Row" at bounding box center [645, 157] width 159 height 196
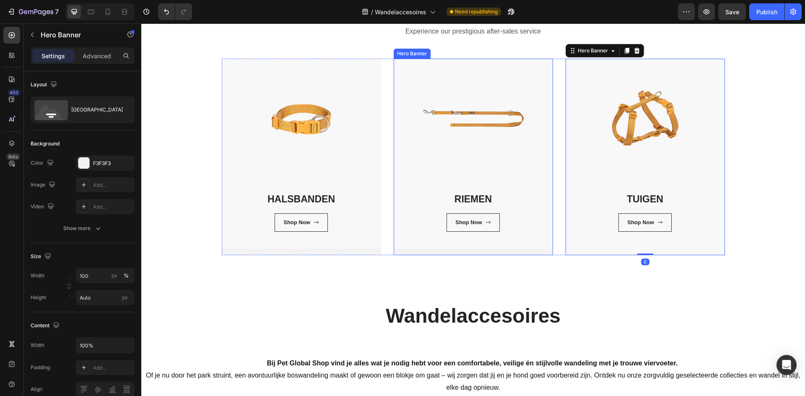
click at [542, 253] on div "RIEMEN Heading Shop Now Button Row Row" at bounding box center [473, 157] width 159 height 196
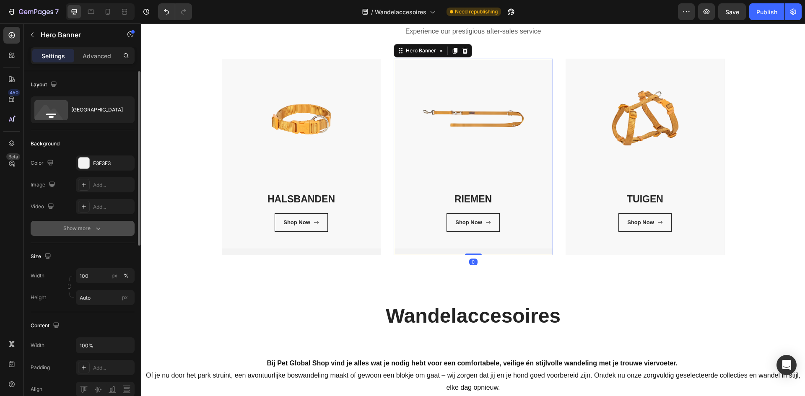
click at [91, 227] on div "Show more" at bounding box center [82, 228] width 39 height 8
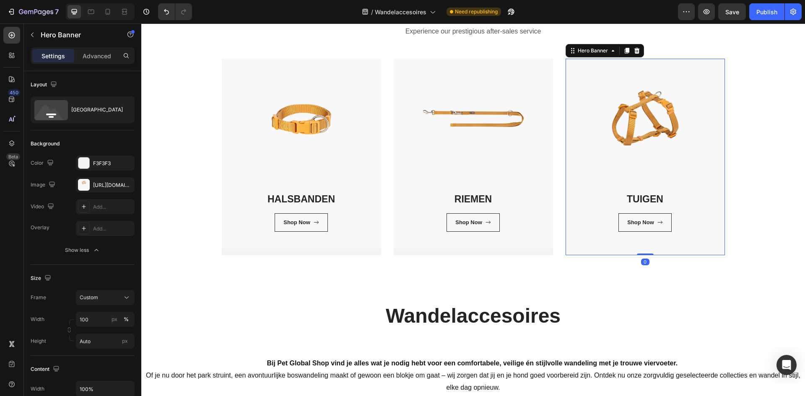
click at [591, 252] on div "TUIGEN Heading Shop Now Button Row Row" at bounding box center [645, 157] width 159 height 196
click at [503, 252] on div "RIEMEN Heading Shop Now Button Row Row" at bounding box center [473, 157] width 159 height 196
click at [663, 251] on div "TUIGEN Heading Shop Now Button Row Row" at bounding box center [645, 157] width 159 height 196
click at [521, 250] on div "RIEMEN Heading Shop Now Button Row Row" at bounding box center [473, 157] width 159 height 196
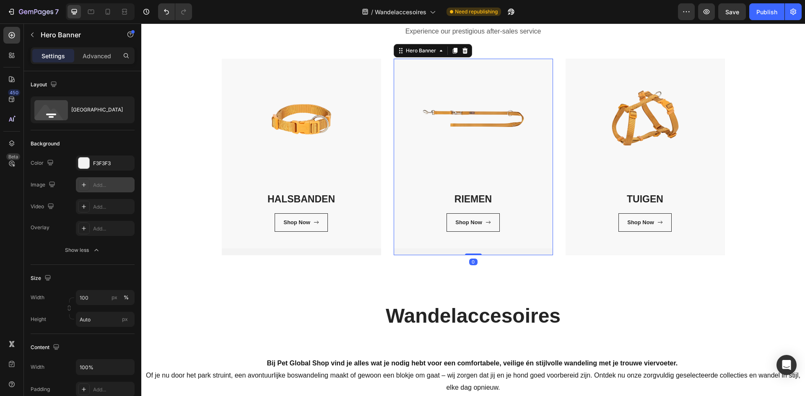
click at [96, 186] on div "Add..." at bounding box center [112, 186] width 39 height 8
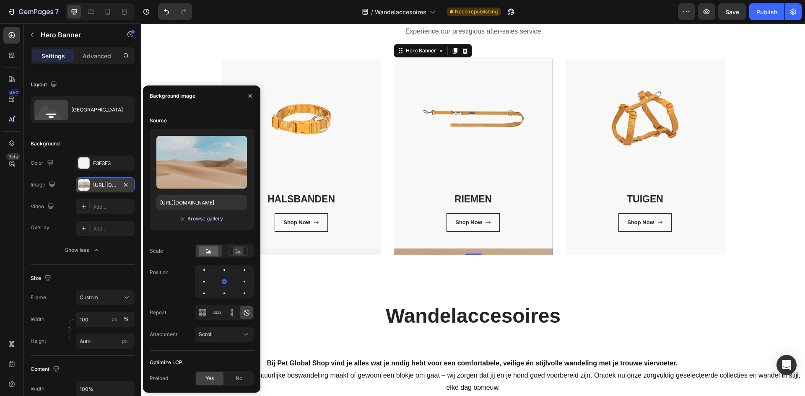
click at [209, 217] on div "Browse gallery" at bounding box center [206, 219] width 36 height 8
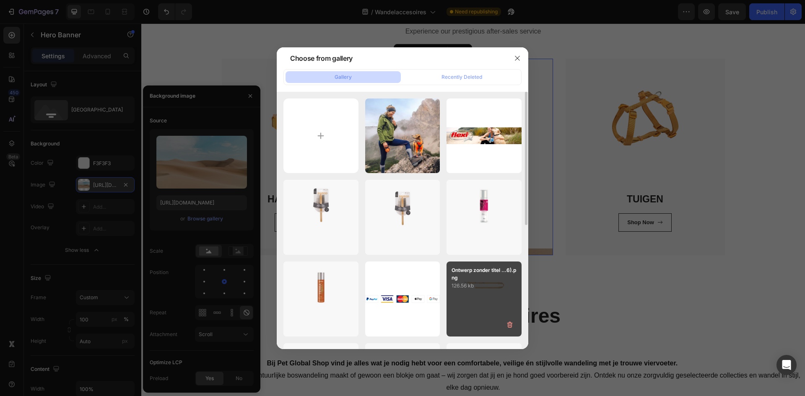
click at [499, 284] on p "126.56 kb" at bounding box center [484, 286] width 65 height 8
type input "[URL][DOMAIN_NAME]"
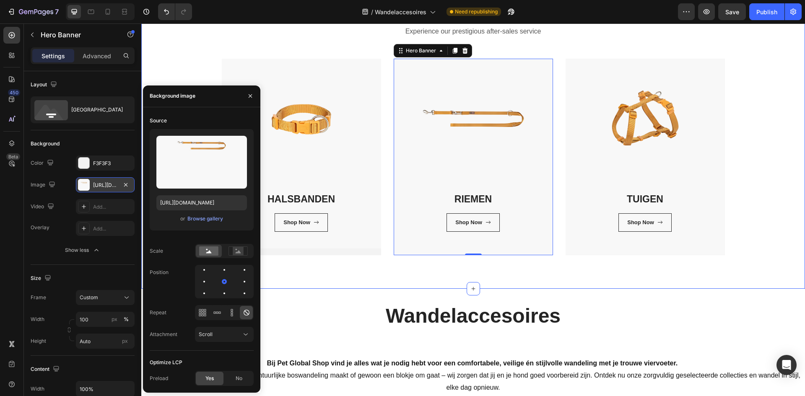
click at [776, 229] on div "Categories Heading Experience our prestigious after-sales service Text block Ro…" at bounding box center [473, 122] width 651 height 265
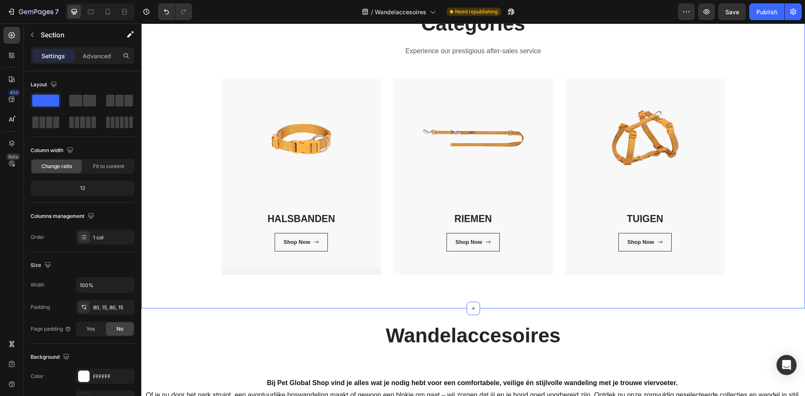
scroll to position [42, 0]
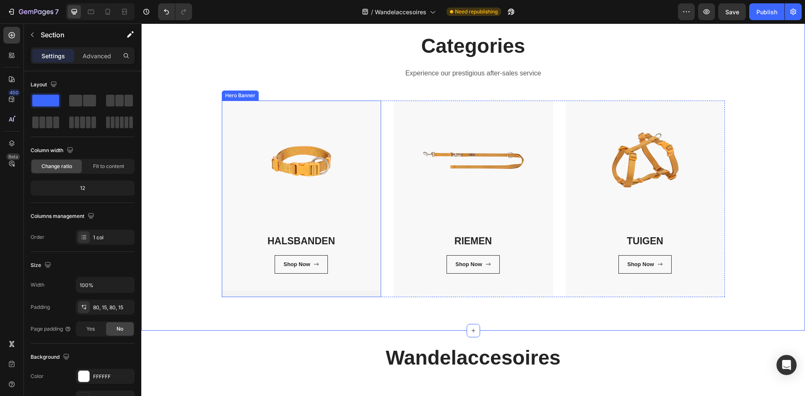
click at [339, 291] on div "⁠⁠⁠⁠⁠⁠⁠ HALSBANDEN Heading Shop Now Button Row Row" at bounding box center [301, 199] width 159 height 196
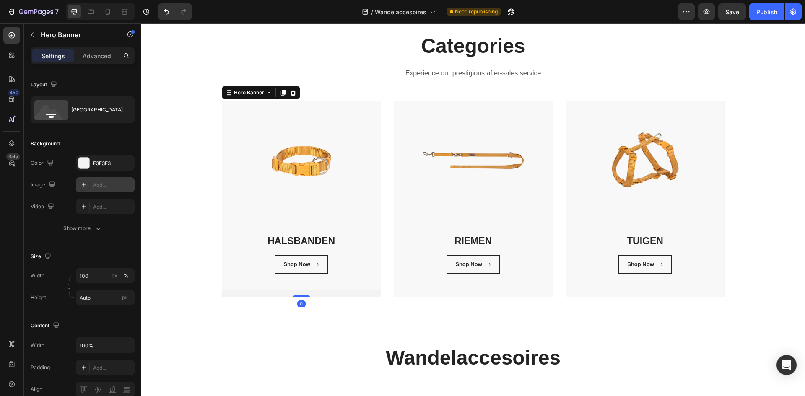
click at [101, 188] on div "Add..." at bounding box center [112, 186] width 39 height 8
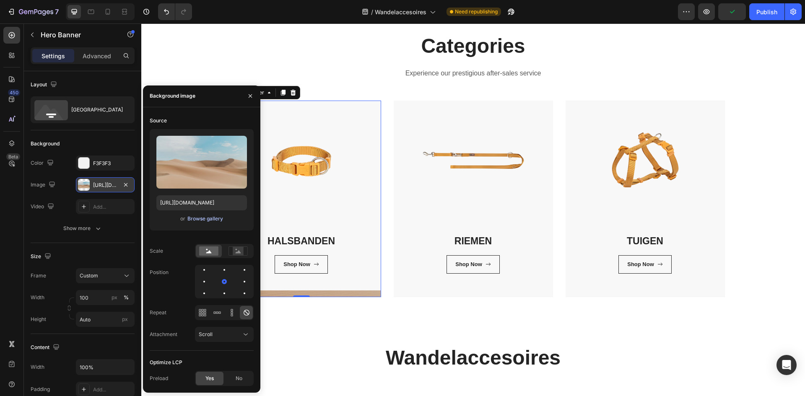
click at [208, 220] on div "Browse gallery" at bounding box center [206, 219] width 36 height 8
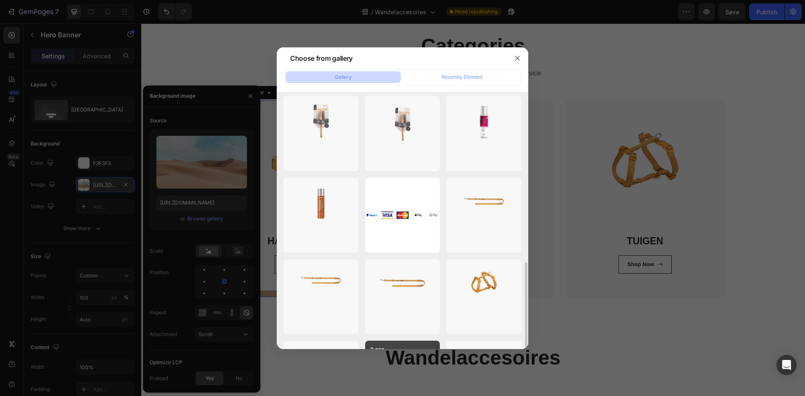
scroll to position [210, 0]
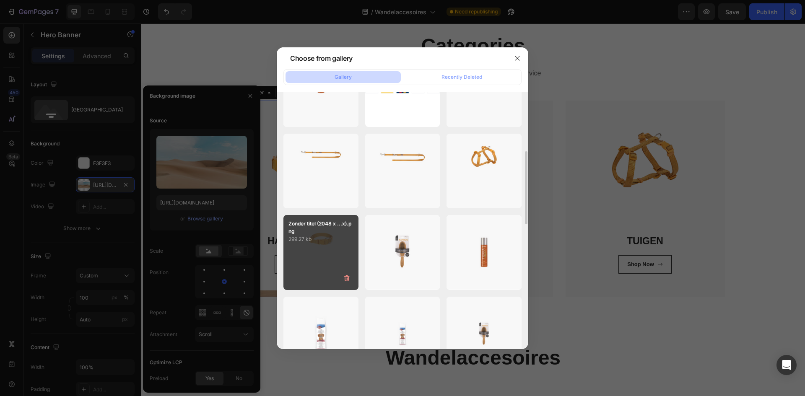
click at [312, 248] on div "Zonder titel (2048 x ...x).png 299.27 kb" at bounding box center [321, 252] width 75 height 75
type input "[URL][DOMAIN_NAME]"
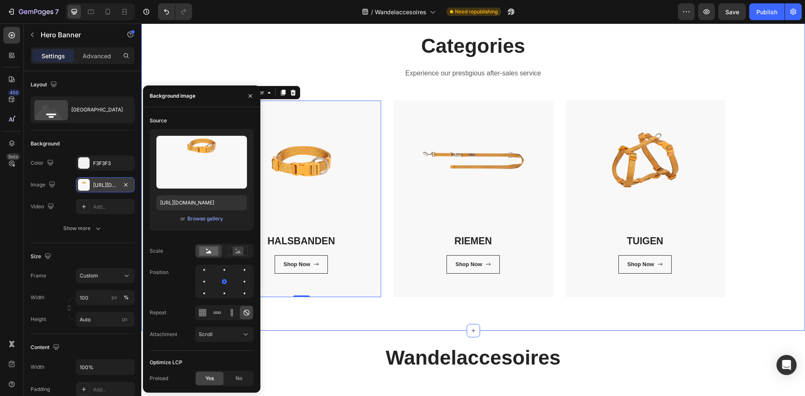
click at [334, 310] on div "Categories Heading Experience our prestigious after-sales service Text block Ro…" at bounding box center [473, 165] width 664 height 332
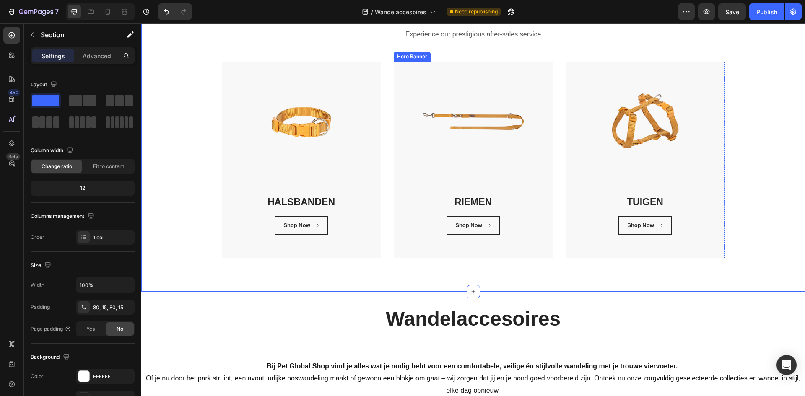
scroll to position [84, 0]
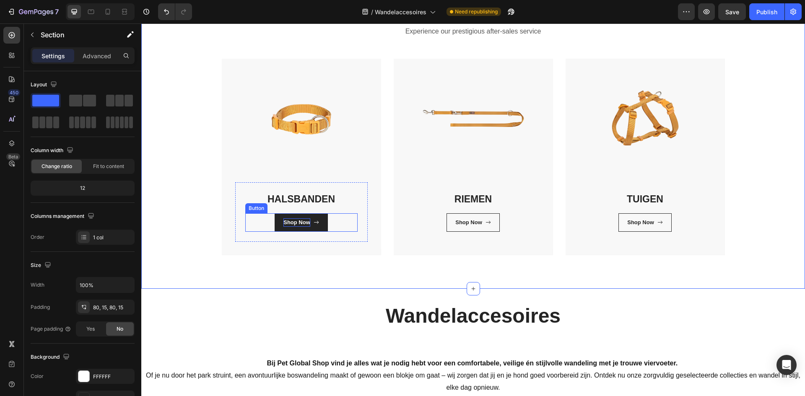
click at [292, 223] on div "Shop Now" at bounding box center [297, 223] width 27 height 8
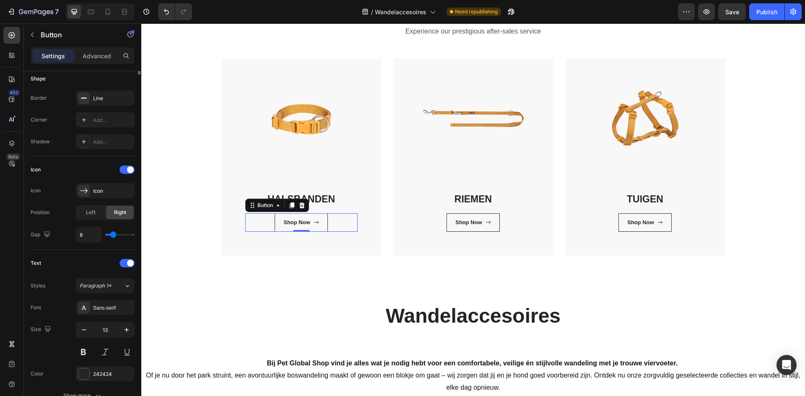
scroll to position [0, 0]
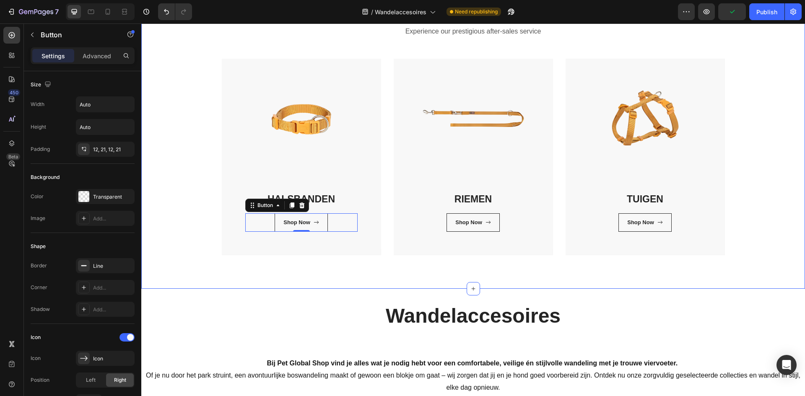
click at [186, 241] on div "Categories Heading Experience our prestigious after-sales service Text block Ro…" at bounding box center [473, 122] width 651 height 265
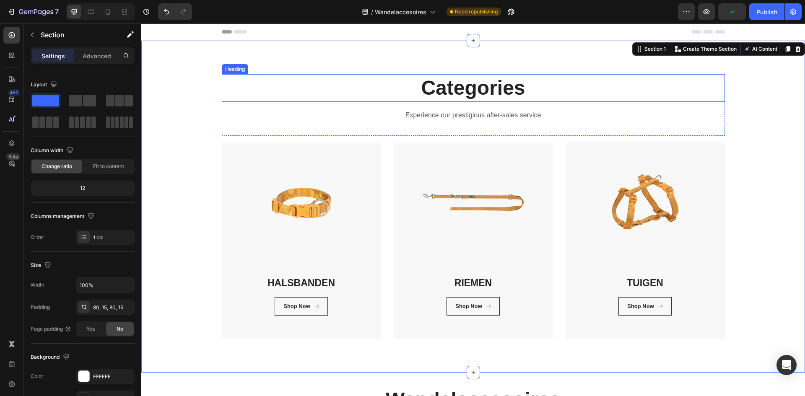
click at [479, 89] on p "Categories" at bounding box center [474, 88] width 502 height 26
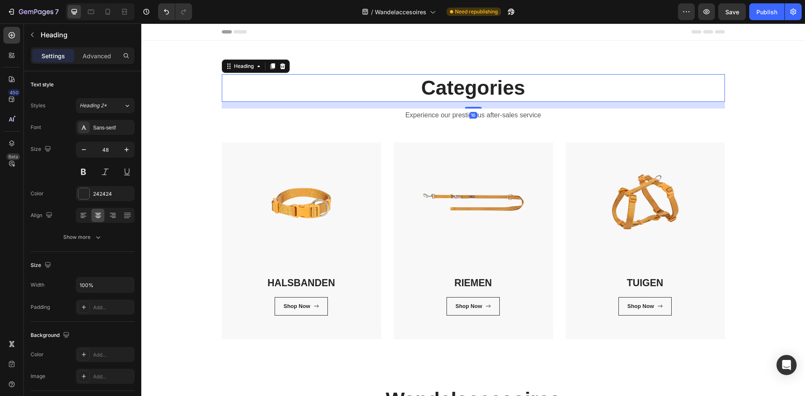
click at [479, 89] on p "Categories" at bounding box center [474, 88] width 502 height 26
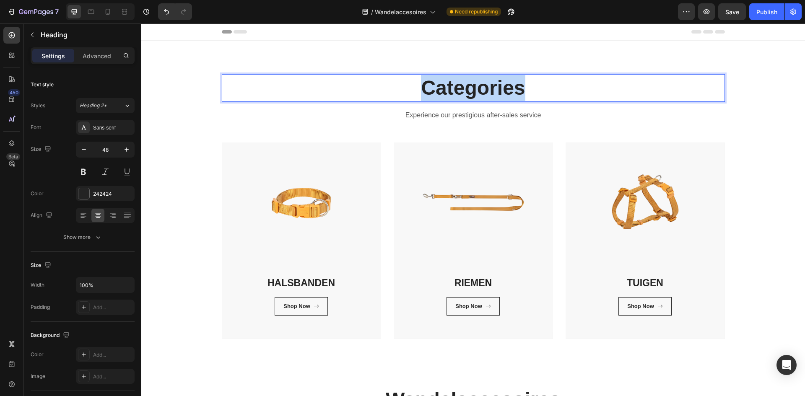
click at [479, 89] on p "Categories" at bounding box center [474, 88] width 502 height 26
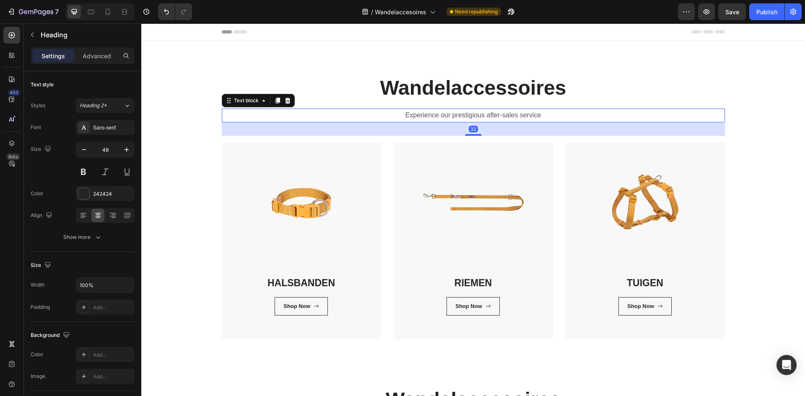
click at [542, 112] on p "Experience our prestigious after-sales service" at bounding box center [474, 115] width 502 height 12
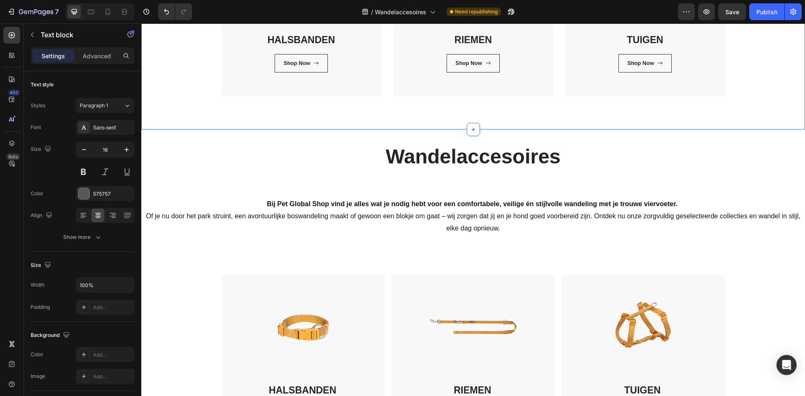
scroll to position [252, 0]
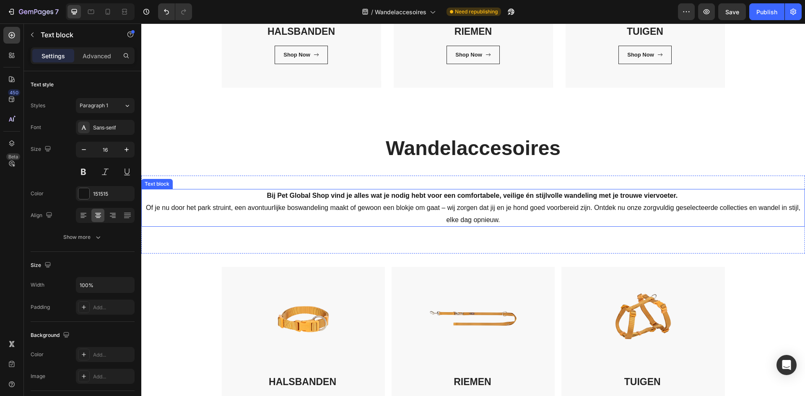
click at [495, 213] on p "Bij Pet Global Shop vind je alles wat je nodig hebt voor een comfortabele, veil…" at bounding box center [473, 208] width 662 height 36
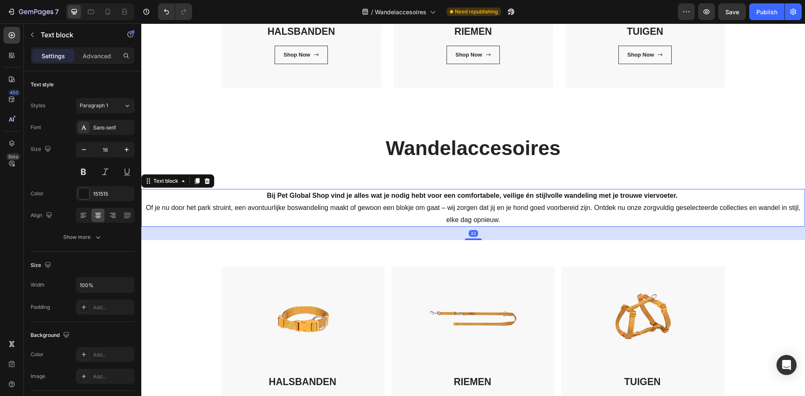
click at [494, 213] on p "Bij Pet Global Shop vind je alles wat je nodig hebt voor een comfortabele, veil…" at bounding box center [473, 208] width 662 height 36
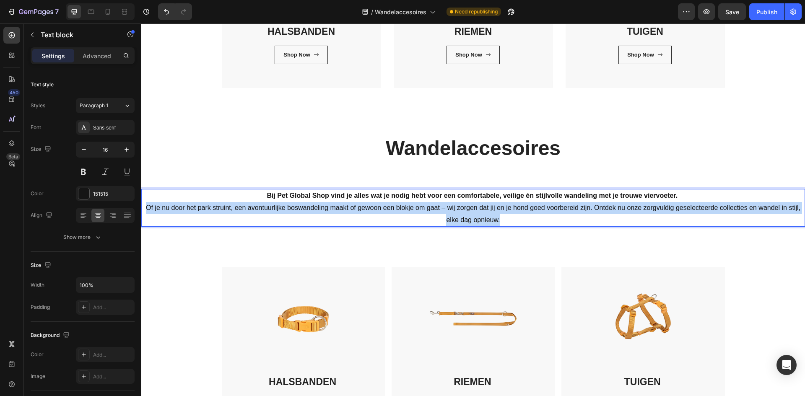
click at [494, 213] on p "Bij Pet Global Shop vind je alles wat je nodig hebt voor een comfortabele, veil…" at bounding box center [473, 208] width 662 height 36
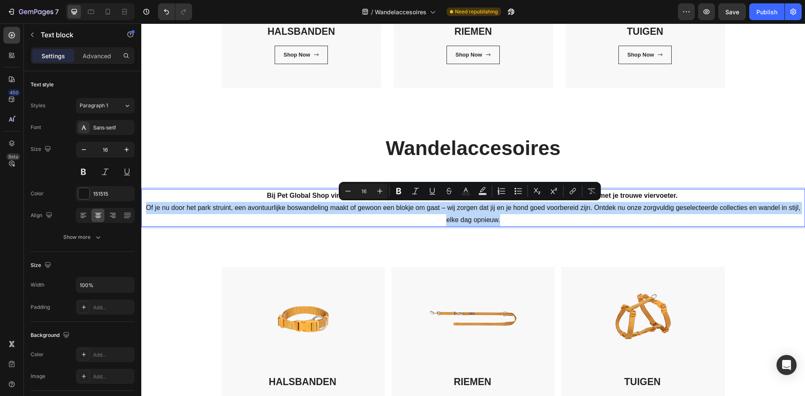
click at [503, 216] on p "Bij Pet Global Shop vind je alles wat je nodig hebt voor een comfortabele, veil…" at bounding box center [473, 208] width 662 height 36
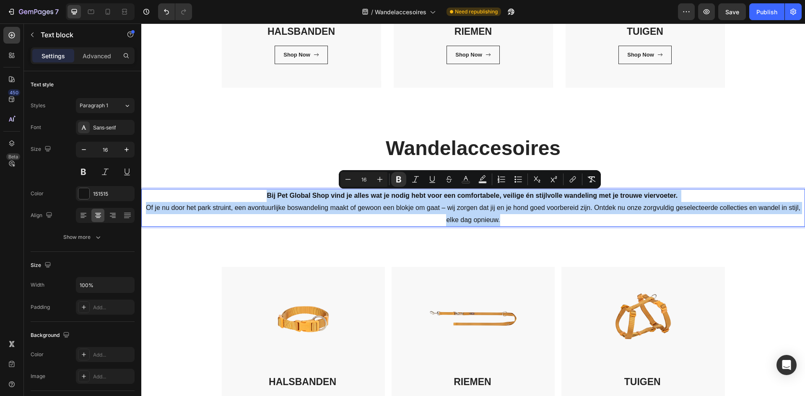
copy p "Bij Pet Global Shop vind je alles wat je nodig hebt voor een comfortabele, veil…"
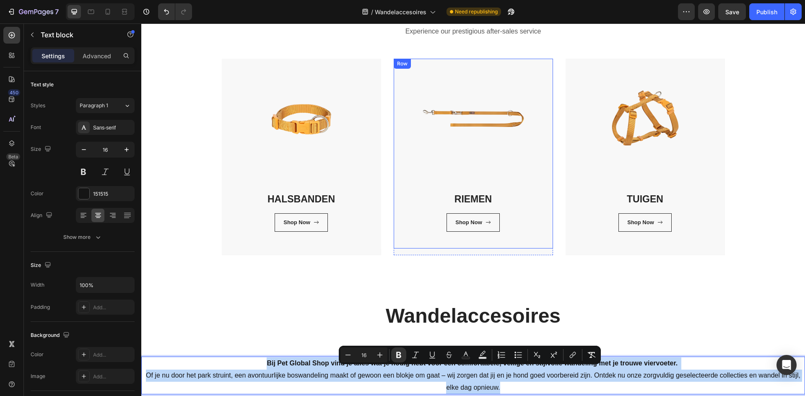
scroll to position [0, 0]
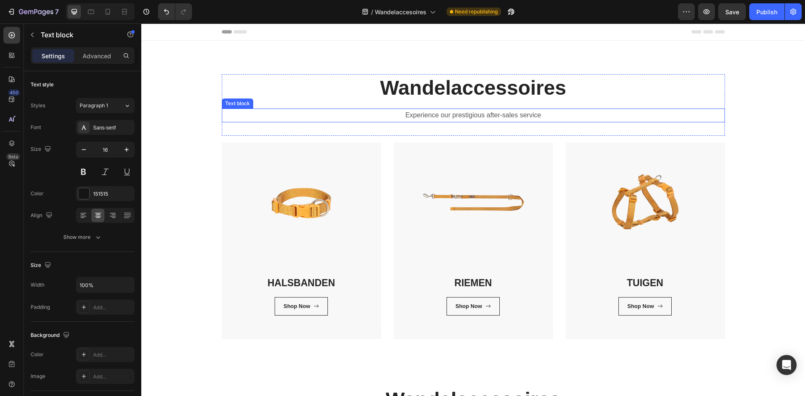
click at [505, 114] on p "Experience our prestigious after-sales service" at bounding box center [474, 115] width 502 height 12
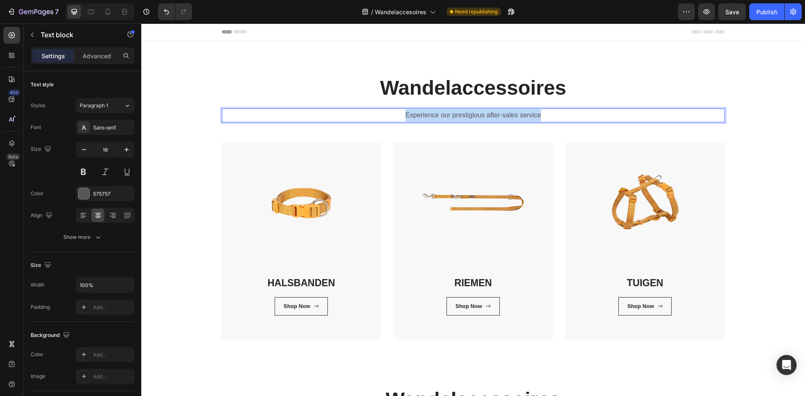
click at [505, 113] on p "Experience our prestigious after-sales service" at bounding box center [474, 115] width 502 height 12
click at [504, 113] on p "Experience our prestigious after-sales service" at bounding box center [474, 115] width 502 height 12
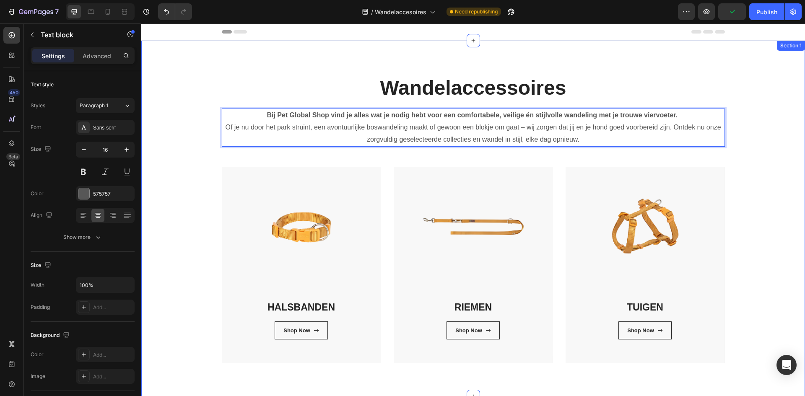
click at [778, 167] on div "Wandelaccessoires Heading Bij Pet Global Shop vind je alles wat je nodig hebt v…" at bounding box center [473, 218] width 651 height 289
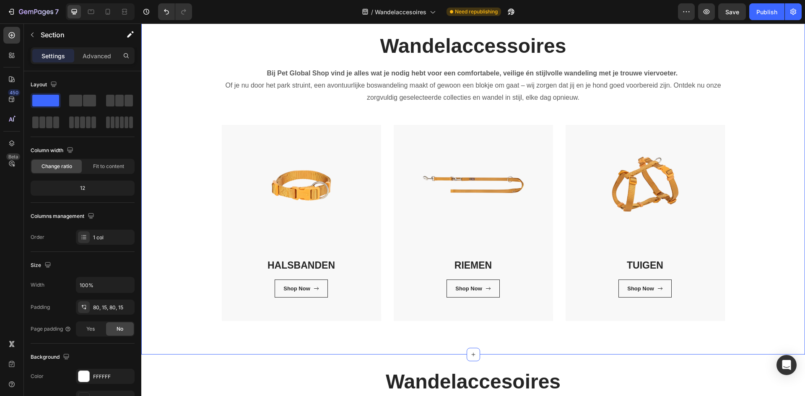
scroll to position [84, 0]
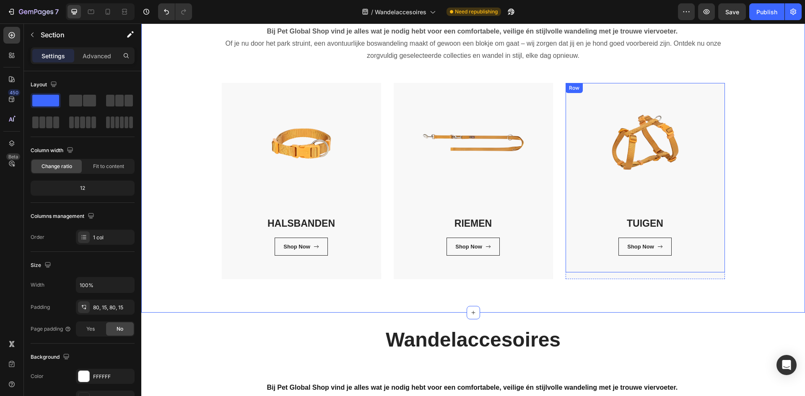
click at [694, 187] on div "TUIGEN Heading Shop Now Button Row Row" at bounding box center [645, 178] width 159 height 190
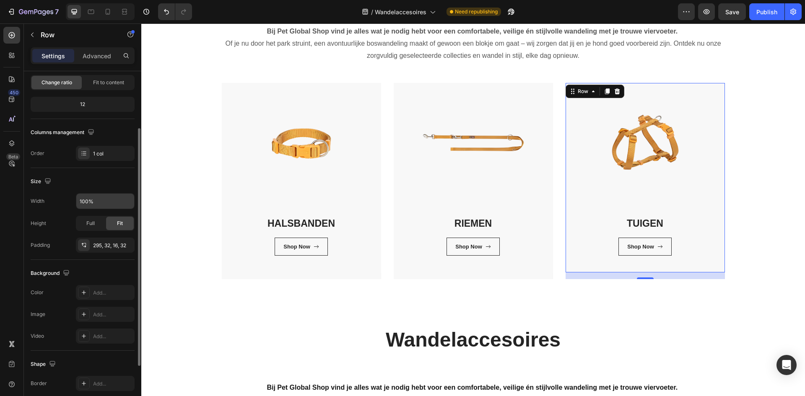
scroll to position [163, 0]
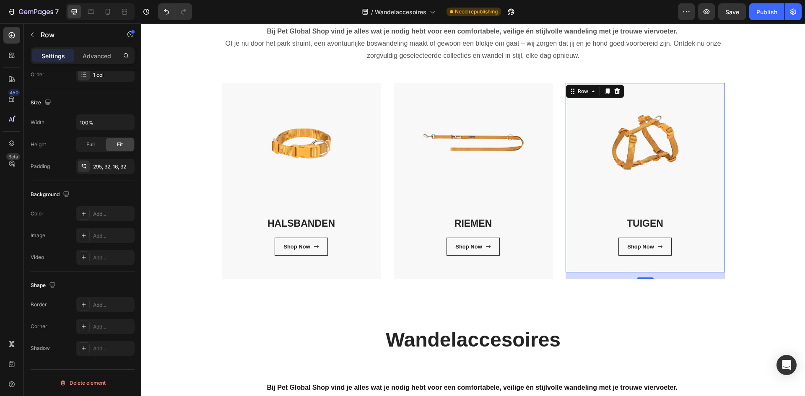
click at [687, 277] on div "16" at bounding box center [645, 276] width 159 height 7
click at [766, 263] on div "Wandelaccessoires Heading Bij Pet Global Shop vind je alles wat je nodig hebt v…" at bounding box center [473, 134] width 651 height 289
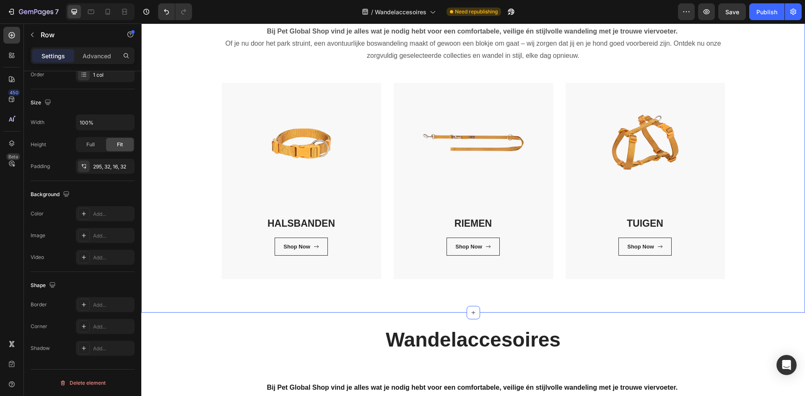
click at [766, 263] on div "Wandelaccessoires Heading Bij Pet Global Shop vind je alles wat je nodig hebt v…" at bounding box center [473, 134] width 651 height 289
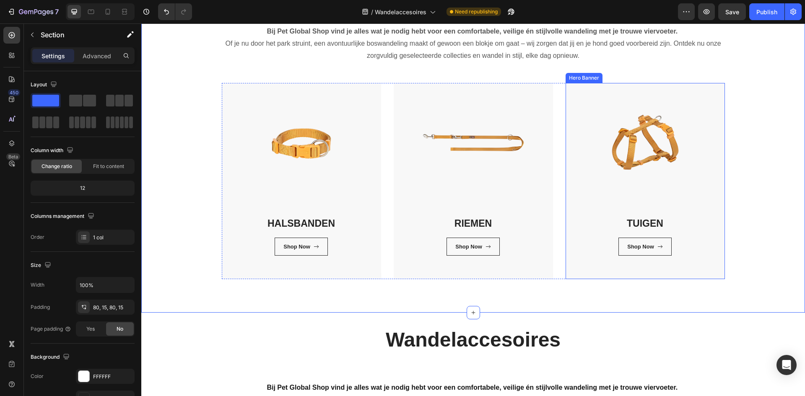
click at [698, 274] on div "TUIGEN Heading Shop Now Button Row Row" at bounding box center [645, 181] width 159 height 196
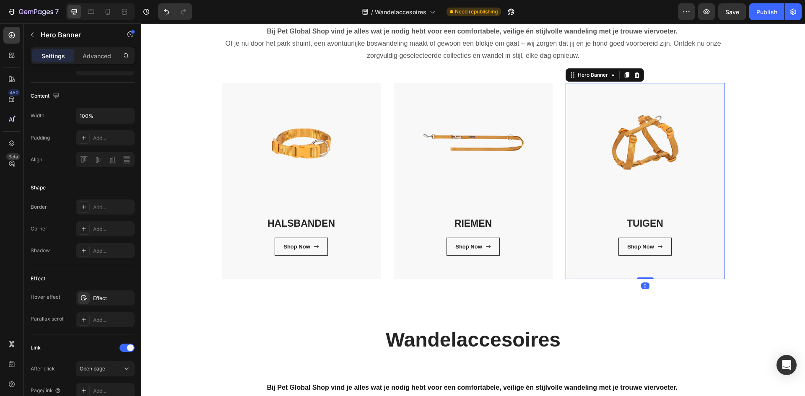
scroll to position [392, 0]
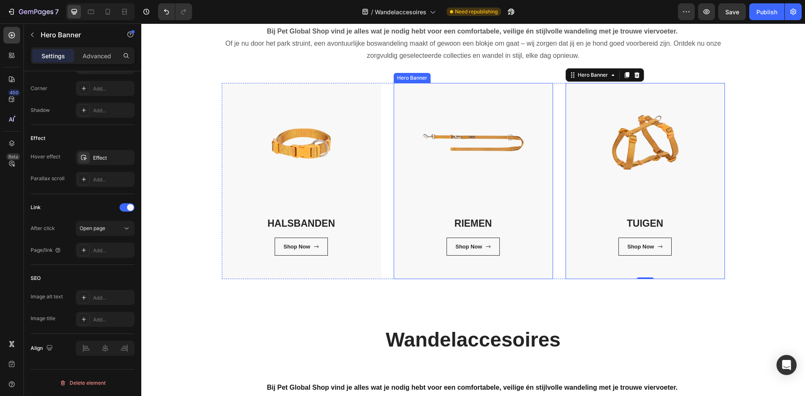
click at [440, 276] on div "RIEMEN Heading Shop Now Button Row Row" at bounding box center [473, 181] width 159 height 196
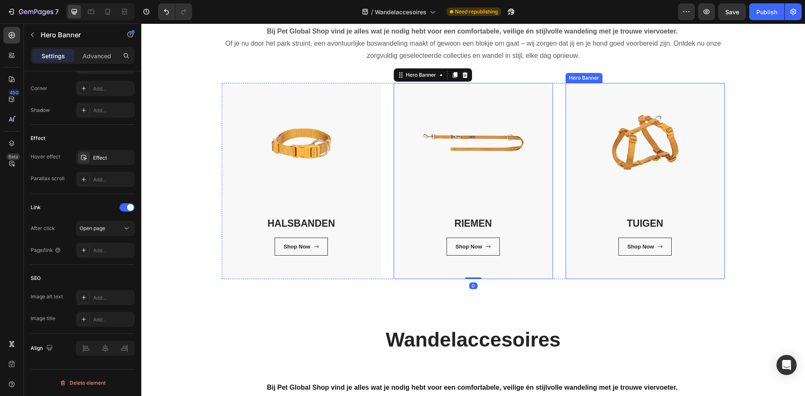
click at [672, 275] on div "TUIGEN Heading Shop Now Button Row Row" at bounding box center [645, 181] width 159 height 196
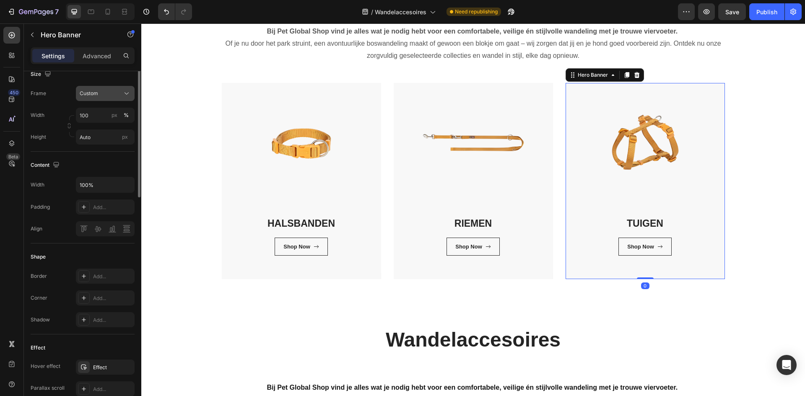
scroll to position [0, 0]
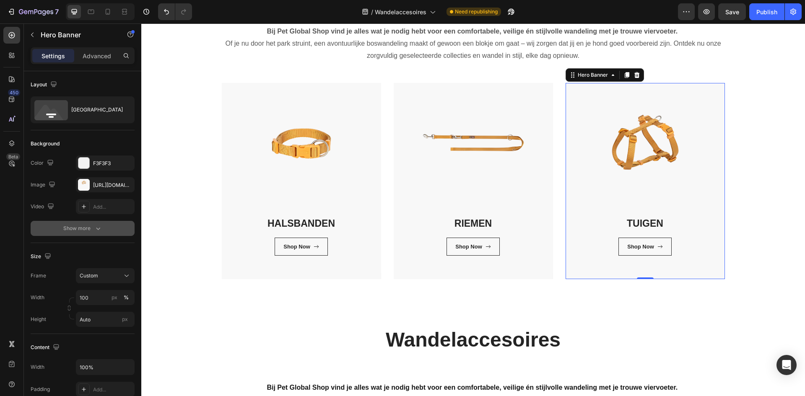
click at [99, 232] on icon "button" at bounding box center [98, 228] width 8 height 8
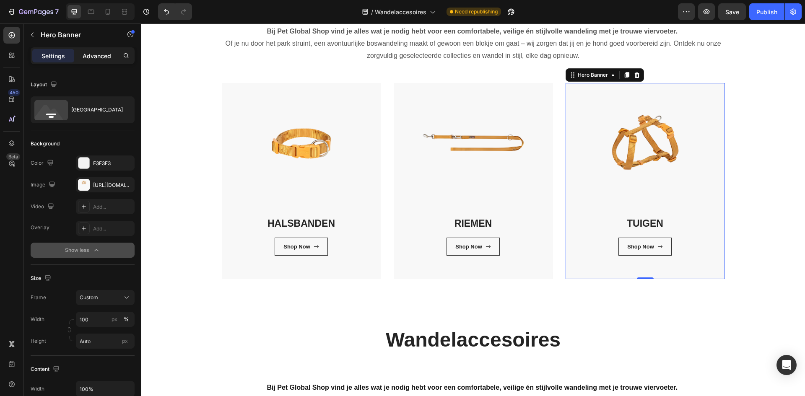
click at [95, 56] on p "Advanced" at bounding box center [97, 56] width 29 height 9
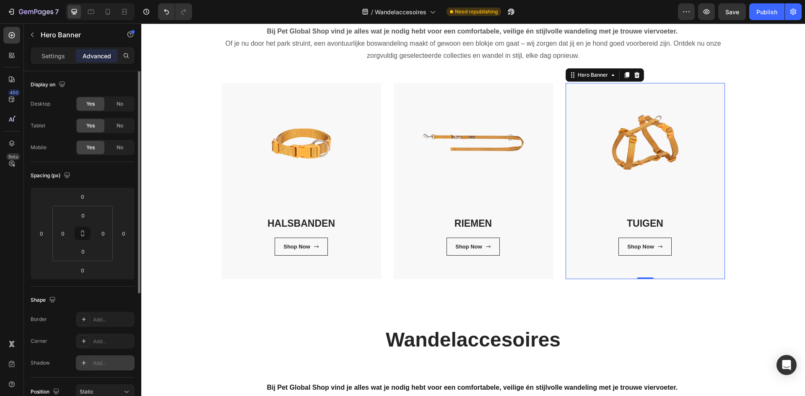
scroll to position [198, 0]
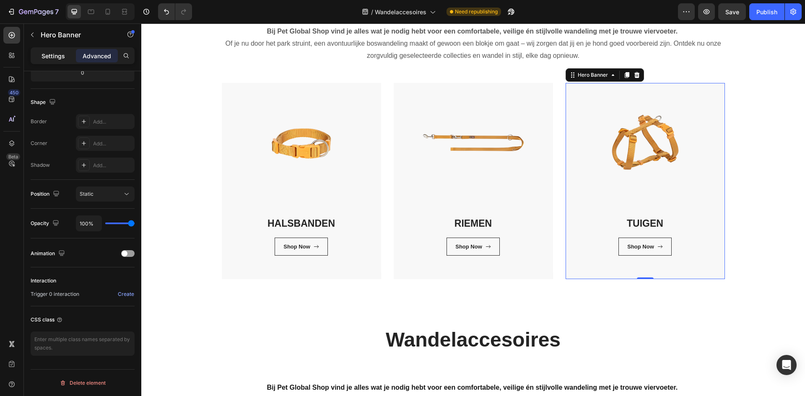
click at [60, 53] on p "Settings" at bounding box center [53, 56] width 23 height 9
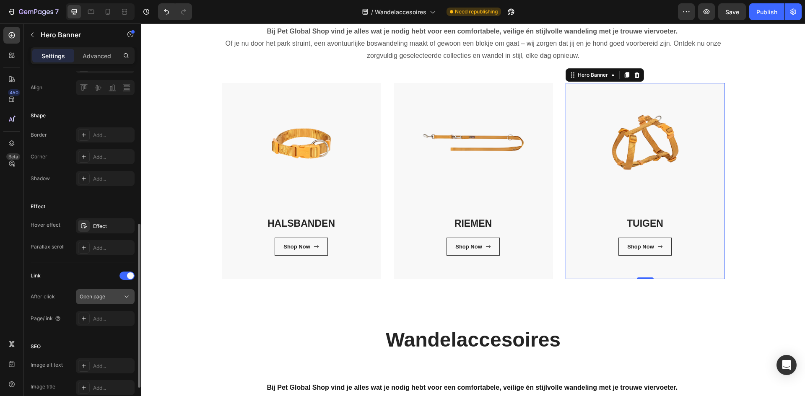
scroll to position [392, 0]
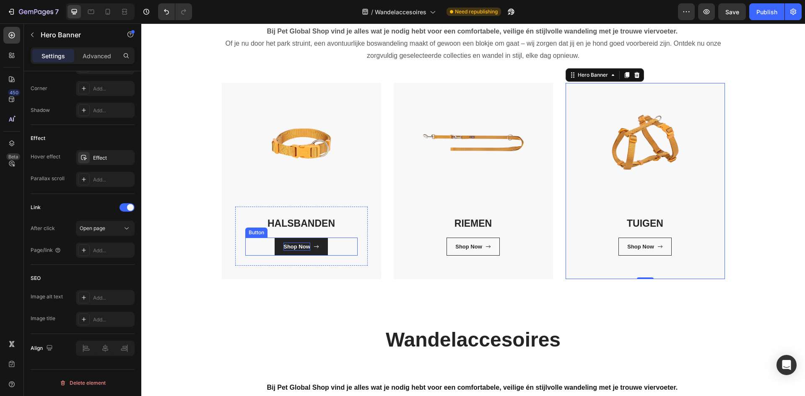
click at [289, 245] on div "Shop Now" at bounding box center [297, 247] width 27 height 8
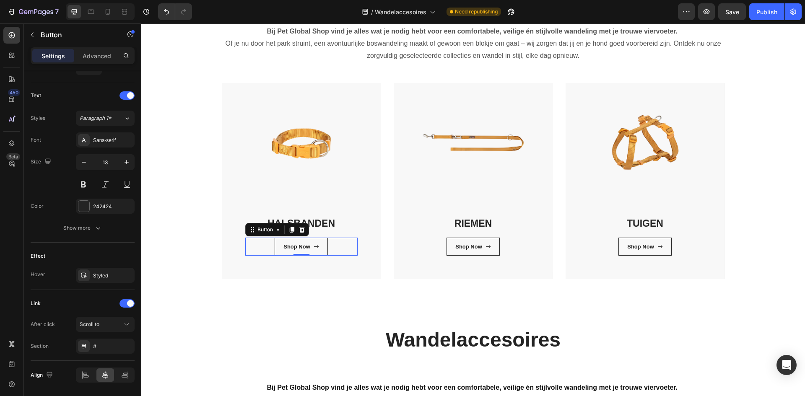
scroll to position [362, 0]
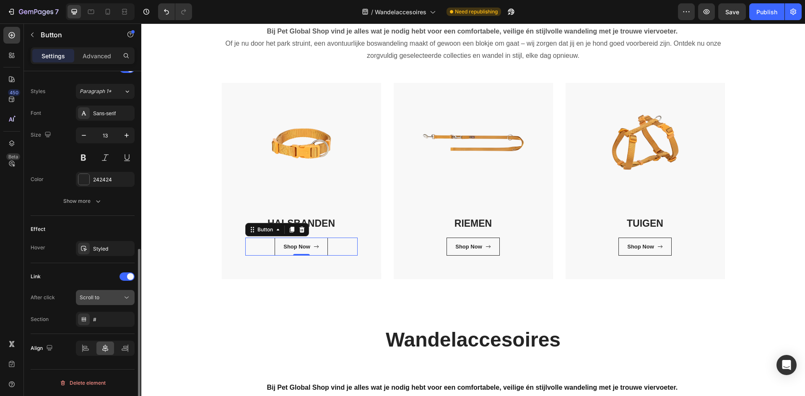
click at [111, 300] on div "Scroll to" at bounding box center [101, 298] width 43 height 8
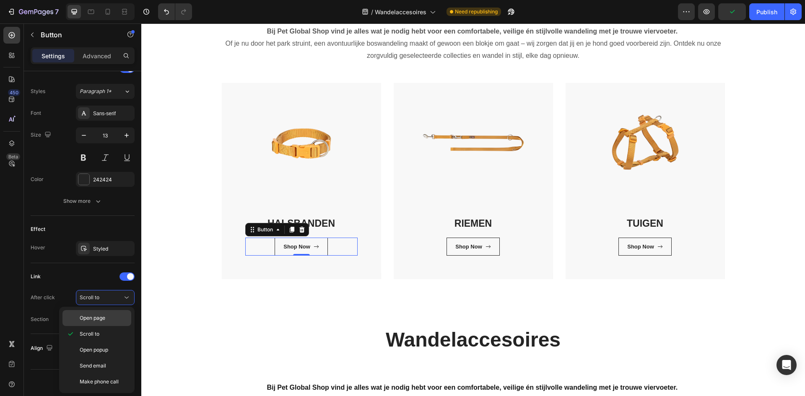
click at [107, 314] on div "Open page" at bounding box center [97, 318] width 69 height 16
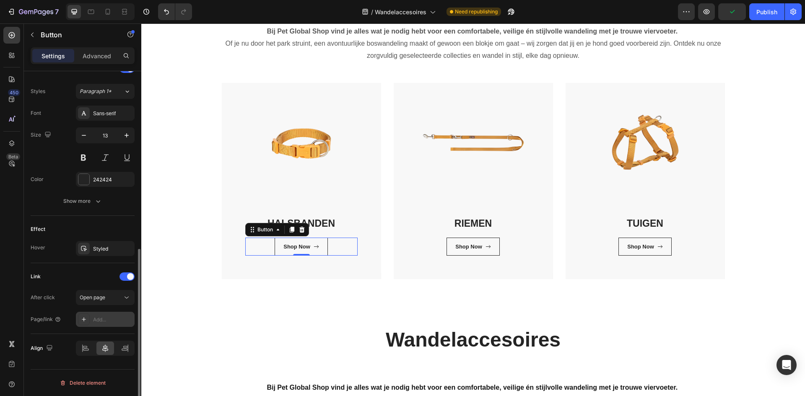
click at [107, 321] on div "Add..." at bounding box center [112, 320] width 39 height 8
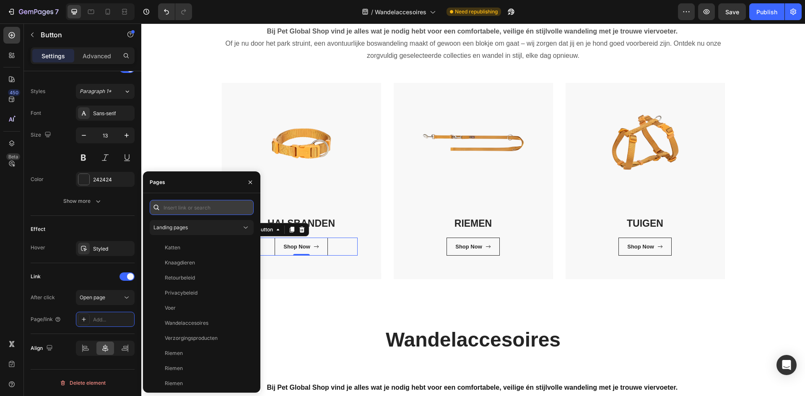
click at [192, 207] on input "text" at bounding box center [202, 207] width 104 height 15
click at [198, 230] on div "Landing pages" at bounding box center [198, 228] width 88 height 8
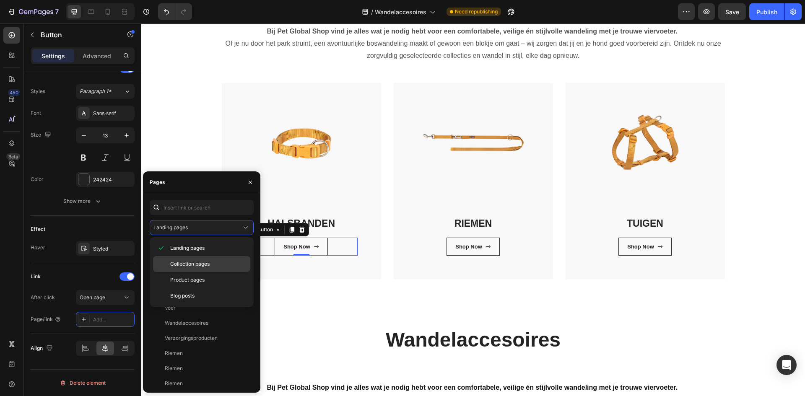
click at [205, 267] on span "Collection pages" at bounding box center [189, 265] width 39 height 8
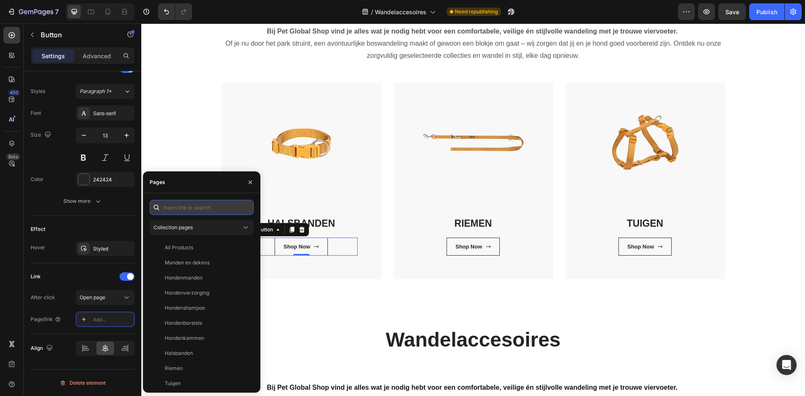
click at [205, 208] on input "text" at bounding box center [202, 207] width 104 height 15
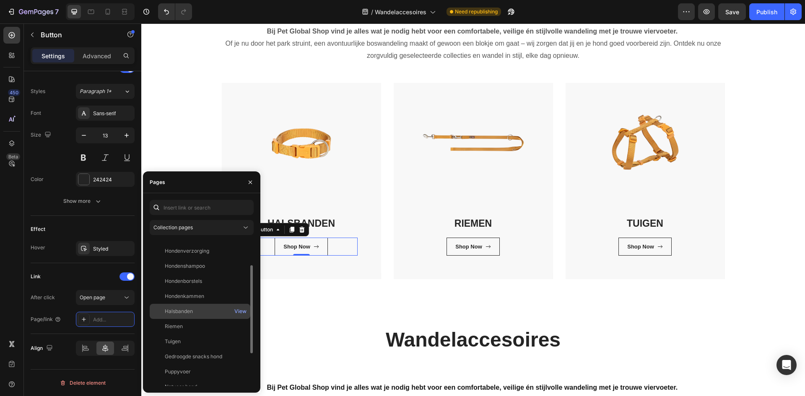
click at [195, 313] on div "Halsbanden" at bounding box center [200, 312] width 94 height 8
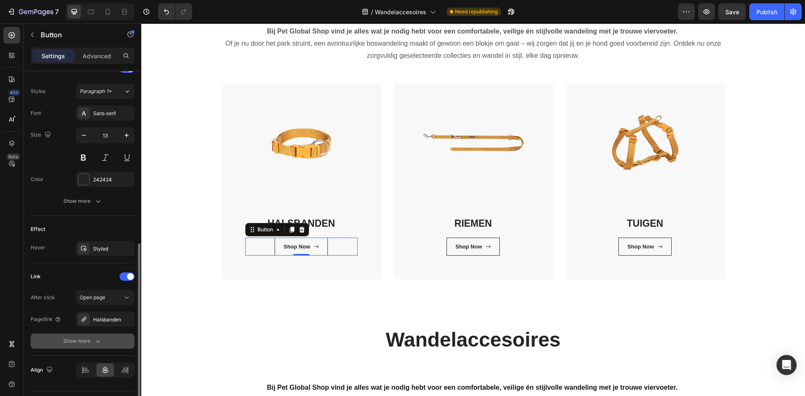
click at [92, 341] on div "Show more" at bounding box center [82, 341] width 39 height 8
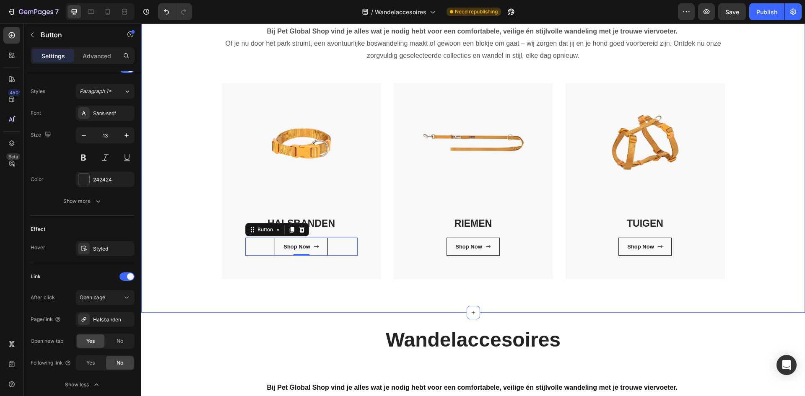
click at [269, 294] on div "Wandelaccessoires Heading Bij Pet Global Shop vind je alles wat je nodig hebt v…" at bounding box center [473, 135] width 664 height 356
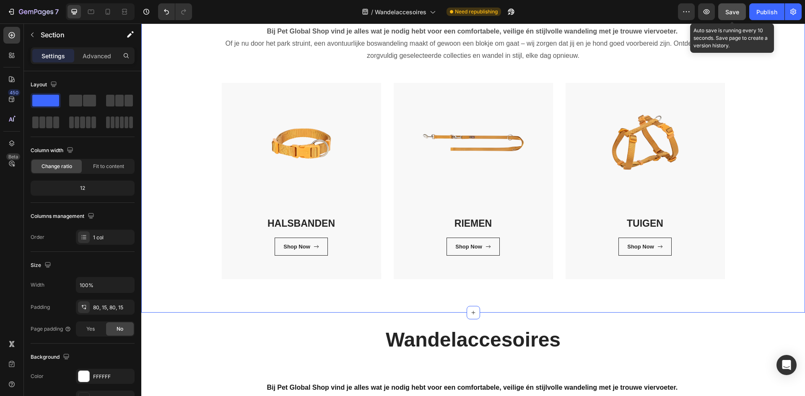
click at [741, 6] on button "Save" at bounding box center [733, 11] width 28 height 17
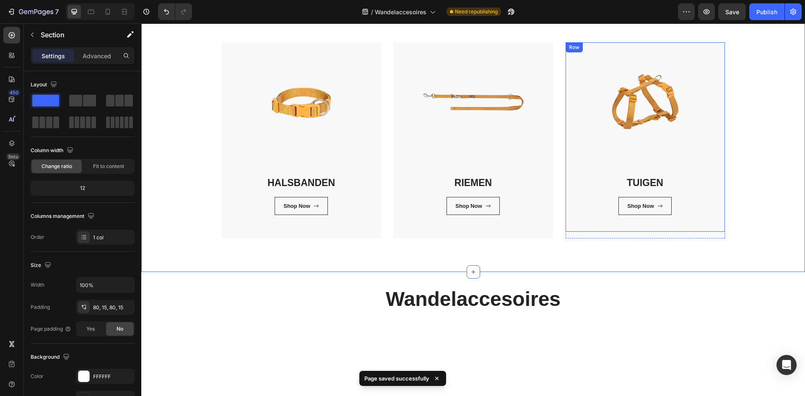
scroll to position [42, 0]
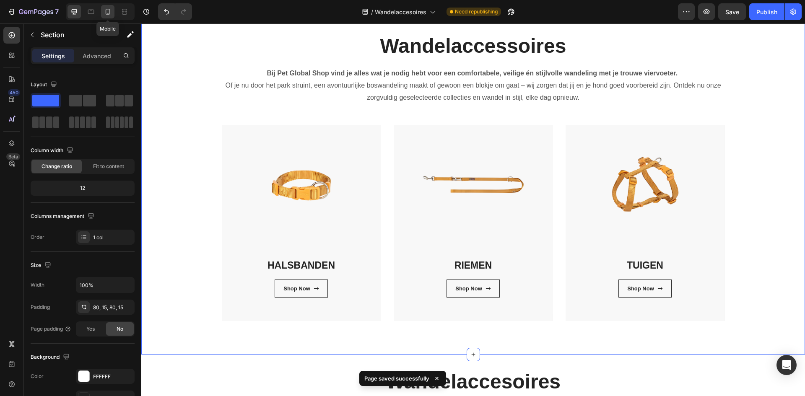
click at [105, 10] on icon at bounding box center [108, 12] width 8 height 8
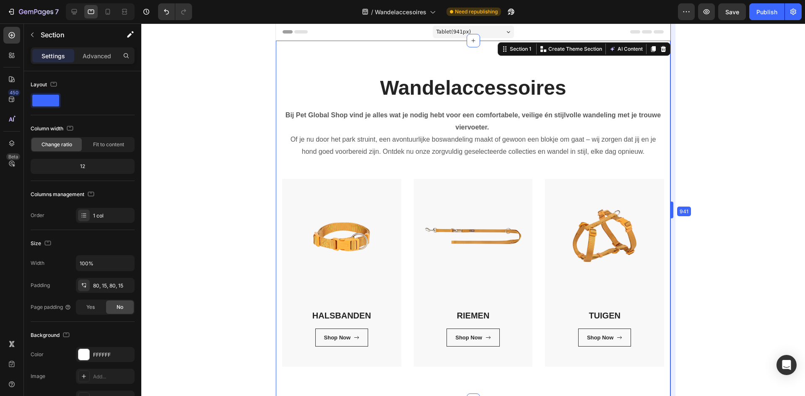
drag, startPoint x: 544, startPoint y: 205, endPoint x: 805, endPoint y: 216, distance: 260.3
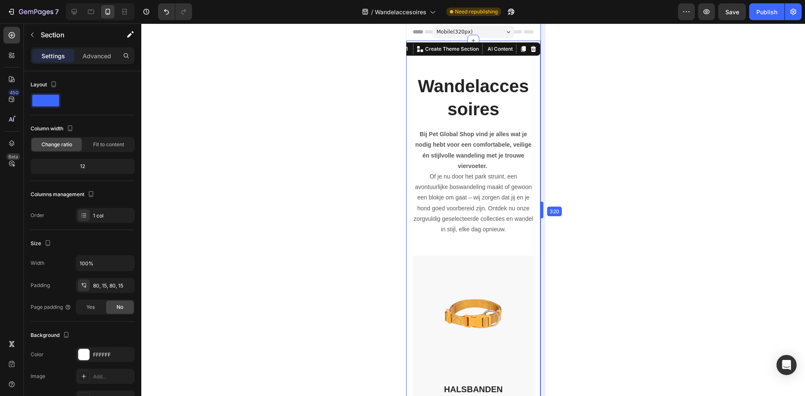
drag, startPoint x: 673, startPoint y: 125, endPoint x: 335, endPoint y: 204, distance: 347.4
click at [92, 10] on icon at bounding box center [91, 12] width 8 height 8
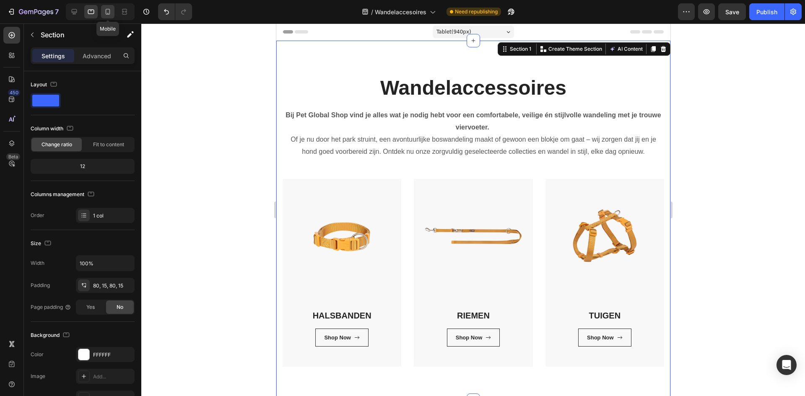
click at [106, 9] on icon at bounding box center [108, 12] width 8 height 8
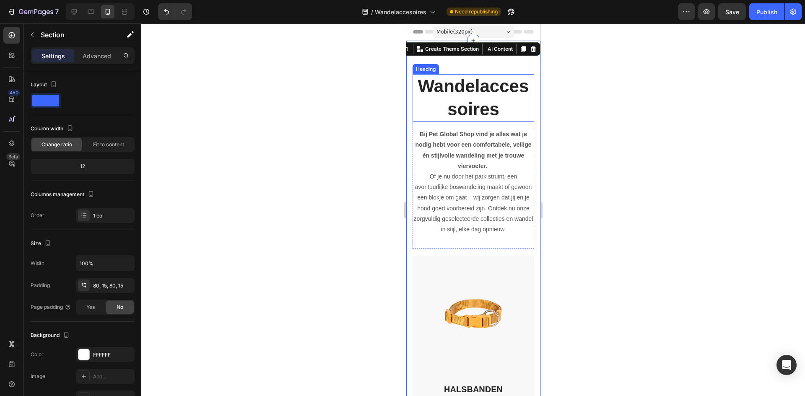
click at [490, 101] on p "Wandelaccessoires" at bounding box center [473, 98] width 120 height 46
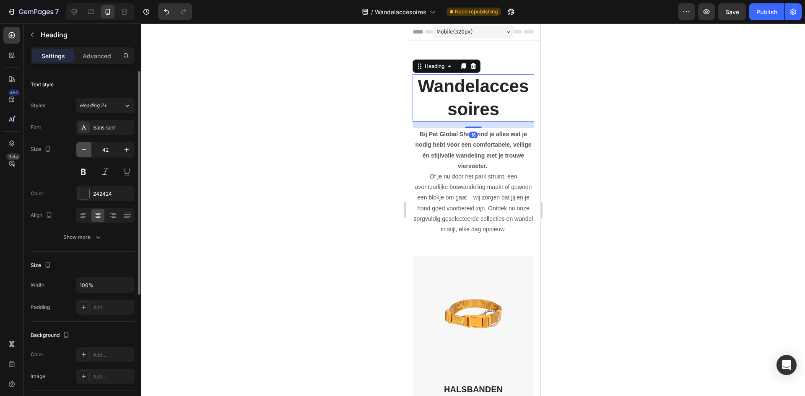
click at [88, 148] on icon "button" at bounding box center [84, 150] width 8 height 8
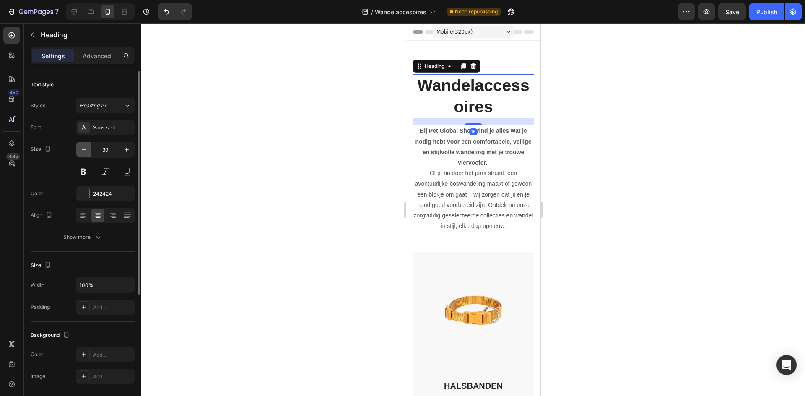
click at [88, 148] on icon "button" at bounding box center [84, 150] width 8 height 8
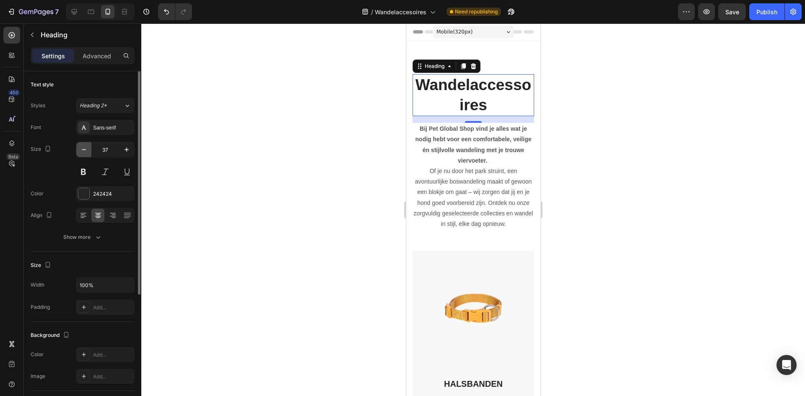
click at [88, 148] on icon "button" at bounding box center [84, 150] width 8 height 8
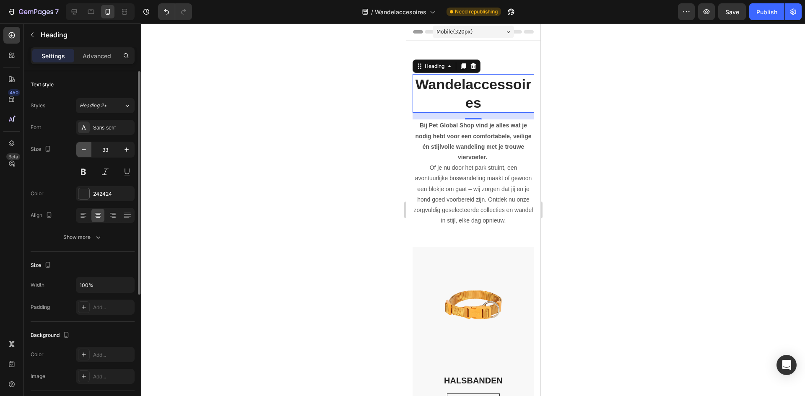
click at [88, 148] on icon "button" at bounding box center [84, 150] width 8 height 8
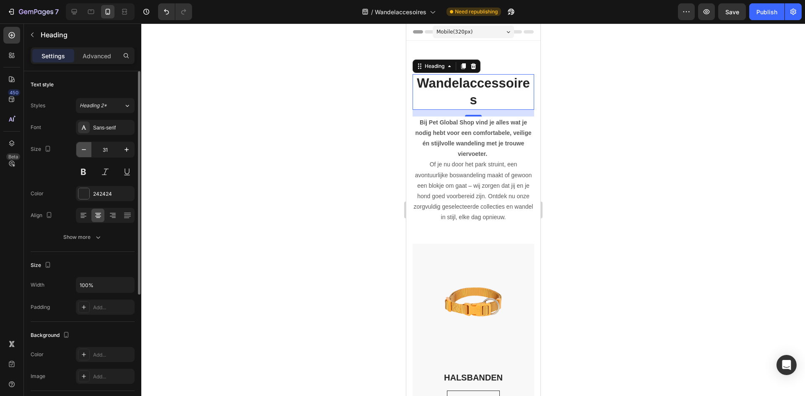
click at [88, 148] on icon "button" at bounding box center [84, 150] width 8 height 8
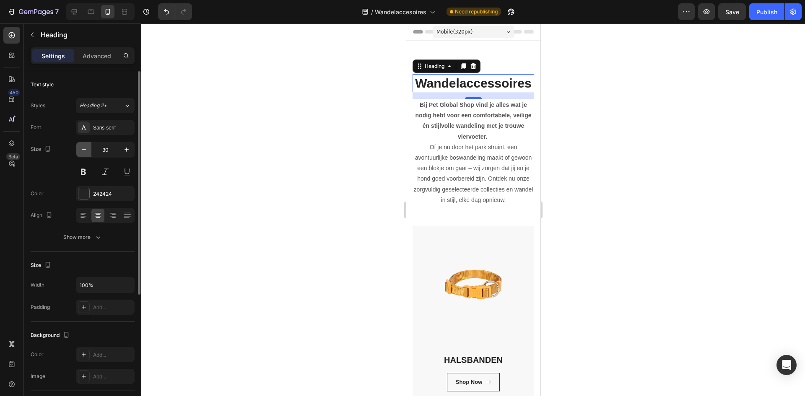
click at [88, 148] on icon "button" at bounding box center [84, 150] width 8 height 8
type input "29"
click at [643, 164] on div at bounding box center [473, 209] width 664 height 373
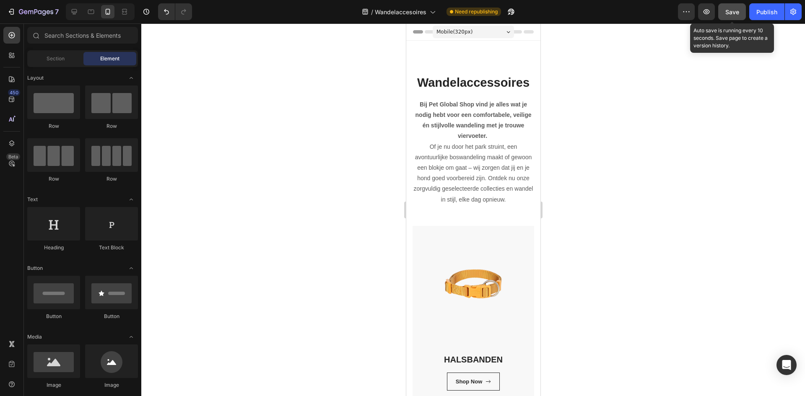
click at [736, 8] on span "Save" at bounding box center [733, 11] width 14 height 7
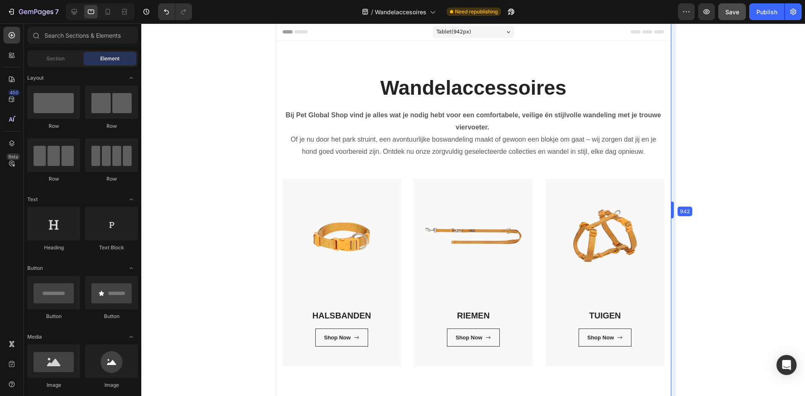
drag, startPoint x: 544, startPoint y: 178, endPoint x: 805, endPoint y: 180, distance: 260.9
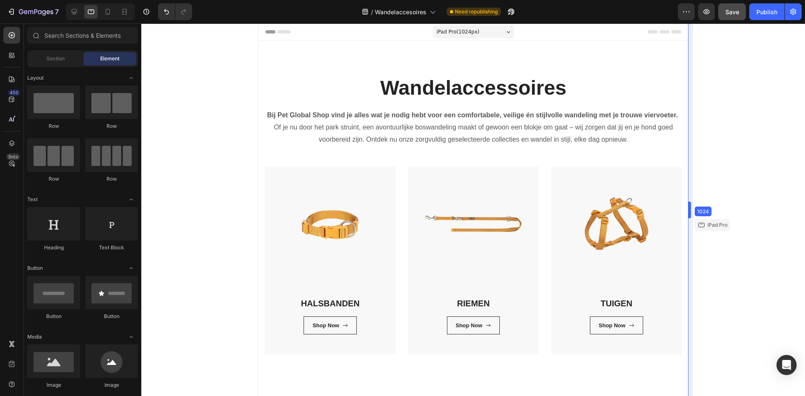
drag, startPoint x: 674, startPoint y: 226, endPoint x: 792, endPoint y: 223, distance: 118.8
click at [792, 223] on div at bounding box center [473, 209] width 664 height 373
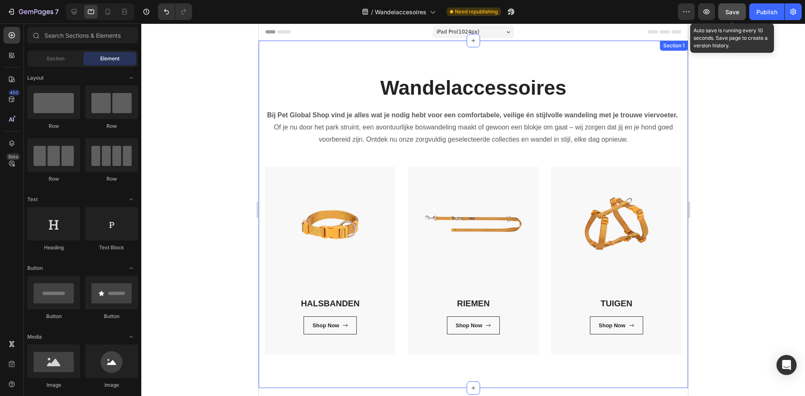
click at [726, 16] on div "Save" at bounding box center [733, 12] width 14 height 9
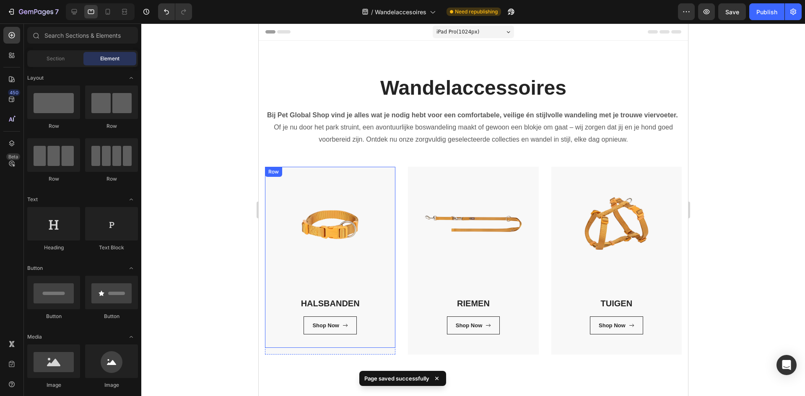
click at [337, 237] on div "HALSBANDEN Heading Shop Now Button Row Row" at bounding box center [330, 258] width 130 height 182
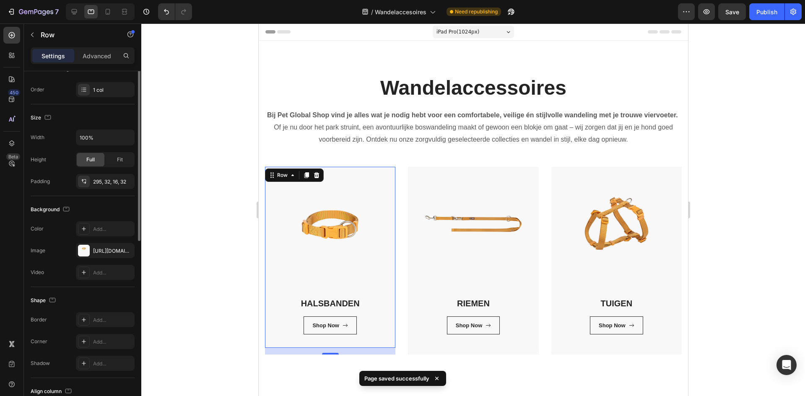
scroll to position [188, 0]
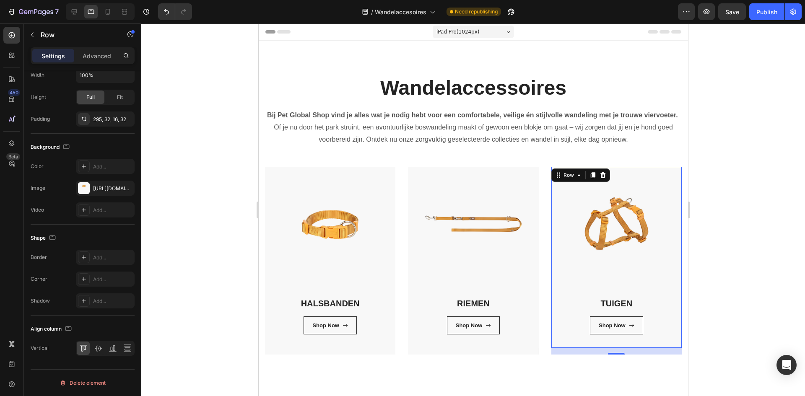
click at [616, 254] on div "TUIGEN Heading Shop Now Button Row Row 16" at bounding box center [616, 258] width 130 height 182
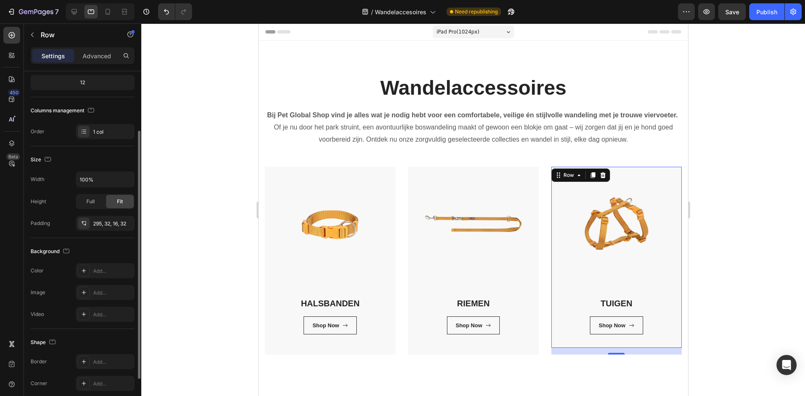
scroll to position [141, 0]
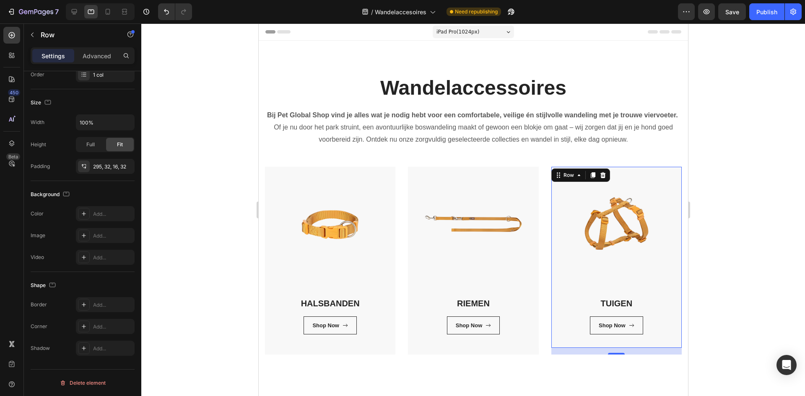
click at [573, 355] on div "16" at bounding box center [616, 351] width 130 height 7
click at [646, 376] on div "Wandelaccessoires Heading Bij Pet Global Shop vind je alles wat je nodig hebt v…" at bounding box center [473, 215] width 430 height 348
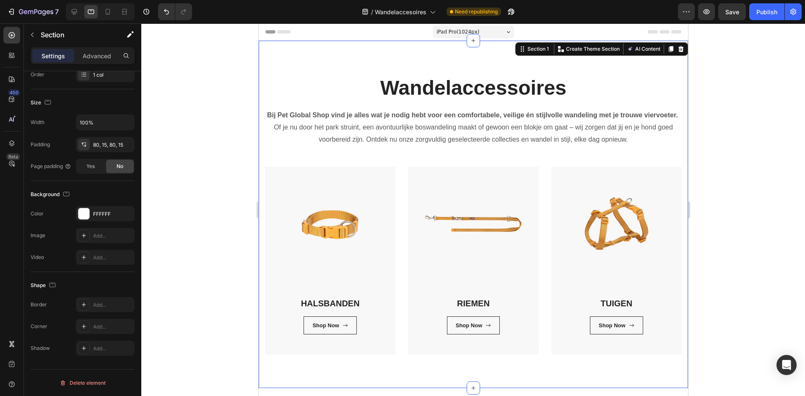
click at [646, 376] on div "Wandelaccessoires Heading Bij Pet Global Shop vind je alles wat je nodig hebt v…" at bounding box center [473, 215] width 430 height 348
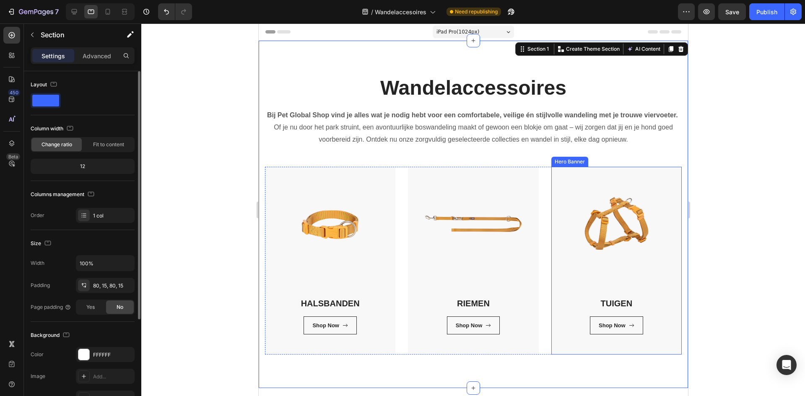
click at [653, 355] on div "TUIGEN Heading Shop Now Button Row Row" at bounding box center [616, 261] width 130 height 188
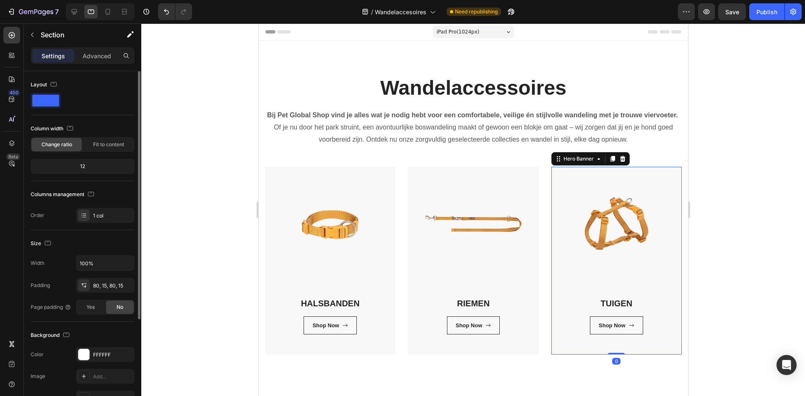
click at [653, 355] on div "TUIGEN Heading Shop Now Button Row Row" at bounding box center [616, 261] width 130 height 188
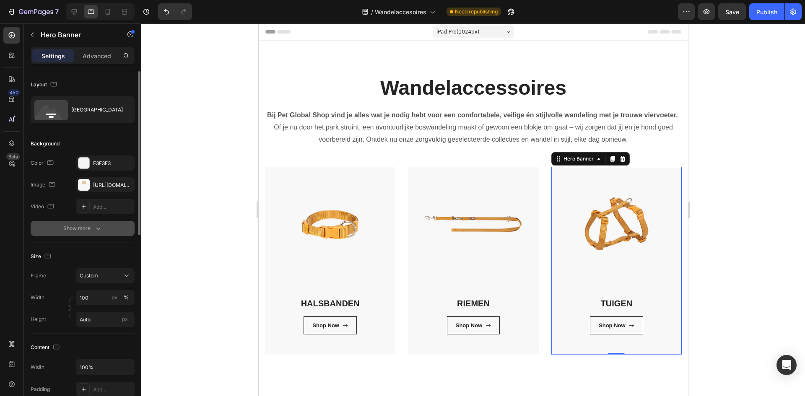
click at [89, 227] on div "Show more" at bounding box center [82, 228] width 39 height 8
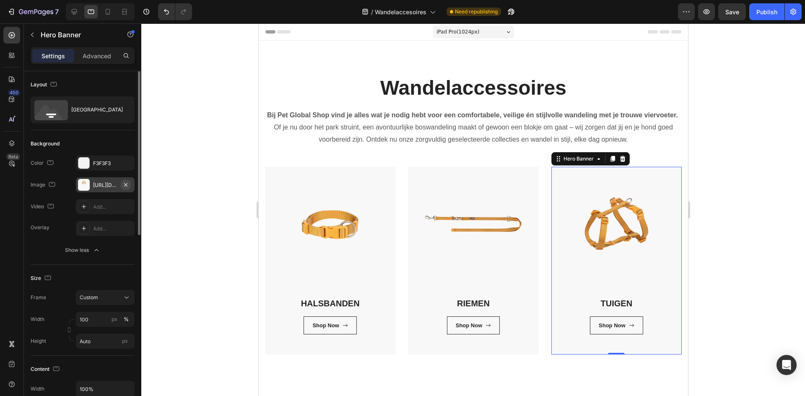
click at [126, 186] on icon "button" at bounding box center [125, 185] width 7 height 7
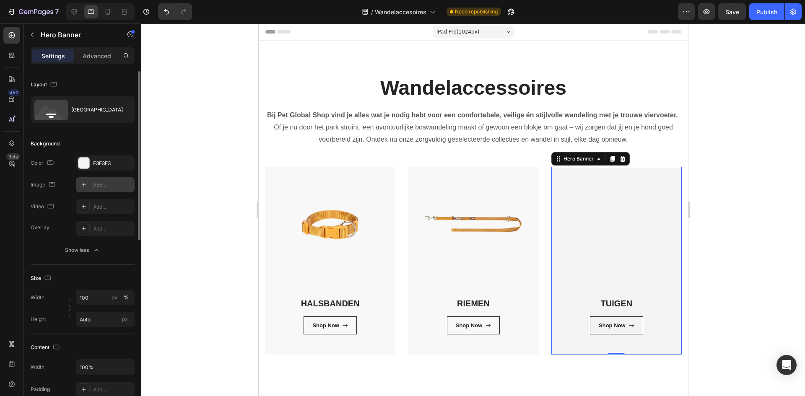
click at [104, 184] on div "Add..." at bounding box center [112, 186] width 39 height 8
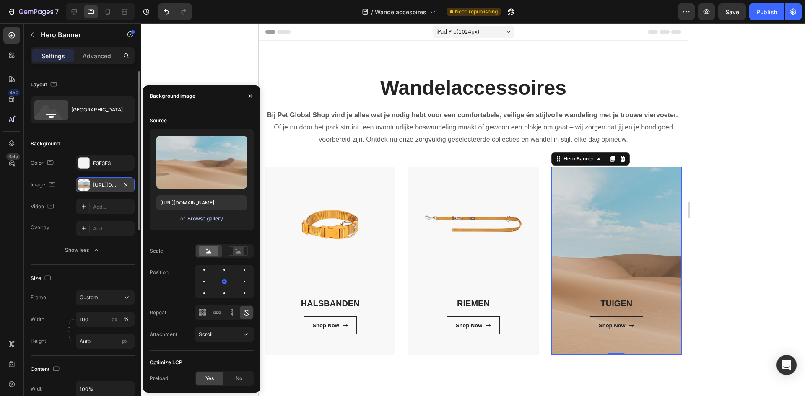
click at [215, 220] on div "Browse gallery" at bounding box center [206, 219] width 36 height 8
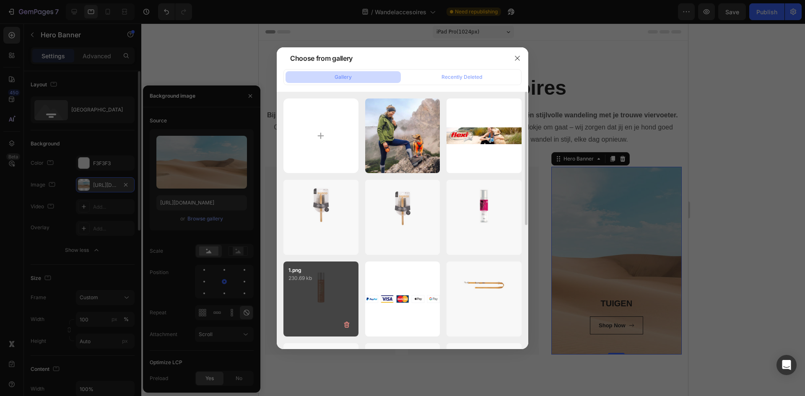
scroll to position [168, 0]
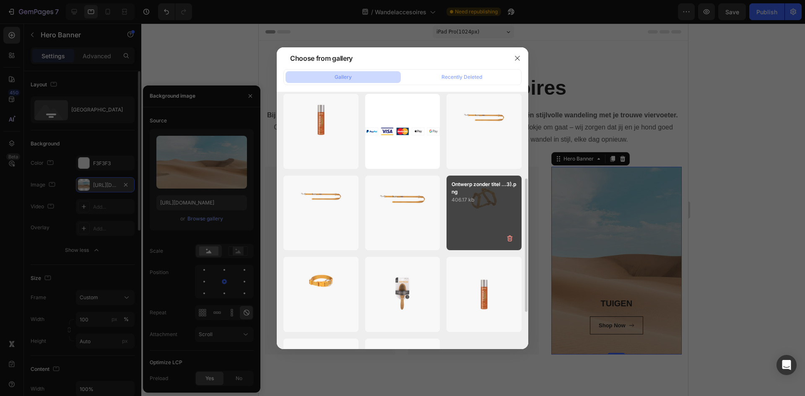
click at [495, 216] on div "Ontwerp zonder titel ...3).png 406.17 kb" at bounding box center [484, 213] width 75 height 75
type input "[URL][DOMAIN_NAME]"
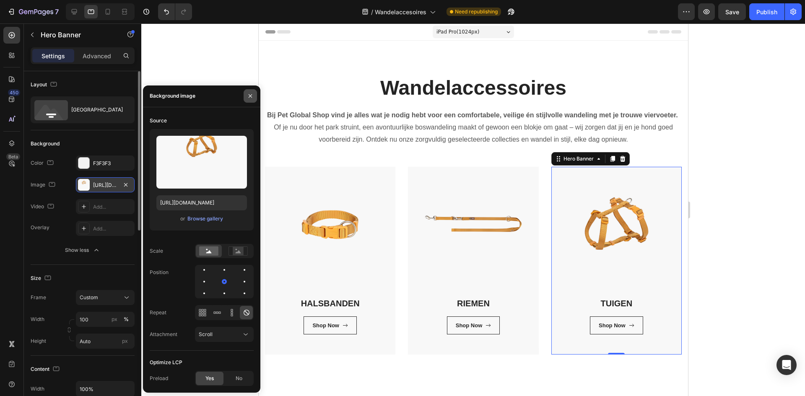
click at [249, 92] on button "button" at bounding box center [250, 95] width 13 height 13
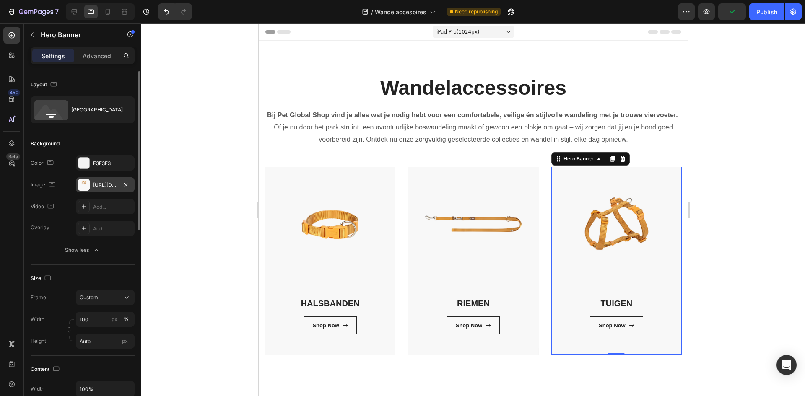
click at [193, 210] on div at bounding box center [473, 209] width 664 height 373
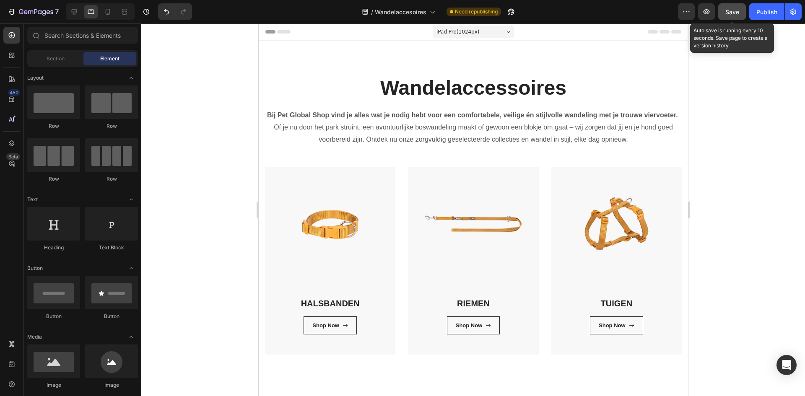
click at [727, 15] on span "Save" at bounding box center [733, 11] width 14 height 7
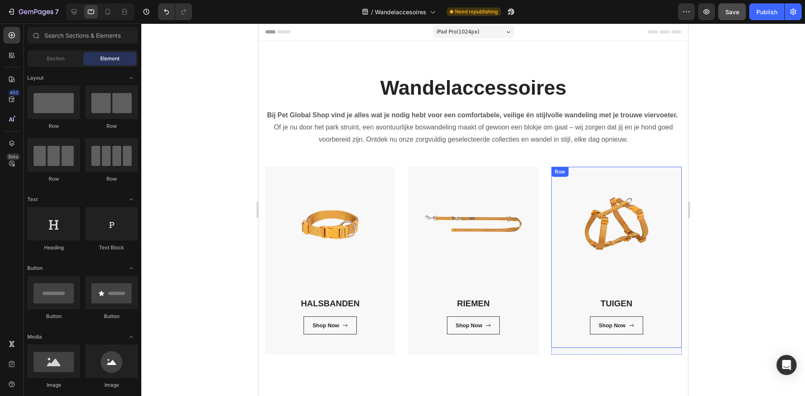
click at [617, 242] on div "TUIGEN Heading Shop Now Button Row Row" at bounding box center [616, 258] width 130 height 182
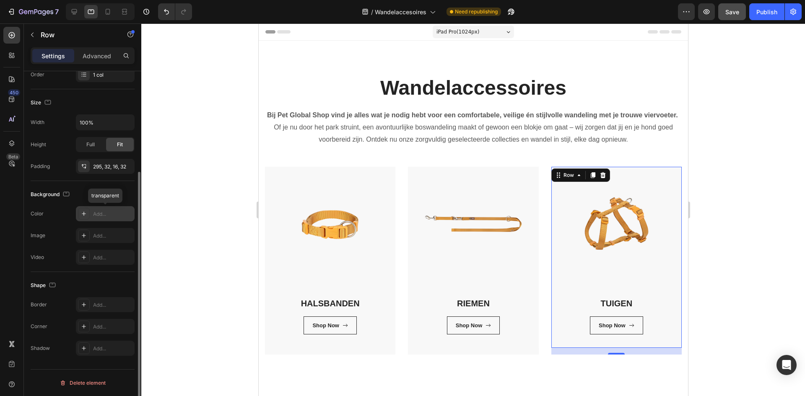
scroll to position [0, 0]
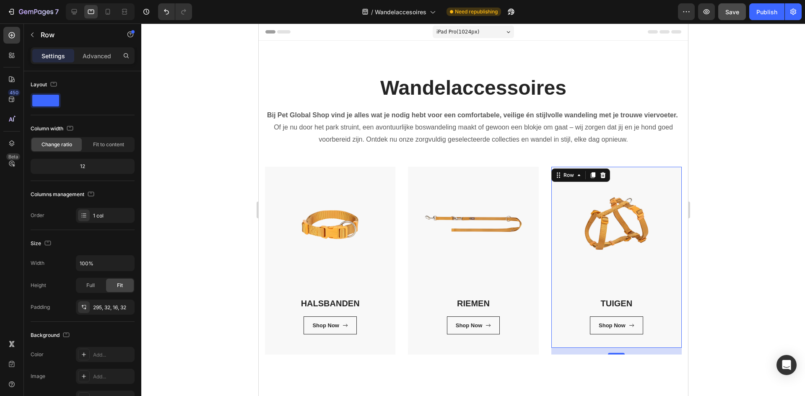
click at [638, 355] on div "16" at bounding box center [616, 351] width 130 height 7
click at [635, 380] on div "Wandelaccessoires Heading Bij Pet Global Shop vind je alles wat je nodig hebt v…" at bounding box center [473, 215] width 430 height 348
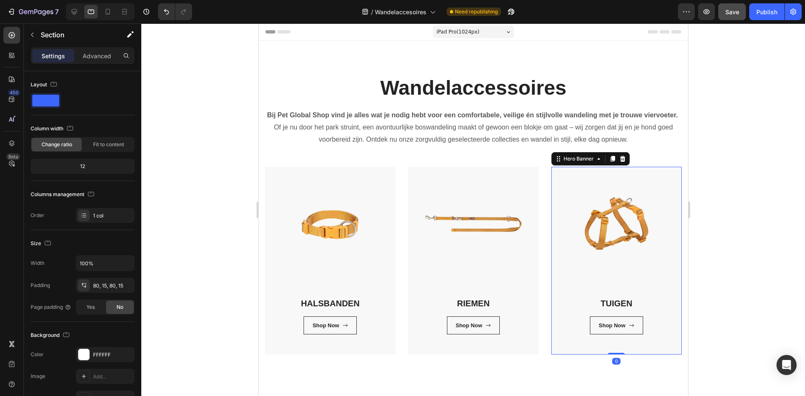
click at [637, 355] on div "TUIGEN Heading Shop Now Button Row Row" at bounding box center [616, 261] width 130 height 188
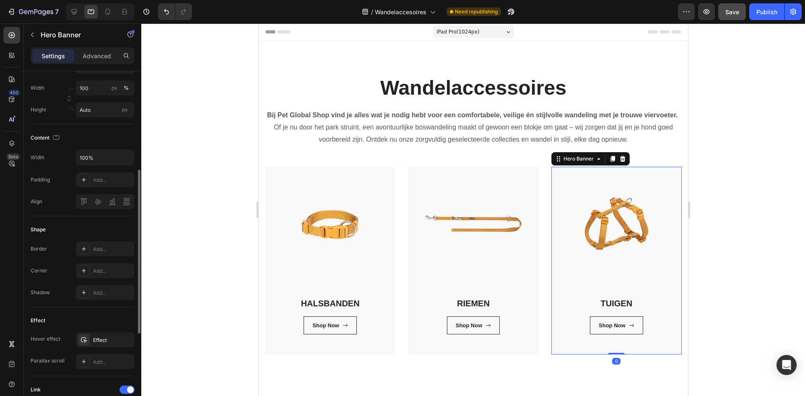
scroll to position [252, 0]
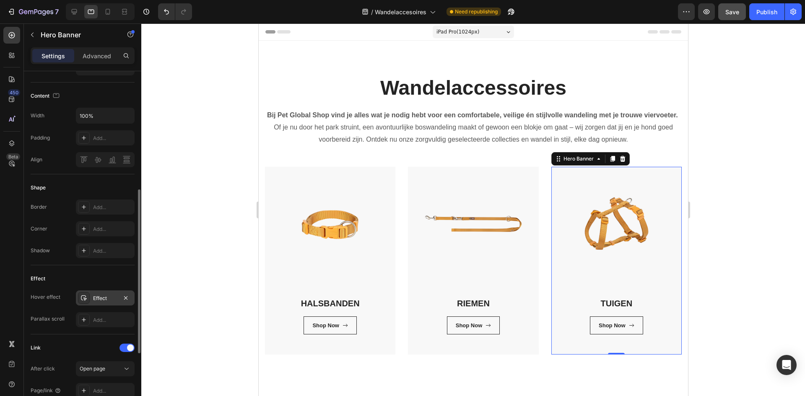
click at [98, 300] on div "Effect" at bounding box center [105, 299] width 24 height 8
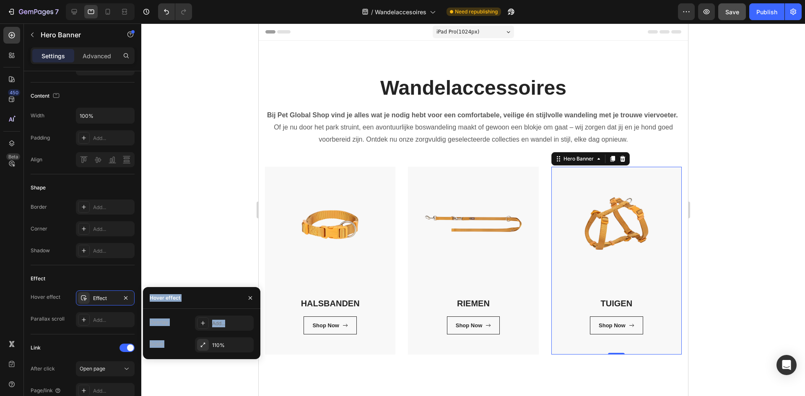
click at [249, 335] on div "Overlay Add... Scale 110%" at bounding box center [202, 334] width 104 height 37
click at [253, 300] on icon "button" at bounding box center [250, 298] width 7 height 7
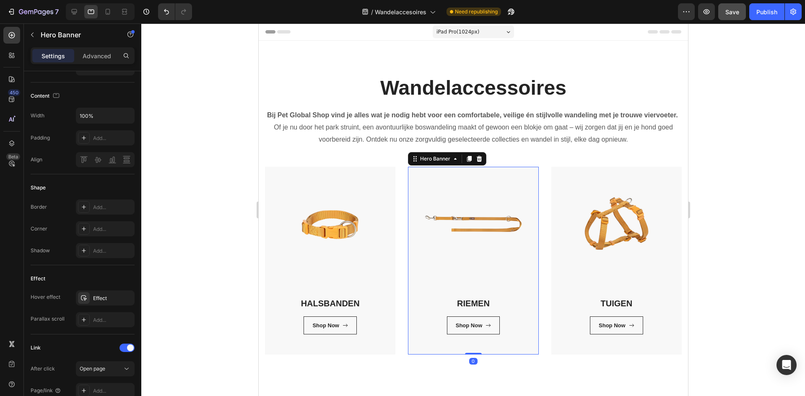
click at [495, 355] on div "RIEMEN Heading Shop Now Button Row Row" at bounding box center [473, 261] width 130 height 188
click at [107, 298] on div "Effect" at bounding box center [105, 299] width 24 height 8
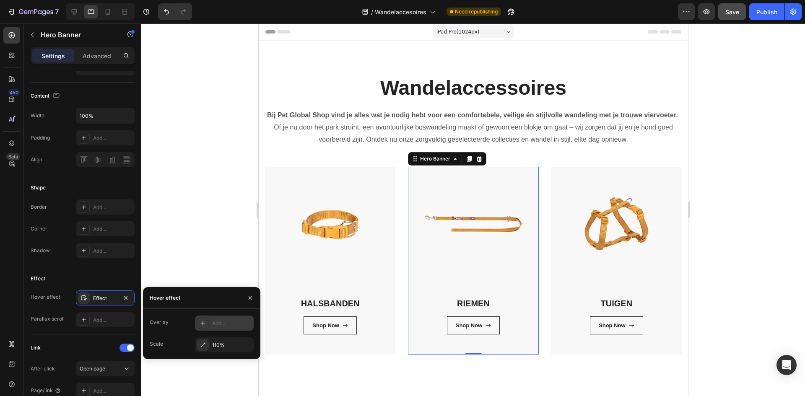
click at [227, 318] on div "Add..." at bounding box center [224, 323] width 59 height 15
click at [151, 299] on icon "button" at bounding box center [153, 298] width 7 height 7
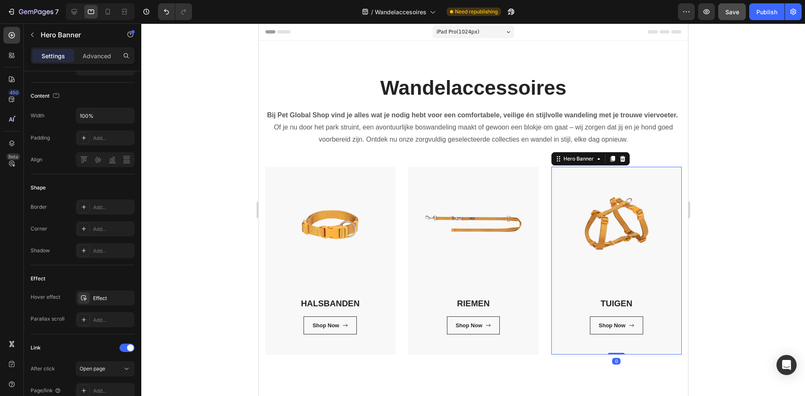
click at [572, 355] on div "TUIGEN Heading Shop Now Button Row Row" at bounding box center [616, 261] width 130 height 188
click at [98, 300] on div "Effect" at bounding box center [105, 299] width 24 height 8
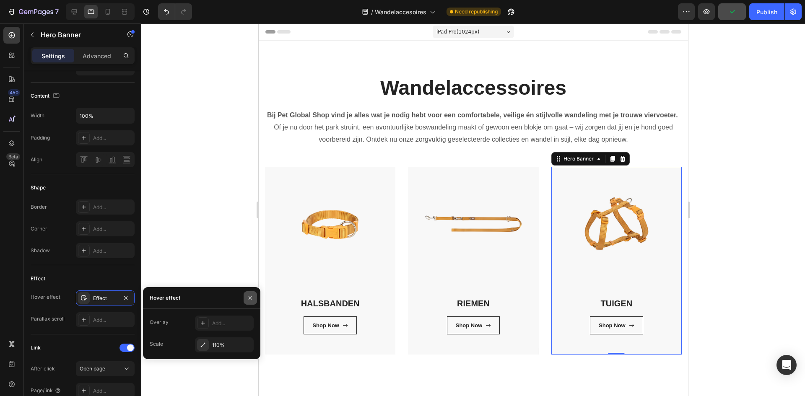
click at [246, 297] on button "button" at bounding box center [250, 298] width 13 height 13
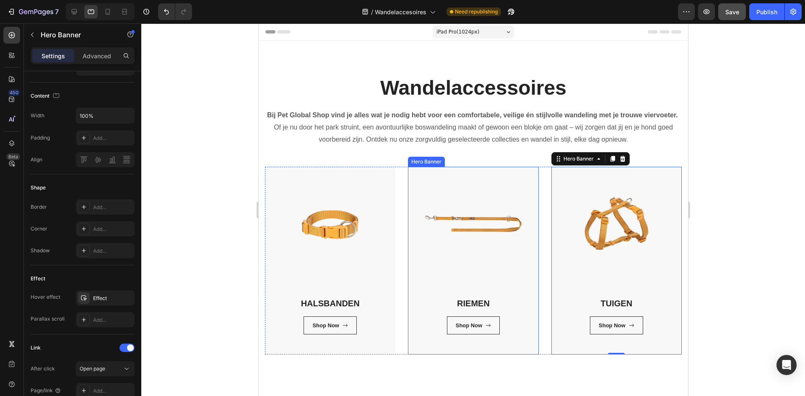
click at [509, 355] on div "RIEMEN Heading Shop Now Button Row Row" at bounding box center [473, 261] width 130 height 188
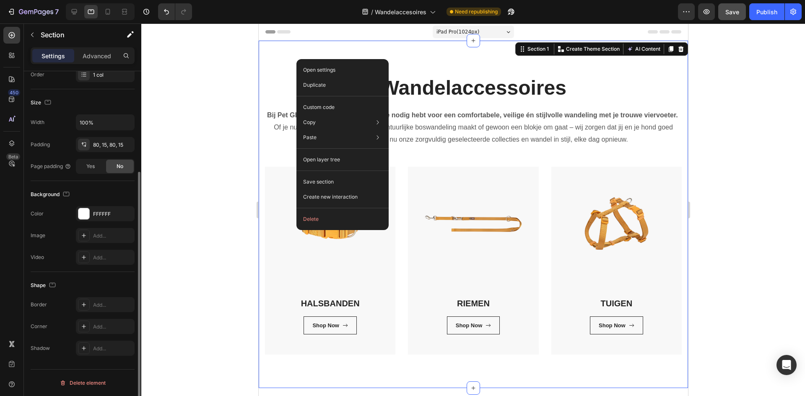
scroll to position [0, 0]
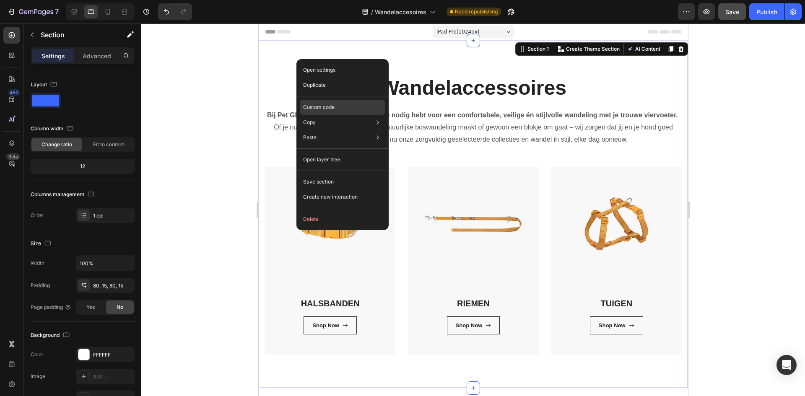
click at [375, 130] on div "Custom code" at bounding box center [343, 137] width 86 height 15
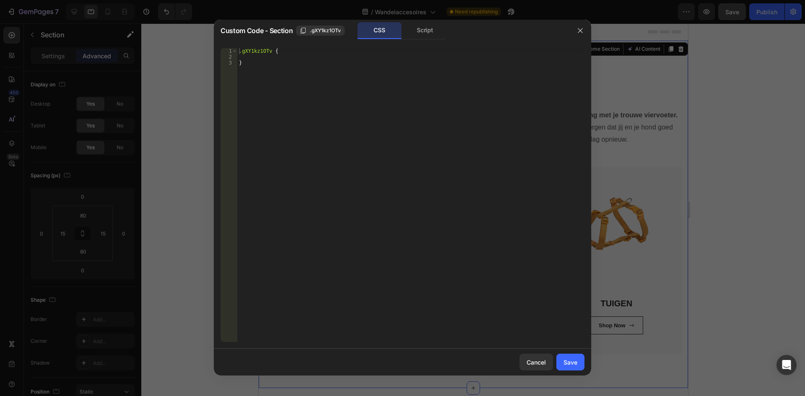
type textarea "}"
click at [331, 76] on div ".gXY1kz1OTv { }" at bounding box center [410, 201] width 347 height 306
paste textarea
click at [570, 360] on div "Save" at bounding box center [571, 362] width 14 height 9
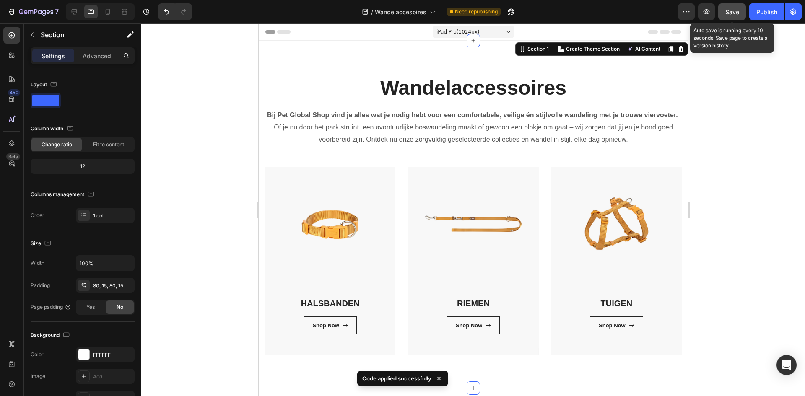
click at [739, 9] on span "Save" at bounding box center [733, 11] width 14 height 7
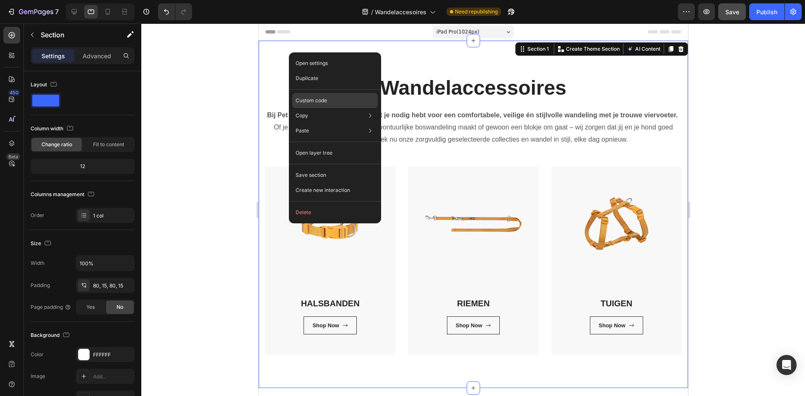
click at [354, 123] on div "Custom code" at bounding box center [335, 130] width 86 height 15
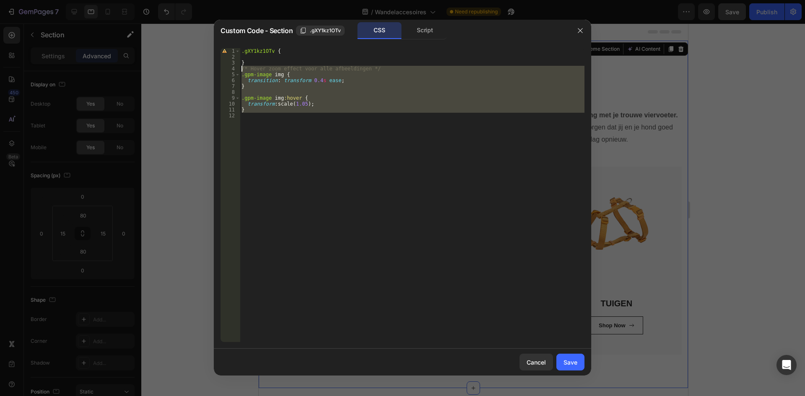
drag, startPoint x: 326, startPoint y: 122, endPoint x: 238, endPoint y: 70, distance: 101.8
click at [238, 70] on div "1 2 3 4 5 6 7 8 9 10 11 12 .gXY1kz1OTv { } /* Hover zoom effect voor alle afbee…" at bounding box center [403, 195] width 364 height 294
type textarea "/* Hover zoom effect voor alle afbeeldingen */ .gpm-image img {"
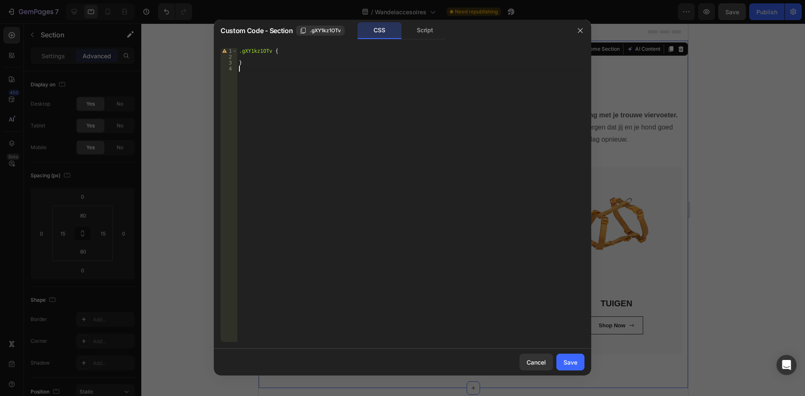
type textarea "}"
click at [572, 360] on div "Save" at bounding box center [571, 362] width 14 height 9
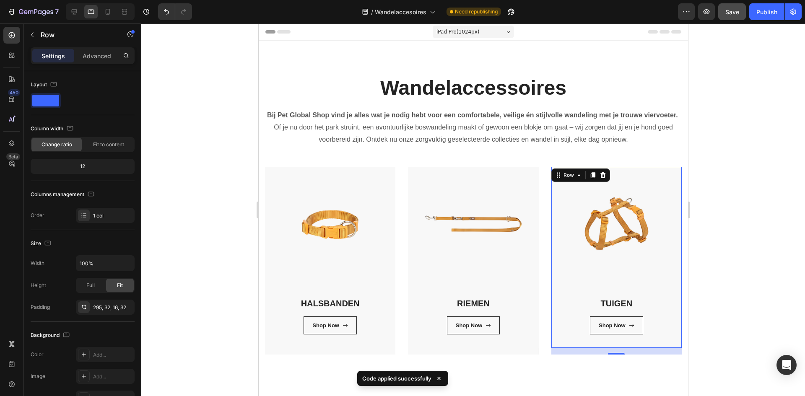
click at [610, 257] on div "TUIGEN Heading Shop Now Button Row Row 16" at bounding box center [616, 258] width 130 height 182
click at [615, 377] on div "Wandelaccessoires Heading Bij Pet Global Shop vind je alles wat je nodig hebt v…" at bounding box center [473, 215] width 430 height 348
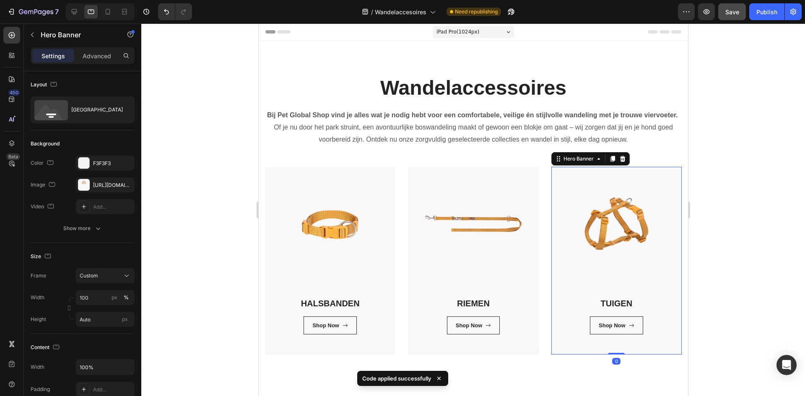
click at [624, 355] on div "TUIGEN Heading Shop Now Button Row Row" at bounding box center [616, 261] width 130 height 188
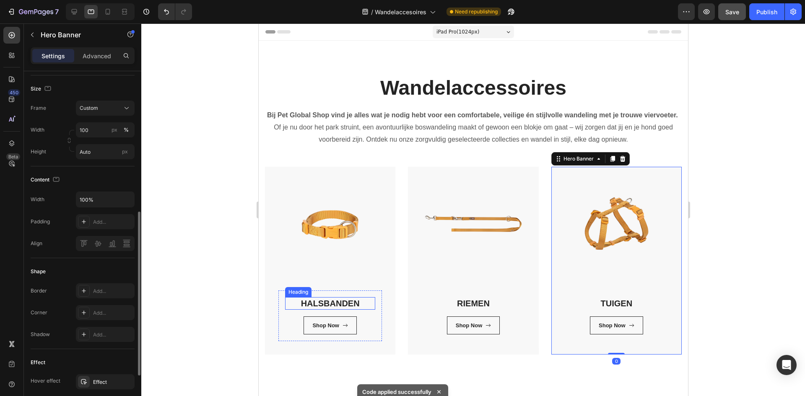
scroll to position [392, 0]
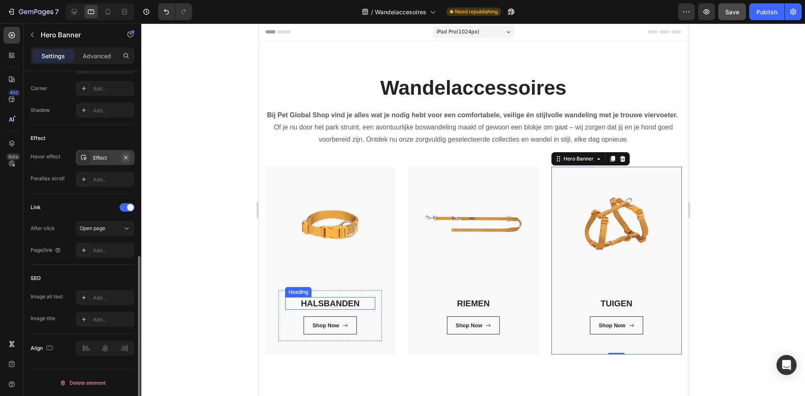
click at [127, 159] on icon "button" at bounding box center [125, 157] width 7 height 7
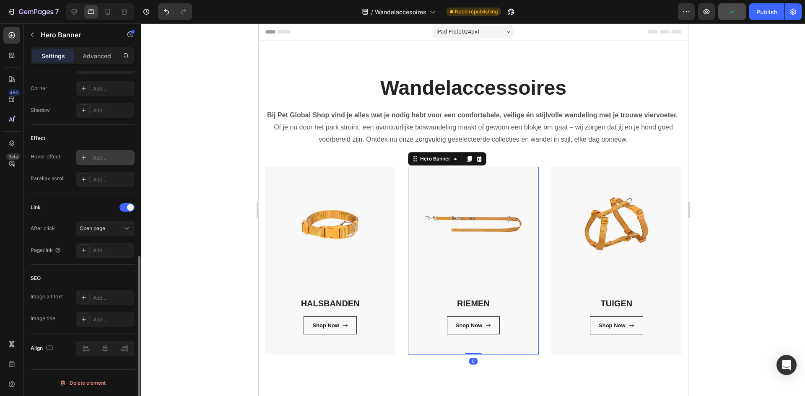
click at [511, 355] on div "RIEMEN Heading Shop Now Button Row Row" at bounding box center [473, 261] width 130 height 188
click at [127, 157] on icon "button" at bounding box center [125, 157] width 7 height 7
click at [373, 355] on div "HALSBANDEN Heading Shop Now Button Row Row" at bounding box center [330, 261] width 130 height 188
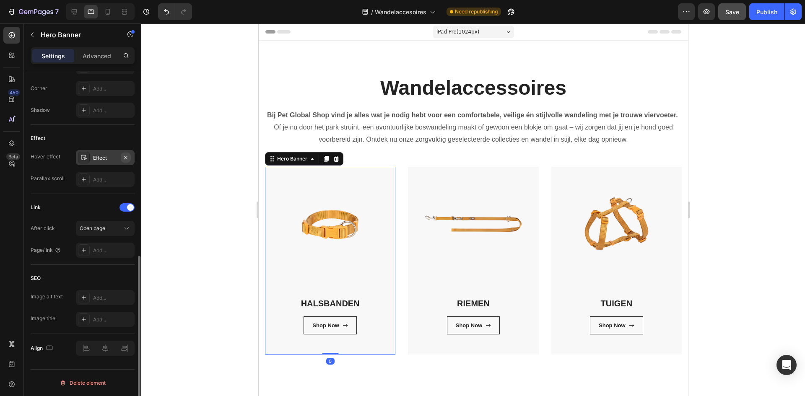
click at [128, 156] on icon "button" at bounding box center [125, 157] width 7 height 7
click at [728, 8] on div "Save" at bounding box center [733, 12] width 14 height 9
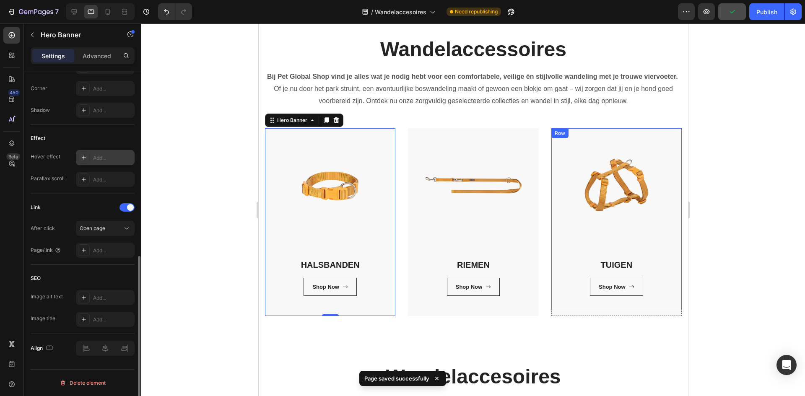
scroll to position [210, 0]
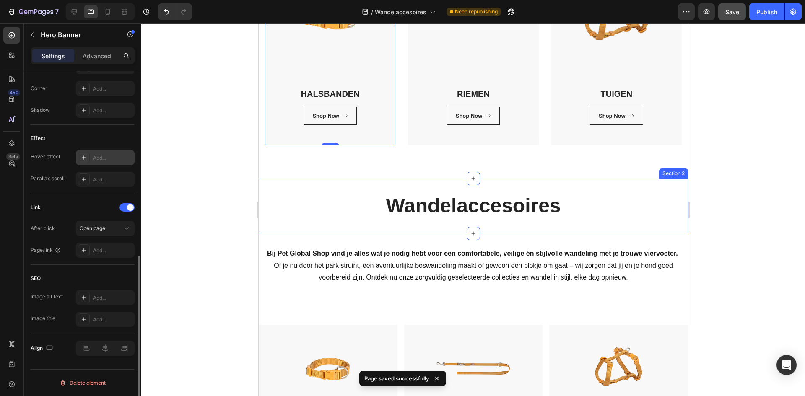
click at [561, 197] on div "Wandelaccesoires Heading Section 2" at bounding box center [473, 206] width 430 height 55
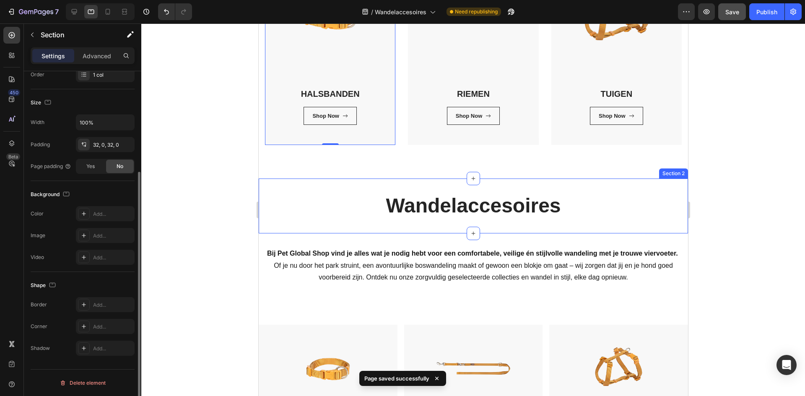
scroll to position [0, 0]
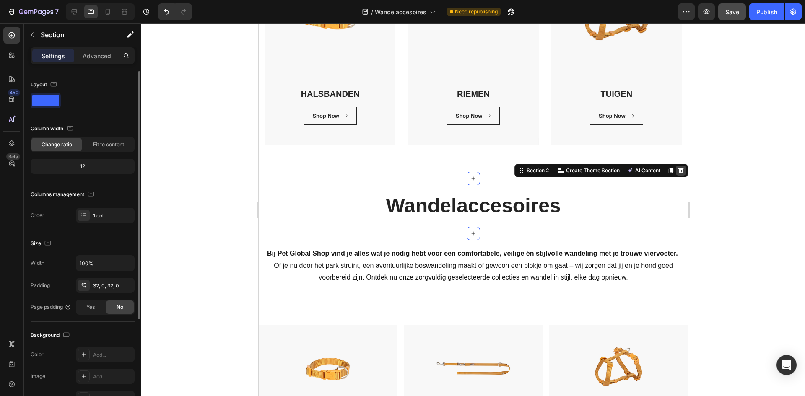
click at [677, 174] on icon at bounding box center [680, 170] width 7 height 7
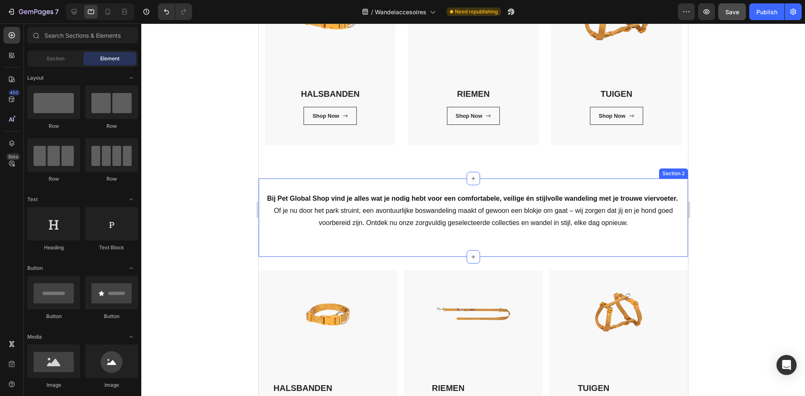
click at [599, 197] on div "Bij Pet Global Shop vind je alles wat je nodig hebt voor een comfortabele, veil…" at bounding box center [473, 218] width 430 height 78
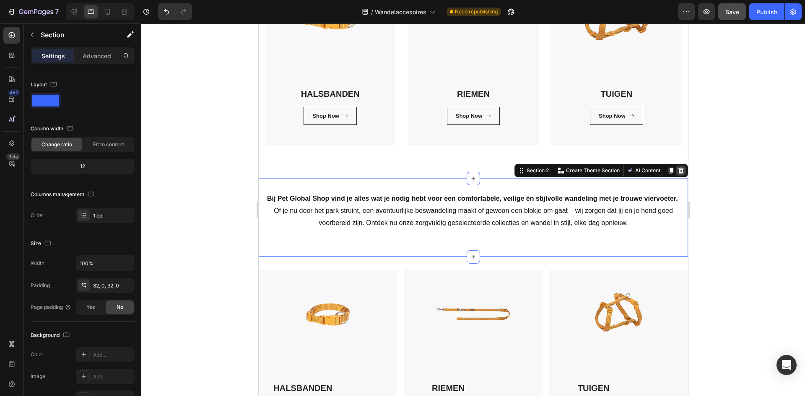
click at [676, 176] on div at bounding box center [681, 171] width 10 height 10
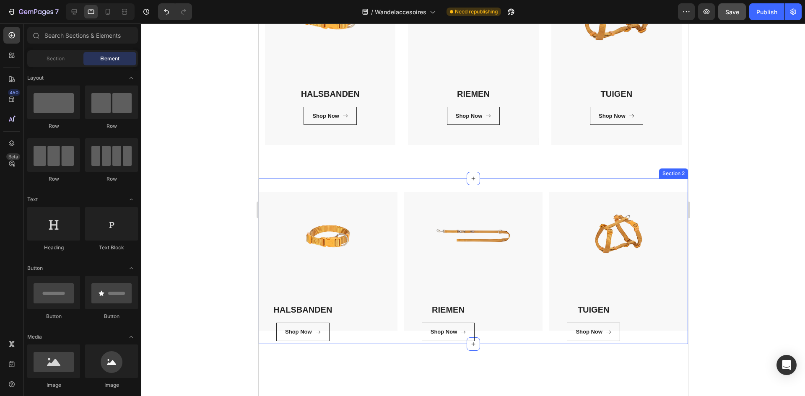
click at [518, 193] on div "Image HALSBANDEN Heading Shop Now Button Row Image RIEMEN Heading Shop Now Butt…" at bounding box center [473, 262] width 430 height 166
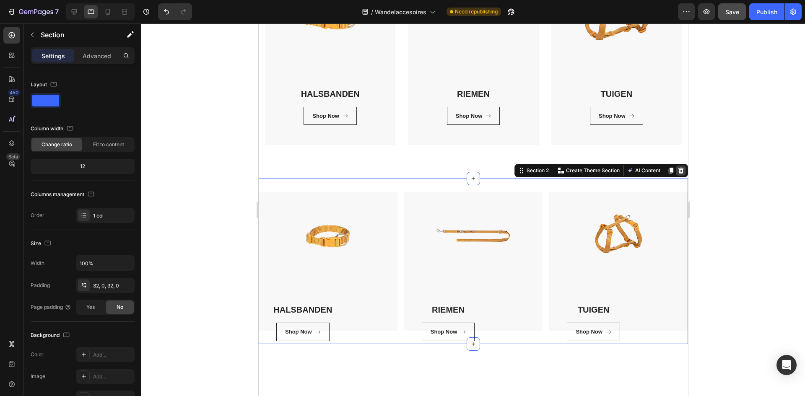
click at [678, 174] on icon at bounding box center [680, 171] width 5 height 6
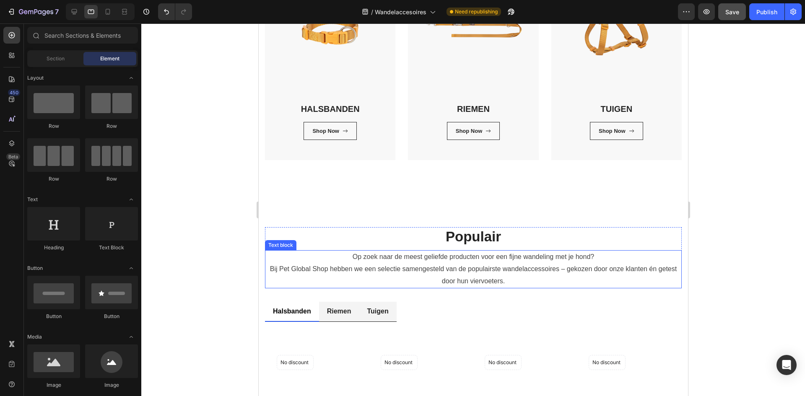
scroll to position [191, 0]
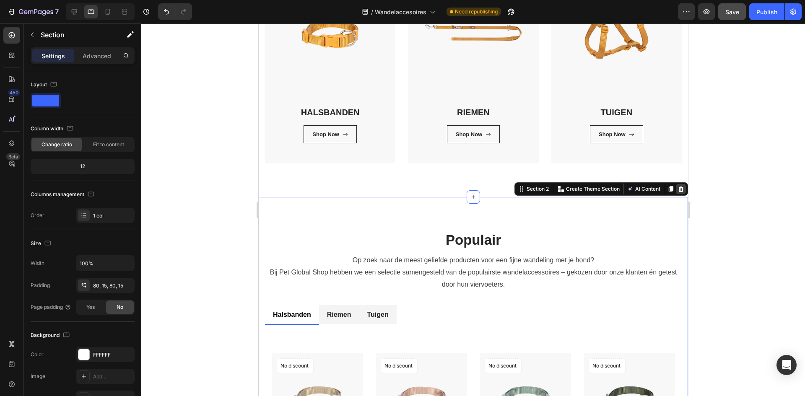
click at [678, 192] on icon at bounding box center [680, 189] width 5 height 6
click at [675, 197] on div "Wandelaccessoires Heading Bij Pet Global Shop vind je alles wat je nodig hebt v…" at bounding box center [473, 23] width 430 height 348
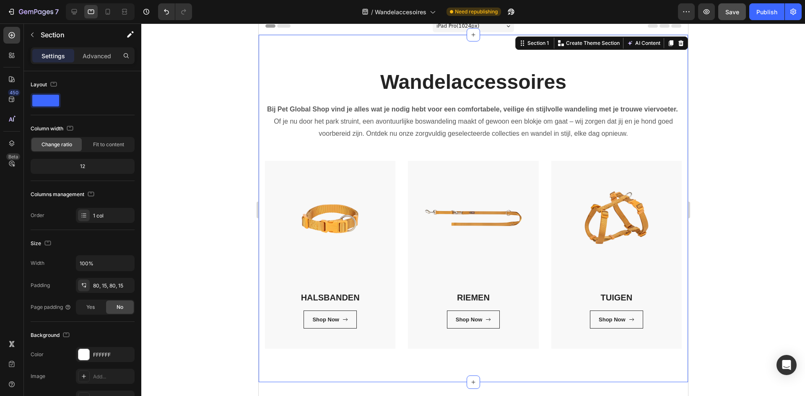
scroll to position [0, 0]
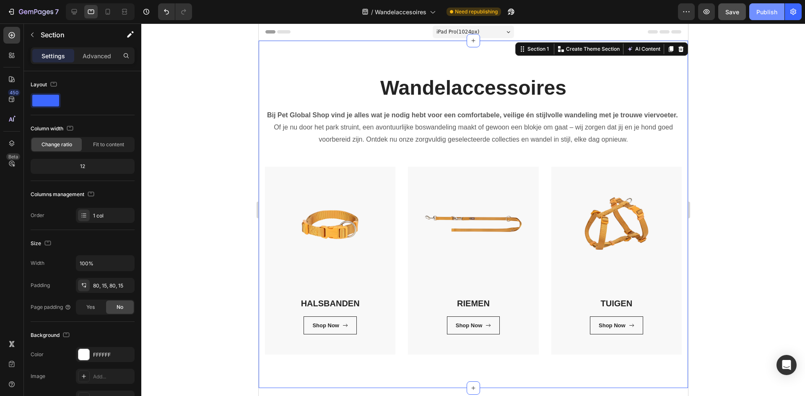
click at [756, 12] on button "Publish" at bounding box center [767, 11] width 35 height 17
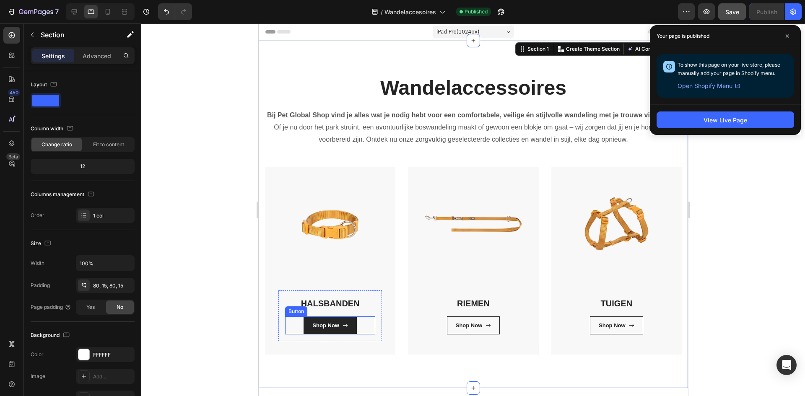
click at [348, 335] on link "Shop Now" at bounding box center [329, 326] width 53 height 18
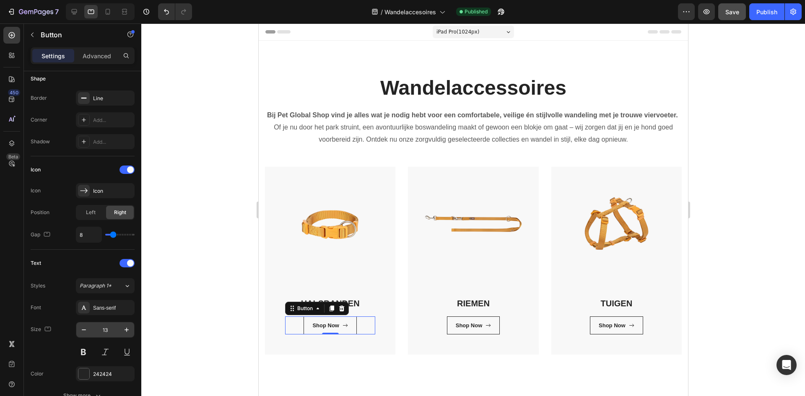
scroll to position [384, 0]
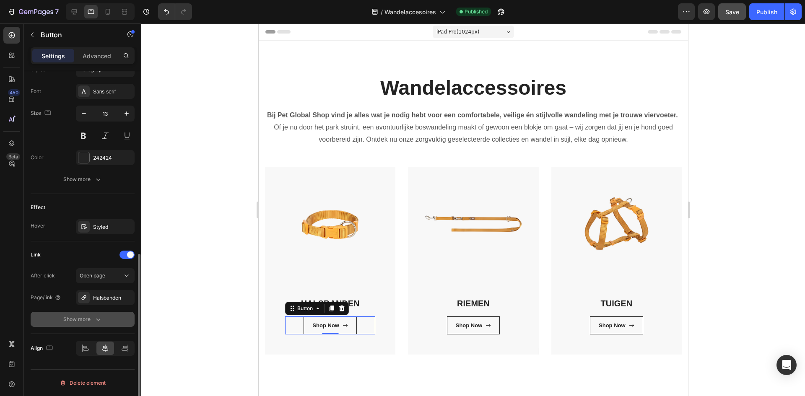
click at [88, 319] on div "Show more" at bounding box center [82, 319] width 39 height 8
click at [122, 318] on span "No" at bounding box center [120, 320] width 7 height 8
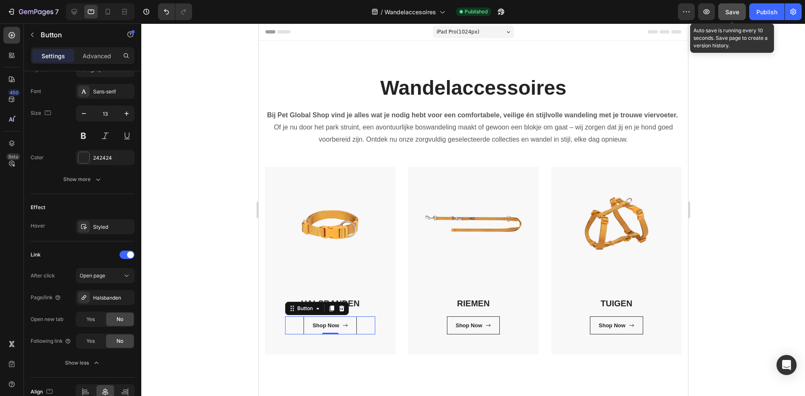
click at [737, 15] on span "Save" at bounding box center [733, 11] width 14 height 7
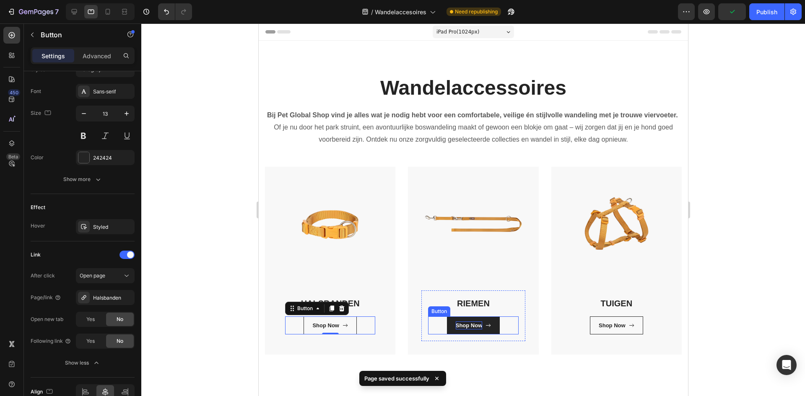
click at [472, 330] on div "Shop Now" at bounding box center [469, 326] width 27 height 8
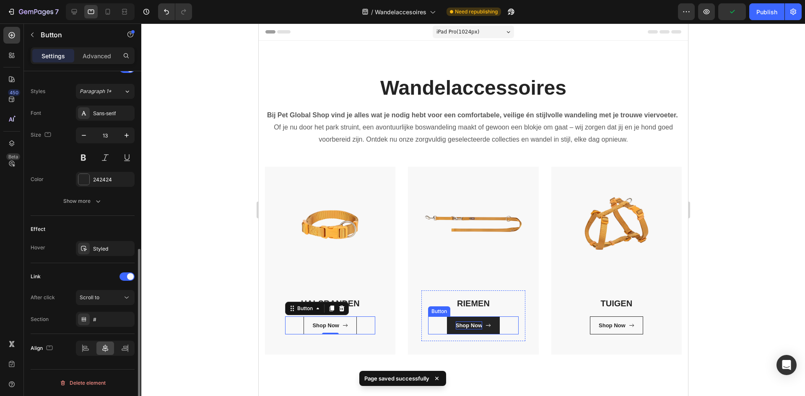
scroll to position [362, 0]
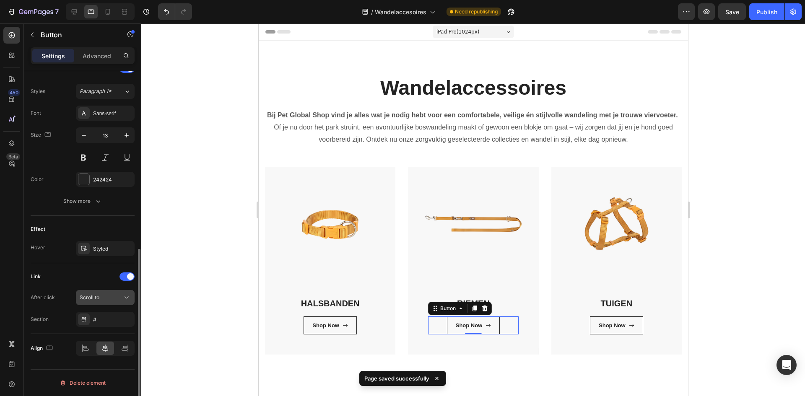
click at [114, 302] on button "Scroll to" at bounding box center [105, 297] width 59 height 15
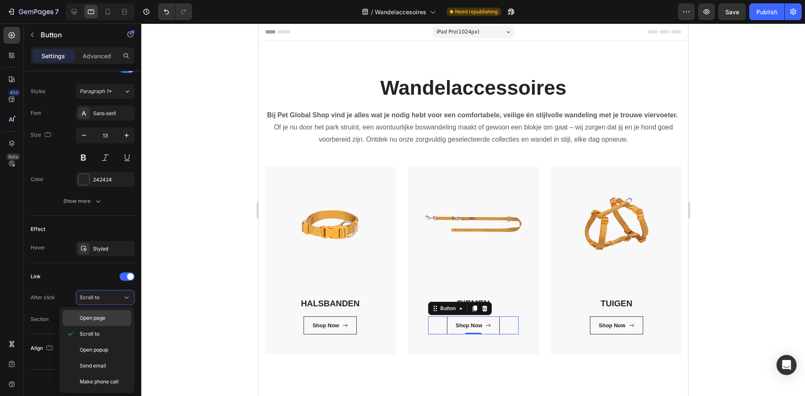
click at [115, 322] on div "Open page" at bounding box center [97, 318] width 69 height 16
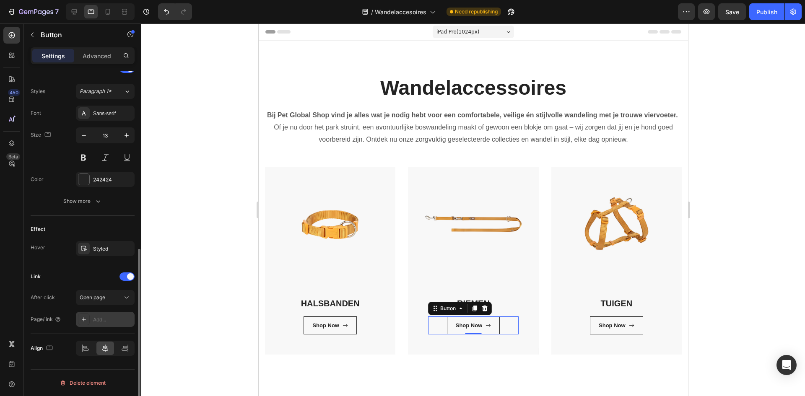
click at [110, 321] on div "Add..." at bounding box center [112, 320] width 39 height 8
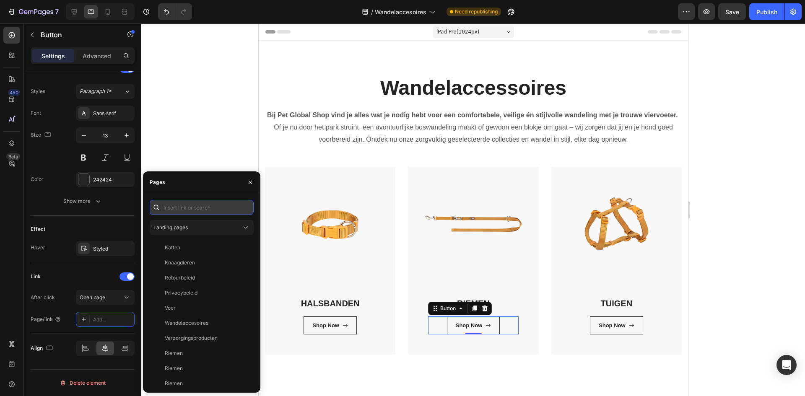
click at [192, 210] on input "text" at bounding box center [202, 207] width 104 height 15
type input "riemen"
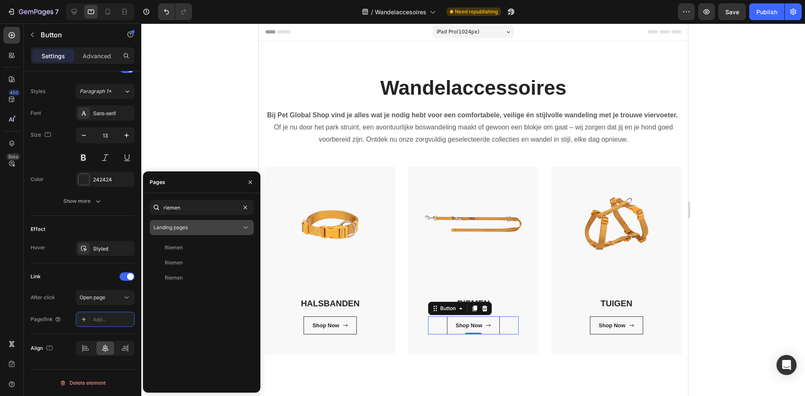
click at [202, 225] on div "Landing pages" at bounding box center [198, 228] width 88 height 8
click at [207, 221] on button "Landing pages" at bounding box center [202, 227] width 104 height 15
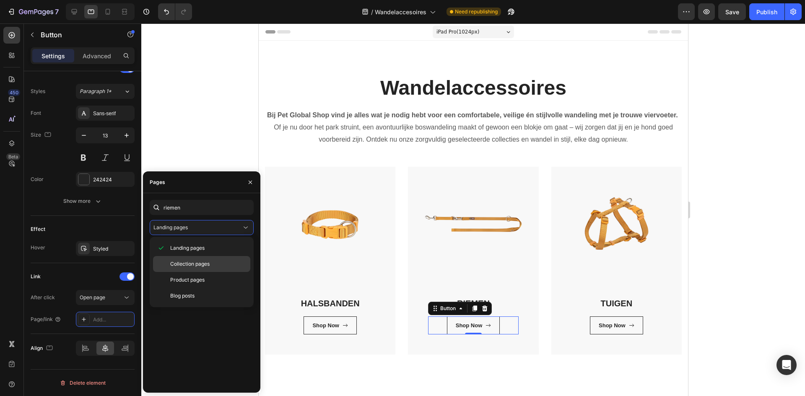
click at [212, 263] on p "Collection pages" at bounding box center [208, 265] width 76 height 8
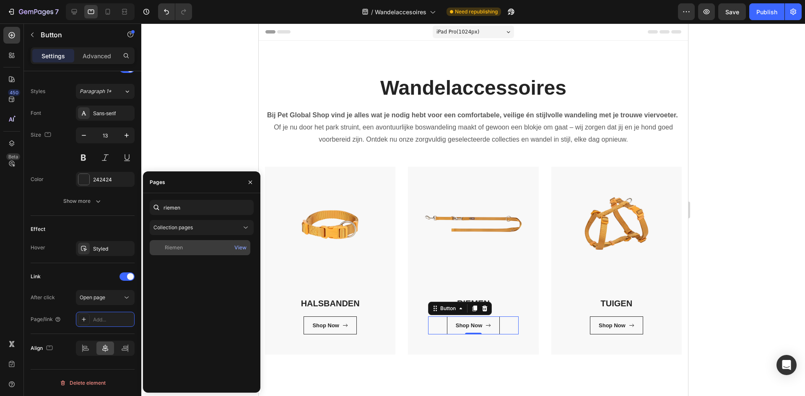
click at [209, 249] on div "Riemen" at bounding box center [200, 248] width 94 height 8
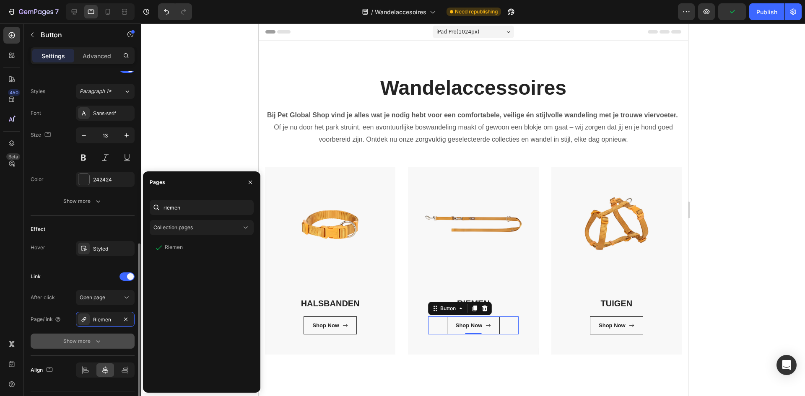
click at [77, 342] on div "Show more" at bounding box center [82, 341] width 39 height 8
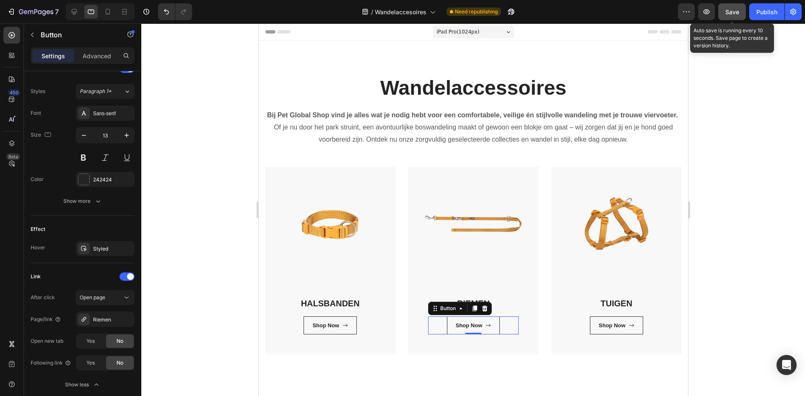
click at [735, 10] on span "Save" at bounding box center [733, 11] width 14 height 7
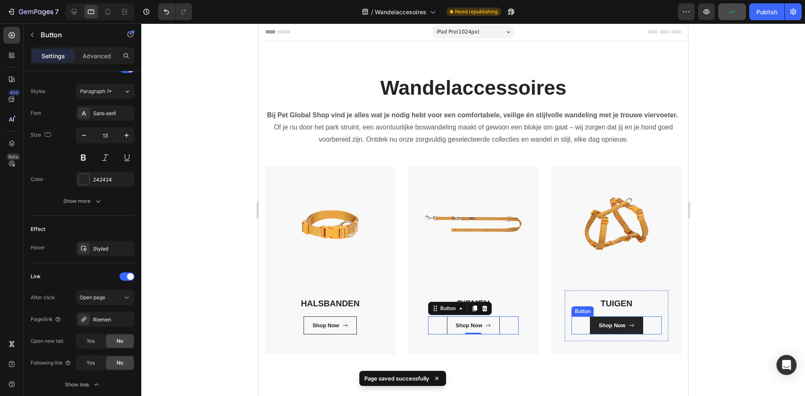
click at [610, 333] on link "Shop Now" at bounding box center [616, 326] width 53 height 18
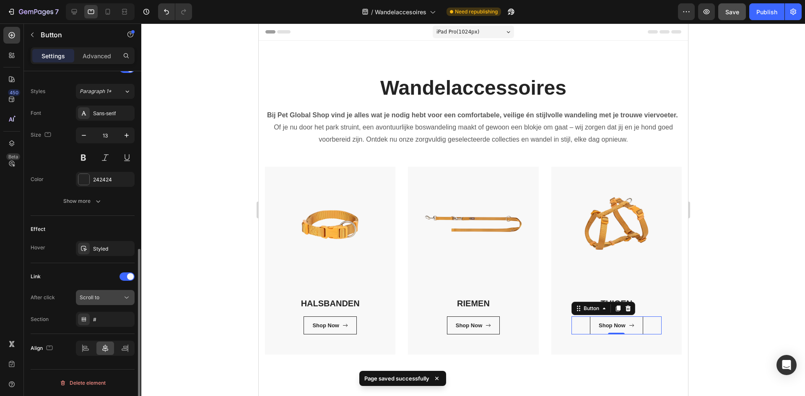
click at [110, 296] on div "Scroll to" at bounding box center [101, 298] width 43 height 8
click at [113, 294] on div "Scroll to" at bounding box center [105, 298] width 51 height 8
click at [119, 292] on button "Scroll to" at bounding box center [105, 297] width 59 height 15
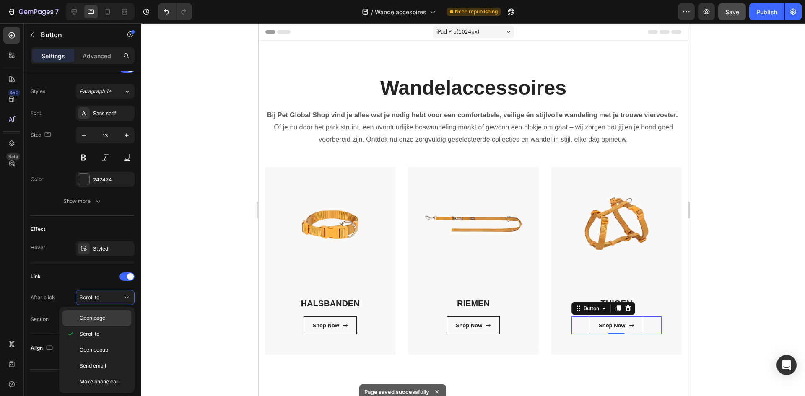
click at [116, 316] on p "Open page" at bounding box center [104, 319] width 48 height 8
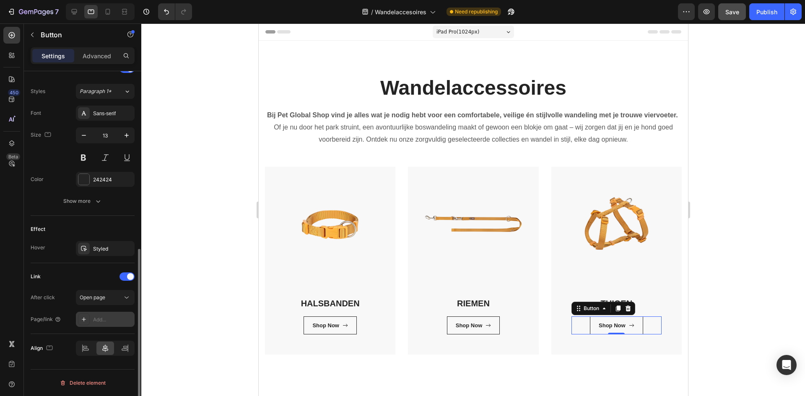
click at [112, 323] on div "Add..." at bounding box center [112, 320] width 39 height 8
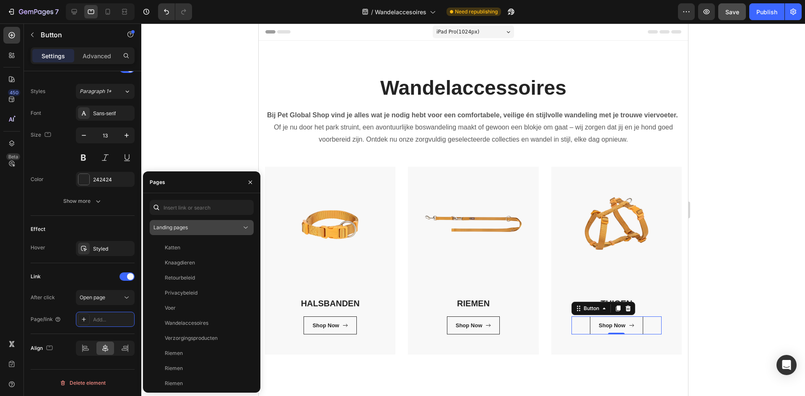
click at [221, 231] on div "Landing pages" at bounding box center [198, 228] width 88 height 8
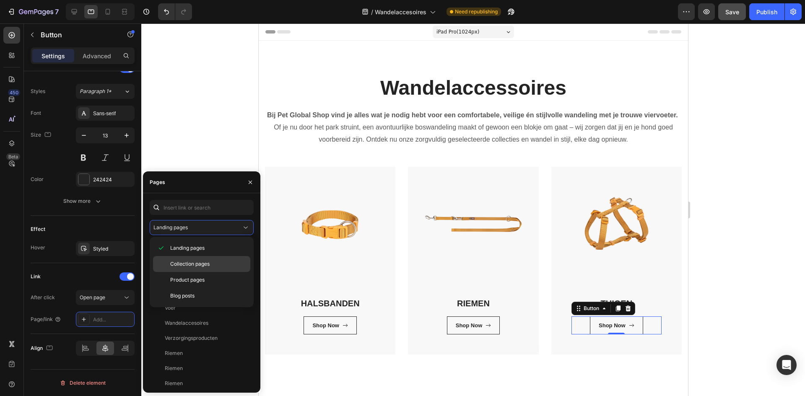
click at [228, 262] on p "Collection pages" at bounding box center [208, 265] width 76 height 8
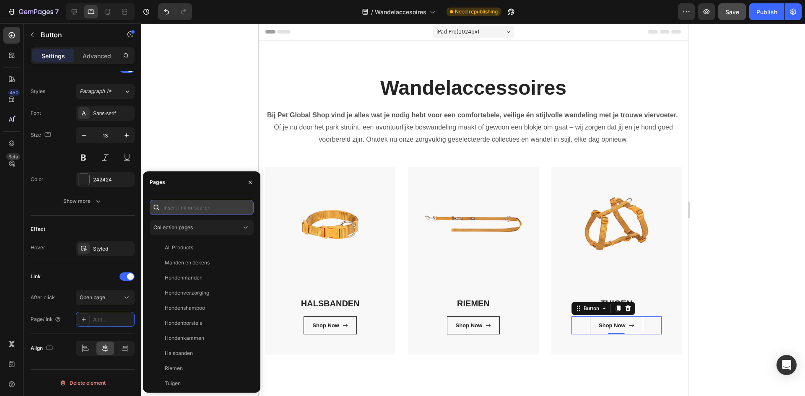
click at [220, 210] on input "text" at bounding box center [202, 207] width 104 height 15
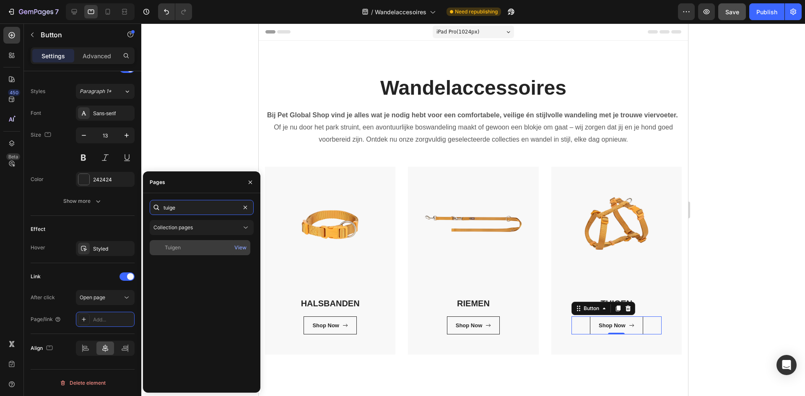
type input "tuige"
click at [207, 249] on div "Tuigen" at bounding box center [200, 248] width 94 height 8
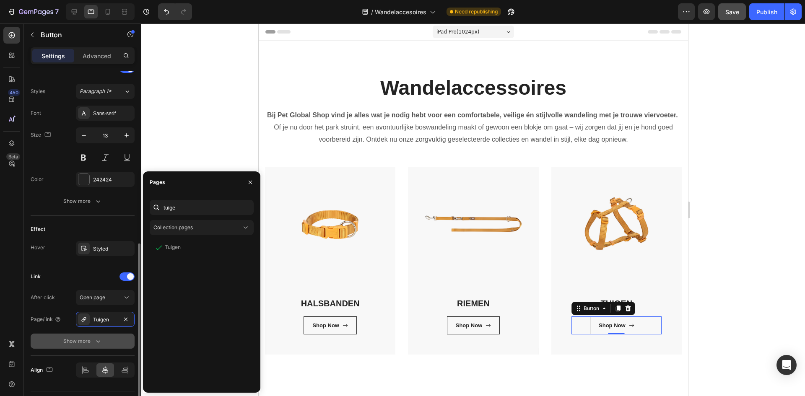
click at [83, 338] on div "Show more" at bounding box center [82, 341] width 39 height 8
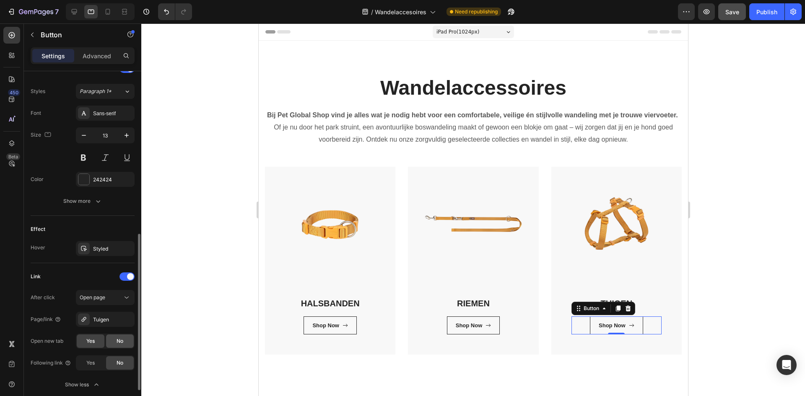
click at [122, 342] on span "No" at bounding box center [120, 342] width 7 height 8
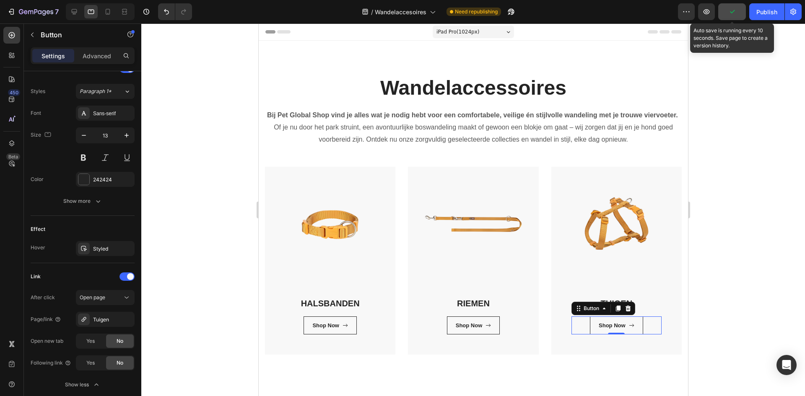
click at [739, 16] on button "button" at bounding box center [733, 11] width 28 height 17
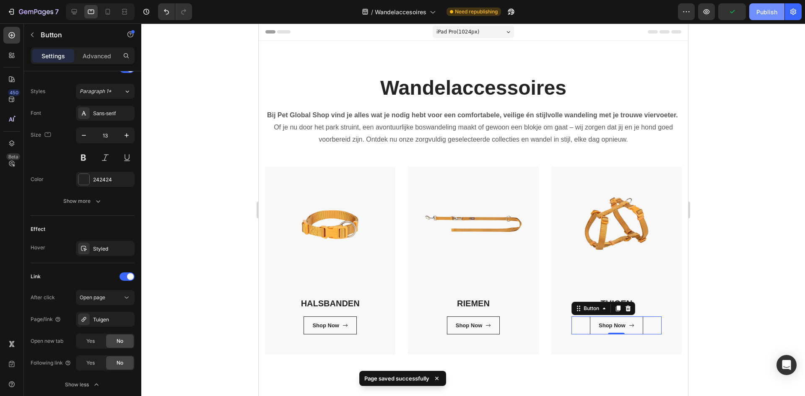
click at [769, 16] on div "Publish" at bounding box center [767, 12] width 21 height 9
click at [769, 16] on button "Publish" at bounding box center [767, 11] width 35 height 17
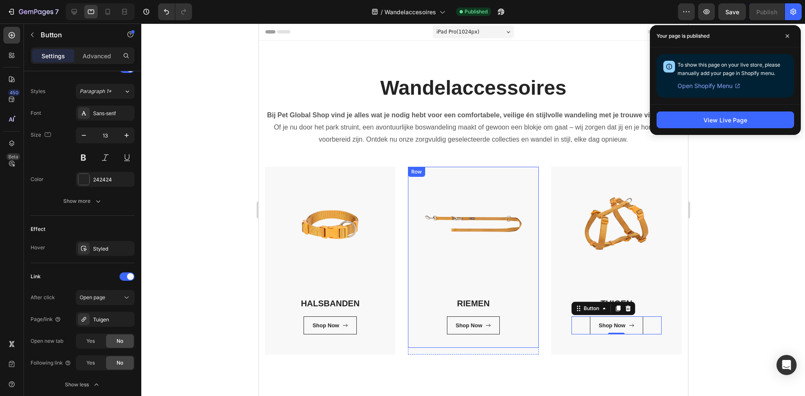
scroll to position [42, 0]
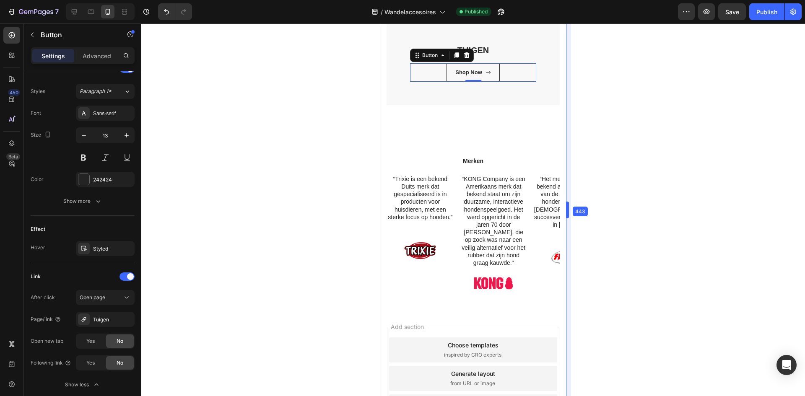
drag, startPoint x: 691, startPoint y: 272, endPoint x: 463, endPoint y: 285, distance: 228.1
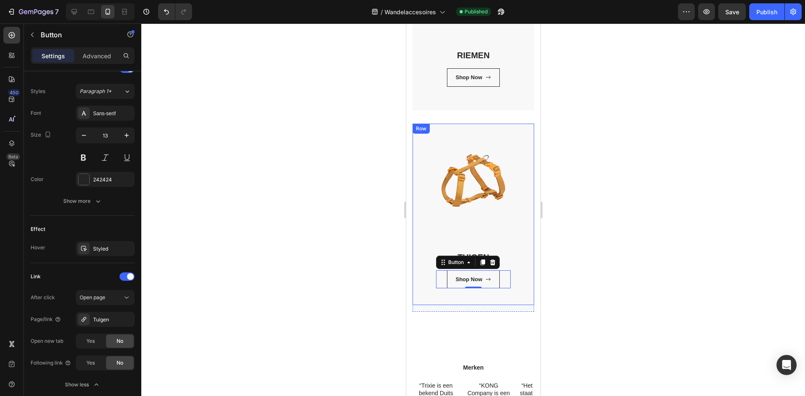
scroll to position [504, 0]
